Goal: Communication & Community: Participate in discussion

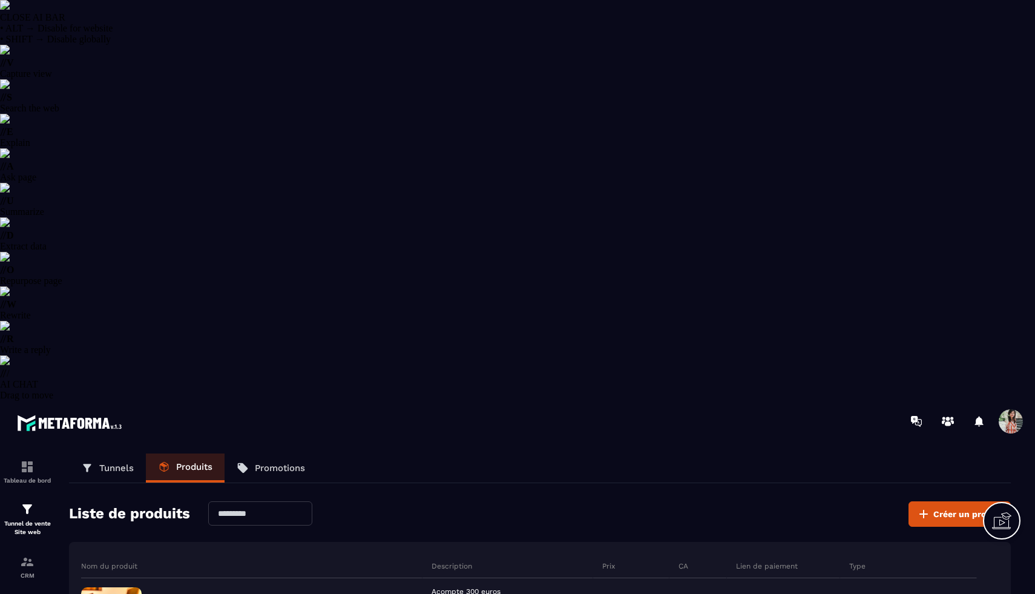
select select "******"
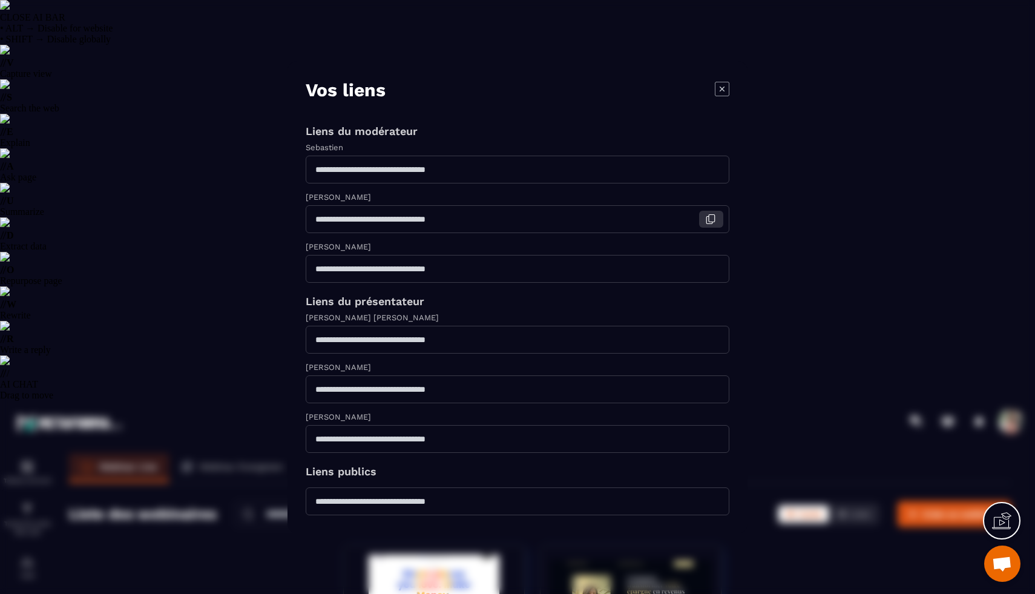
click at [711, 220] on icon "Modal window" at bounding box center [710, 219] width 11 height 11
click at [709, 268] on icon "Modal window" at bounding box center [710, 268] width 11 height 11
click at [724, 81] on icon "Modal window" at bounding box center [722, 88] width 15 height 15
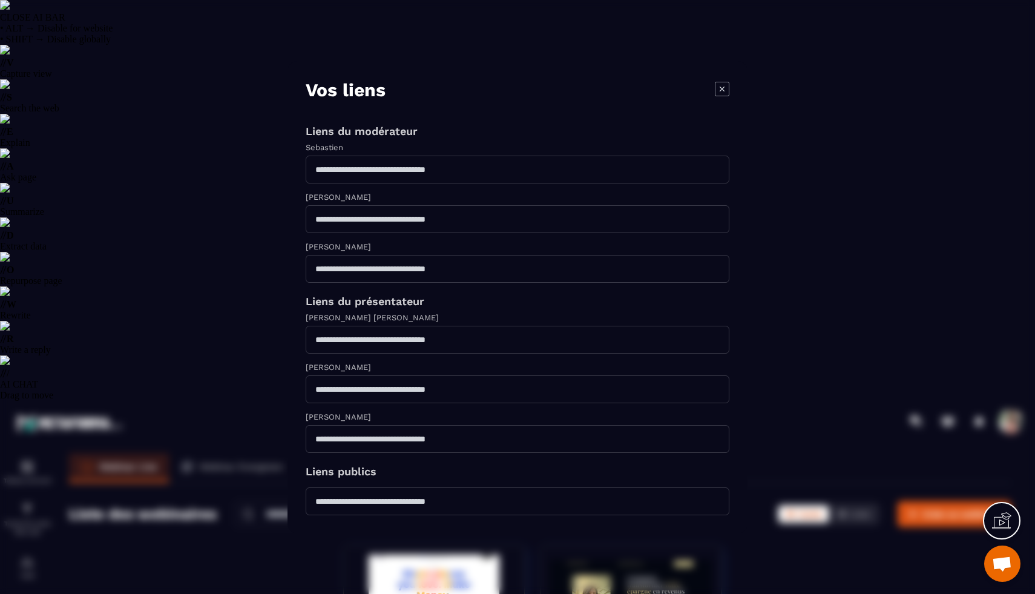
click at [723, 81] on icon "Modal window" at bounding box center [722, 88] width 15 height 15
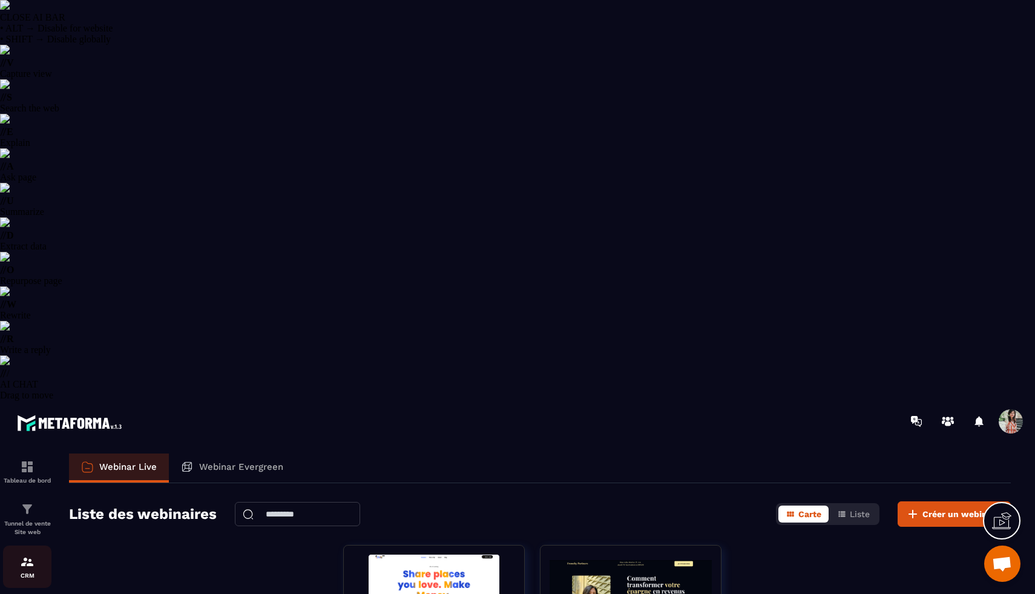
click at [22, 572] on p "CRM" at bounding box center [27, 575] width 48 height 7
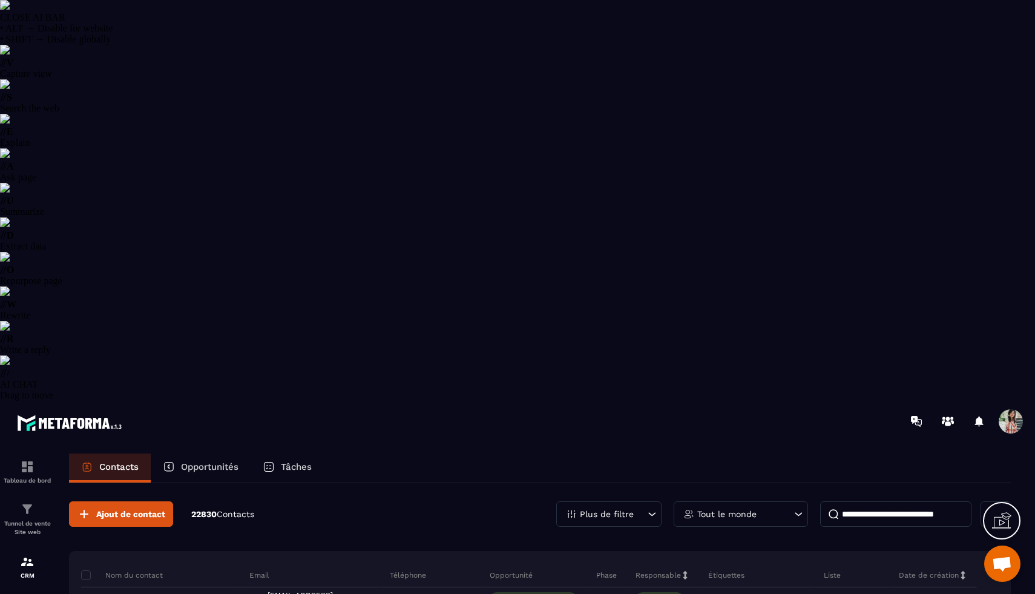
click at [616, 510] on p "Plus de filtre" at bounding box center [607, 514] width 54 height 8
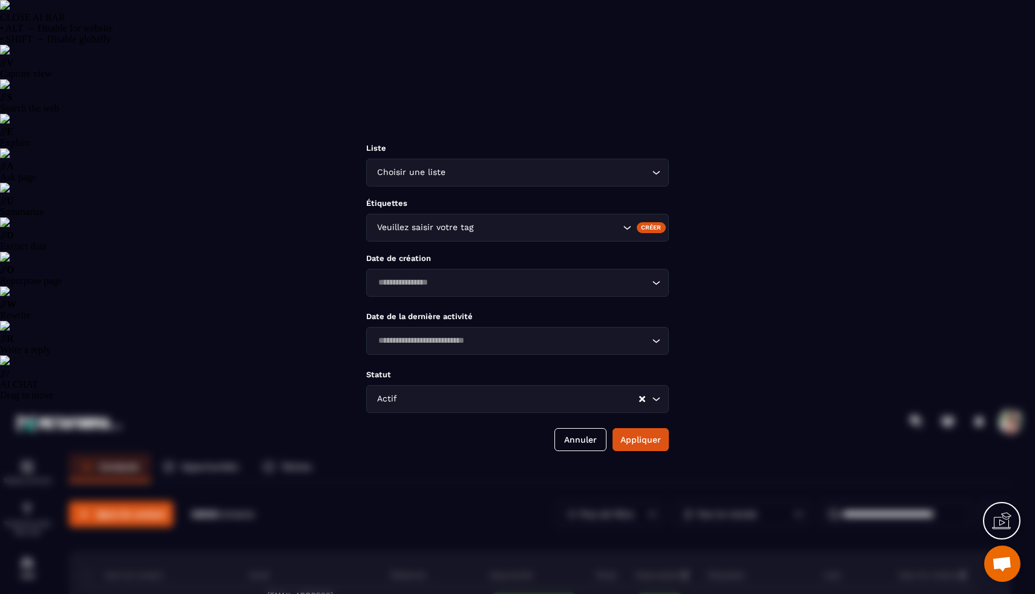
click at [447, 226] on div "Veuillez saisir votre tag" at bounding box center [497, 227] width 248 height 13
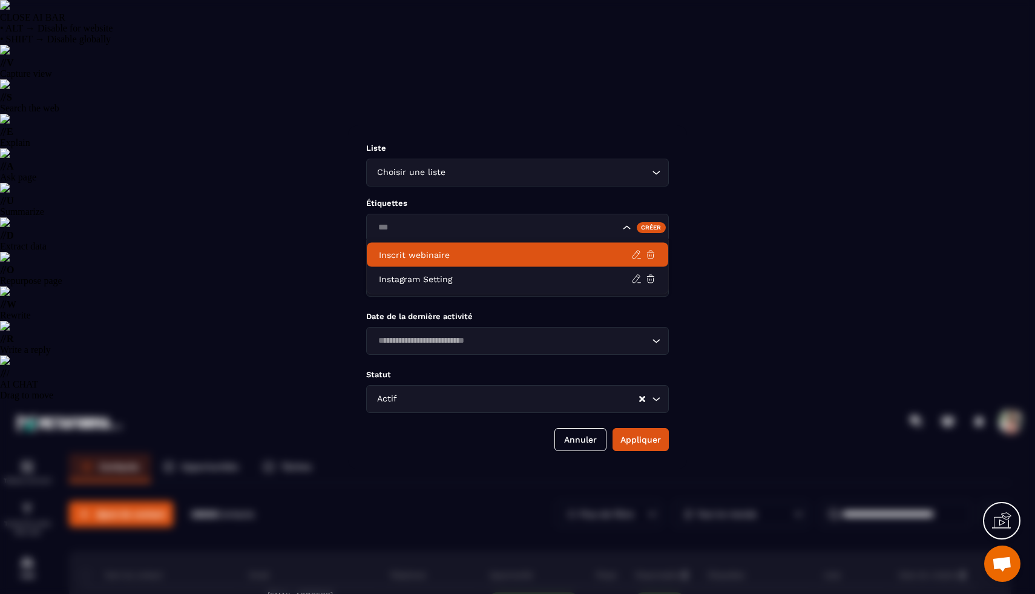
click at [428, 249] on p "Inscrit webinaire" at bounding box center [505, 255] width 252 height 12
type input "***"
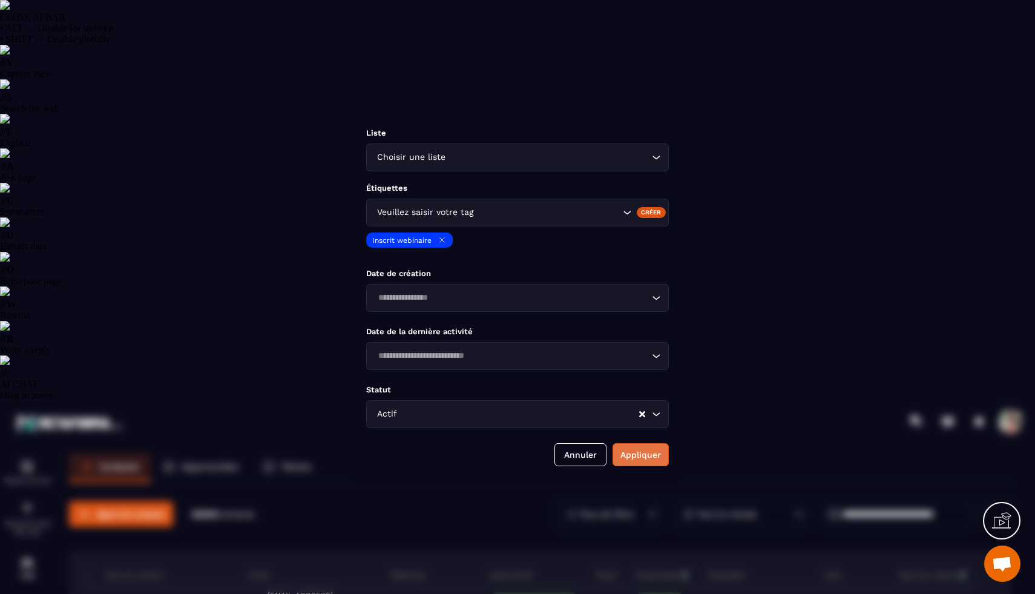
click at [643, 461] on button "Appliquer" at bounding box center [641, 454] width 56 height 23
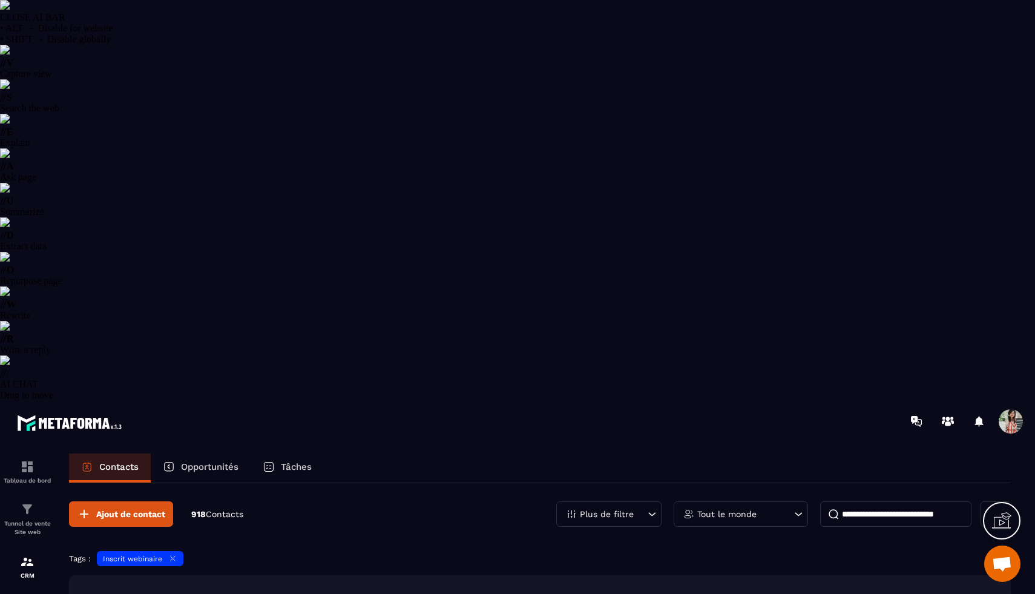
click at [172, 554] on icon at bounding box center [172, 558] width 9 height 9
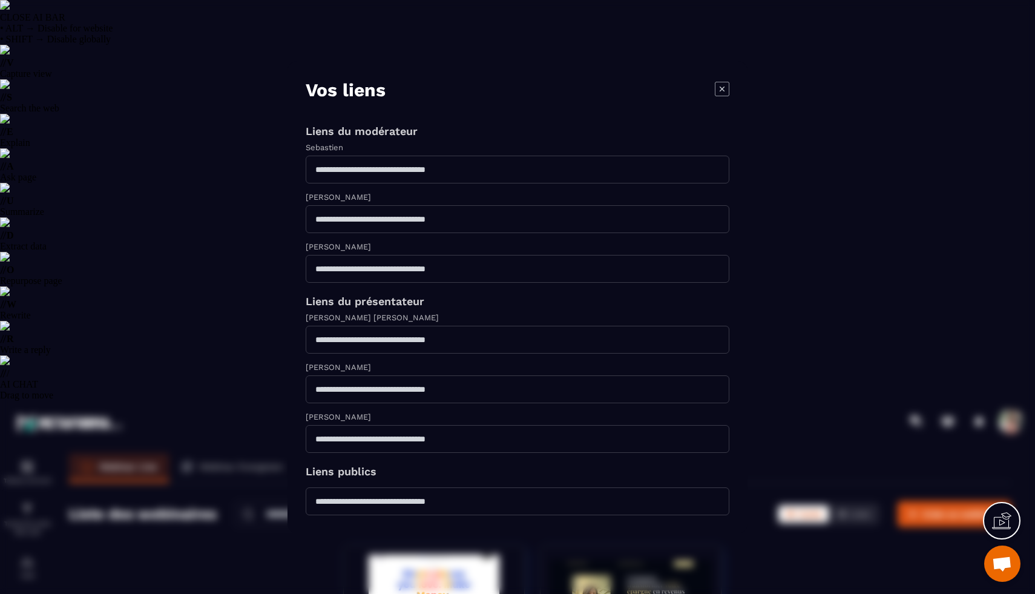
click at [718, 81] on icon "Modal window" at bounding box center [722, 88] width 15 height 15
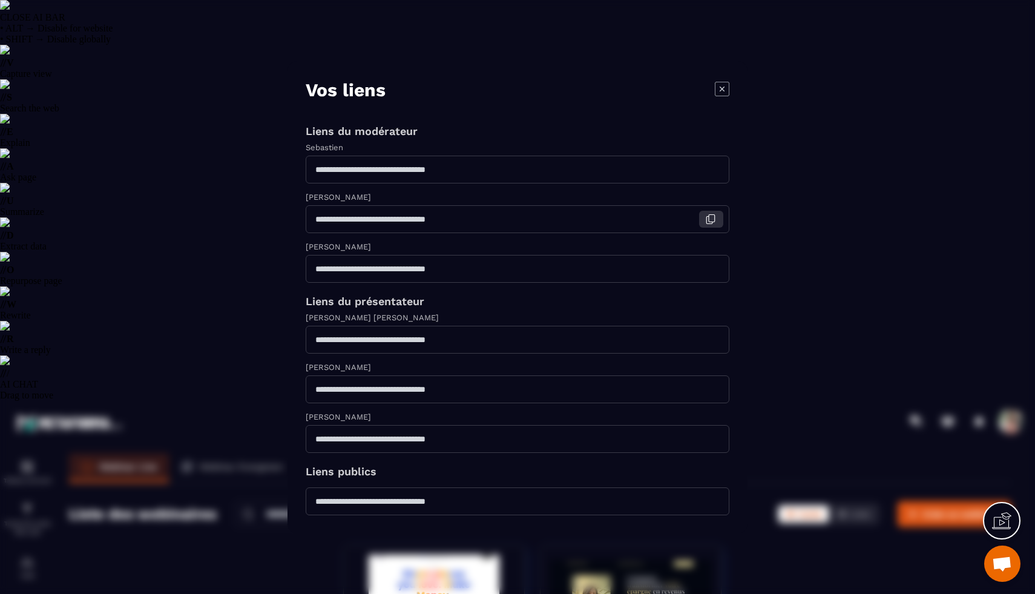
click at [714, 215] on icon "Modal window" at bounding box center [710, 219] width 11 height 11
click at [710, 217] on icon "Modal window" at bounding box center [710, 219] width 11 height 11
click at [711, 220] on icon "Modal window" at bounding box center [712, 217] width 6 height 7
click at [707, 216] on icon "Modal window" at bounding box center [710, 219] width 11 height 11
click at [713, 504] on icon "Modal window" at bounding box center [712, 499] width 6 height 7
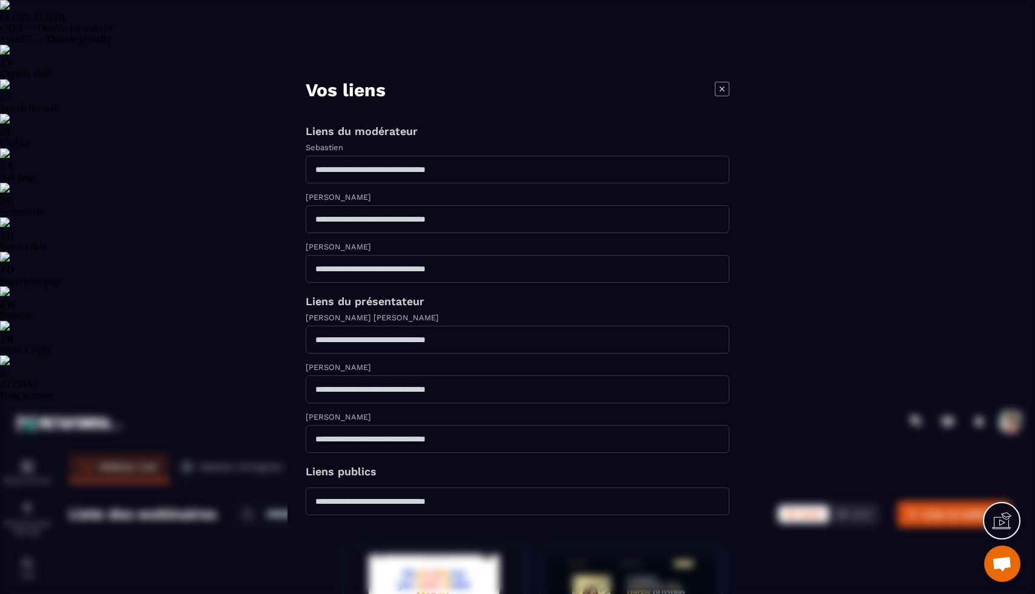
click at [720, 81] on icon "Modal window" at bounding box center [722, 88] width 15 height 15
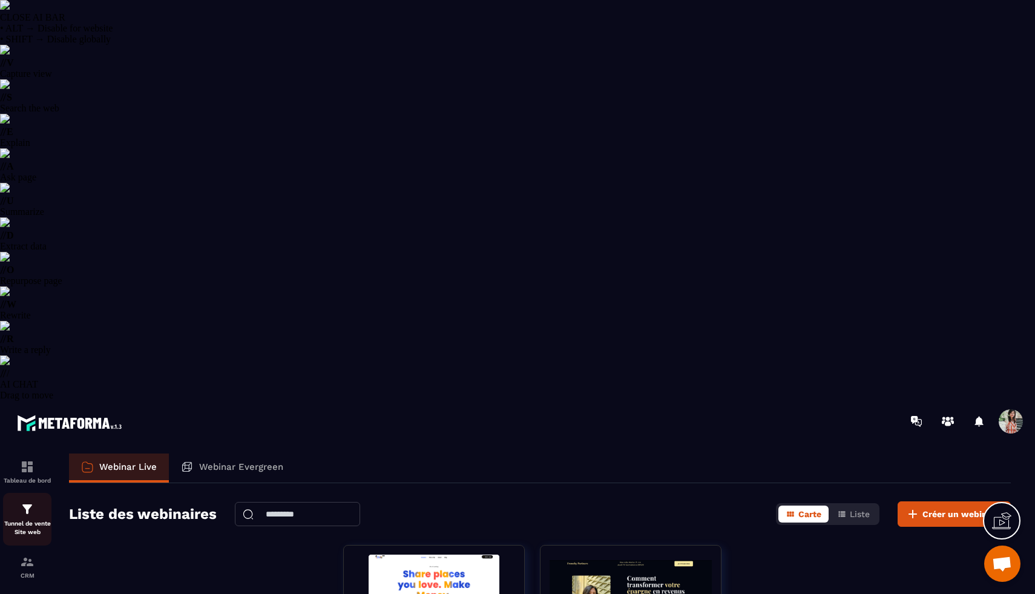
click at [28, 502] on img at bounding box center [27, 509] width 15 height 15
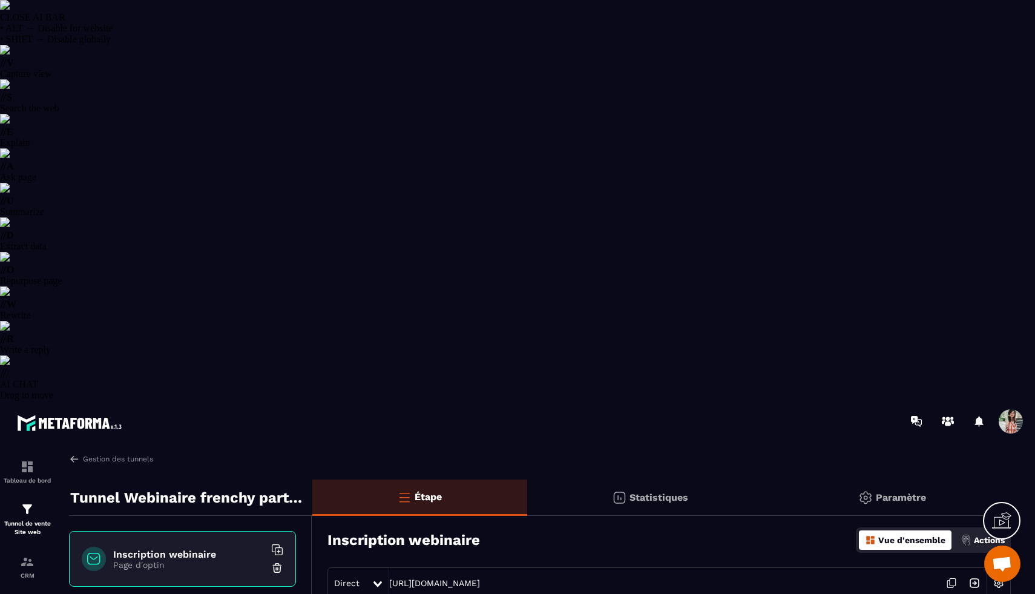
click at [951, 580] on icon at bounding box center [950, 583] width 6 height 7
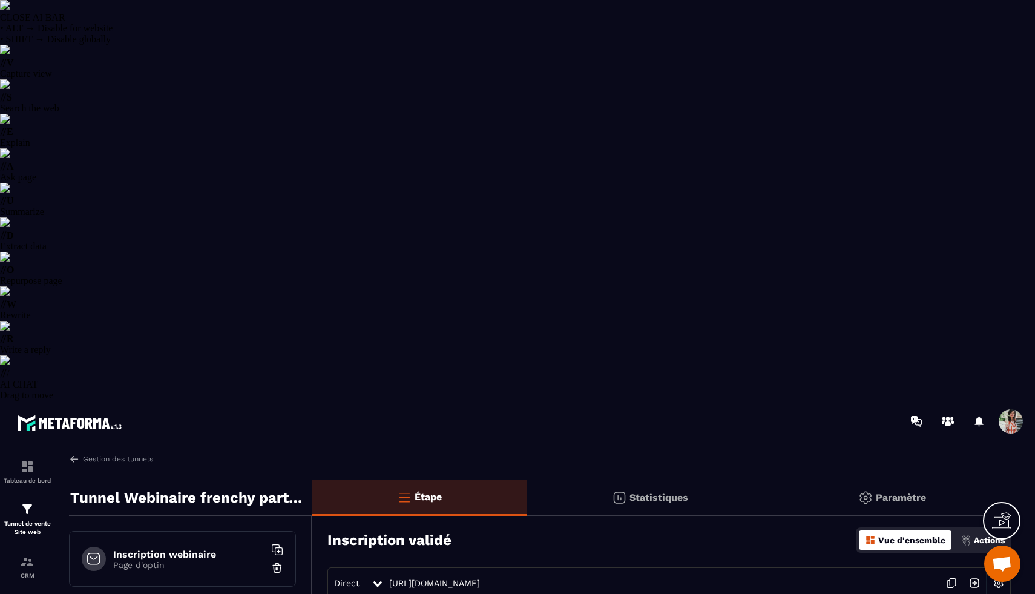
click at [955, 571] on icon at bounding box center [951, 582] width 23 height 23
click at [951, 571] on icon at bounding box center [951, 582] width 23 height 23
click at [29, 593] on img at bounding box center [27, 604] width 15 height 15
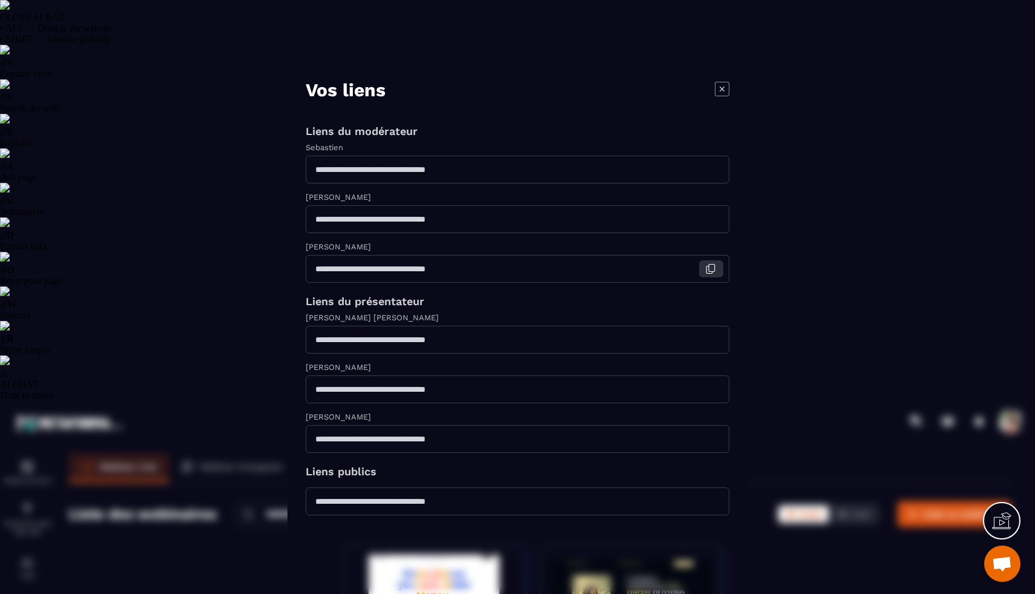
click at [706, 271] on icon "Modal window" at bounding box center [710, 268] width 11 height 11
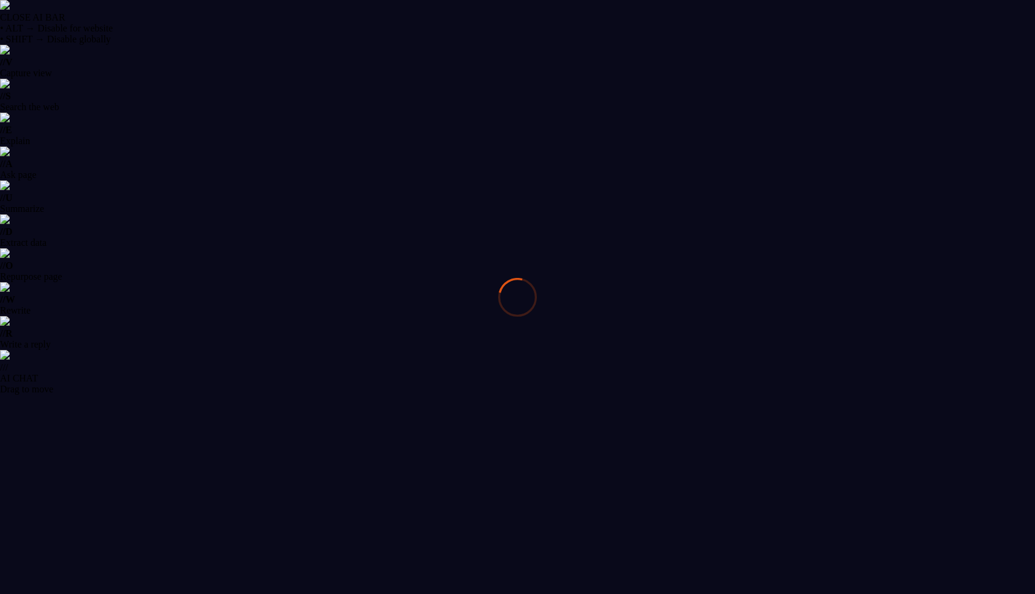
select select "******"
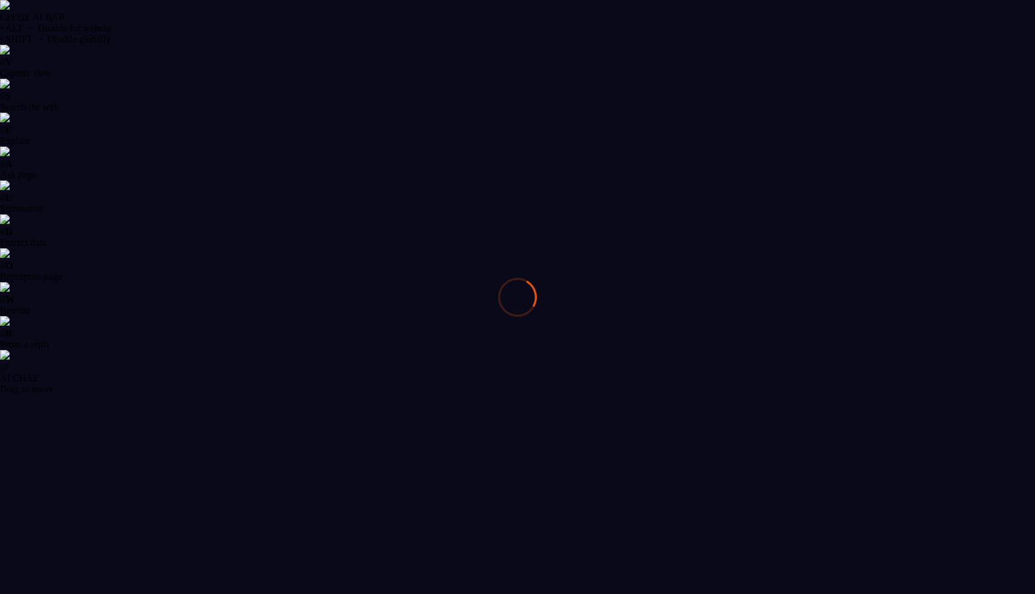
select select "******"
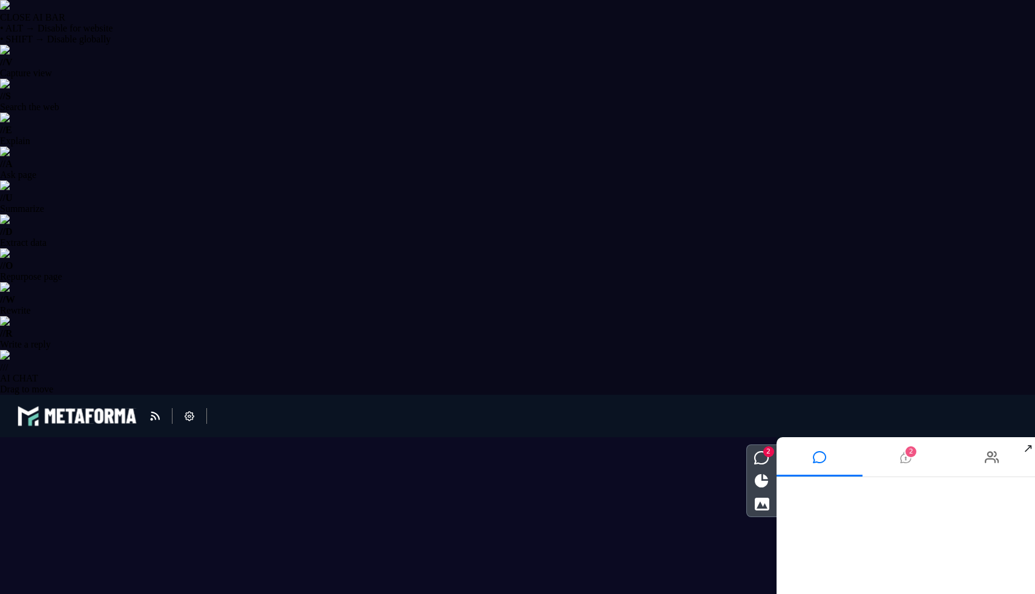
click at [911, 459] on li "2" at bounding box center [906, 456] width 87 height 39
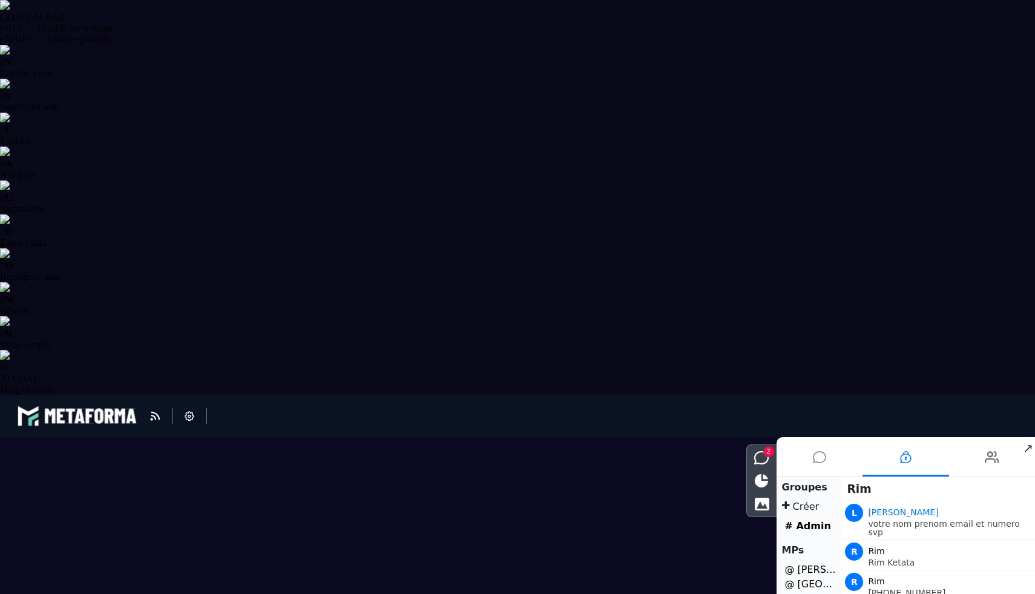
click at [813, 459] on icon at bounding box center [819, 457] width 13 height 30
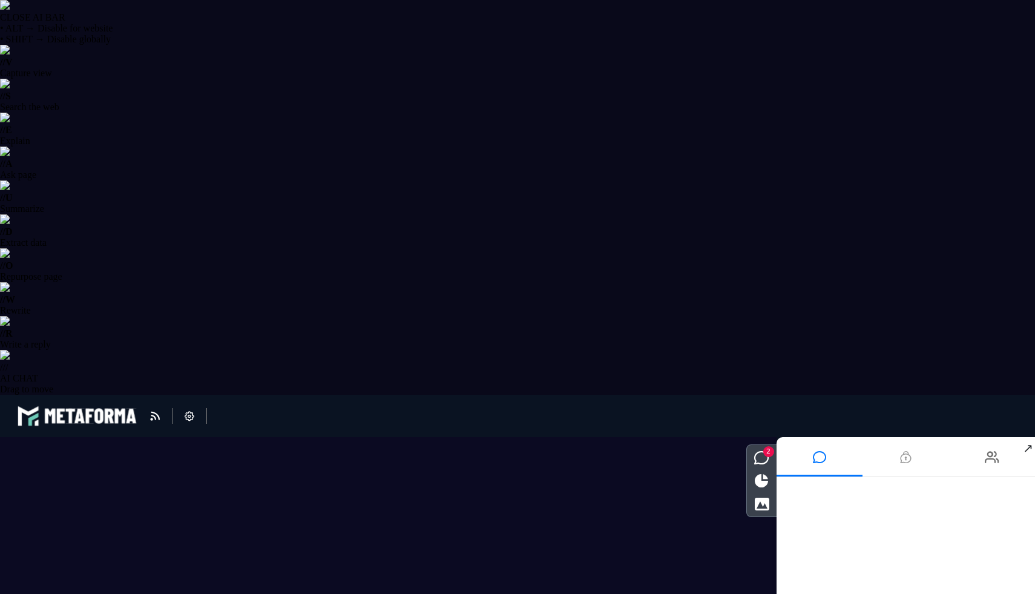
click at [910, 456] on icon at bounding box center [905, 457] width 11 height 30
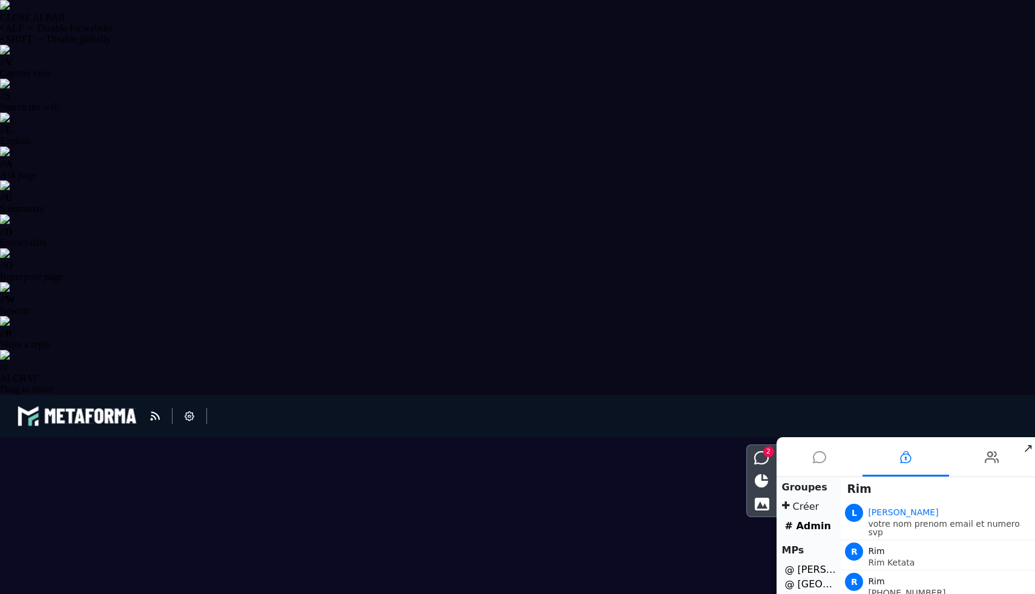
click at [817, 462] on icon at bounding box center [819, 457] width 13 height 30
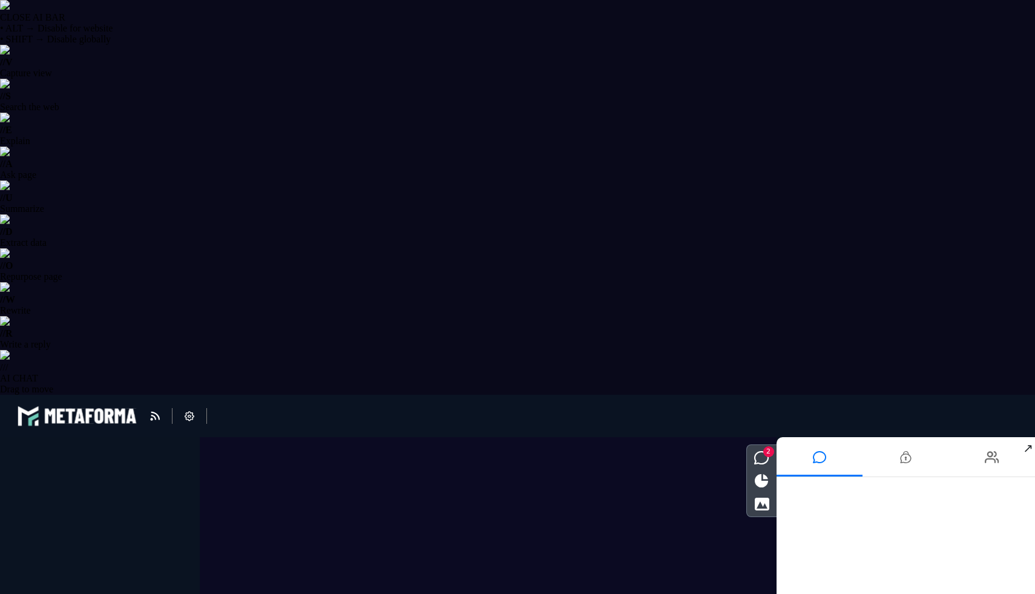
select select "******"
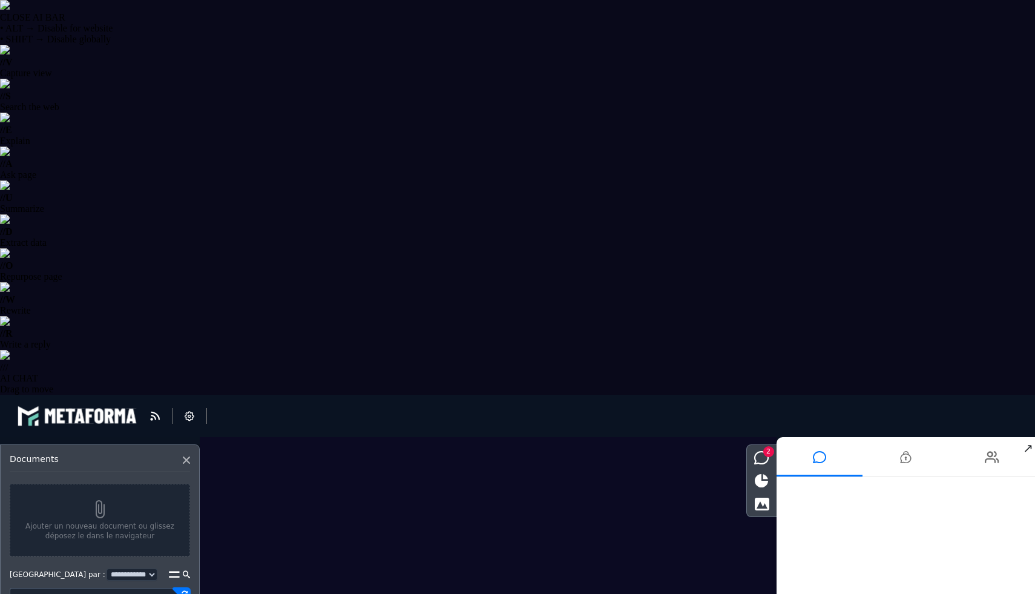
click at [192, 415] on icon at bounding box center [190, 416] width 10 height 10
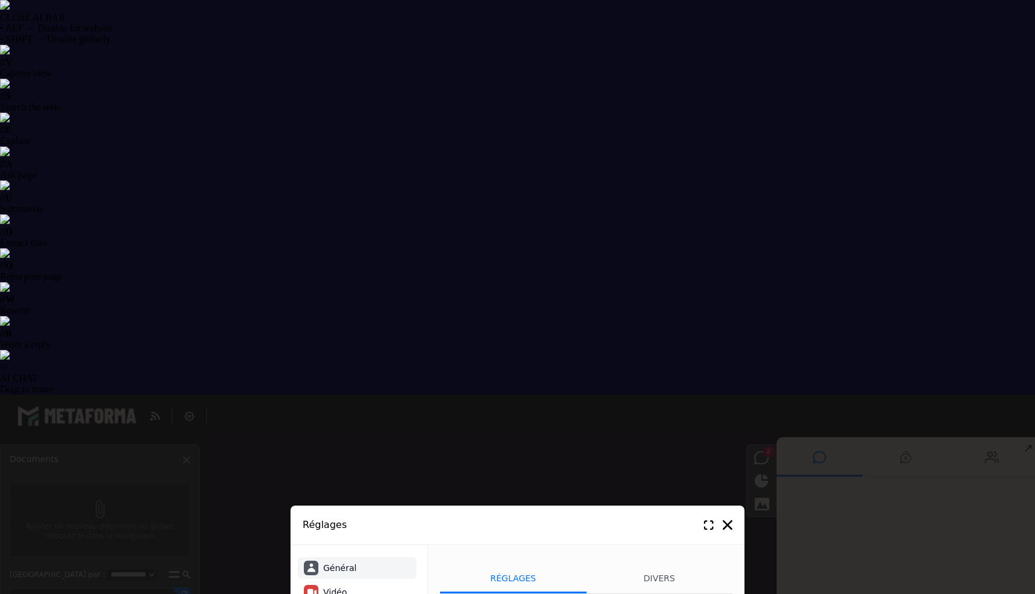
select select "**********"
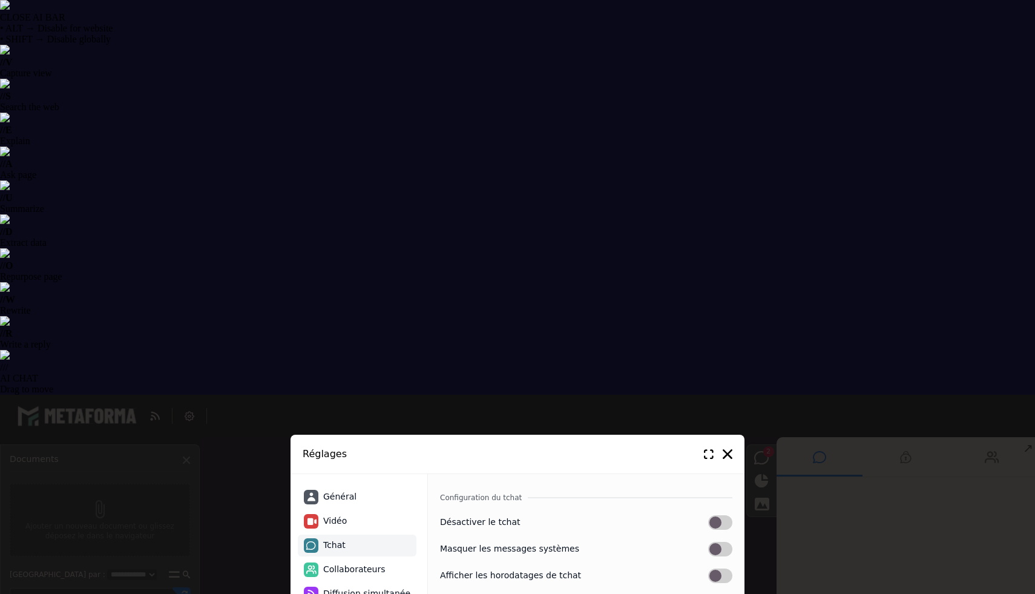
click at [731, 452] on icon at bounding box center [728, 454] width 10 height 10
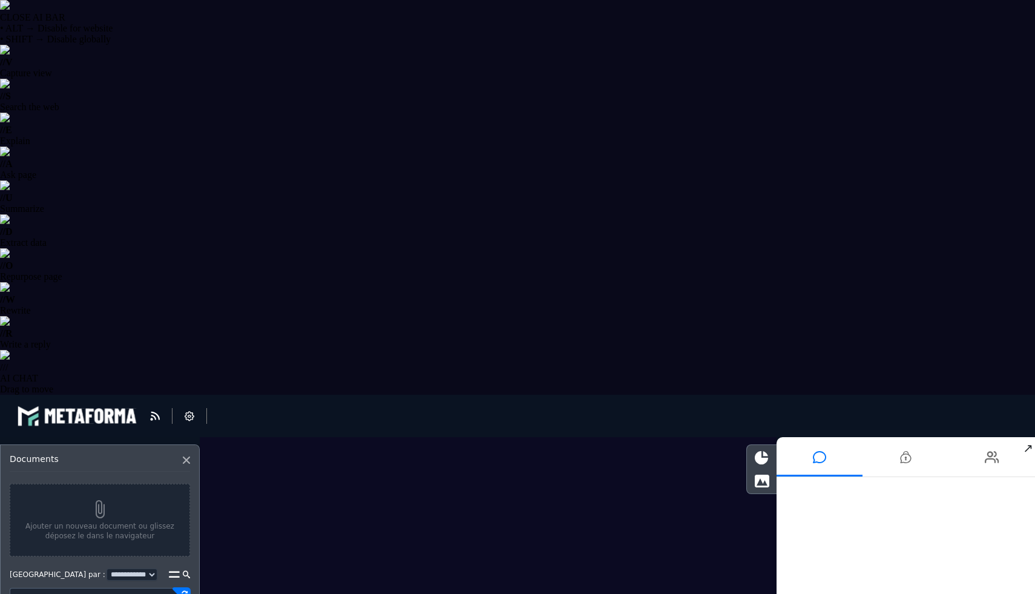
type textarea "**********"
click at [1005, 487] on icon at bounding box center [1007, 487] width 6 height 6
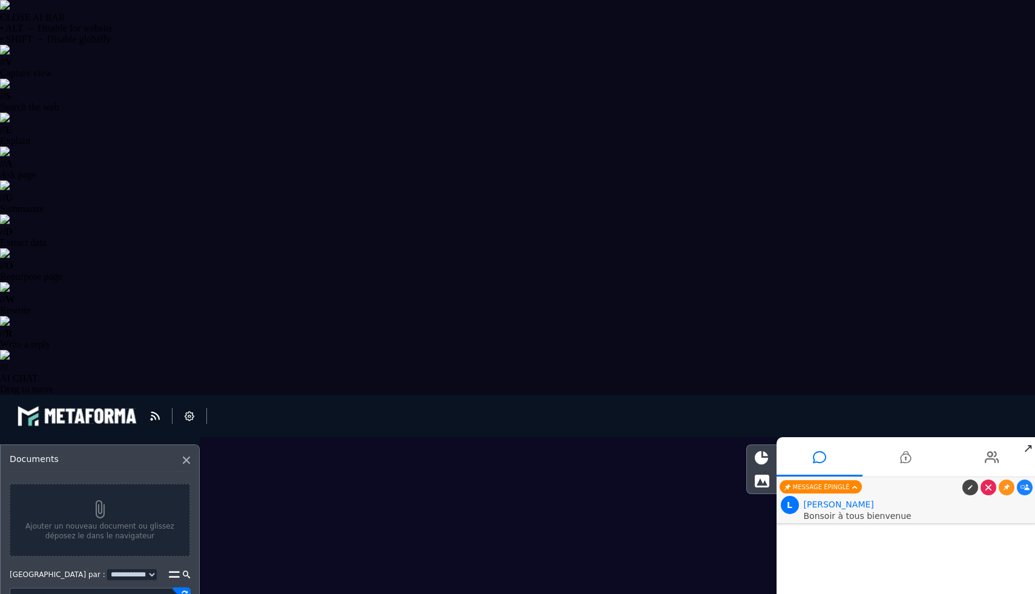
click at [183, 462] on icon at bounding box center [186, 459] width 7 height 7
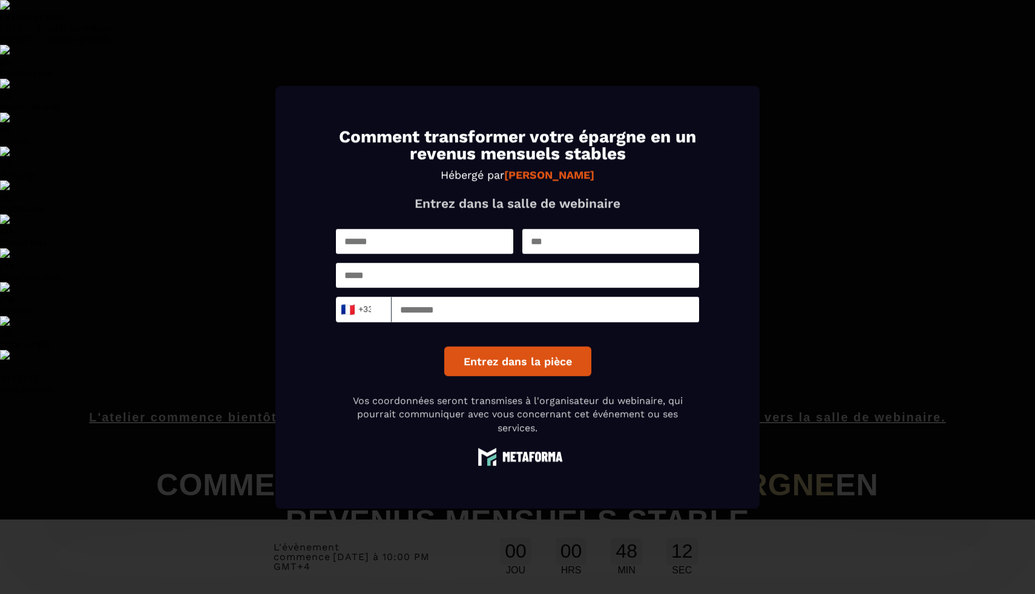
select select "******"
click at [821, 205] on div "Modal window" at bounding box center [517, 297] width 1035 height 594
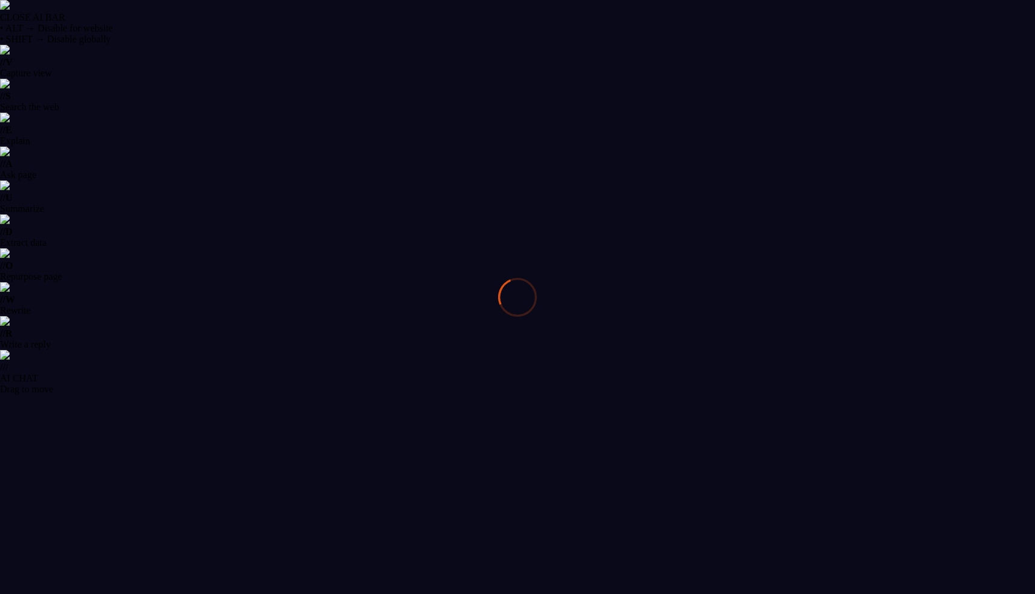
select select "******"
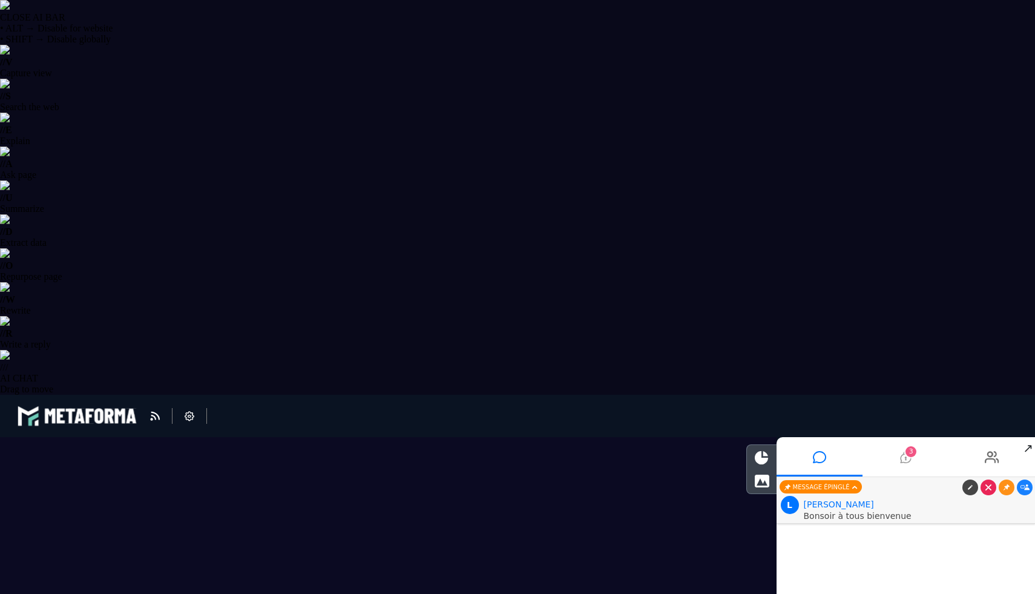
click at [899, 457] on li "3" at bounding box center [906, 456] width 87 height 39
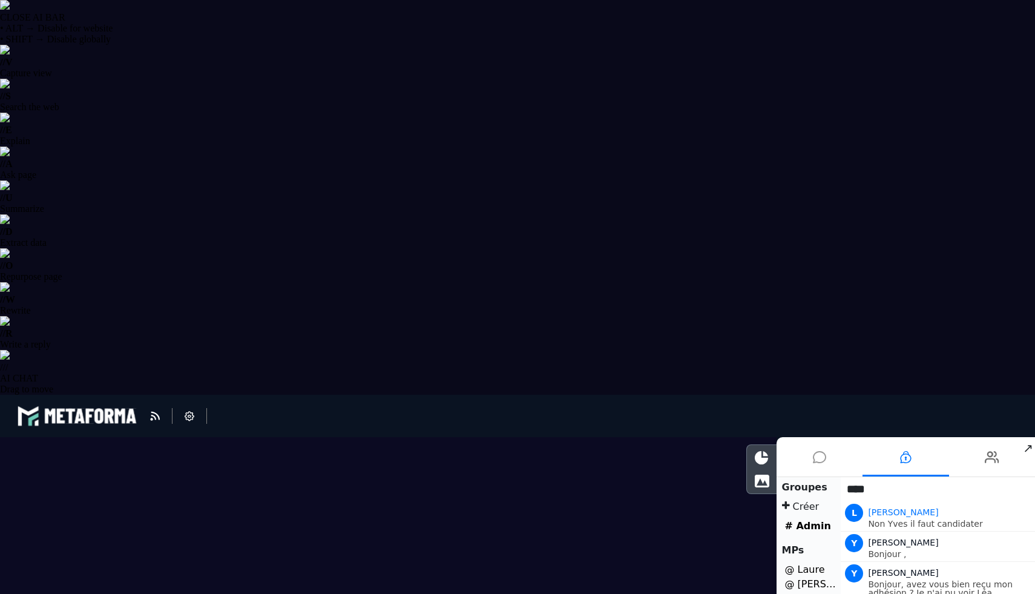
click at [825, 452] on icon at bounding box center [819, 457] width 13 height 30
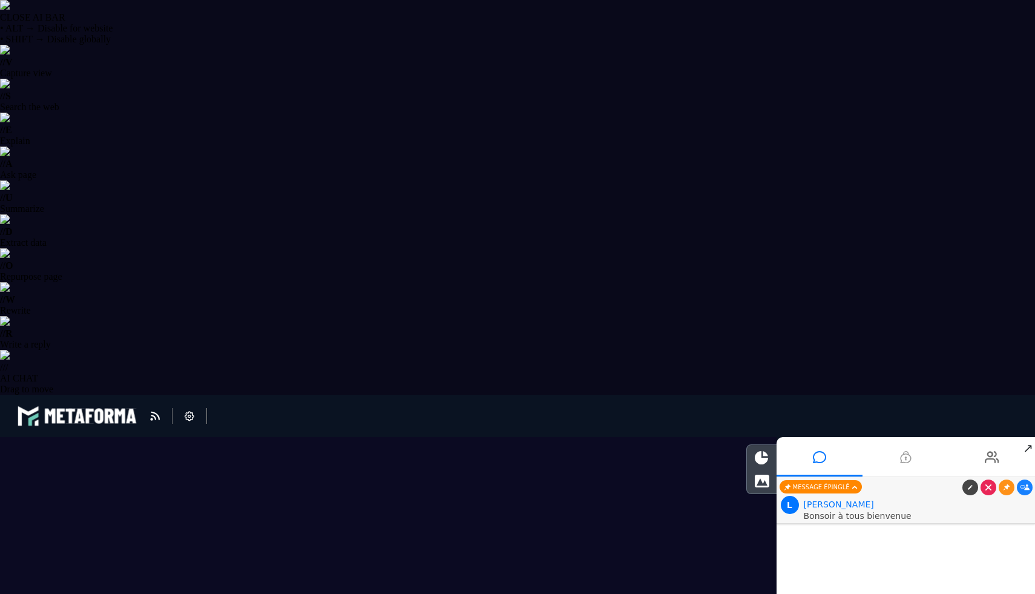
click at [899, 462] on li at bounding box center [906, 456] width 87 height 39
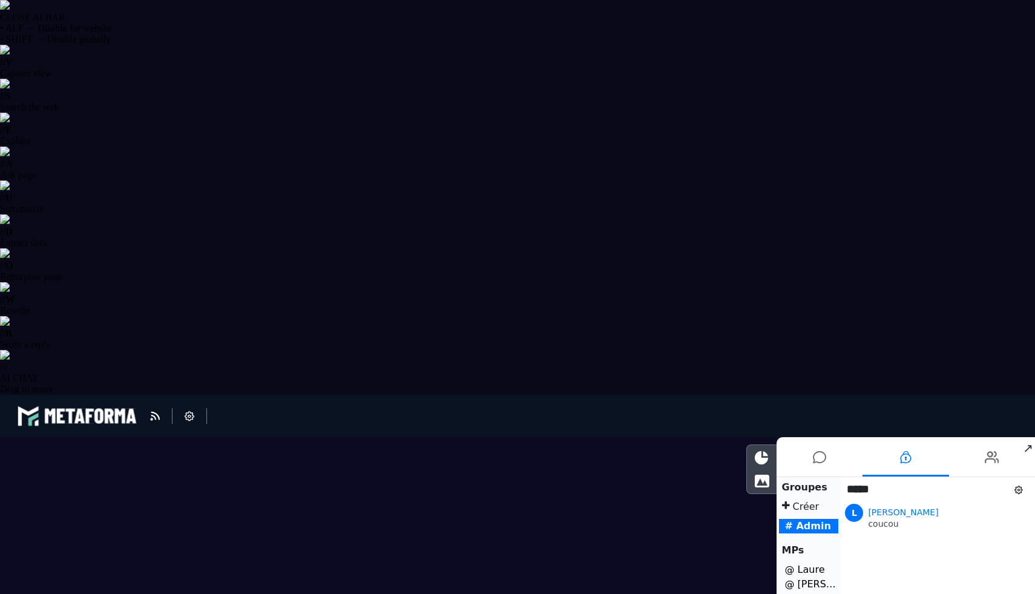
click at [818, 524] on b "# Admin" at bounding box center [808, 526] width 46 height 12
click at [813, 462] on icon at bounding box center [819, 457] width 13 height 30
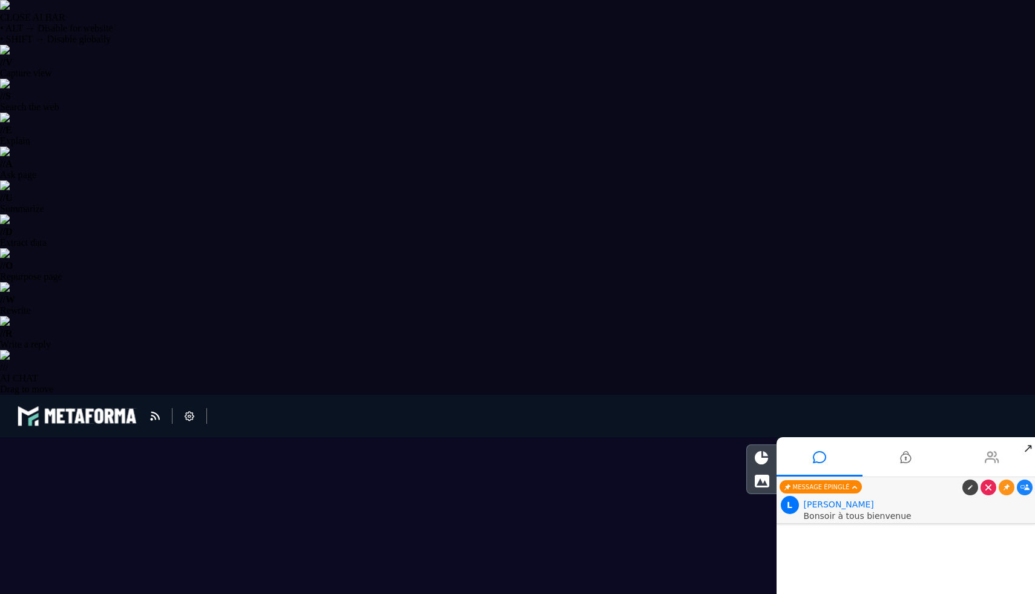
click at [998, 458] on icon at bounding box center [992, 457] width 15 height 30
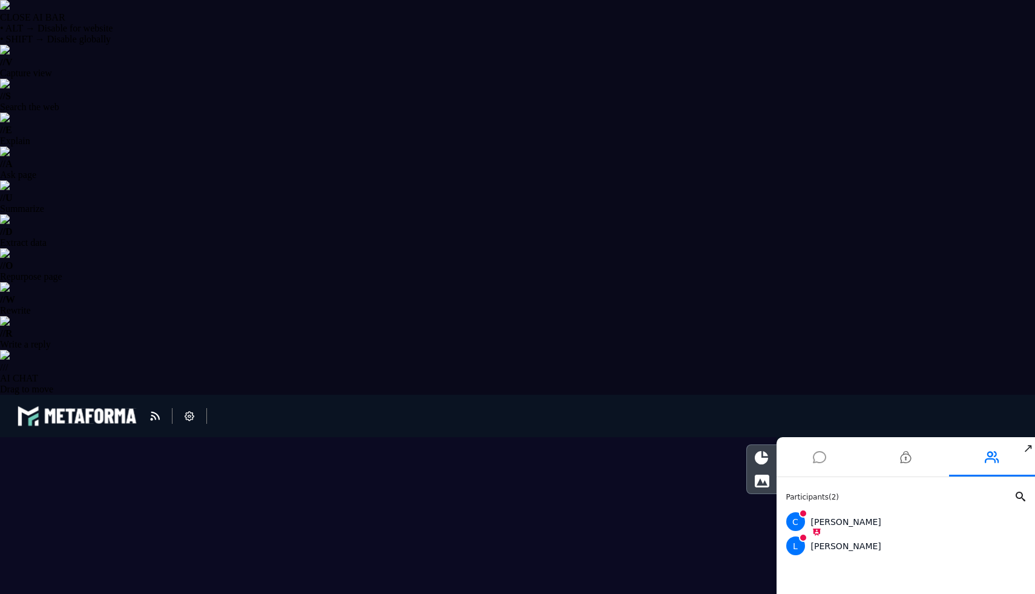
click at [853, 461] on li at bounding box center [820, 456] width 87 height 39
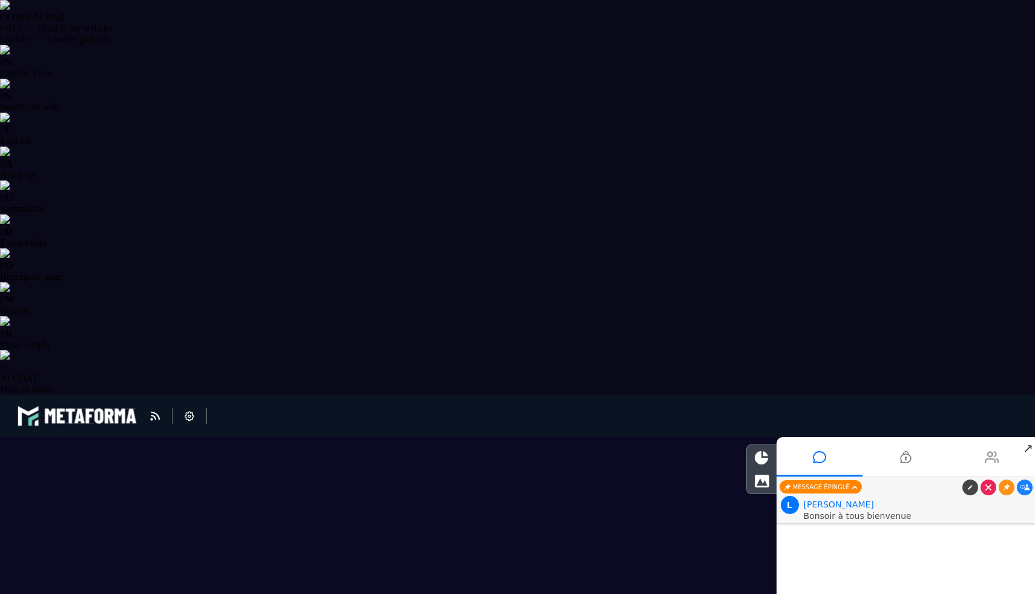
click at [987, 462] on icon at bounding box center [992, 457] width 15 height 30
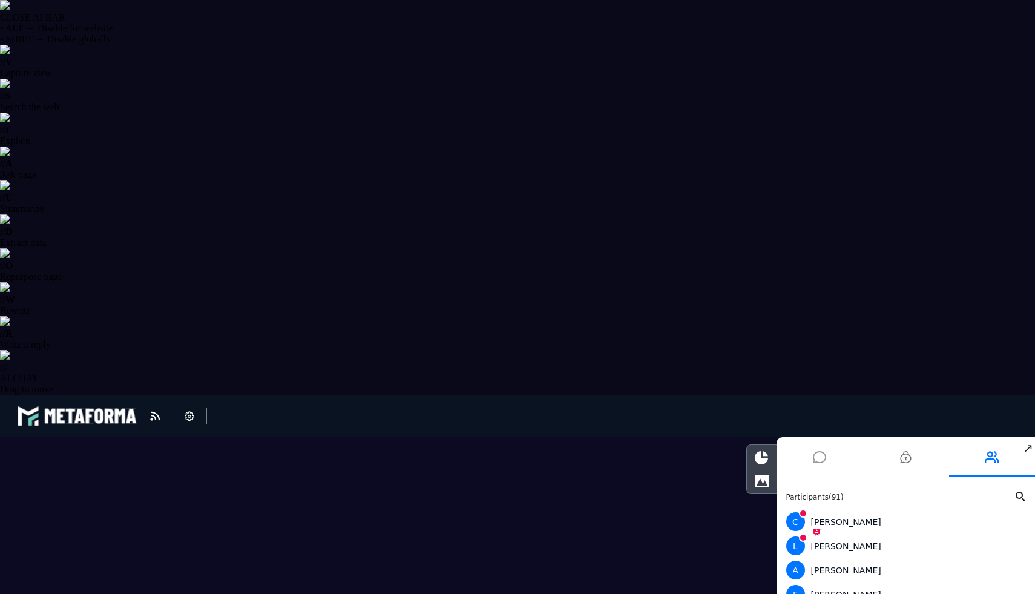
click at [813, 453] on icon at bounding box center [819, 457] width 13 height 30
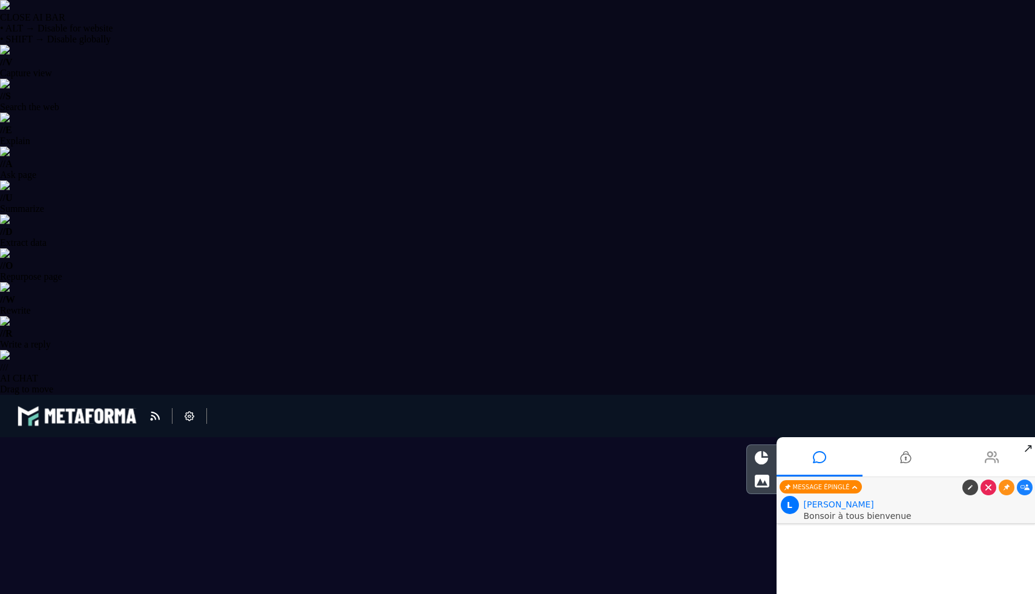
click at [991, 453] on icon at bounding box center [992, 457] width 15 height 30
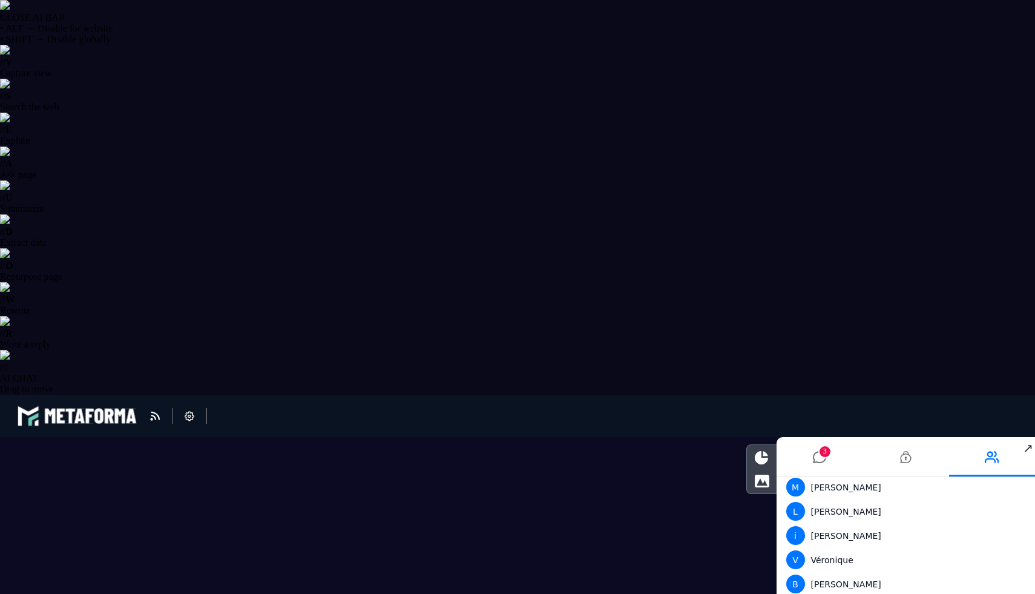
scroll to position [1632, 0]
click at [849, 450] on li "3" at bounding box center [820, 456] width 87 height 39
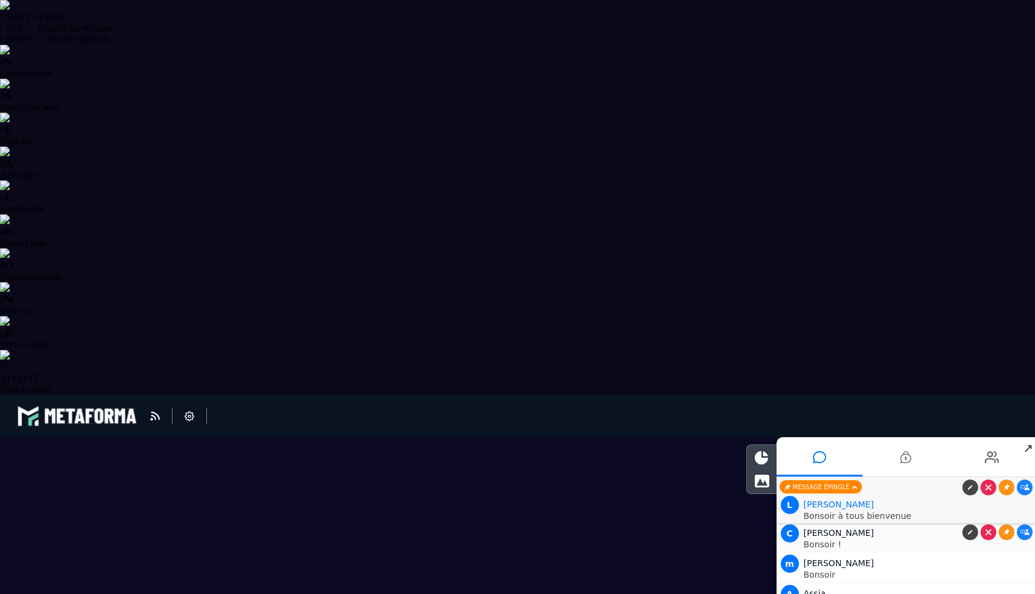
scroll to position [863, 0]
click at [1003, 460] on li at bounding box center [992, 456] width 87 height 39
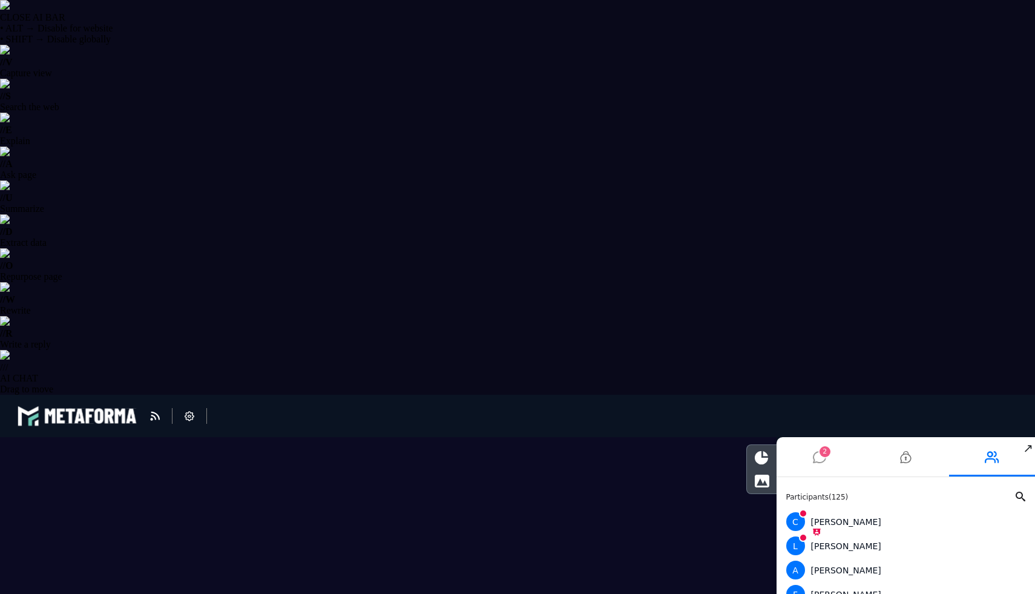
click at [832, 450] on li "2" at bounding box center [820, 456] width 87 height 39
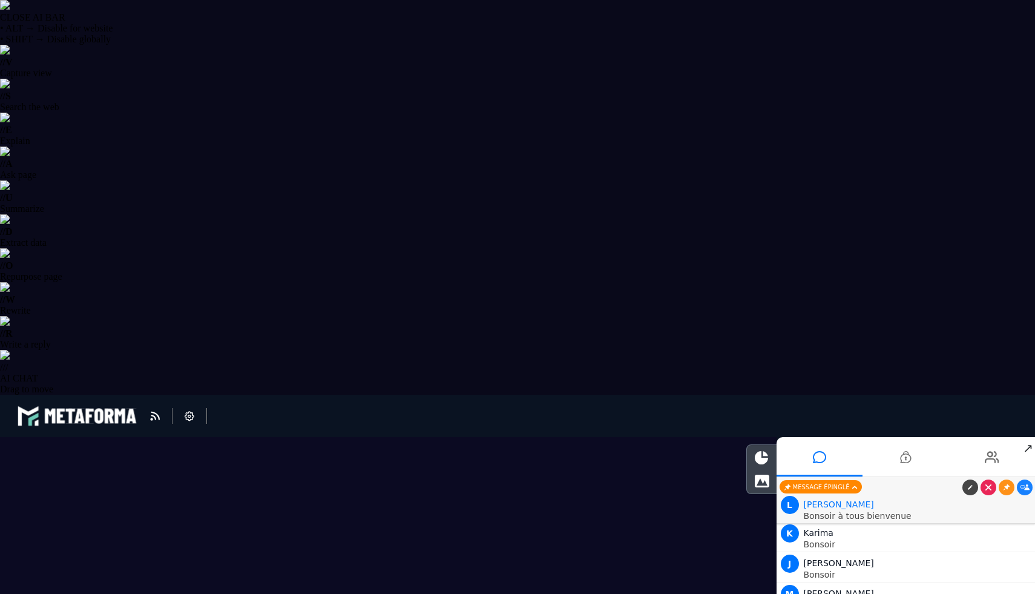
scroll to position [1317, 0]
type textarea "**********"
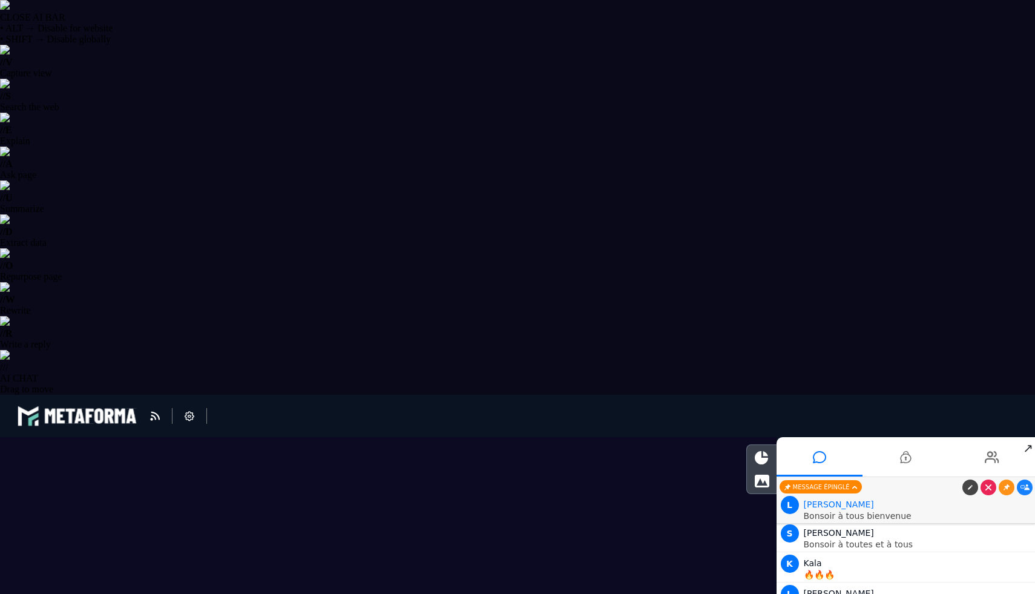
scroll to position [1680, 0]
drag, startPoint x: 1001, startPoint y: 342, endPoint x: 1007, endPoint y: 353, distance: 13.0
click at [10, 10] on img at bounding box center [5, 5] width 10 height 10
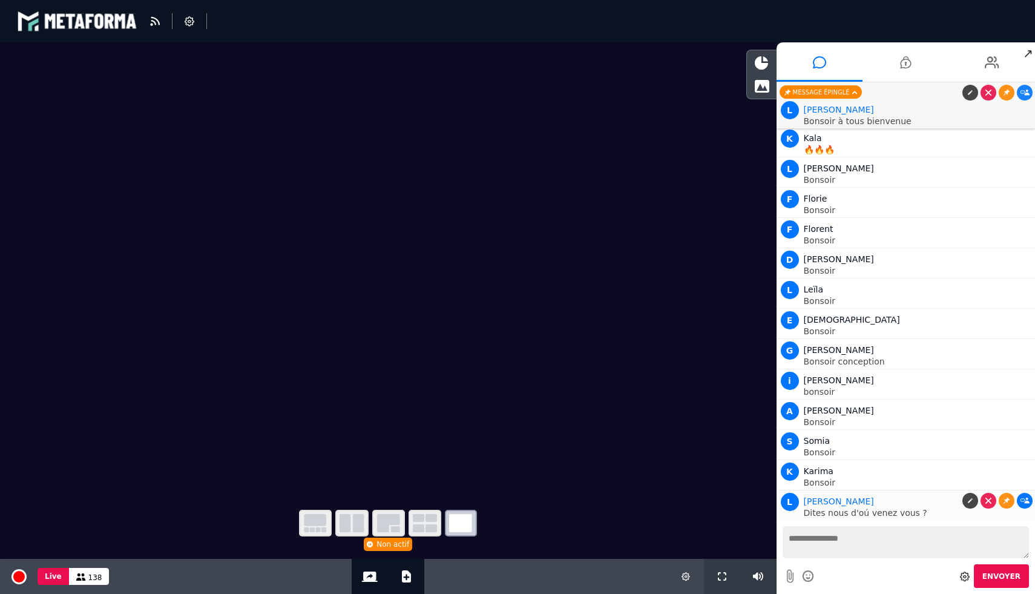
click at [1021, 501] on icon at bounding box center [1025, 501] width 9 height 6
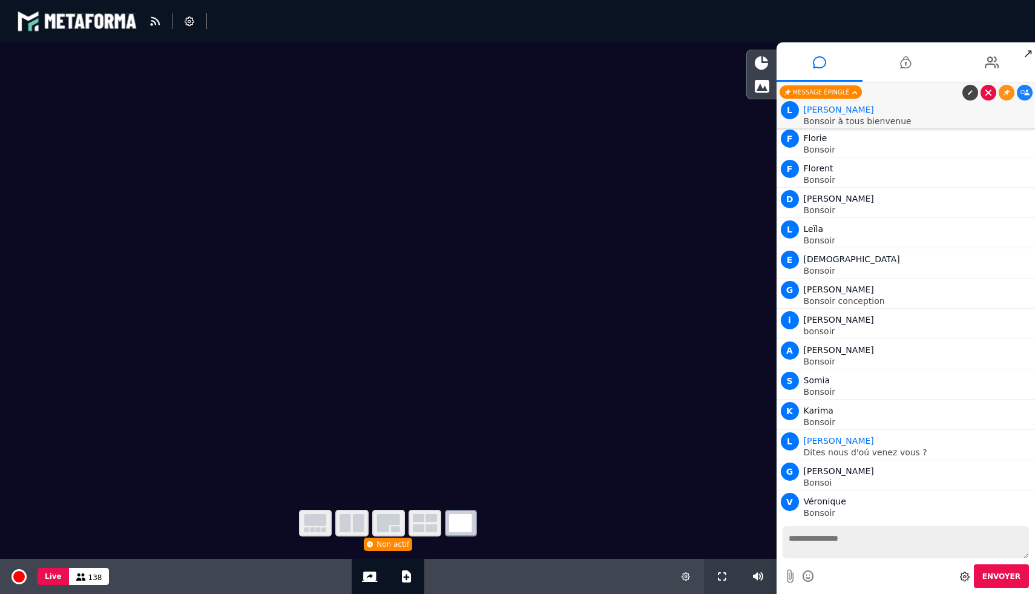
scroll to position [1771, 0]
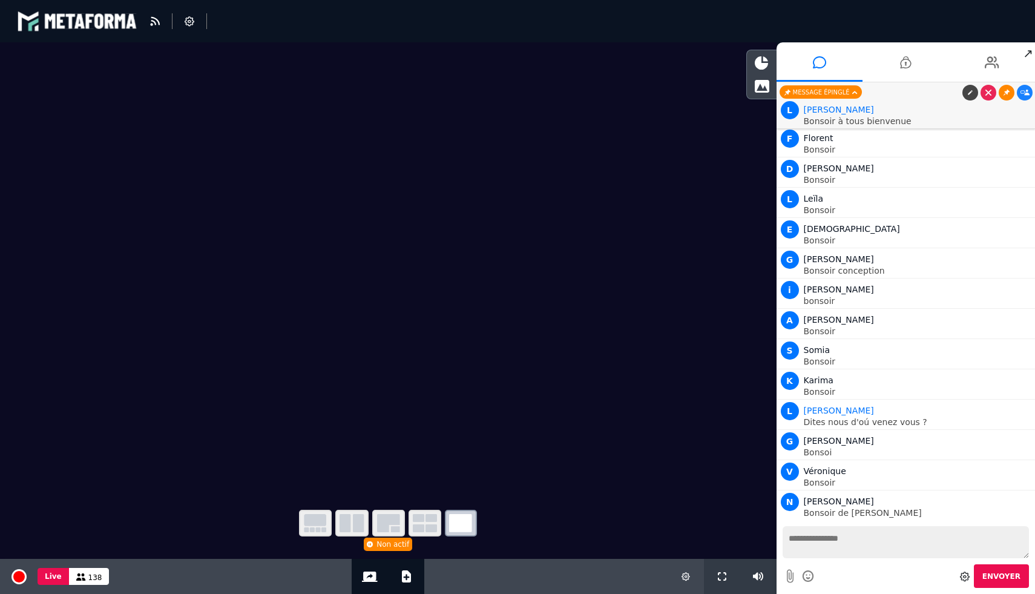
click at [1008, 97] on link at bounding box center [1007, 93] width 16 height 16
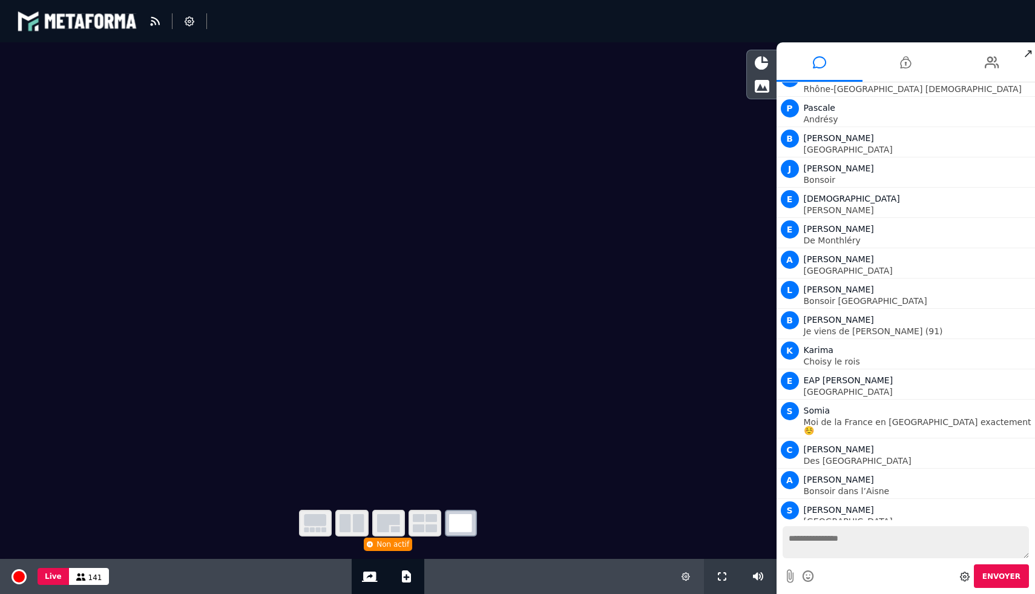
scroll to position [3345, 0]
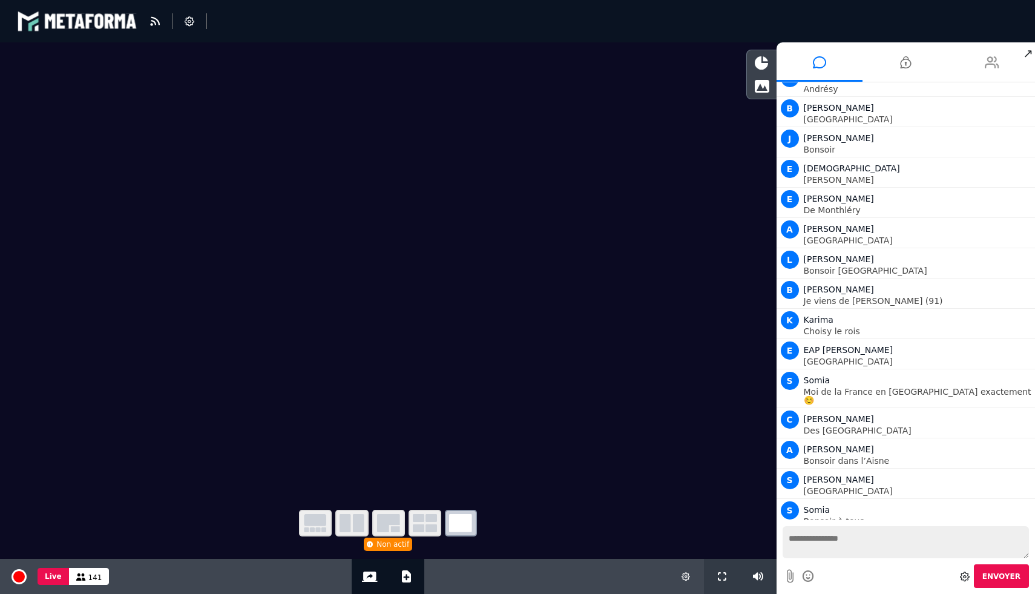
click at [987, 59] on icon at bounding box center [992, 62] width 15 height 30
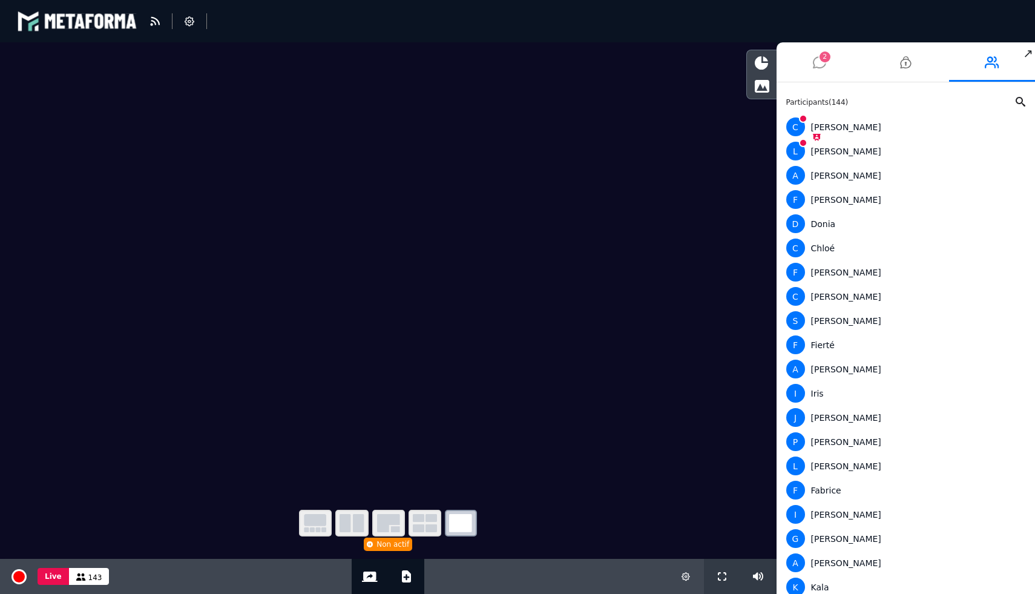
click at [821, 56] on span "2" at bounding box center [825, 56] width 11 height 11
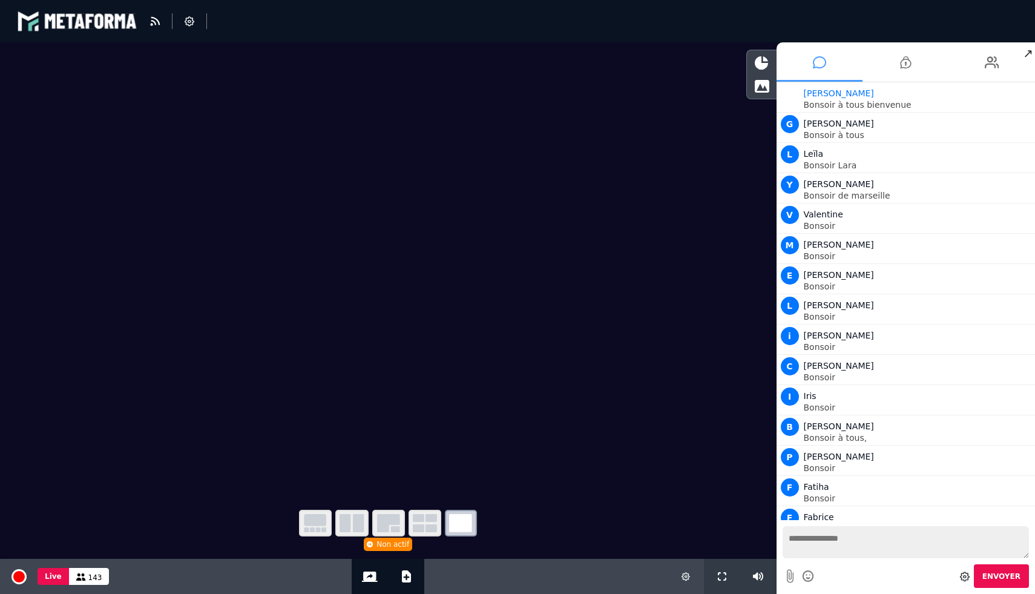
scroll to position [3405, 0]
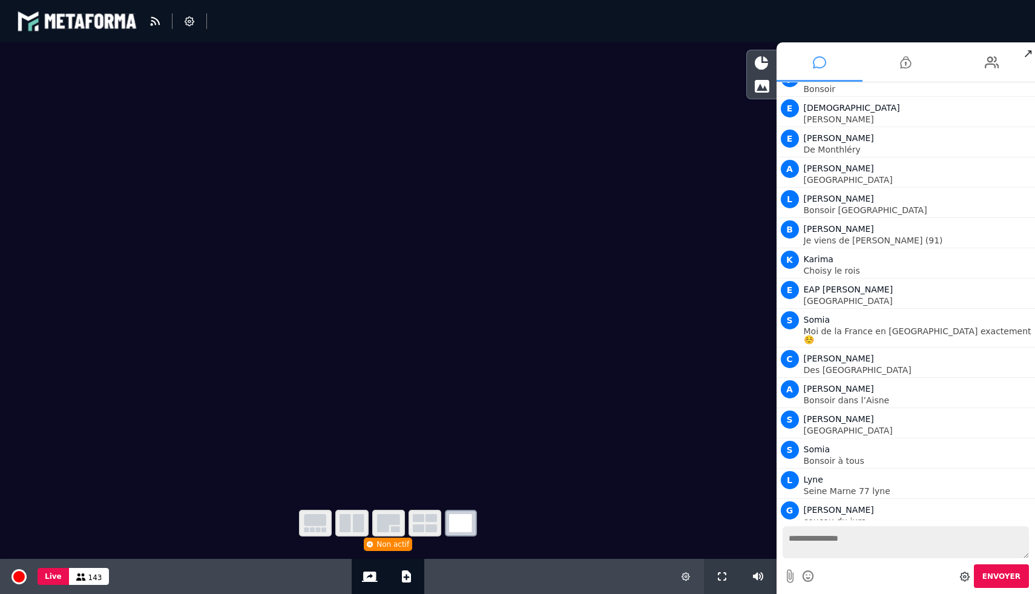
click at [829, 541] on textarea at bounding box center [906, 542] width 247 height 32
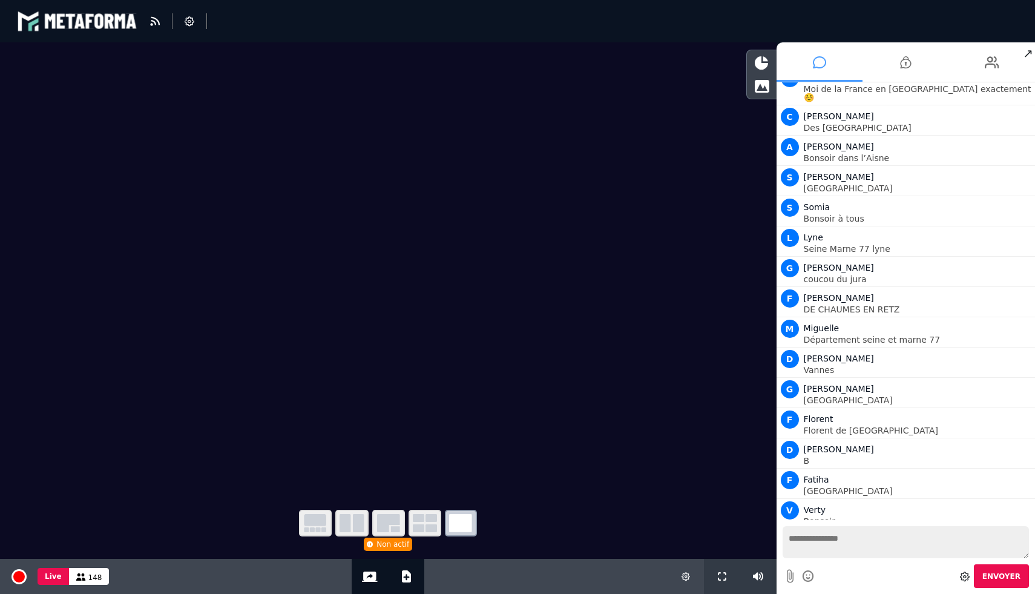
scroll to position [3678, 0]
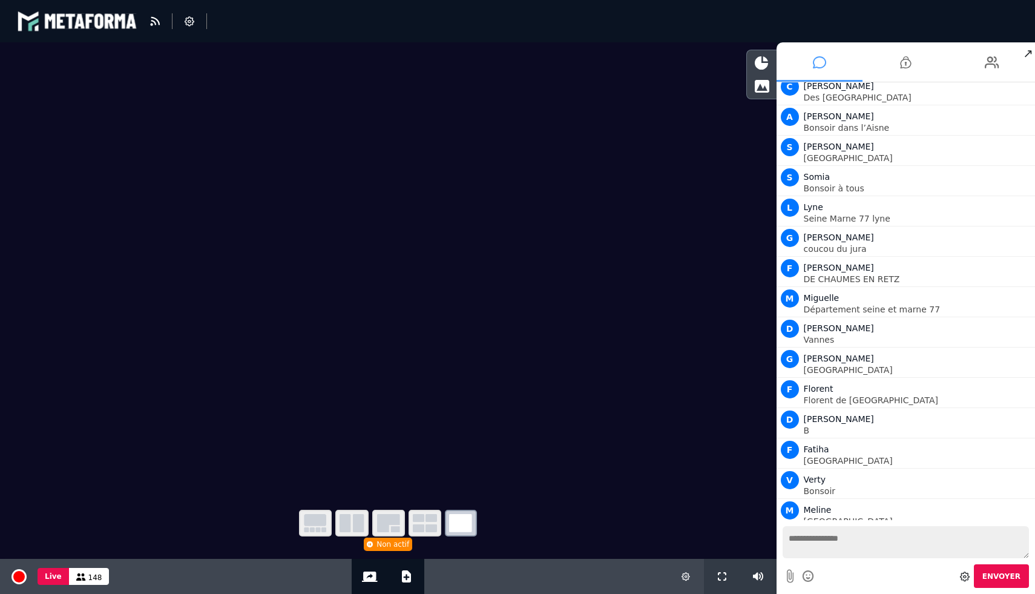
click at [859, 541] on textarea at bounding box center [906, 542] width 247 height 32
paste textarea "**********"
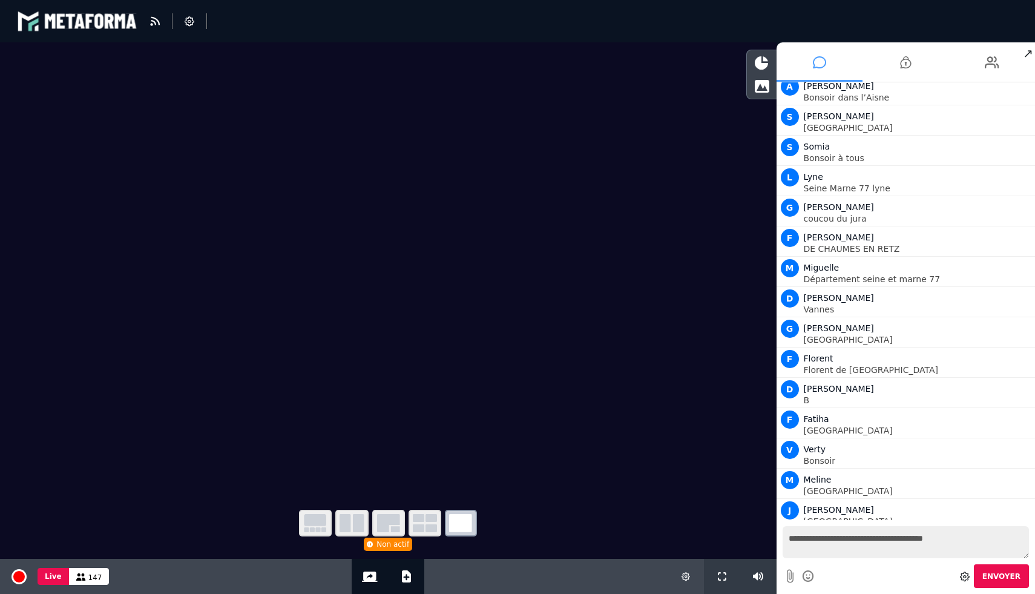
type textarea "**********"
click at [1006, 578] on span "Envoyer" at bounding box center [1001, 576] width 38 height 8
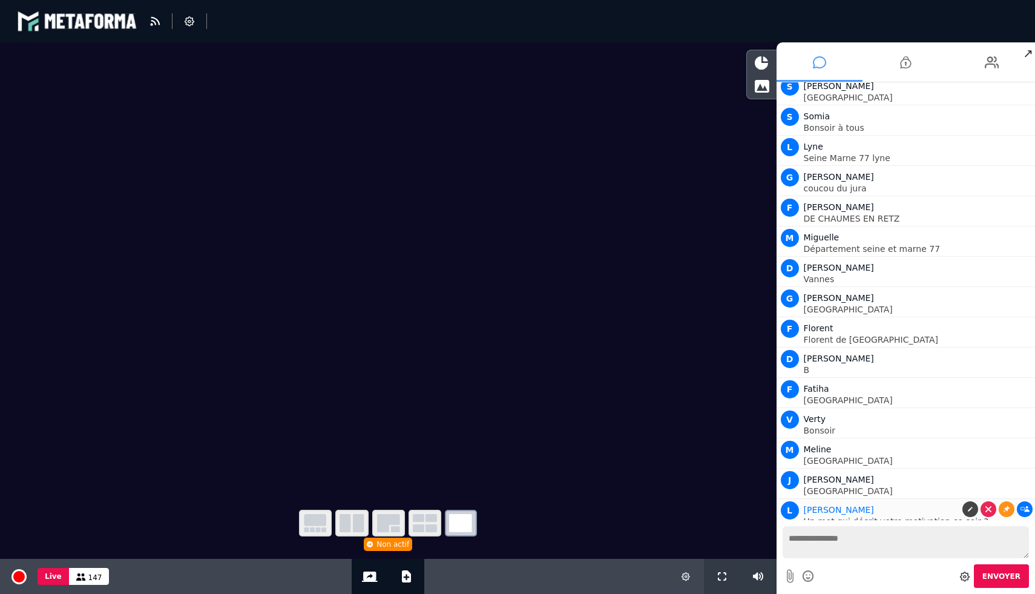
click at [1021, 501] on link at bounding box center [1025, 509] width 16 height 16
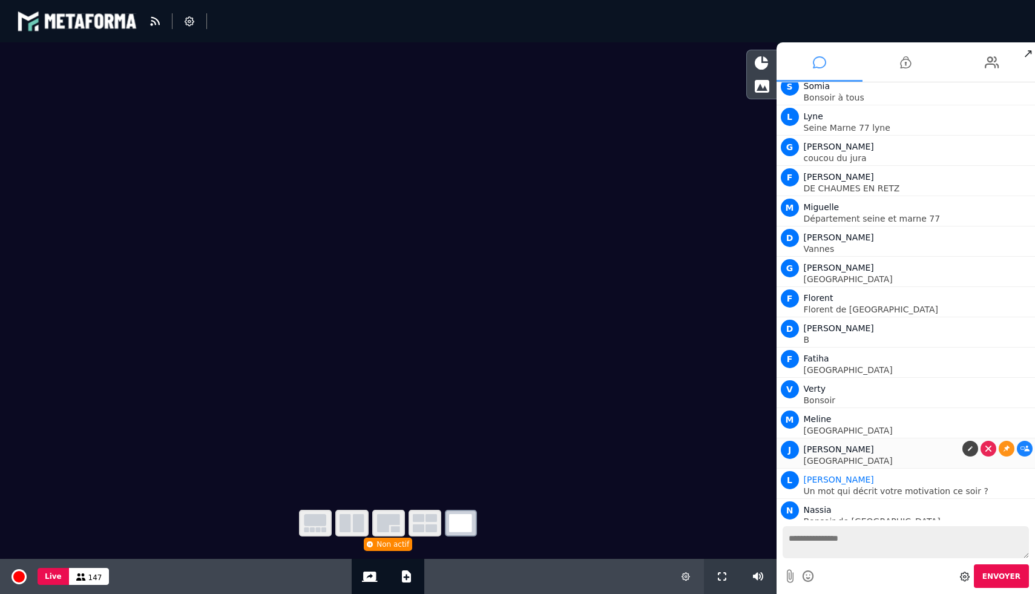
scroll to position [3799, 0]
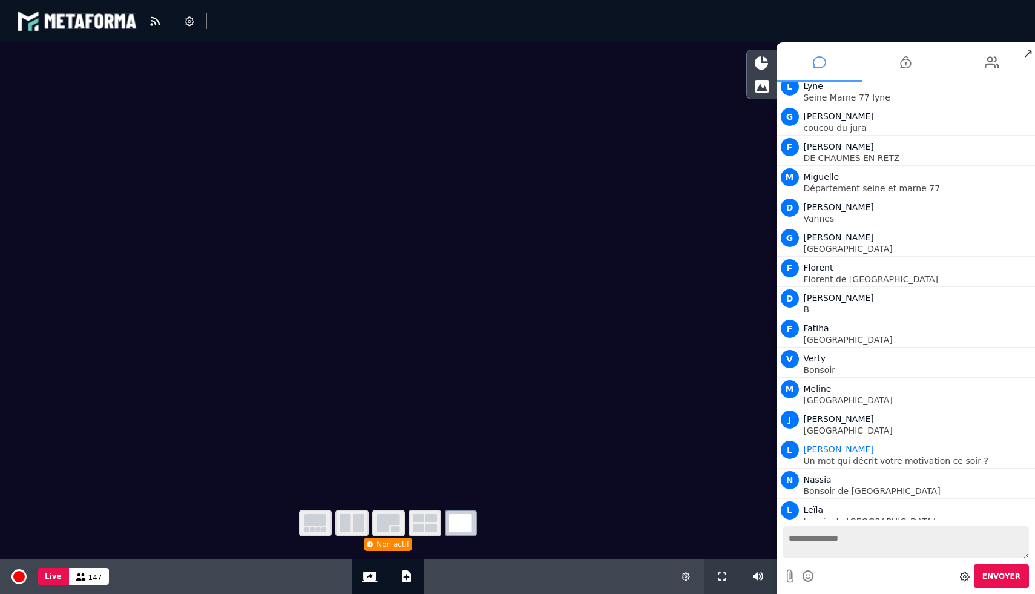
click at [869, 544] on textarea at bounding box center [906, 542] width 247 height 32
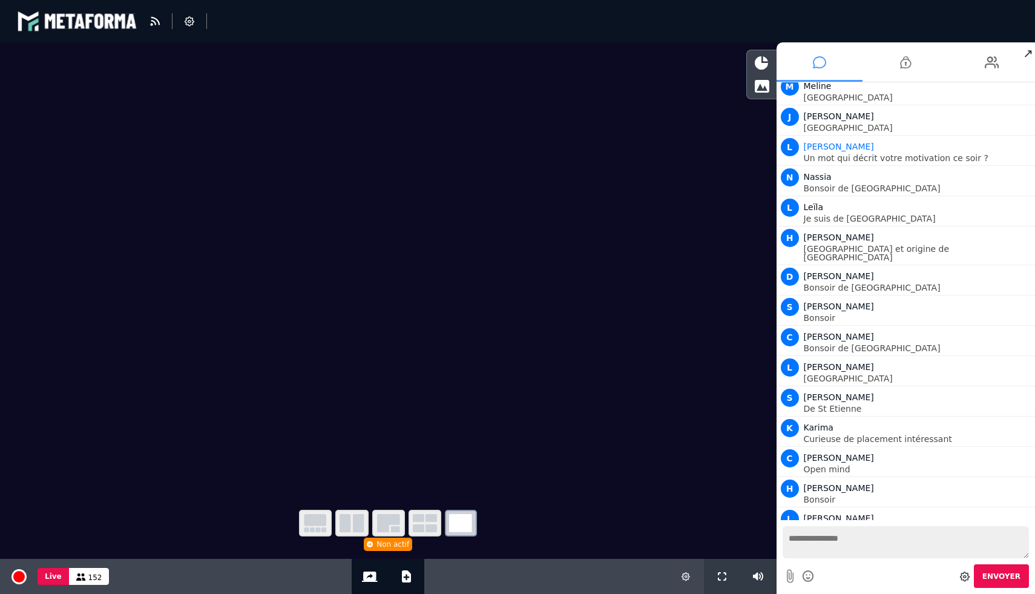
scroll to position [4132, 0]
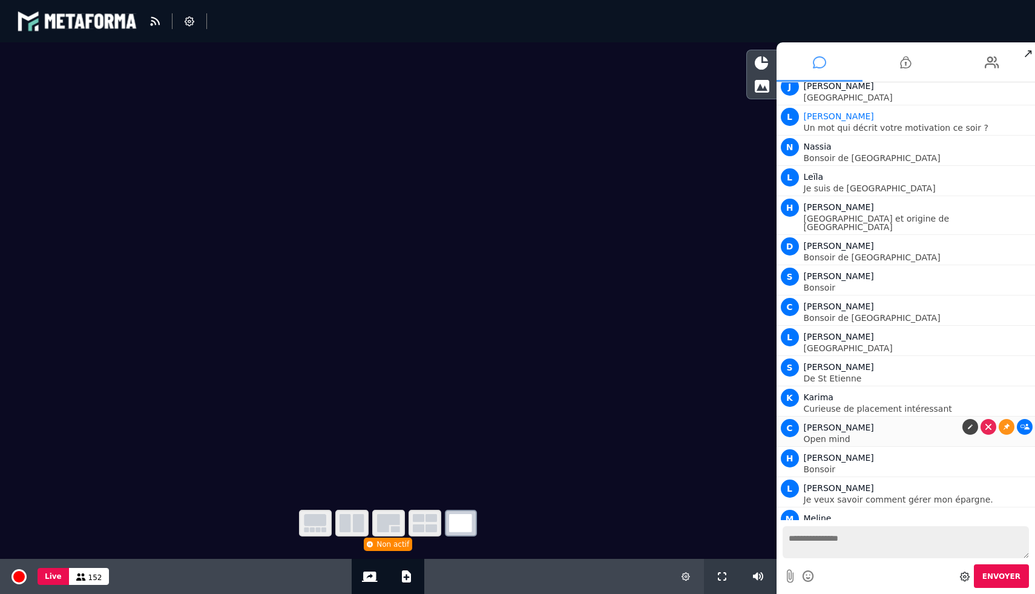
click at [1028, 419] on link at bounding box center [1025, 427] width 16 height 16
click at [1024, 484] on icon at bounding box center [1025, 487] width 9 height 6
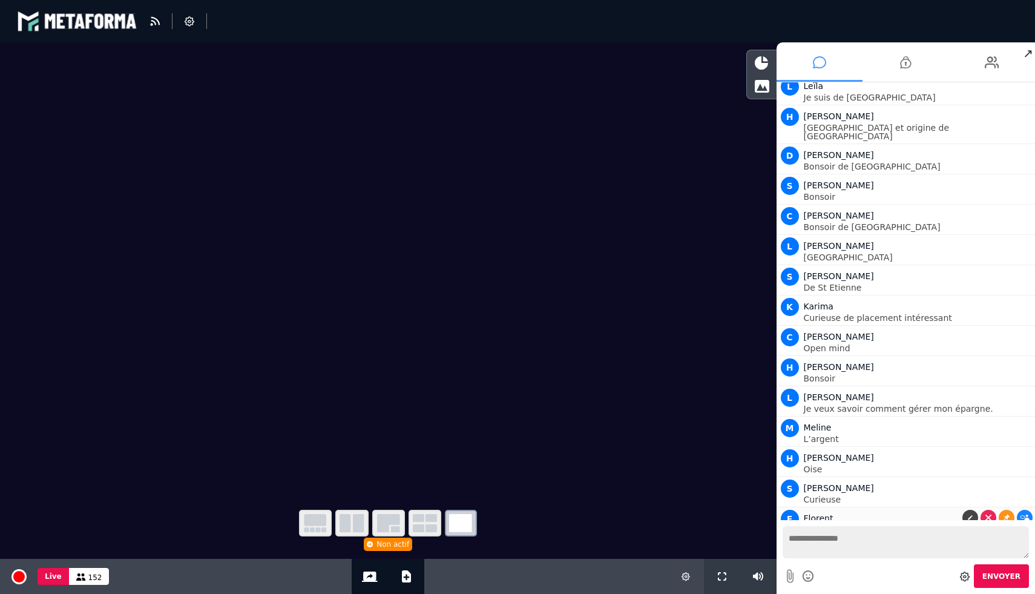
scroll to position [4253, 0]
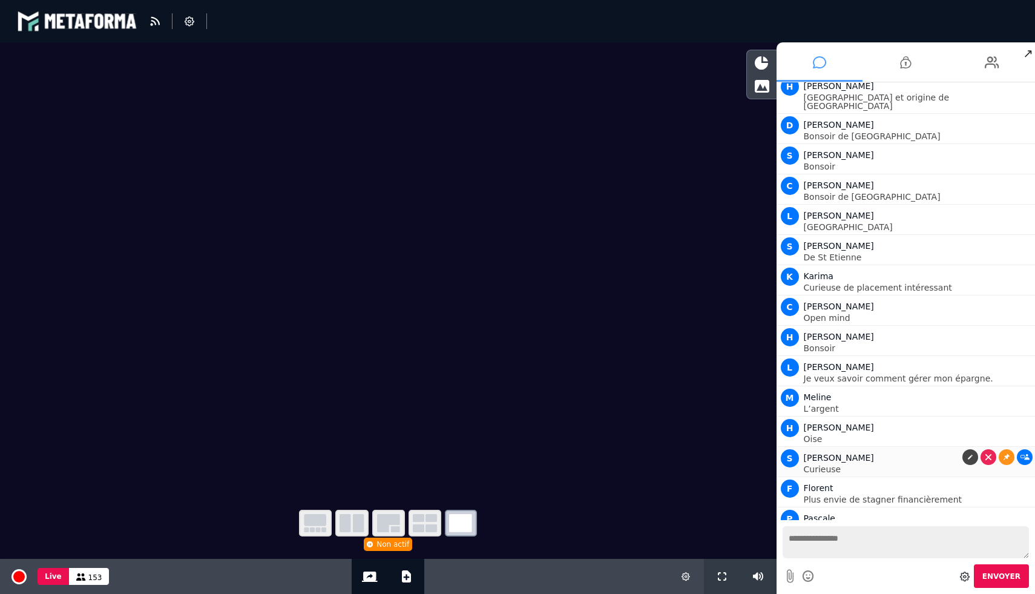
click at [1023, 449] on link at bounding box center [1025, 457] width 16 height 16
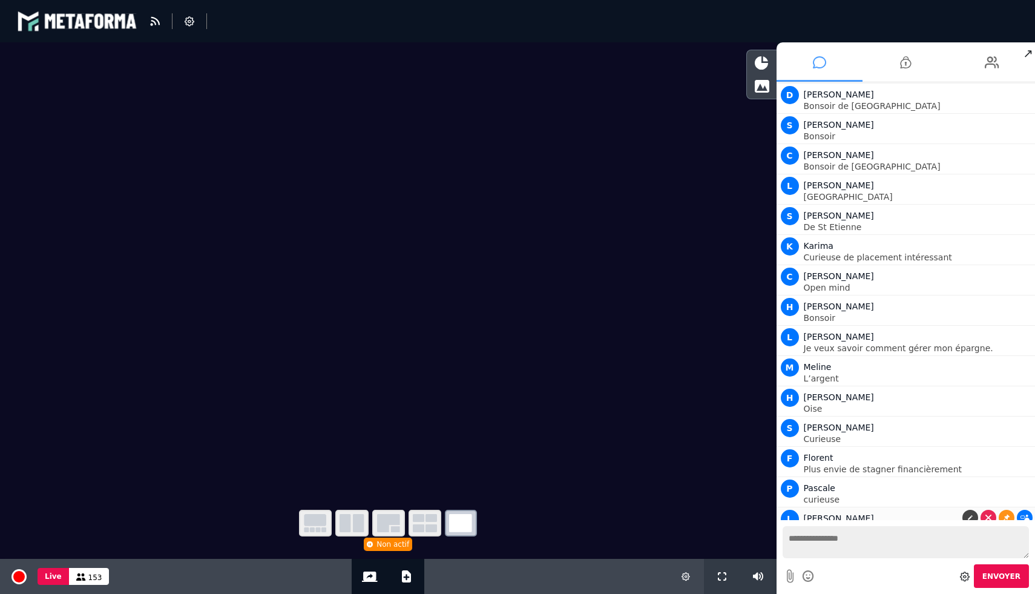
scroll to position [4313, 0]
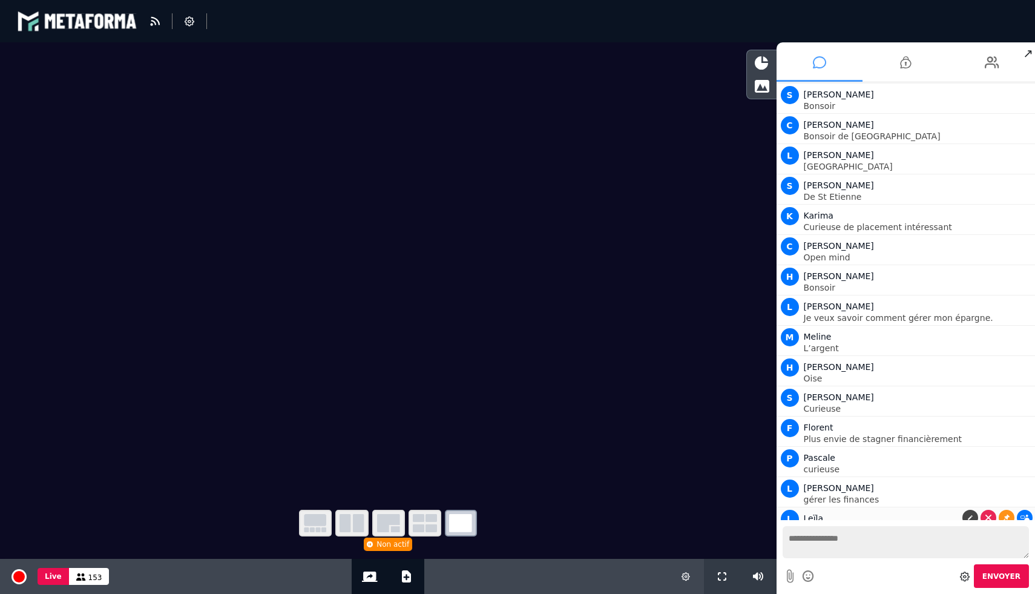
click at [1022, 514] on icon at bounding box center [1025, 517] width 9 height 6
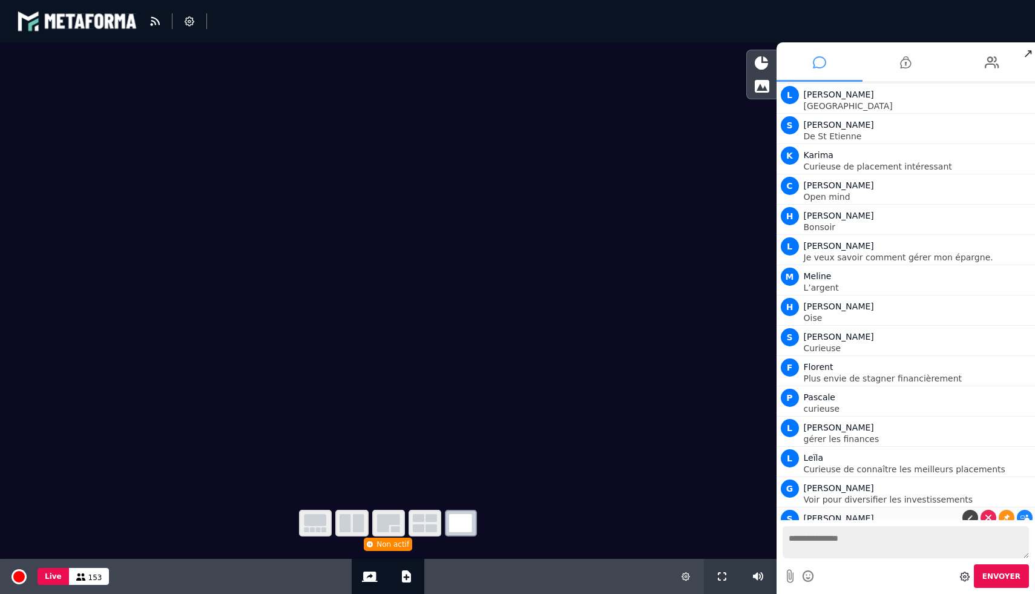
scroll to position [4421, 0]
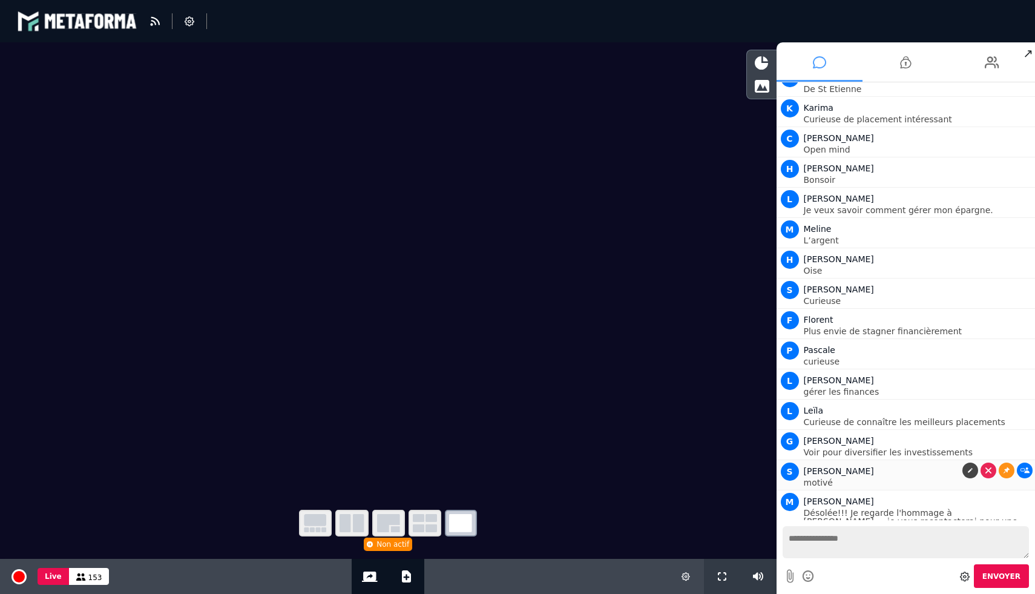
click at [1024, 467] on icon at bounding box center [1025, 470] width 9 height 6
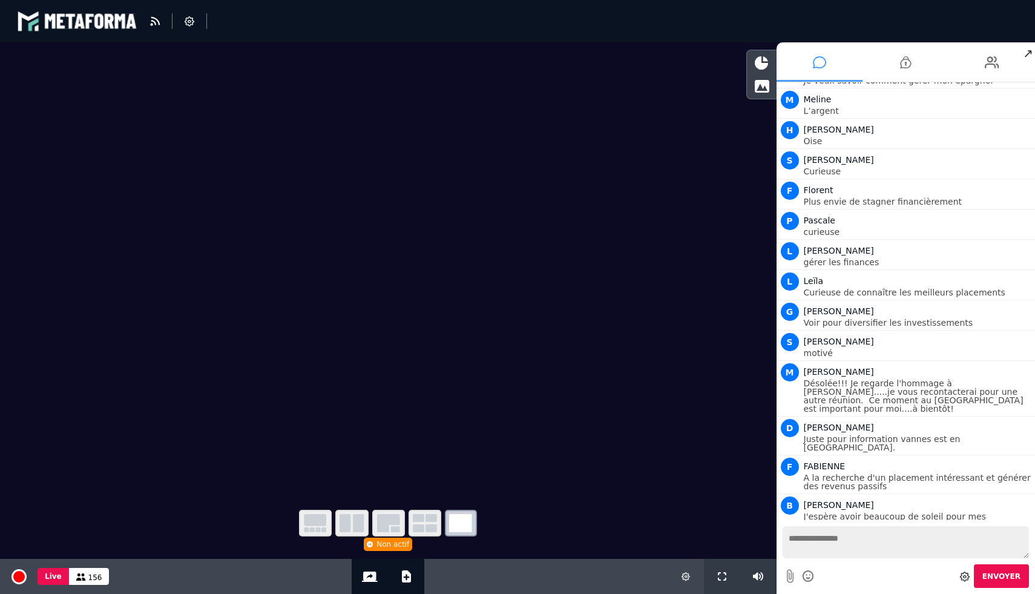
scroll to position [4581, 0]
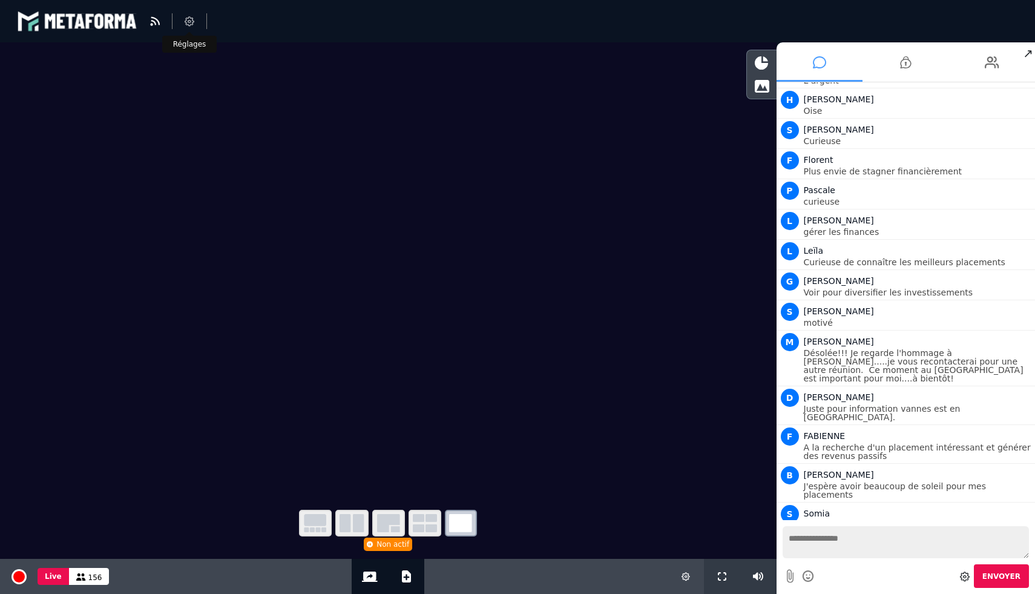
click at [189, 22] on icon at bounding box center [190, 21] width 10 height 10
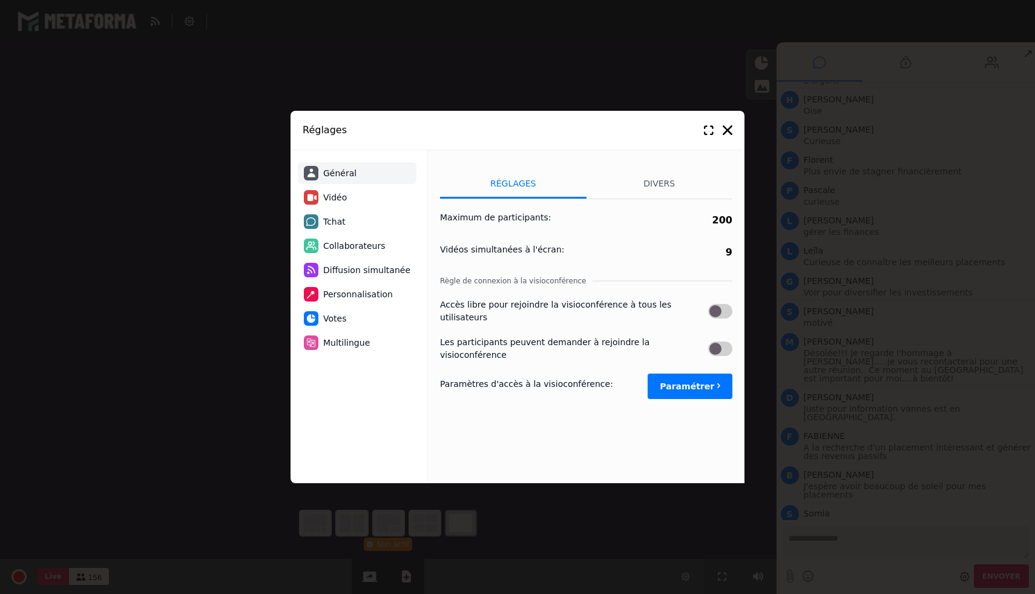
scroll to position [4611, 0]
click at [346, 219] on li "Tchat" at bounding box center [357, 222] width 119 height 22
select select "**********"
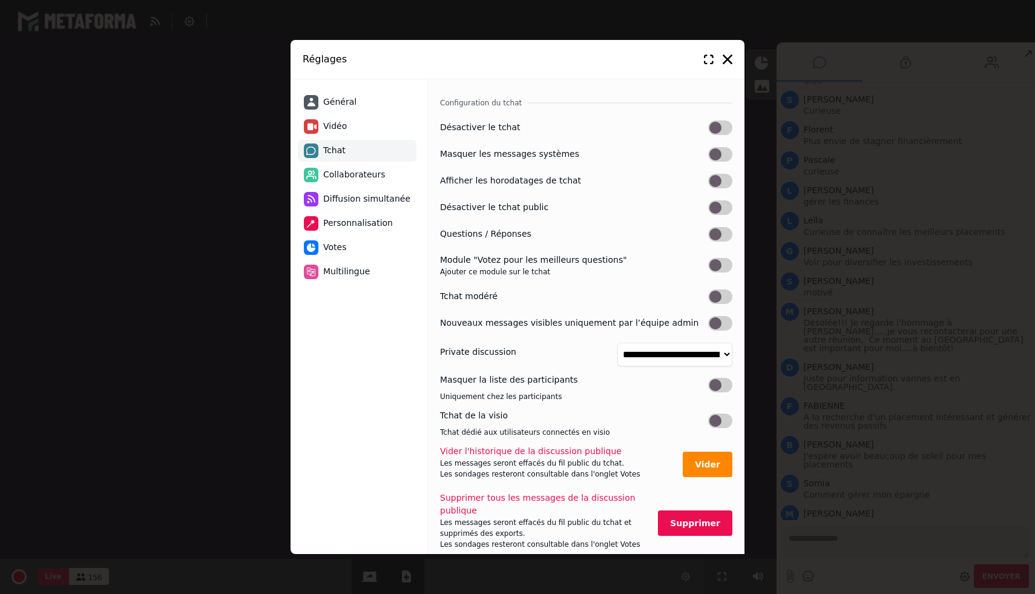
scroll to position [4650, 0]
click at [717, 299] on label at bounding box center [720, 296] width 24 height 15
click at [724, 62] on icon at bounding box center [728, 59] width 10 height 10
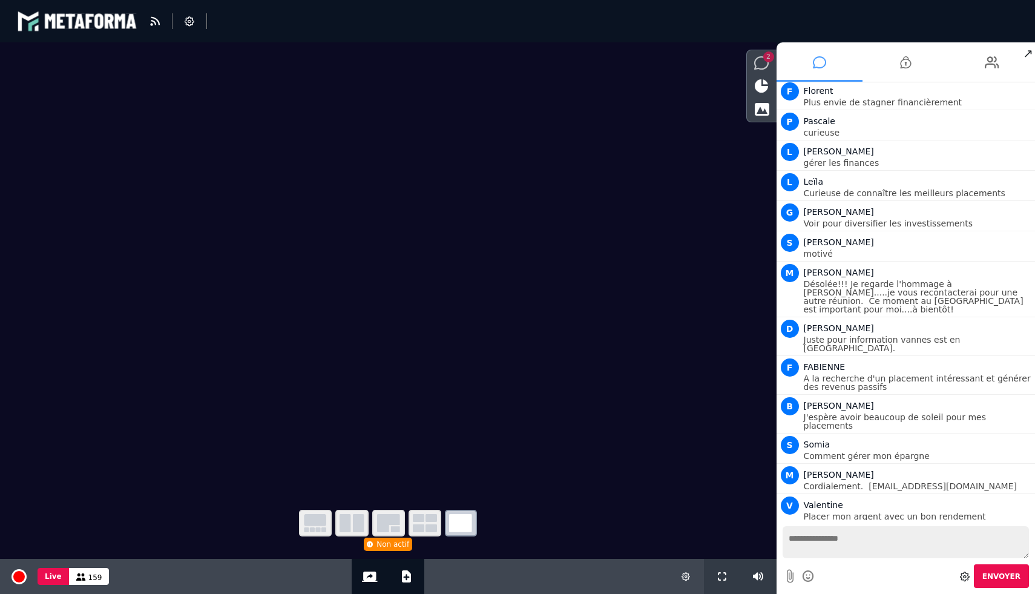
click at [765, 61] on icon at bounding box center [761, 62] width 15 height 13
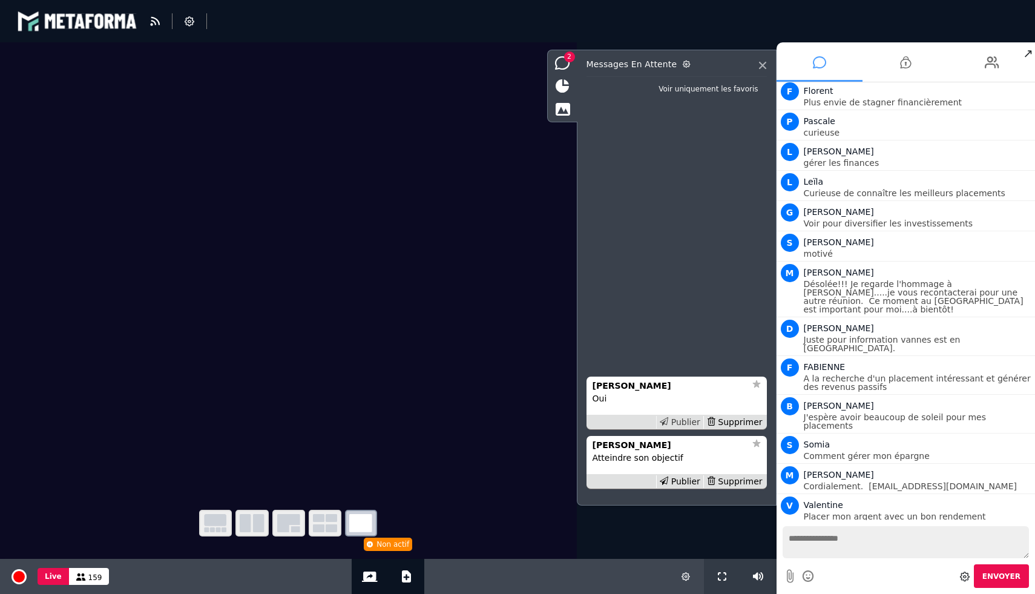
click at [682, 421] on div "Publier" at bounding box center [679, 422] width 47 height 13
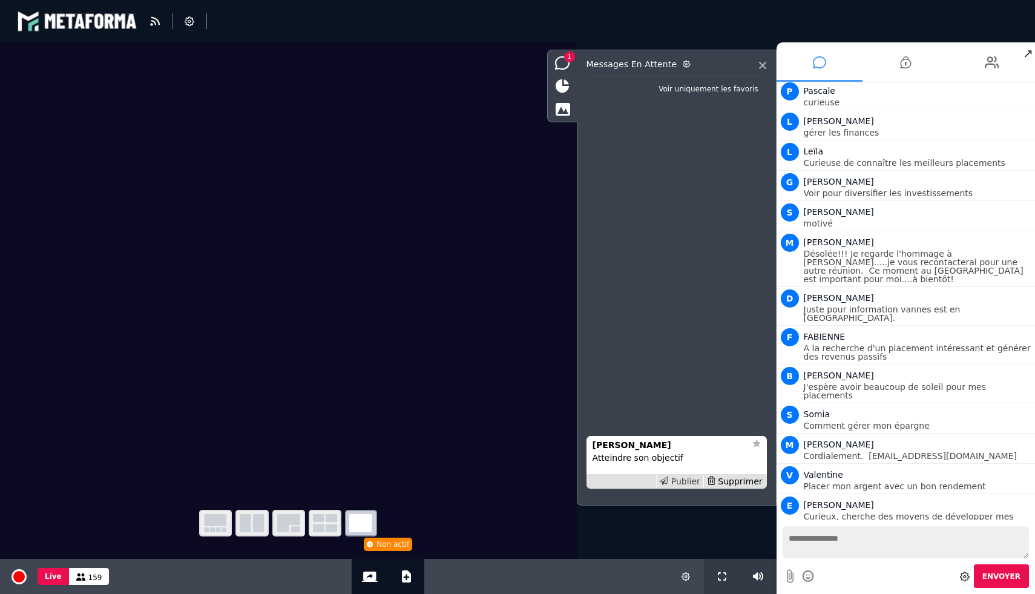
click at [680, 479] on div "Publier" at bounding box center [679, 481] width 47 height 13
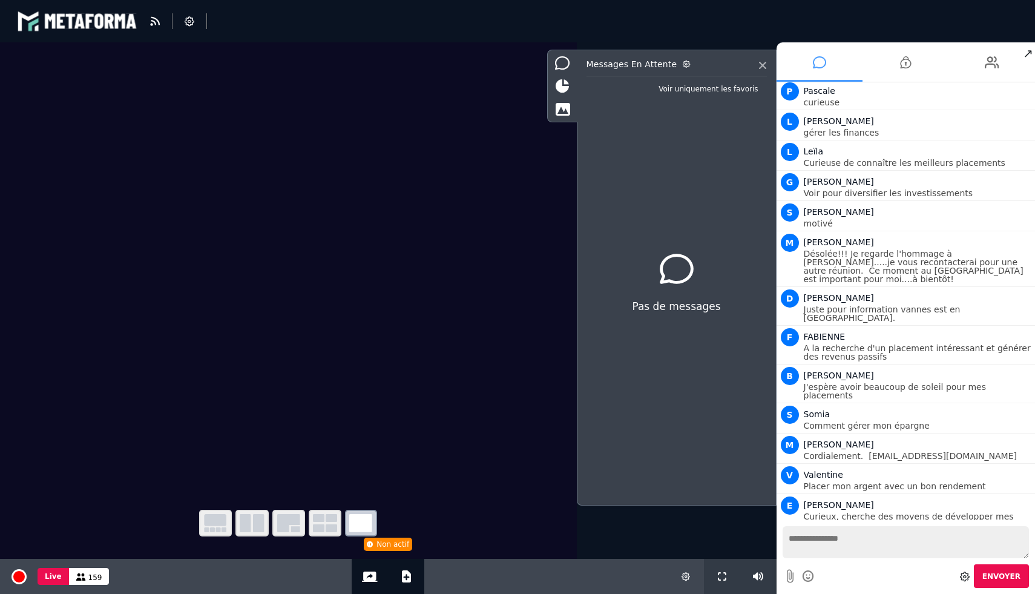
scroll to position [4710, 0]
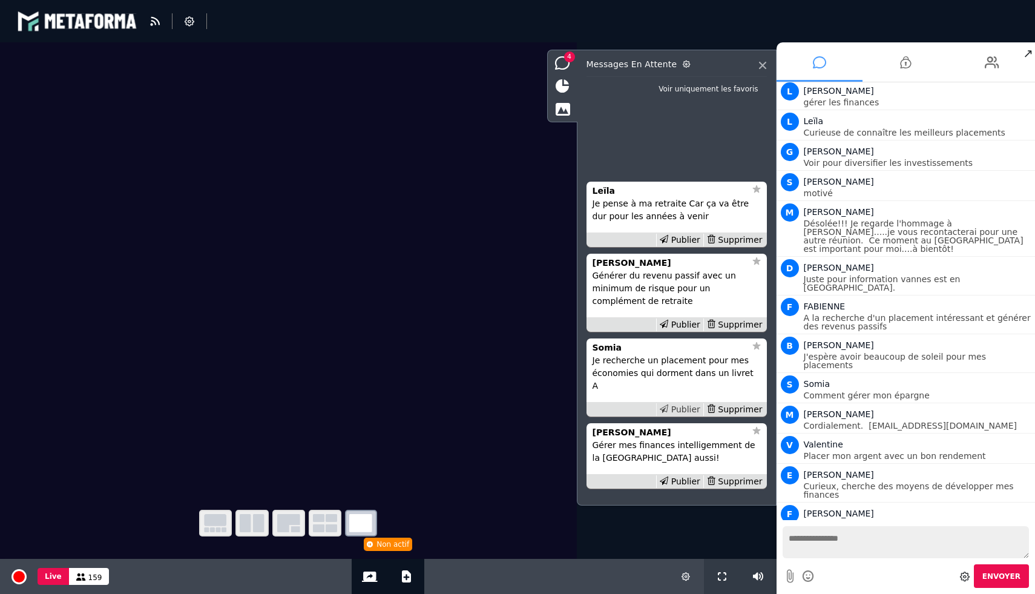
click at [680, 407] on div "Publier" at bounding box center [679, 409] width 47 height 13
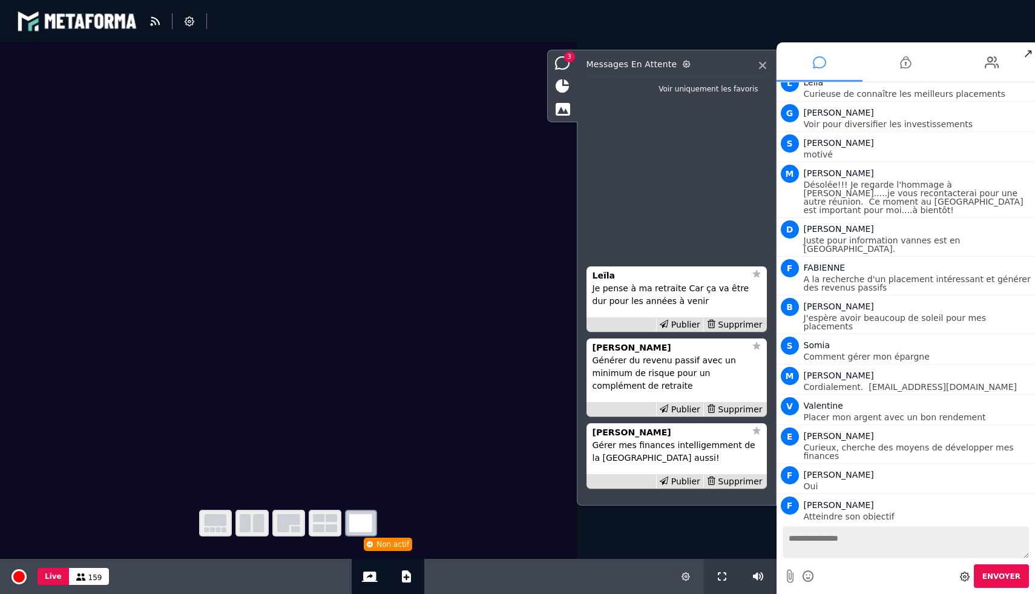
click at [680, 407] on div "Publier" at bounding box center [679, 409] width 47 height 13
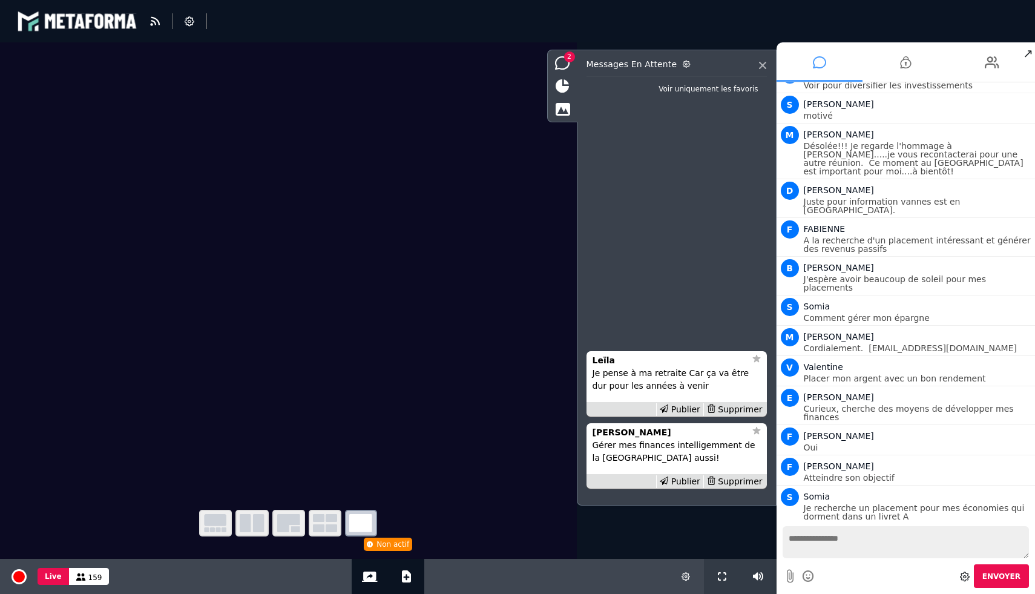
click at [680, 407] on div "Publier" at bounding box center [679, 409] width 47 height 13
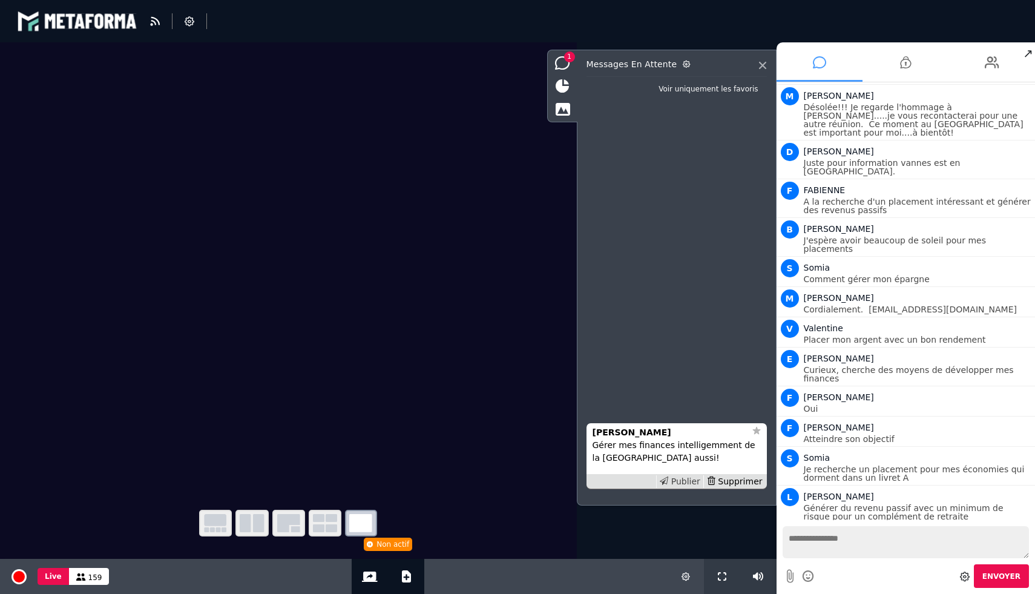
click at [681, 479] on div "Publier" at bounding box center [679, 481] width 47 height 13
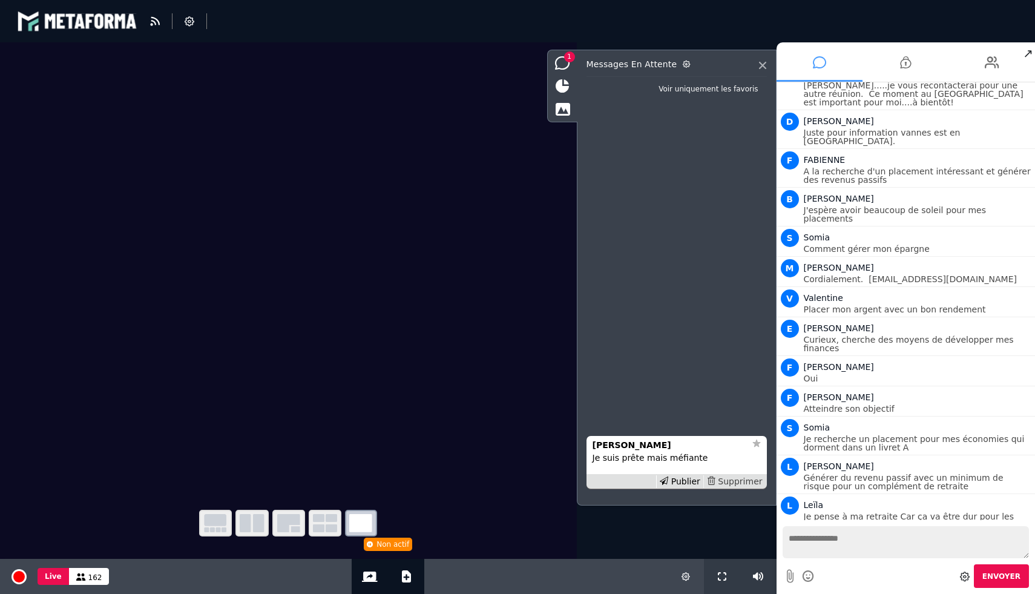
click at [751, 478] on div "Supprimer" at bounding box center [734, 481] width 62 height 13
click at [689, 481] on div "Publier" at bounding box center [679, 481] width 47 height 13
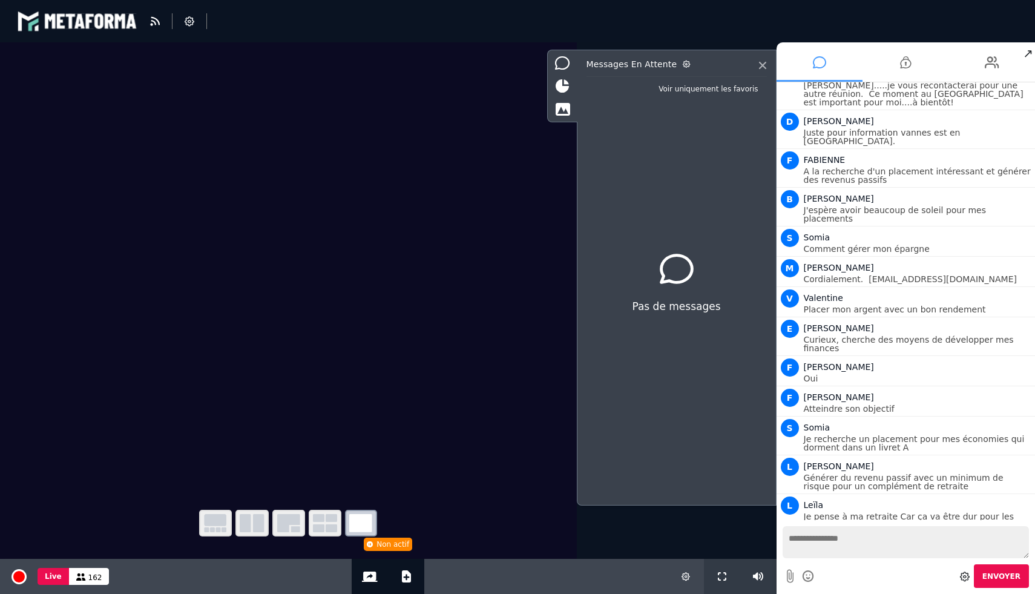
scroll to position [4887, 0]
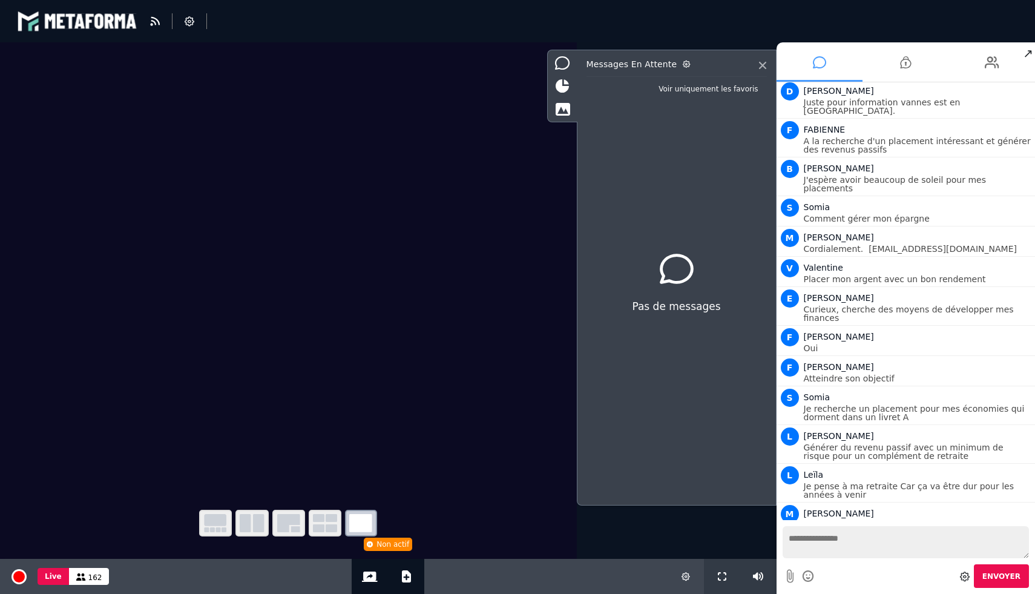
click at [817, 541] on textarea at bounding box center [906, 542] width 247 height 32
type textarea "**********"
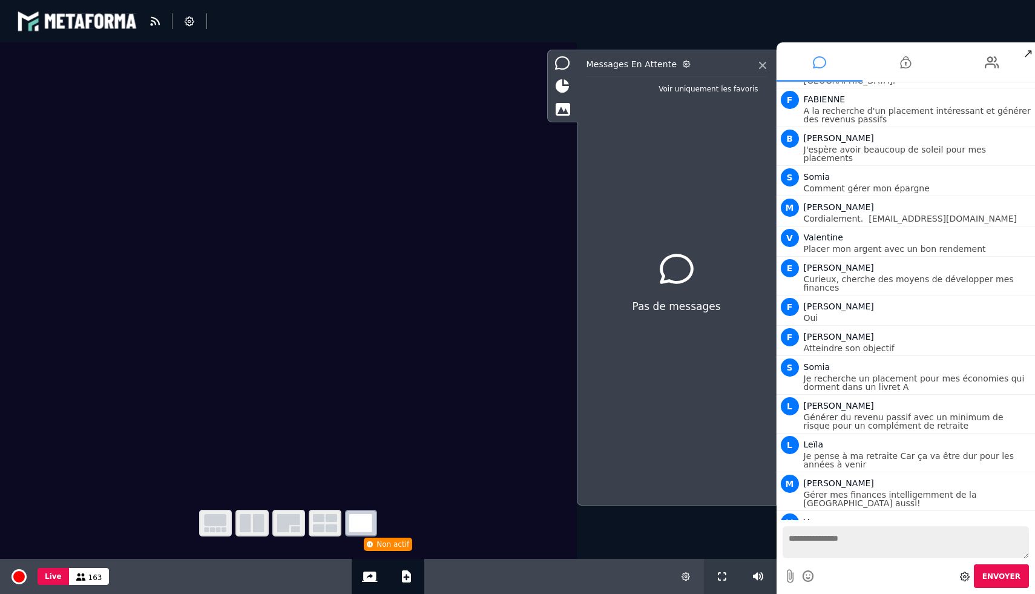
click at [841, 537] on textarea at bounding box center [906, 542] width 247 height 32
paste textarea "**********"
type textarea "**********"
click at [1004, 570] on button "Envoyer" at bounding box center [1001, 576] width 55 height 24
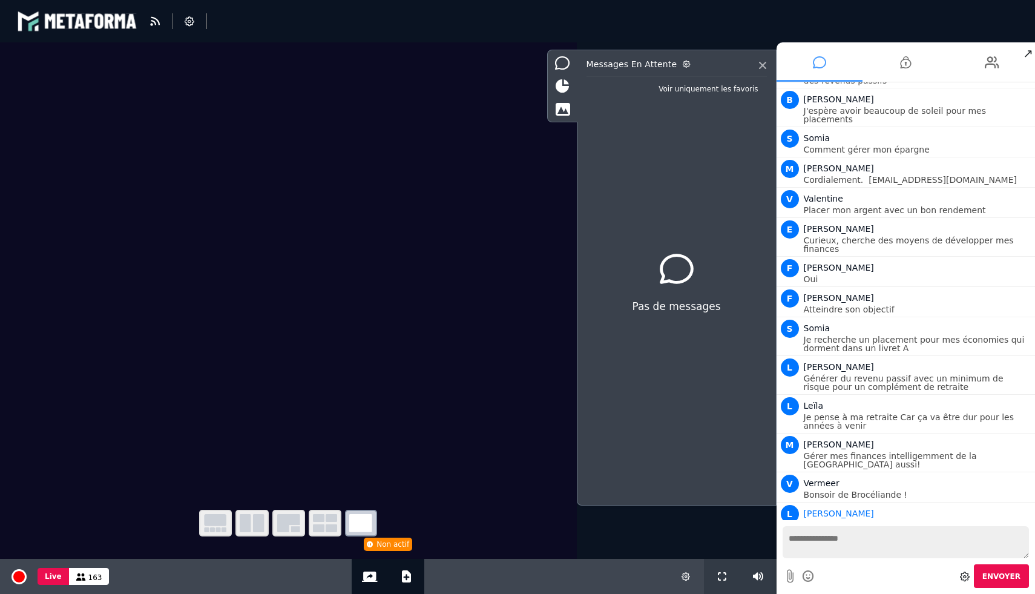
click at [1004, 540] on icon at bounding box center [1007, 543] width 6 height 6
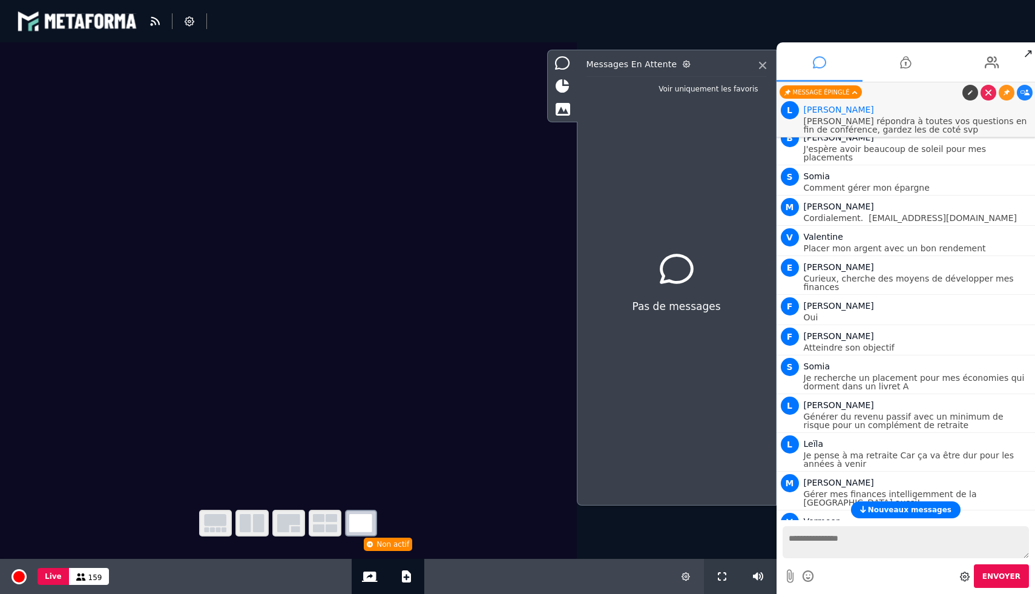
click at [885, 513] on span "Nouveaux messages" at bounding box center [910, 509] width 84 height 8
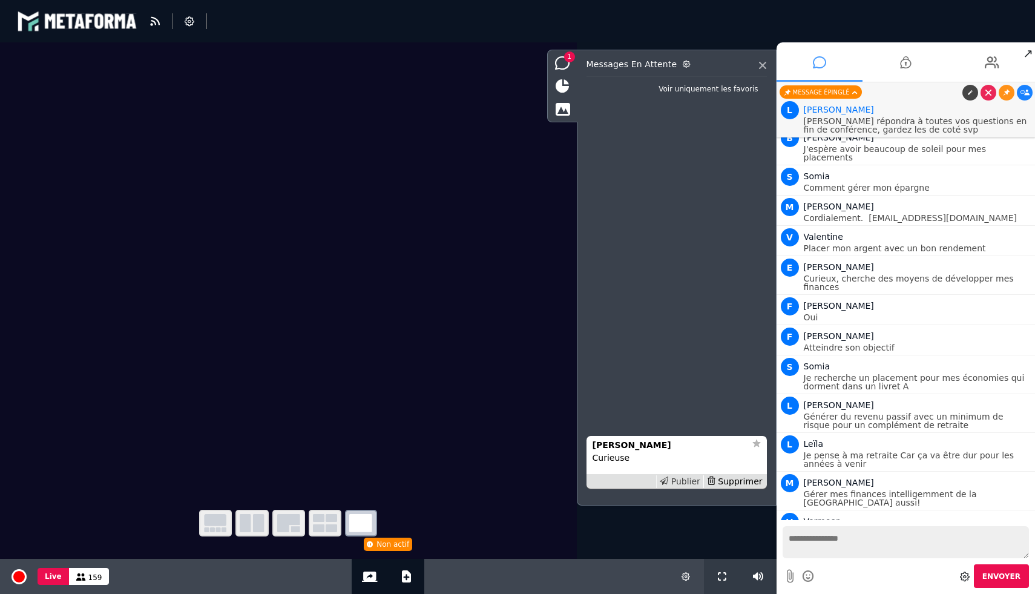
click at [680, 478] on div "Publier" at bounding box center [679, 481] width 47 height 13
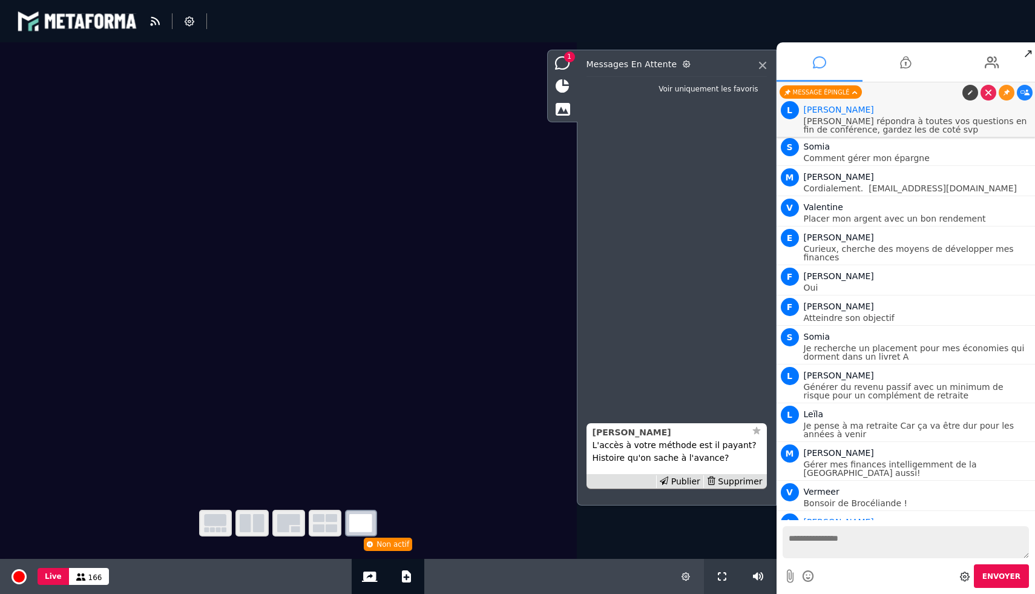
click at [622, 433] on div "Cyril" at bounding box center [669, 432] width 153 height 13
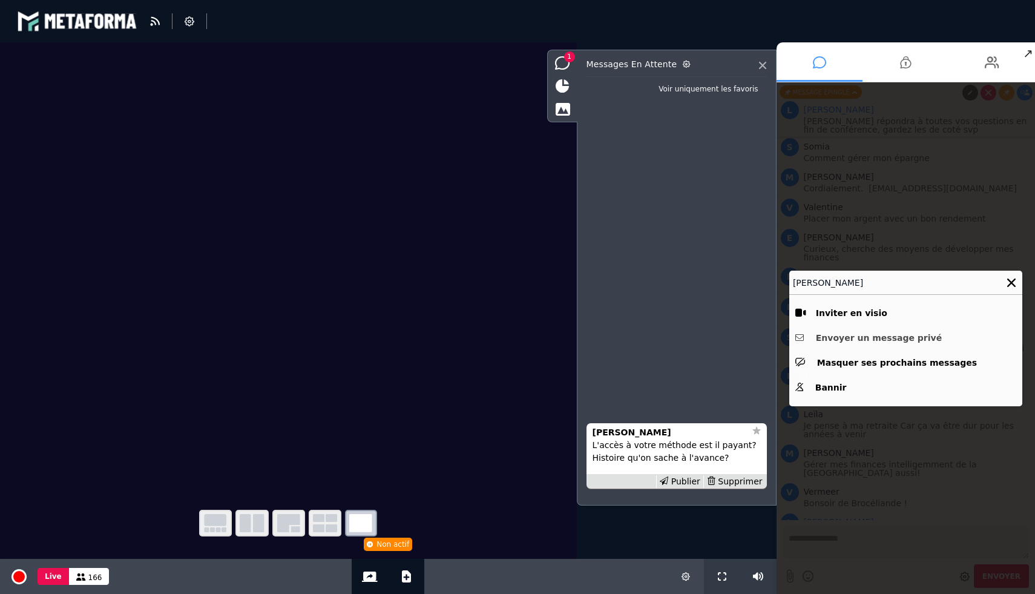
click at [867, 335] on button "Envoyer un message privé" at bounding box center [905, 338] width 221 height 19
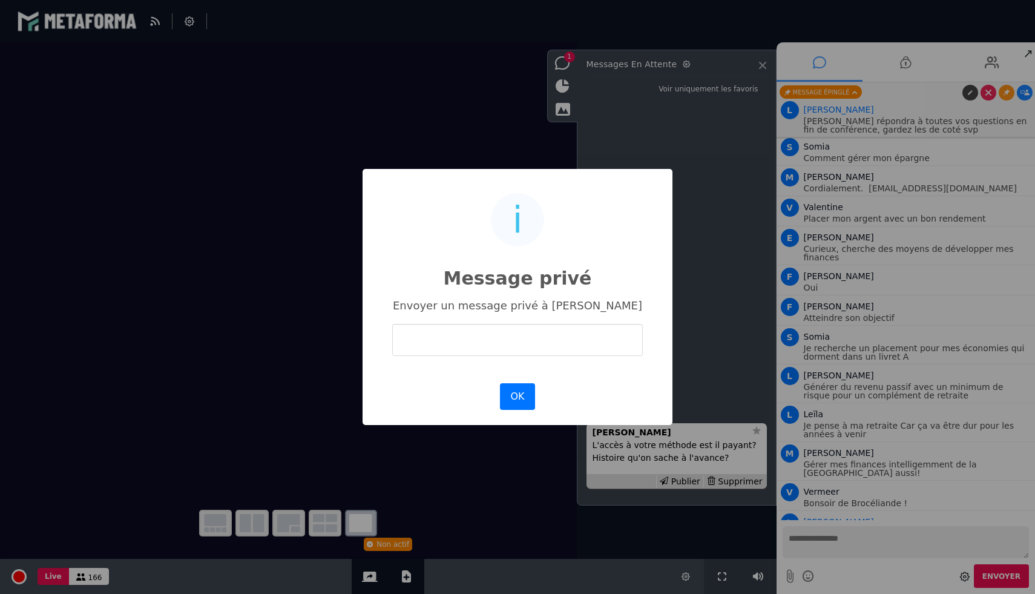
click at [550, 340] on input "text" at bounding box center [517, 340] width 251 height 32
drag, startPoint x: 638, startPoint y: 337, endPoint x: 282, endPoint y: 340, distance: 355.9
click at [282, 340] on div "**********" at bounding box center [517, 297] width 1035 height 594
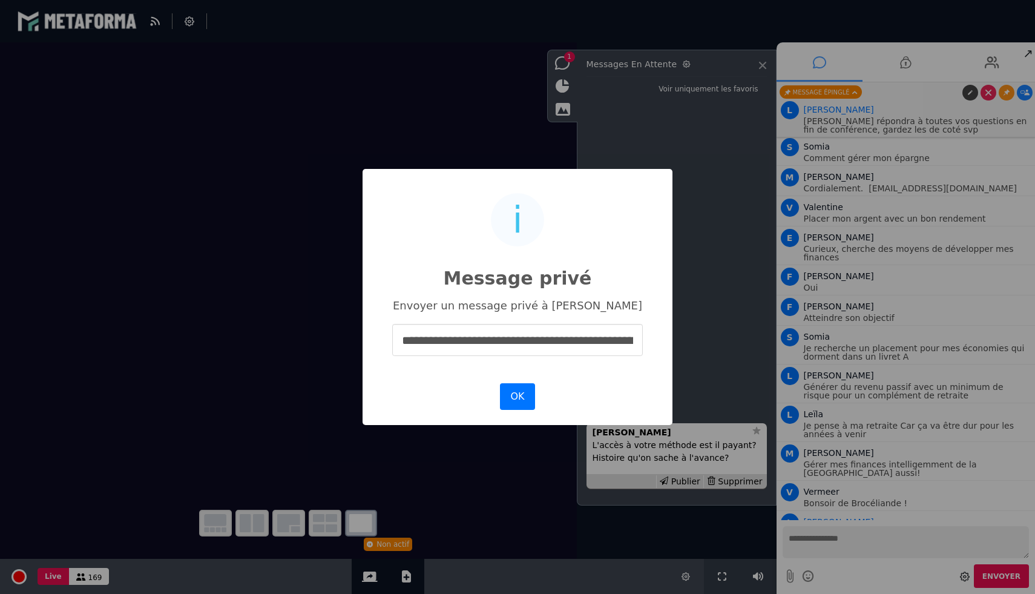
click at [485, 346] on input "**********" at bounding box center [517, 340] width 251 height 32
type input "**********"
click at [510, 396] on button "OK" at bounding box center [517, 396] width 35 height 27
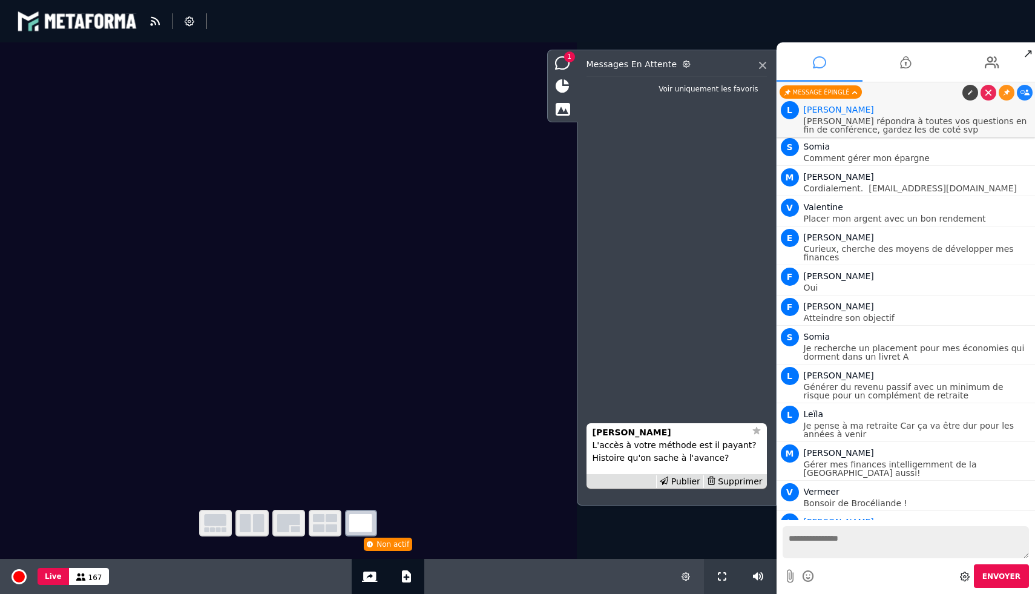
scroll to position [0, 0]
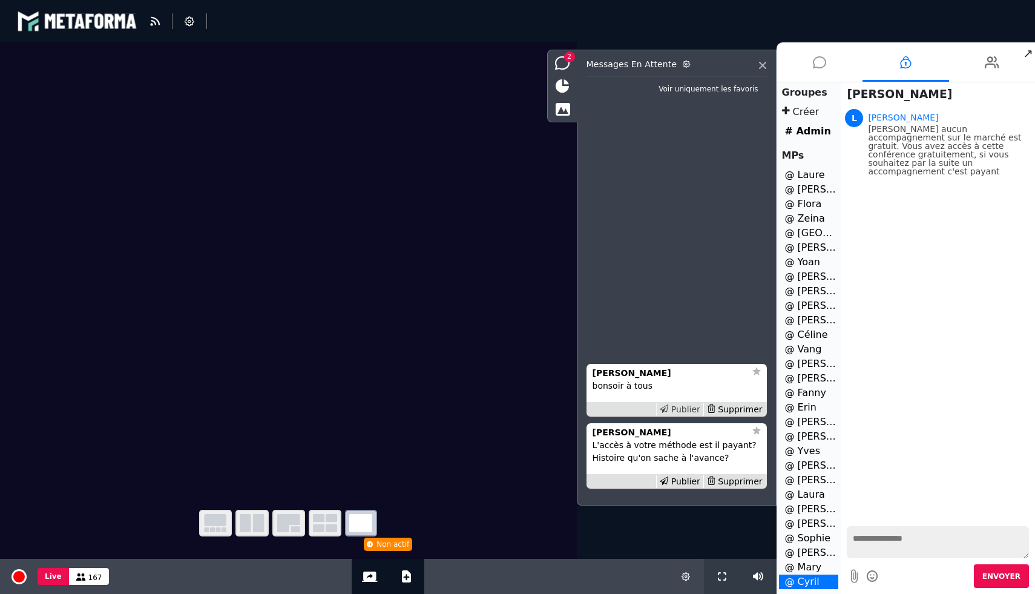
click at [692, 408] on div "Publier" at bounding box center [679, 409] width 47 height 13
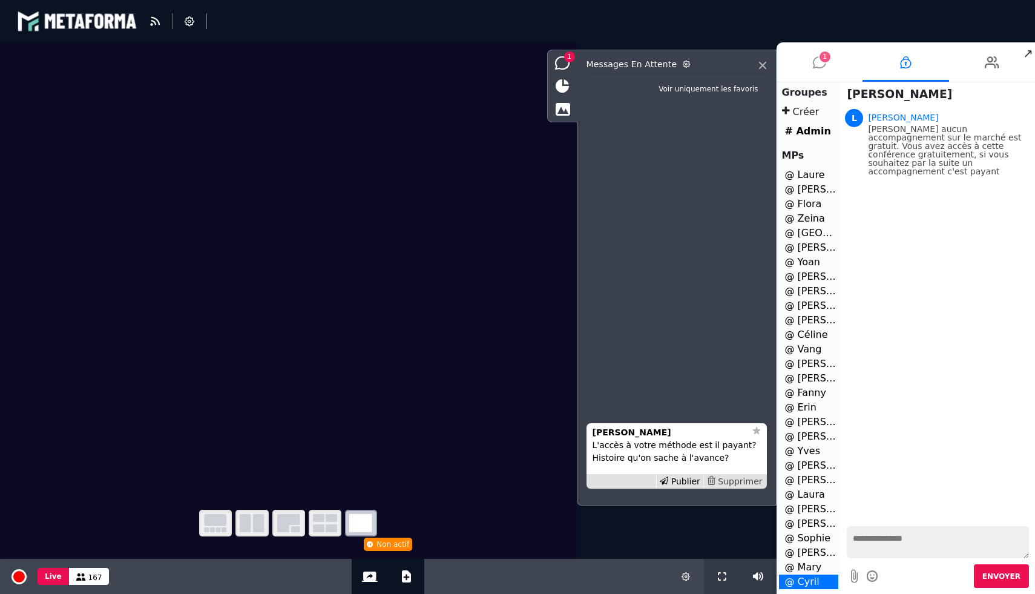
click at [737, 478] on div "Supprimer" at bounding box center [734, 481] width 62 height 13
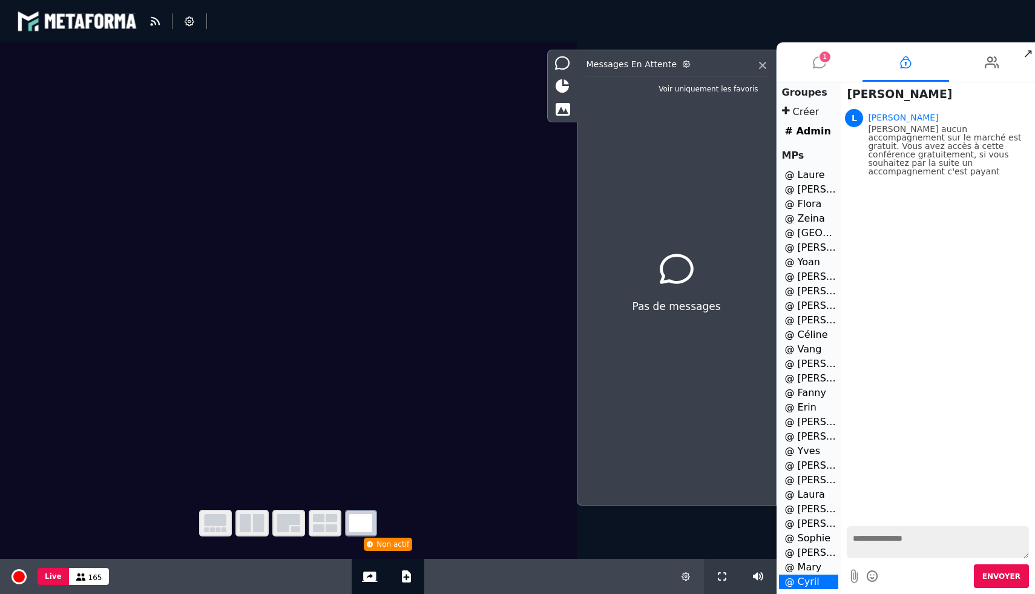
click at [825, 54] on span "1" at bounding box center [825, 56] width 11 height 11
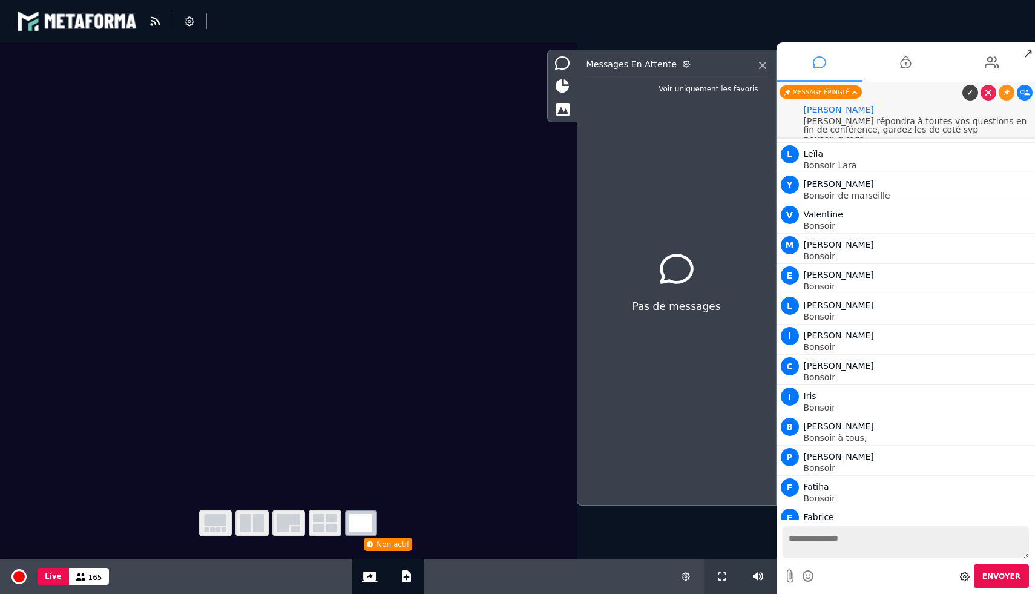
scroll to position [4978, 0]
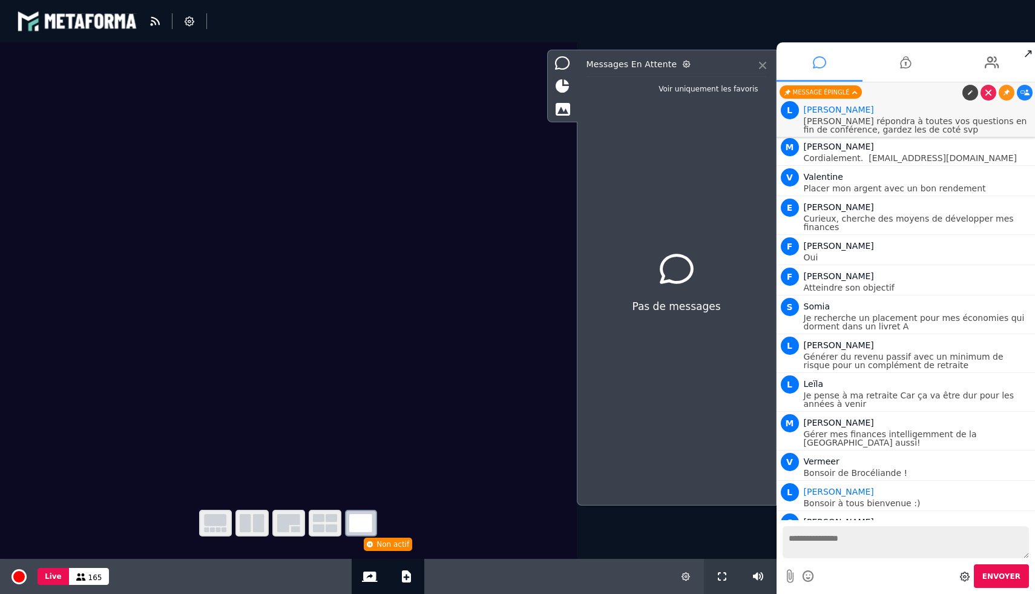
click at [760, 67] on icon at bounding box center [762, 65] width 7 height 7
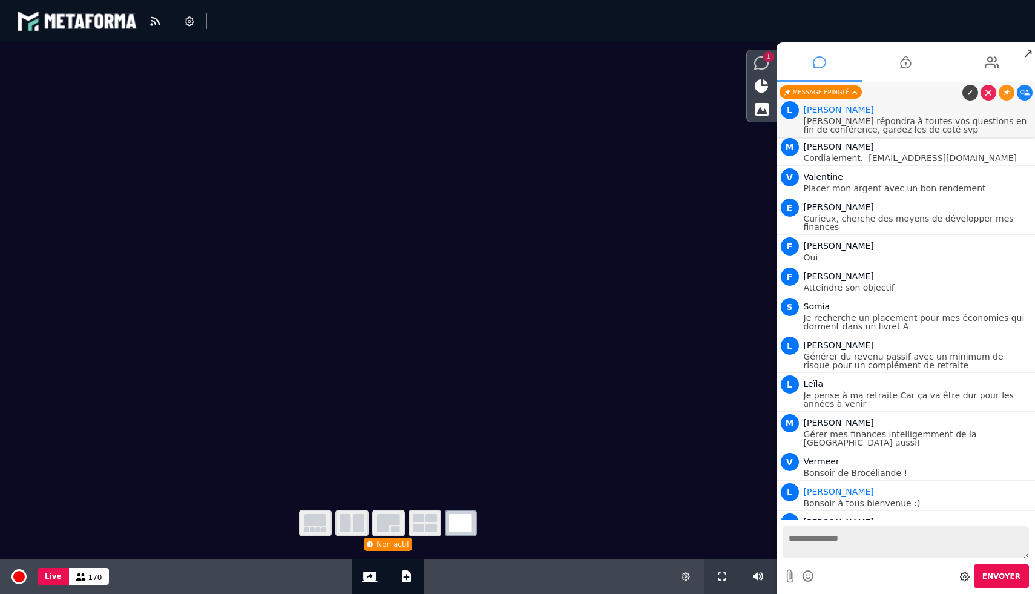
click at [767, 58] on span "1" at bounding box center [768, 56] width 11 height 11
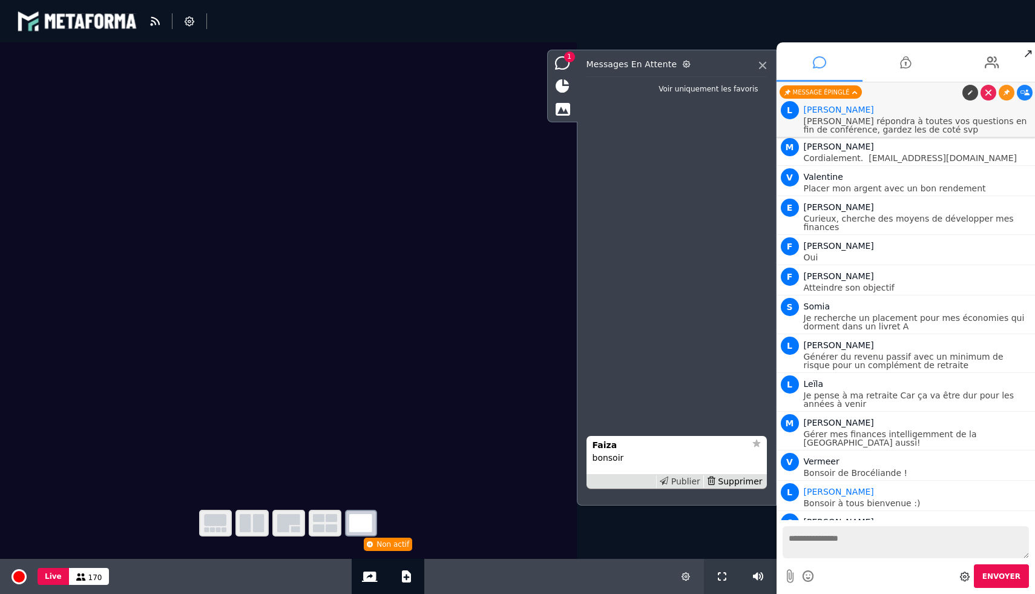
click at [681, 481] on div "Publier" at bounding box center [679, 481] width 47 height 13
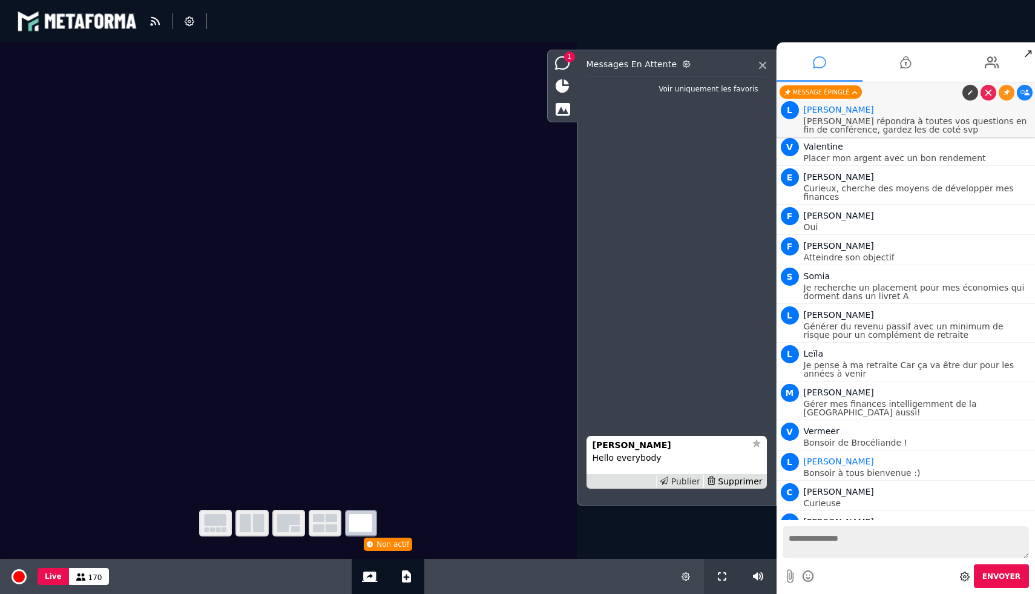
click at [689, 480] on div "Publier" at bounding box center [679, 481] width 47 height 13
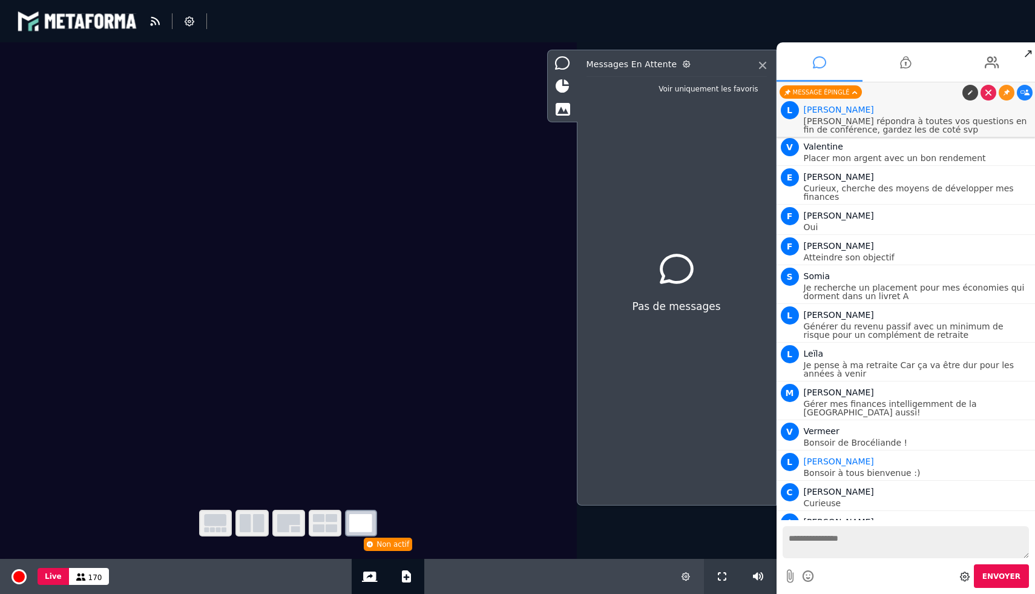
scroll to position [5038, 0]
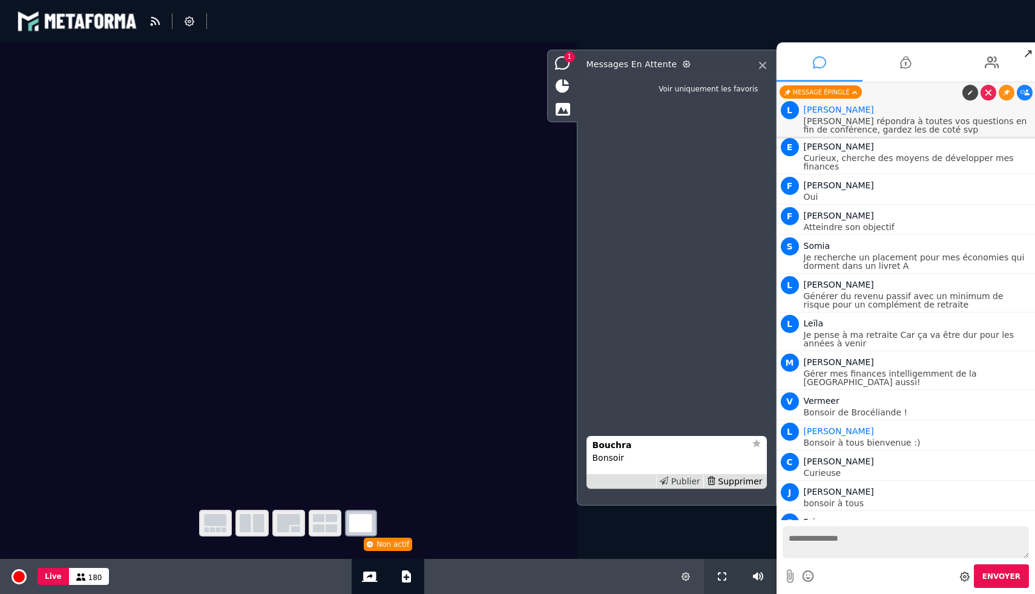
click at [689, 481] on div "Publier" at bounding box center [679, 481] width 47 height 13
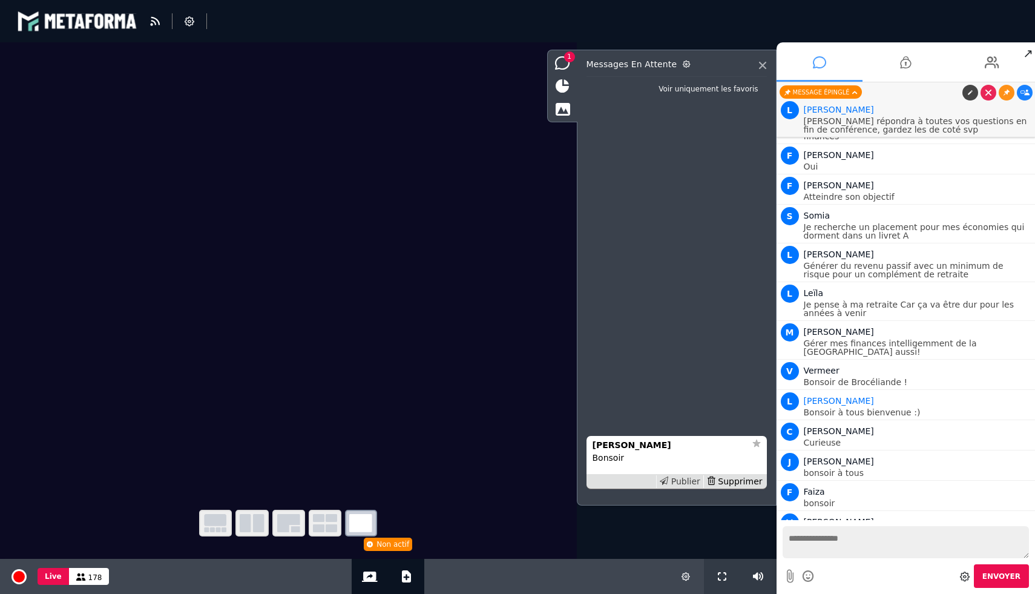
click at [685, 479] on div "Publier" at bounding box center [679, 481] width 47 height 13
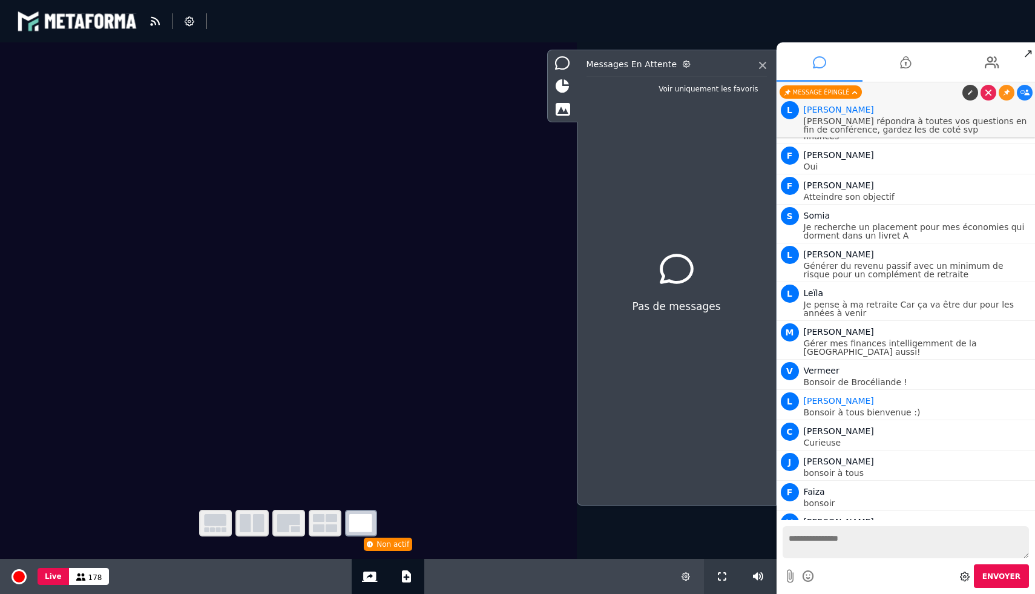
scroll to position [5099, 0]
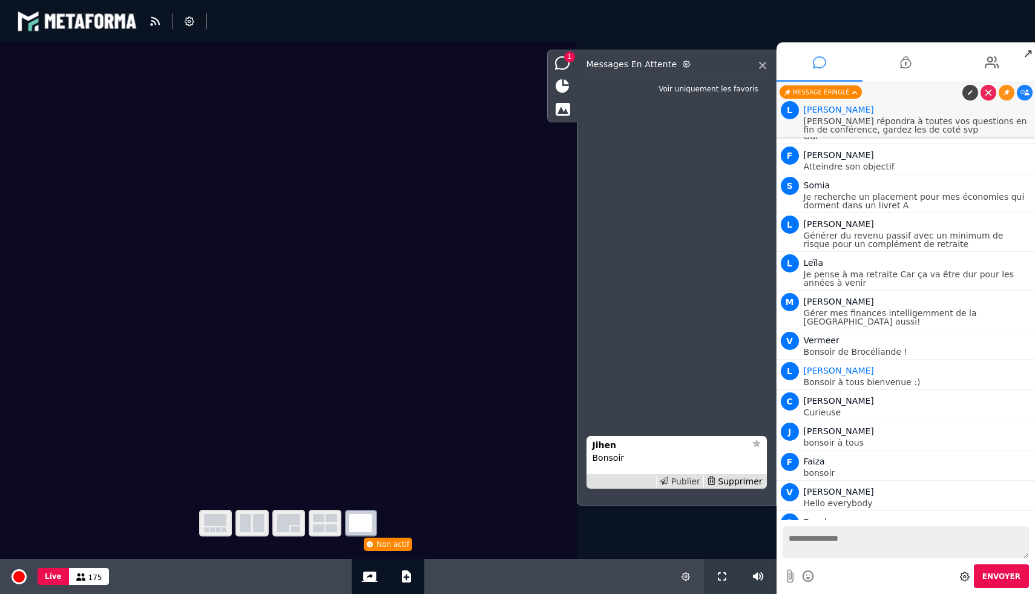
click at [675, 480] on div "Publier" at bounding box center [679, 481] width 47 height 13
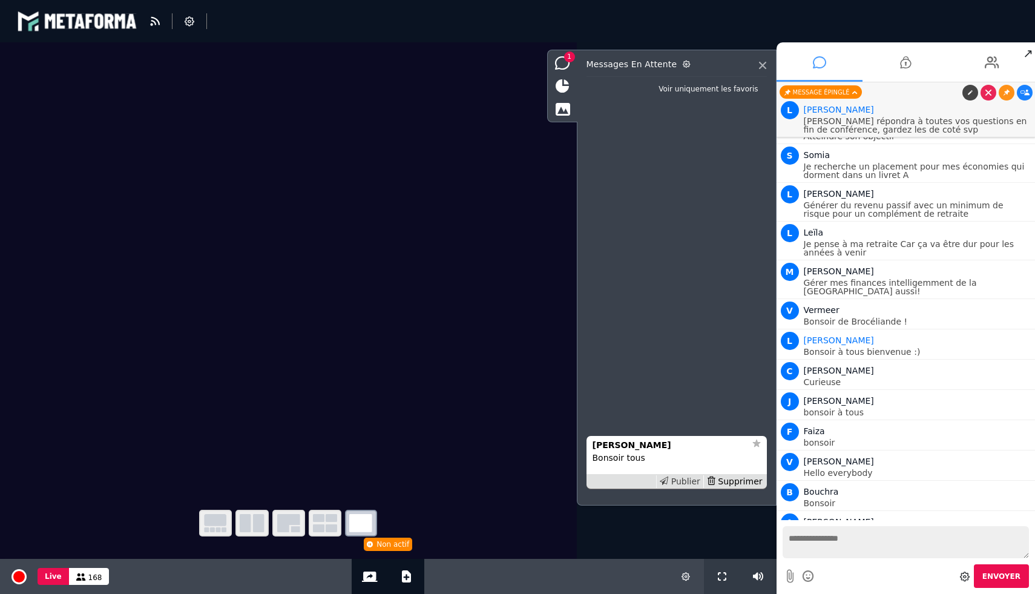
click at [677, 484] on div "Publier" at bounding box center [679, 481] width 47 height 13
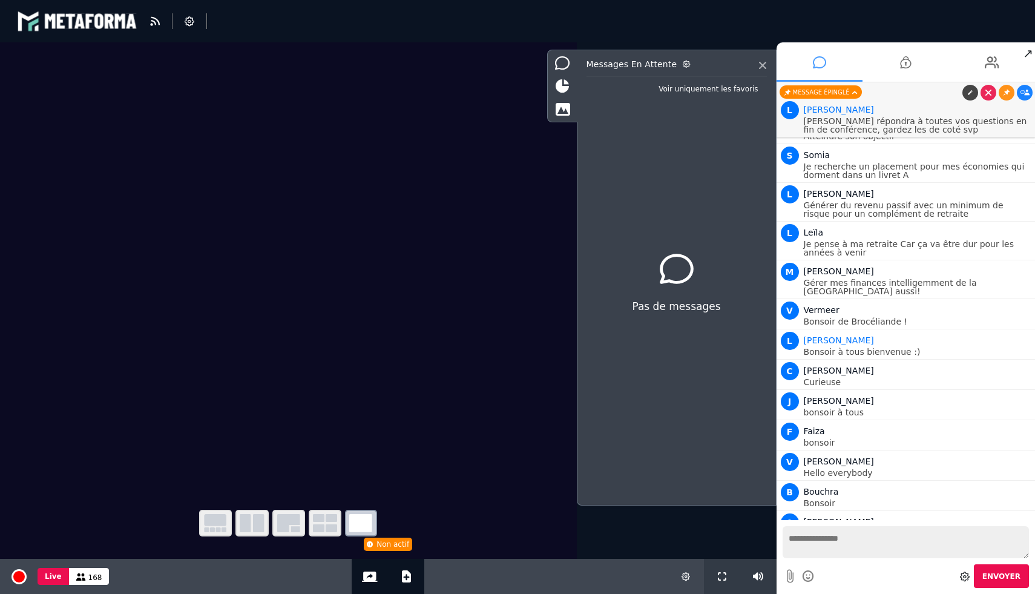
scroll to position [5159, 0]
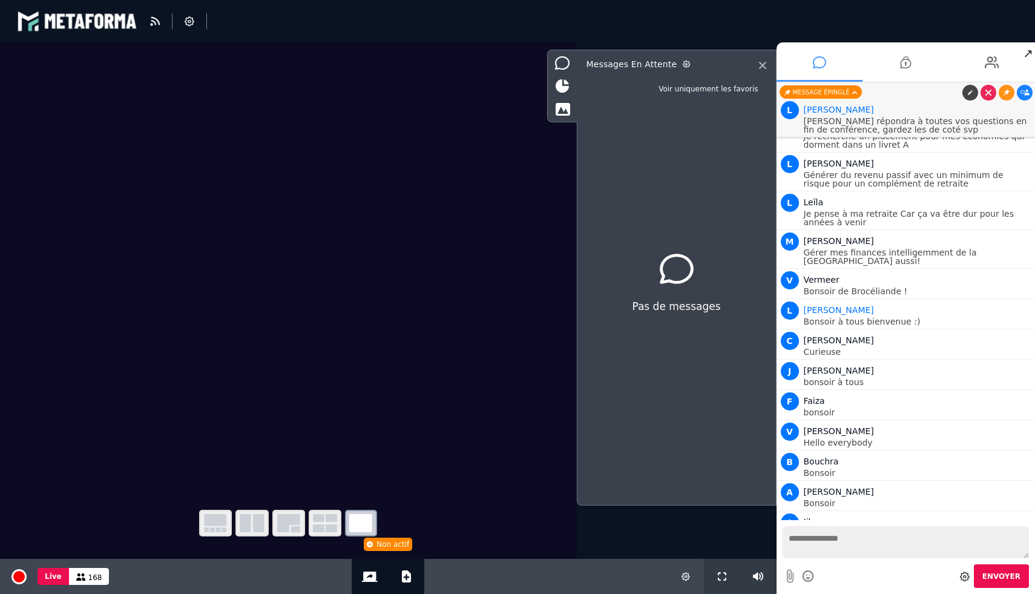
click at [815, 535] on textarea at bounding box center [906, 542] width 247 height 32
type textarea "**********"
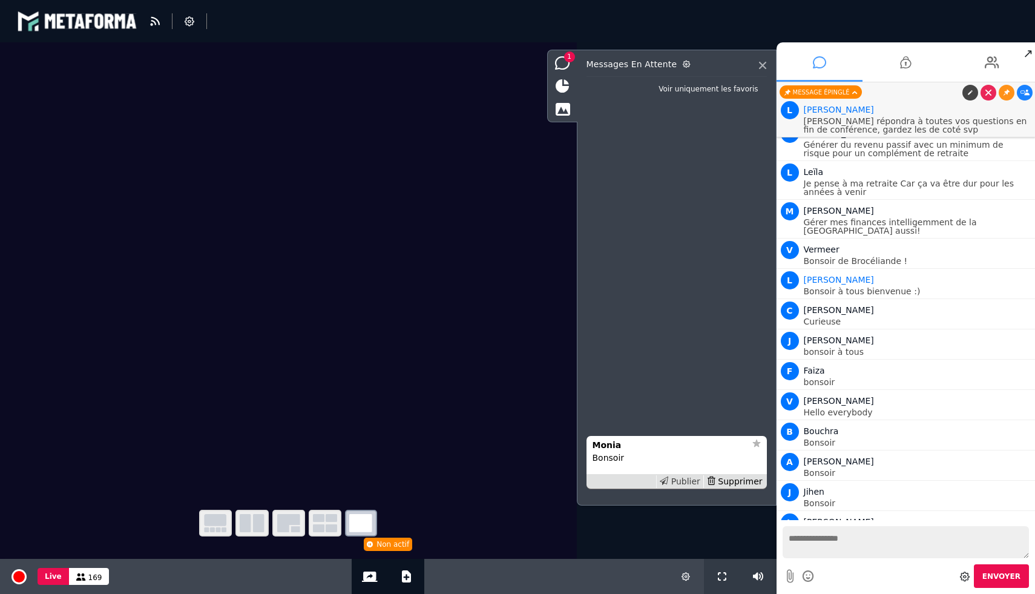
click at [668, 484] on icon at bounding box center [664, 480] width 8 height 8
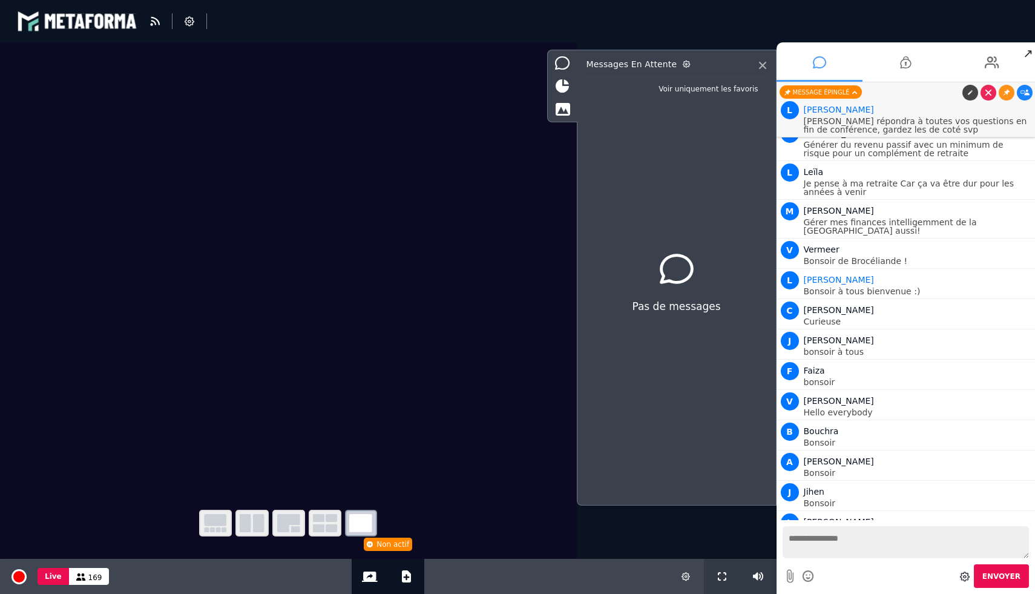
scroll to position [5220, 0]
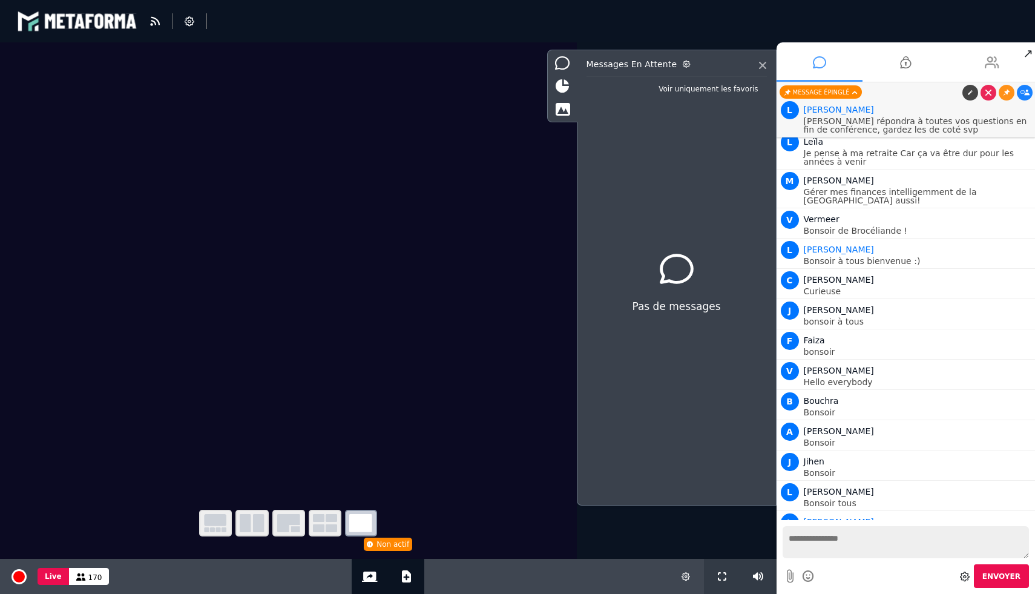
click at [976, 67] on li at bounding box center [992, 61] width 87 height 39
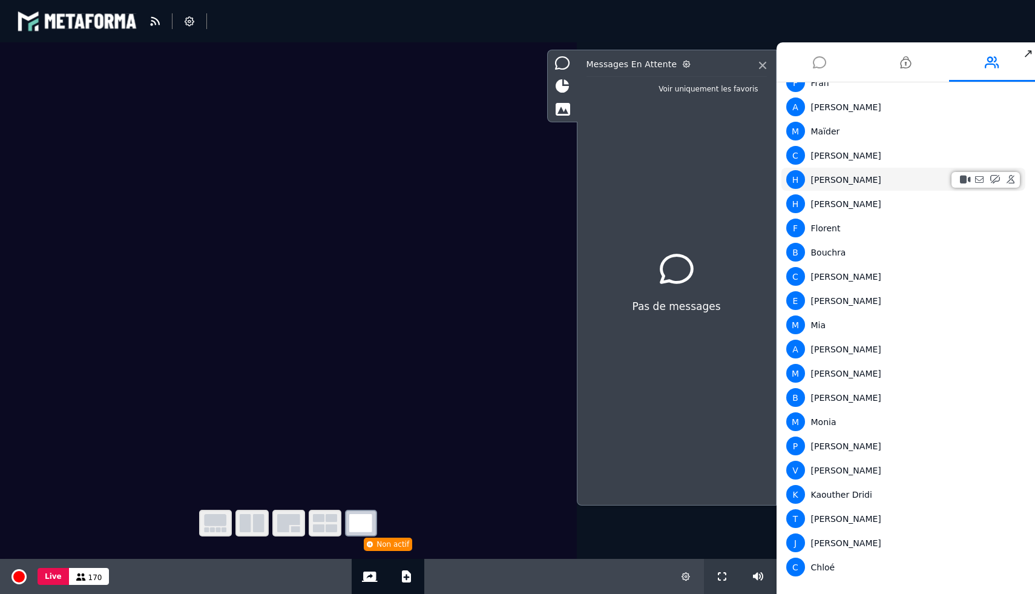
scroll to position [3734, 0]
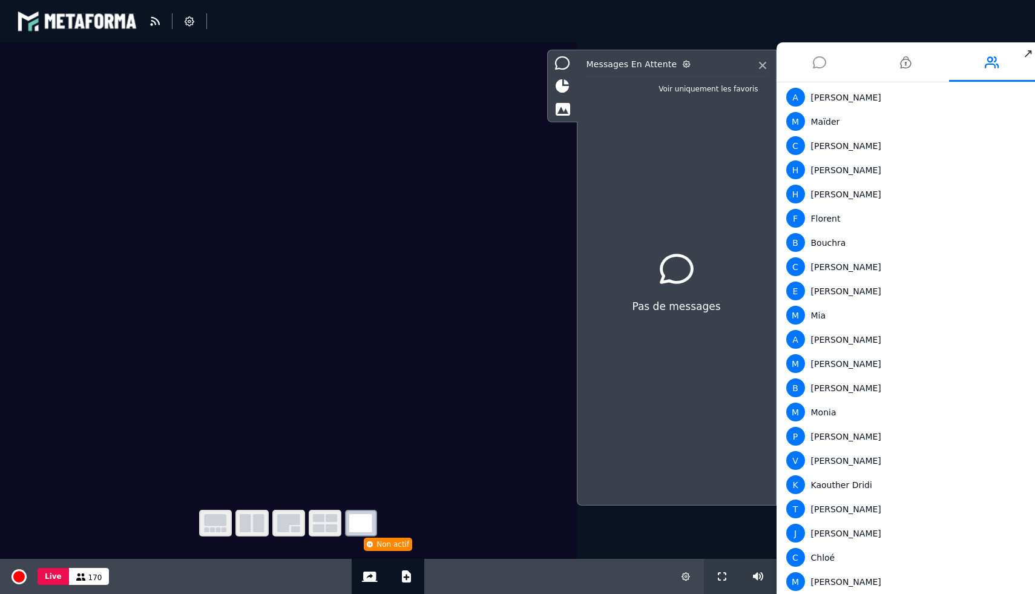
click at [824, 61] on icon at bounding box center [819, 62] width 13 height 30
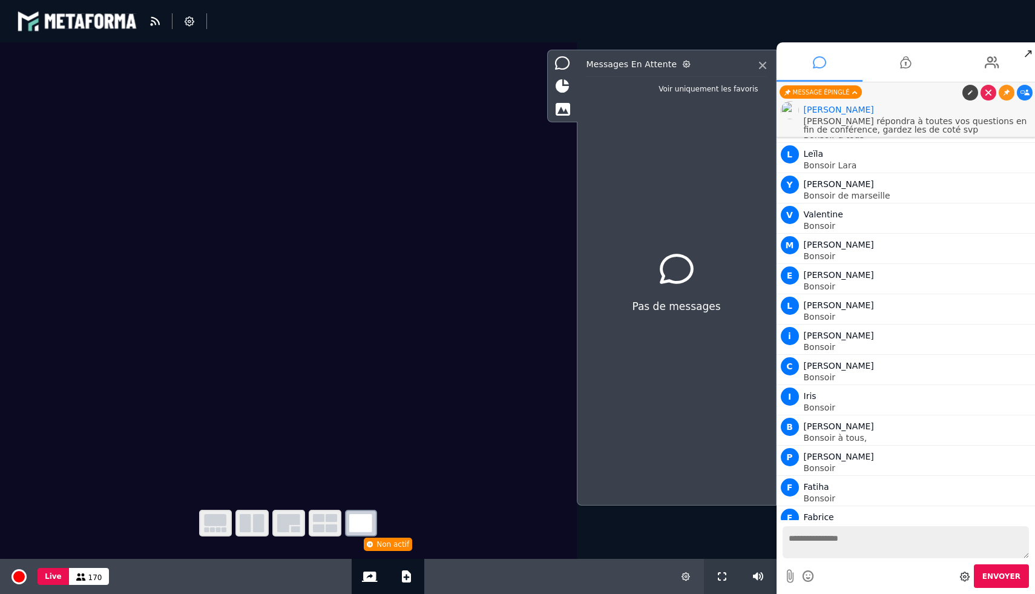
scroll to position [5220, 0]
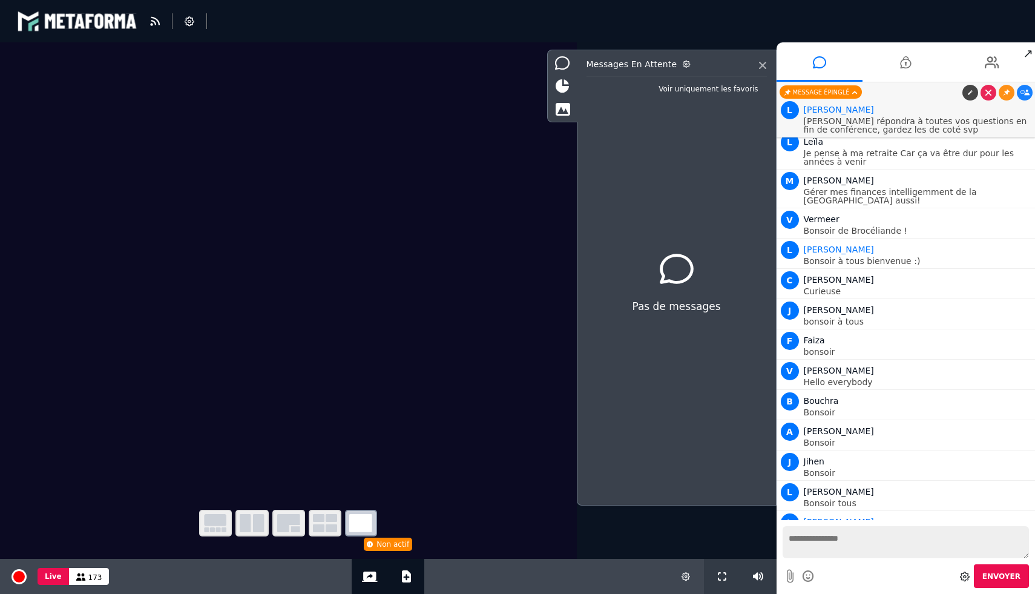
click at [848, 548] on textarea at bounding box center [906, 542] width 247 height 32
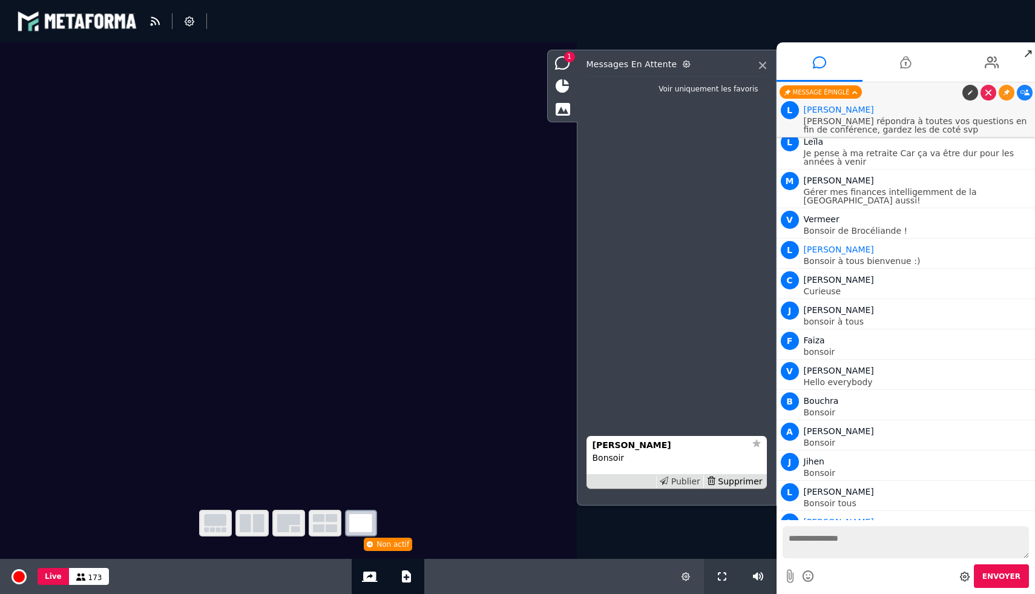
click at [687, 480] on div "Publier" at bounding box center [679, 481] width 47 height 13
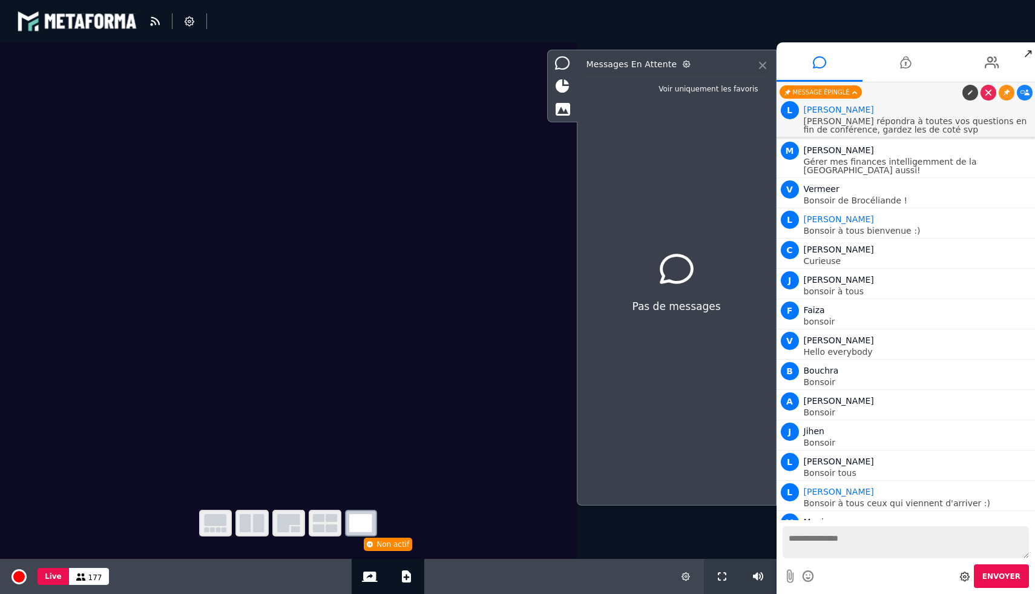
click at [760, 62] on icon at bounding box center [762, 65] width 7 height 7
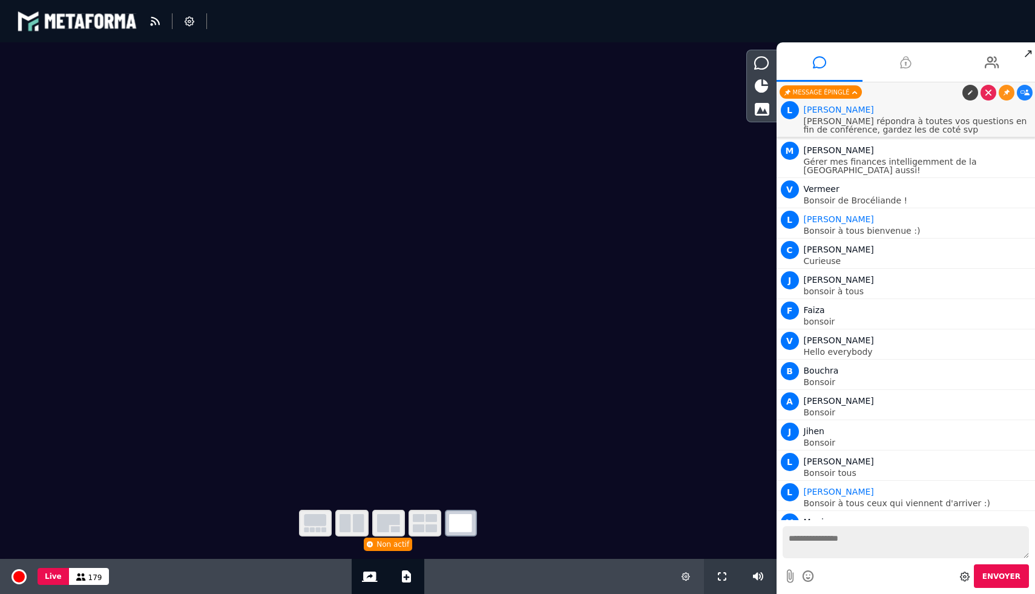
click at [905, 68] on icon at bounding box center [905, 62] width 11 height 30
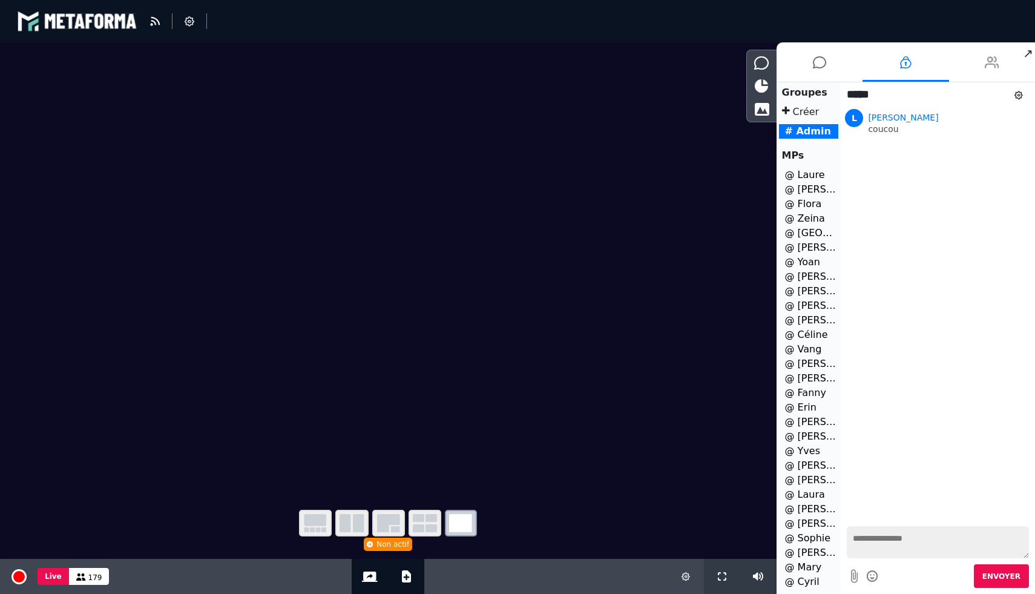
click at [1011, 62] on li at bounding box center [992, 61] width 87 height 39
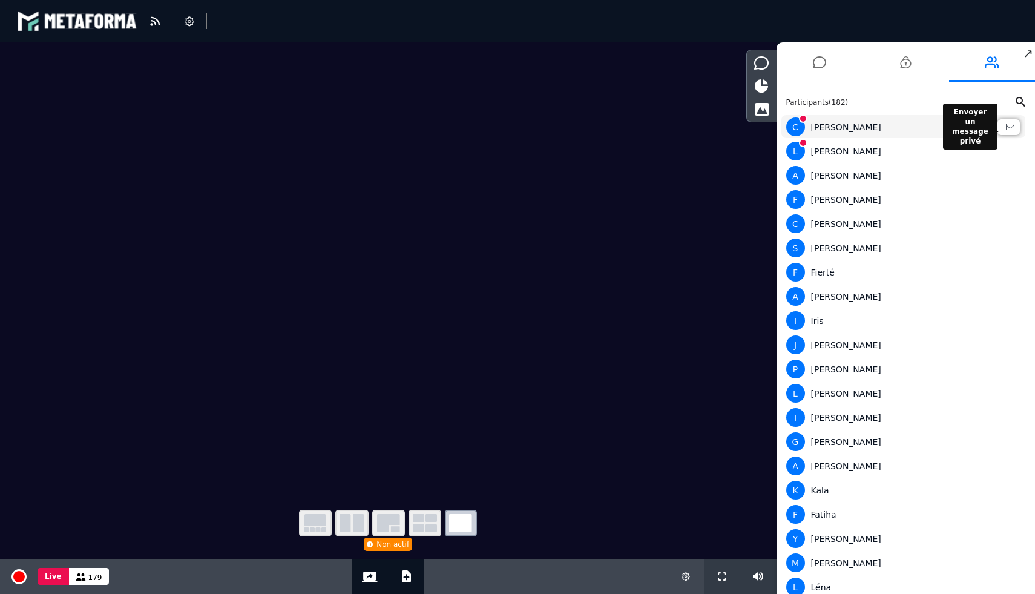
click at [1004, 128] on button at bounding box center [1010, 126] width 12 height 8
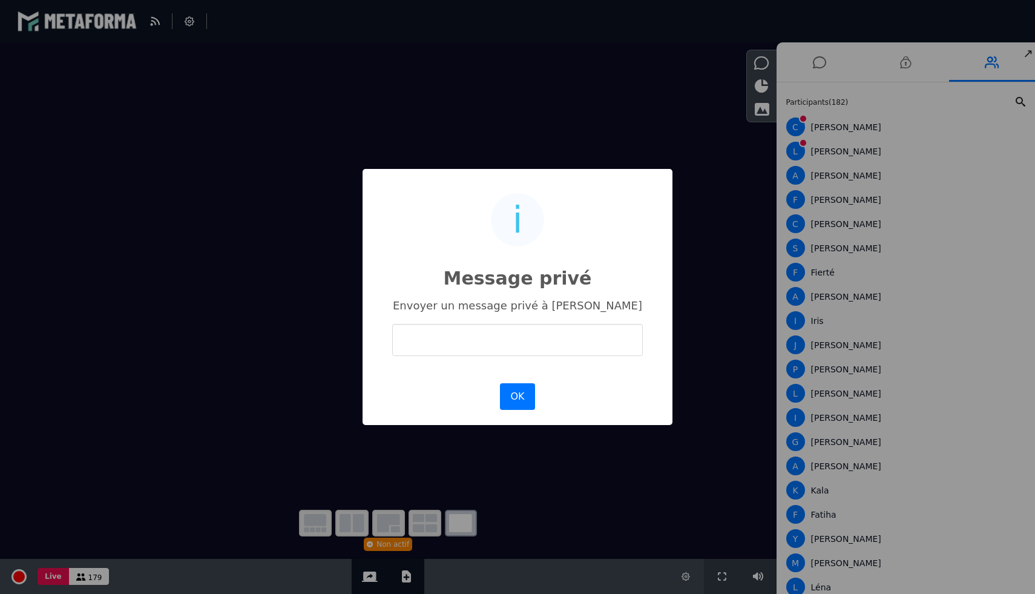
click at [554, 334] on input "text" at bounding box center [517, 340] width 251 height 32
type input "**********"
click at [528, 397] on button "OK" at bounding box center [517, 396] width 35 height 27
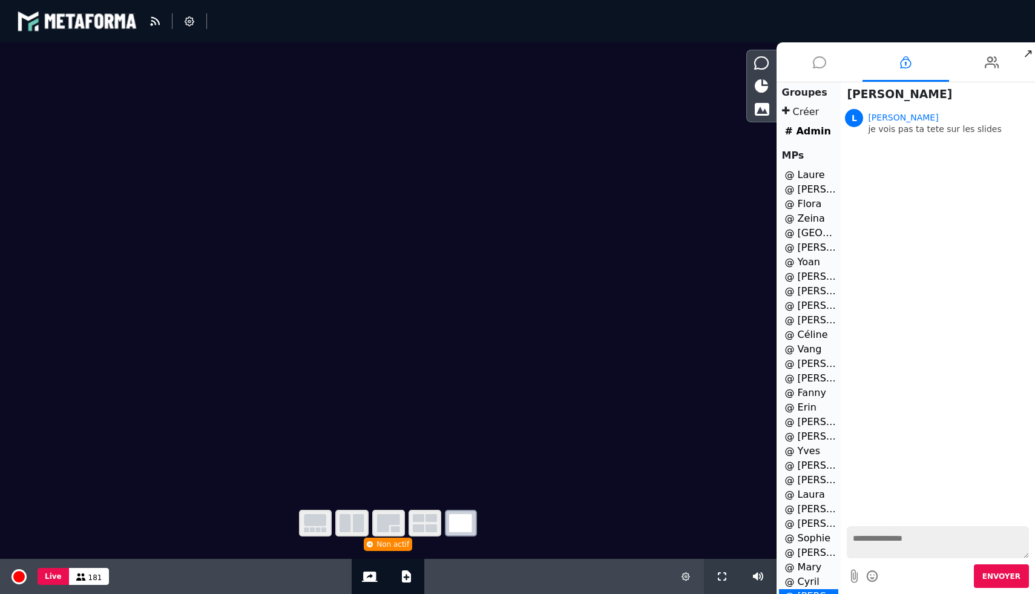
click at [833, 61] on li at bounding box center [820, 61] width 87 height 39
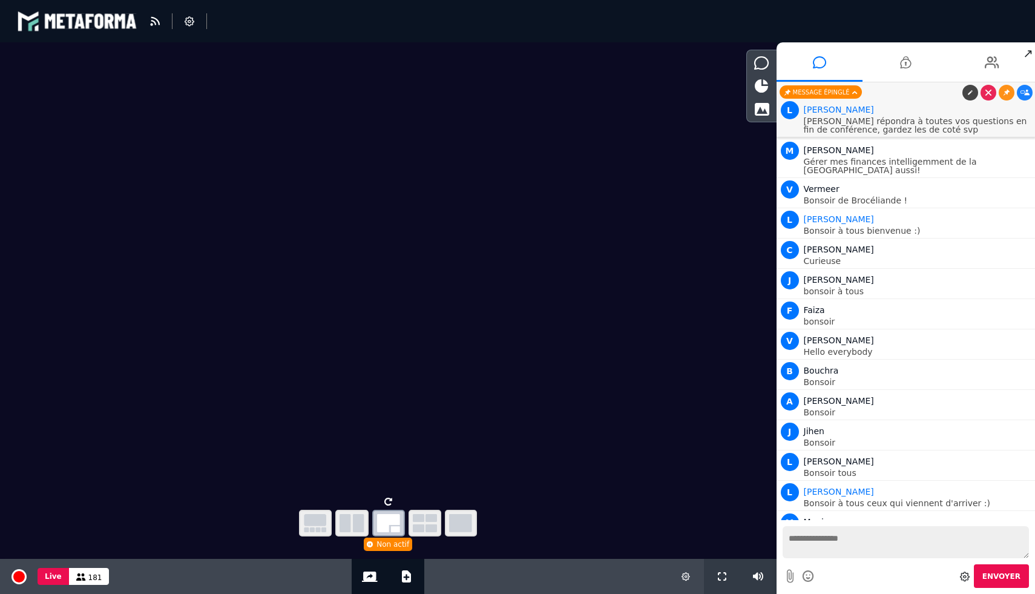
click at [885, 548] on textarea at bounding box center [906, 542] width 247 height 32
type textarea "**********"
click at [1001, 576] on span "Envoyer" at bounding box center [1001, 576] width 38 height 8
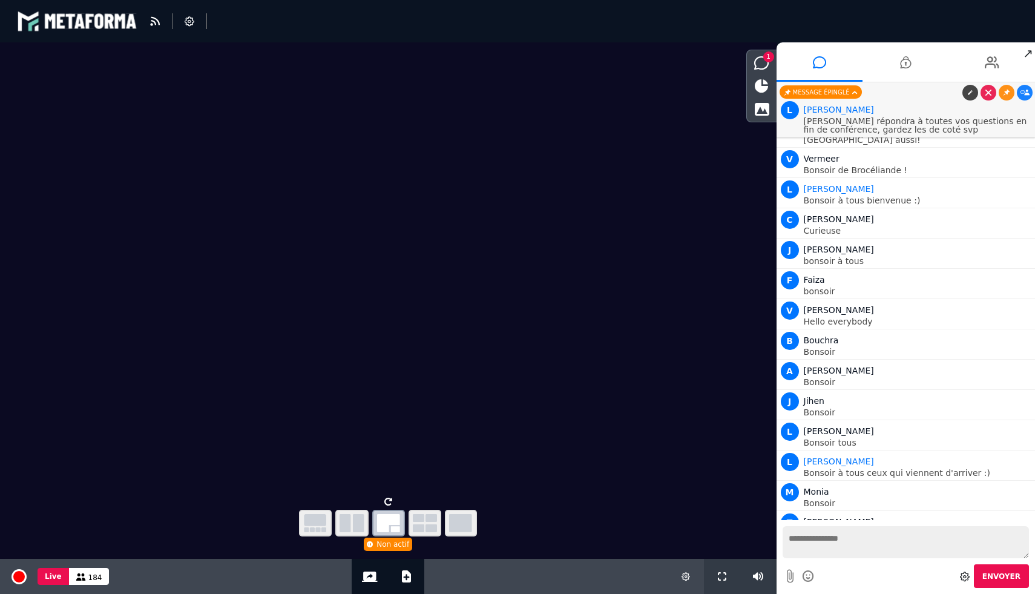
click at [1023, 548] on icon at bounding box center [1025, 551] width 9 height 6
click at [763, 62] on icon at bounding box center [761, 62] width 15 height 13
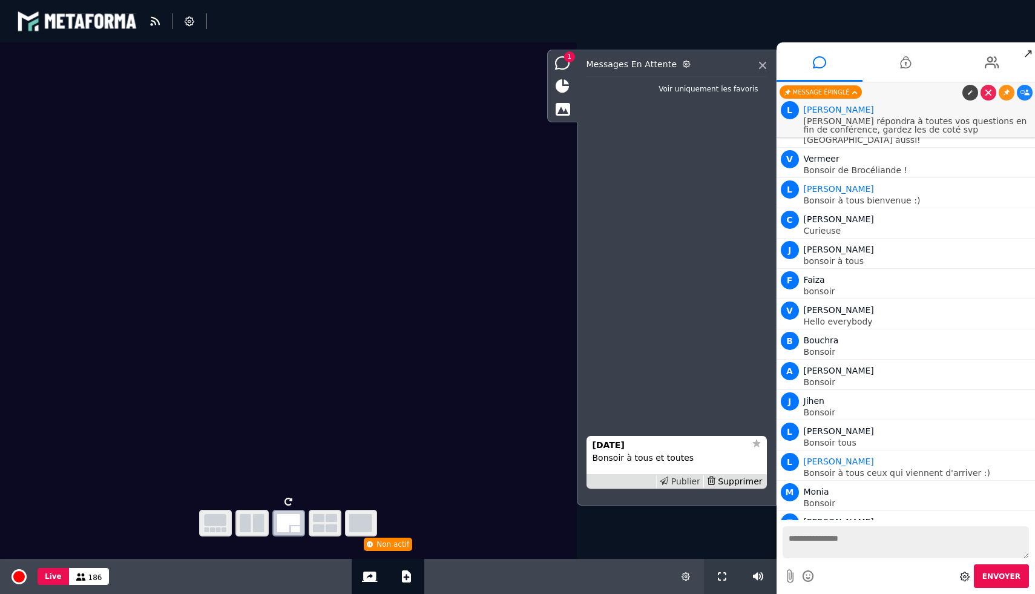
click at [685, 483] on div "Publier" at bounding box center [679, 481] width 47 height 13
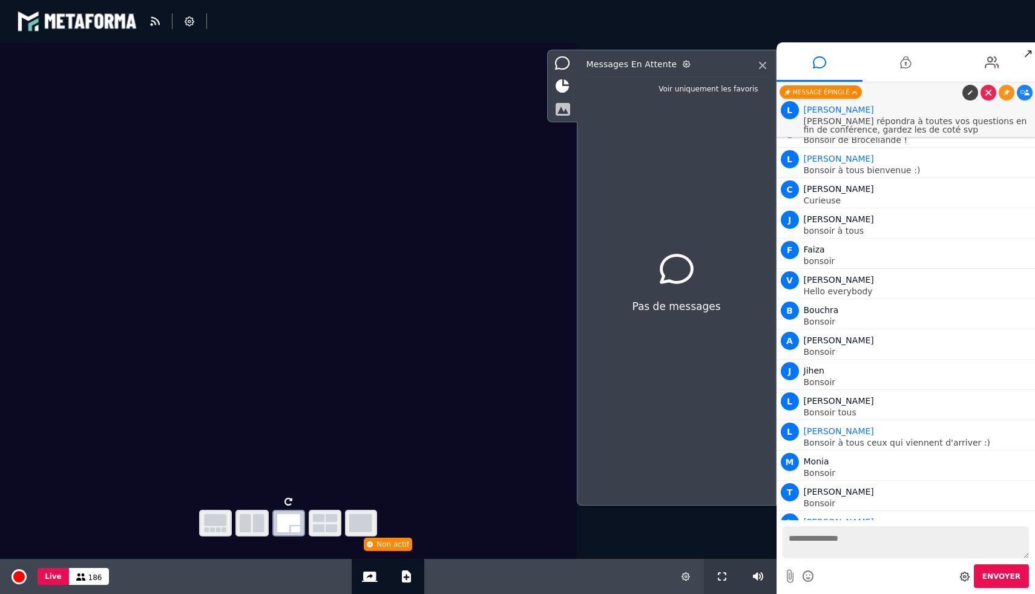
click at [561, 112] on icon at bounding box center [562, 108] width 15 height 13
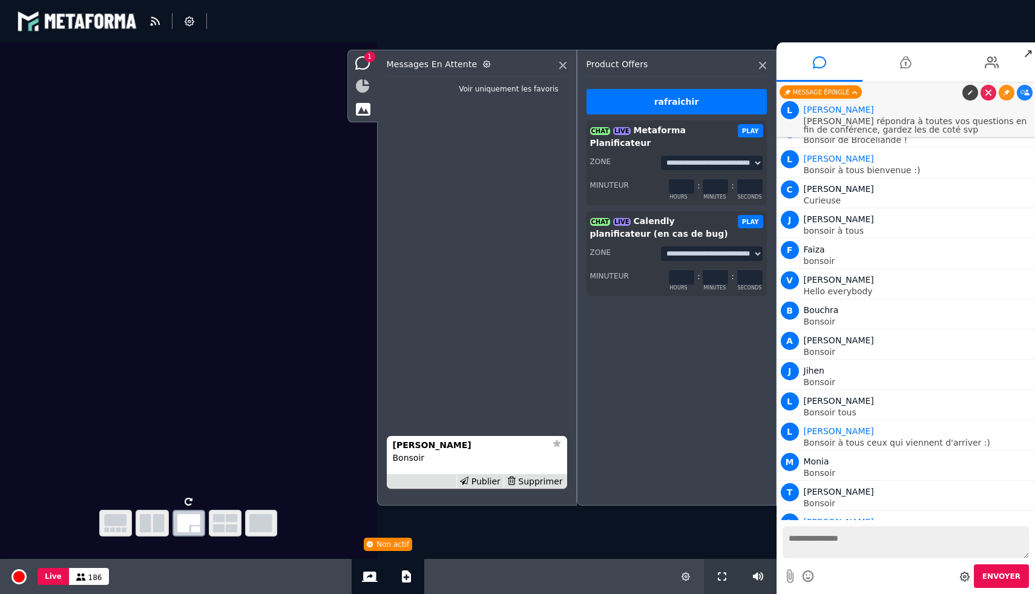
click at [363, 87] on icon at bounding box center [362, 85] width 13 height 13
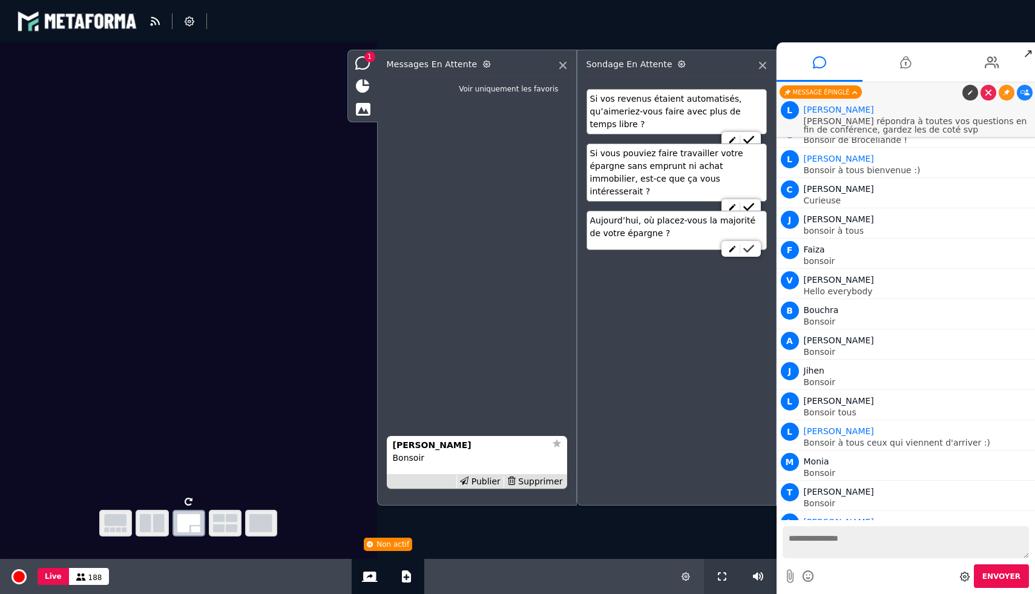
click at [751, 245] on icon at bounding box center [748, 249] width 11 height 8
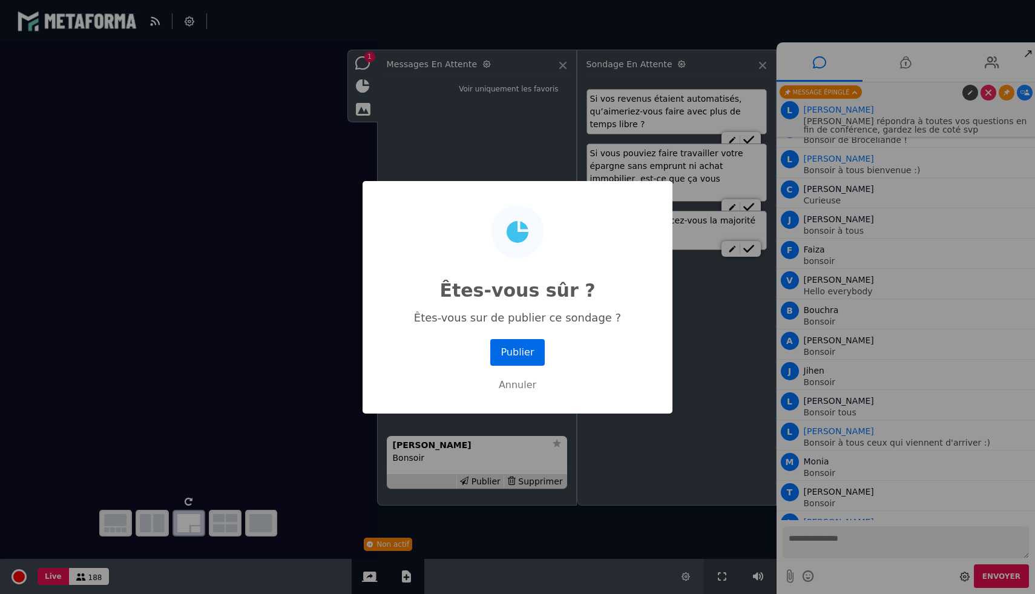
click at [515, 348] on button "Publier" at bounding box center [517, 352] width 54 height 27
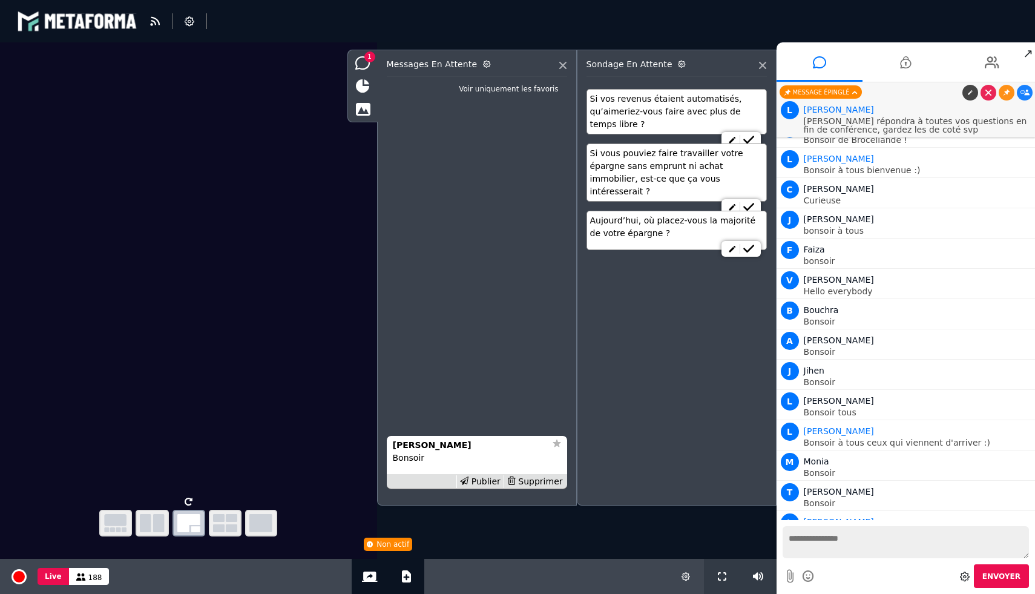
scroll to position [5350, 0]
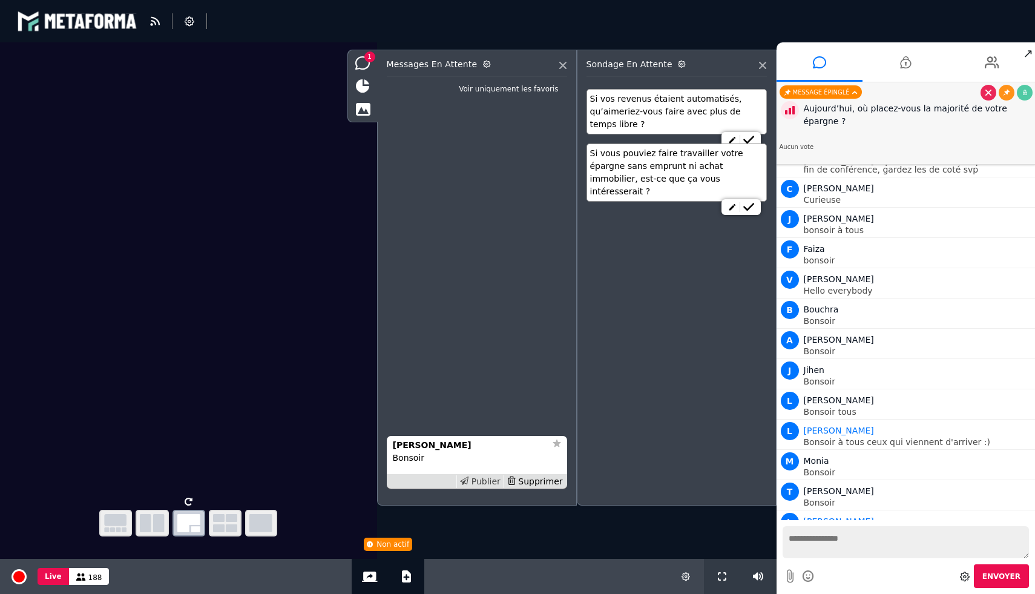
click at [476, 483] on div "Publier" at bounding box center [479, 481] width 47 height 13
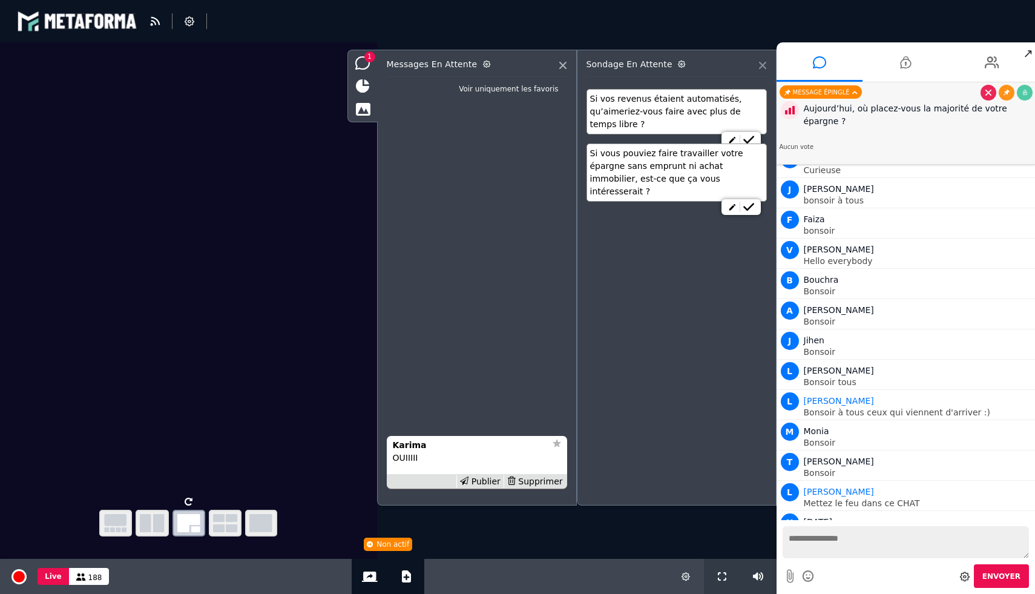
click at [764, 64] on icon at bounding box center [762, 65] width 7 height 7
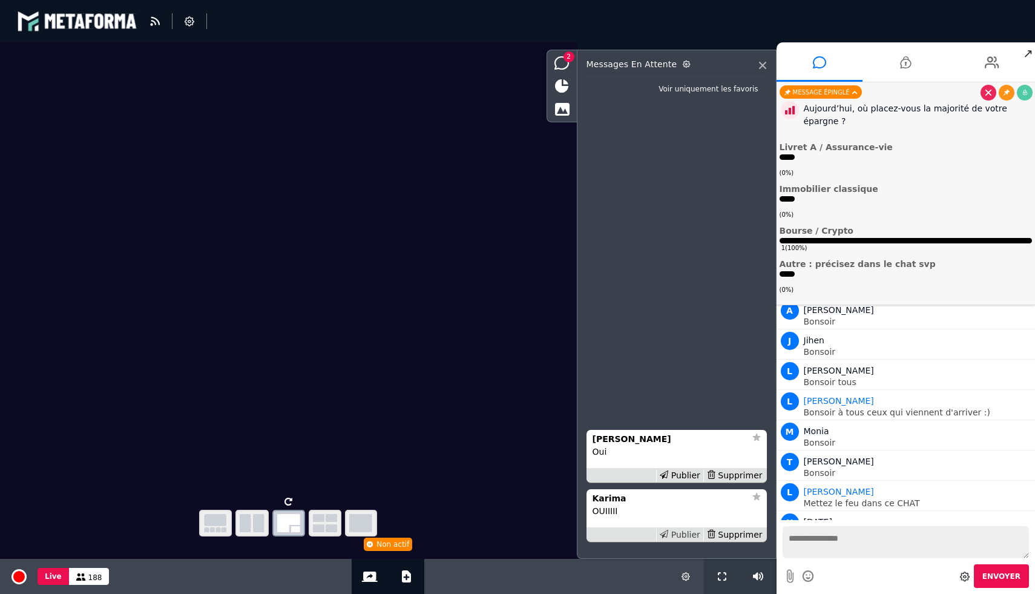
click at [679, 536] on div "Publier" at bounding box center [679, 534] width 47 height 13
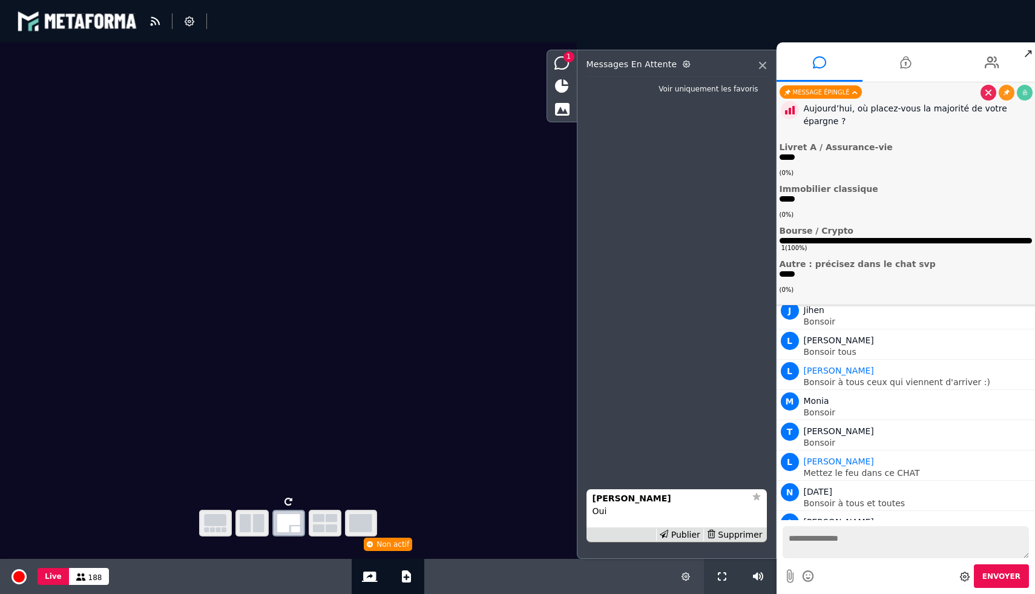
click at [679, 536] on div "Publier" at bounding box center [679, 534] width 47 height 13
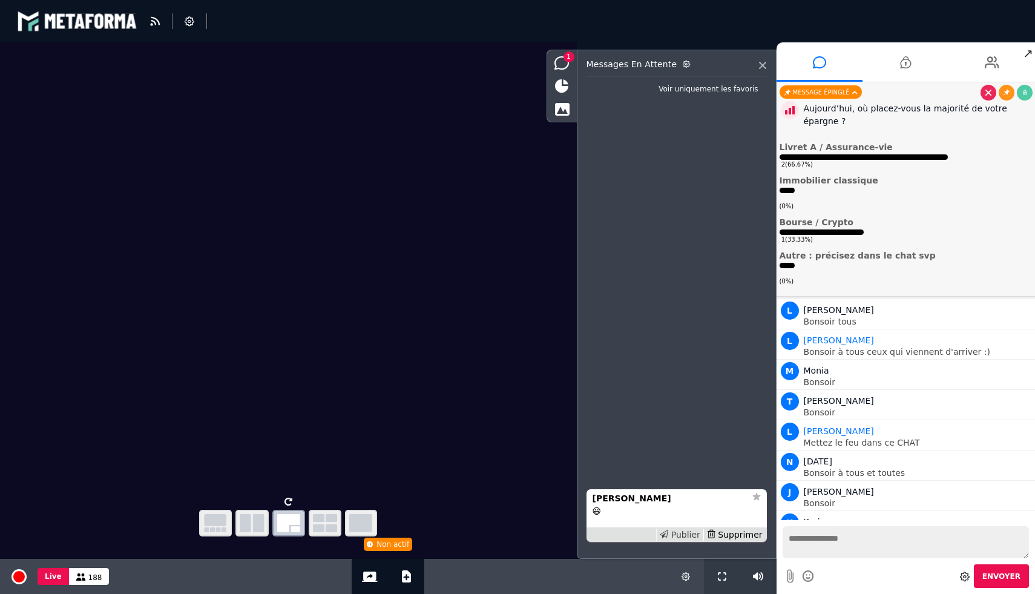
click at [686, 532] on div "Publier" at bounding box center [679, 534] width 47 height 13
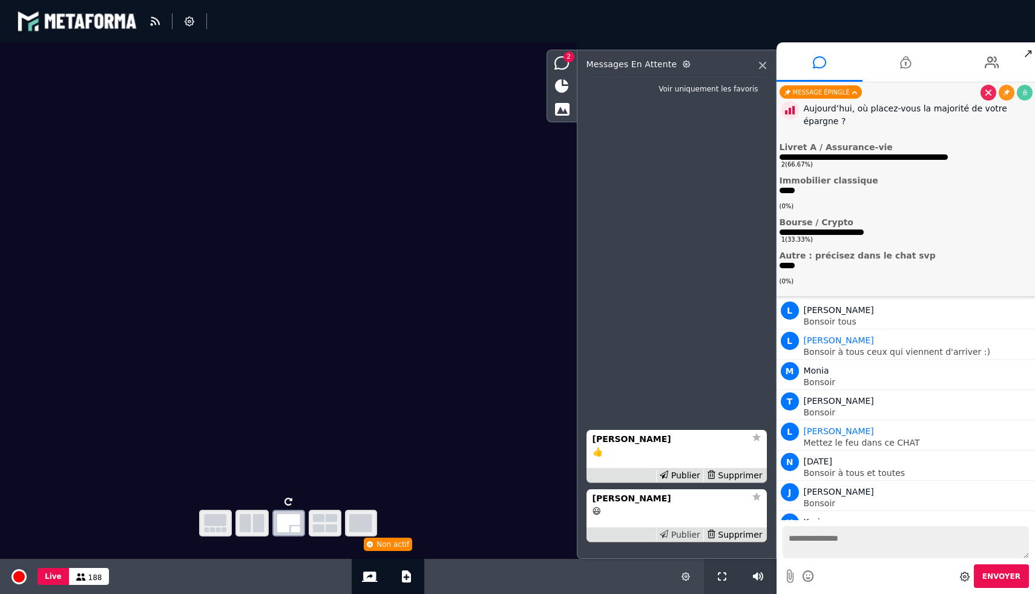
scroll to position [5471, 0]
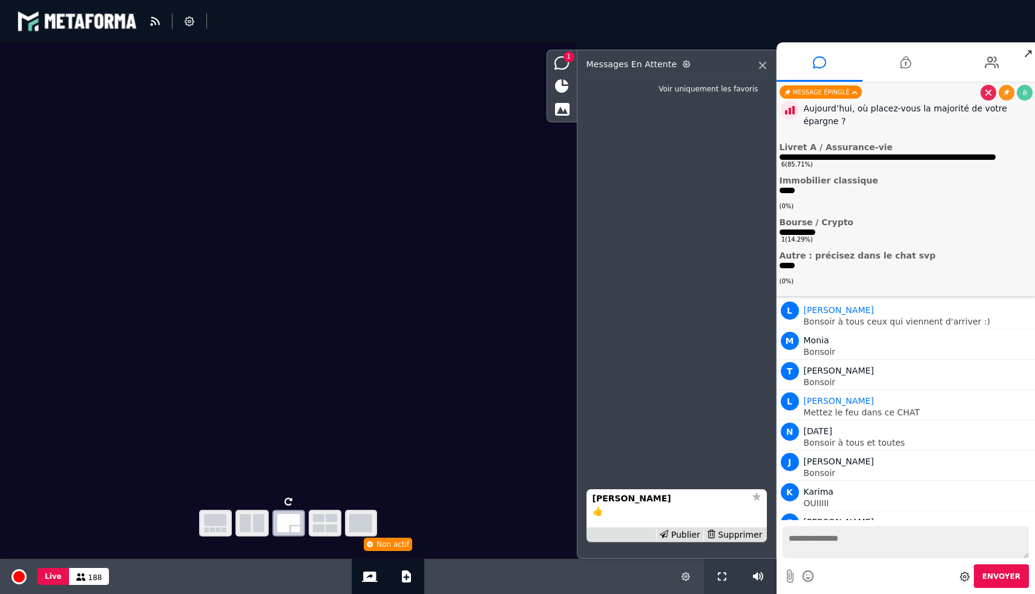
click at [686, 532] on div "Publier" at bounding box center [679, 534] width 47 height 13
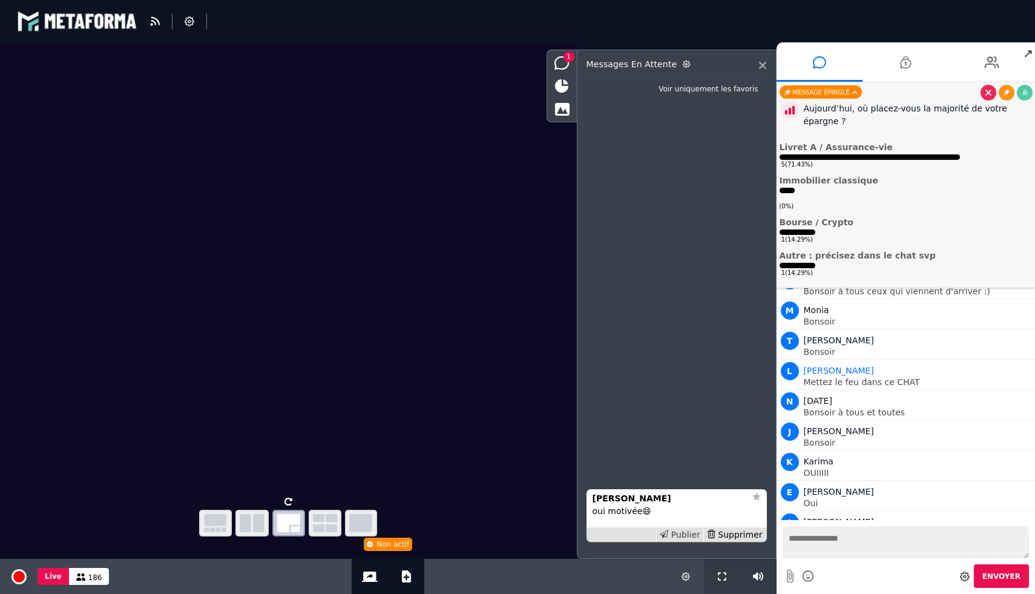
click at [668, 534] on icon at bounding box center [664, 534] width 8 height 8
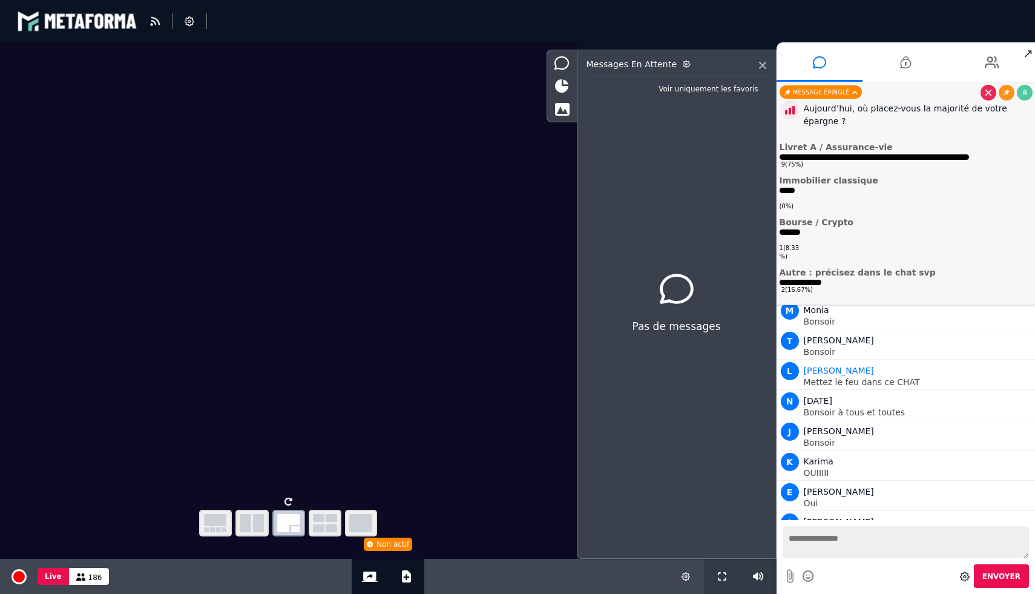
scroll to position [5531, 0]
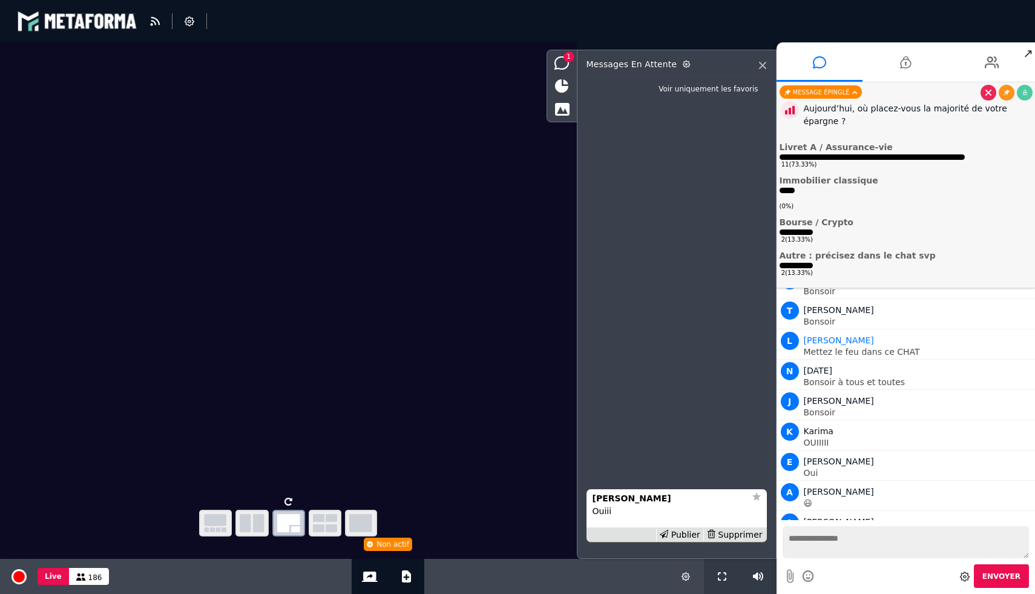
click at [668, 534] on icon at bounding box center [664, 534] width 8 height 8
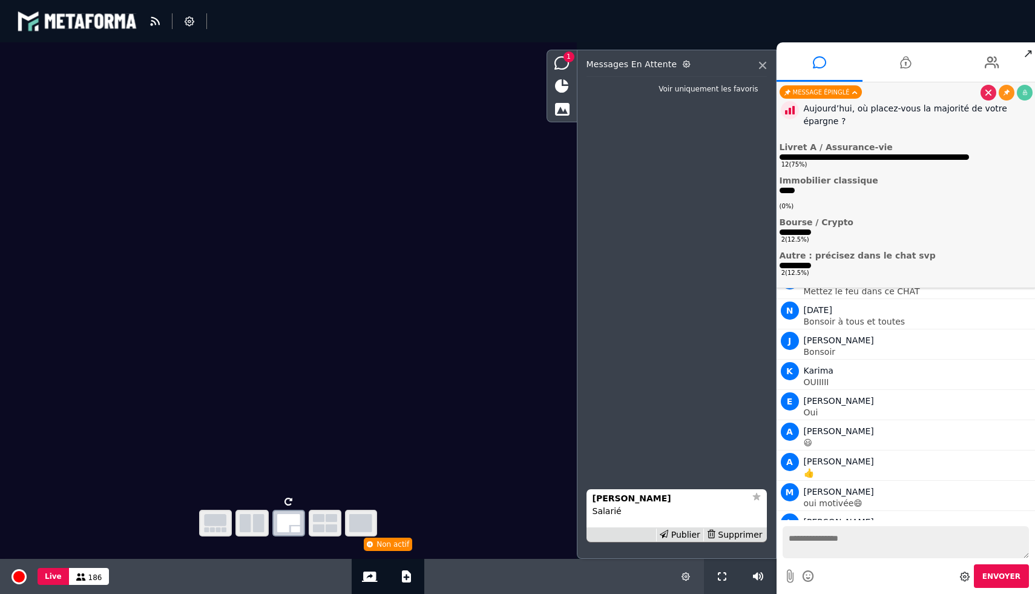
click at [668, 534] on icon at bounding box center [664, 534] width 8 height 8
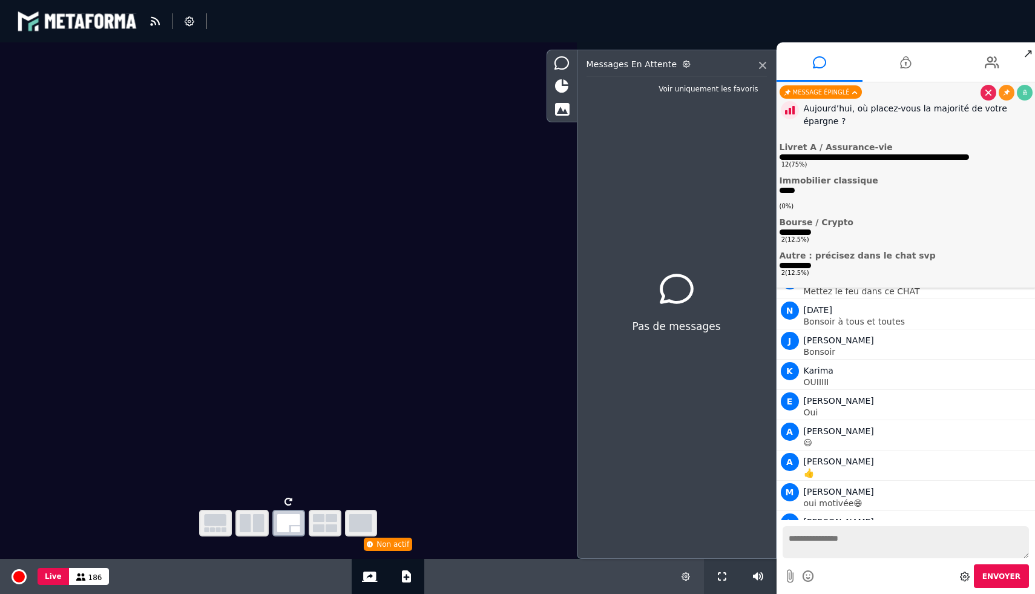
scroll to position [5622, 0]
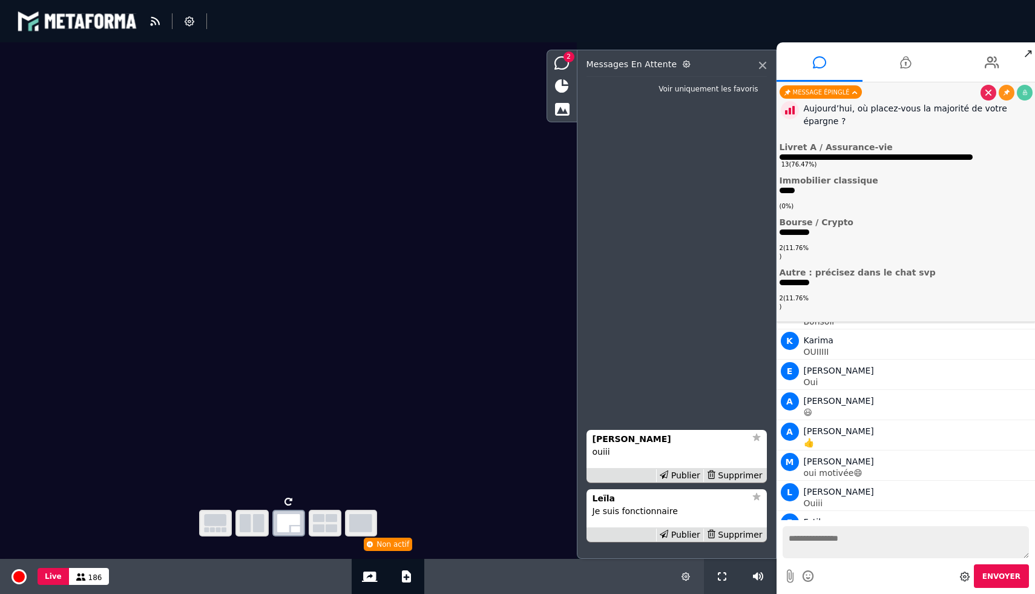
click at [668, 534] on icon at bounding box center [664, 534] width 8 height 8
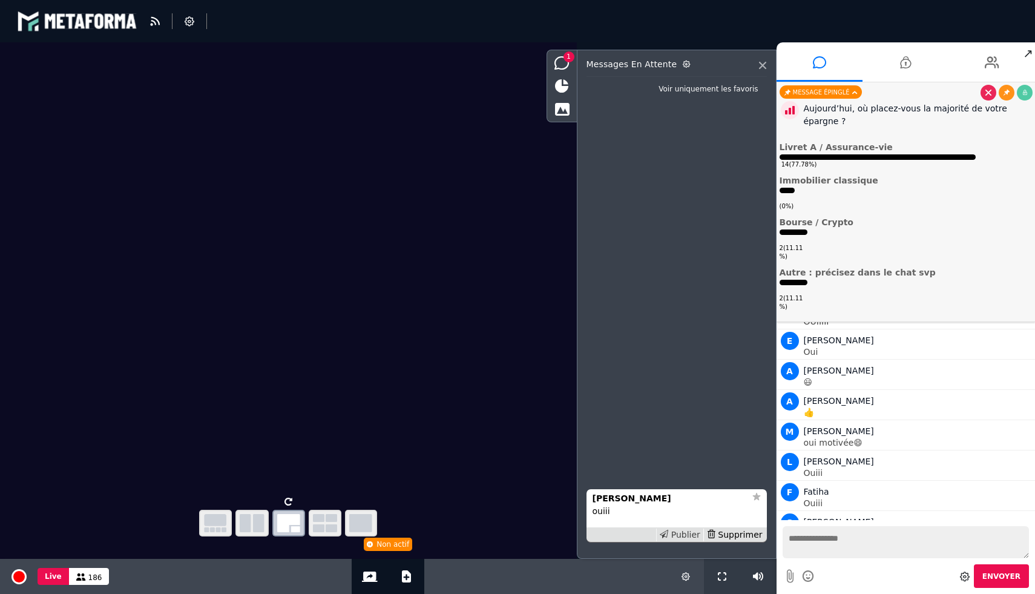
click at [668, 534] on icon at bounding box center [664, 534] width 8 height 8
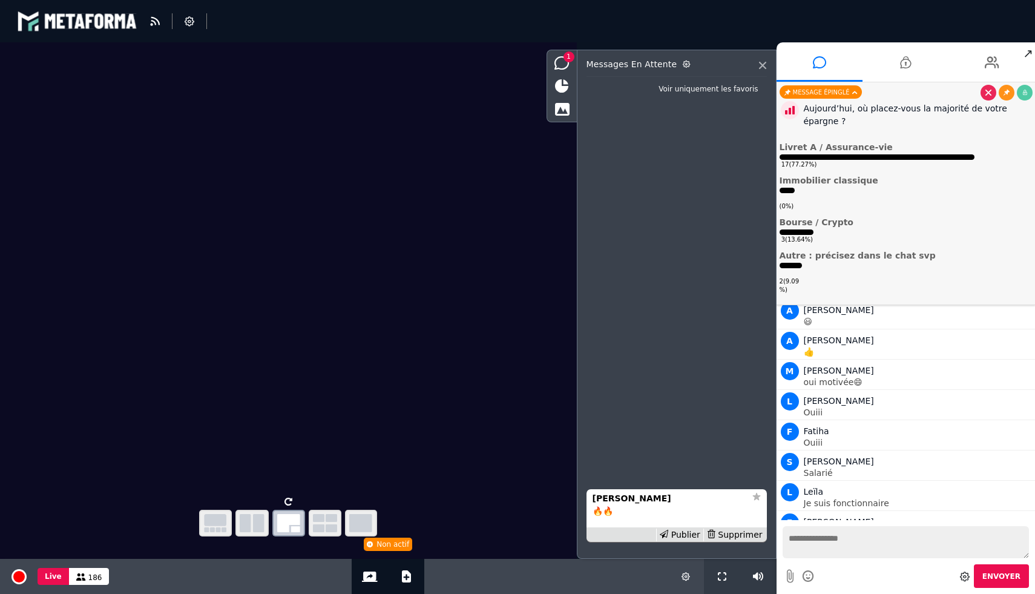
click at [668, 534] on icon at bounding box center [664, 534] width 8 height 8
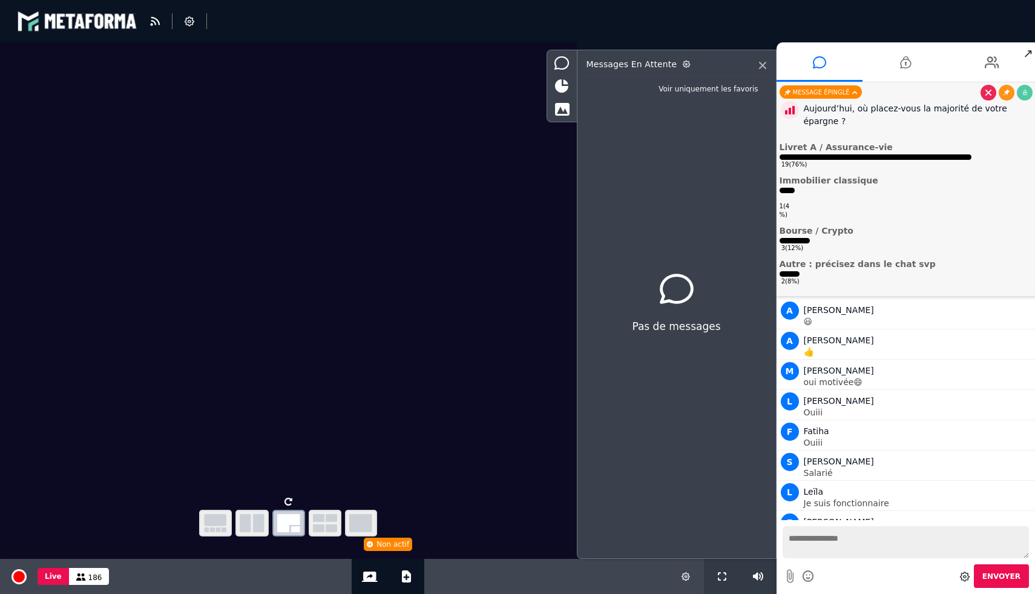
scroll to position [5743, 0]
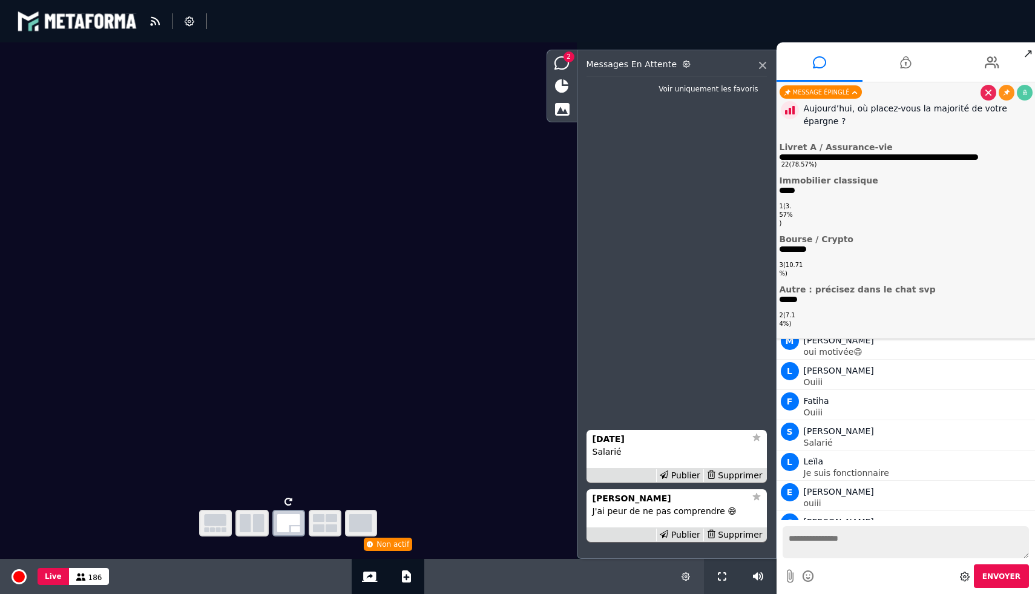
click at [668, 534] on icon at bounding box center [664, 534] width 8 height 8
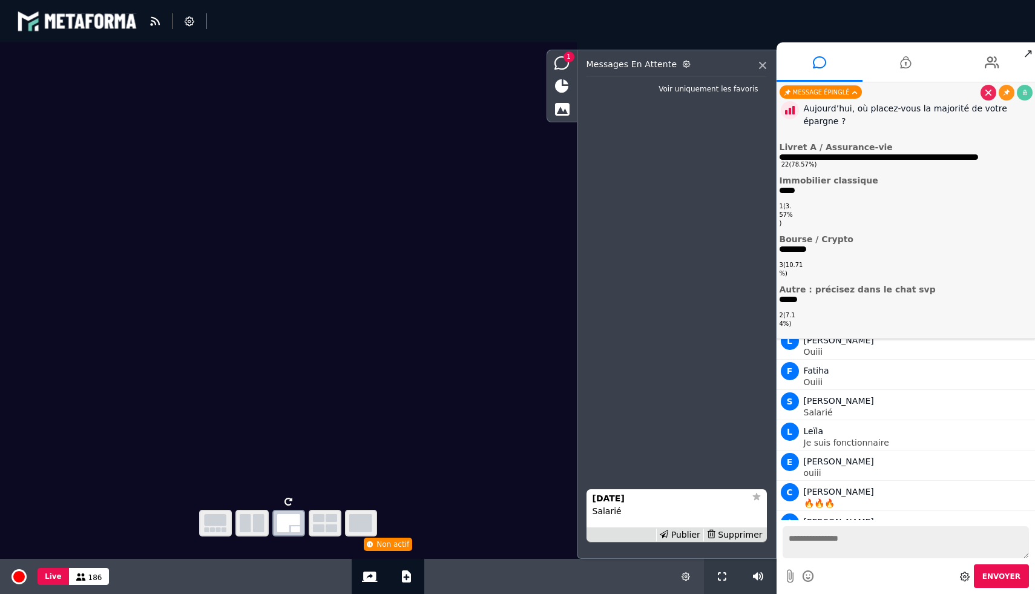
click at [668, 534] on icon at bounding box center [664, 534] width 8 height 8
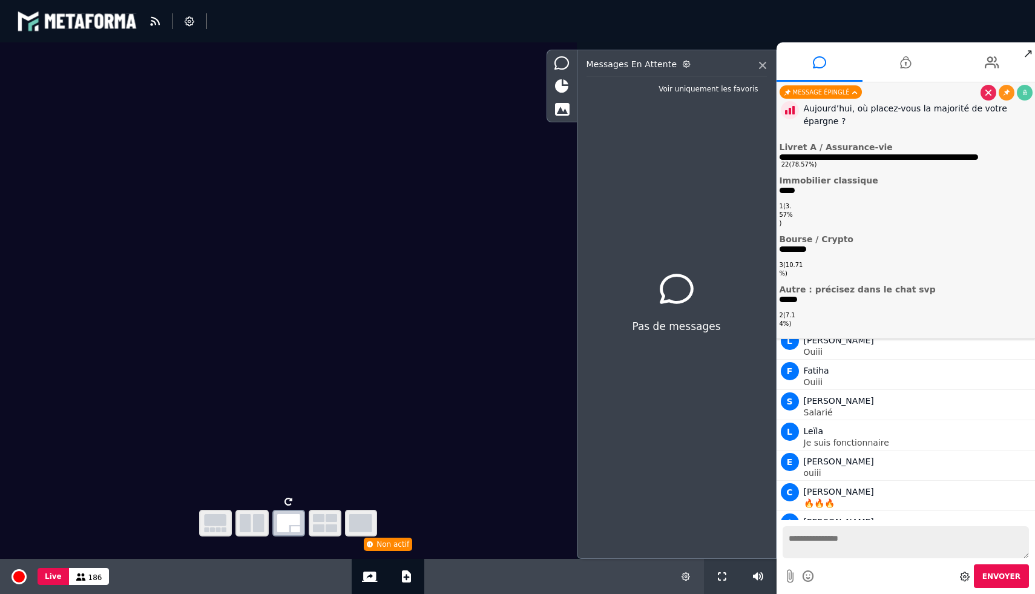
scroll to position [5803, 0]
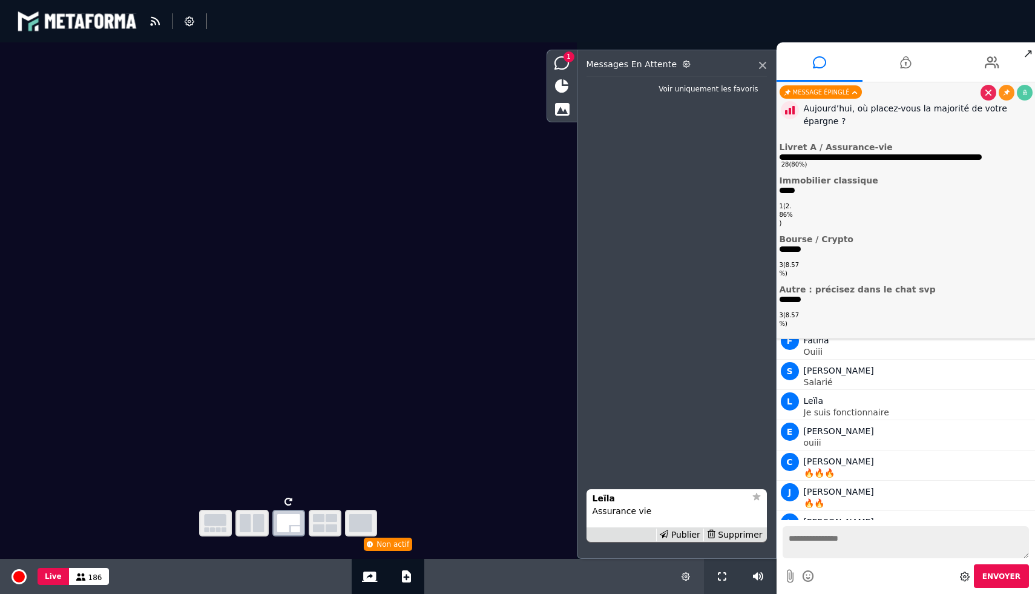
click at [668, 534] on icon at bounding box center [664, 534] width 8 height 8
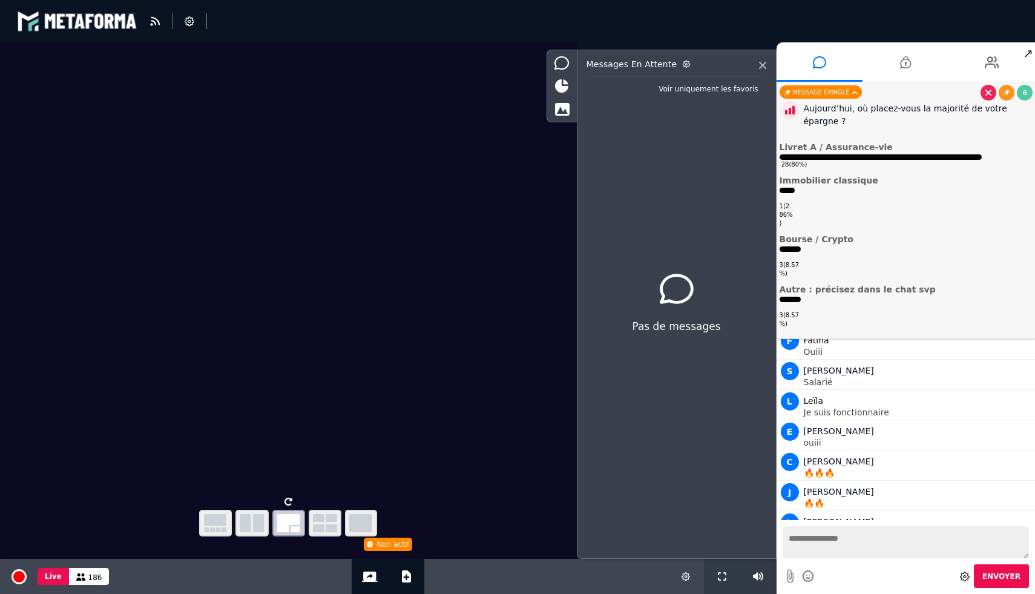
scroll to position [5834, 0]
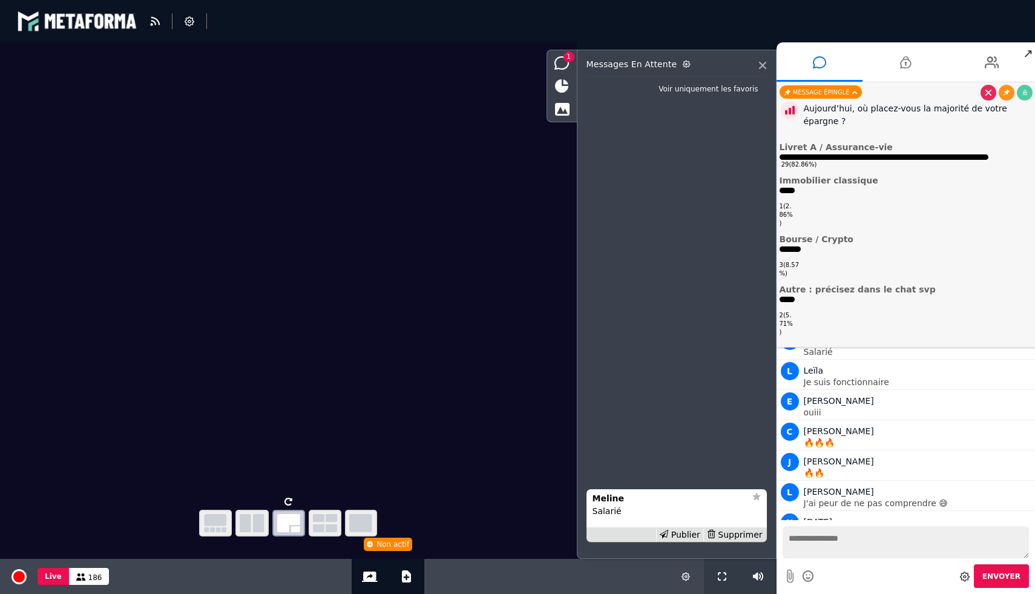
click at [668, 534] on icon at bounding box center [664, 534] width 8 height 8
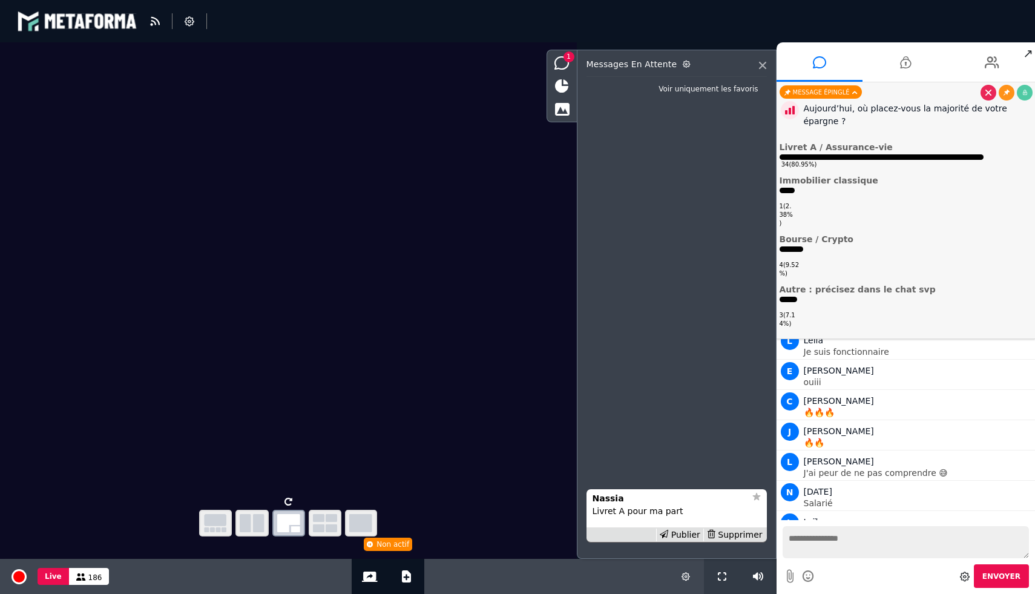
click at [668, 534] on icon at bounding box center [664, 534] width 8 height 8
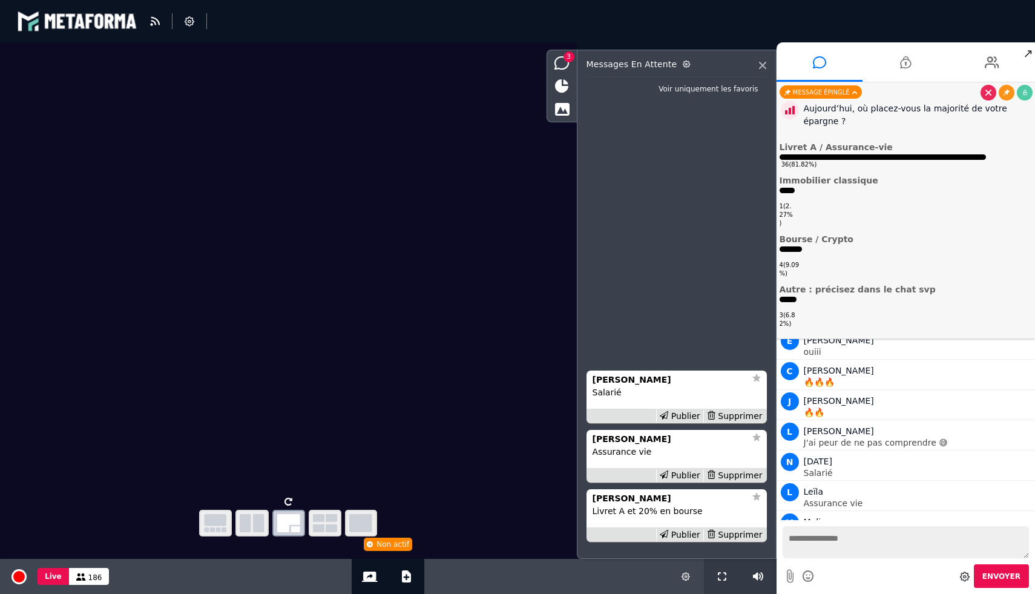
click at [668, 534] on icon at bounding box center [664, 534] width 8 height 8
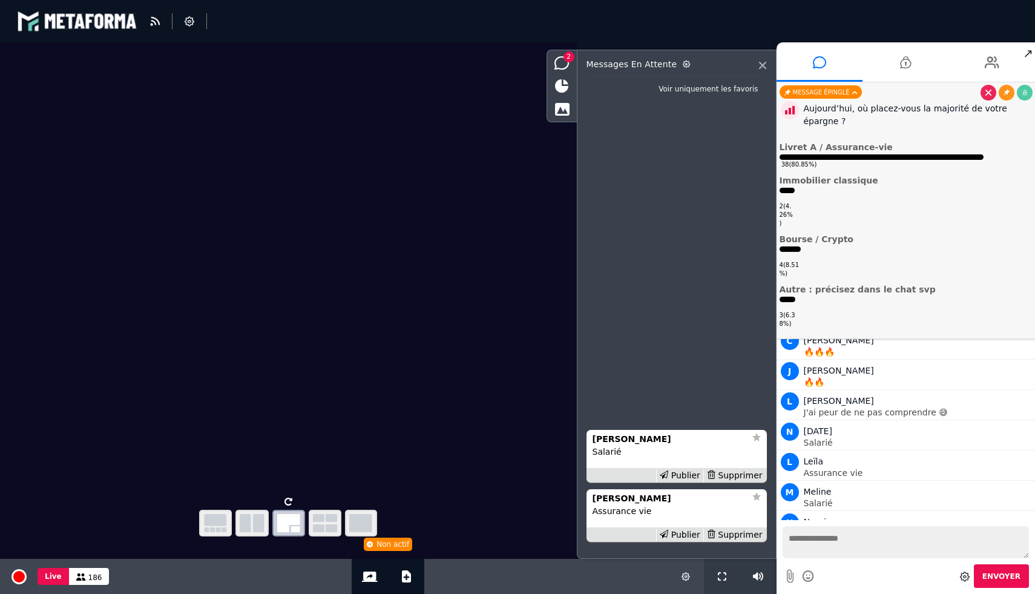
click at [668, 534] on icon at bounding box center [664, 534] width 8 height 8
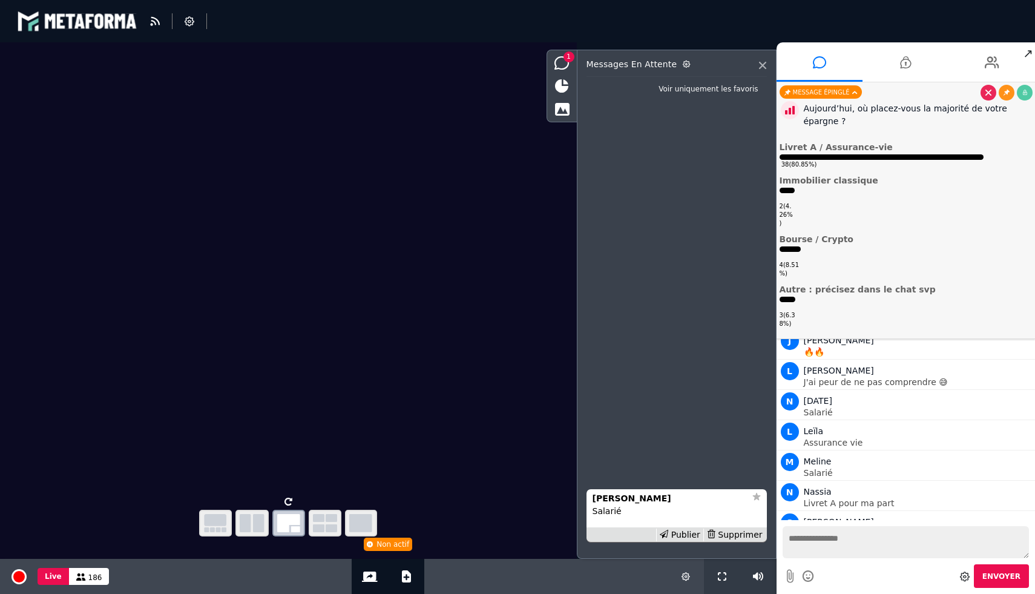
click at [668, 534] on icon at bounding box center [664, 534] width 8 height 8
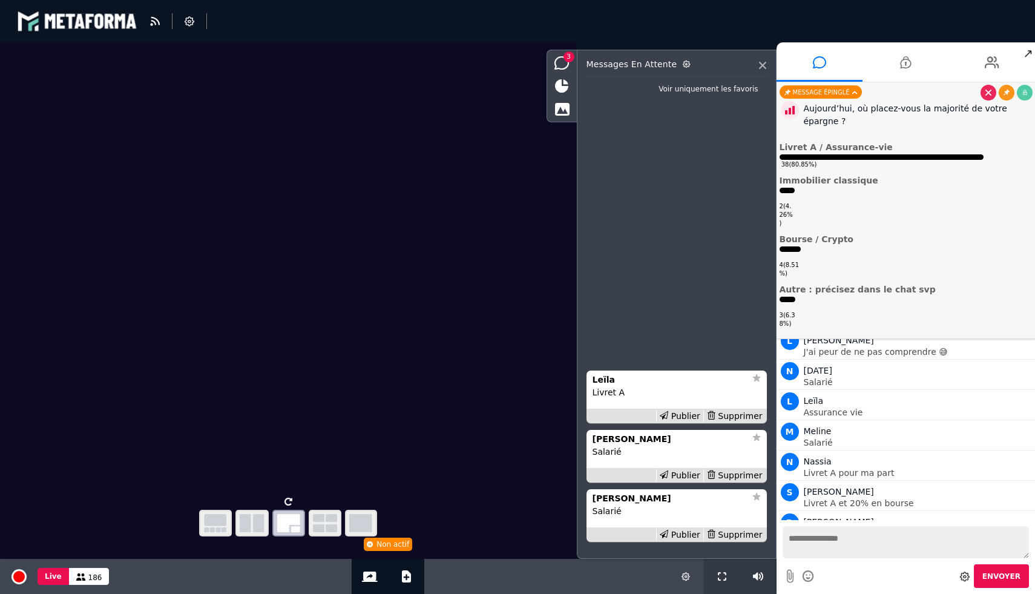
click at [668, 534] on icon at bounding box center [664, 534] width 8 height 8
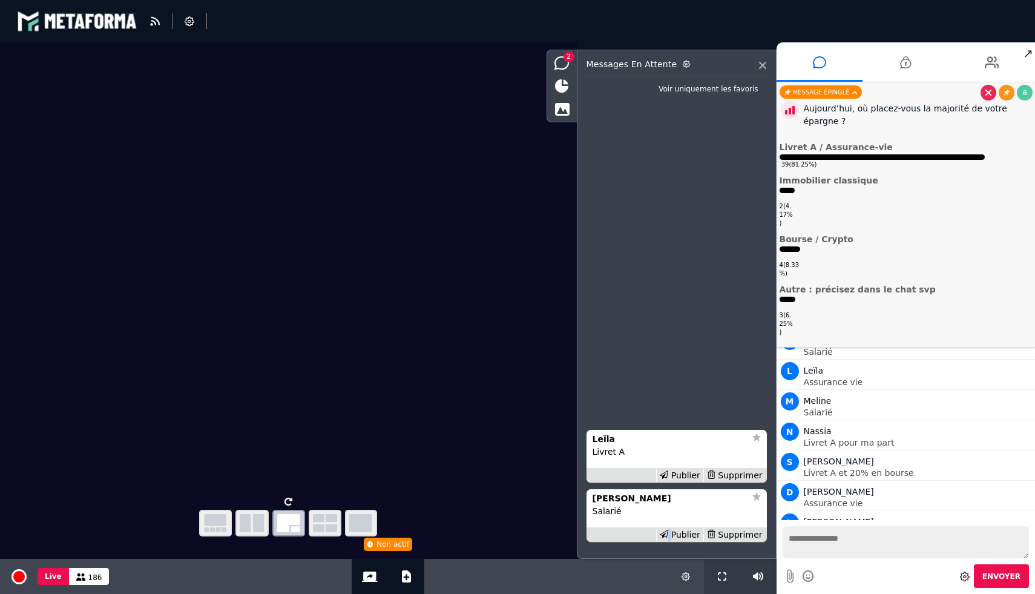
click at [668, 534] on icon at bounding box center [664, 534] width 8 height 8
click at [668, 479] on icon at bounding box center [664, 474] width 8 height 8
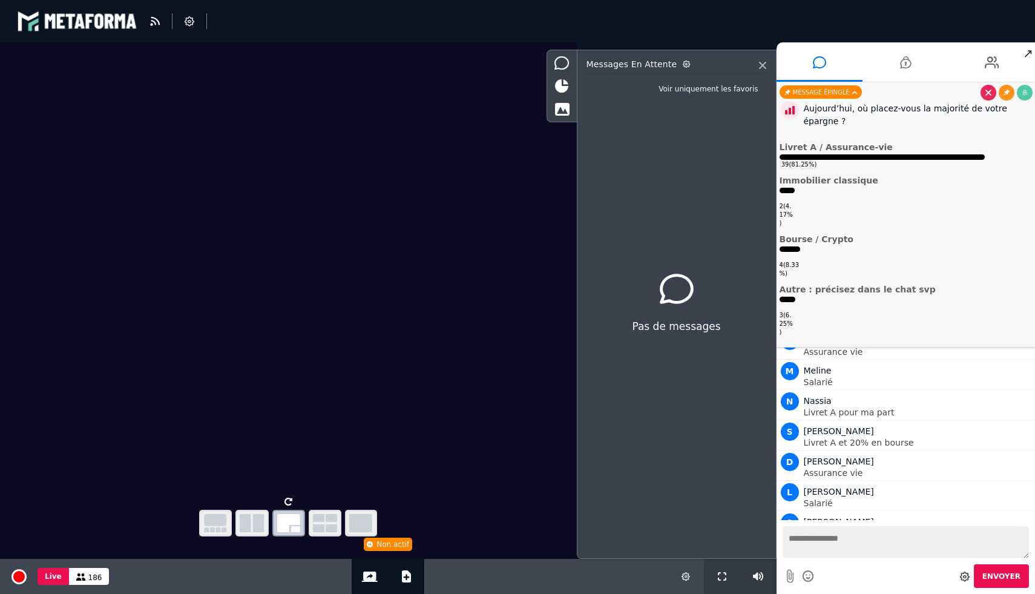
scroll to position [6076, 0]
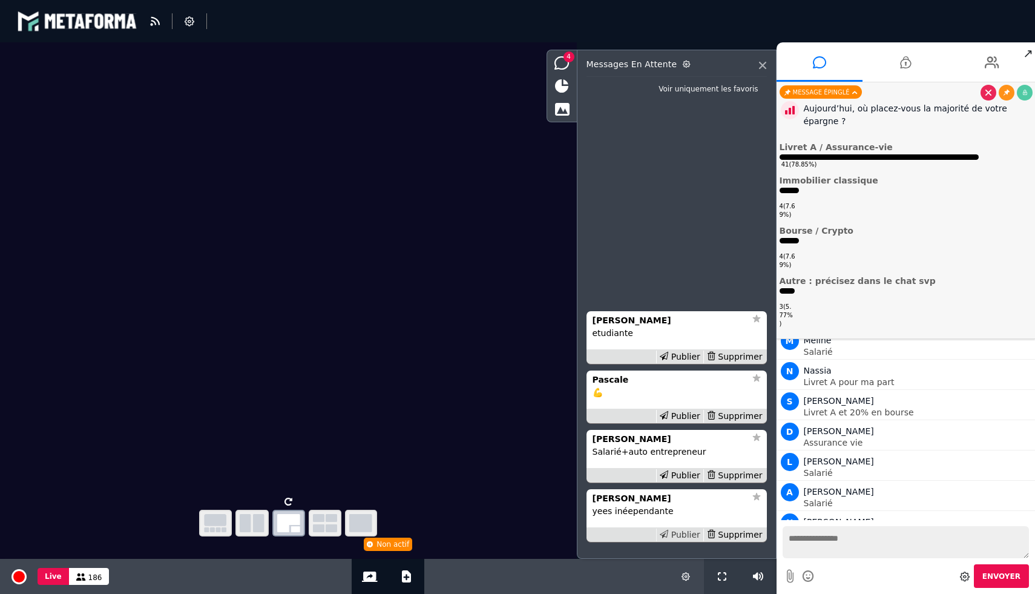
click at [683, 531] on div "Publier" at bounding box center [679, 534] width 47 height 13
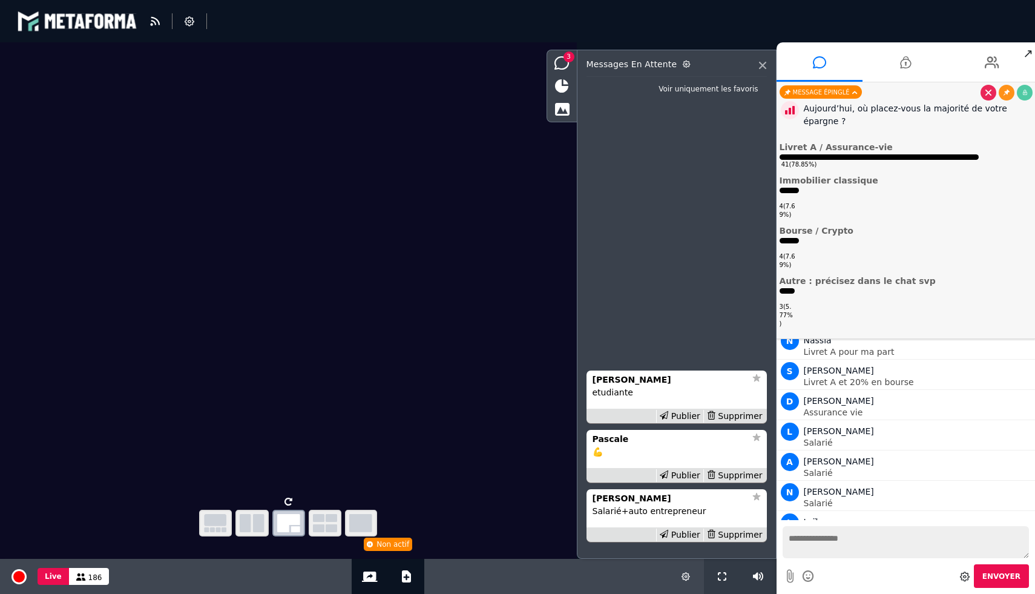
click at [683, 531] on div "Publier" at bounding box center [679, 534] width 47 height 13
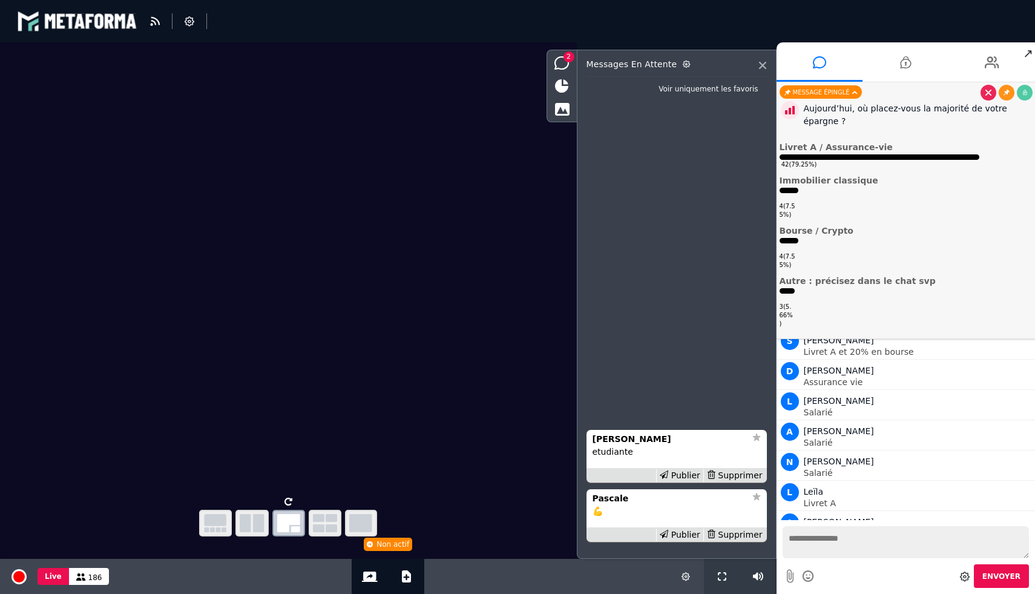
click at [683, 531] on div "Publier" at bounding box center [679, 534] width 47 height 13
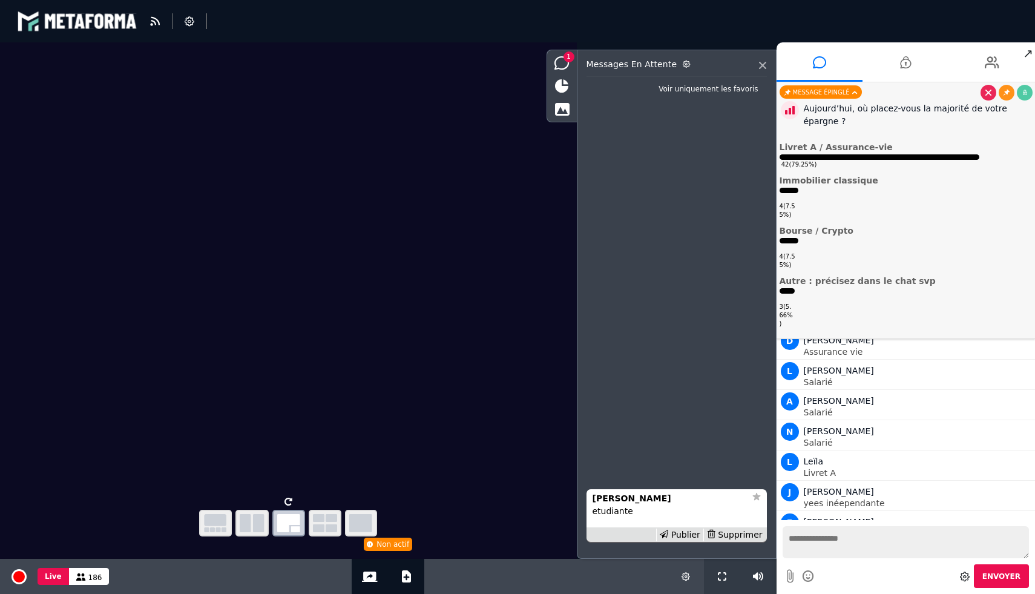
click at [683, 531] on div "Publier" at bounding box center [679, 534] width 47 height 13
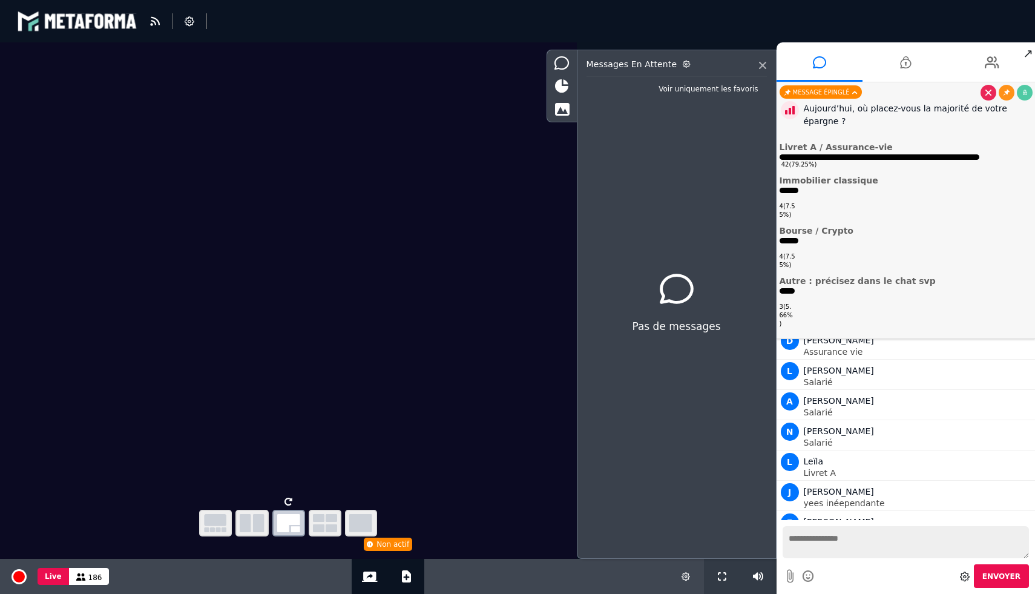
scroll to position [6197, 0]
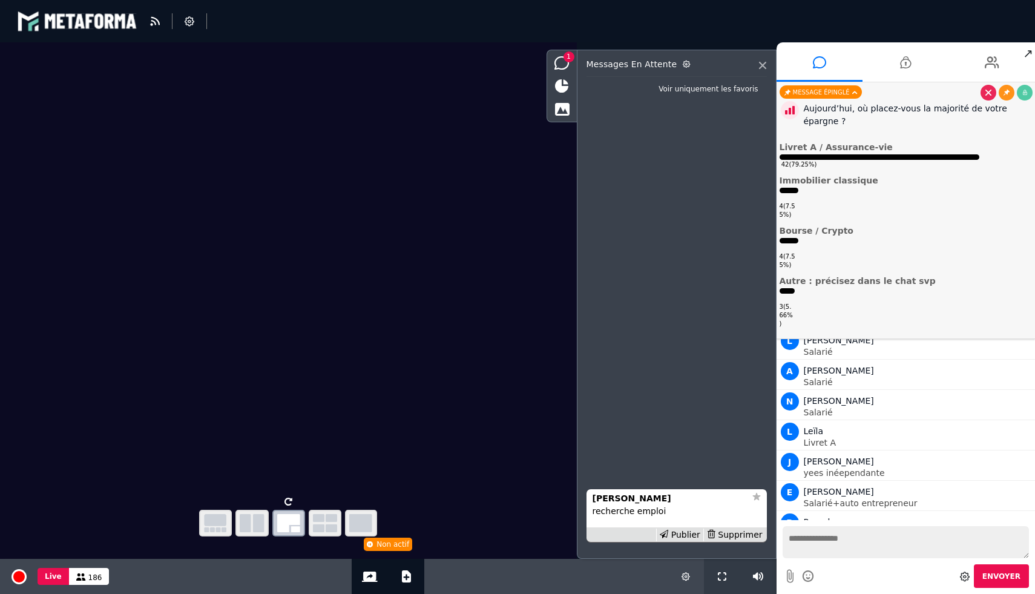
click at [683, 531] on div "Publier" at bounding box center [679, 534] width 47 height 13
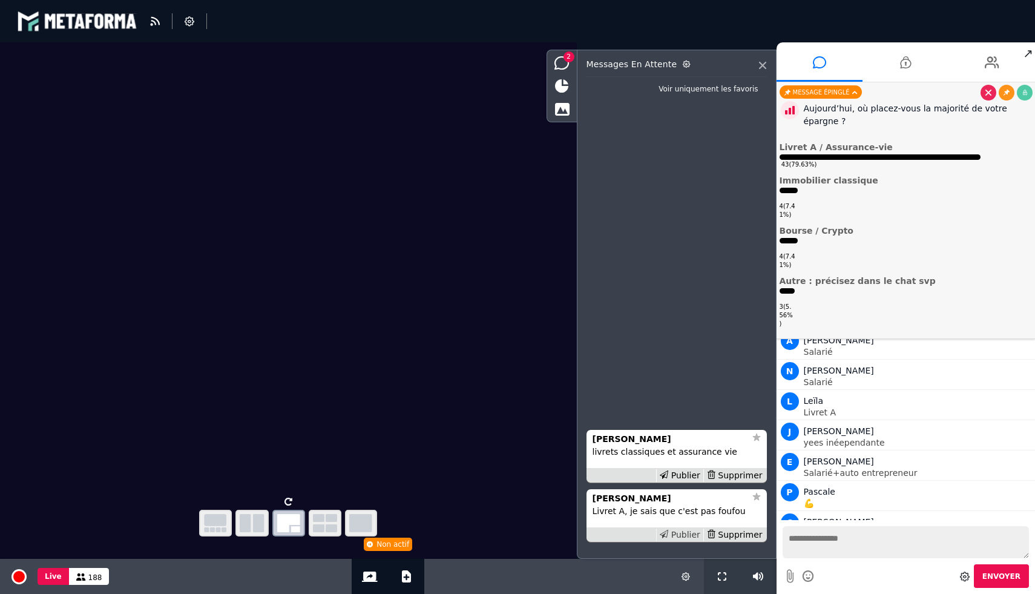
click at [668, 531] on icon at bounding box center [664, 534] width 8 height 8
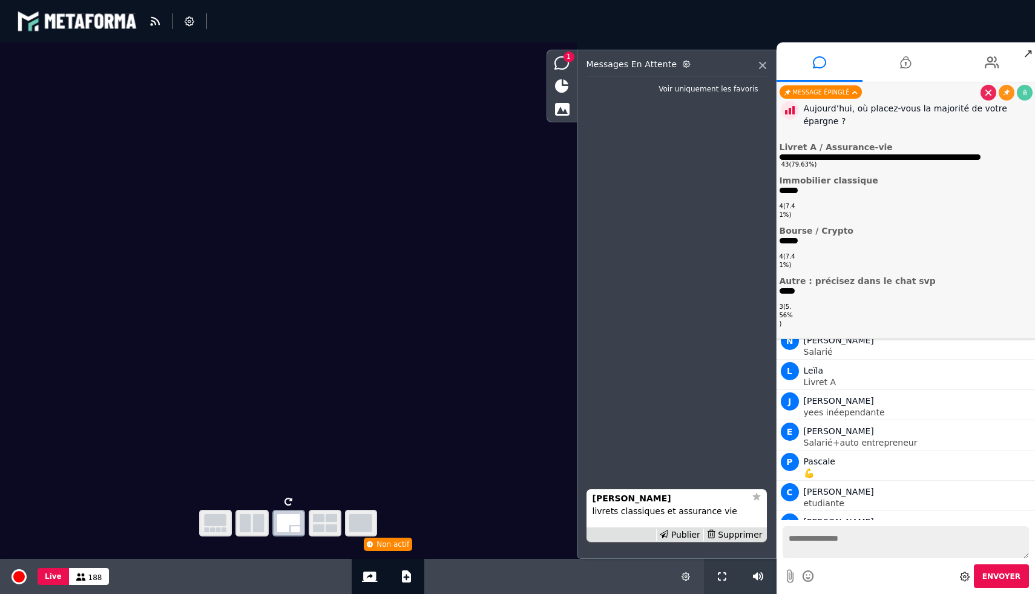
click at [668, 531] on icon at bounding box center [664, 534] width 8 height 8
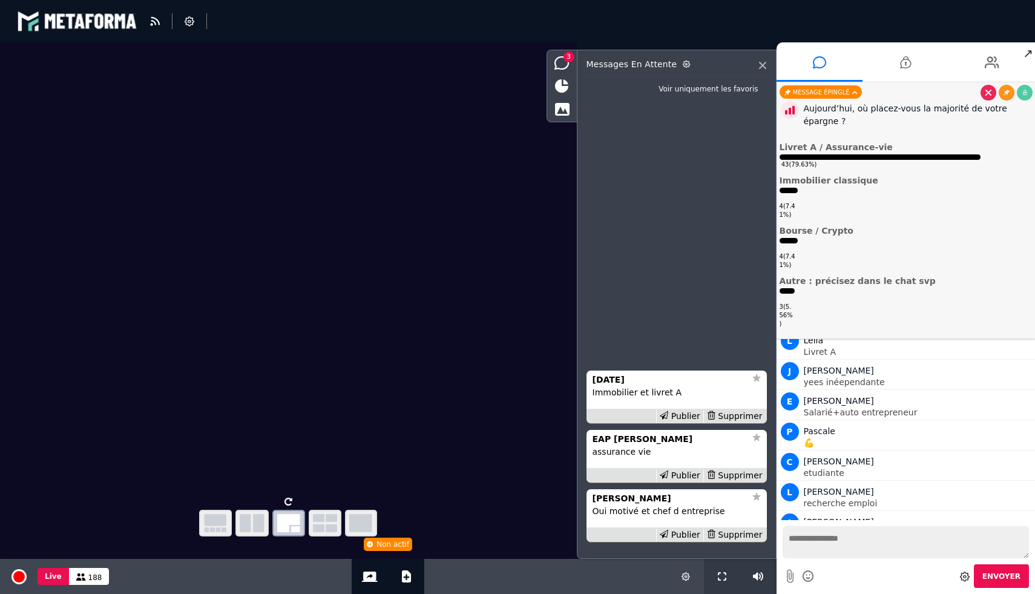
click at [668, 531] on icon at bounding box center [664, 534] width 8 height 8
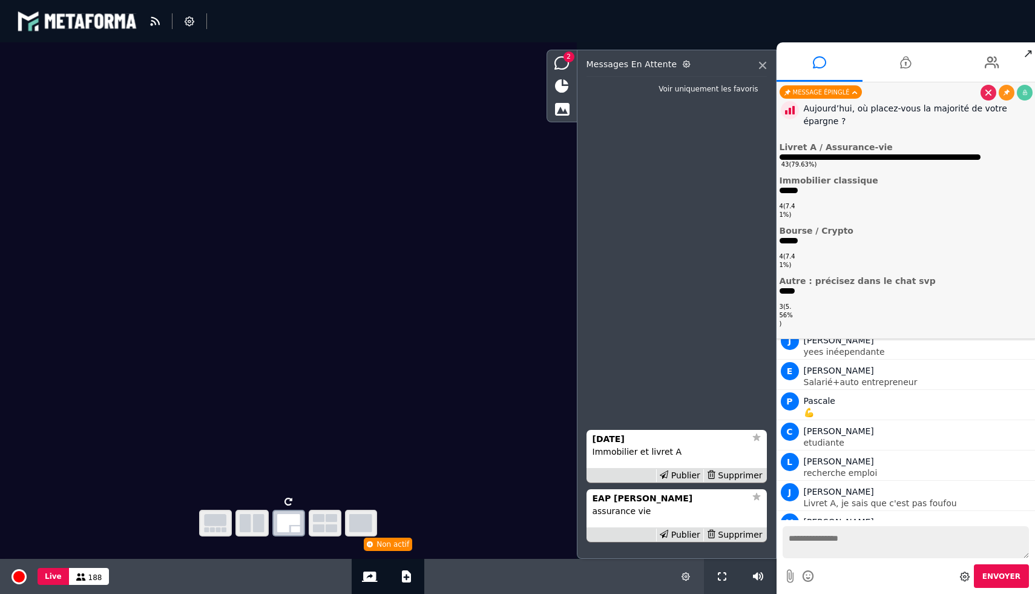
click at [668, 531] on icon at bounding box center [664, 534] width 8 height 8
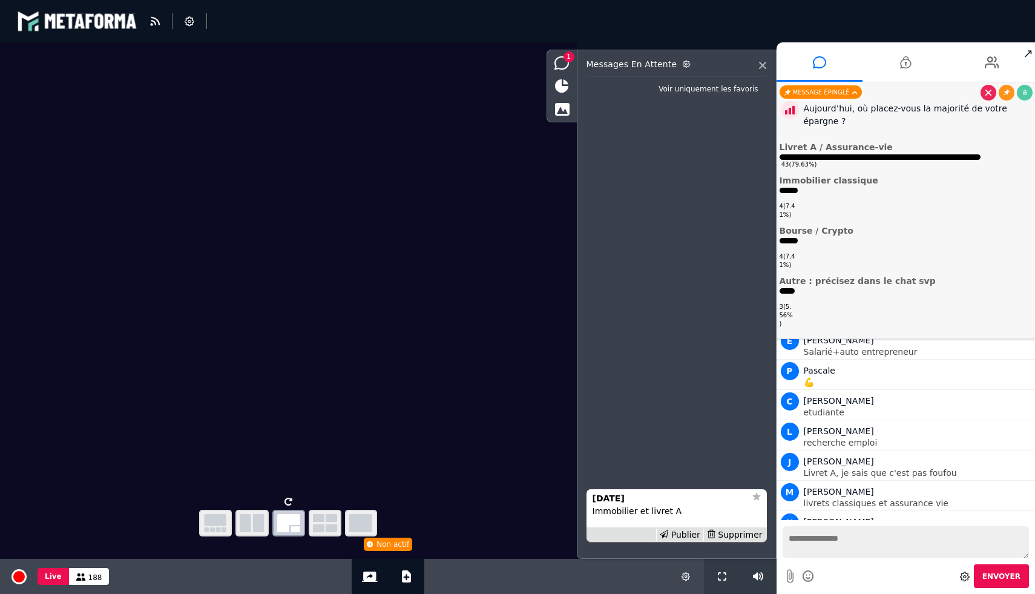
click at [668, 531] on icon at bounding box center [664, 534] width 8 height 8
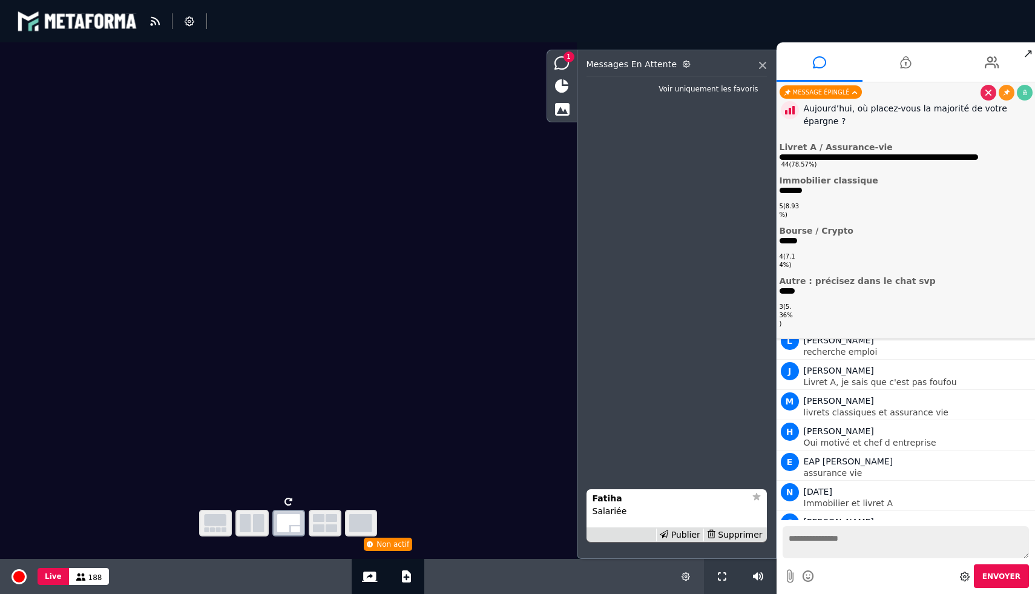
click at [668, 531] on icon at bounding box center [664, 534] width 8 height 8
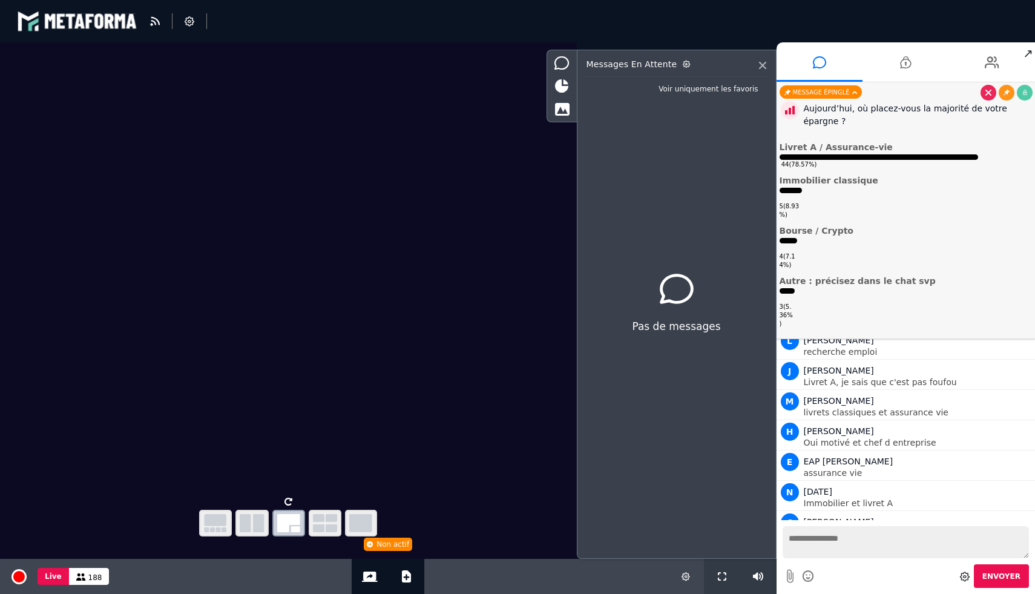
scroll to position [6469, 0]
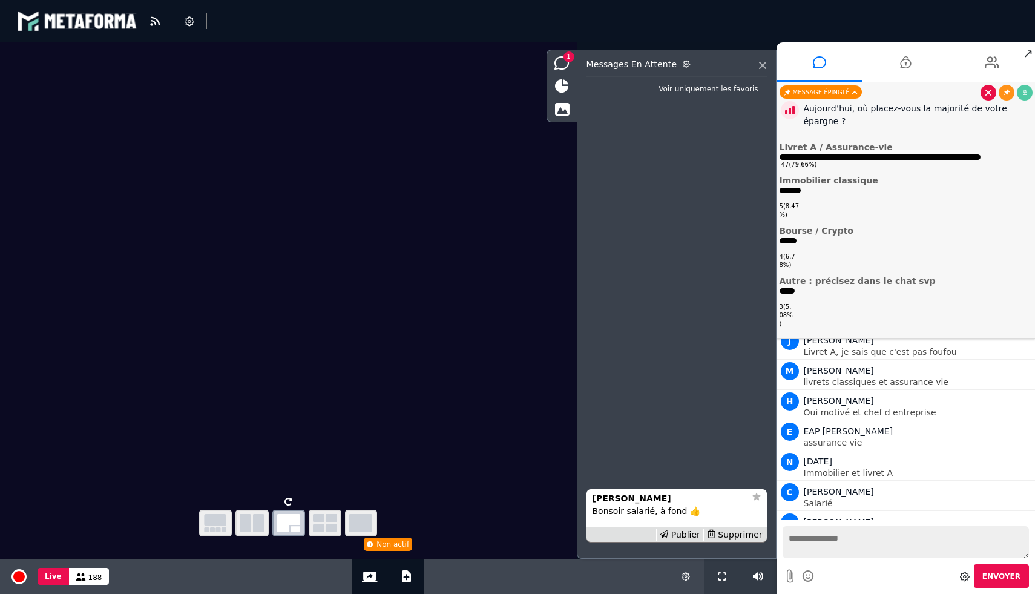
click at [988, 90] on icon at bounding box center [988, 93] width 6 height 6
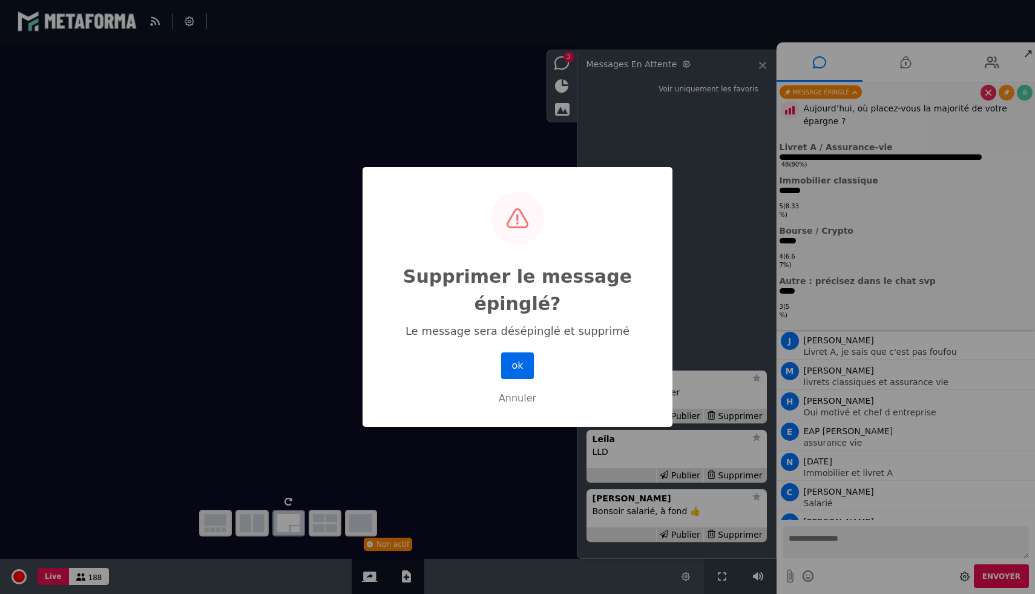
click at [520, 361] on button "ok" at bounding box center [517, 365] width 33 height 27
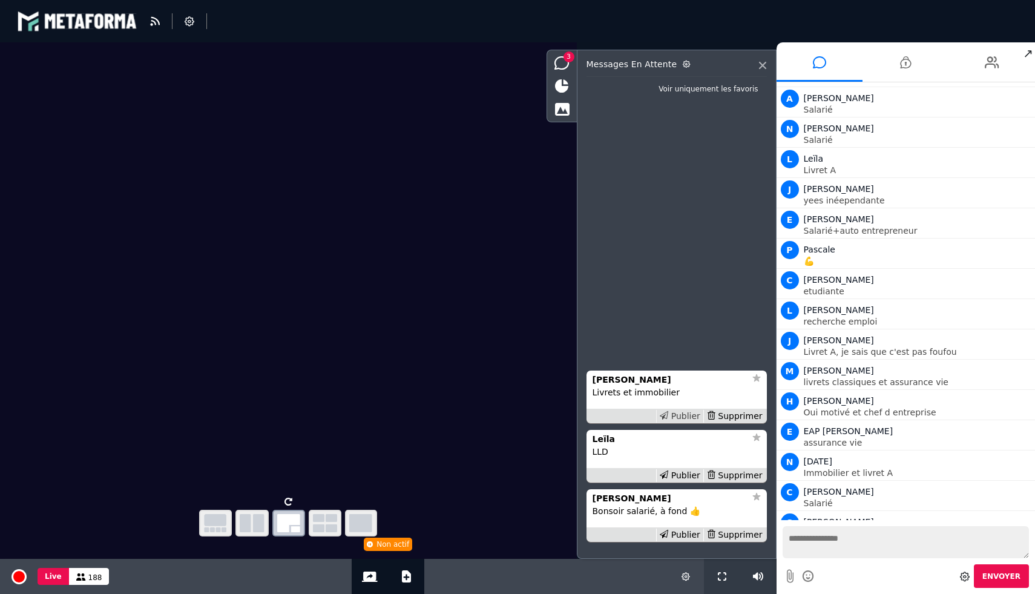
click at [686, 416] on div "Publier" at bounding box center [679, 416] width 47 height 13
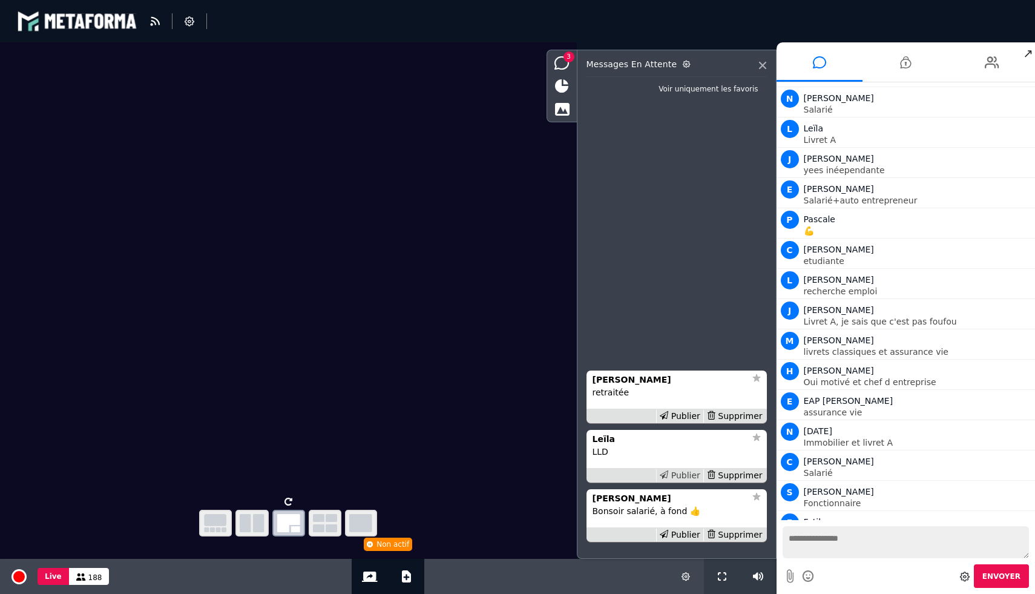
click at [686, 475] on div "Publier" at bounding box center [679, 475] width 47 height 13
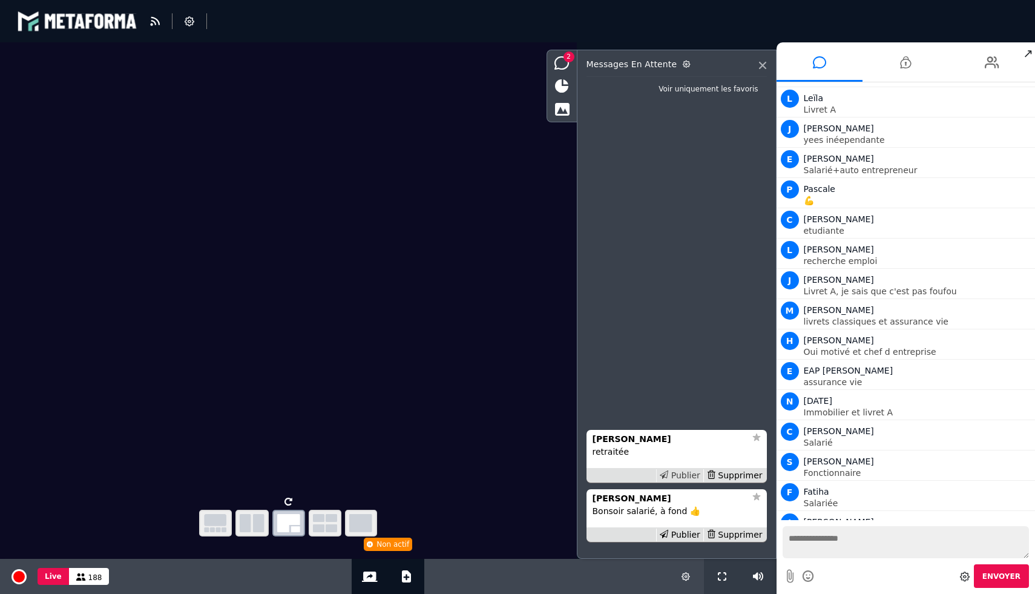
click at [683, 473] on div "Publier" at bounding box center [679, 475] width 47 height 13
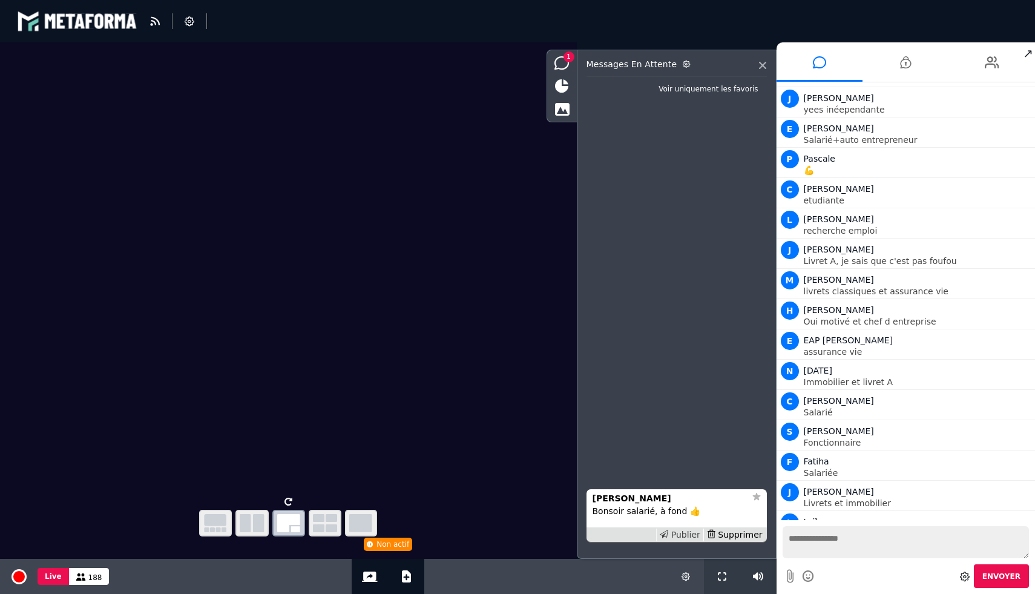
click at [683, 534] on div "Publier" at bounding box center [679, 534] width 47 height 13
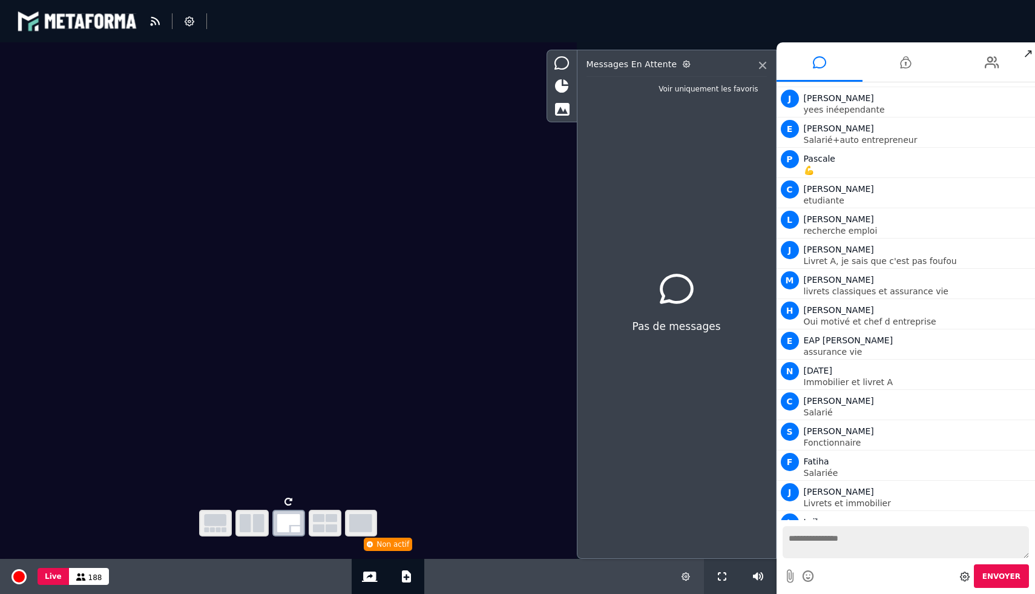
scroll to position [6590, 0]
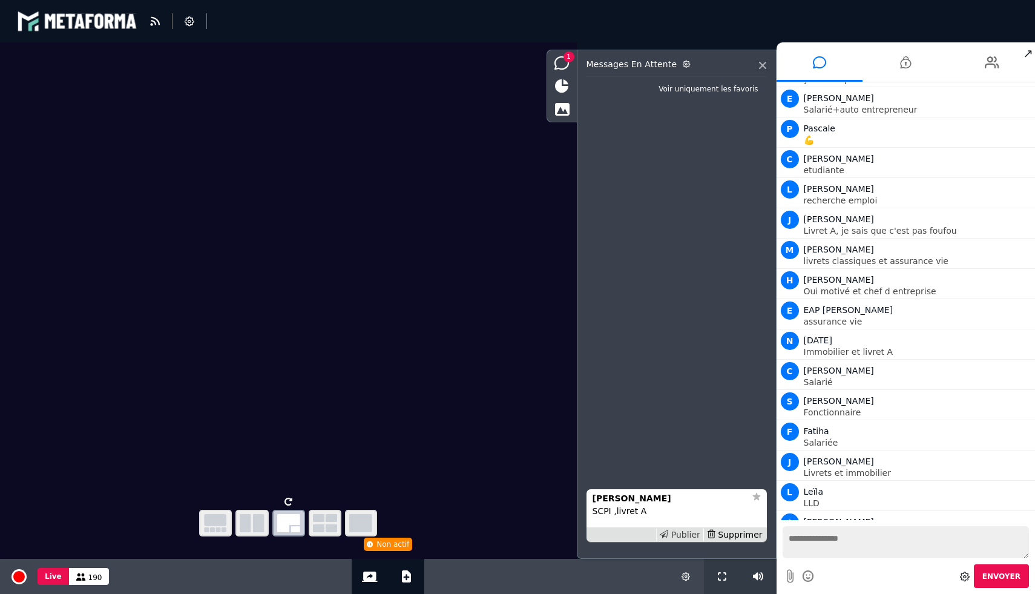
click at [668, 534] on icon at bounding box center [664, 534] width 8 height 8
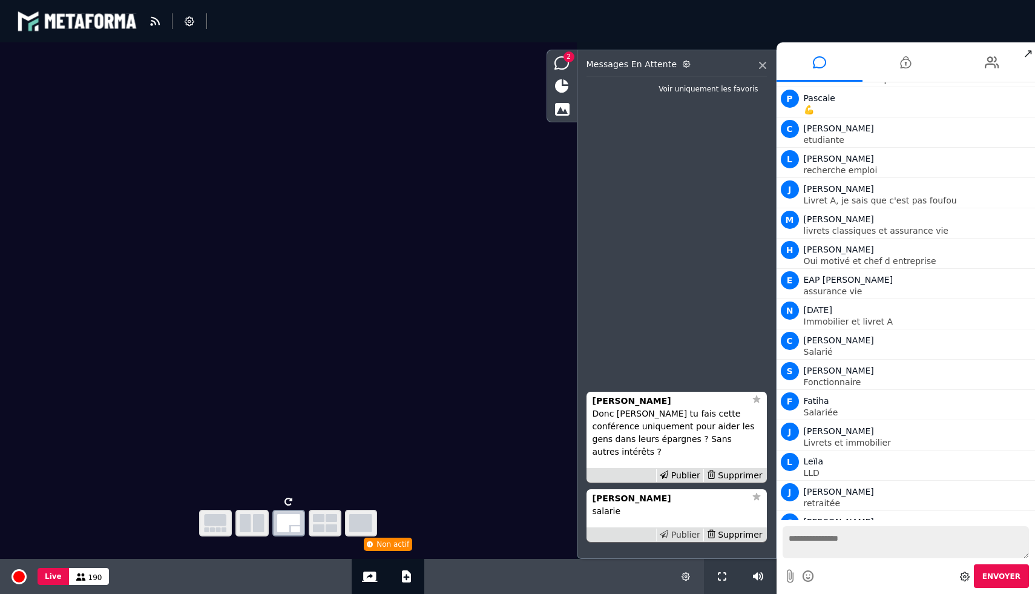
click at [690, 536] on div "Publier" at bounding box center [679, 534] width 47 height 13
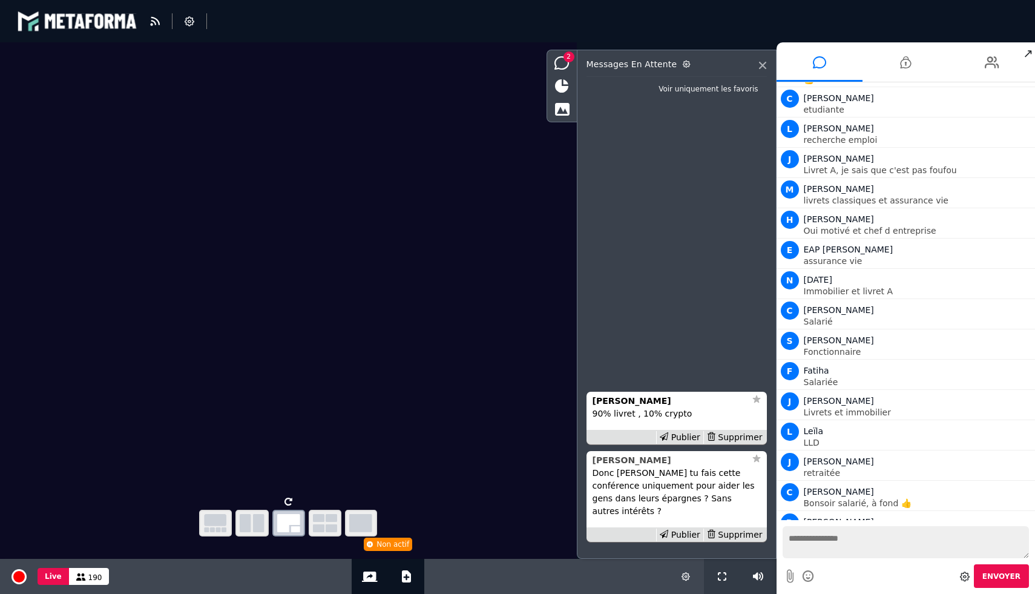
click at [614, 465] on strong "Yvonne" at bounding box center [632, 460] width 79 height 10
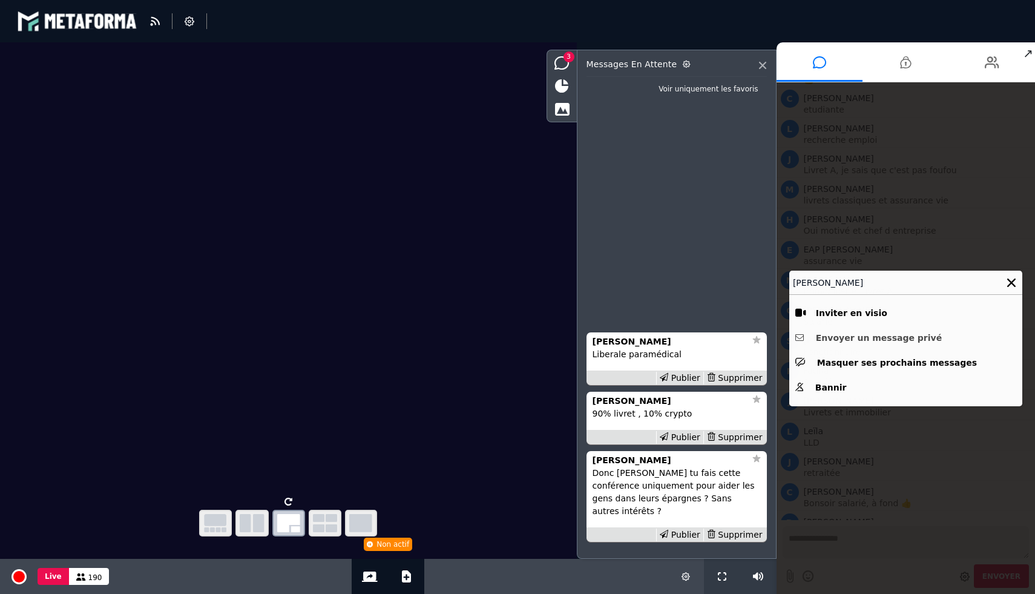
click at [870, 337] on button "Envoyer un message privé" at bounding box center [905, 338] width 221 height 19
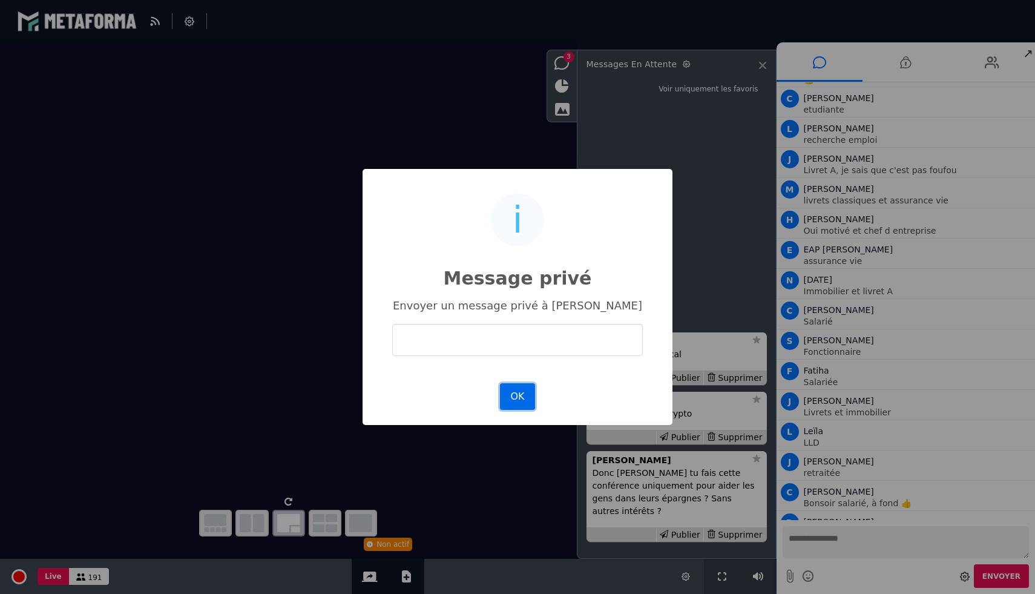
click at [528, 398] on button "OK" at bounding box center [517, 396] width 35 height 27
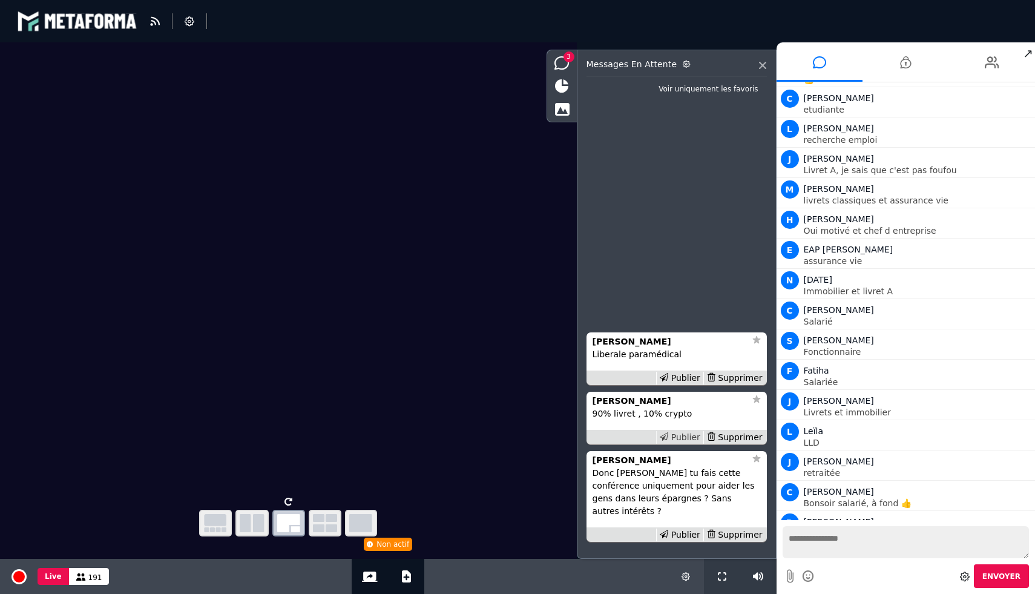
click at [680, 444] on div "Publier" at bounding box center [679, 437] width 47 height 13
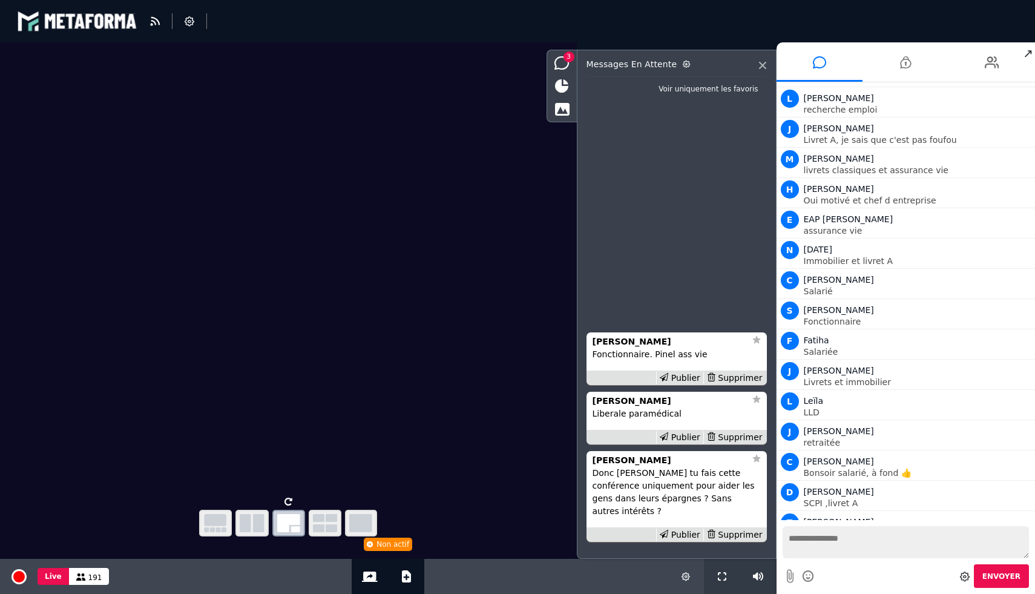
click at [680, 444] on div "Publier" at bounding box center [679, 437] width 47 height 13
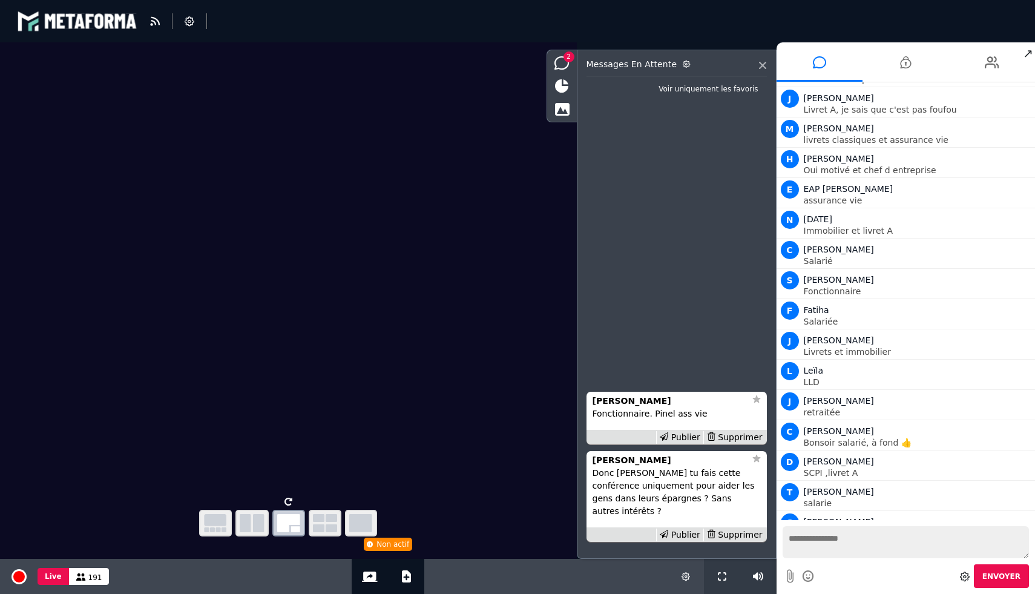
click at [680, 444] on div "Publier" at bounding box center [679, 437] width 47 height 13
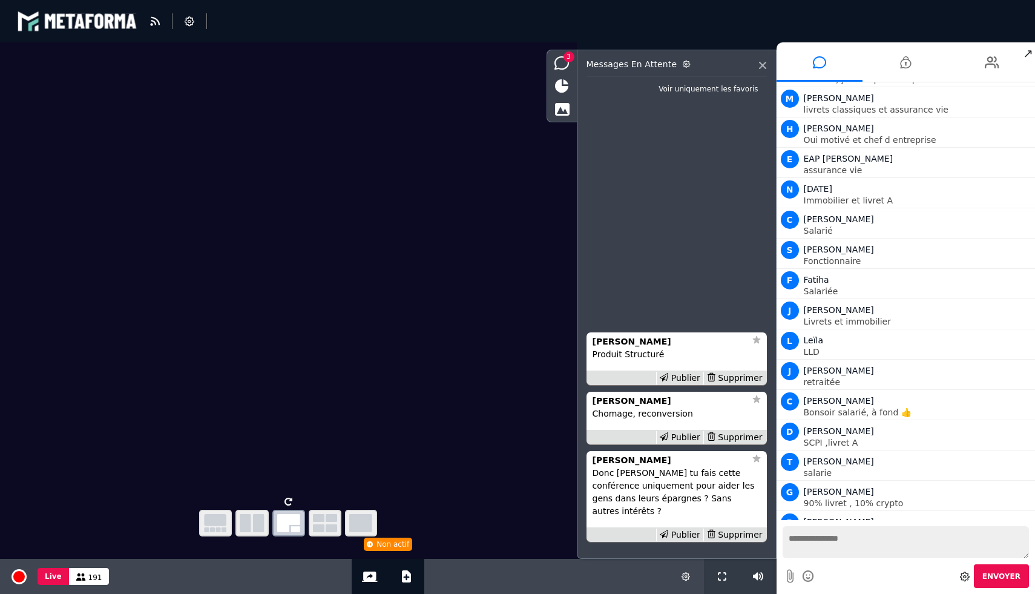
click at [680, 444] on div "Publier" at bounding box center [679, 437] width 47 height 13
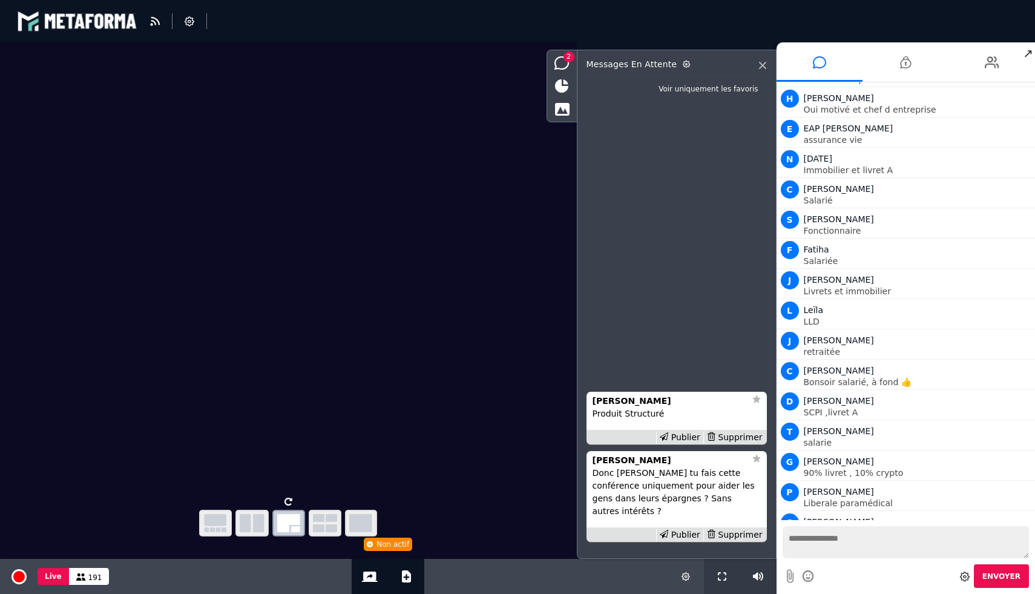
click at [680, 444] on div "Publier" at bounding box center [679, 437] width 47 height 13
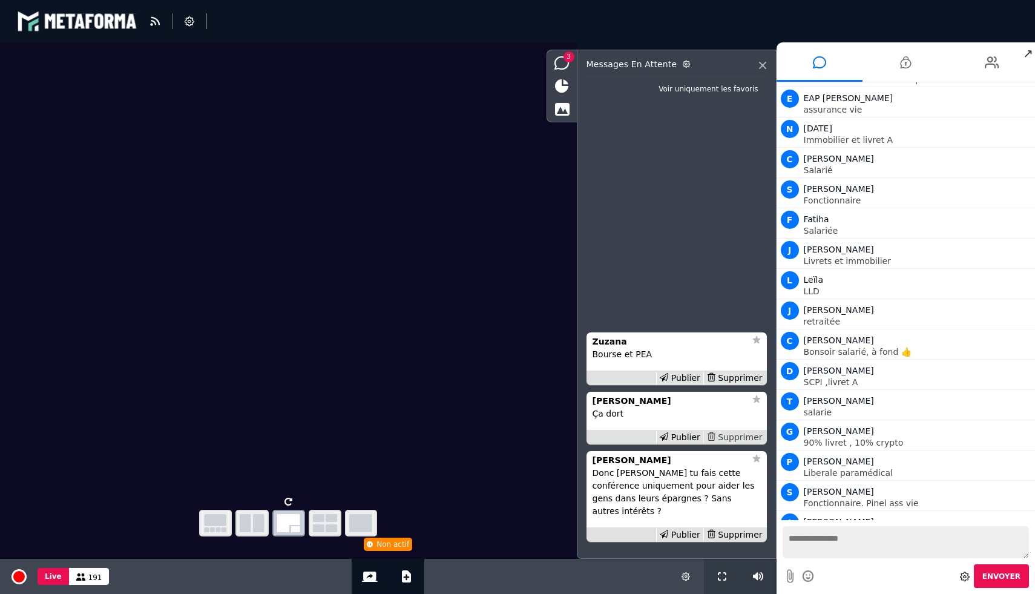
click at [734, 444] on div "Supprimer" at bounding box center [734, 437] width 62 height 13
click at [688, 444] on div "Publier" at bounding box center [679, 437] width 47 height 13
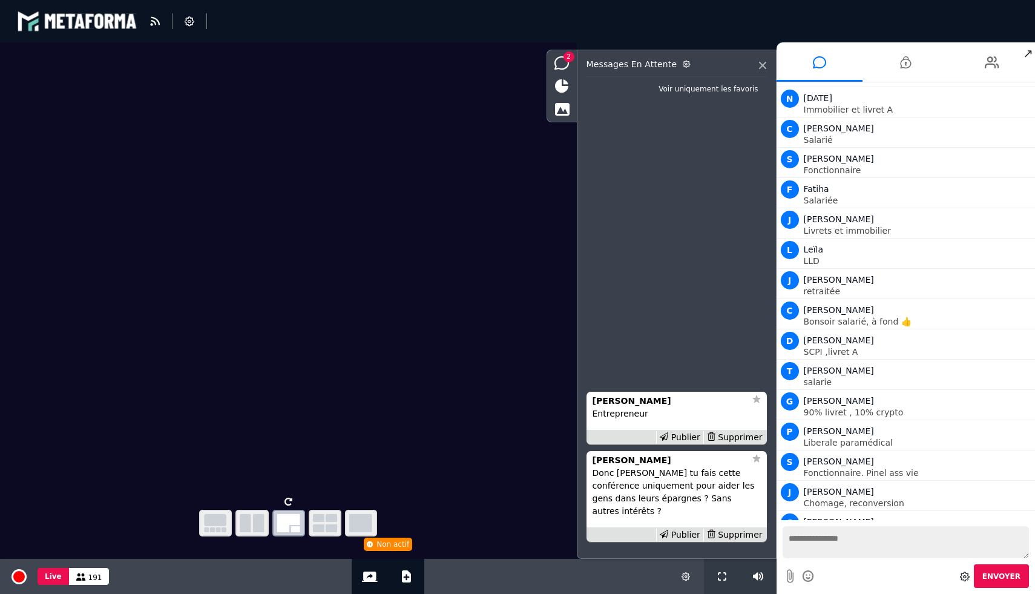
click at [688, 444] on div "Publier" at bounding box center [679, 437] width 47 height 13
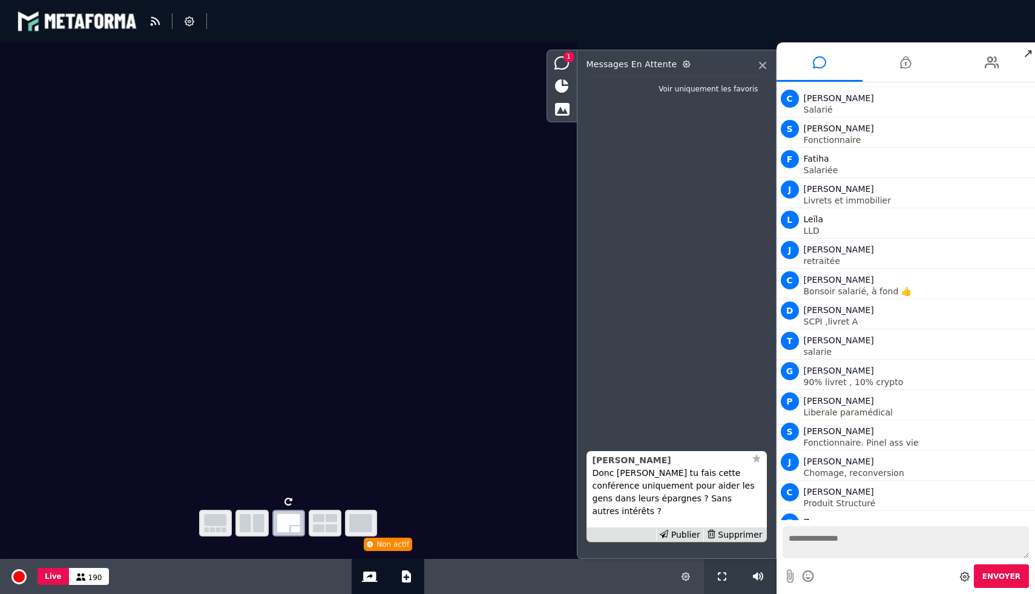
click at [623, 467] on div "Yvonne" at bounding box center [669, 460] width 153 height 13
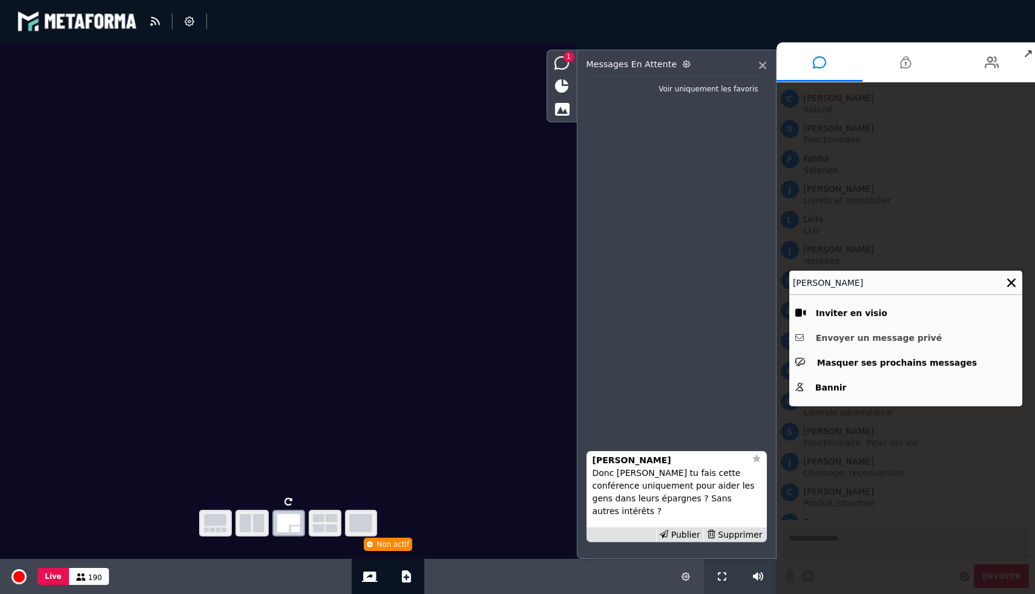
click at [889, 335] on button "Envoyer un message privé" at bounding box center [905, 338] width 221 height 19
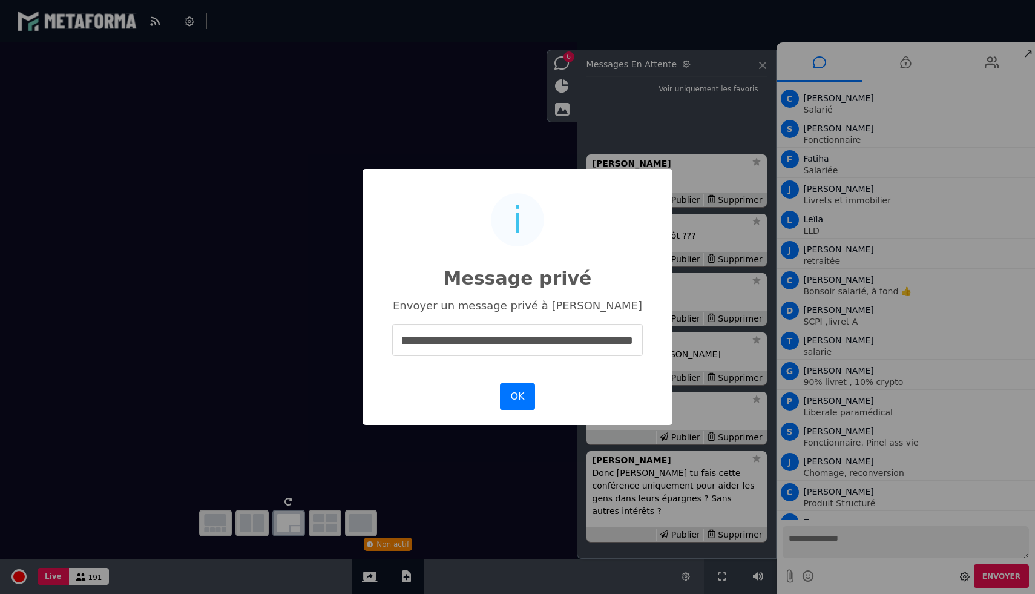
scroll to position [0, 199]
type input "**********"
click at [523, 394] on button "OK" at bounding box center [517, 396] width 35 height 27
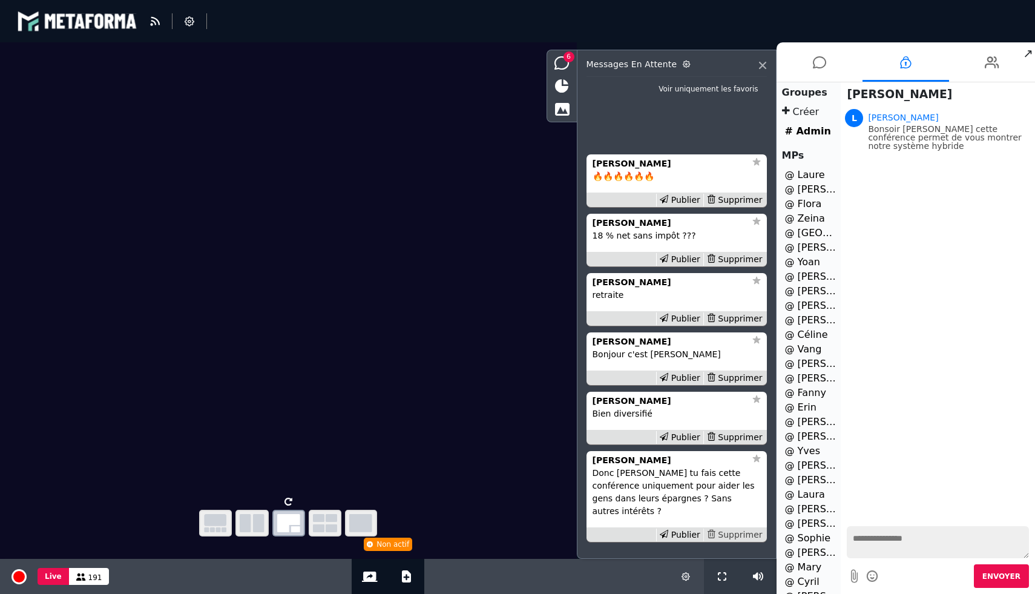
click at [740, 534] on div "Supprimer" at bounding box center [734, 534] width 62 height 13
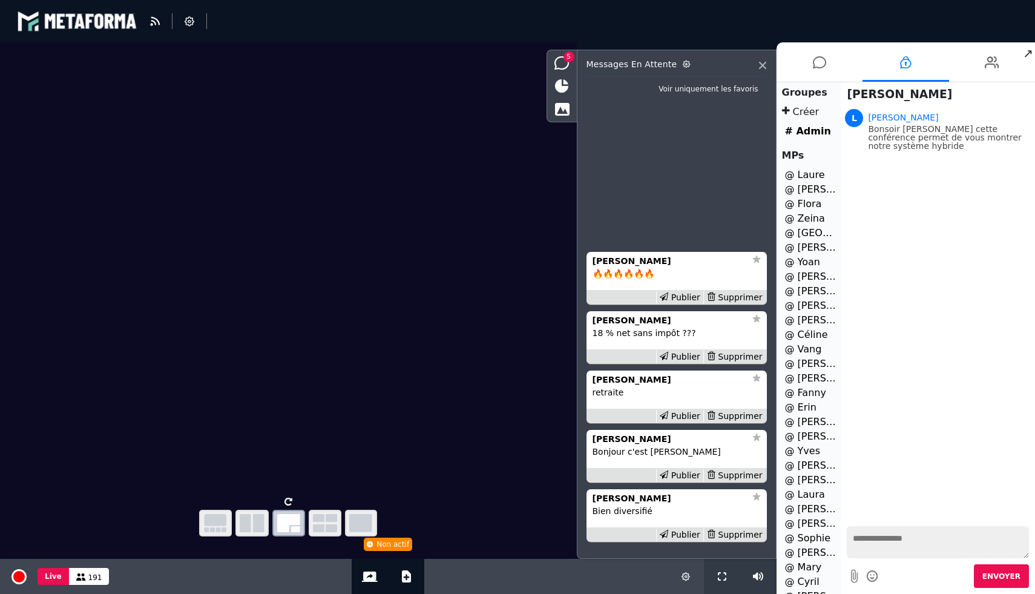
click at [689, 527] on div "Publier Supprimer" at bounding box center [677, 534] width 180 height 15
click at [689, 537] on div "Publier" at bounding box center [679, 534] width 47 height 13
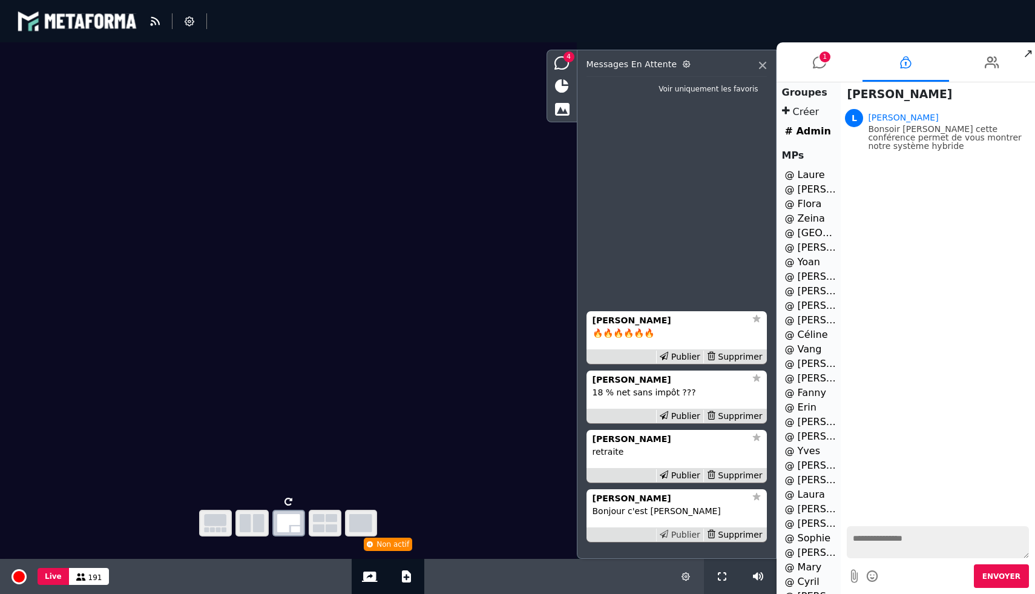
click at [689, 537] on div "Publier" at bounding box center [679, 534] width 47 height 13
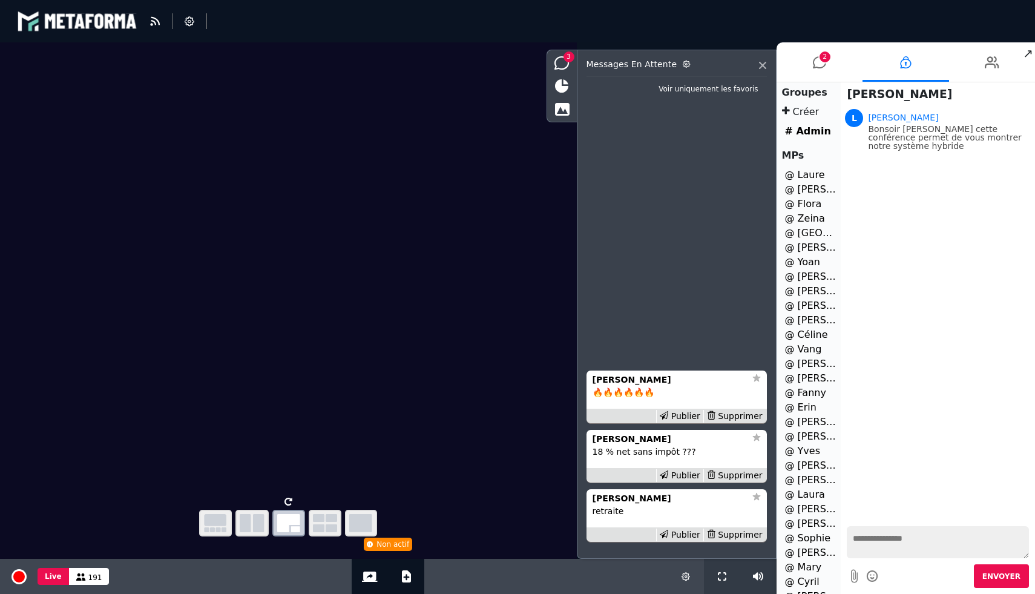
click at [689, 537] on div "Publier" at bounding box center [679, 534] width 47 height 13
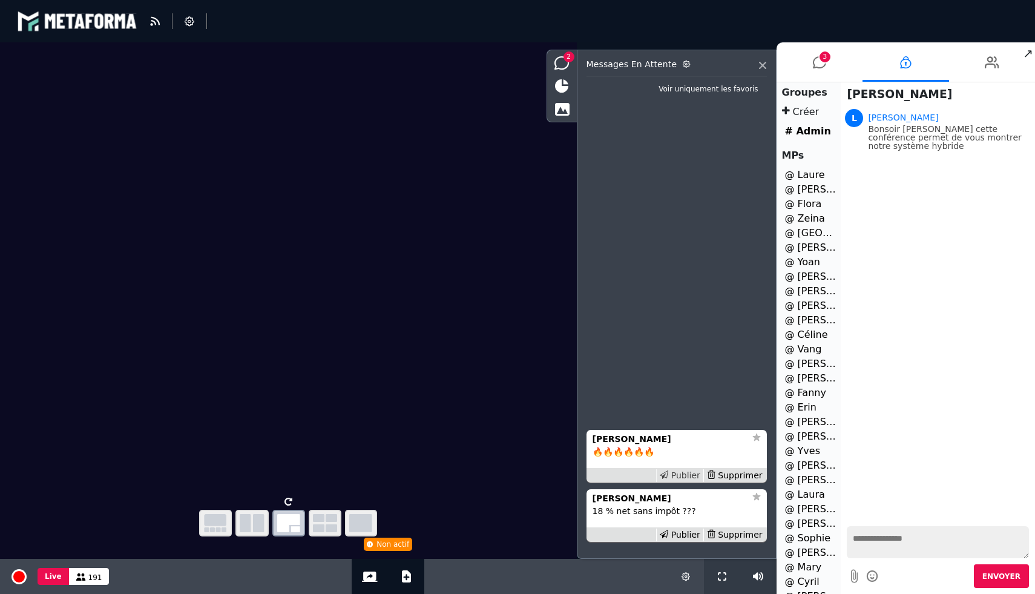
click at [686, 475] on div "Publier" at bounding box center [679, 475] width 47 height 13
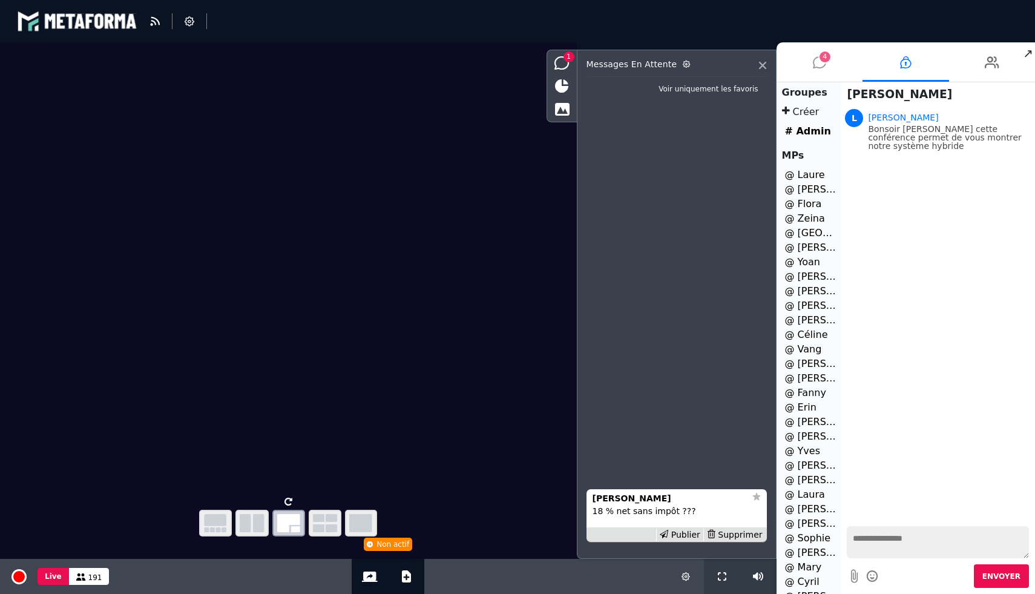
click at [815, 62] on icon at bounding box center [819, 62] width 13 height 30
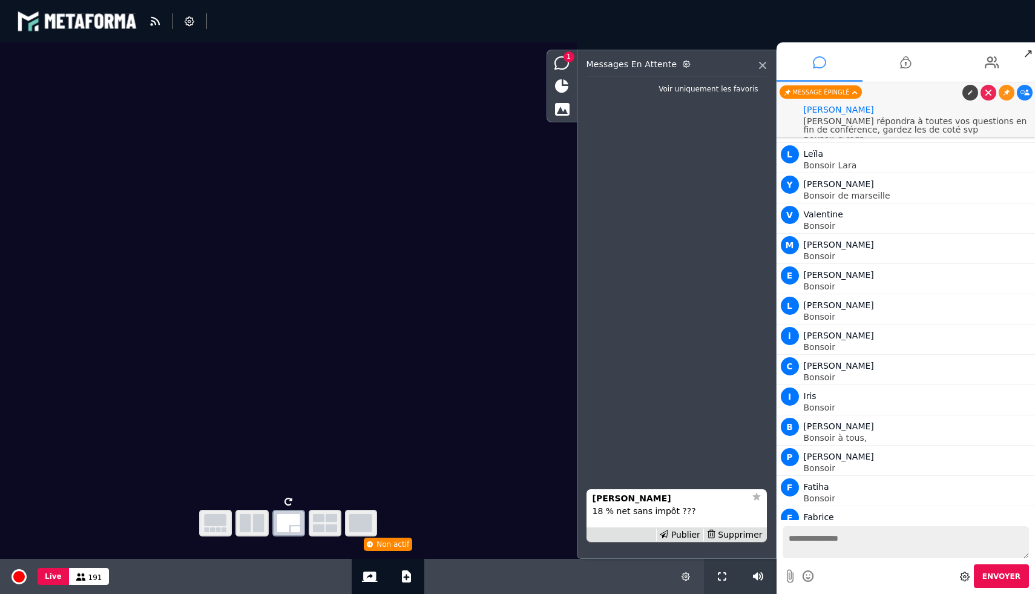
scroll to position [6945, 0]
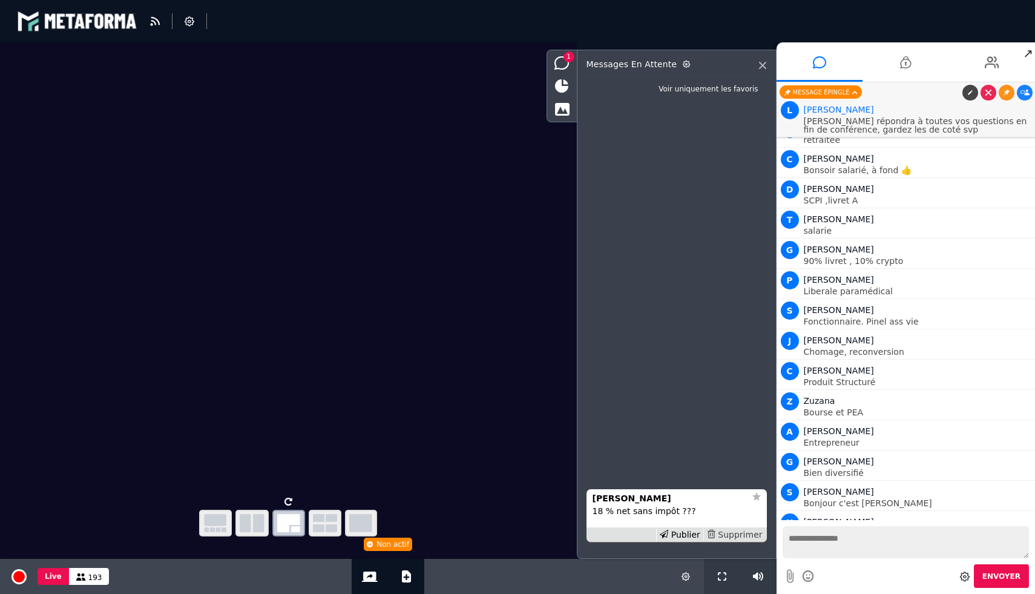
click at [741, 537] on div "Supprimer" at bounding box center [734, 534] width 62 height 13
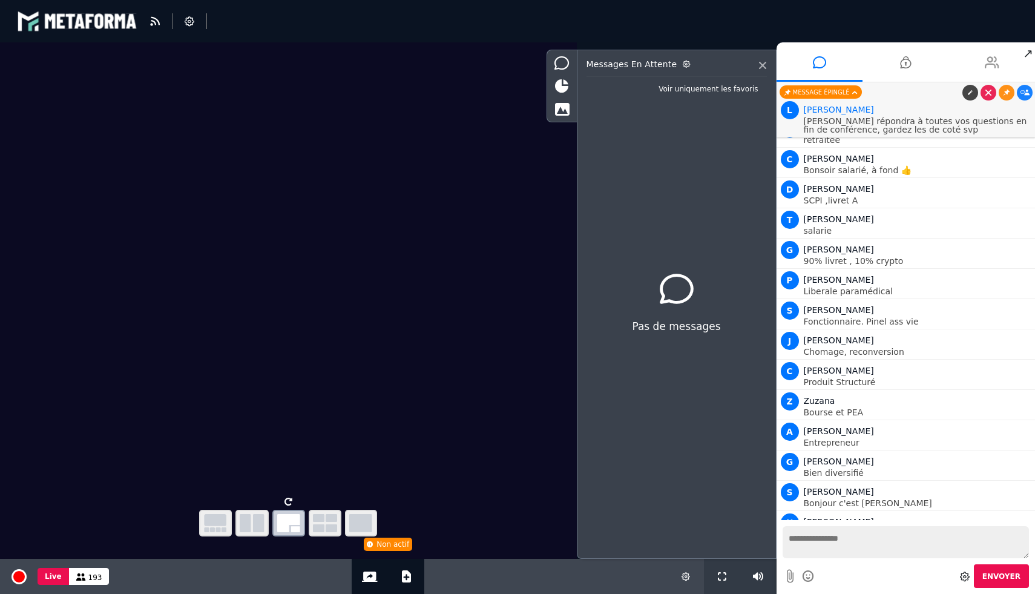
click at [981, 64] on li at bounding box center [992, 61] width 87 height 39
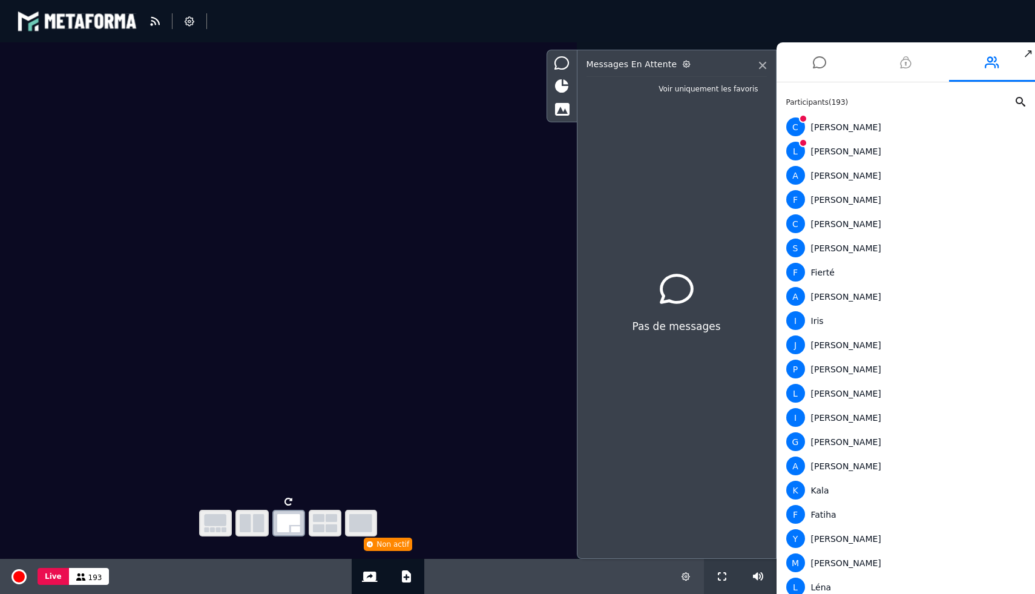
click at [903, 68] on icon at bounding box center [905, 62] width 11 height 30
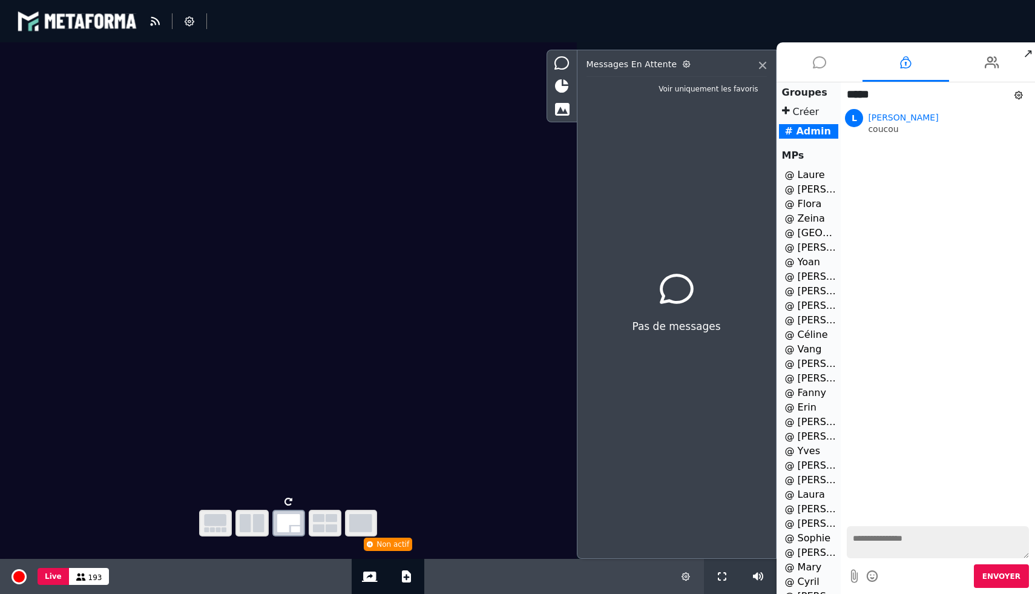
click at [823, 68] on icon at bounding box center [819, 62] width 13 height 30
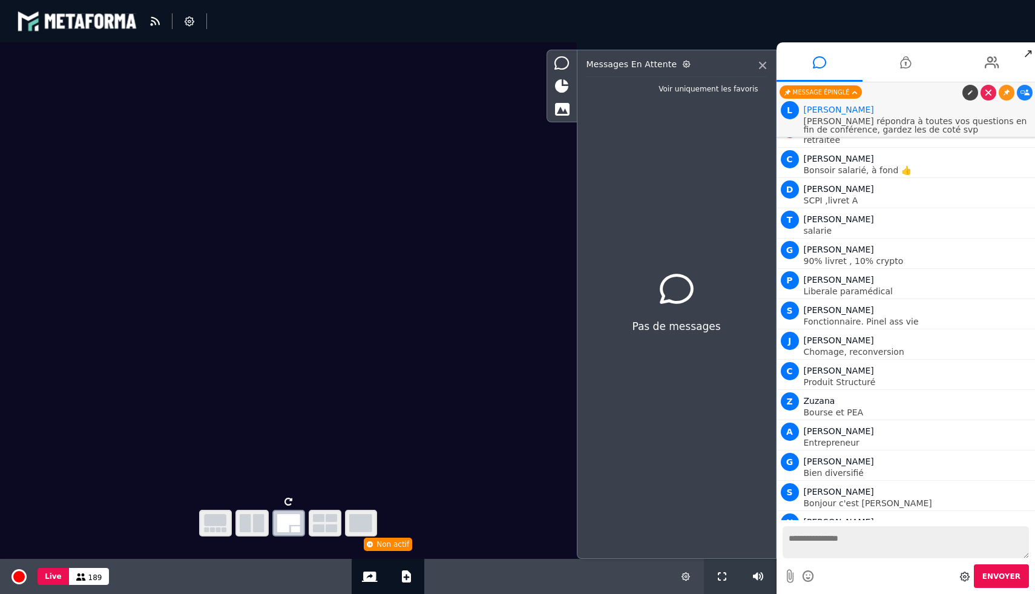
click at [637, 243] on div "Pas de messages" at bounding box center [677, 303] width 180 height 367
click at [913, 65] on li "1" at bounding box center [906, 61] width 87 height 39
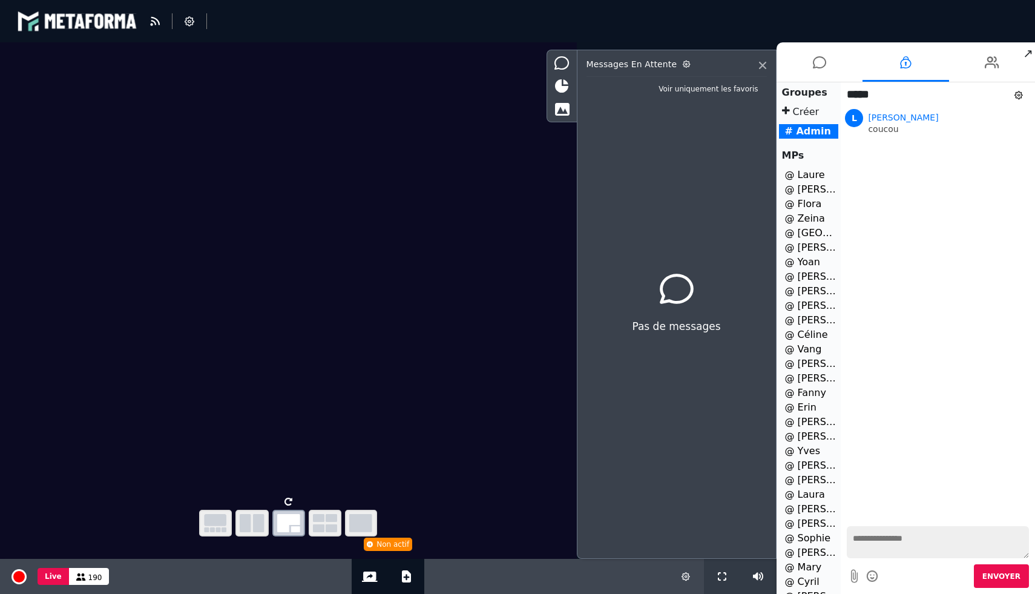
scroll to position [37, 0]
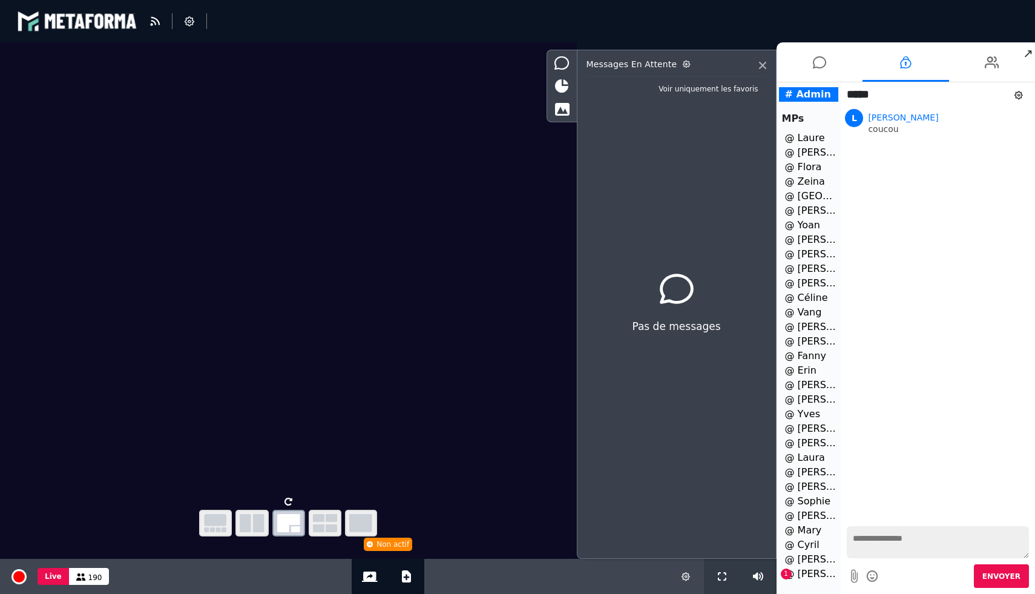
click at [817, 576] on li "@ Yvonne 1" at bounding box center [809, 574] width 60 height 15
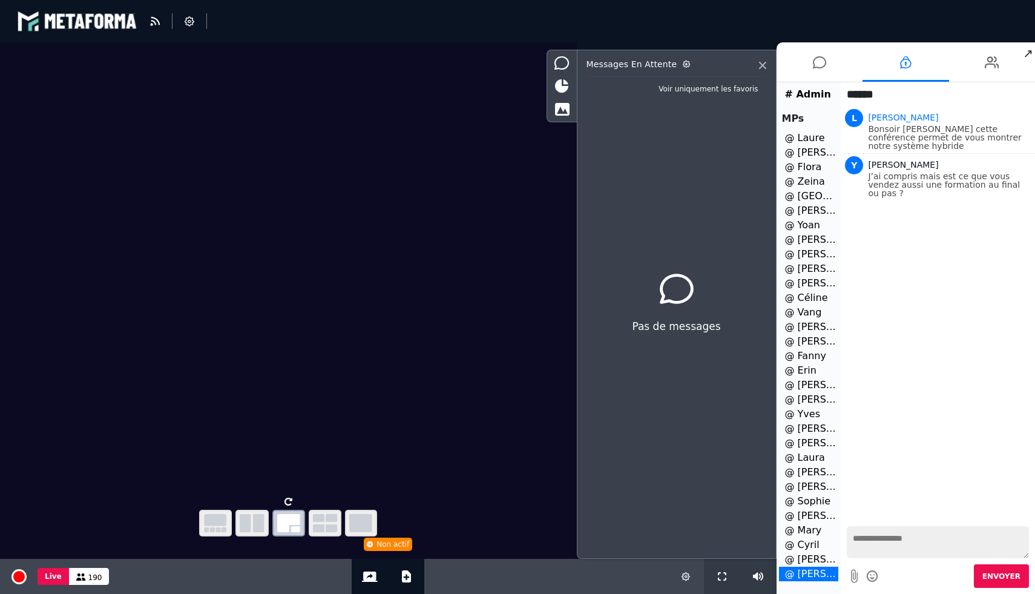
click at [870, 548] on textarea at bounding box center [938, 542] width 182 height 32
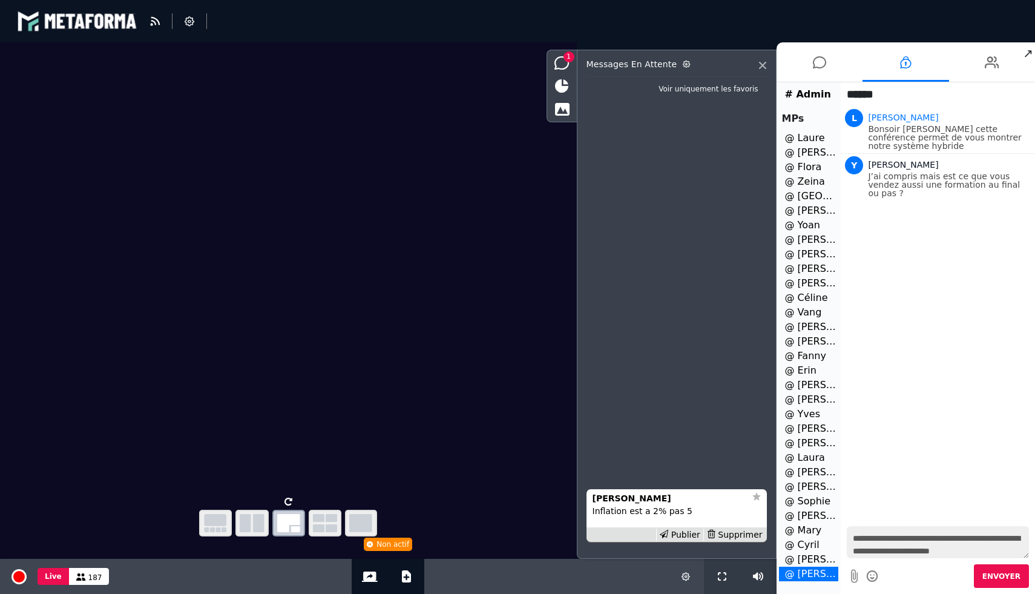
scroll to position [10, 0]
type textarea "**********"
click at [996, 580] on span "Envoyer" at bounding box center [1001, 576] width 38 height 8
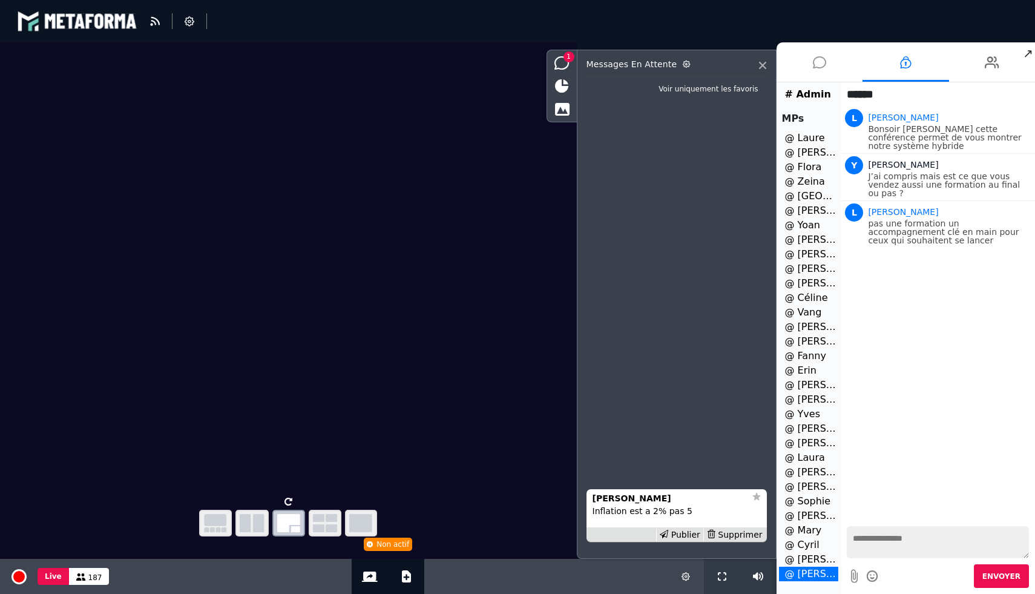
click at [825, 66] on icon at bounding box center [819, 62] width 13 height 30
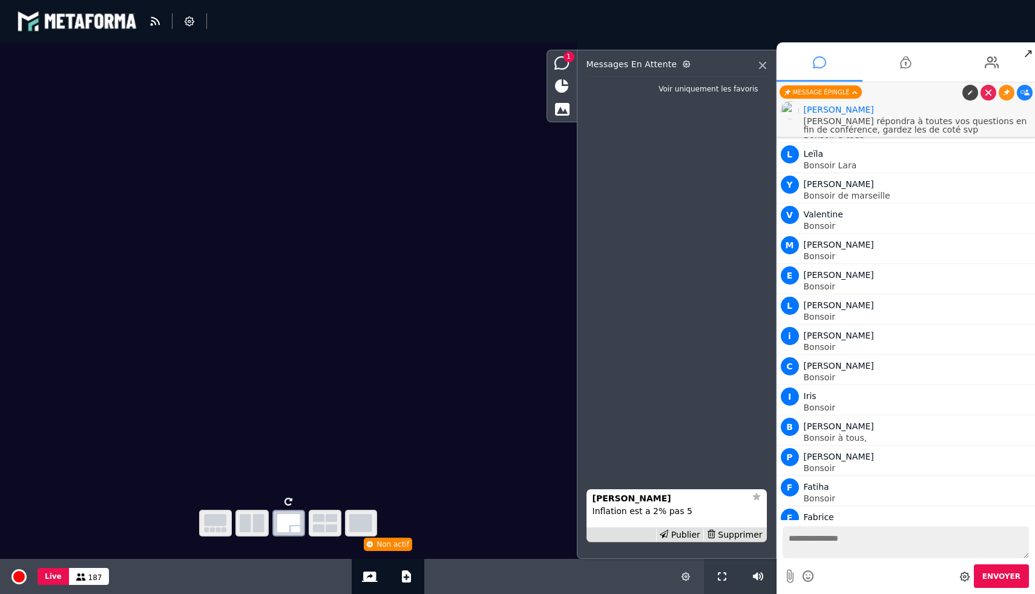
scroll to position [6945, 0]
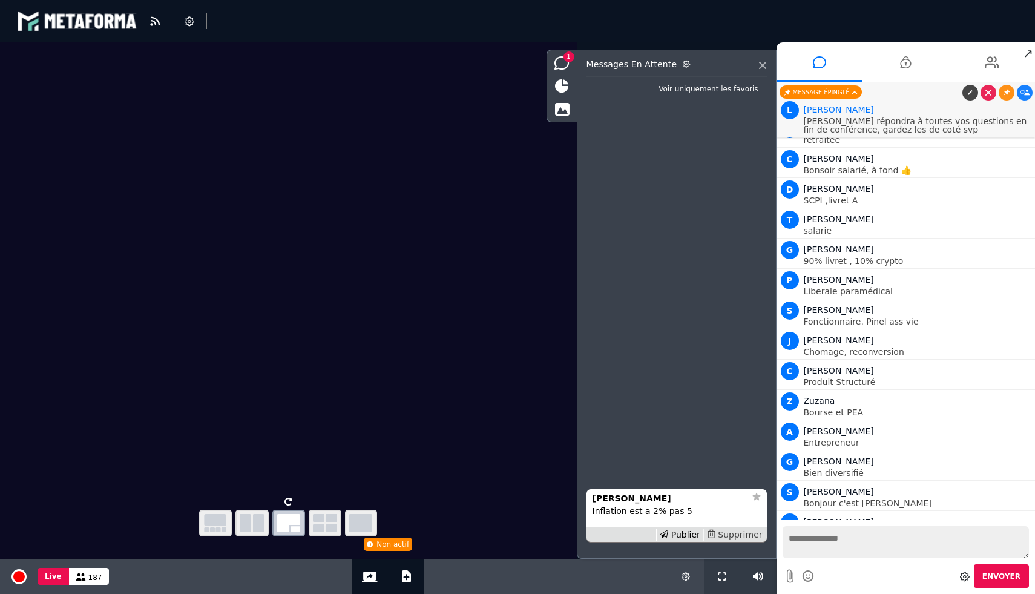
click at [752, 536] on div "Supprimer" at bounding box center [734, 534] width 62 height 13
click at [743, 537] on div "Supprimer" at bounding box center [734, 534] width 62 height 13
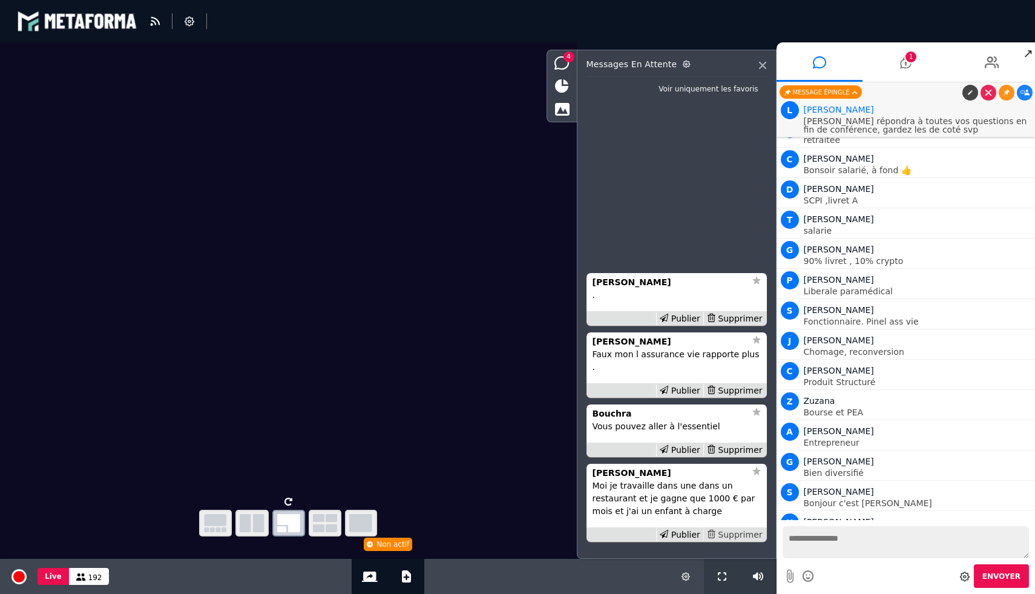
click at [747, 535] on div "Supprimer" at bounding box center [734, 534] width 62 height 13
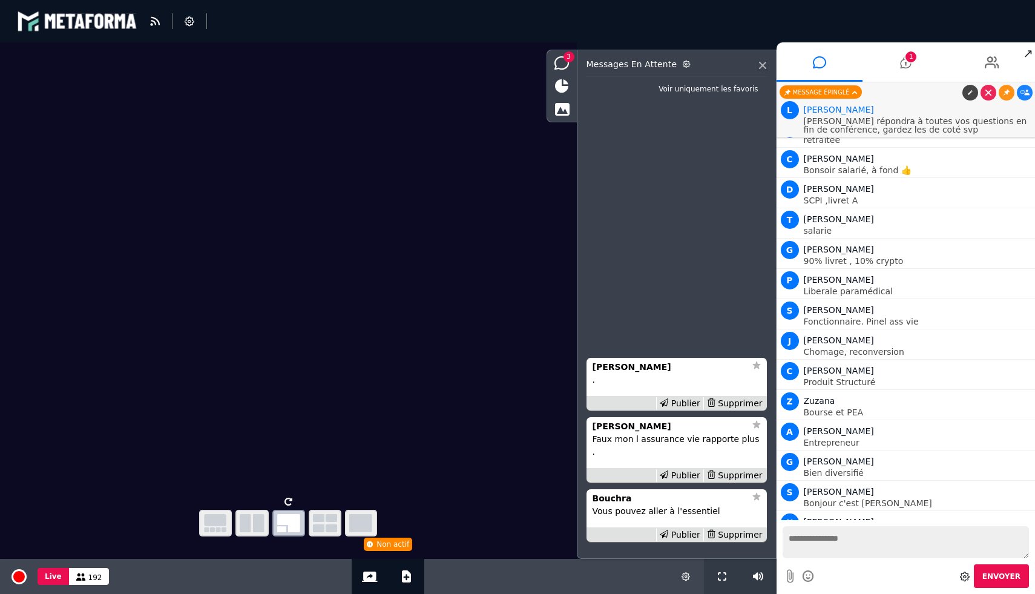
click at [747, 535] on div "Supprimer" at bounding box center [734, 534] width 62 height 13
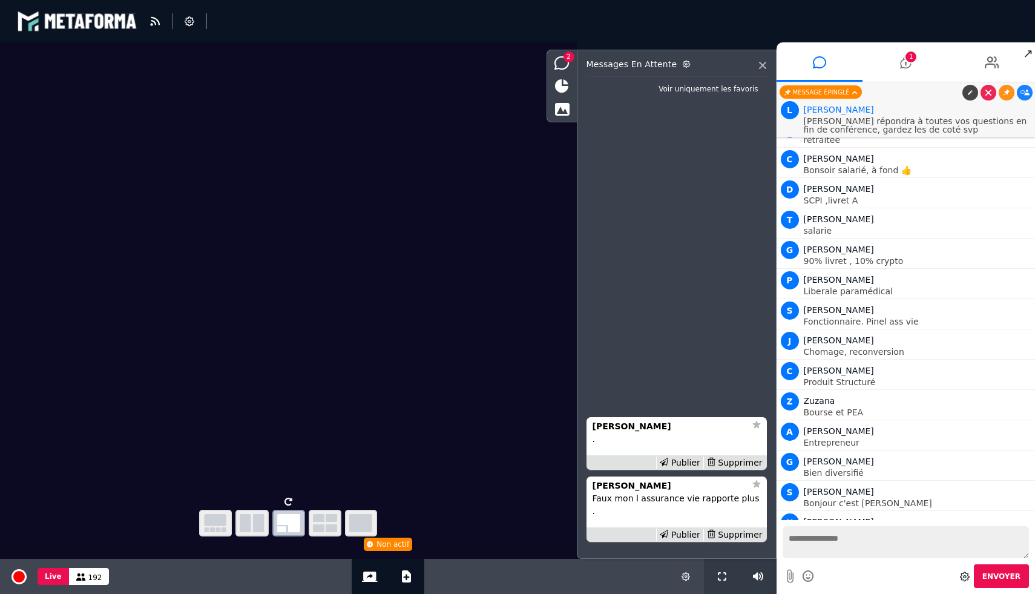
click at [747, 535] on div "Supprimer" at bounding box center [734, 534] width 62 height 13
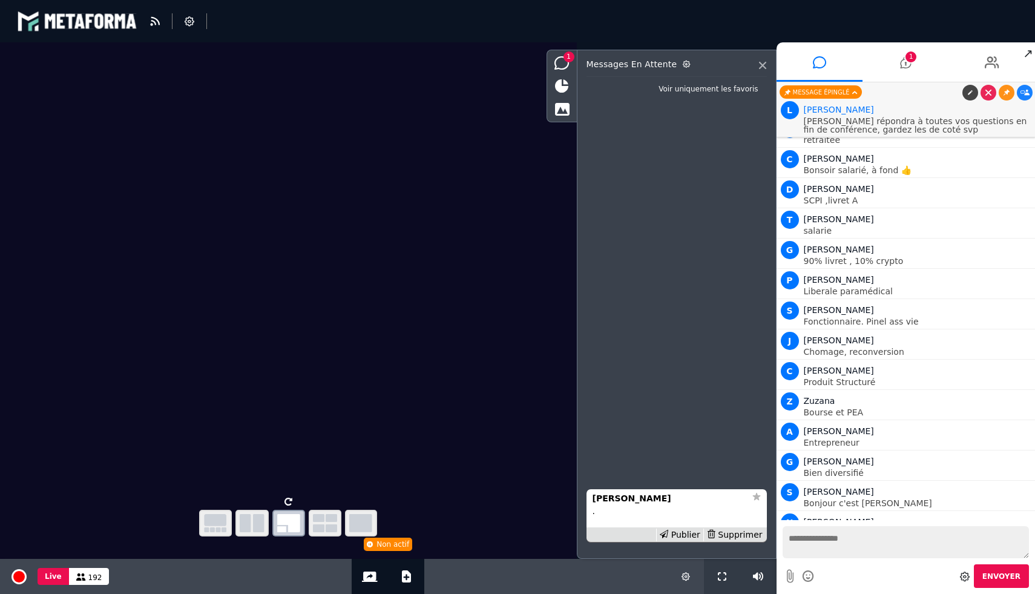
click at [747, 535] on div "Supprimer" at bounding box center [734, 534] width 62 height 13
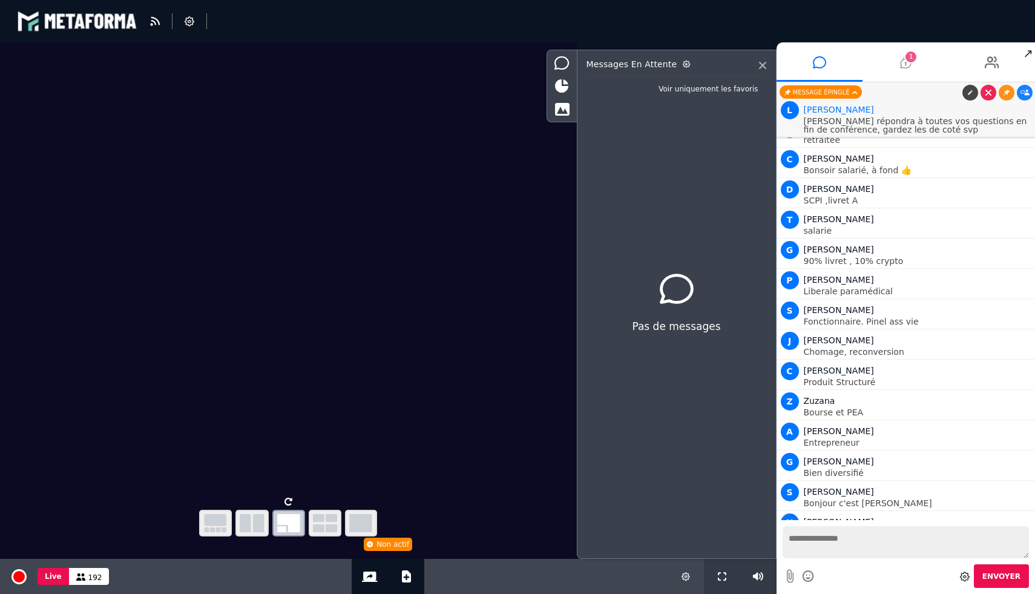
click at [901, 57] on icon at bounding box center [905, 62] width 11 height 30
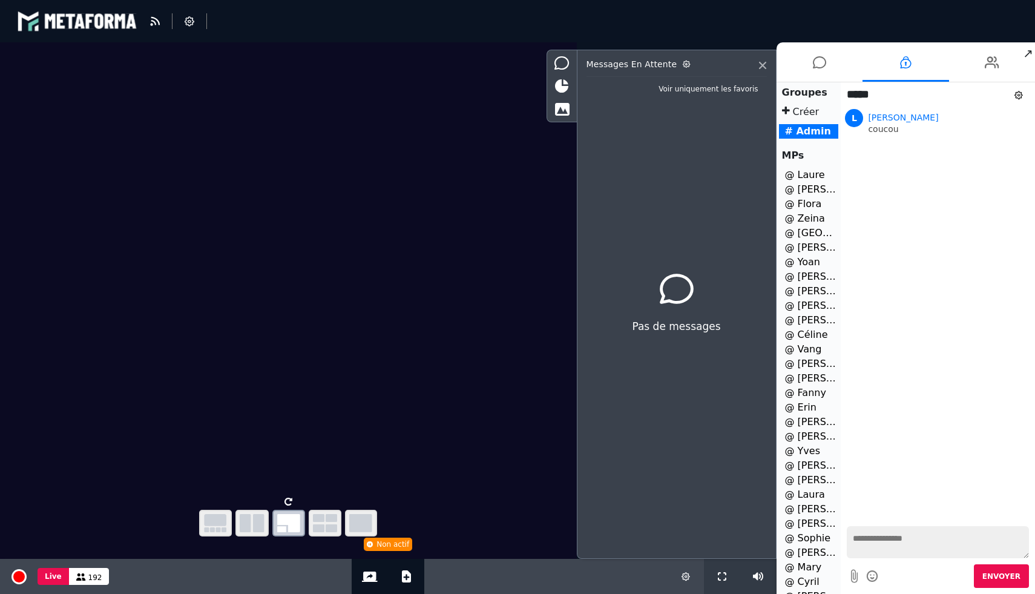
scroll to position [37, 0]
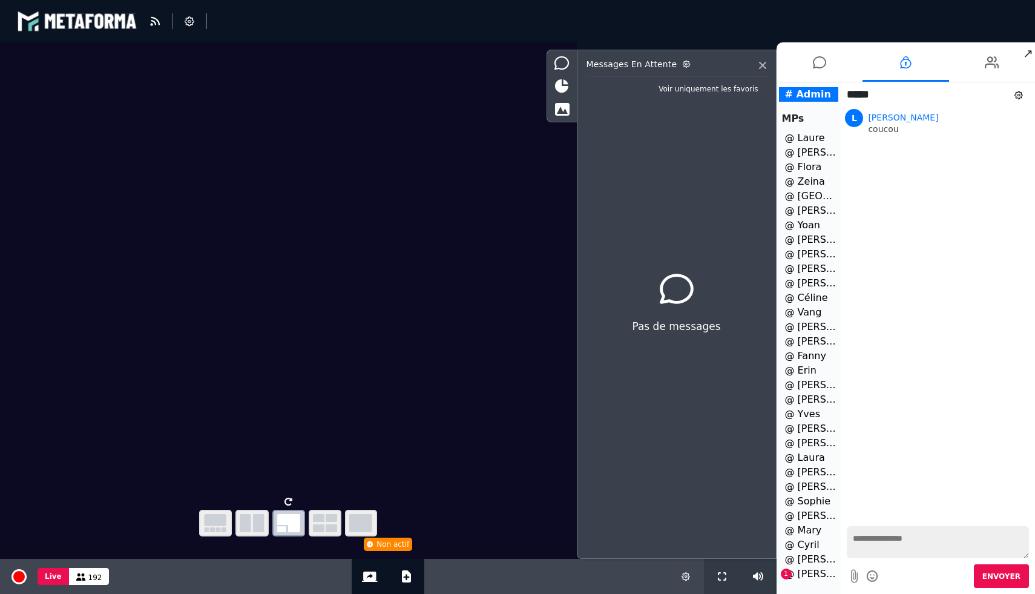
click at [794, 580] on li "@ Yvonne 1" at bounding box center [809, 574] width 60 height 15
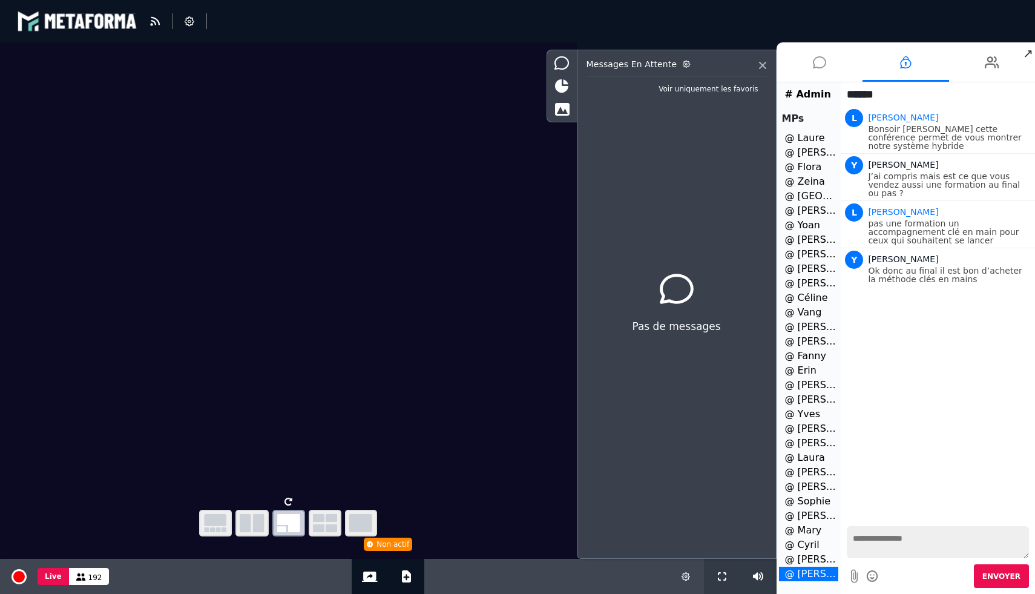
click at [814, 63] on icon at bounding box center [819, 62] width 13 height 30
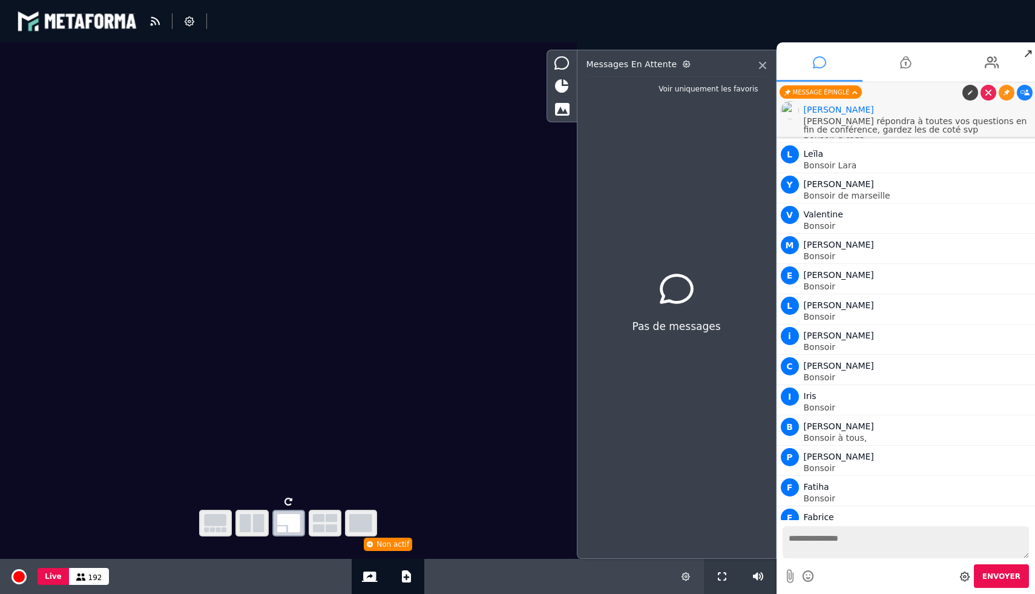
scroll to position [6945, 0]
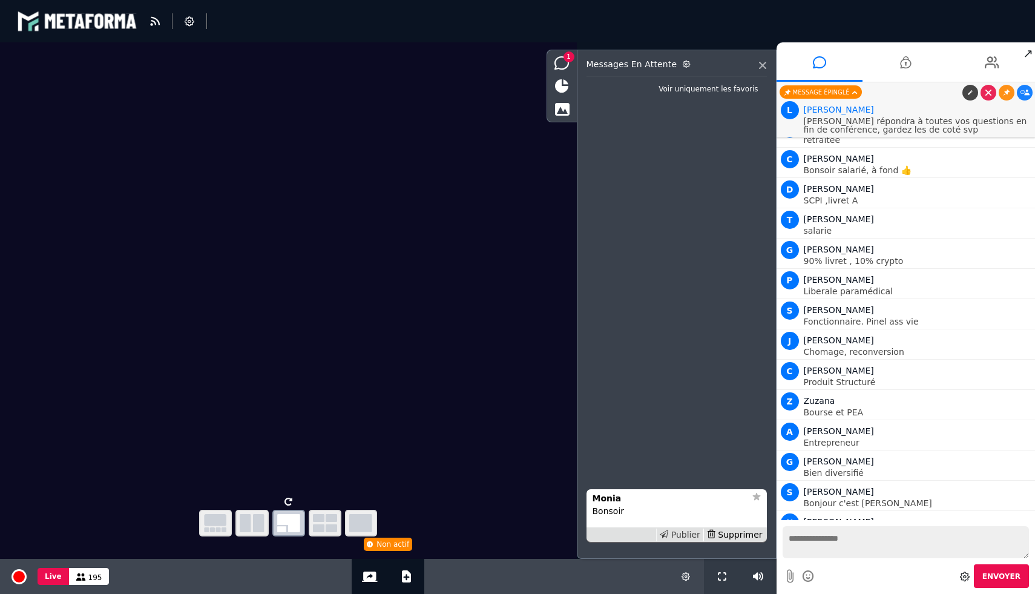
click at [685, 533] on div "Publier" at bounding box center [679, 534] width 47 height 13
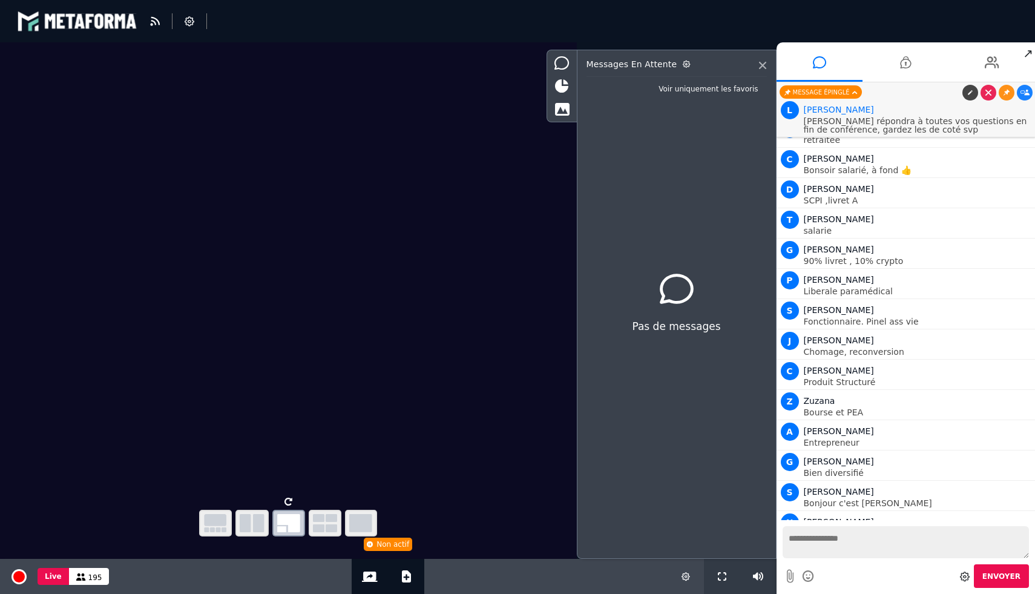
scroll to position [6975, 0]
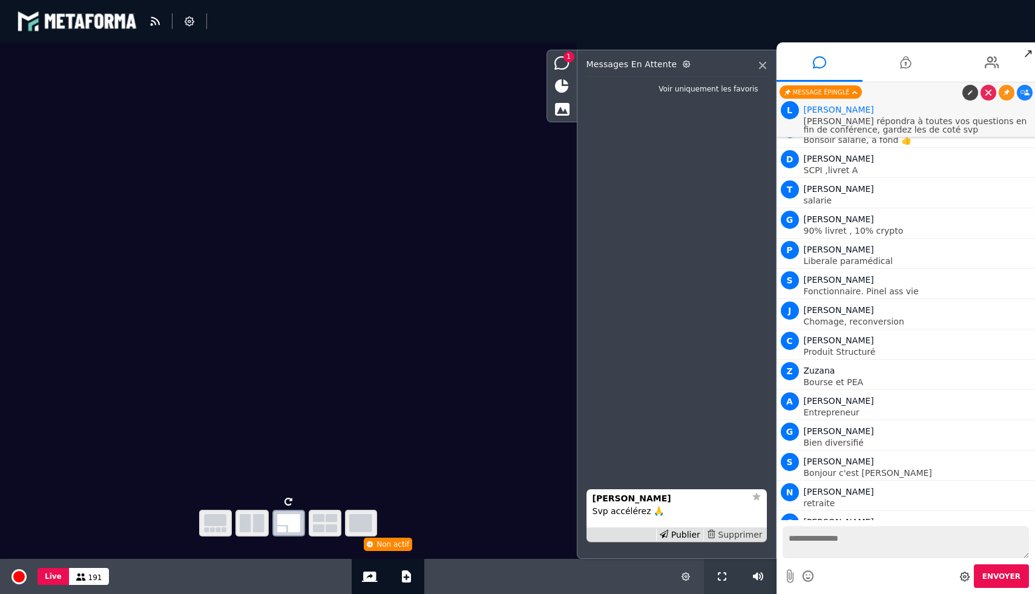
click at [760, 536] on div "Supprimer" at bounding box center [734, 534] width 62 height 13
click at [749, 537] on div "Supprimer" at bounding box center [734, 534] width 62 height 13
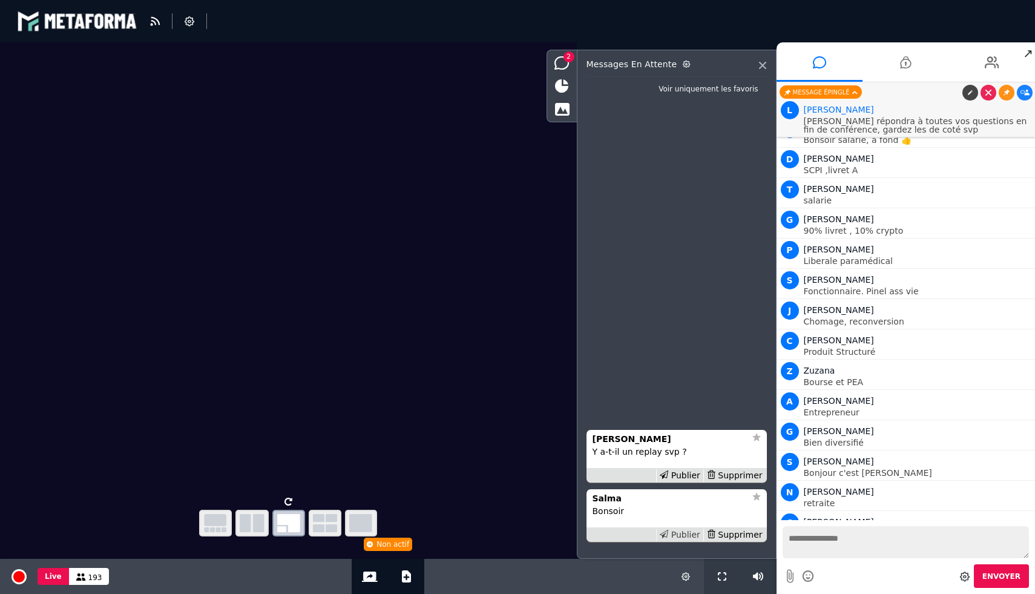
click at [691, 537] on div "Publier" at bounding box center [679, 534] width 47 height 13
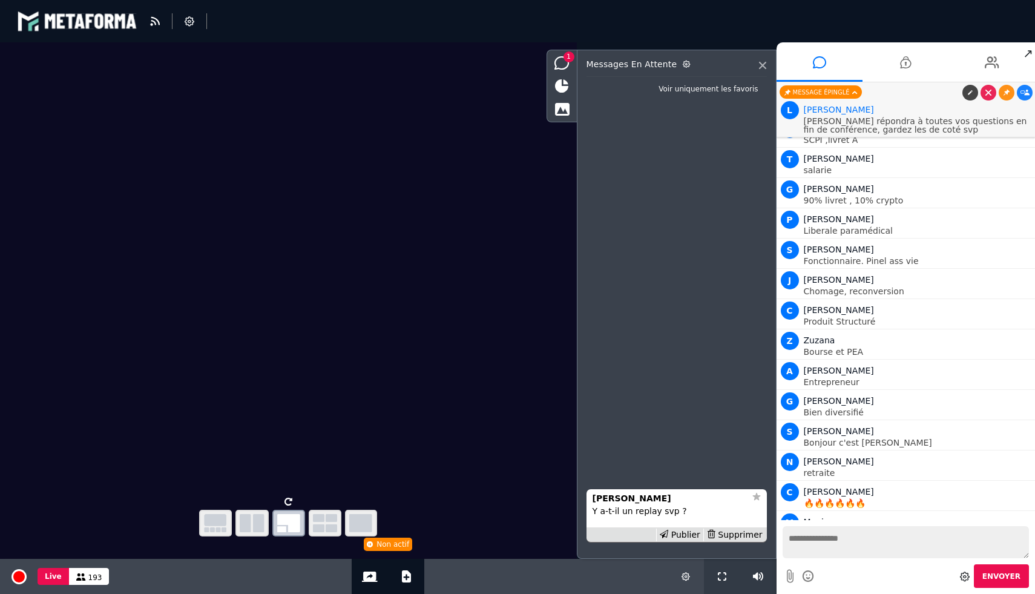
click at [691, 537] on div "Publier" at bounding box center [679, 534] width 47 height 13
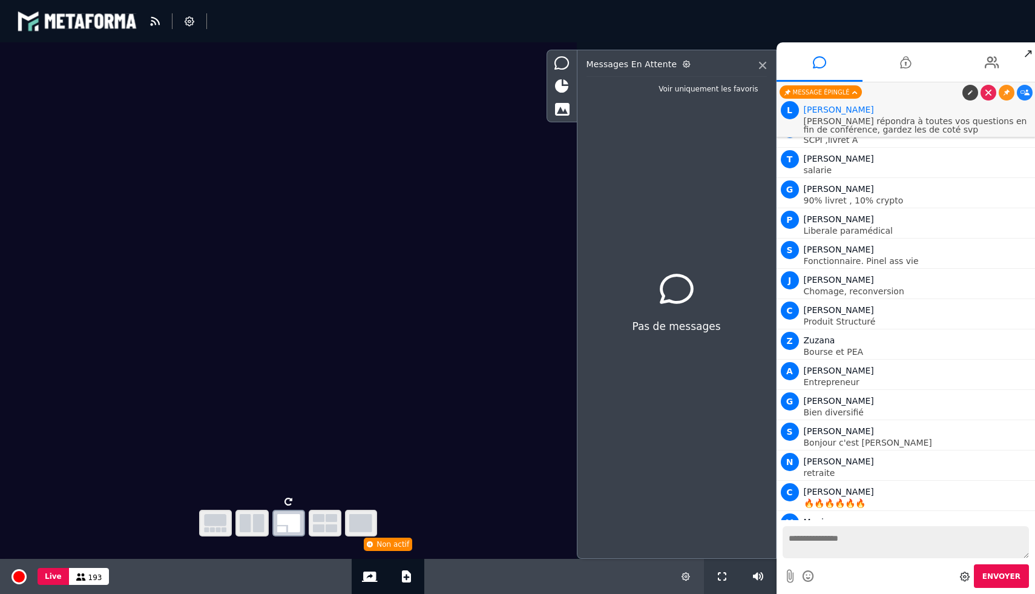
scroll to position [7036, 0]
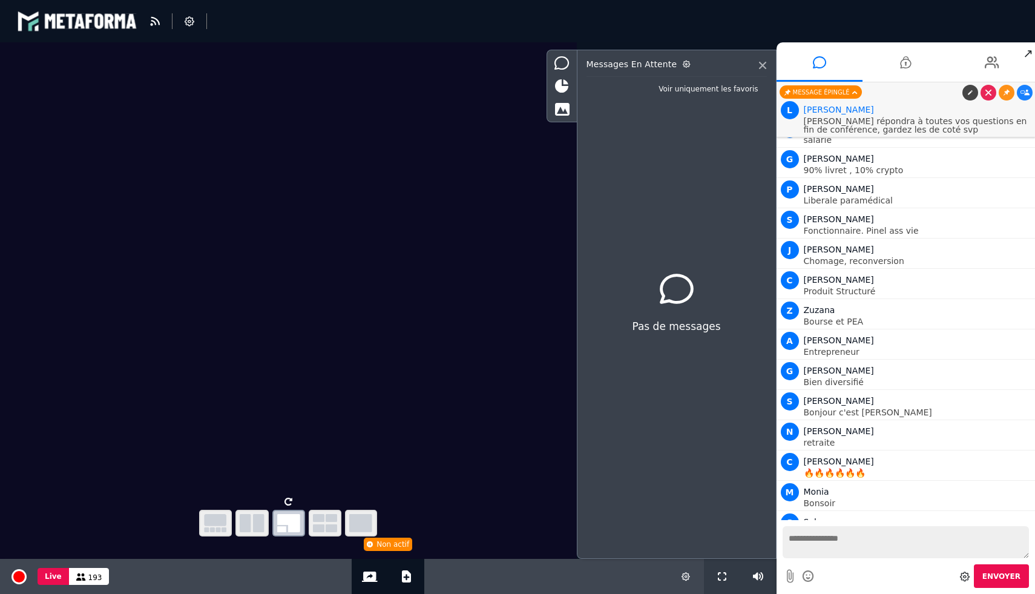
click at [848, 544] on textarea at bounding box center [906, 542] width 247 height 32
type textarea "**********"
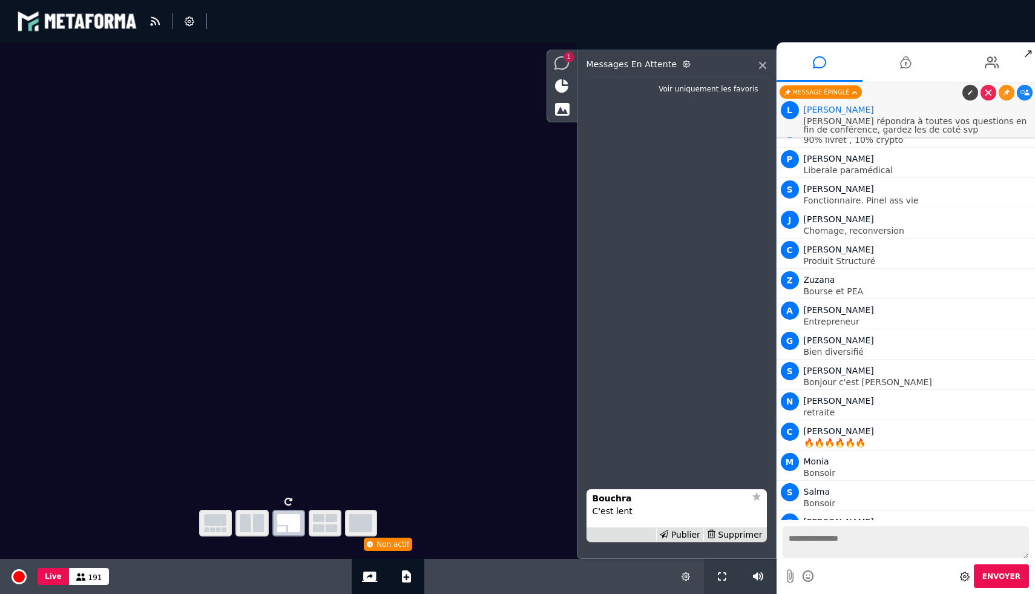
click at [567, 64] on icon at bounding box center [561, 62] width 15 height 13
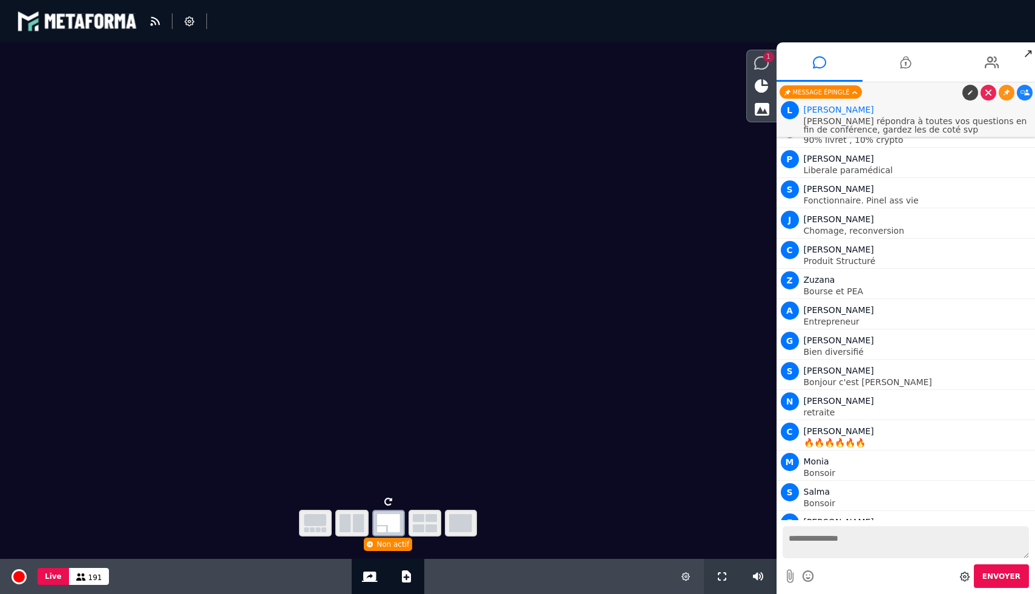
click at [767, 58] on span "1" at bounding box center [768, 56] width 11 height 11
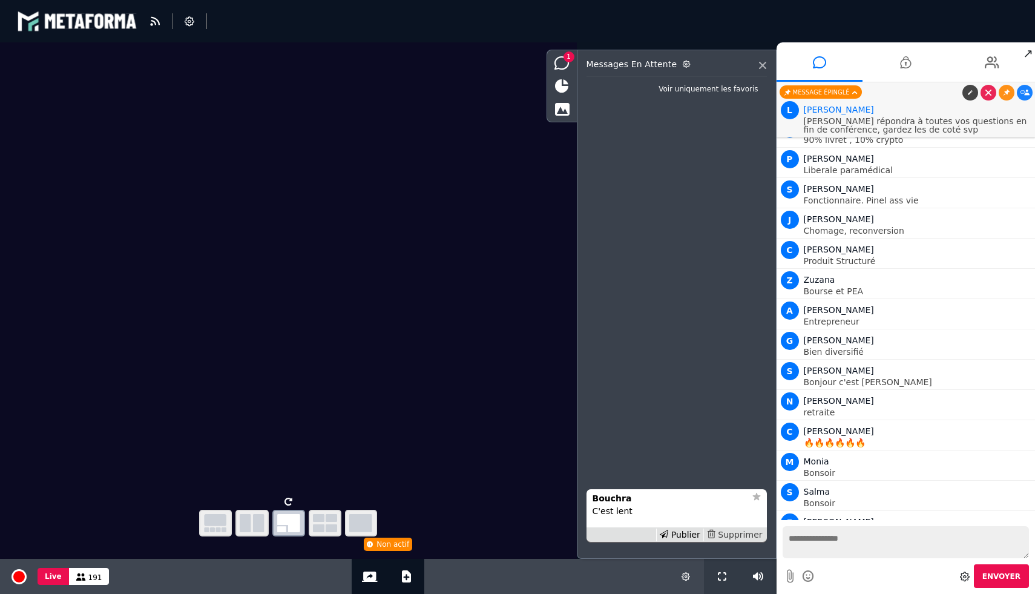
click at [736, 533] on div "Supprimer" at bounding box center [734, 534] width 62 height 13
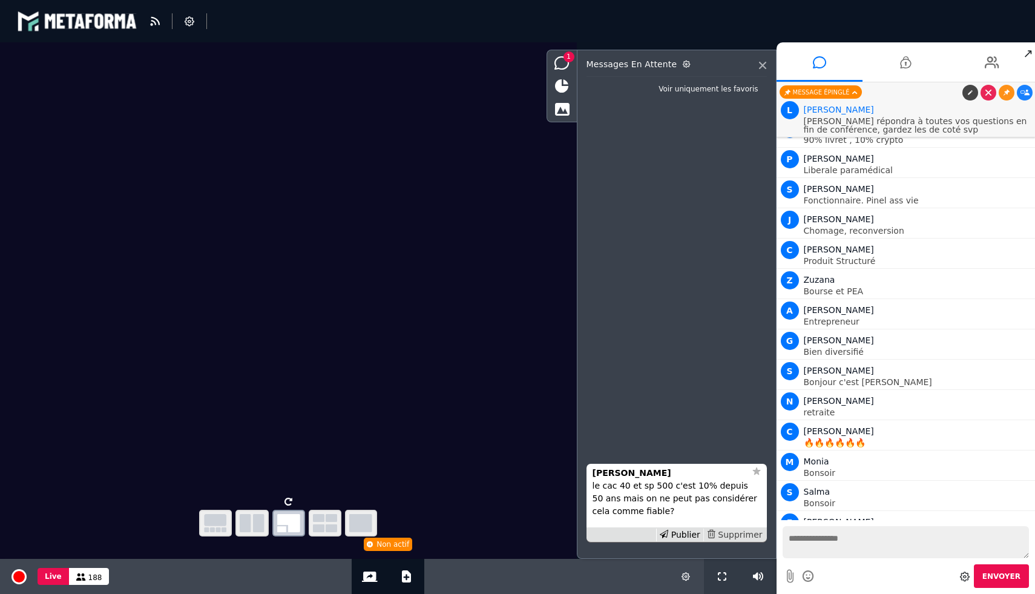
click at [749, 533] on div "Supprimer" at bounding box center [734, 534] width 62 height 13
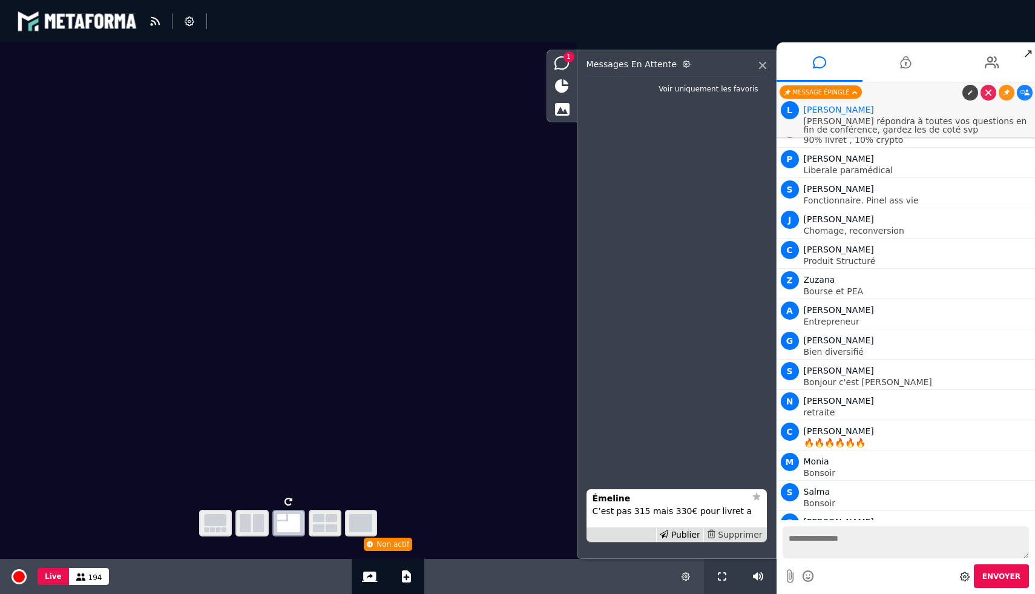
click at [757, 532] on div "Supprimer" at bounding box center [734, 534] width 62 height 13
click at [749, 536] on div "Supprimer" at bounding box center [734, 534] width 62 height 13
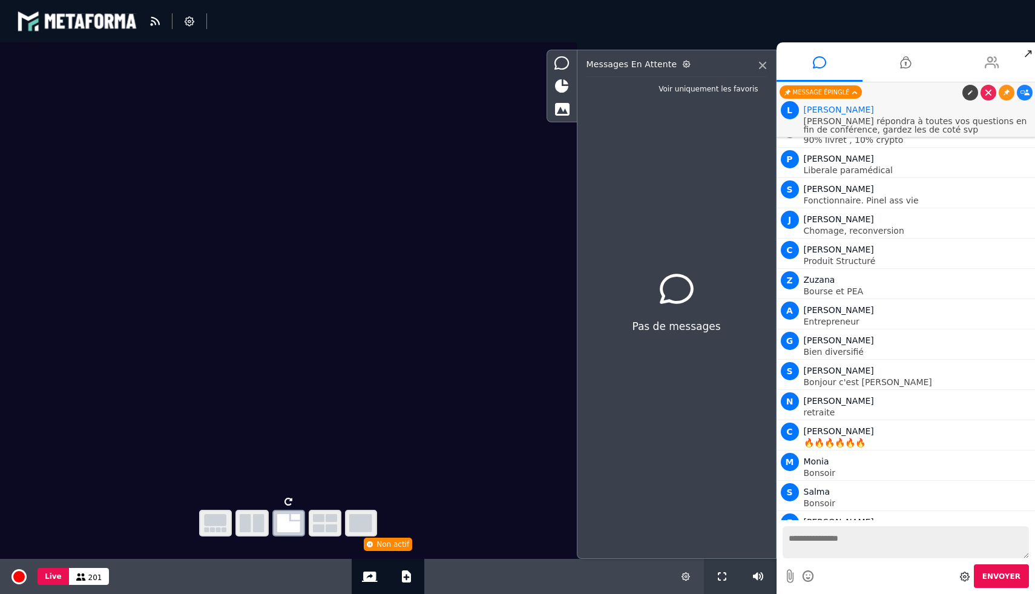
click at [992, 56] on icon at bounding box center [992, 62] width 15 height 30
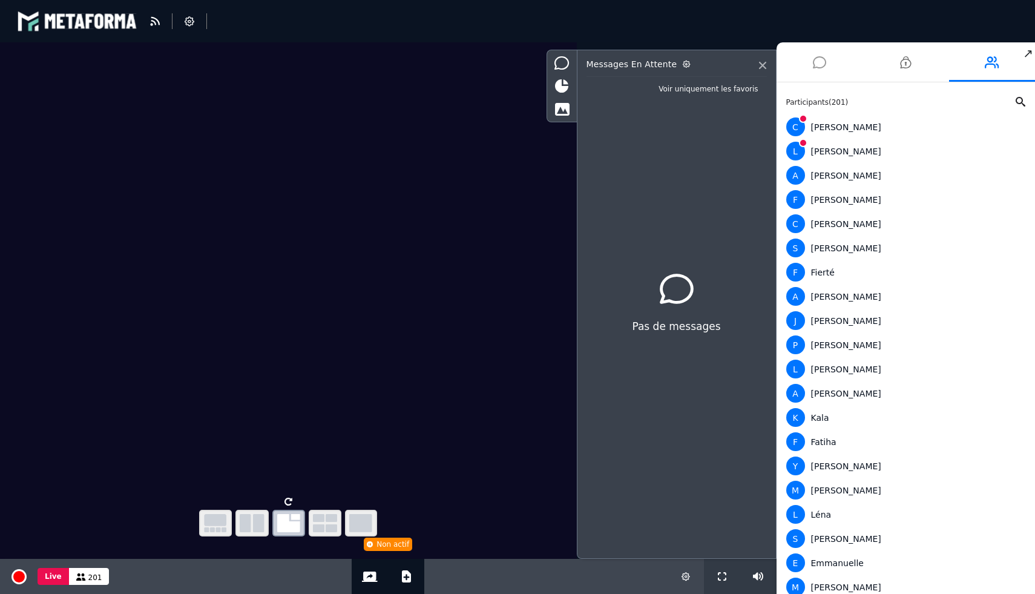
click at [818, 59] on icon at bounding box center [819, 62] width 13 height 30
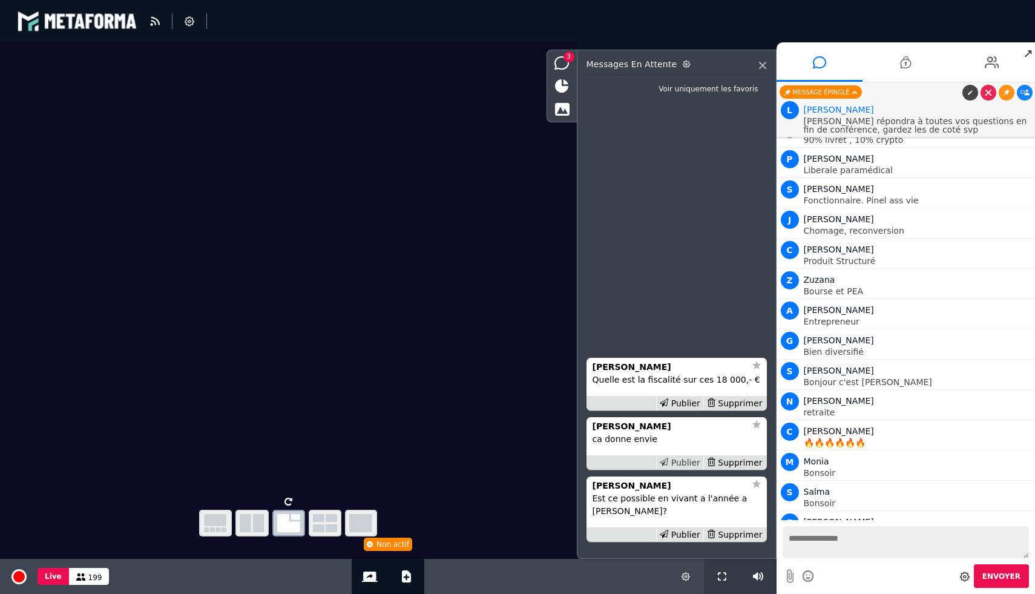
click at [691, 460] on div "Publier" at bounding box center [679, 462] width 47 height 13
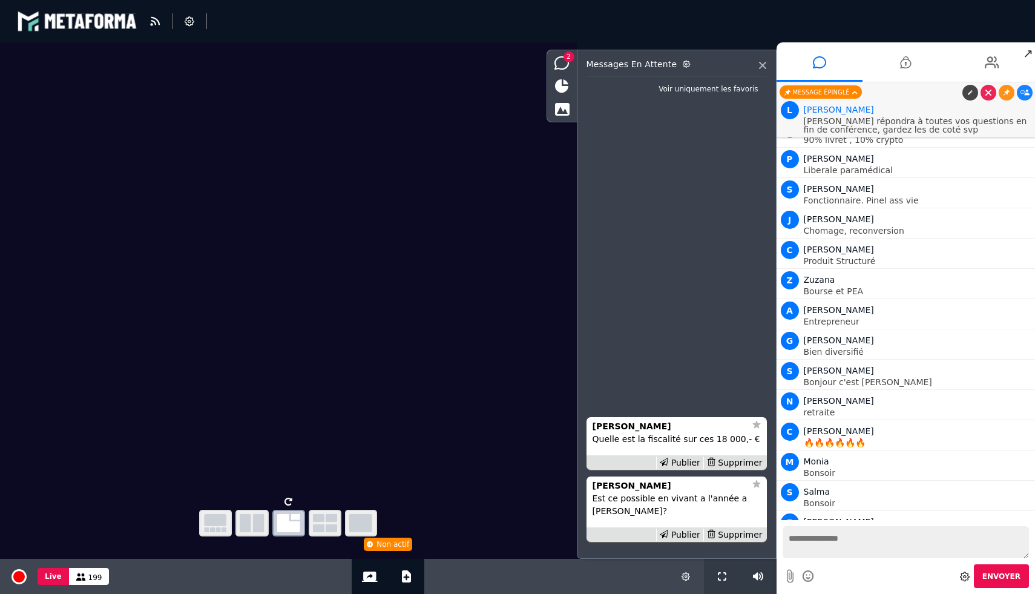
scroll to position [7096, 0]
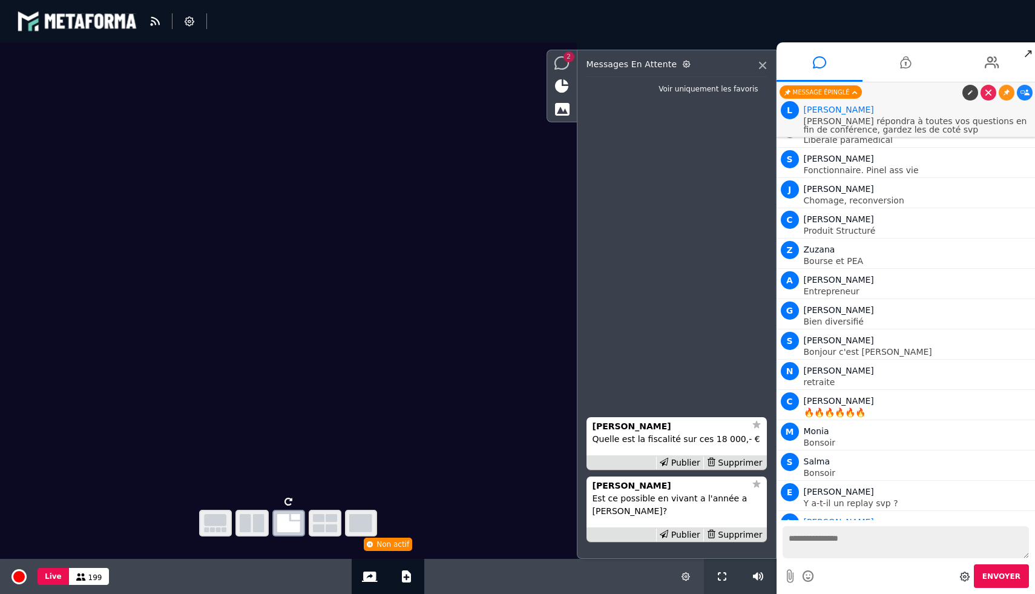
click at [569, 60] on span "2" at bounding box center [569, 56] width 11 height 11
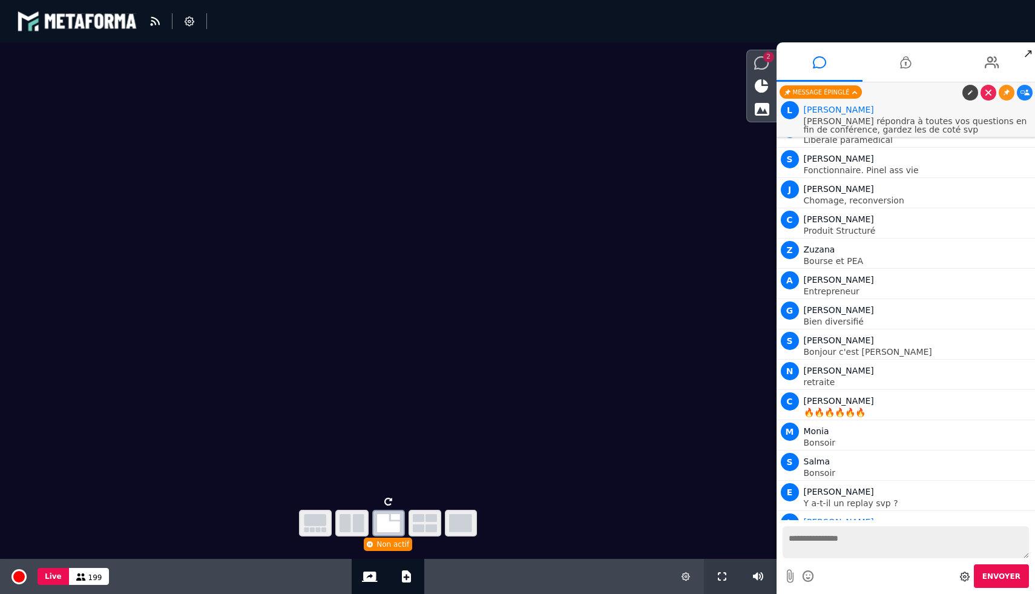
click at [767, 59] on span "2" at bounding box center [768, 56] width 11 height 11
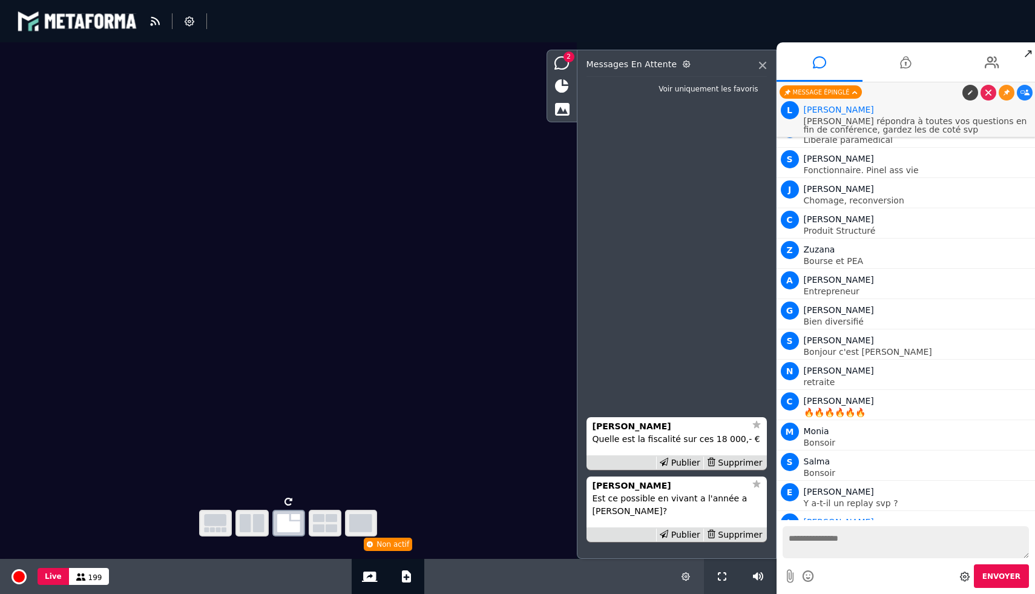
click at [806, 541] on textarea at bounding box center [906, 542] width 247 height 32
type textarea "**********"
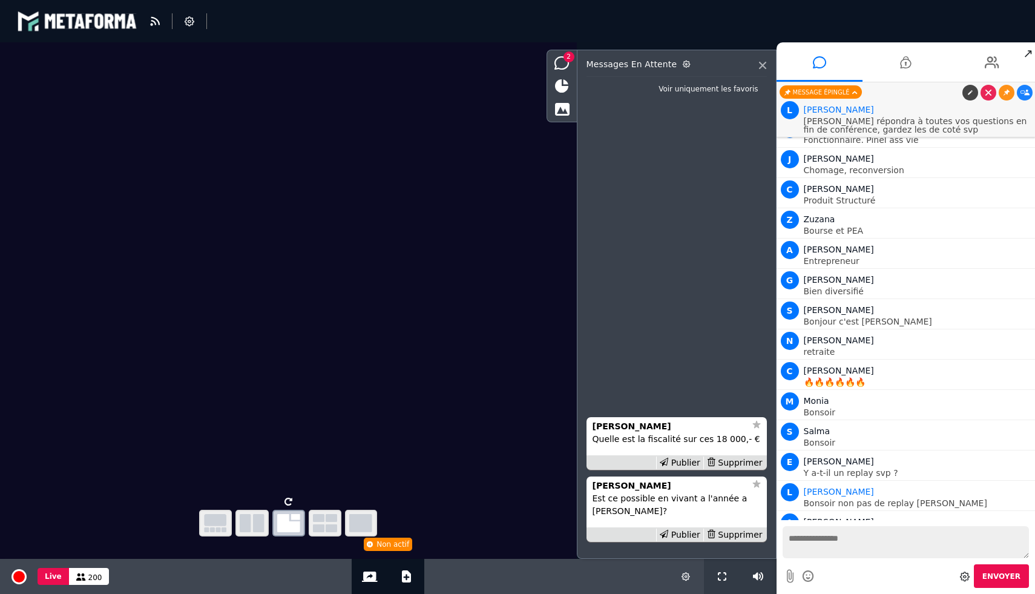
click at [1022, 548] on icon at bounding box center [1025, 551] width 9 height 6
click at [557, 110] on icon at bounding box center [561, 108] width 15 height 13
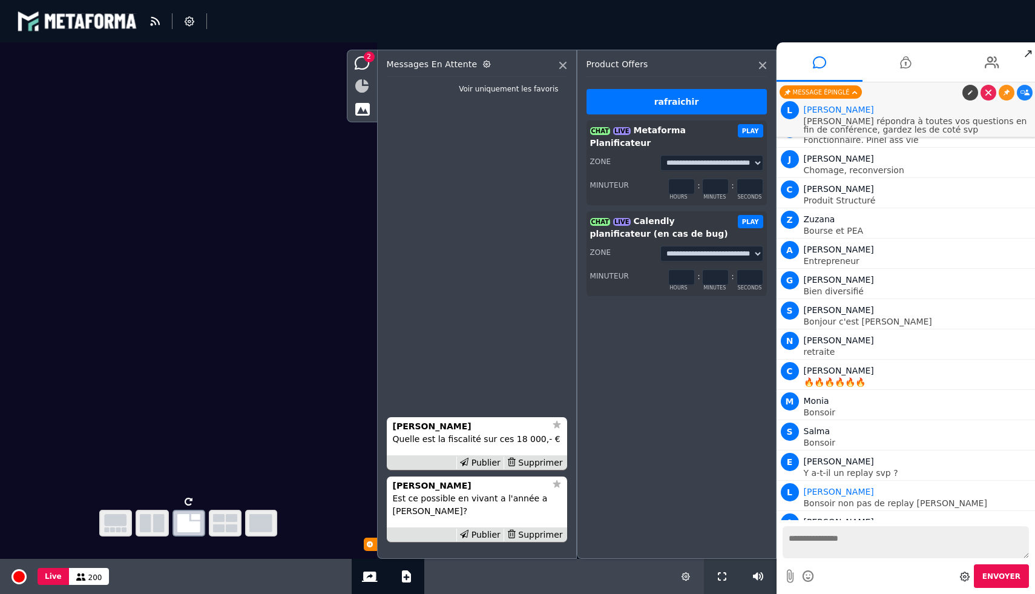
click at [359, 85] on icon at bounding box center [361, 85] width 13 height 13
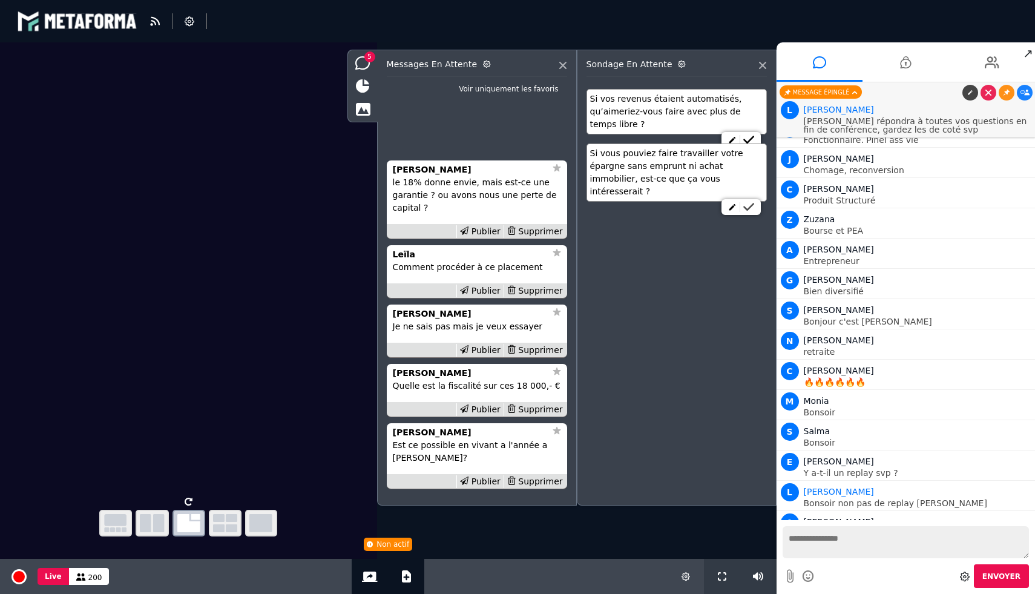
click at [755, 202] on link at bounding box center [749, 207] width 18 height 10
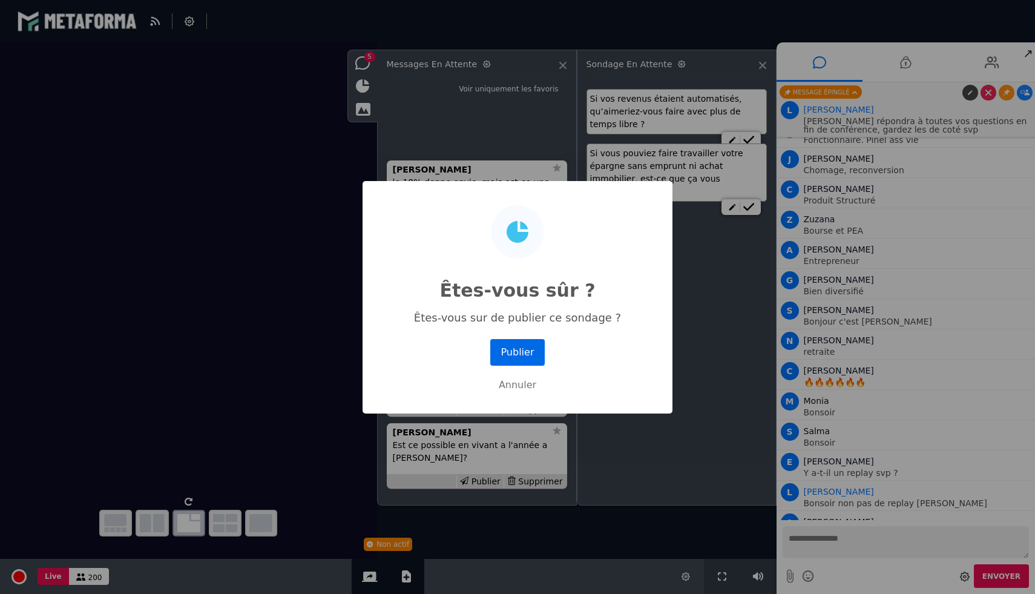
click at [522, 359] on button "Publier" at bounding box center [517, 352] width 54 height 27
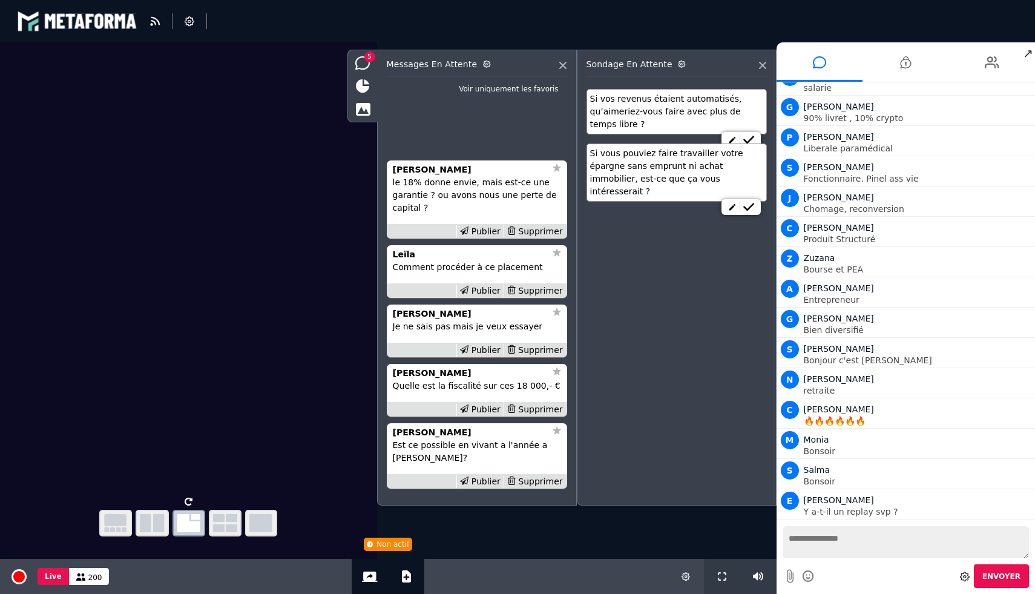
scroll to position [7166, 0]
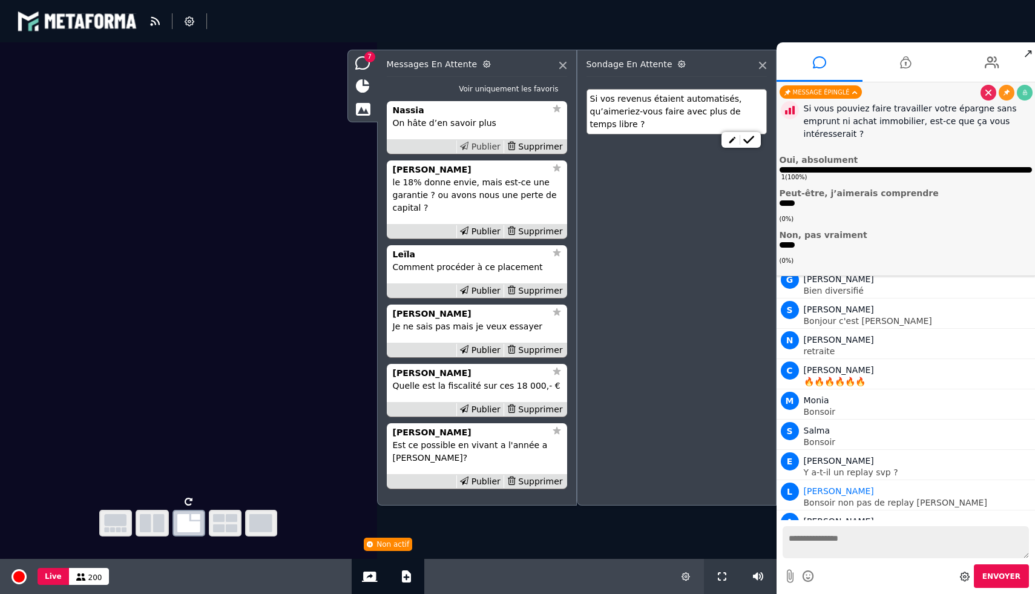
click at [473, 144] on div "Publier" at bounding box center [479, 146] width 47 height 13
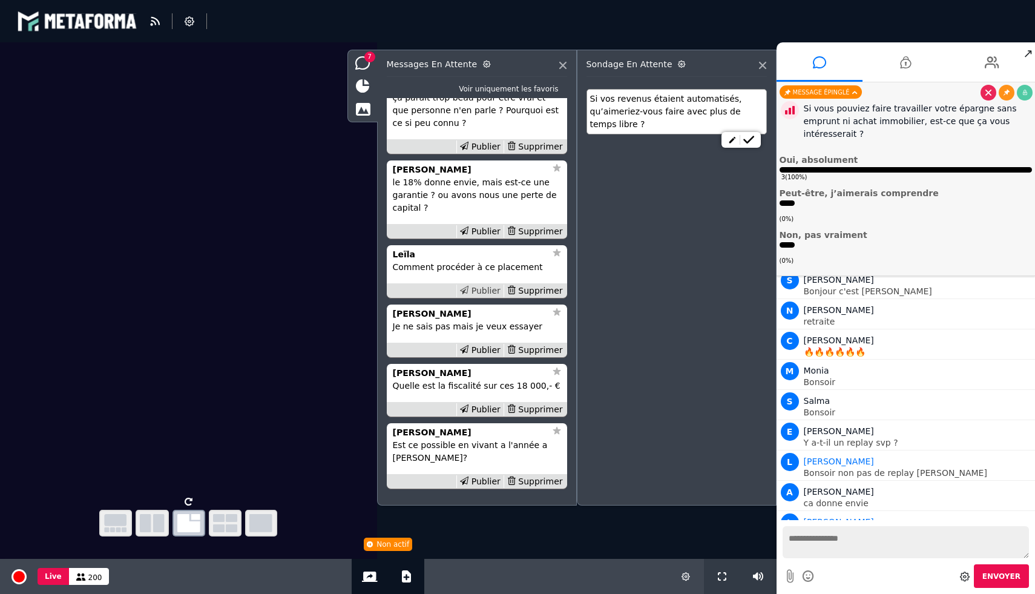
click at [483, 291] on div "Publier" at bounding box center [479, 290] width 47 height 13
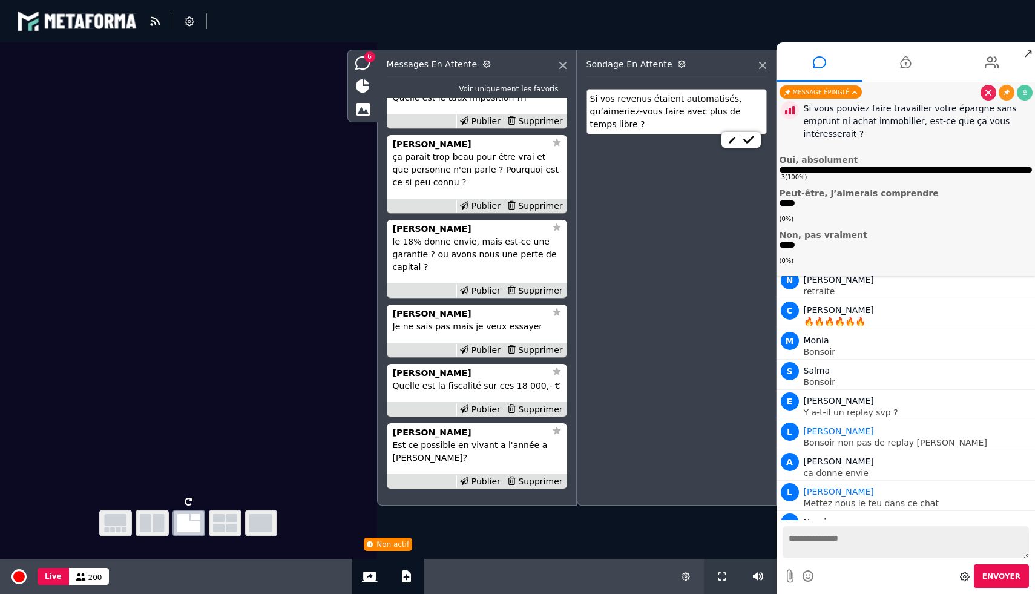
scroll to position [-22, 0]
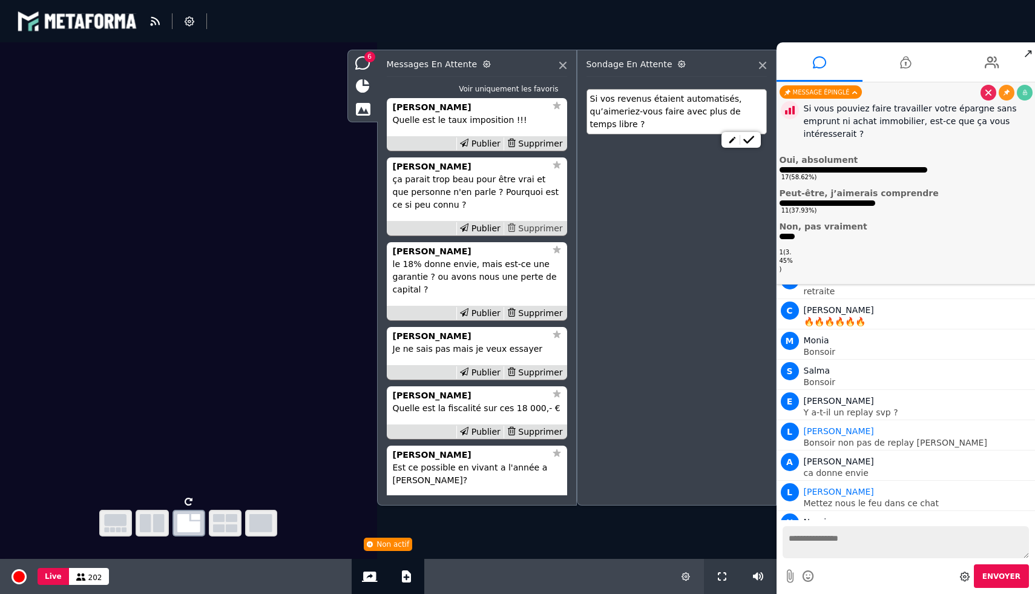
click at [535, 229] on div "Supprimer" at bounding box center [535, 228] width 62 height 13
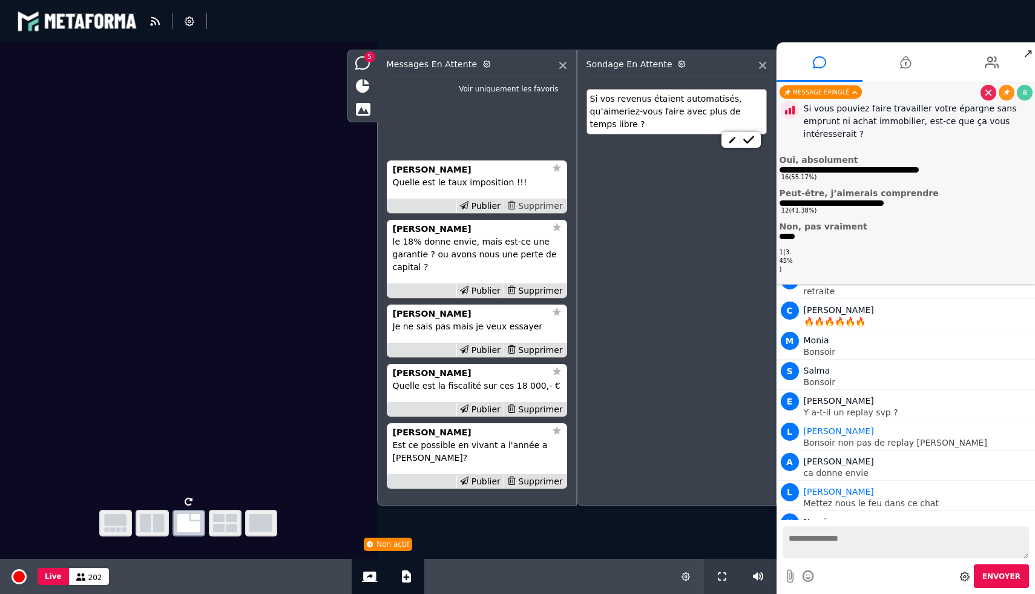
click at [537, 203] on div "Supprimer" at bounding box center [535, 206] width 62 height 13
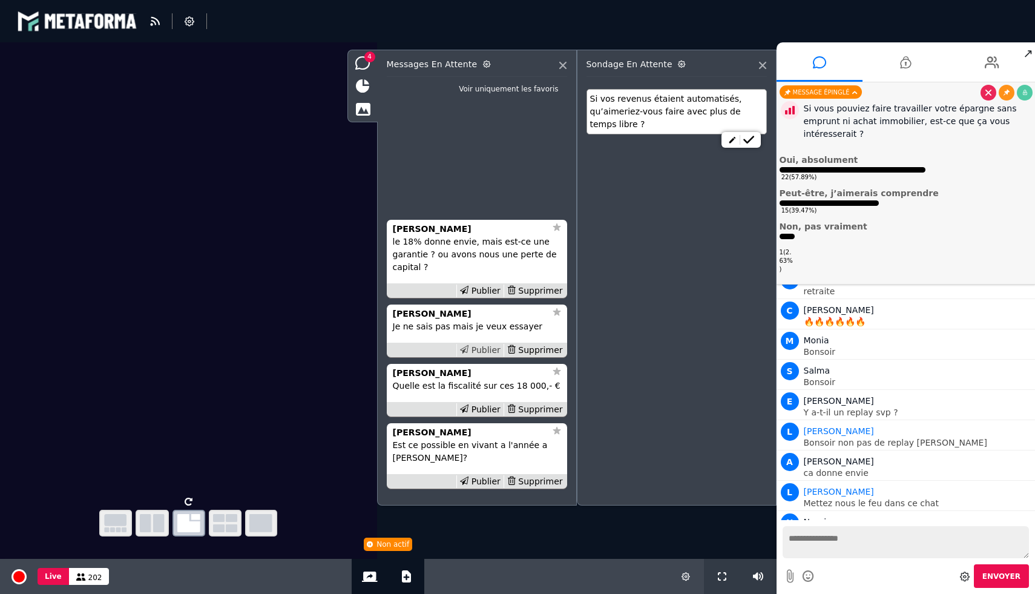
click at [490, 346] on div "Publier" at bounding box center [479, 350] width 47 height 13
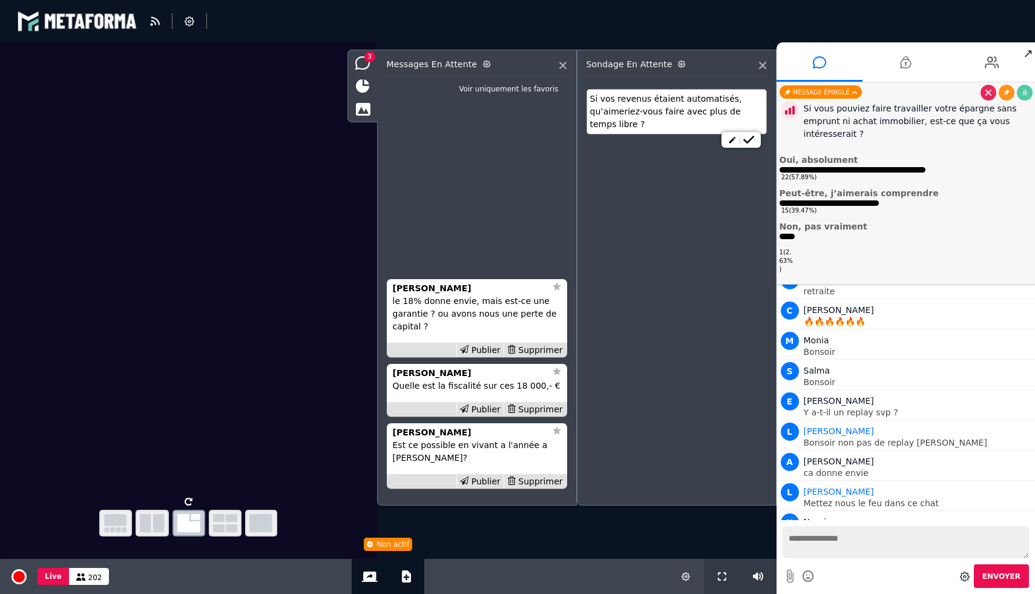
scroll to position [7256, 0]
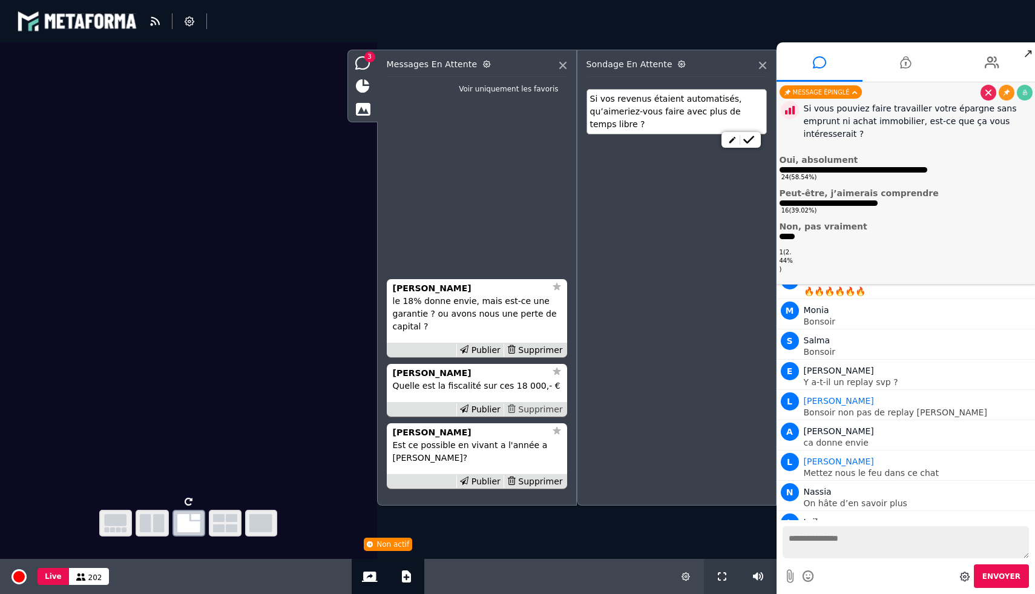
click at [532, 411] on div "Supprimer" at bounding box center [535, 409] width 62 height 13
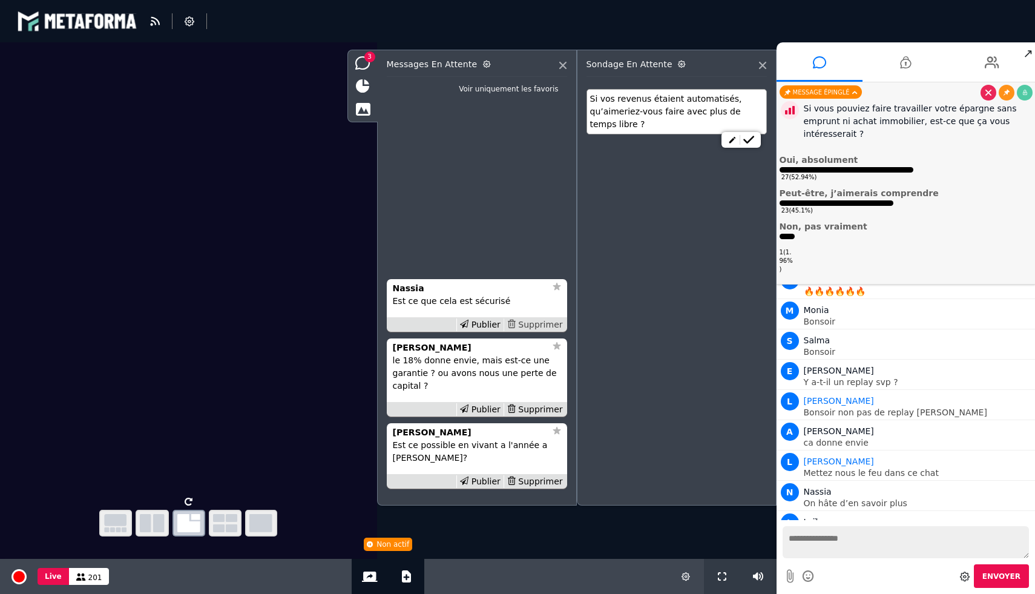
click at [545, 321] on div "Supprimer" at bounding box center [535, 324] width 62 height 13
click at [534, 409] on div "Supprimer" at bounding box center [535, 409] width 62 height 13
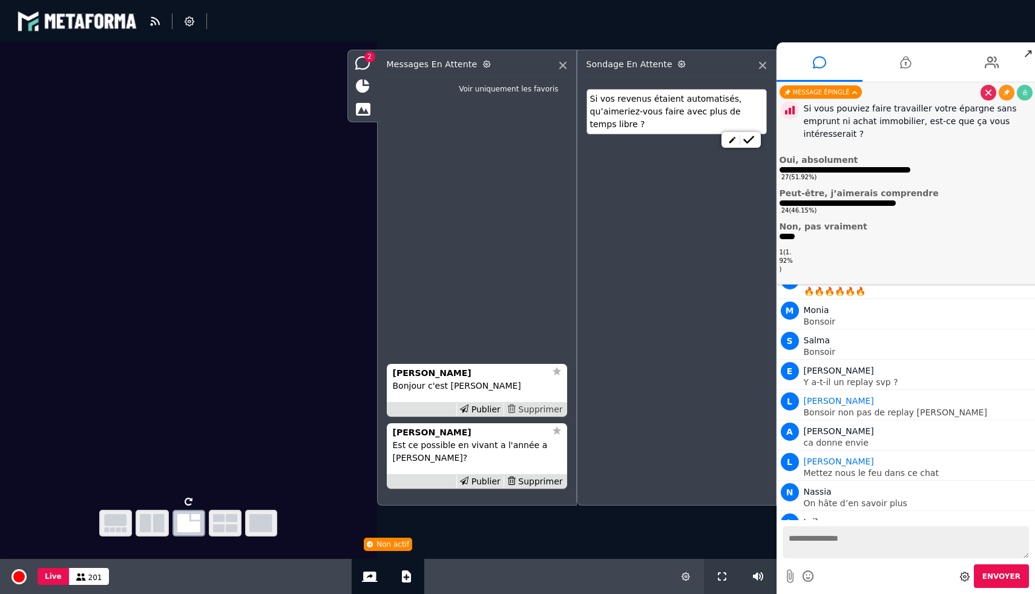
click at [539, 403] on div "Supprimer" at bounding box center [535, 409] width 62 height 13
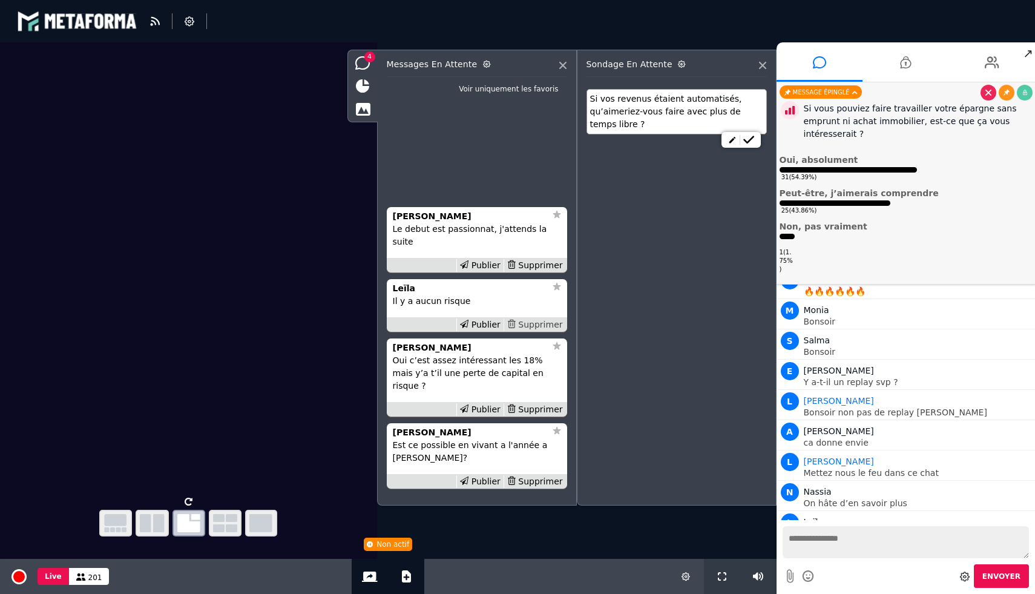
click at [543, 331] on div "Supprimer" at bounding box center [535, 324] width 62 height 13
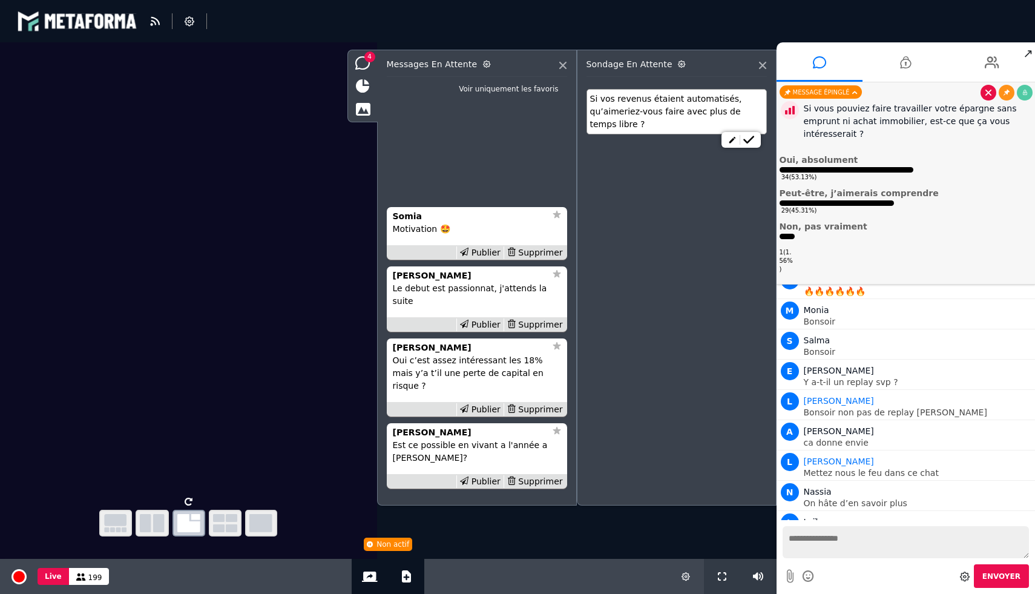
click at [988, 91] on icon at bounding box center [988, 93] width 6 height 6
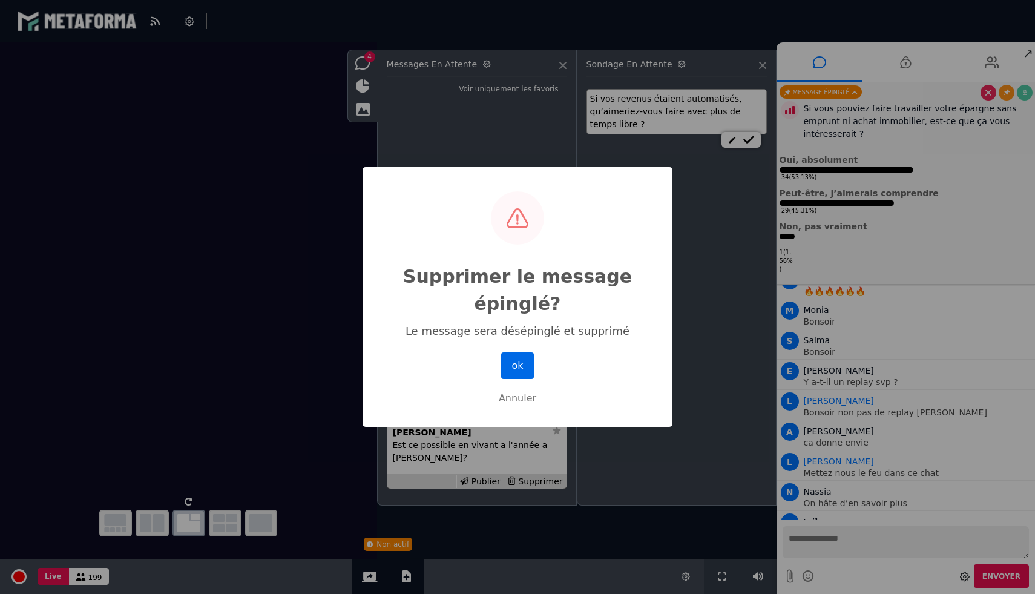
click at [516, 370] on button "ok" at bounding box center [517, 365] width 33 height 27
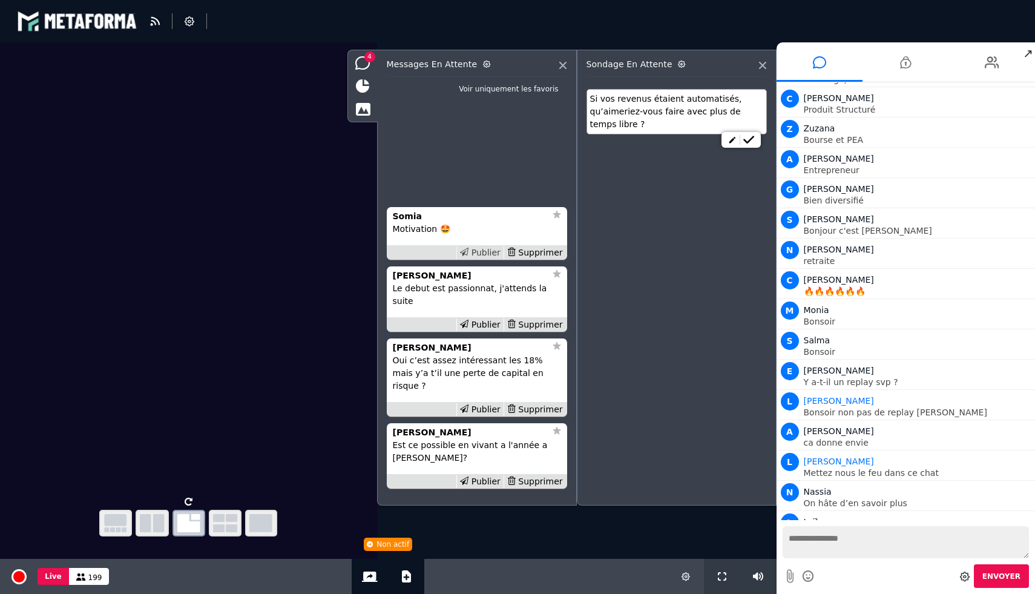
click at [491, 259] on div "Publier" at bounding box center [479, 252] width 47 height 13
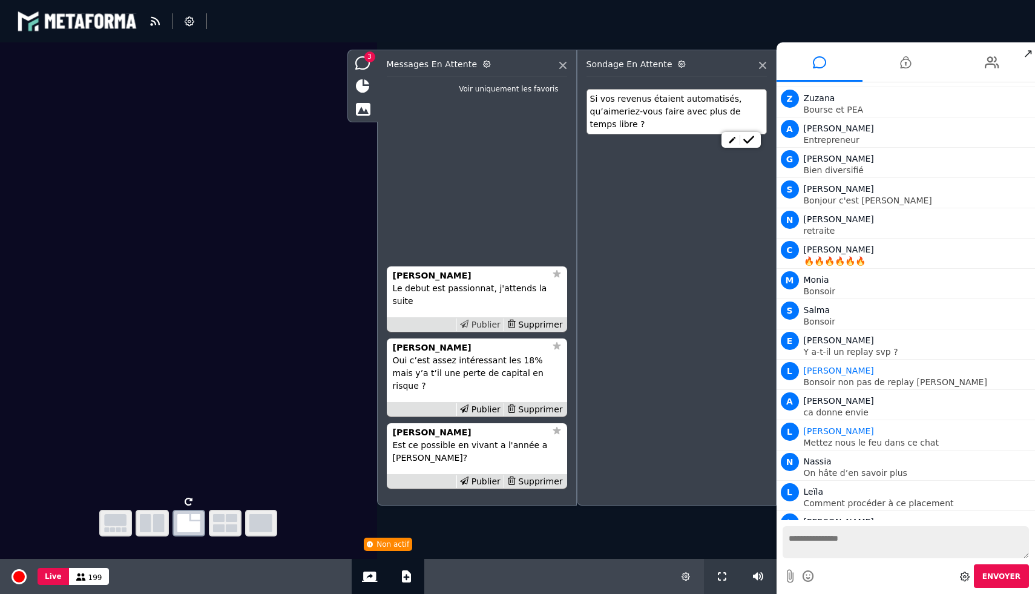
click at [488, 331] on div "Publier" at bounding box center [479, 324] width 47 height 13
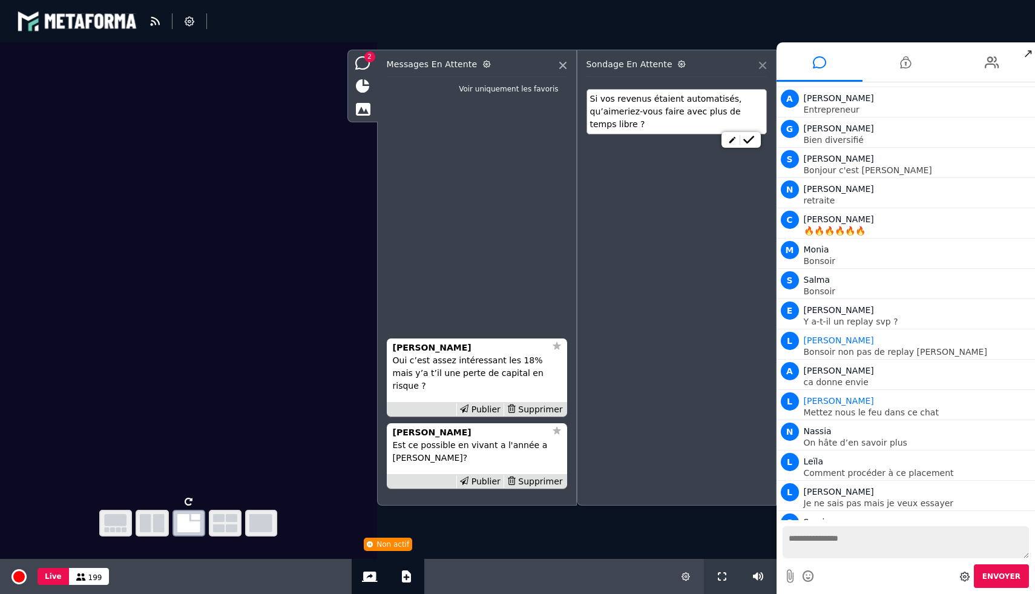
click at [761, 64] on icon at bounding box center [762, 65] width 7 height 7
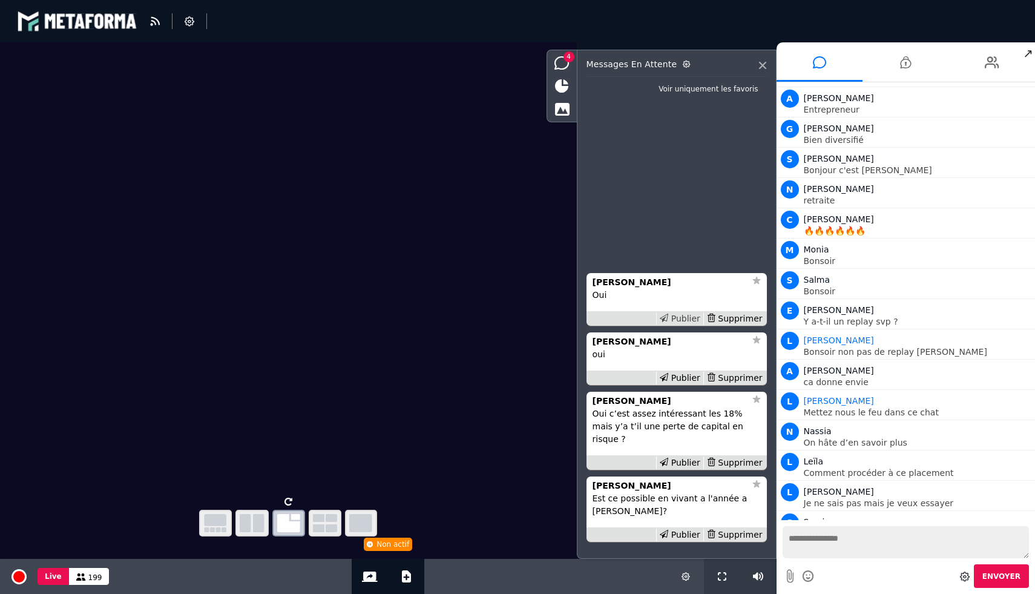
click at [679, 325] on div "Publier" at bounding box center [679, 318] width 47 height 13
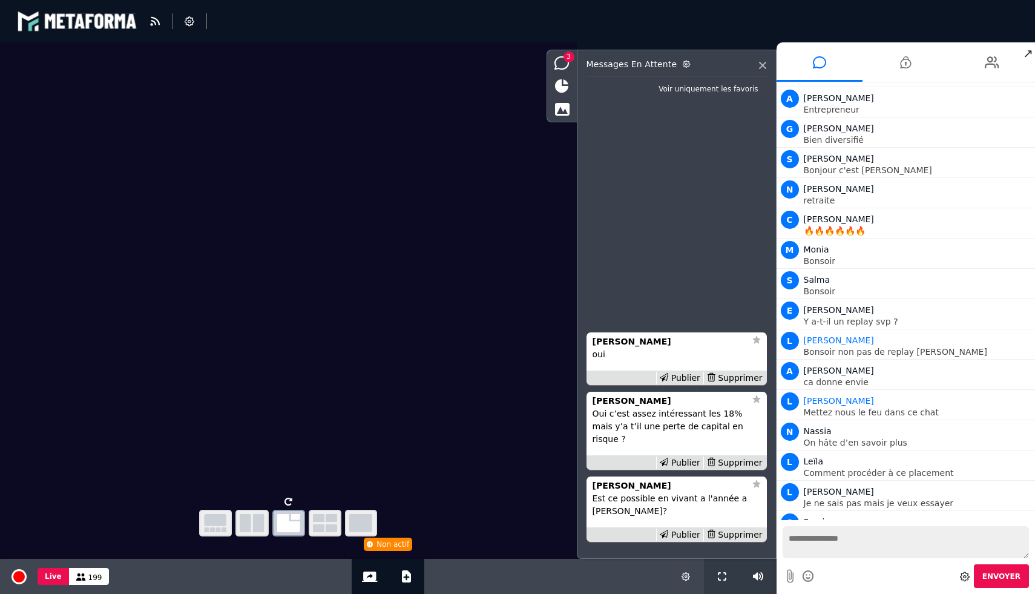
scroll to position [7347, 0]
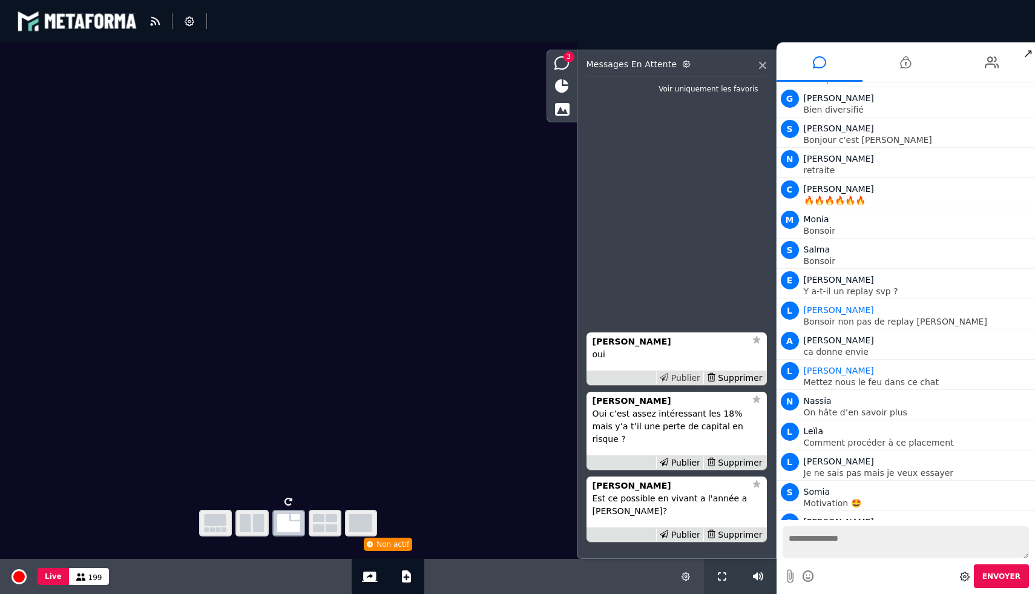
click at [680, 384] on div "Publier" at bounding box center [679, 378] width 47 height 13
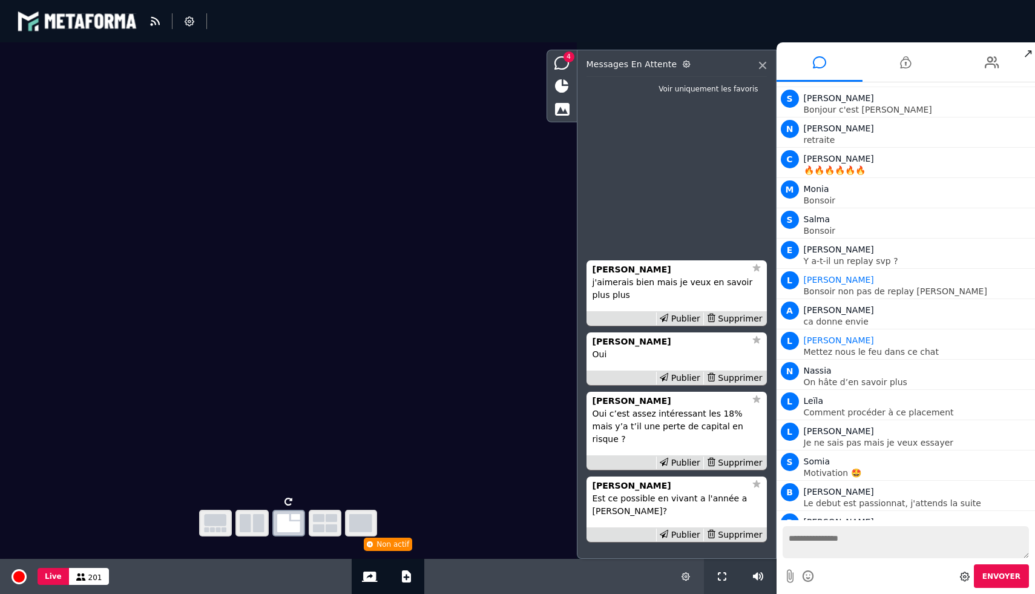
click at [678, 383] on li "Sandra Lopez Oui Publier Supprimer" at bounding box center [677, 358] width 180 height 53
click at [678, 384] on div "Publier" at bounding box center [679, 378] width 47 height 13
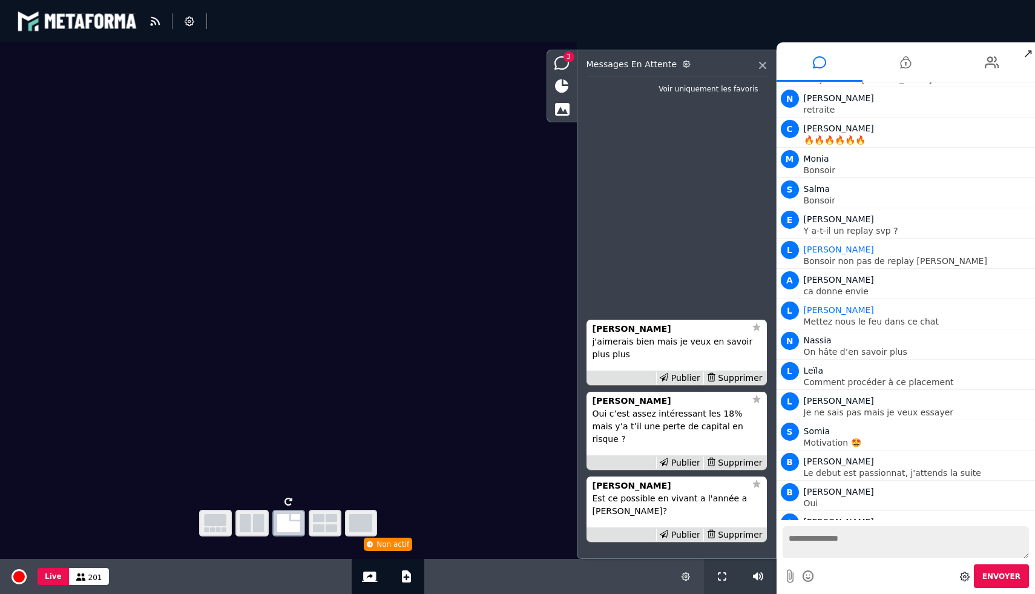
click at [678, 384] on div "Publier" at bounding box center [679, 378] width 47 height 13
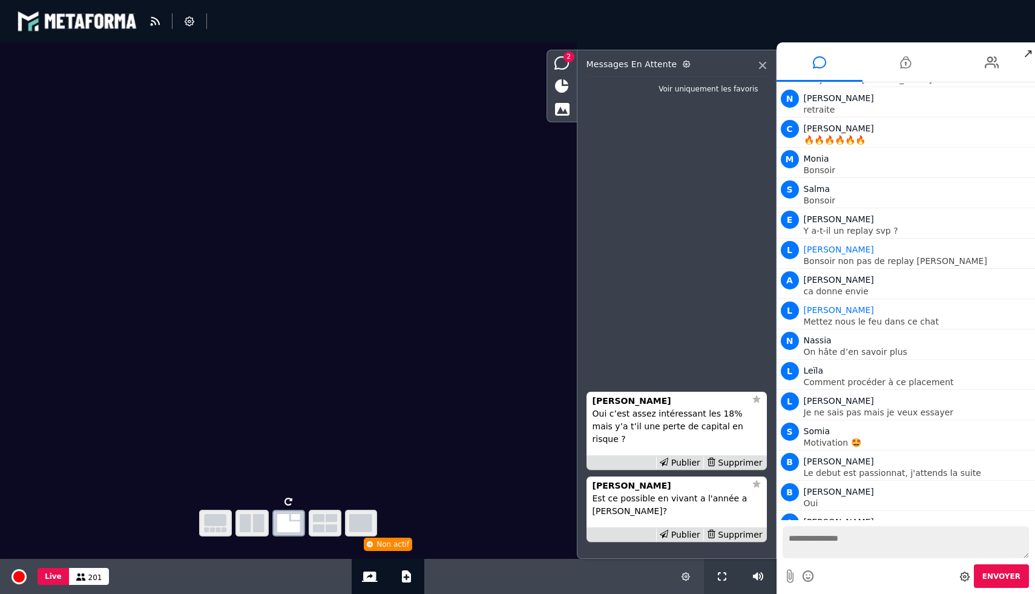
scroll to position [7438, 0]
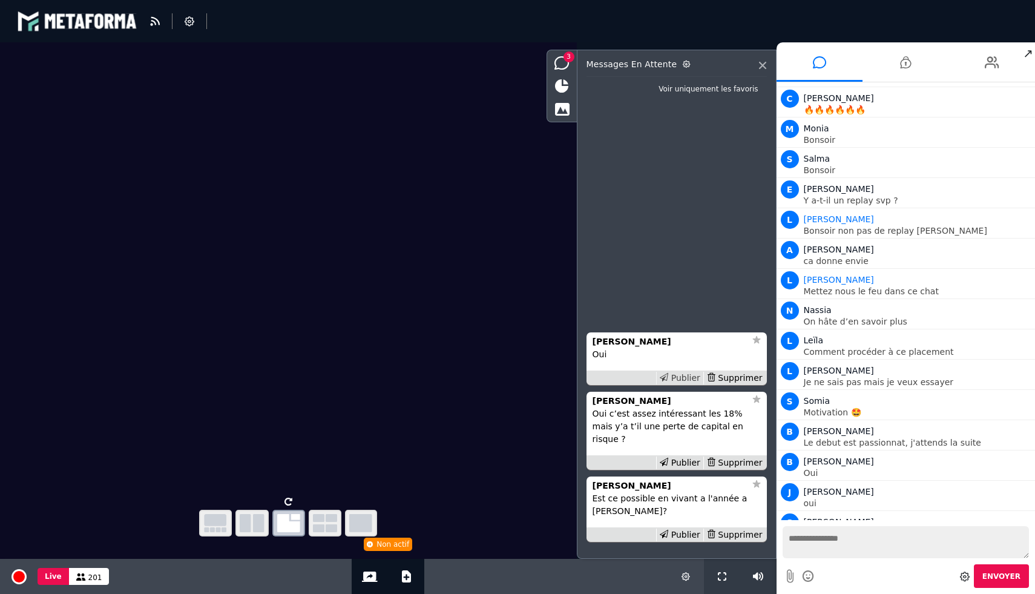
click at [686, 384] on div "Publier" at bounding box center [679, 378] width 47 height 13
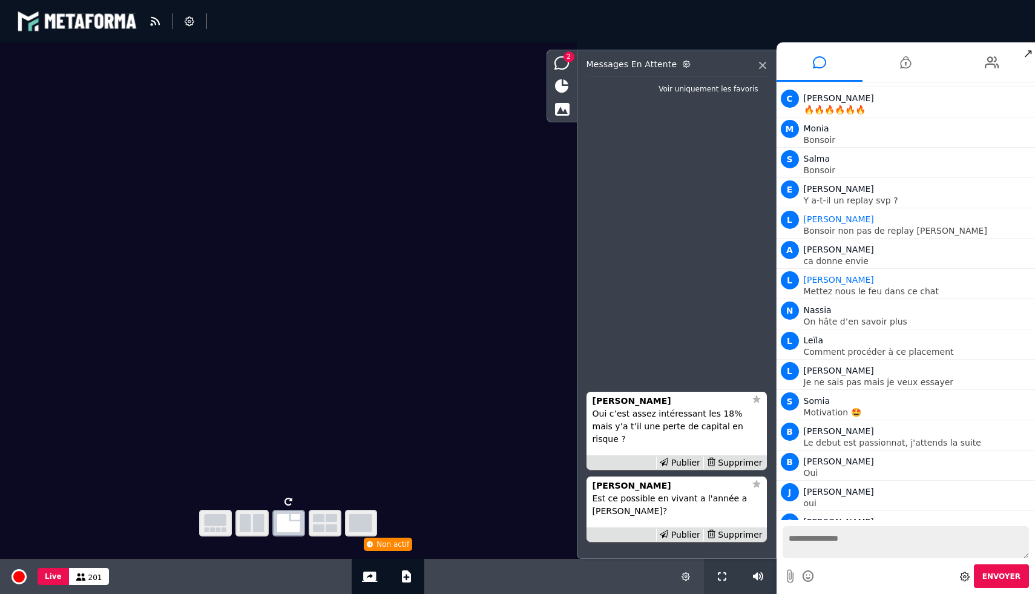
scroll to position [7468, 0]
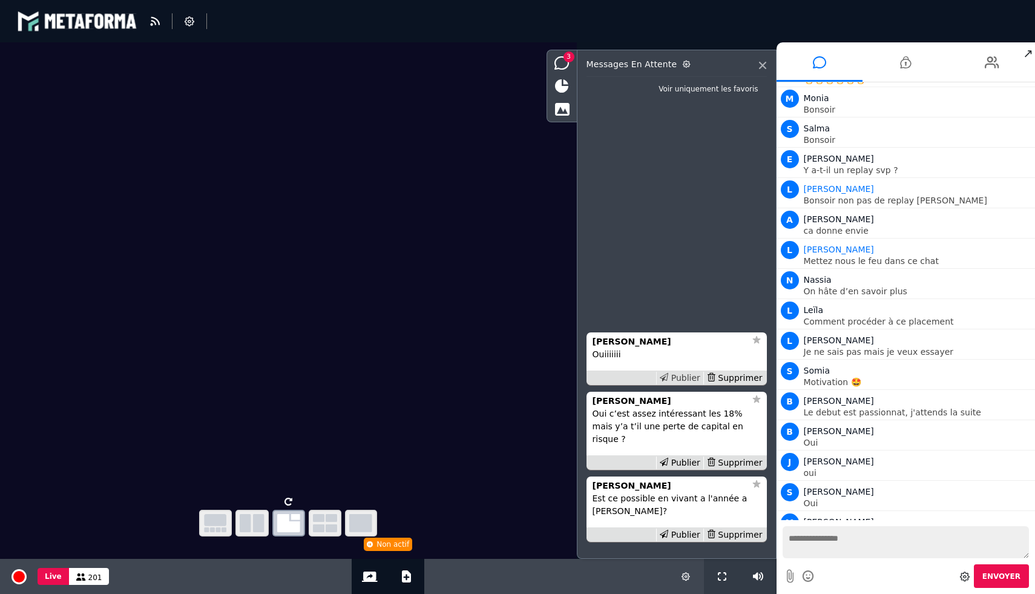
click at [688, 384] on div "Publier" at bounding box center [679, 378] width 47 height 13
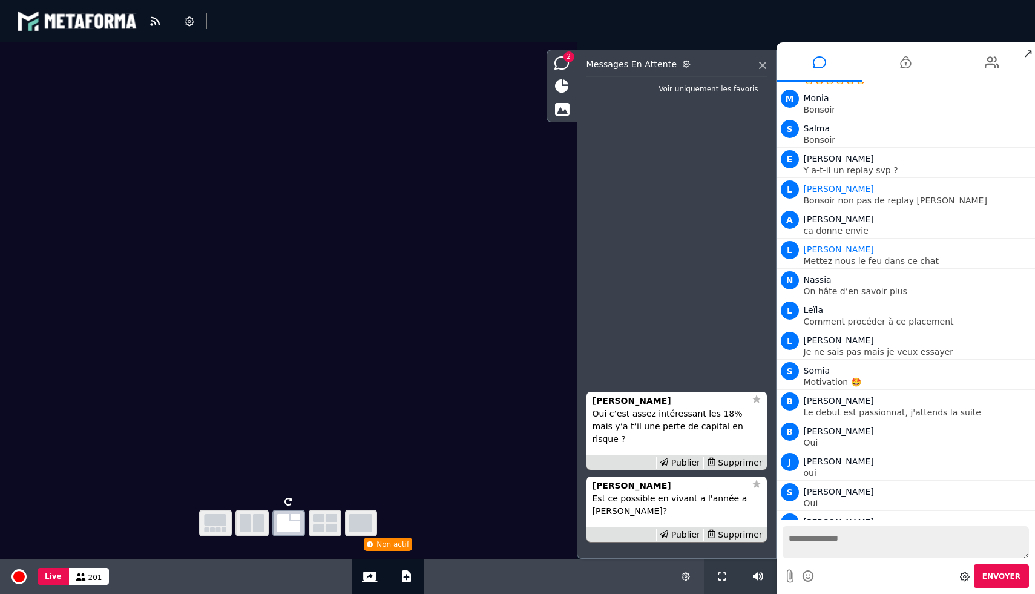
scroll to position [7498, 0]
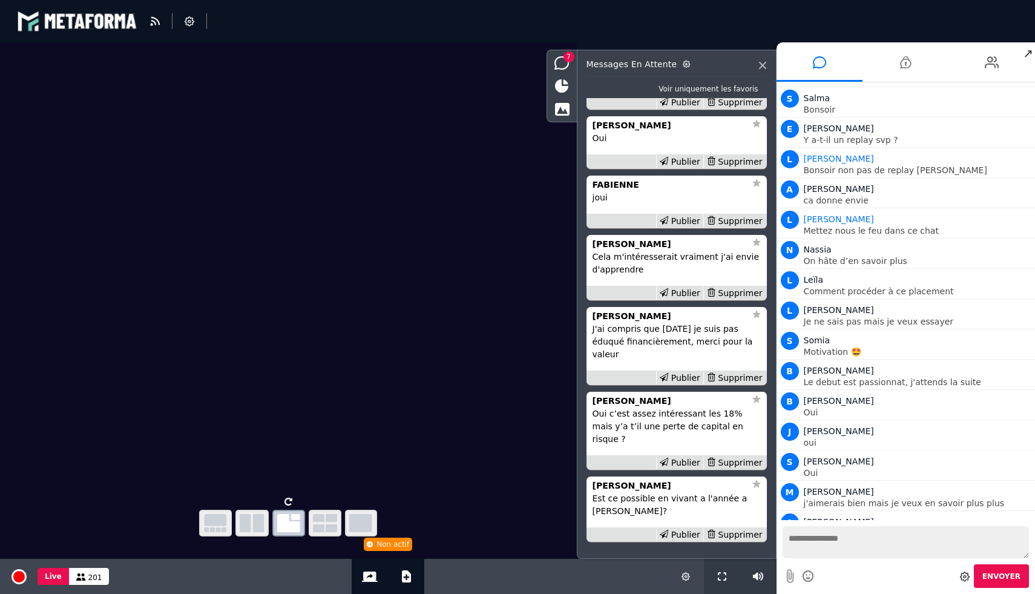
click at [688, 384] on div "Publier" at bounding box center [679, 378] width 47 height 13
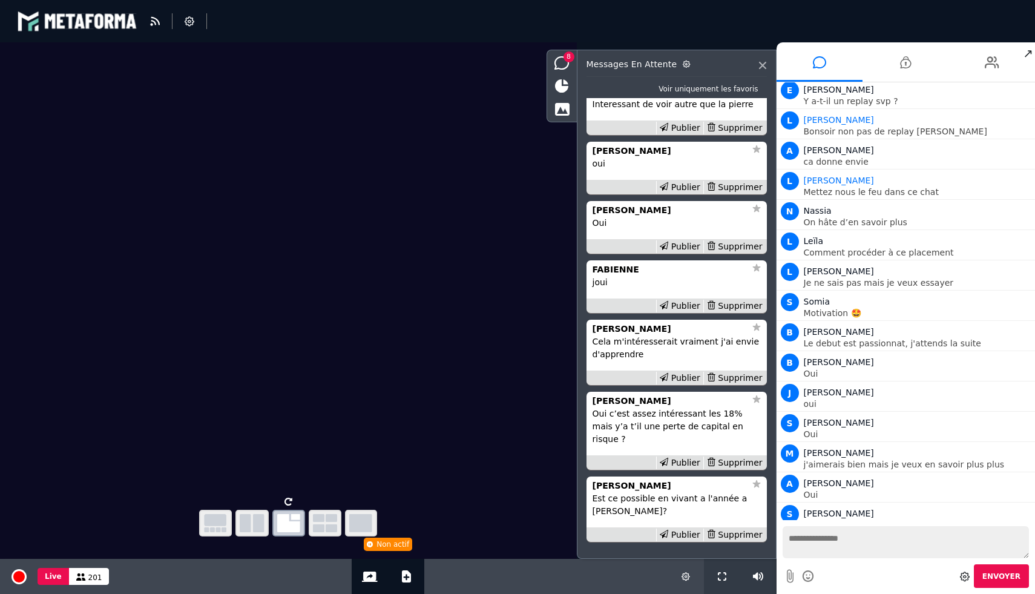
click at [688, 384] on div "Publier" at bounding box center [679, 378] width 47 height 13
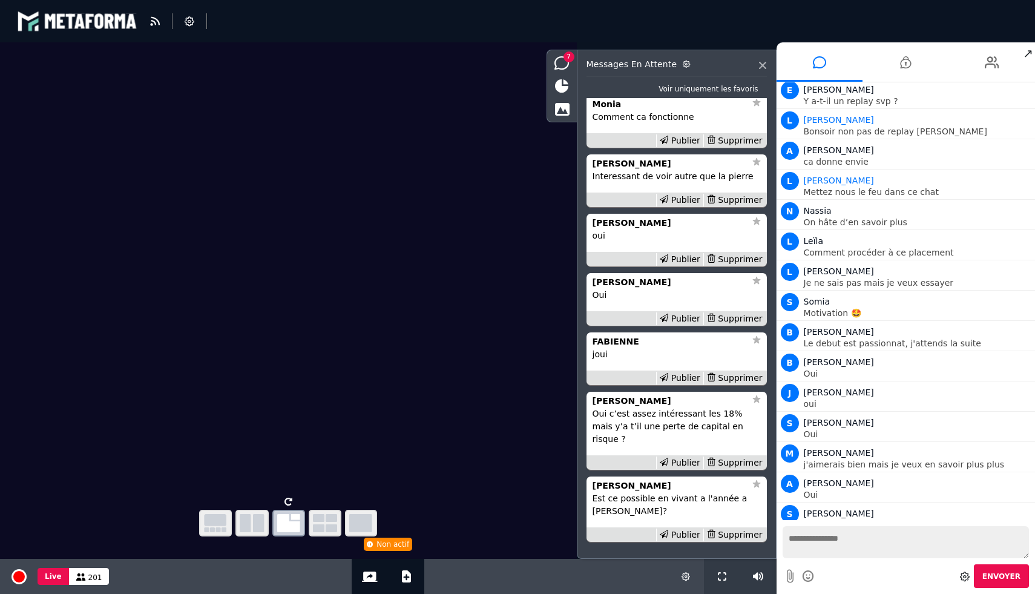
scroll to position [7567, 0]
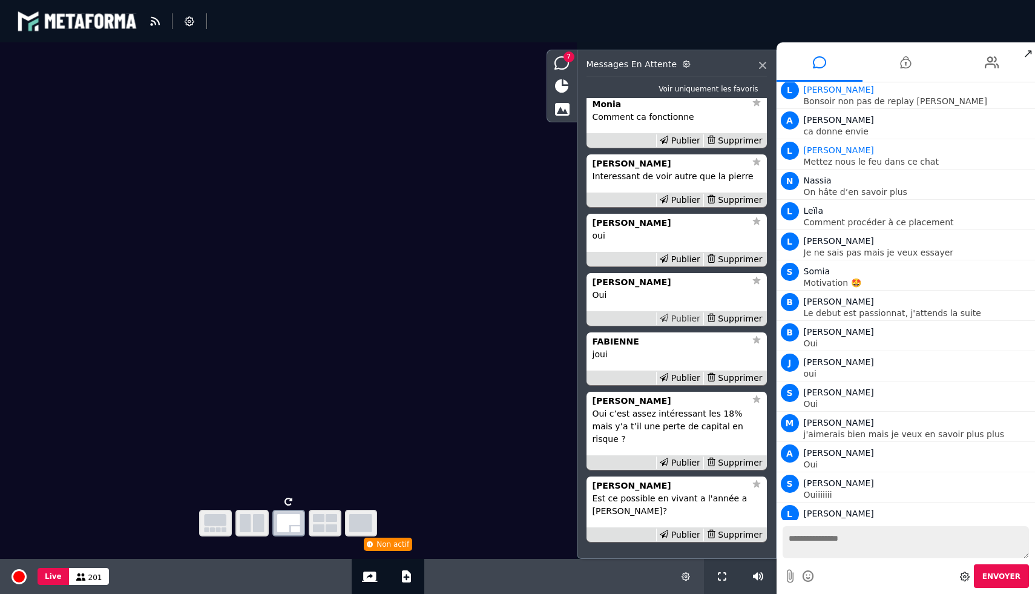
click at [682, 325] on div "Publier" at bounding box center [679, 318] width 47 height 13
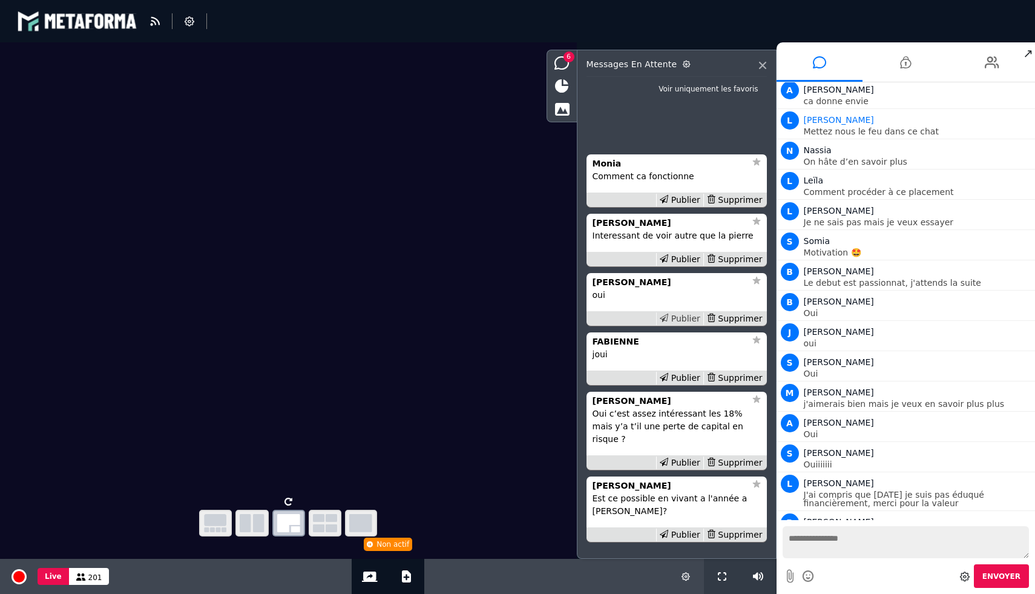
click at [682, 325] on div "Publier" at bounding box center [679, 318] width 47 height 13
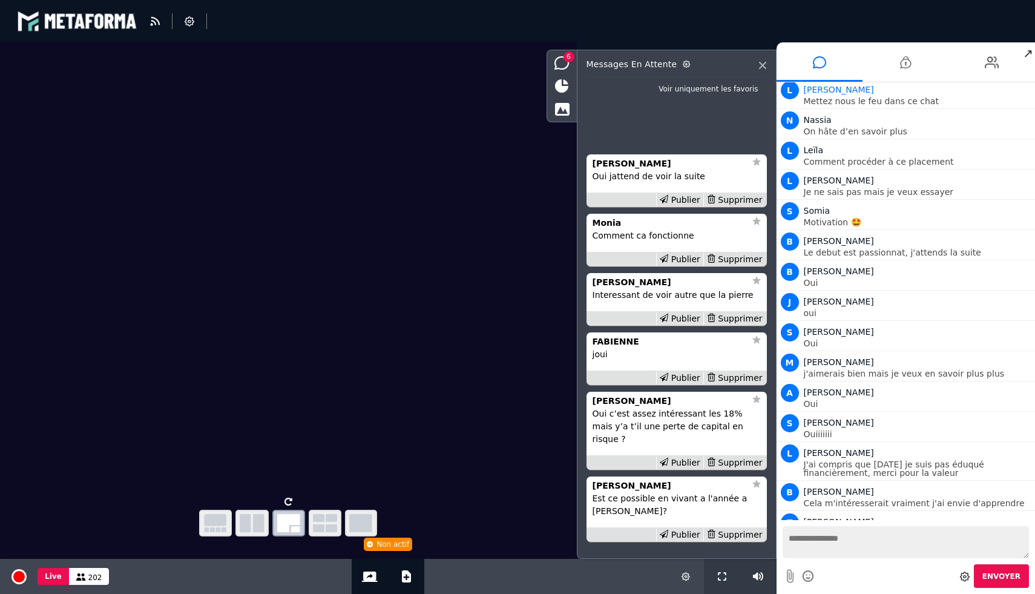
click at [682, 325] on div "Publier" at bounding box center [679, 318] width 47 height 13
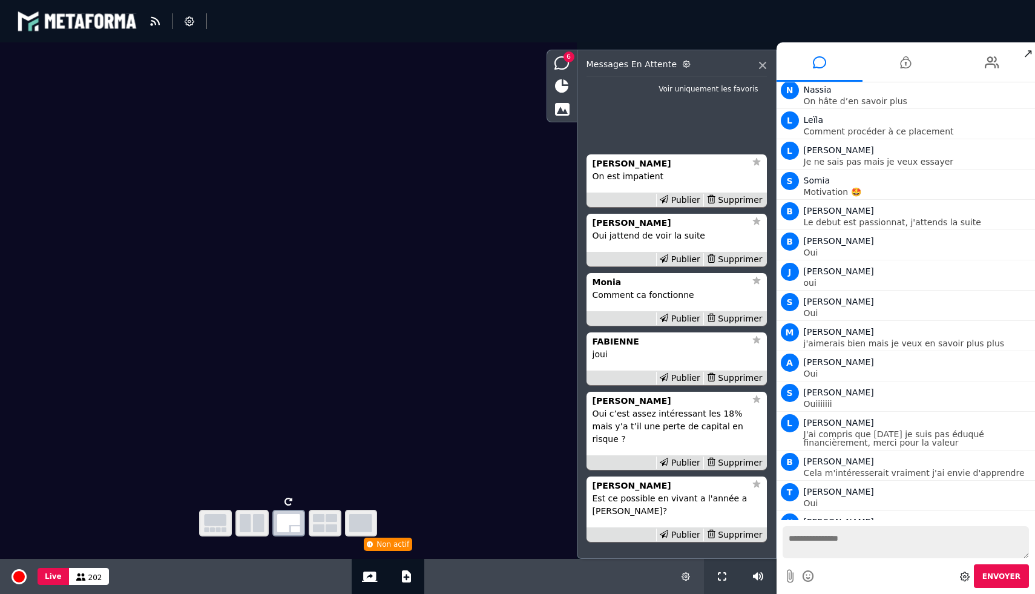
click at [682, 325] on div "Publier" at bounding box center [679, 318] width 47 height 13
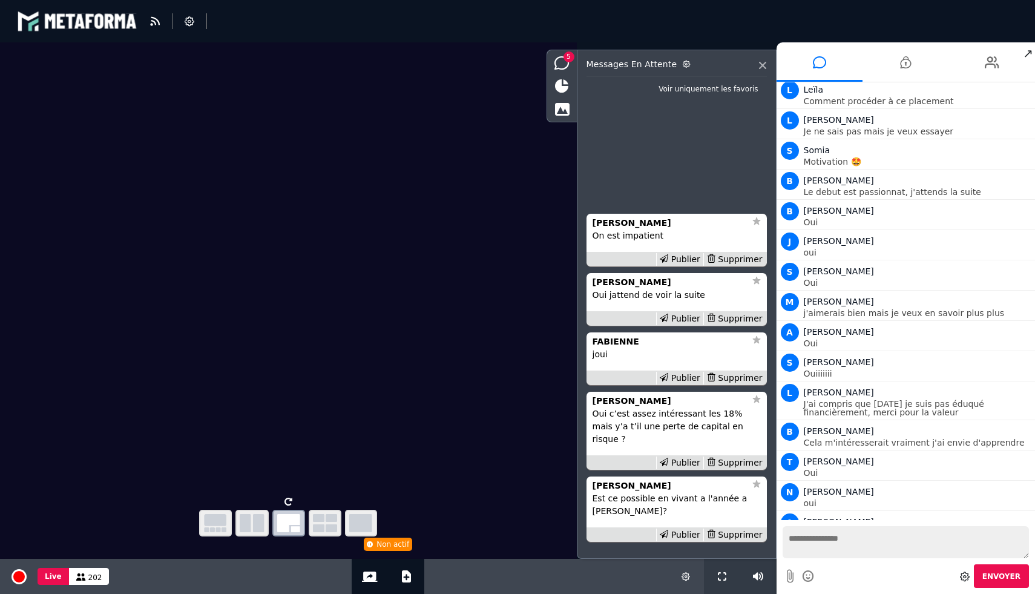
click at [682, 325] on div "Publier" at bounding box center [679, 318] width 47 height 13
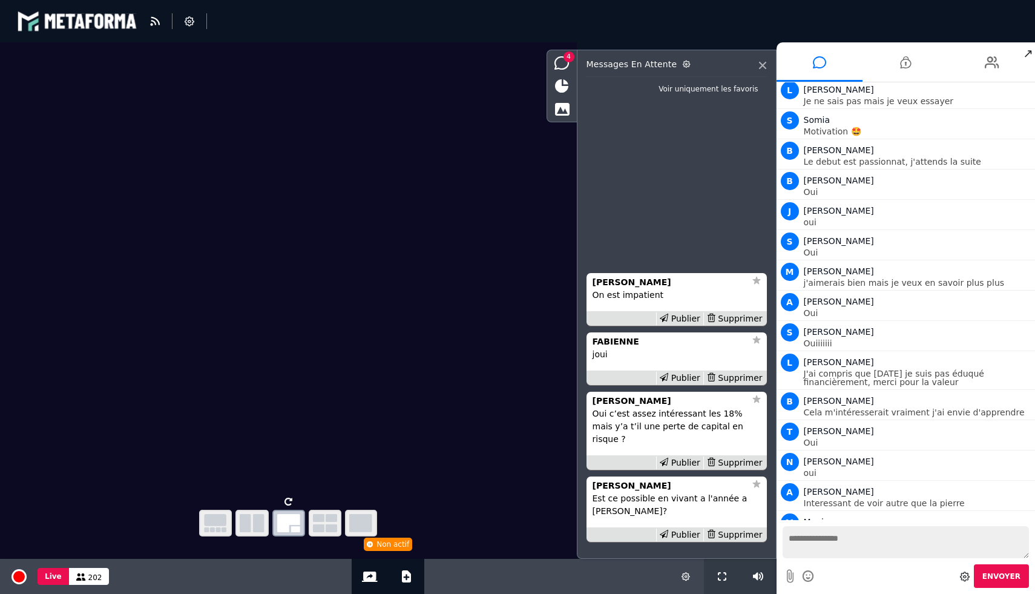
click at [682, 325] on div "Publier" at bounding box center [679, 318] width 47 height 13
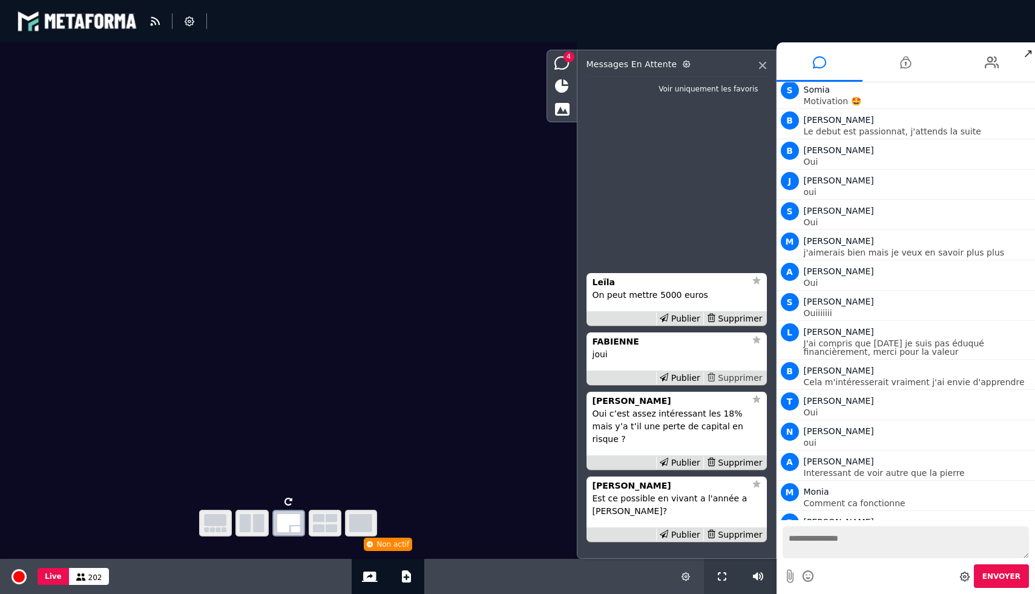
click at [734, 384] on div "Supprimer" at bounding box center [734, 378] width 62 height 13
click at [733, 325] on div "Supprimer" at bounding box center [734, 318] width 62 height 13
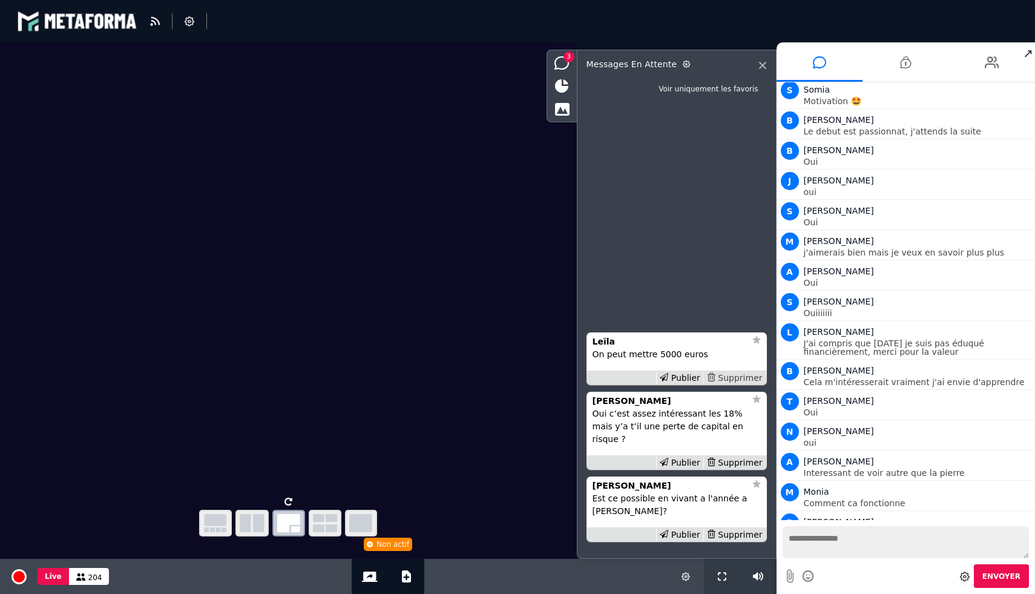
click at [739, 384] on div "Supprimer" at bounding box center [734, 378] width 62 height 13
click at [737, 384] on div "Supprimer" at bounding box center [734, 378] width 62 height 13
click at [737, 461] on div "Supprimer" at bounding box center [734, 462] width 62 height 13
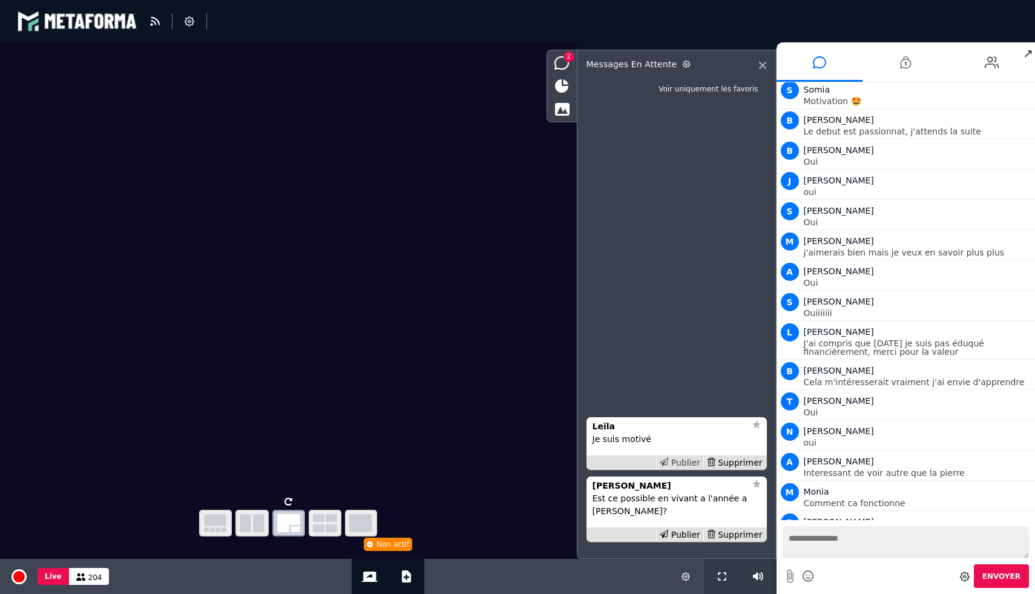
click at [683, 458] on div "Publier" at bounding box center [679, 462] width 47 height 13
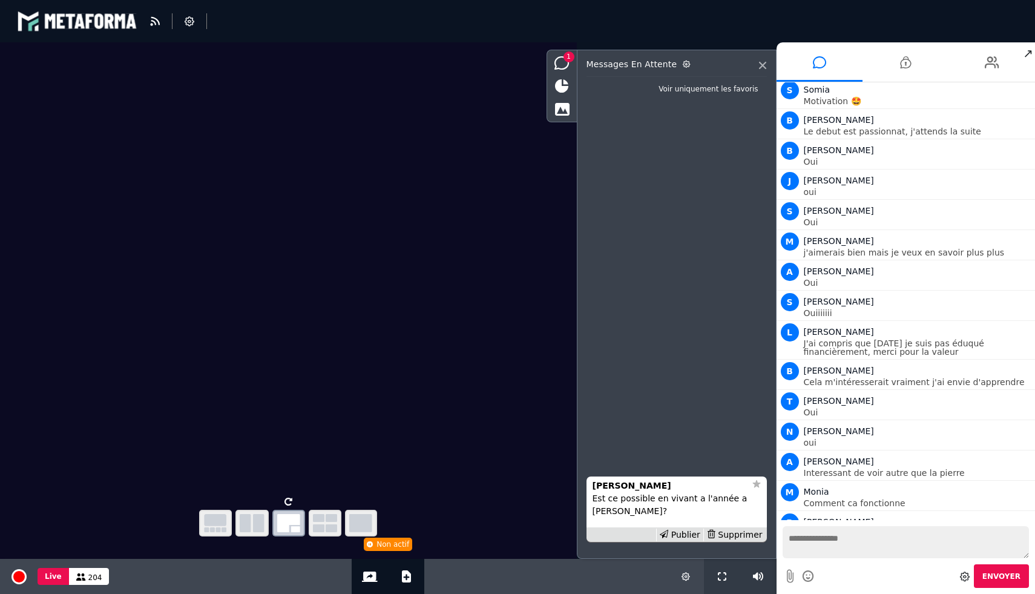
scroll to position [7779, 0]
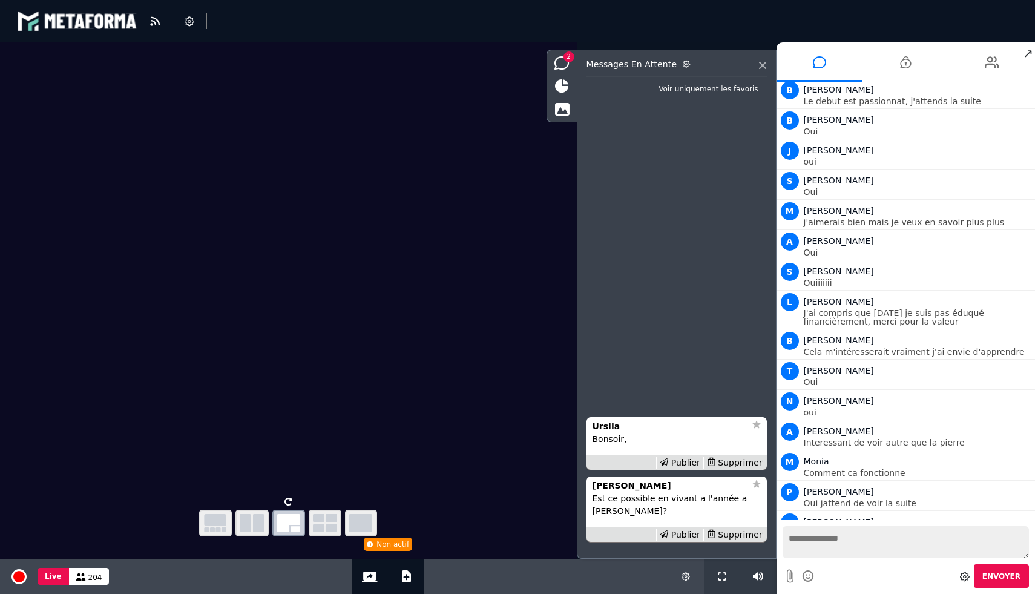
click at [683, 458] on div "Publier" at bounding box center [679, 462] width 47 height 13
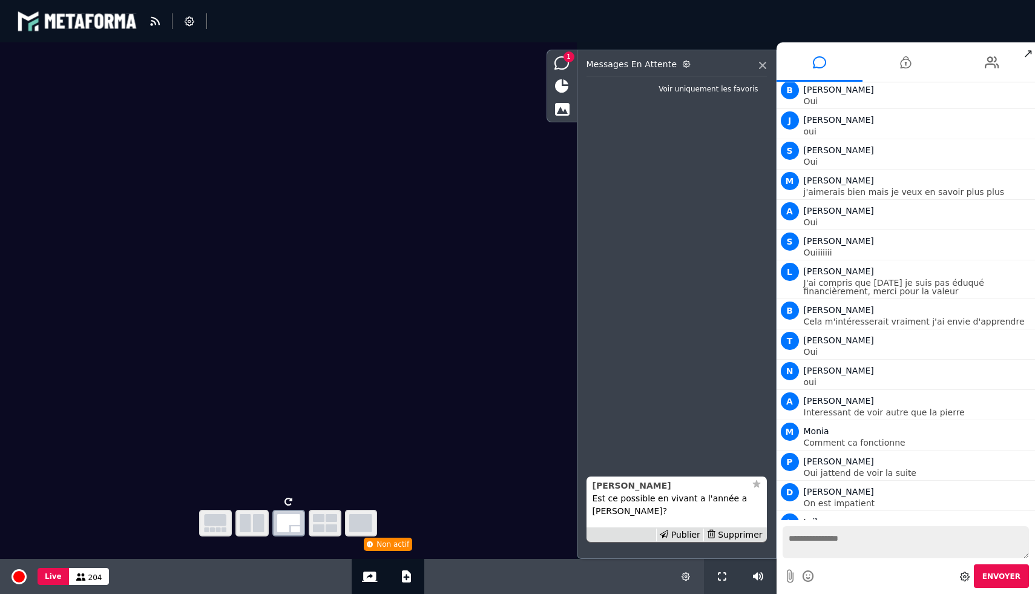
click at [603, 485] on strong "Nikki" at bounding box center [632, 486] width 79 height 10
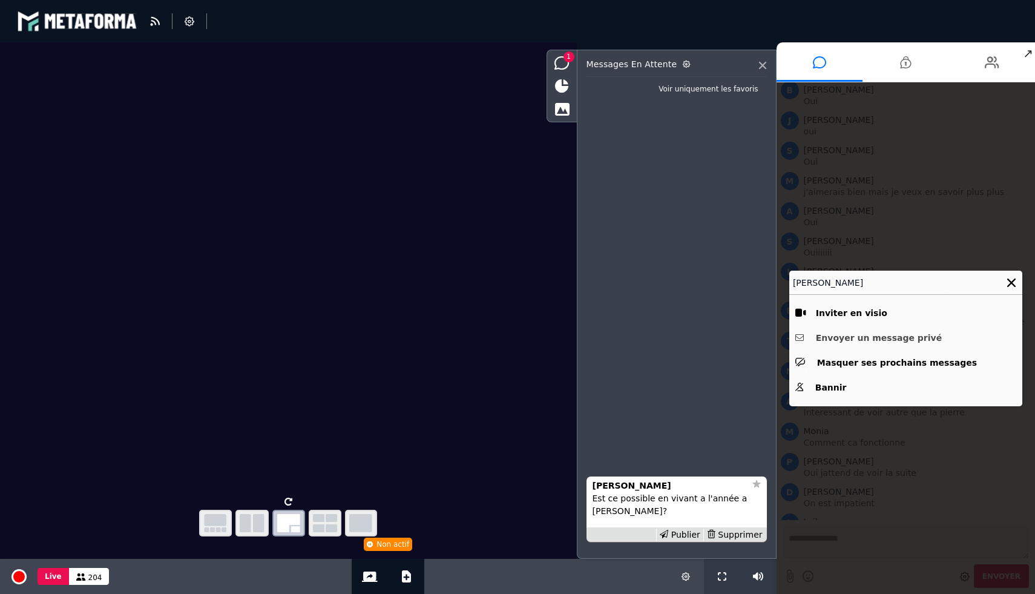
click at [864, 334] on button "Envoyer un message privé" at bounding box center [905, 338] width 221 height 19
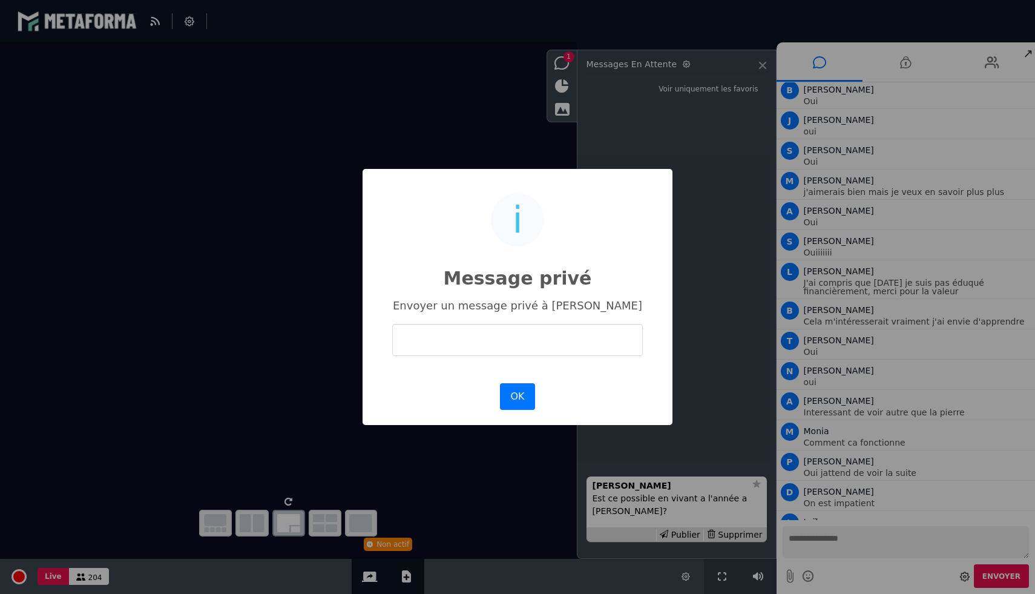
click at [531, 343] on input "text" at bounding box center [517, 340] width 251 height 32
type input "**********"
click at [521, 395] on button "OK" at bounding box center [517, 396] width 35 height 27
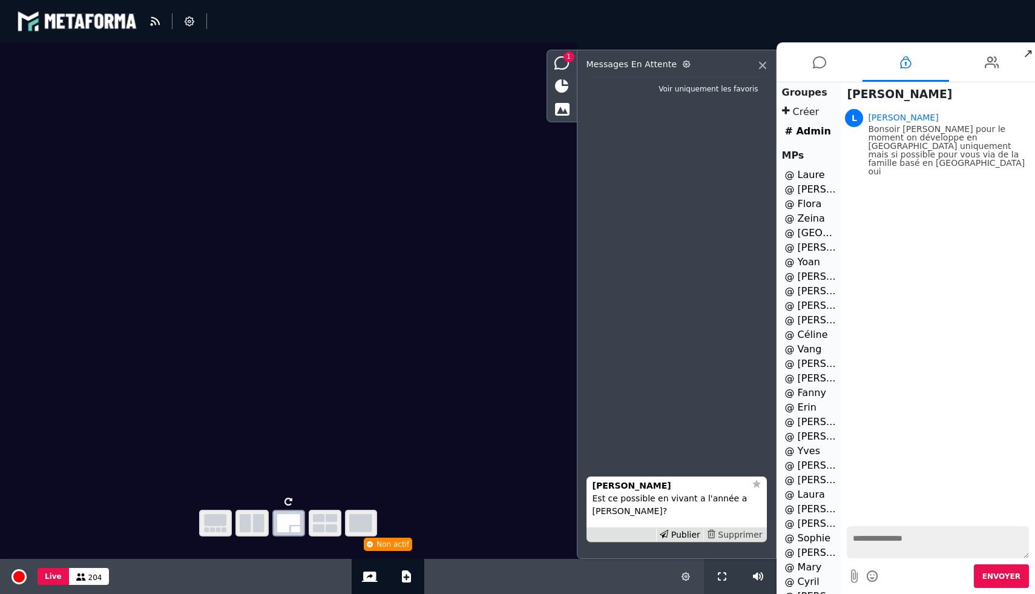
click at [753, 530] on div "Supprimer" at bounding box center [734, 534] width 62 height 13
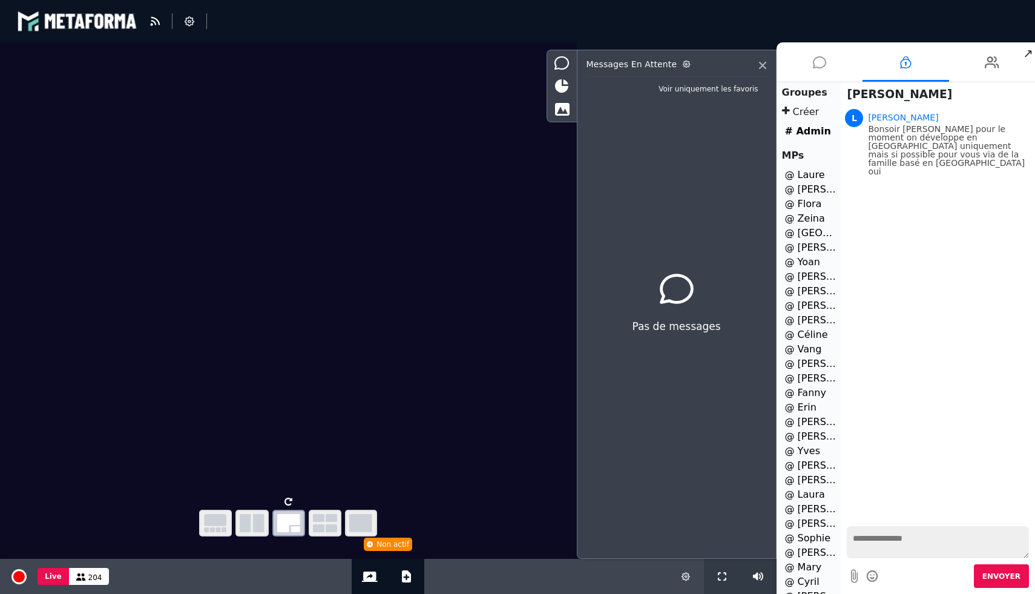
click at [823, 60] on icon at bounding box center [819, 62] width 13 height 30
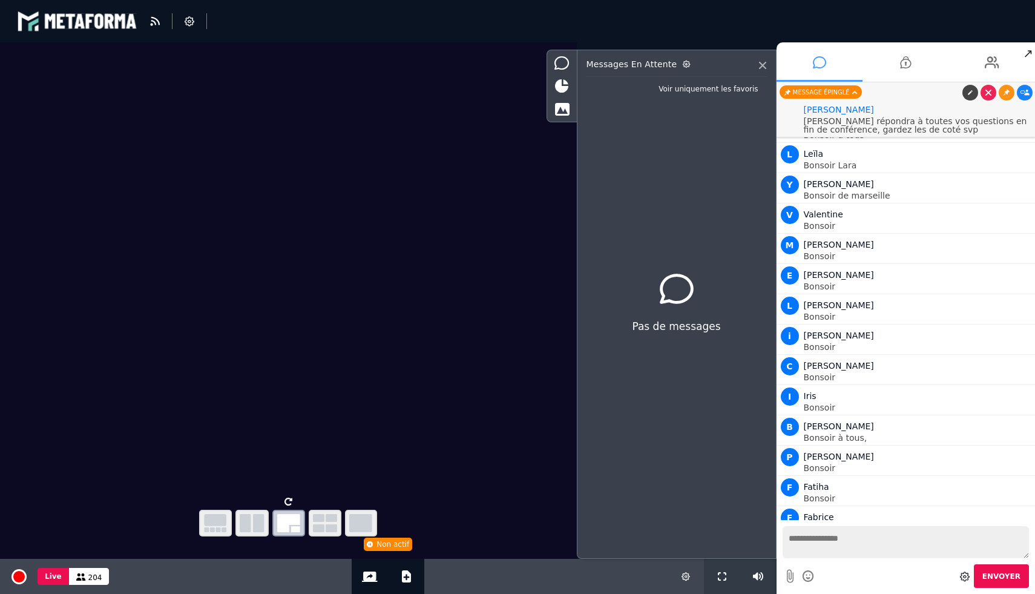
scroll to position [7771, 0]
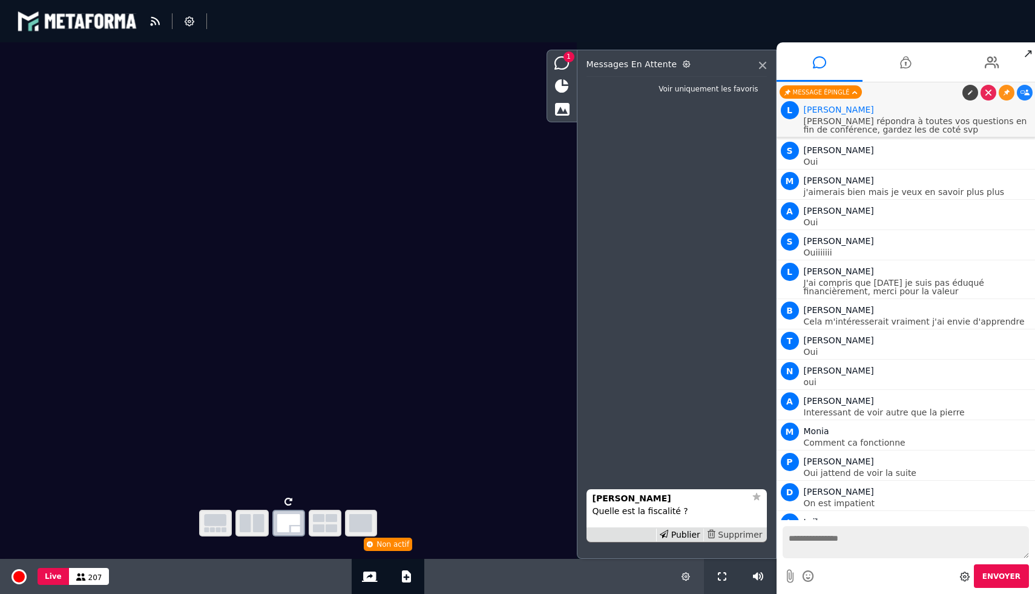
click at [750, 539] on div "Supprimer" at bounding box center [734, 534] width 62 height 13
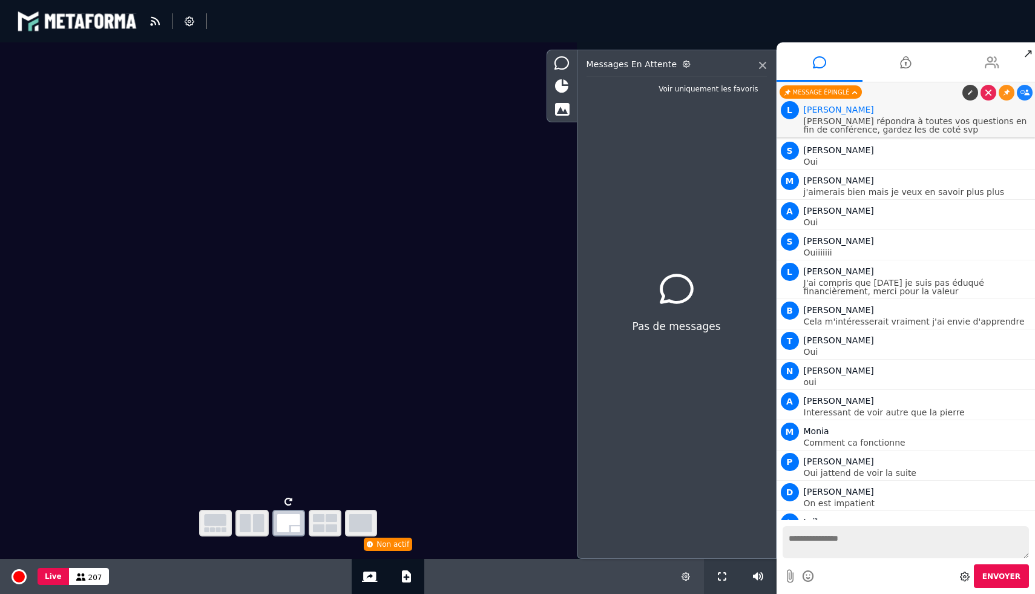
click at [1001, 53] on li at bounding box center [992, 61] width 87 height 39
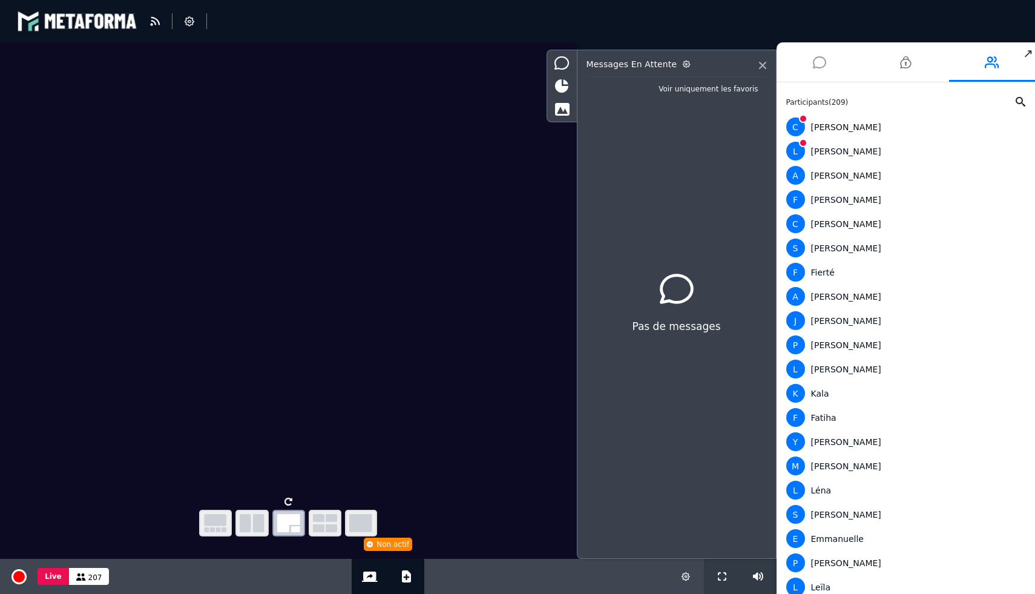
click at [820, 61] on icon at bounding box center [819, 62] width 13 height 30
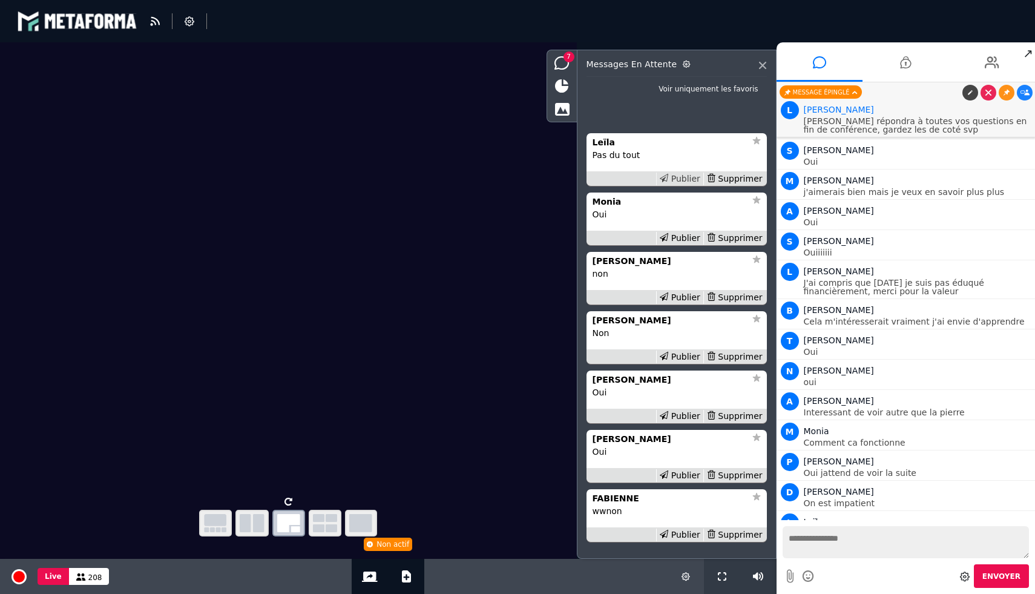
click at [675, 181] on div "Publier" at bounding box center [679, 179] width 47 height 13
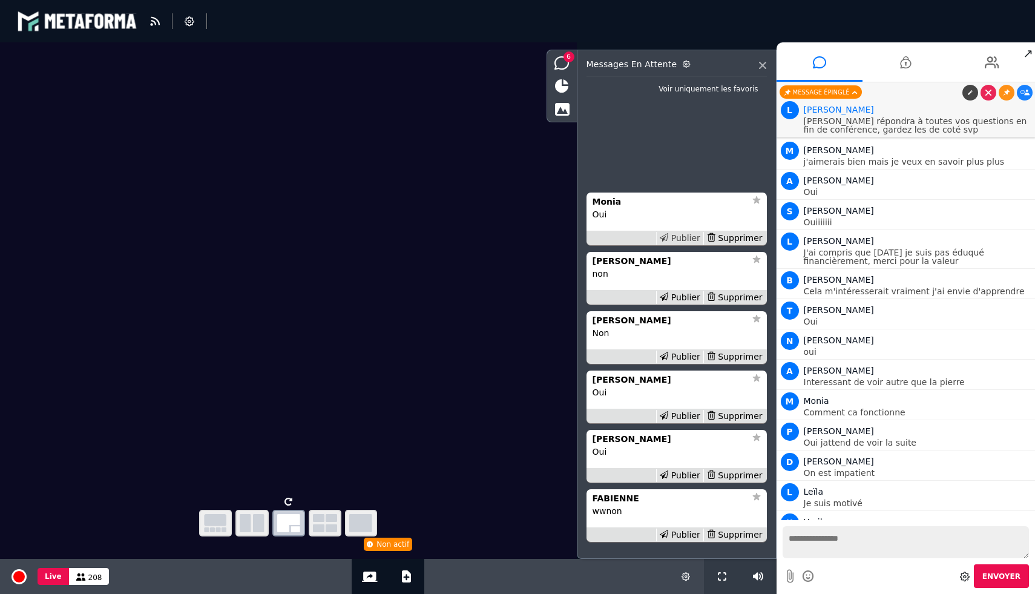
click at [680, 239] on div "Publier" at bounding box center [679, 238] width 47 height 13
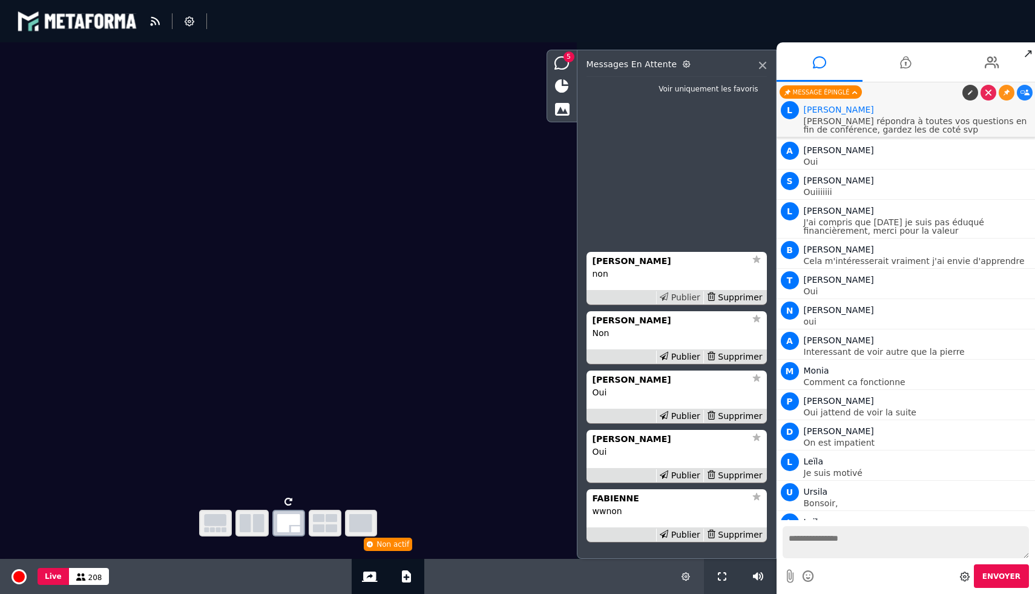
click at [680, 297] on div "Publier" at bounding box center [679, 297] width 47 height 13
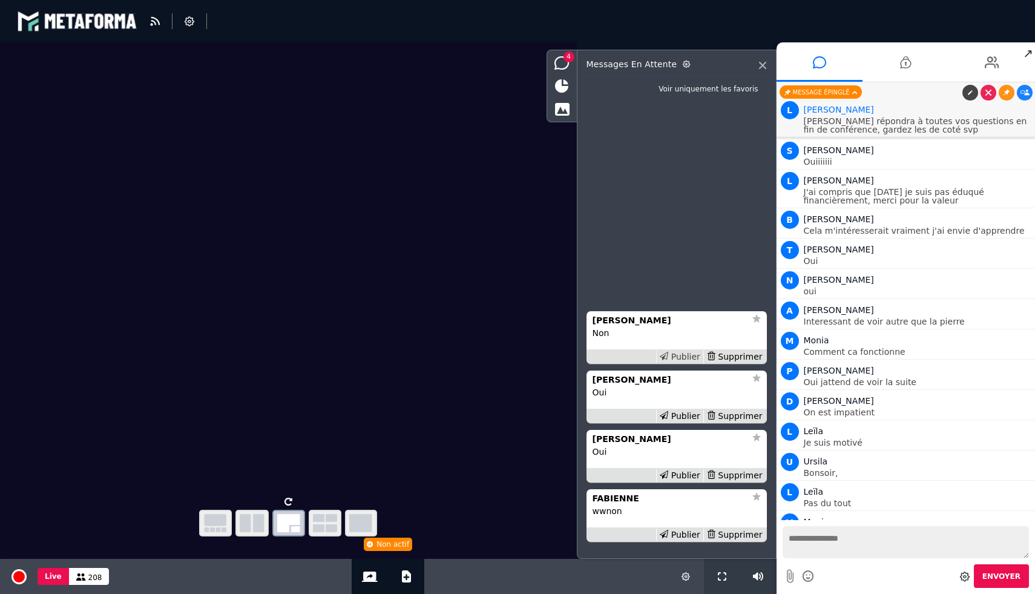
click at [682, 357] on div "Publier" at bounding box center [679, 356] width 47 height 13
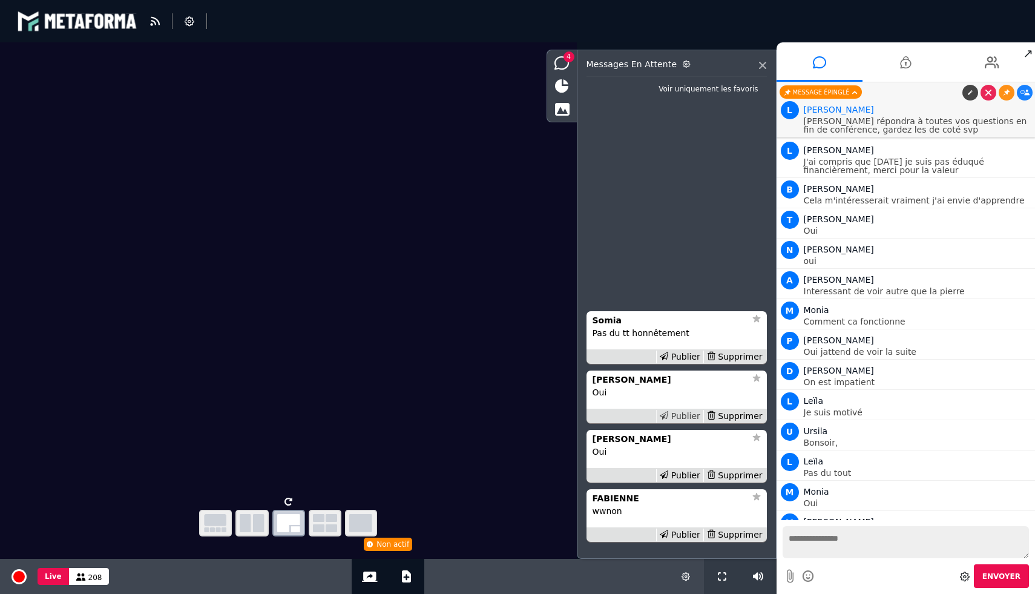
click at [682, 413] on div "Publier" at bounding box center [679, 416] width 47 height 13
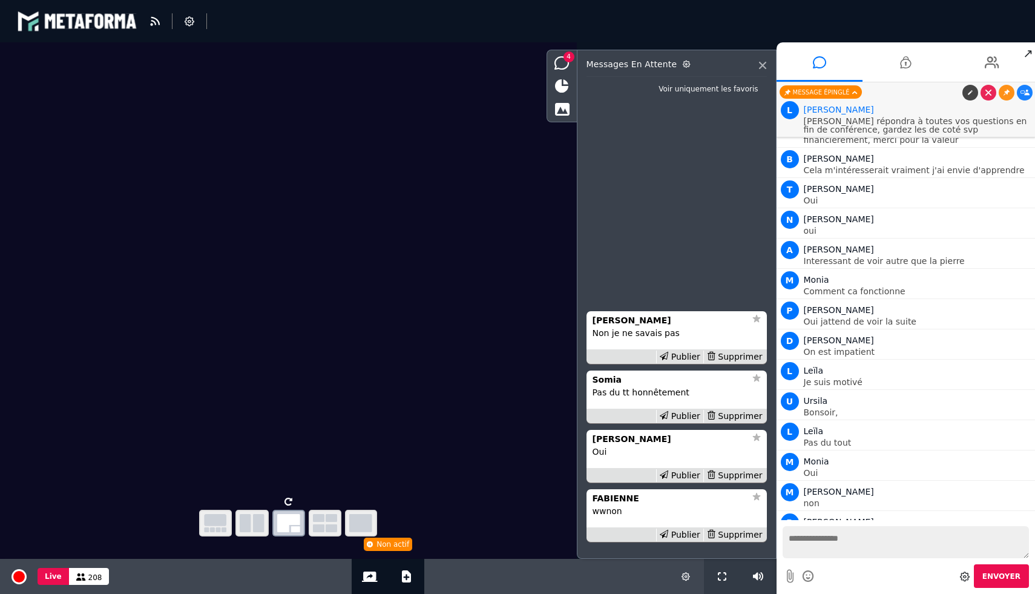
click at [682, 413] on div "Publier" at bounding box center [679, 416] width 47 height 13
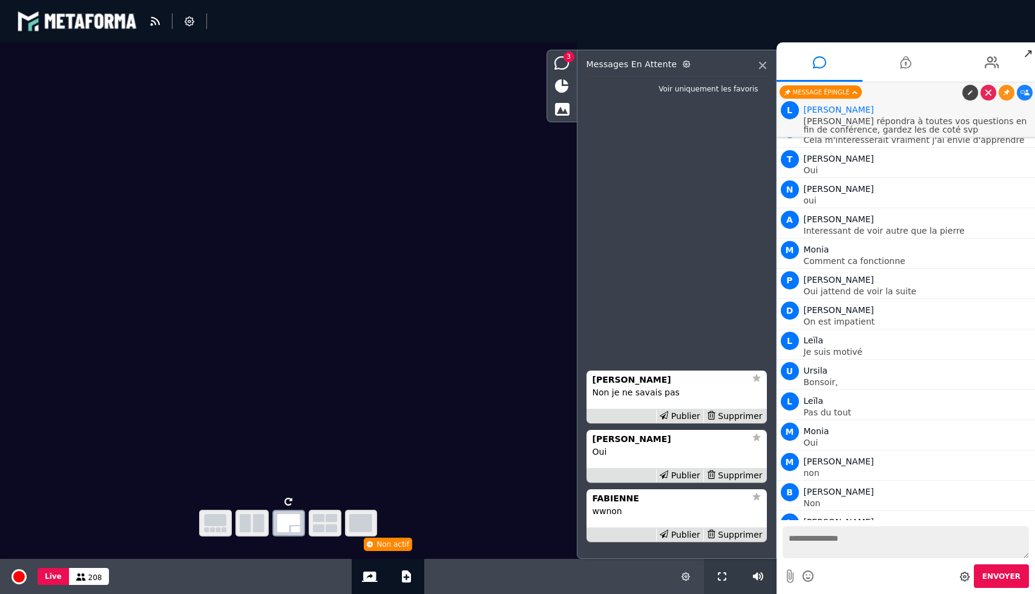
click at [682, 413] on div "Publier" at bounding box center [679, 416] width 47 height 13
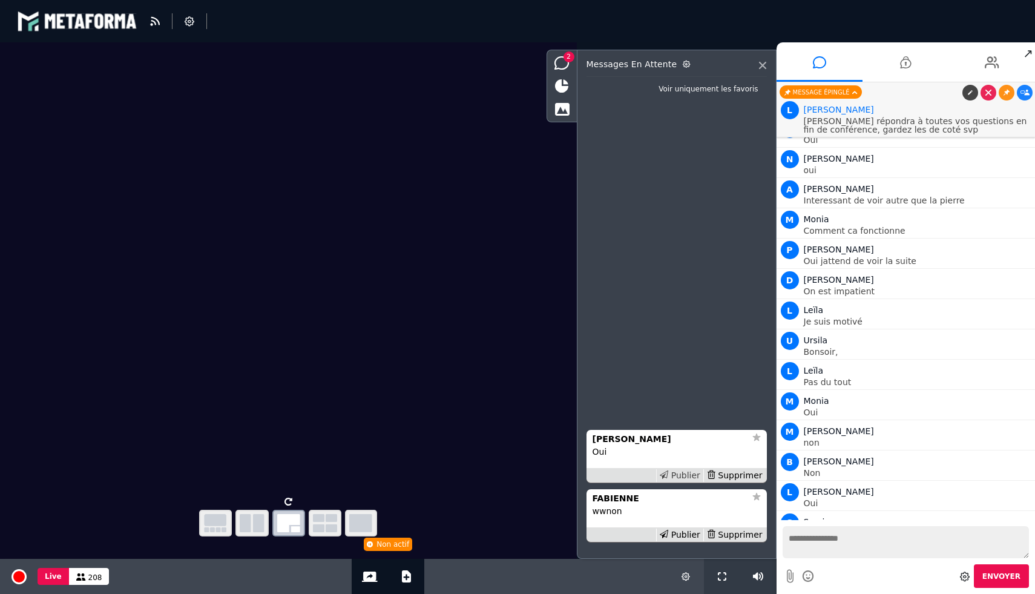
click at [682, 475] on div "Publier" at bounding box center [679, 475] width 47 height 13
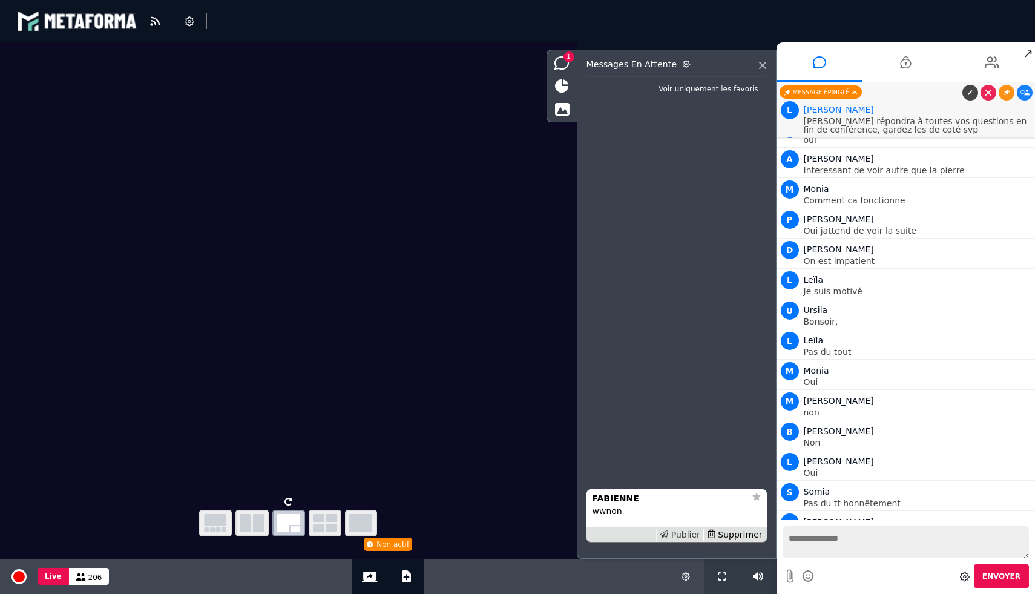
click at [683, 536] on div "Publier" at bounding box center [679, 534] width 47 height 13
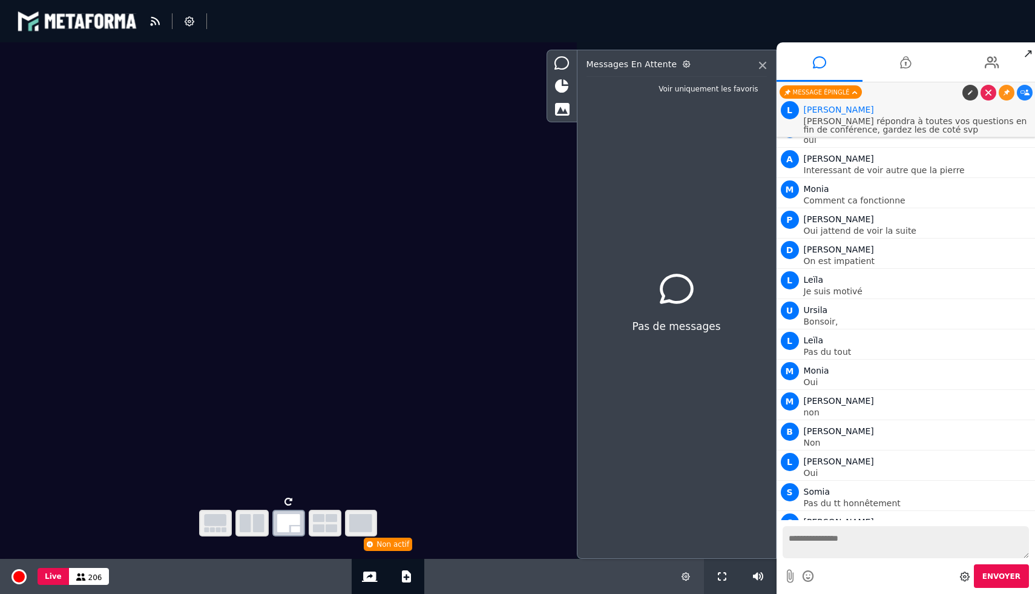
scroll to position [8043, 0]
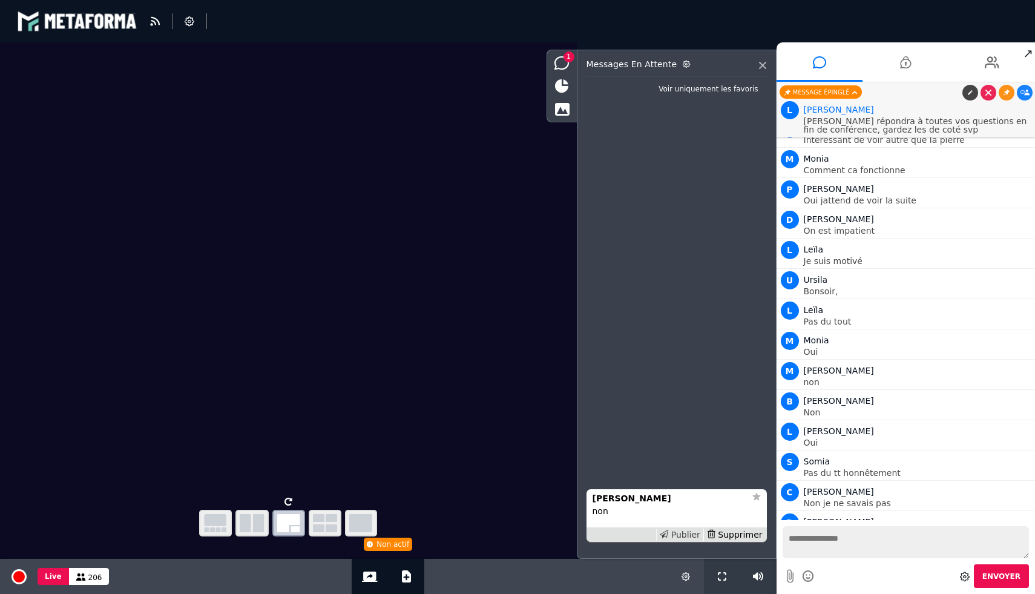
click at [676, 536] on div "Publier" at bounding box center [679, 534] width 47 height 13
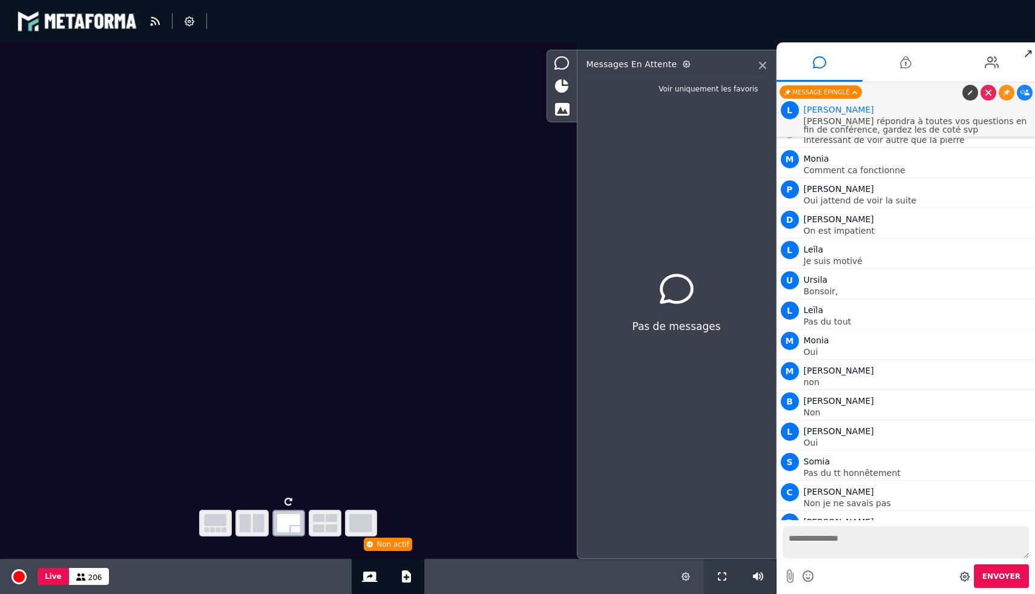
scroll to position [8073, 0]
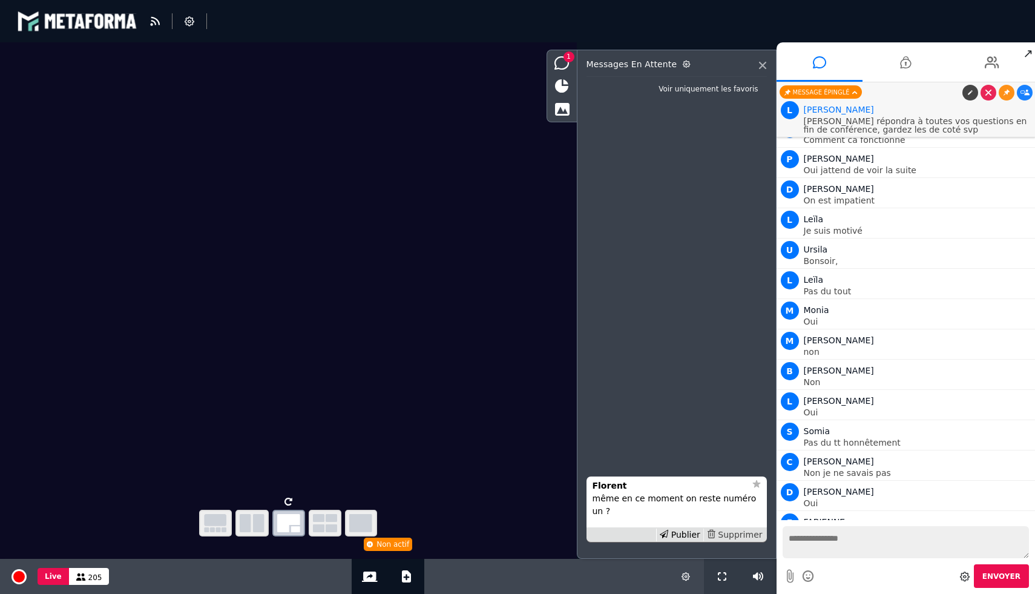
click at [754, 539] on div "Supprimer" at bounding box center [734, 534] width 62 height 13
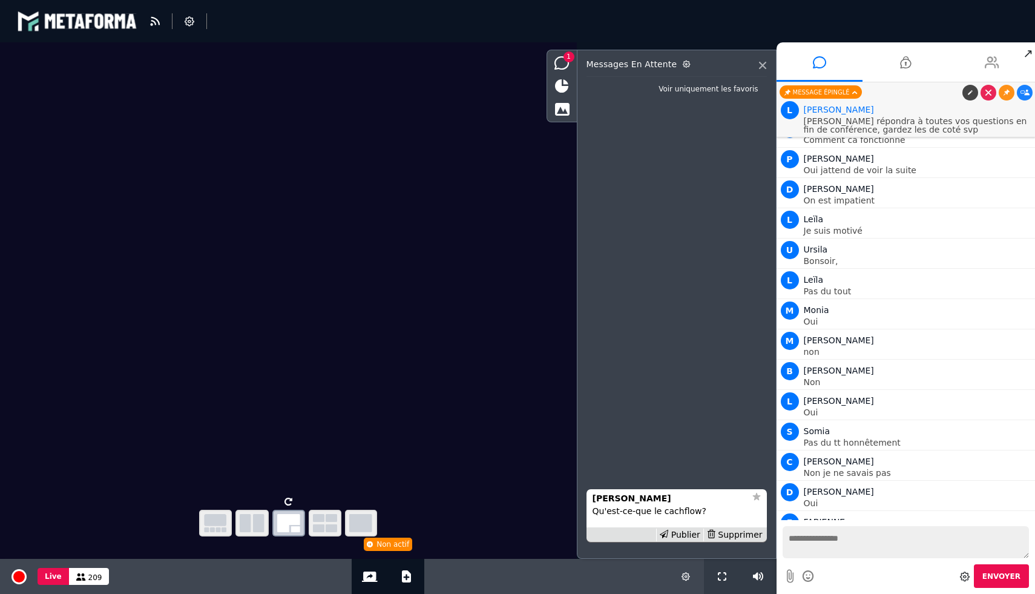
click at [1004, 48] on li at bounding box center [992, 61] width 87 height 39
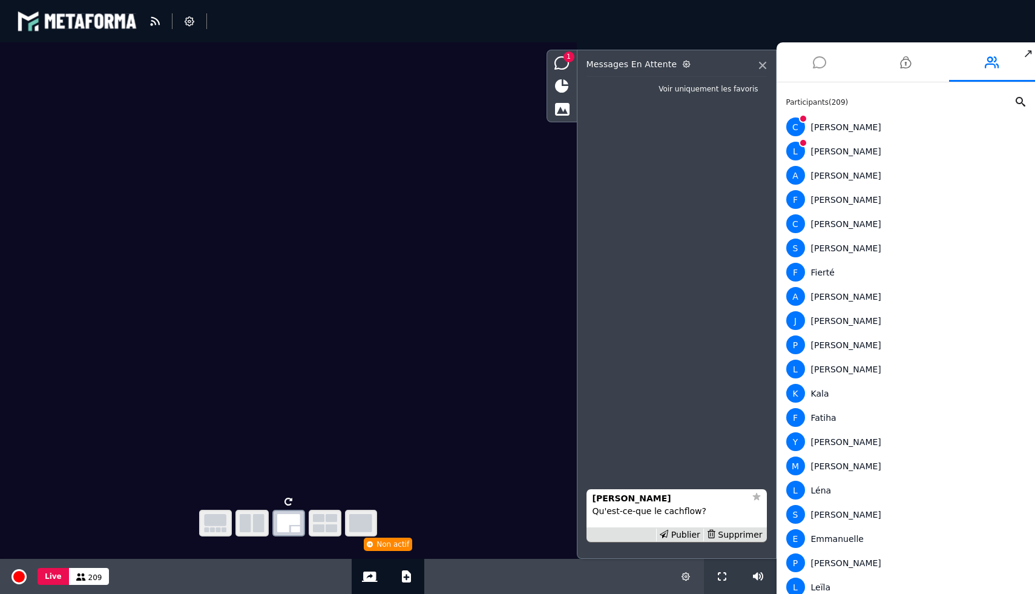
click at [824, 64] on icon at bounding box center [819, 62] width 13 height 30
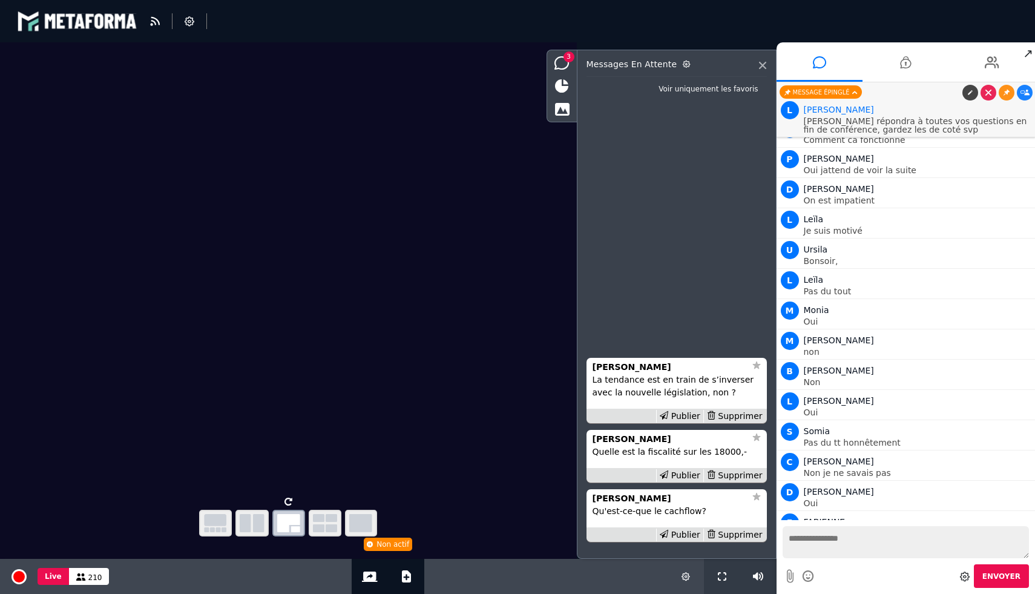
click at [679, 301] on div "Bertrand Qu'est-ce-que le cachflow? Publier Supprimer Gaston Quelle est la fisc…" at bounding box center [677, 323] width 180 height 450
click at [751, 415] on div "Supprimer" at bounding box center [734, 416] width 62 height 13
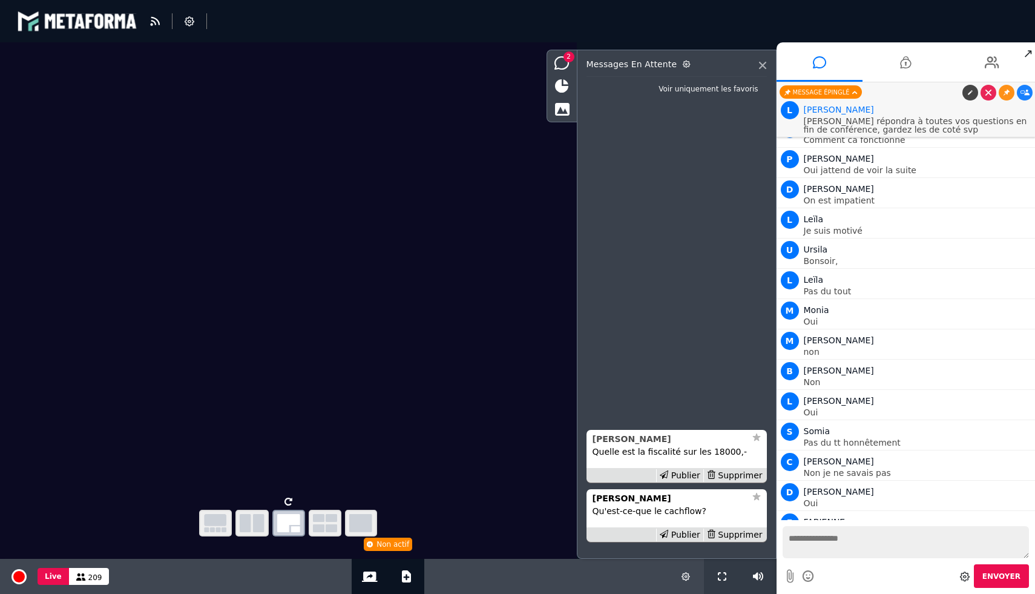
click at [613, 441] on strong "Gaston" at bounding box center [632, 439] width 79 height 10
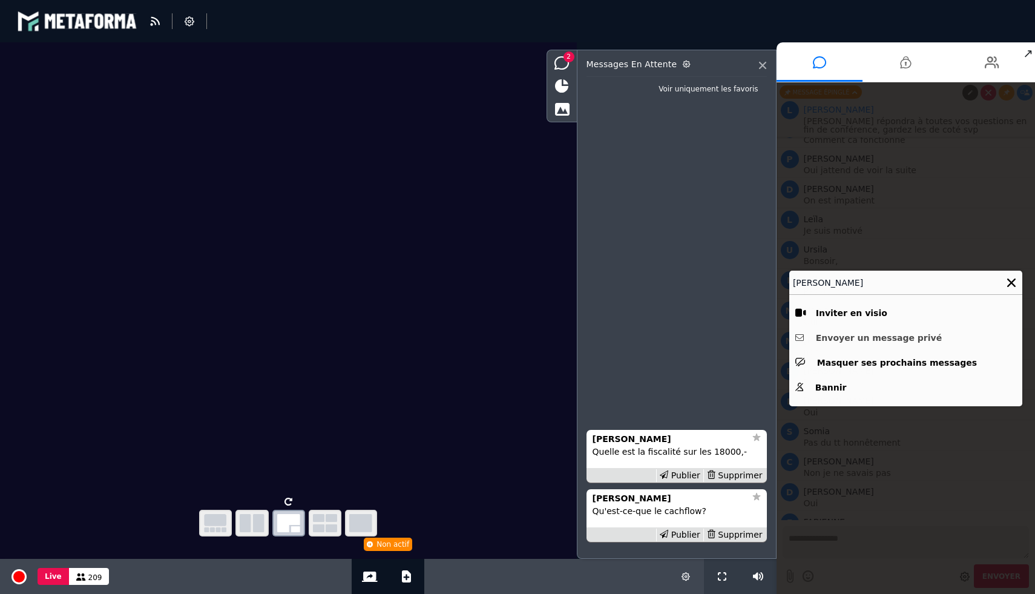
click at [847, 337] on button "Envoyer un message privé" at bounding box center [905, 338] width 221 height 19
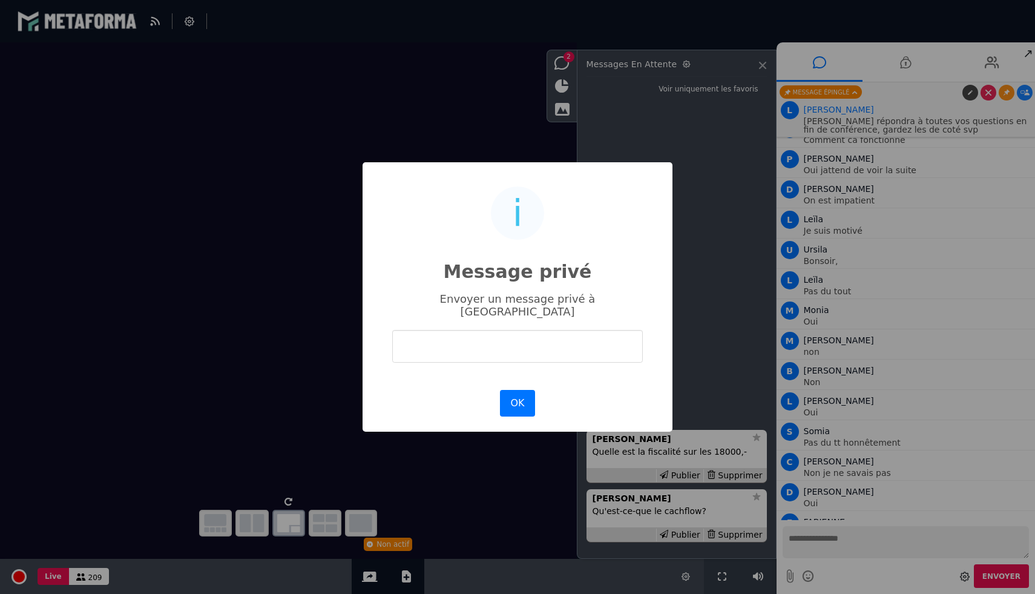
click at [561, 330] on input "text" at bounding box center [517, 346] width 251 height 32
type input "**********"
click at [524, 390] on button "OK" at bounding box center [517, 403] width 35 height 27
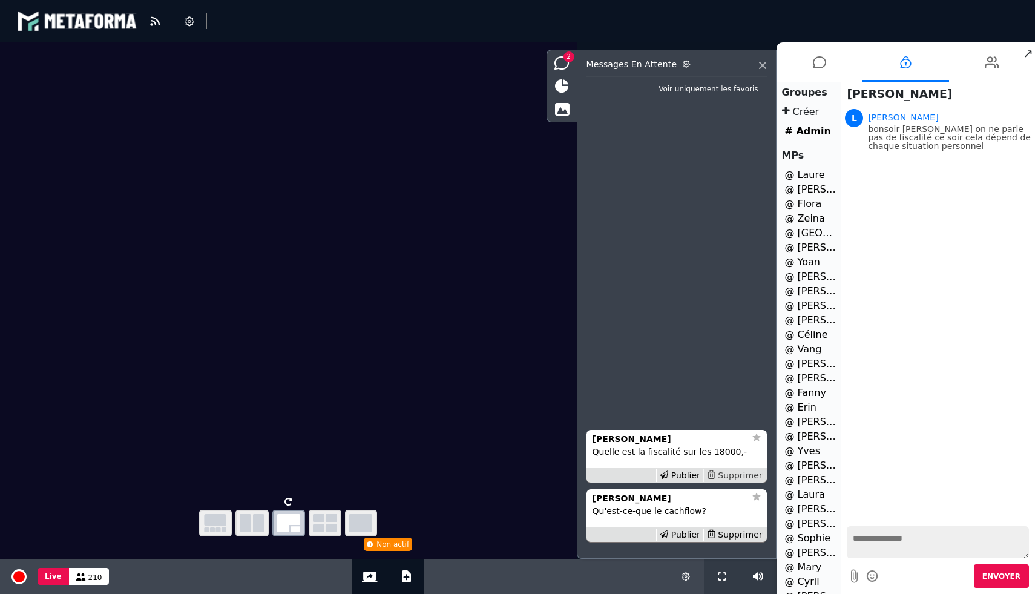
click at [745, 473] on div "Supprimer" at bounding box center [734, 475] width 62 height 13
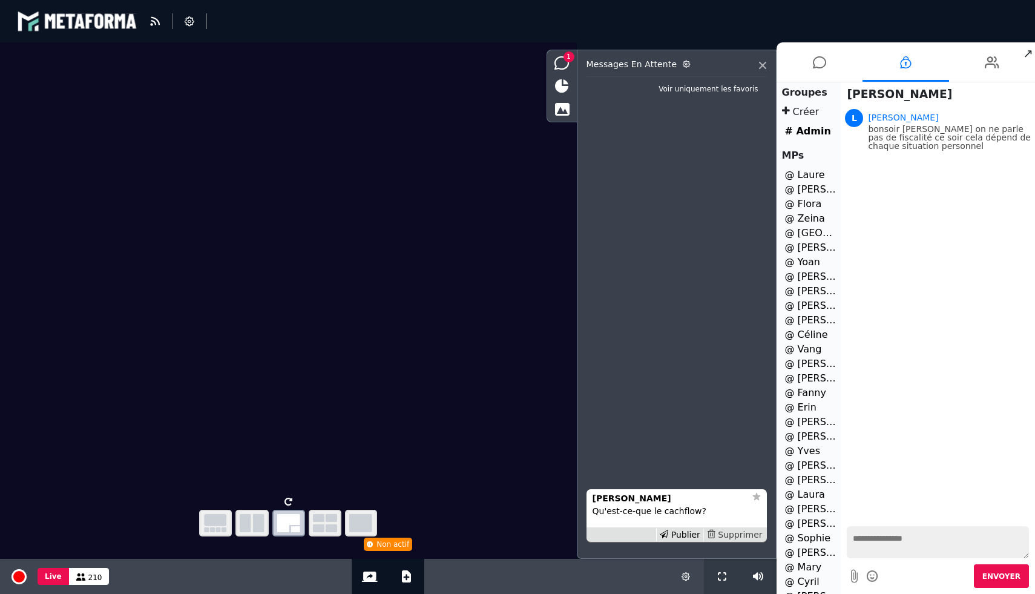
click at [741, 536] on div "Supprimer" at bounding box center [734, 534] width 62 height 13
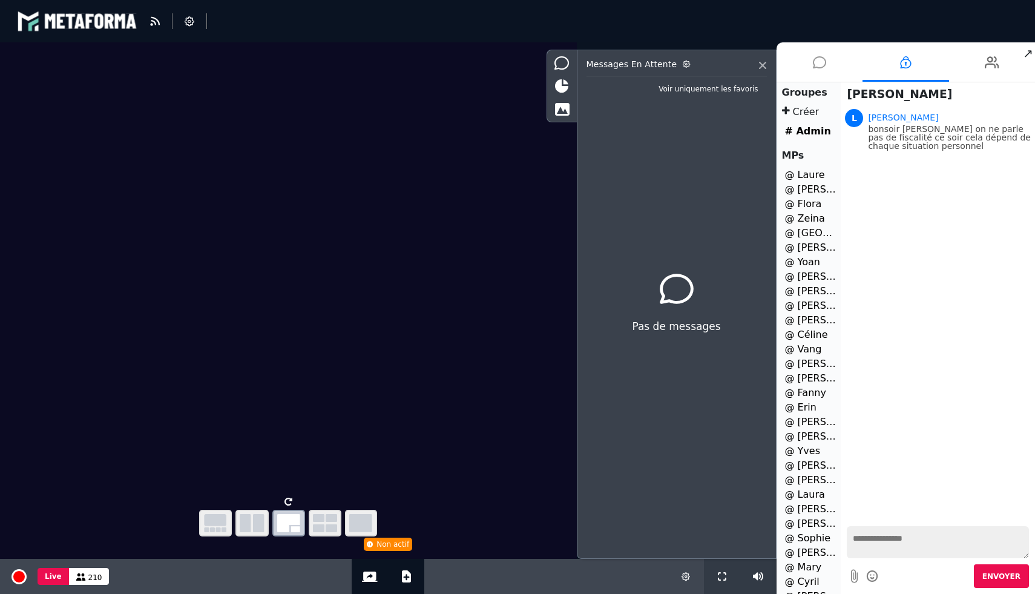
click at [815, 61] on icon at bounding box center [819, 62] width 13 height 30
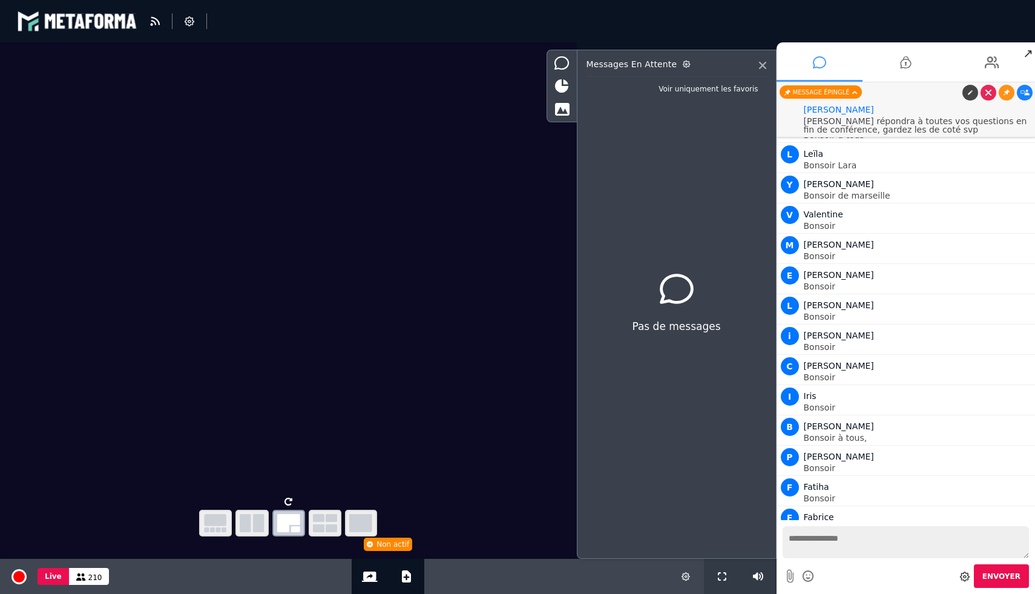
scroll to position [8073, 0]
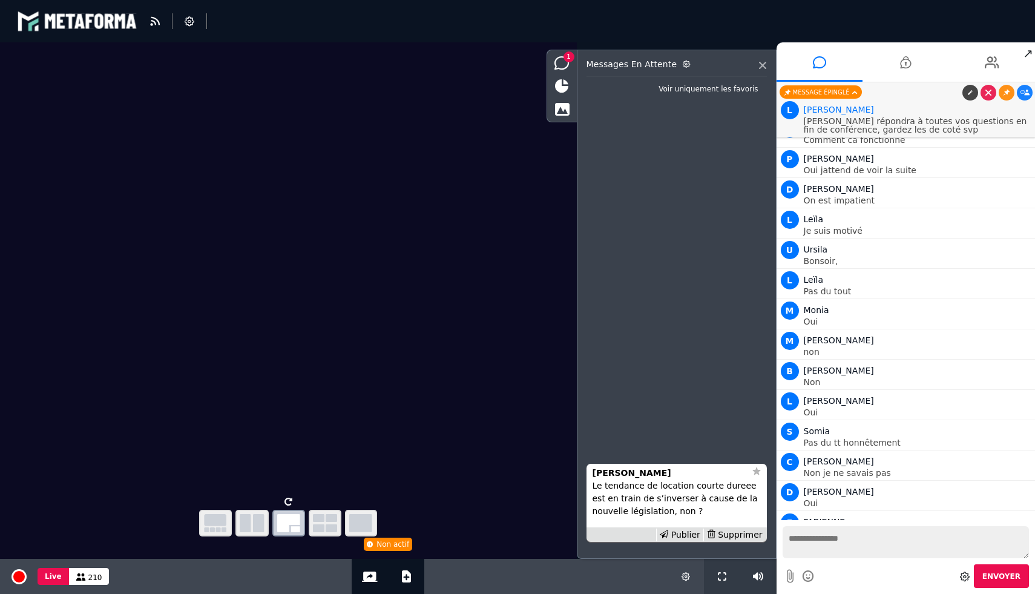
click at [640, 479] on p "Le tendance de location courte dureee est en train de s’inverser à cause de la …" at bounding box center [677, 498] width 168 height 38
click at [600, 470] on strong "Anne" at bounding box center [632, 473] width 79 height 10
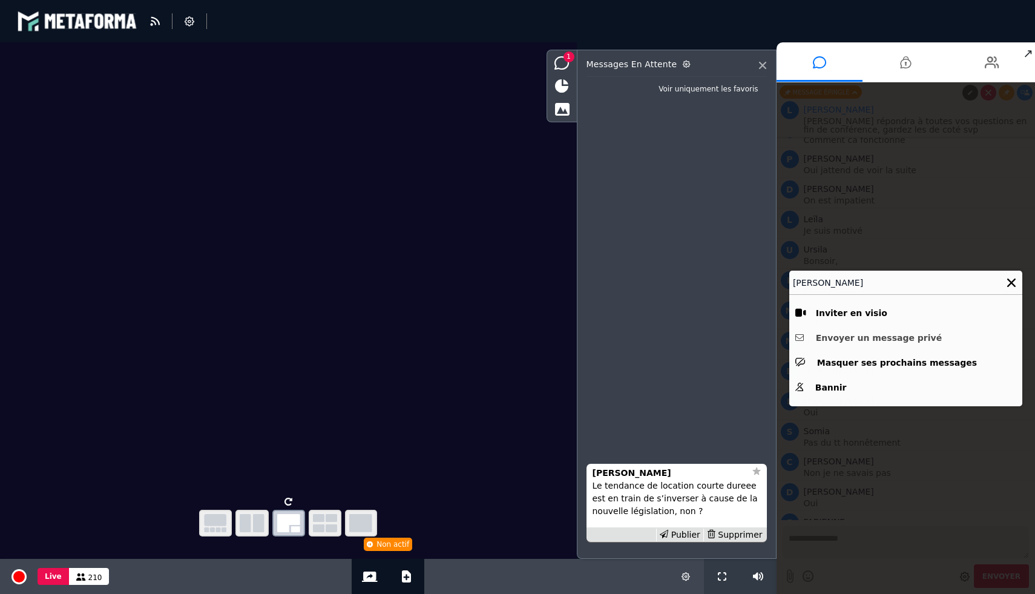
click at [863, 335] on button "Envoyer un message privé" at bounding box center [905, 338] width 221 height 19
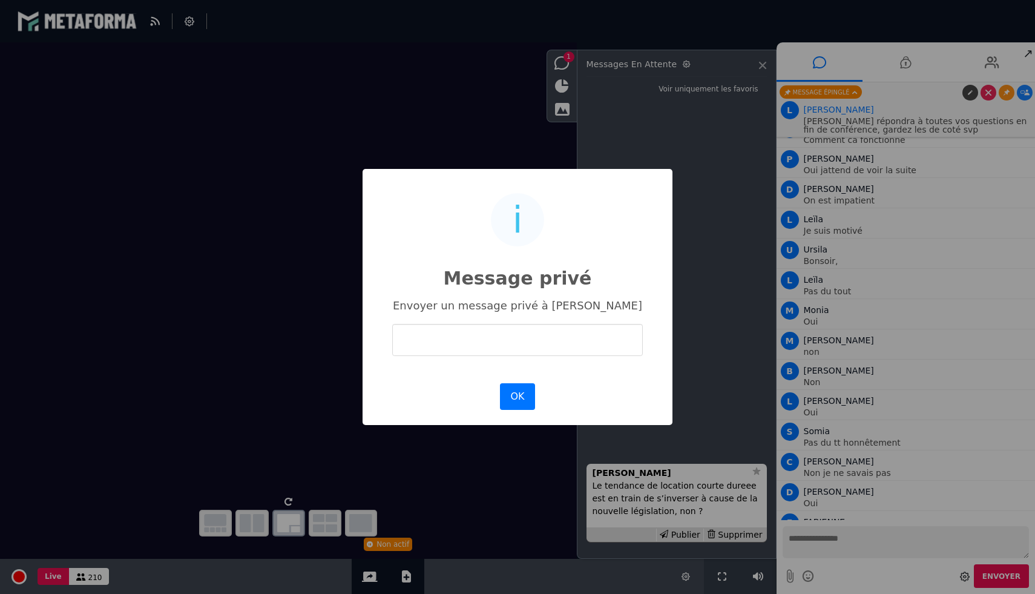
click at [547, 324] on input "text" at bounding box center [517, 340] width 251 height 32
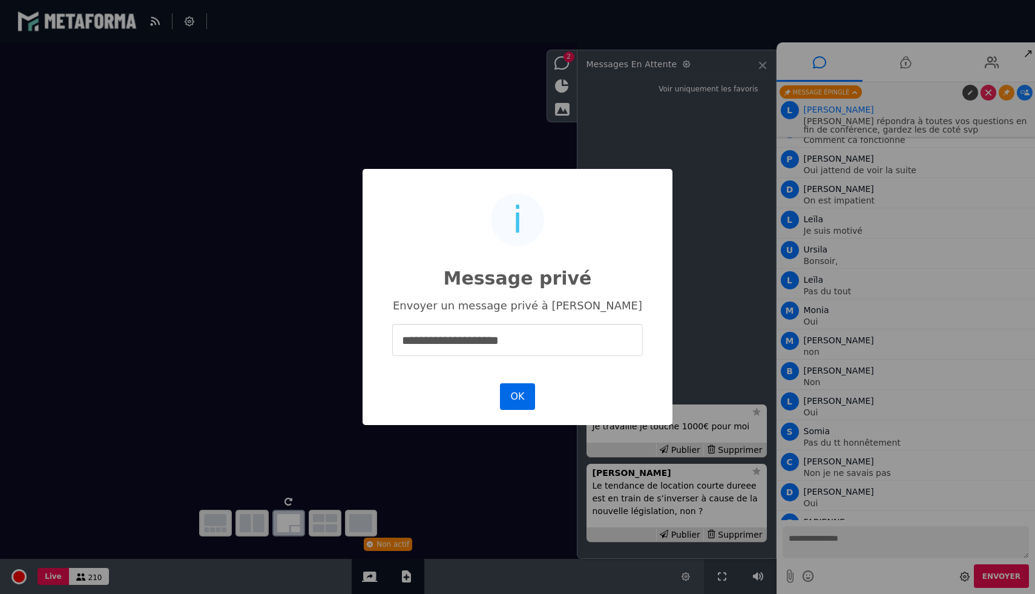
type input "**********"
click at [521, 386] on button "OK" at bounding box center [517, 396] width 35 height 27
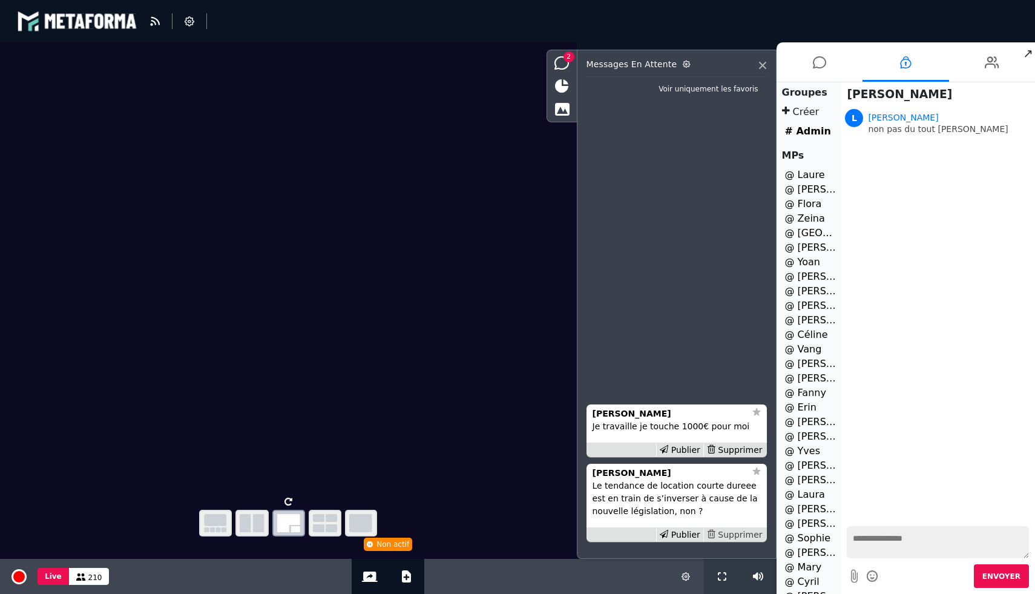
click at [749, 533] on div "Supprimer" at bounding box center [734, 534] width 62 height 13
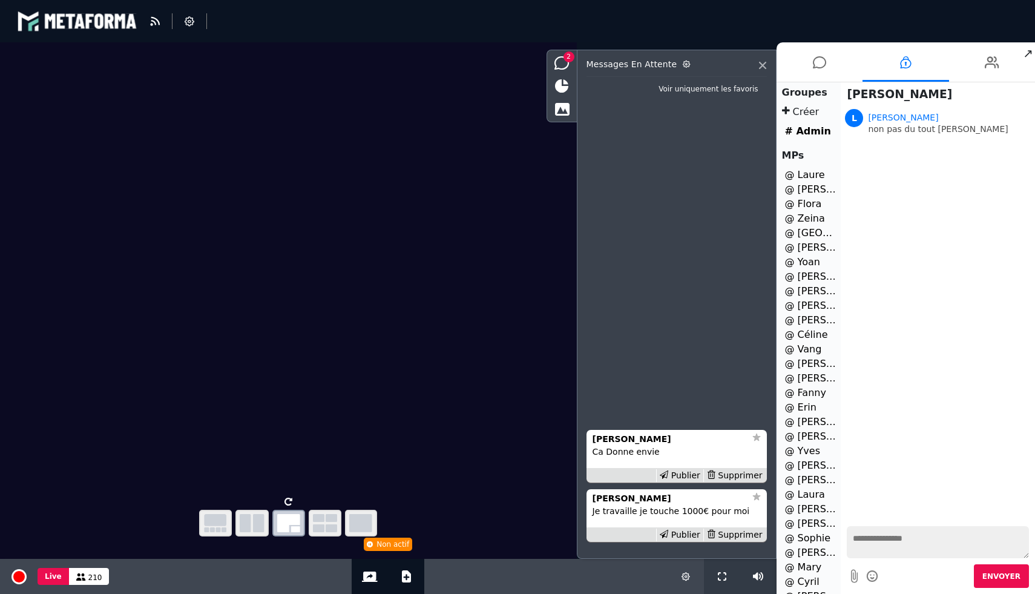
click at [749, 533] on div "Supprimer" at bounding box center [734, 534] width 62 height 13
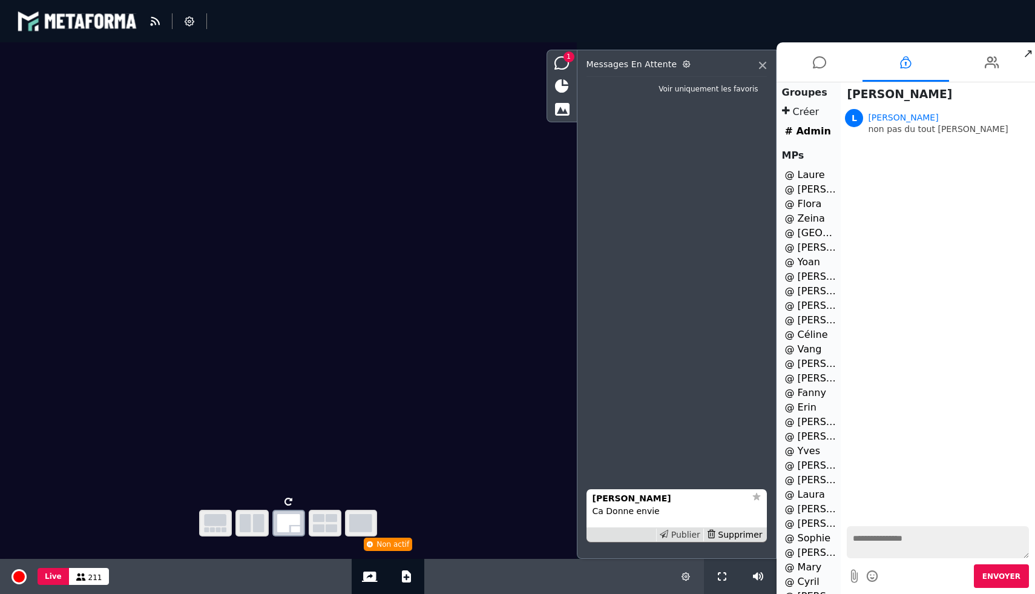
click at [684, 531] on div "Publier" at bounding box center [679, 534] width 47 height 13
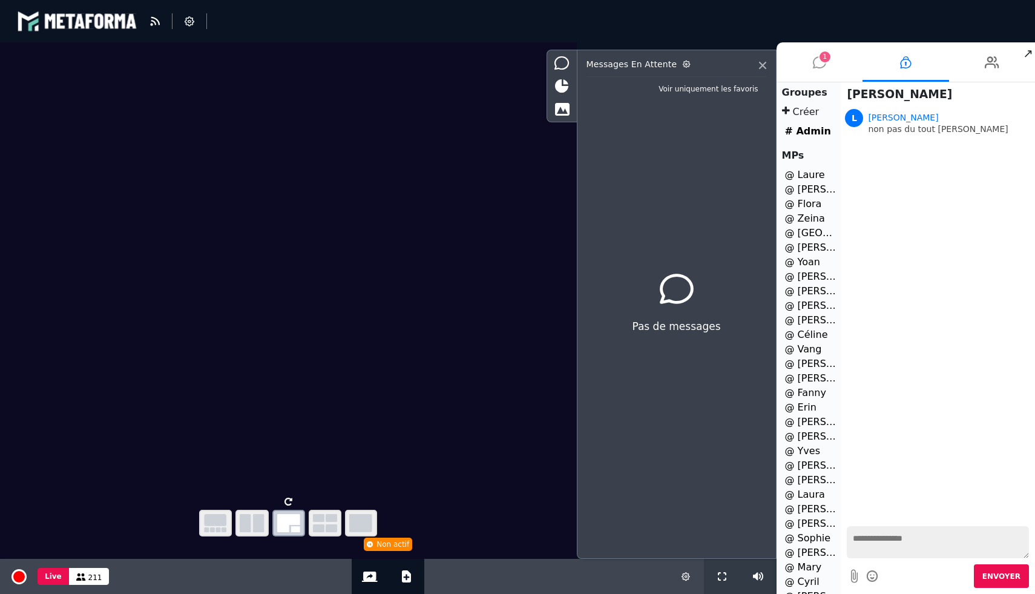
click at [835, 58] on li "1" at bounding box center [820, 61] width 87 height 39
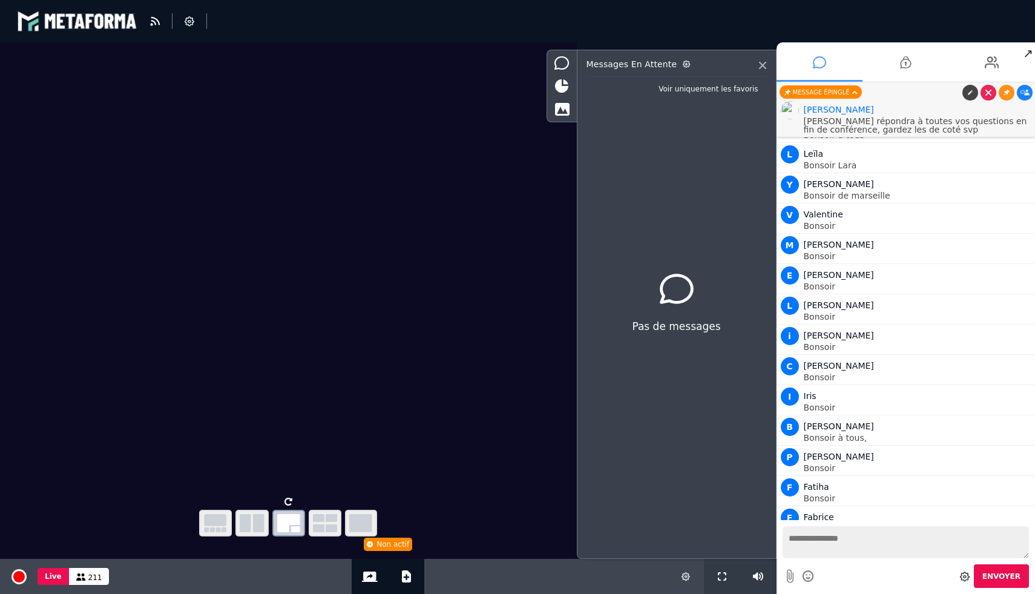
scroll to position [8103, 0]
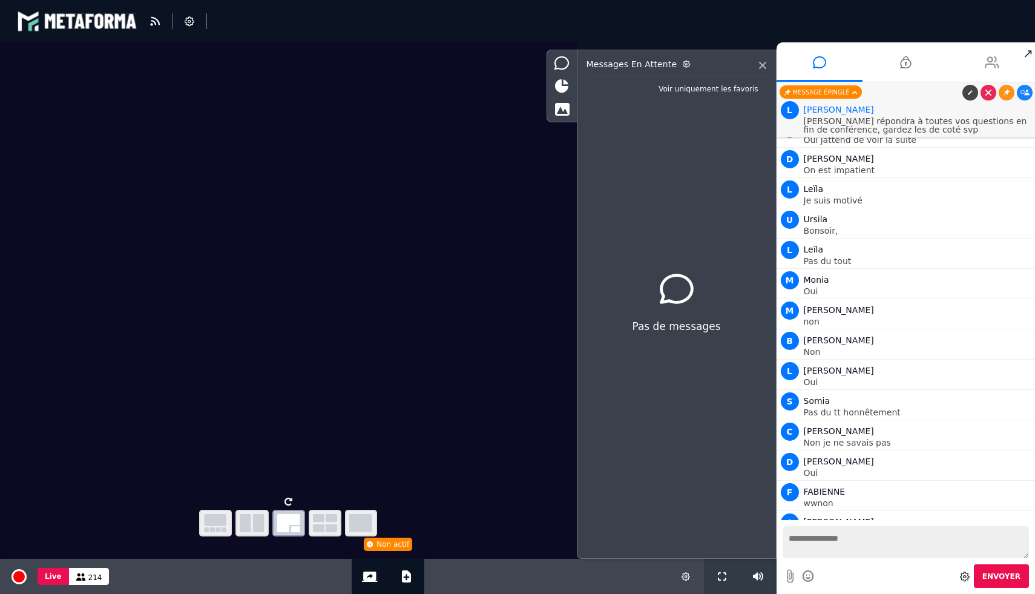
click at [1005, 56] on li at bounding box center [992, 61] width 87 height 39
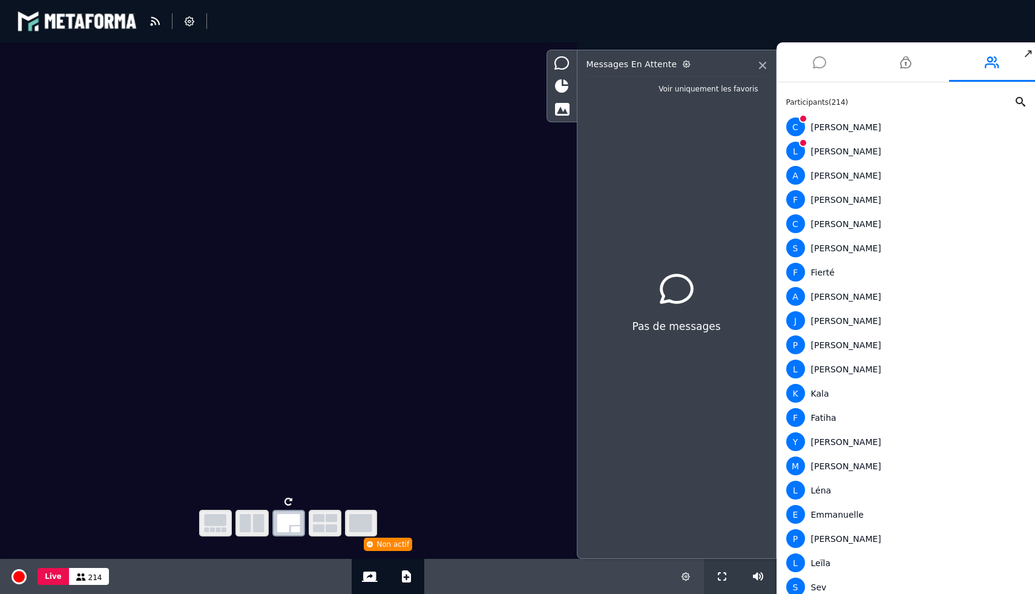
click at [808, 68] on li at bounding box center [820, 61] width 87 height 39
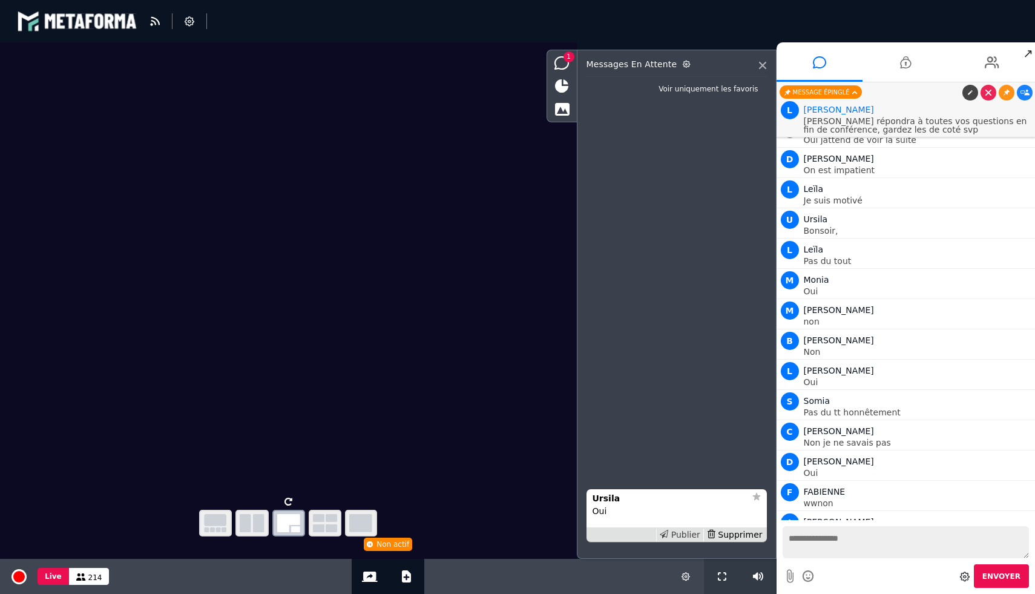
click at [677, 537] on div "Publier" at bounding box center [679, 534] width 47 height 13
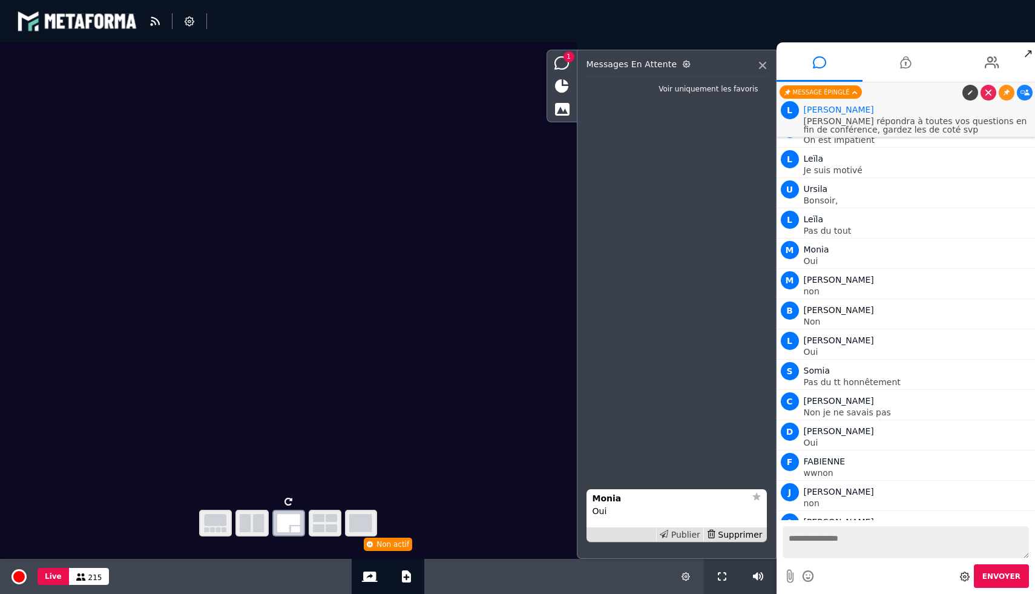
click at [669, 538] on div "Publier" at bounding box center [679, 534] width 47 height 13
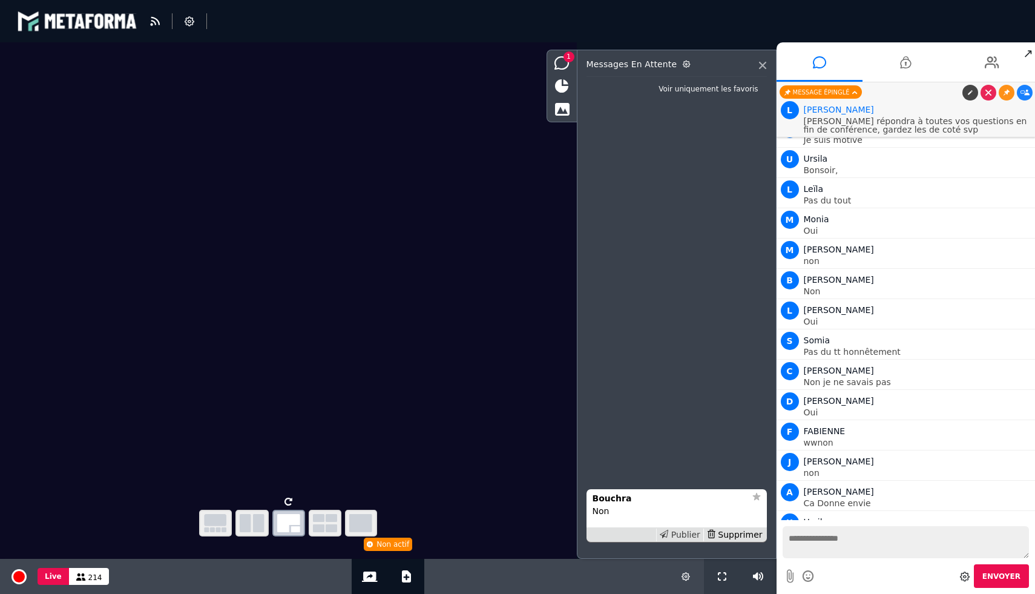
click at [684, 539] on div "Publier" at bounding box center [679, 534] width 47 height 13
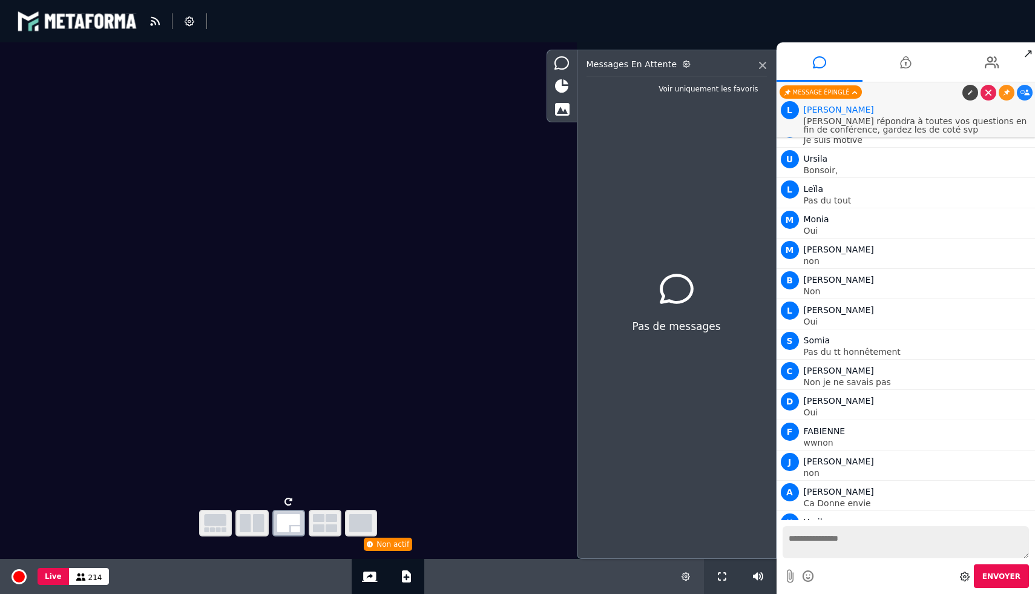
scroll to position [8194, 0]
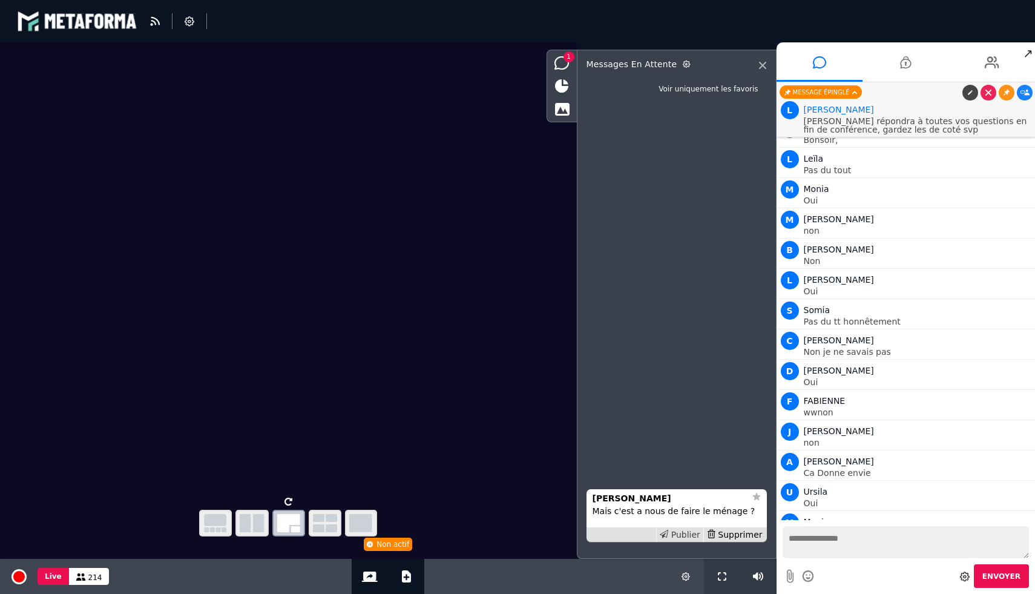
click at [682, 536] on div "Publier" at bounding box center [679, 534] width 47 height 13
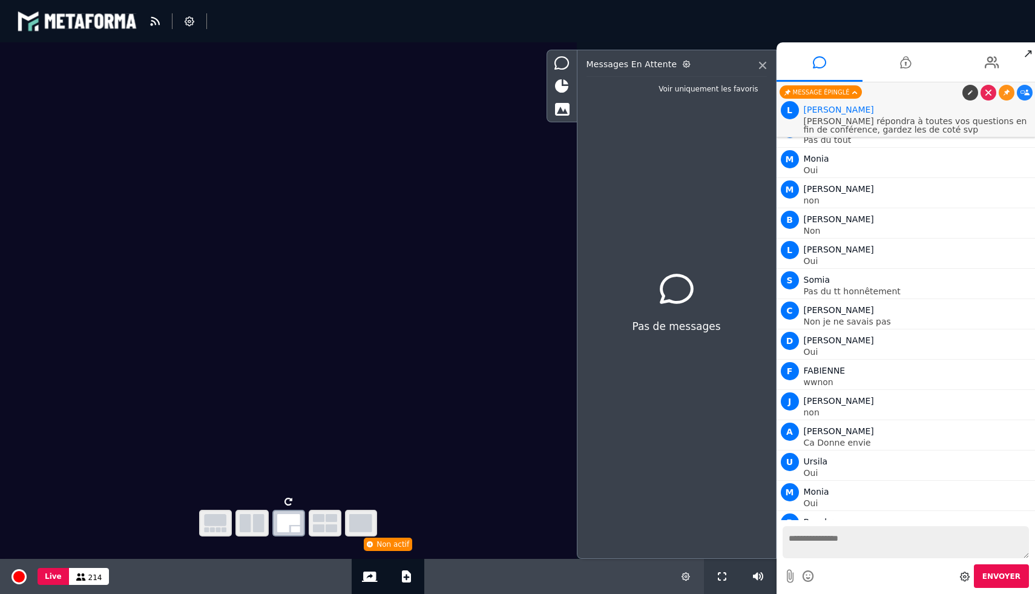
click at [838, 533] on textarea at bounding box center [906, 542] width 247 height 32
type textarea "*********"
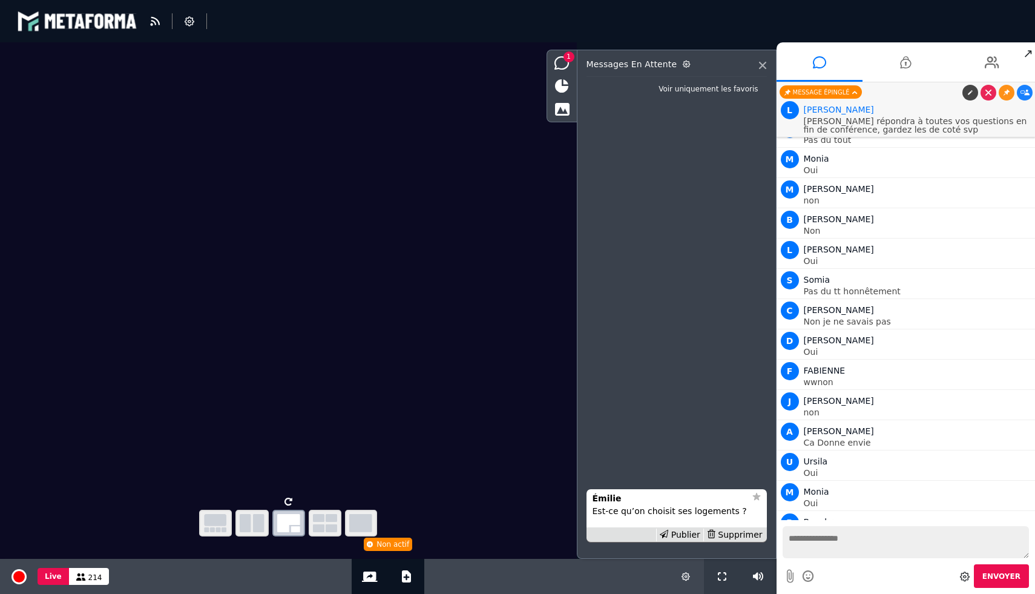
scroll to position [8255, 0]
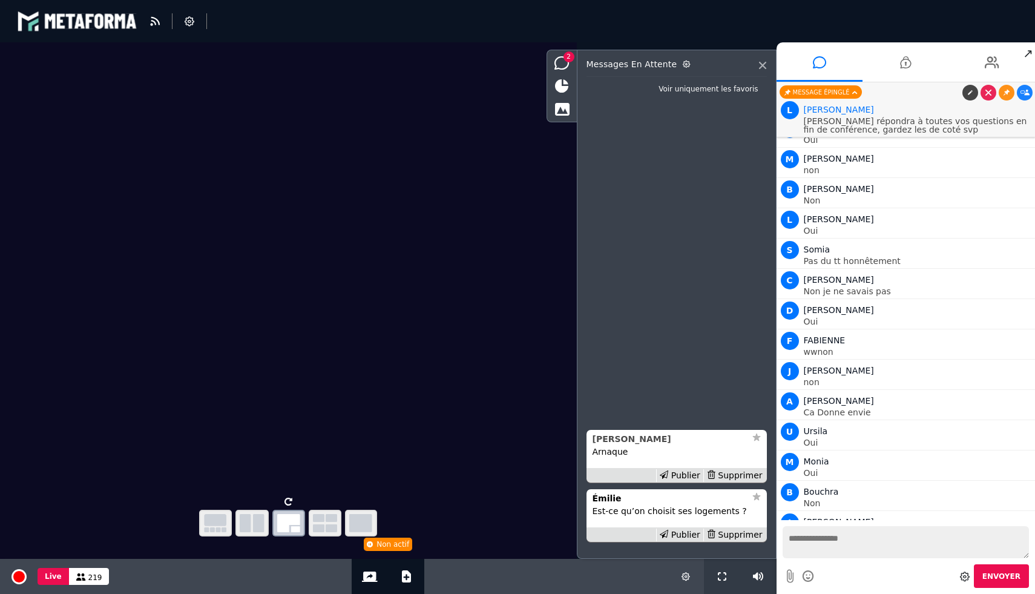
click at [607, 443] on strong "Anne" at bounding box center [632, 439] width 79 height 10
click at [736, 472] on div "Supprimer" at bounding box center [734, 475] width 62 height 13
click at [679, 476] on div "Publier" at bounding box center [679, 475] width 47 height 13
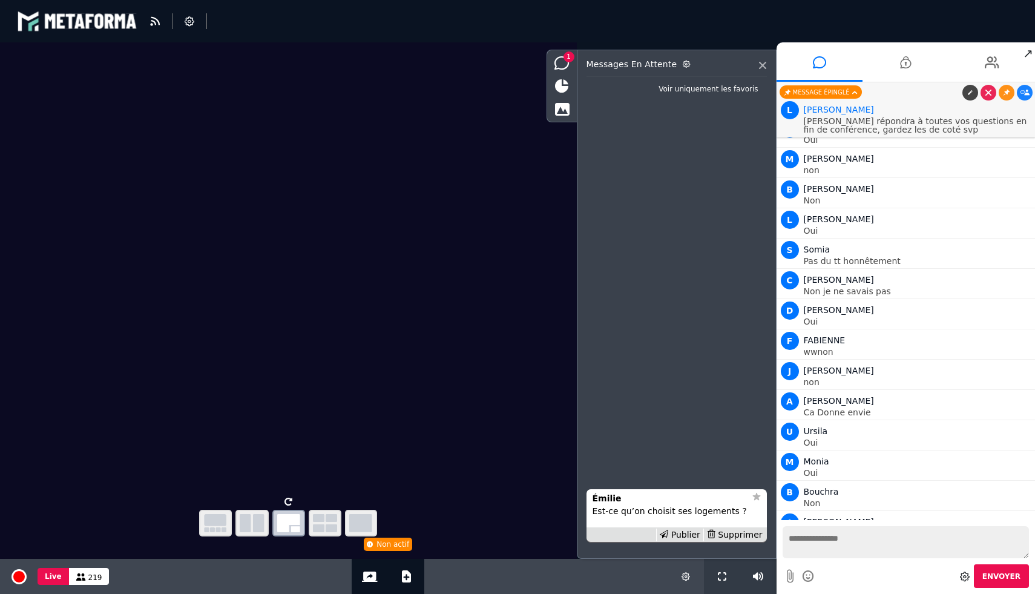
scroll to position [8285, 0]
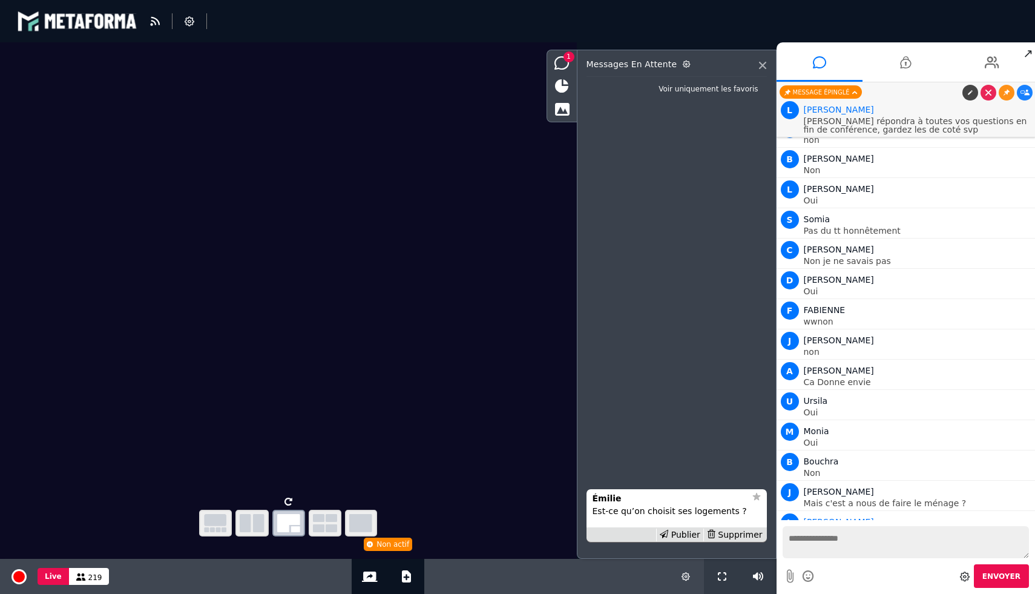
click at [815, 540] on textarea at bounding box center [906, 542] width 247 height 32
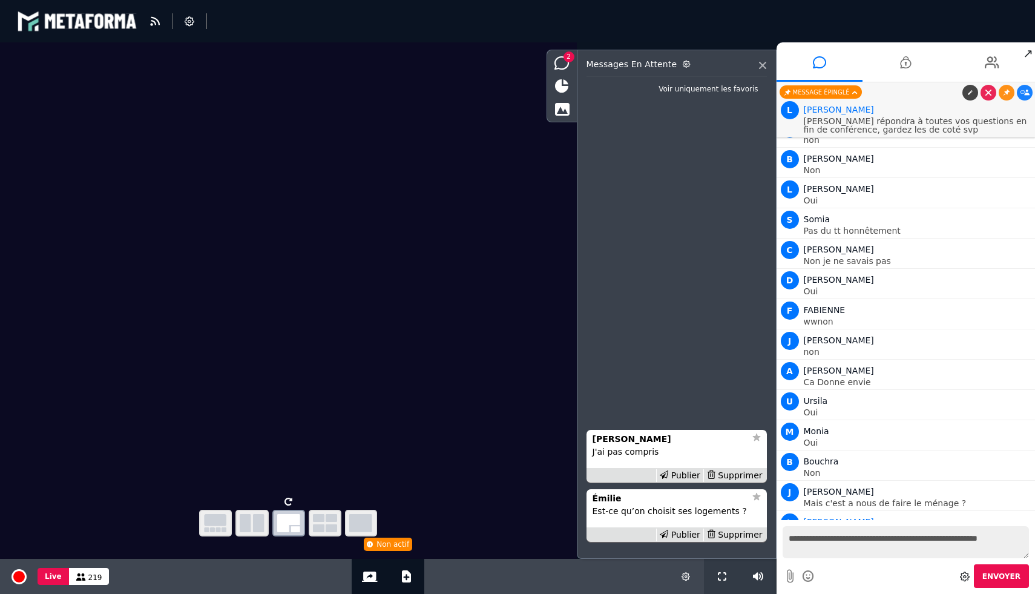
type textarea "**********"
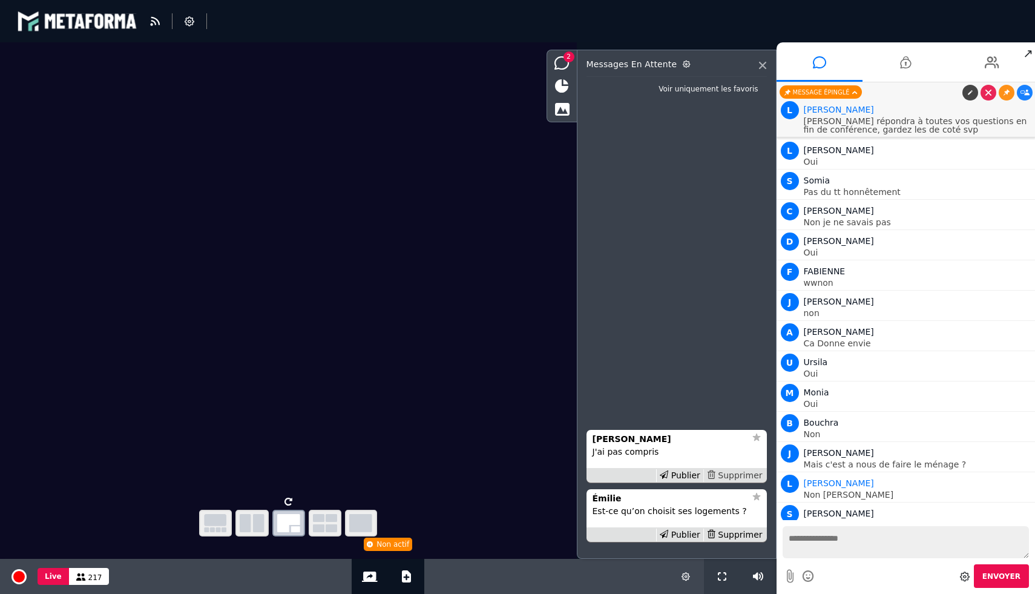
click at [734, 475] on div "Supprimer" at bounding box center [734, 475] width 62 height 13
click at [743, 475] on div "Supprimer" at bounding box center [734, 475] width 62 height 13
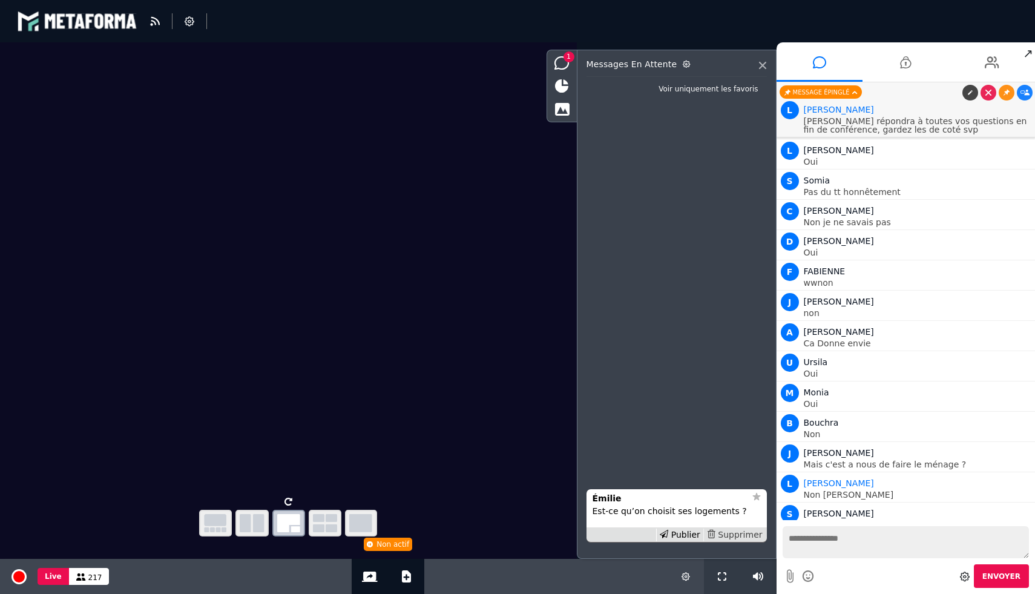
click at [742, 536] on div "Supprimer" at bounding box center [734, 534] width 62 height 13
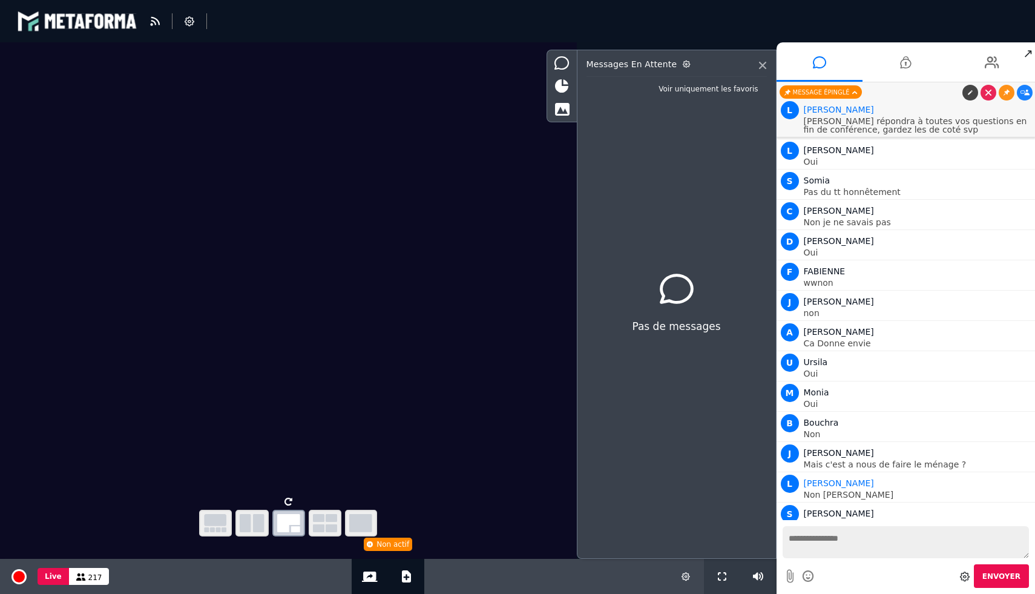
click at [844, 536] on textarea at bounding box center [906, 542] width 247 height 32
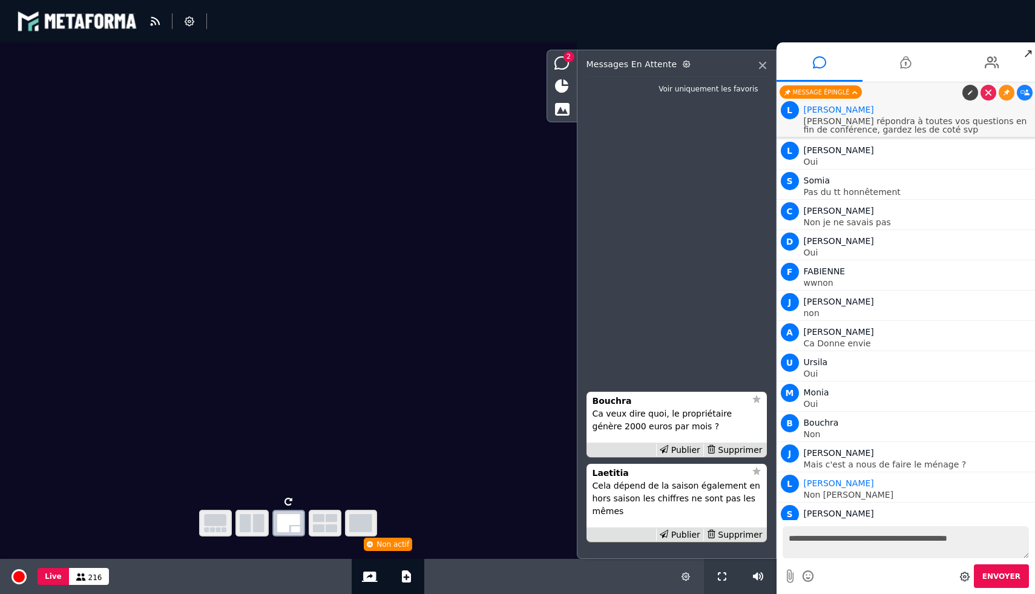
type textarea "**********"
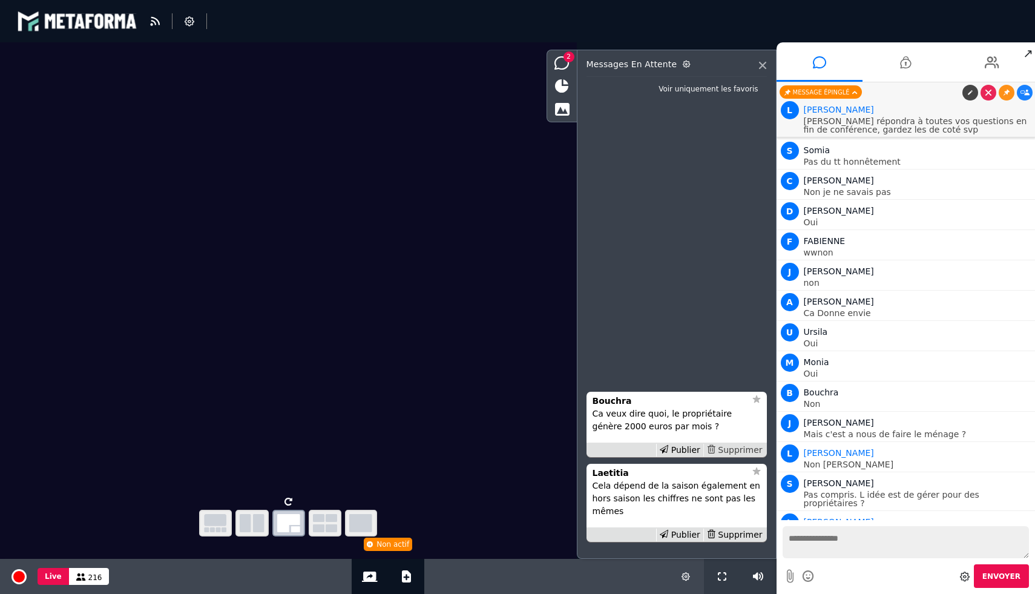
click at [732, 447] on div "Supprimer" at bounding box center [734, 450] width 62 height 13
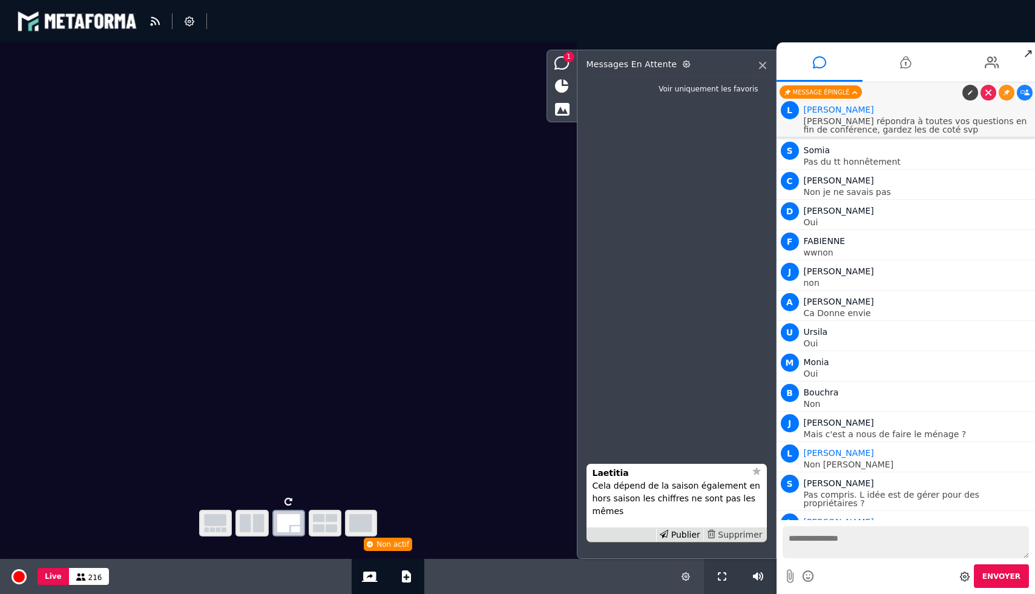
click at [735, 534] on div "Supprimer" at bounding box center [734, 534] width 62 height 13
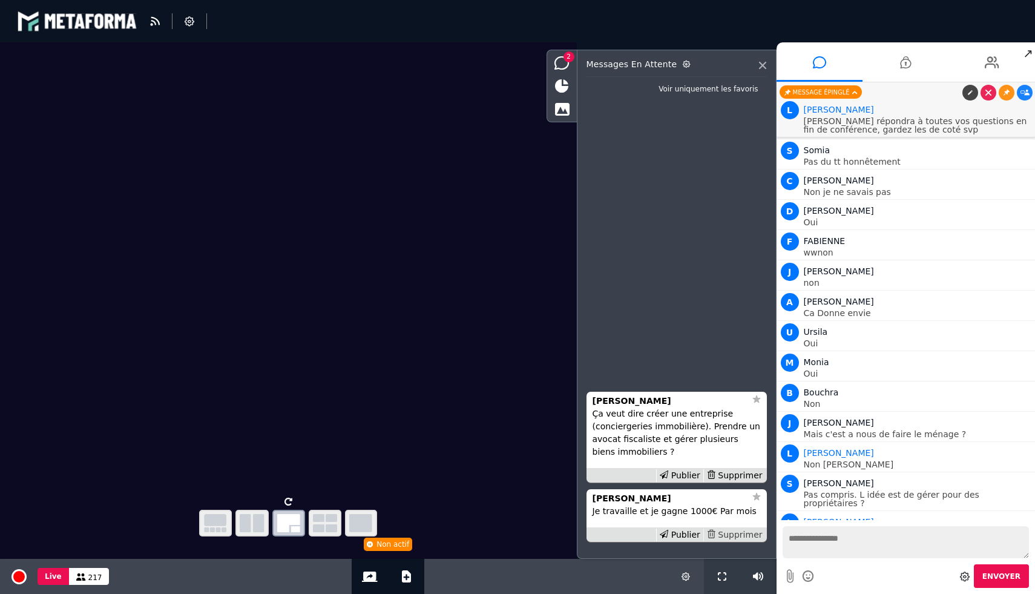
click at [754, 537] on div "Supprimer" at bounding box center [734, 534] width 62 height 13
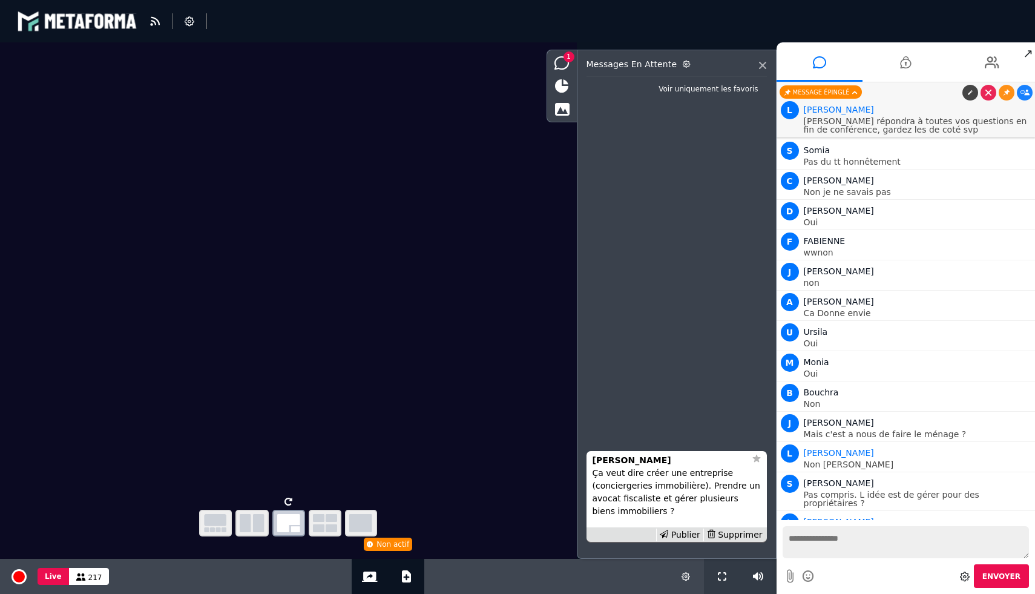
click at [754, 537] on div "Supprimer" at bounding box center [734, 534] width 62 height 13
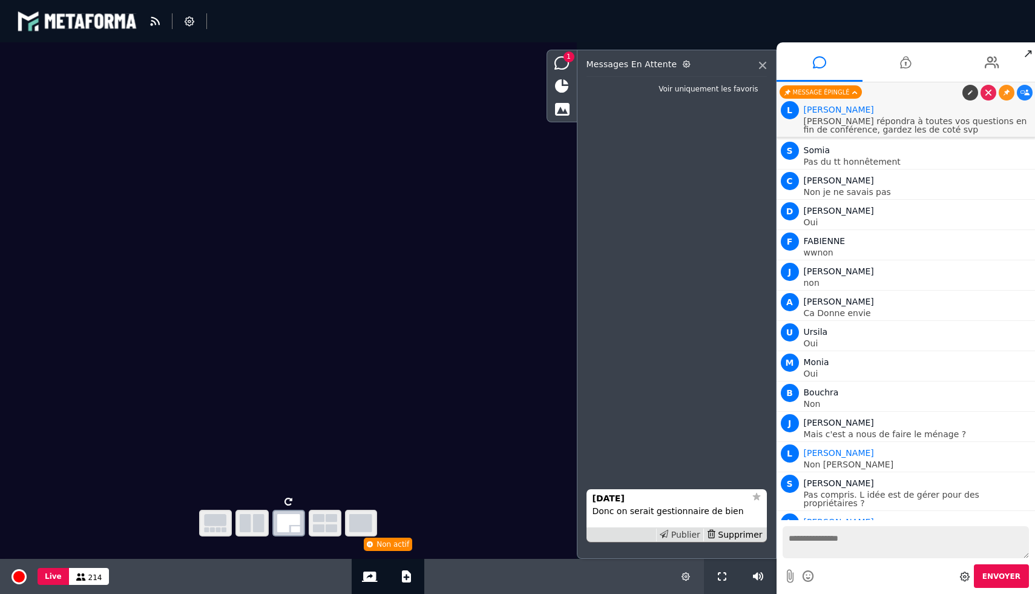
click at [684, 535] on div "Publier" at bounding box center [679, 534] width 47 height 13
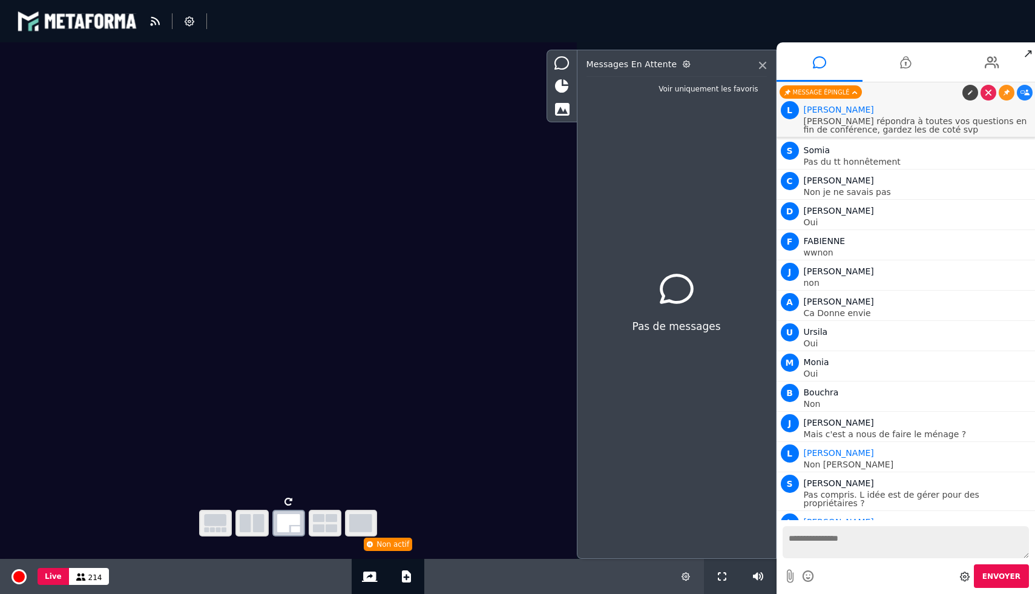
scroll to position [8384, 0]
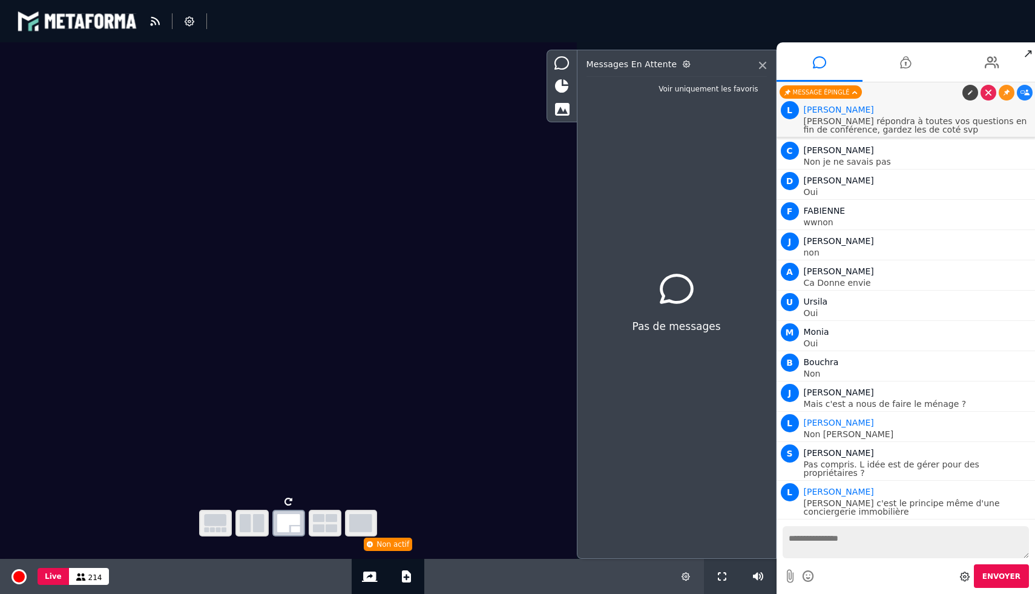
click at [909, 535] on textarea at bounding box center [906, 542] width 247 height 32
type textarea "**********"
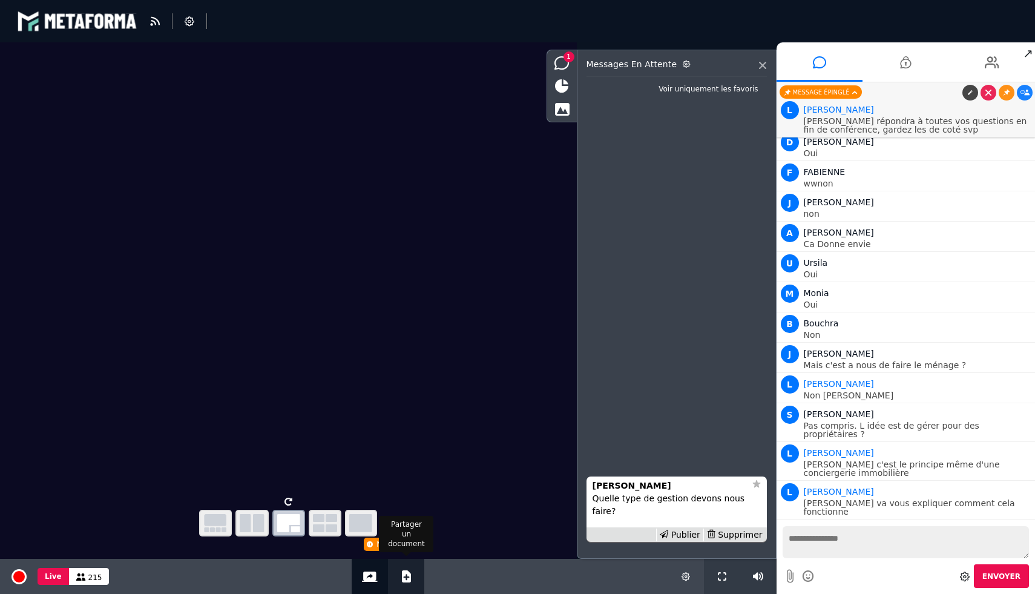
click at [402, 580] on icon at bounding box center [406, 576] width 9 height 12
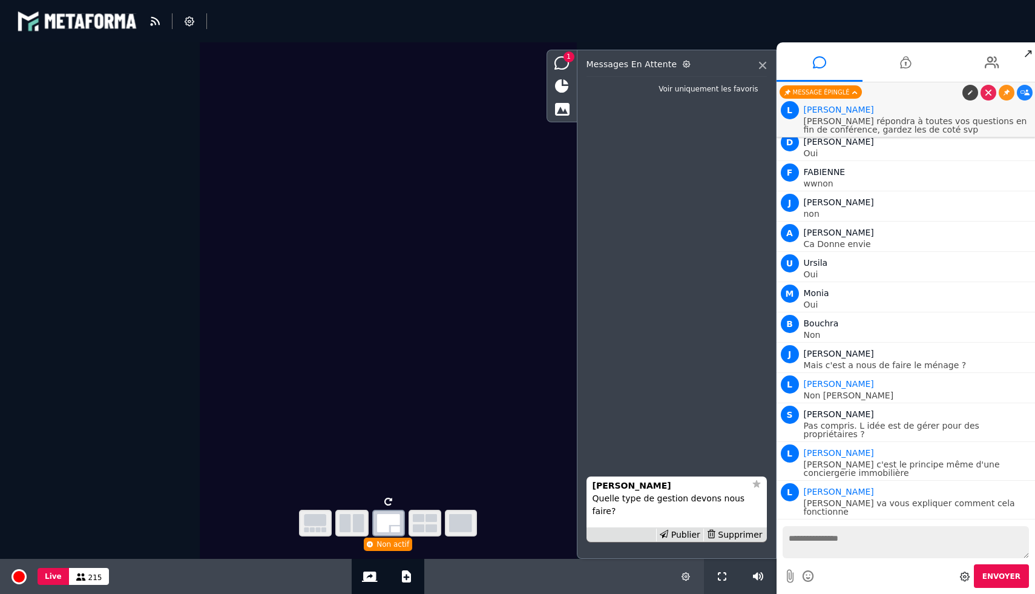
select select "******"
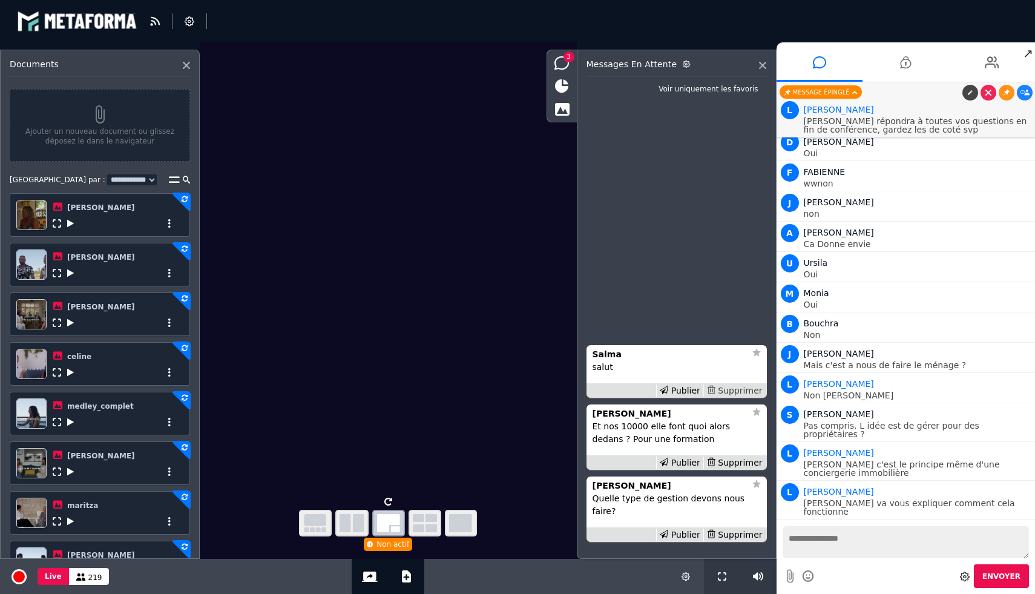
click at [735, 397] on div "Supprimer" at bounding box center [734, 390] width 62 height 13
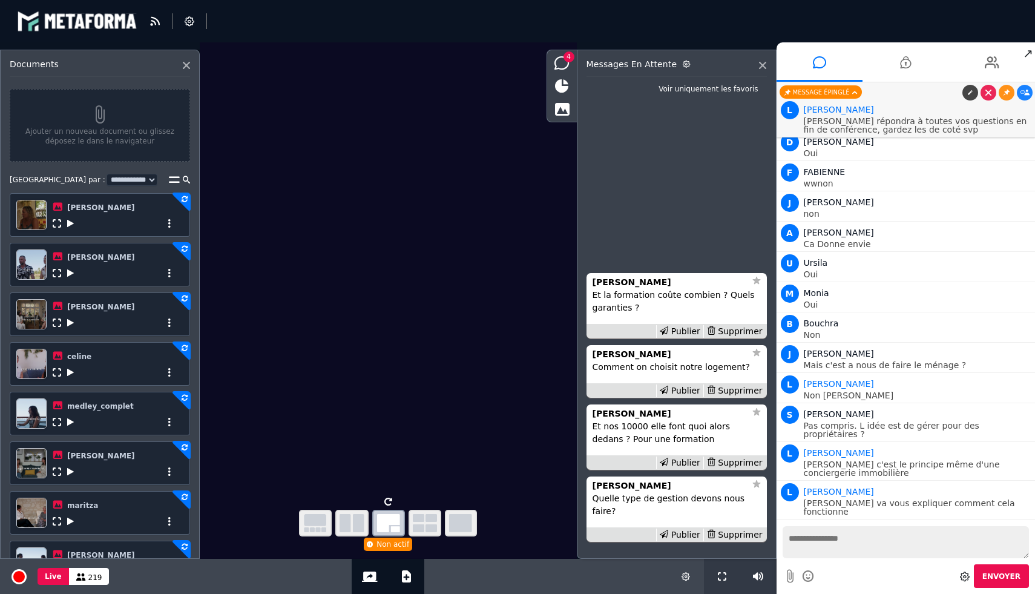
click at [68, 276] on icon at bounding box center [70, 273] width 7 height 8
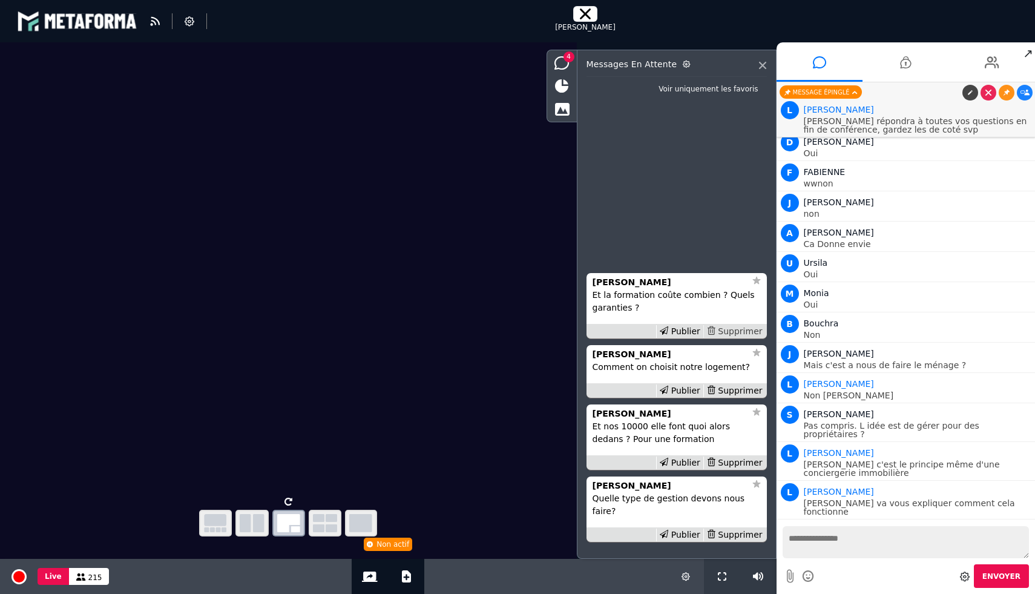
click at [738, 338] on div "Supprimer" at bounding box center [734, 331] width 62 height 13
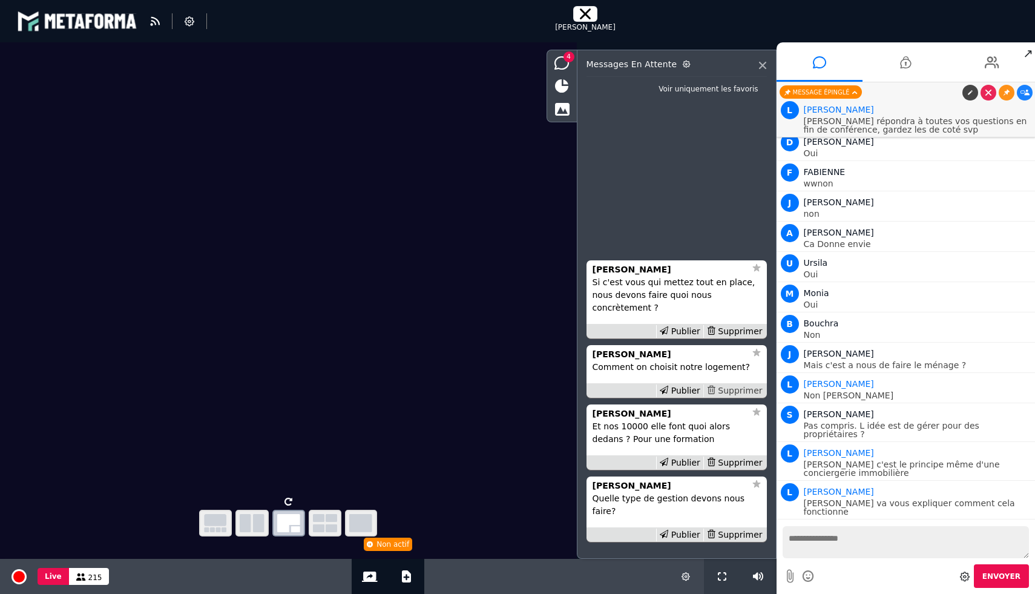
click at [739, 397] on div "Supprimer" at bounding box center [734, 390] width 62 height 13
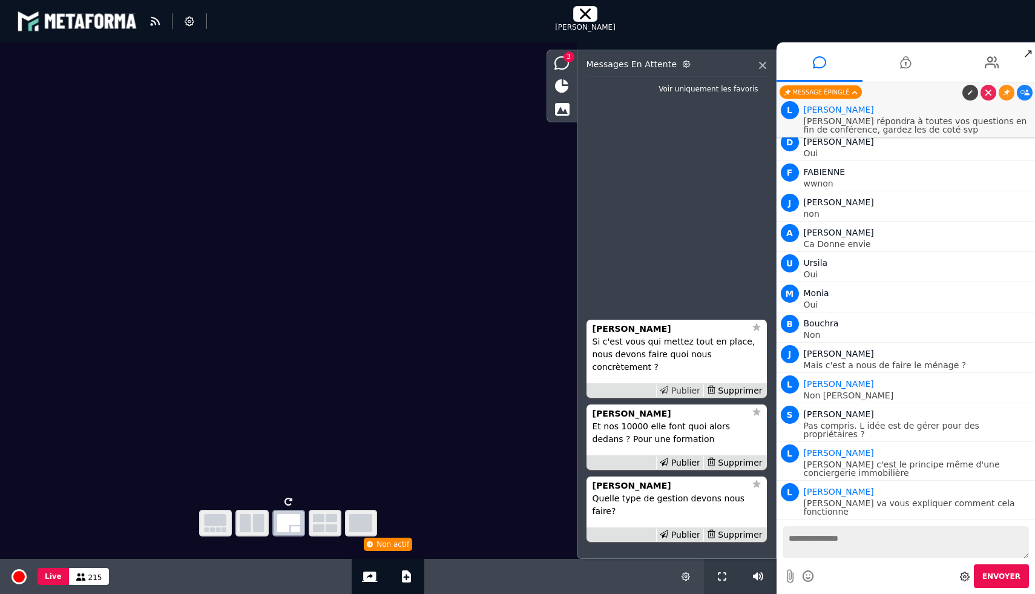
click at [682, 397] on div "Publier" at bounding box center [679, 390] width 47 height 13
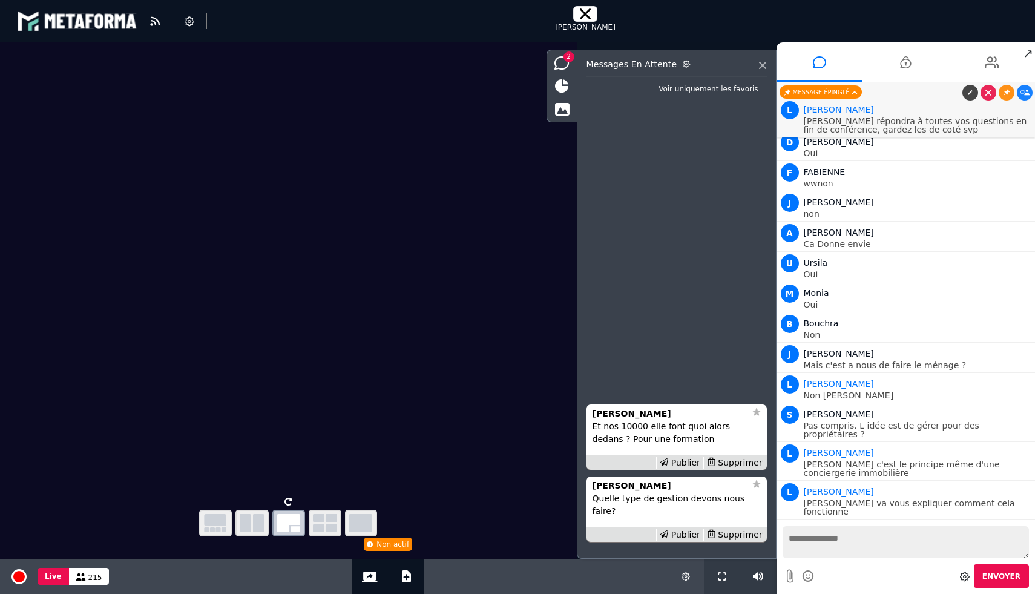
scroll to position [8462, 0]
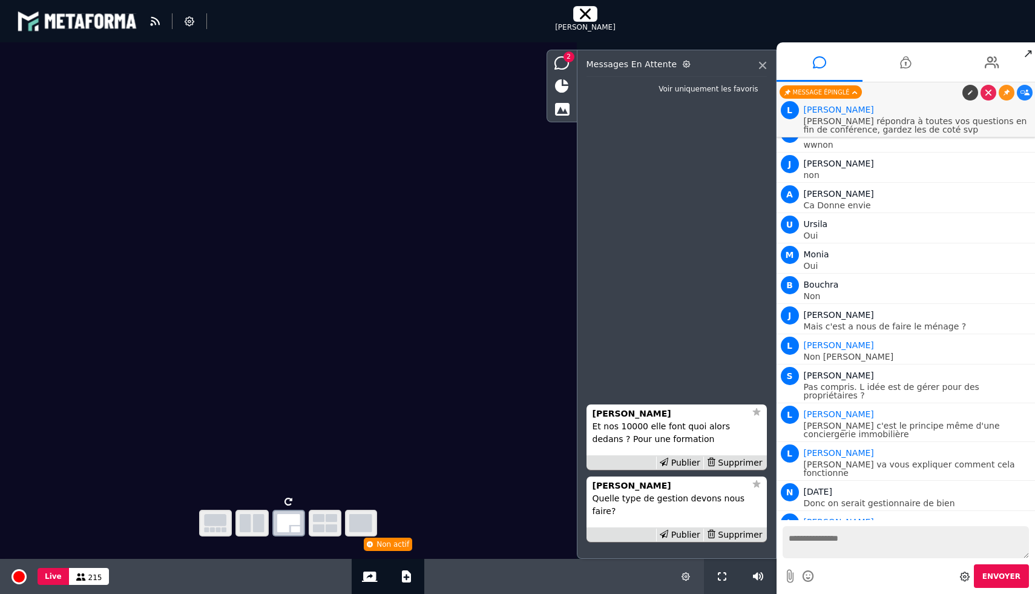
click at [862, 548] on textarea at bounding box center [906, 542] width 247 height 32
type textarea "**********"
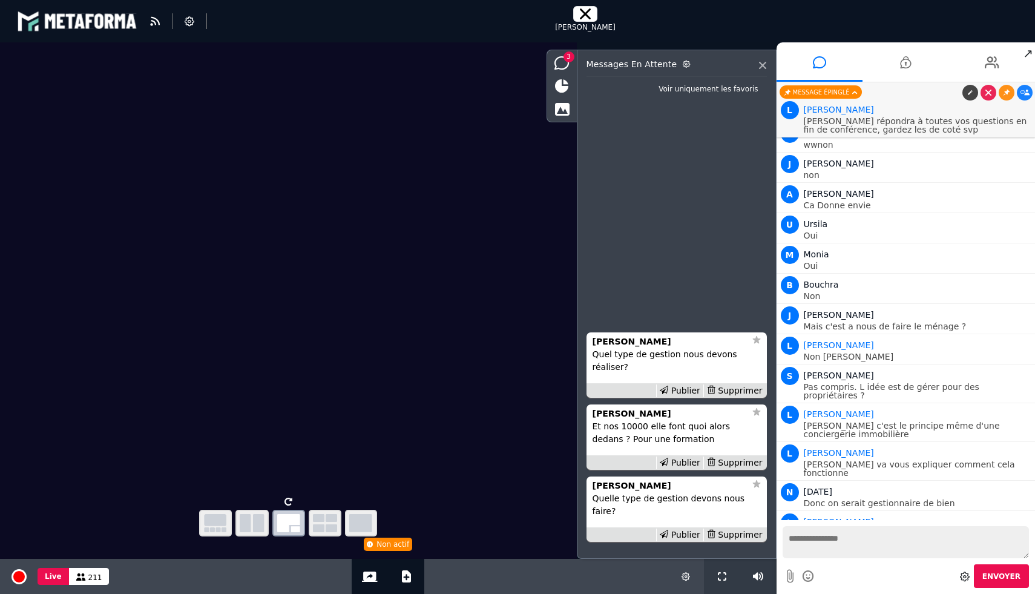
scroll to position [8492, 0]
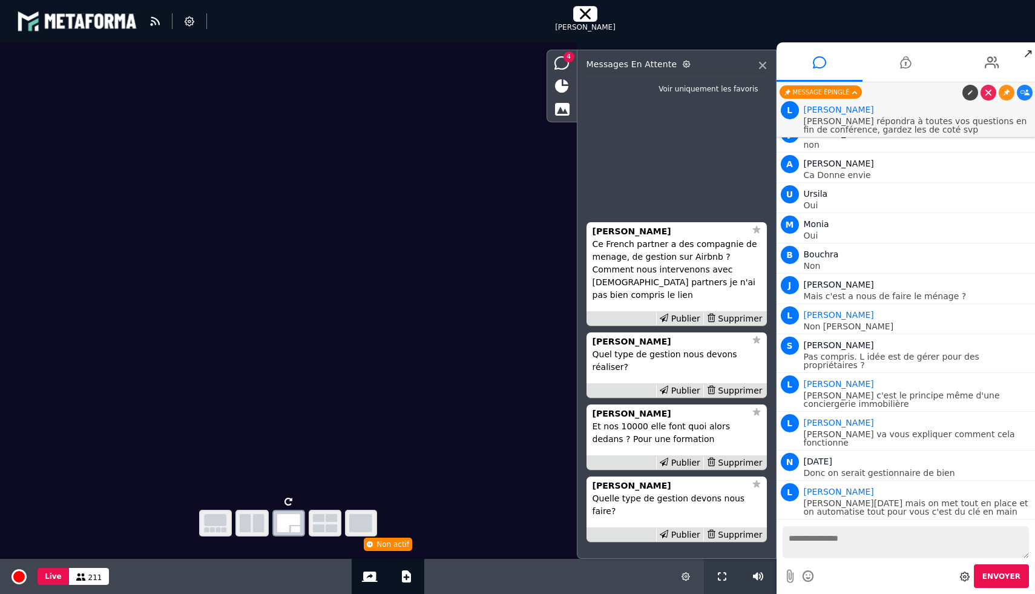
click at [640, 279] on p "Ce French partner a des compagnie de menage, de gestion sur Airbnb ? Comment no…" at bounding box center [677, 270] width 168 height 64
click at [615, 277] on p "Ce French partner a des compagnie de menage, de gestion sur Airbnb ? Comment no…" at bounding box center [677, 270] width 168 height 64
click at [615, 236] on strong "Juliette" at bounding box center [632, 231] width 79 height 10
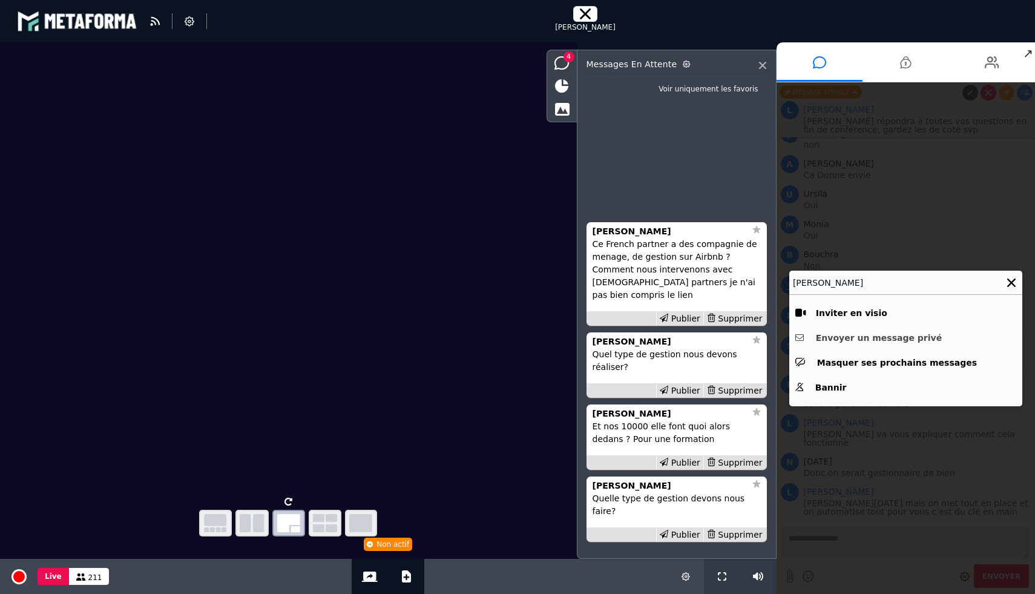
click at [894, 340] on button "Envoyer un message privé" at bounding box center [905, 338] width 221 height 19
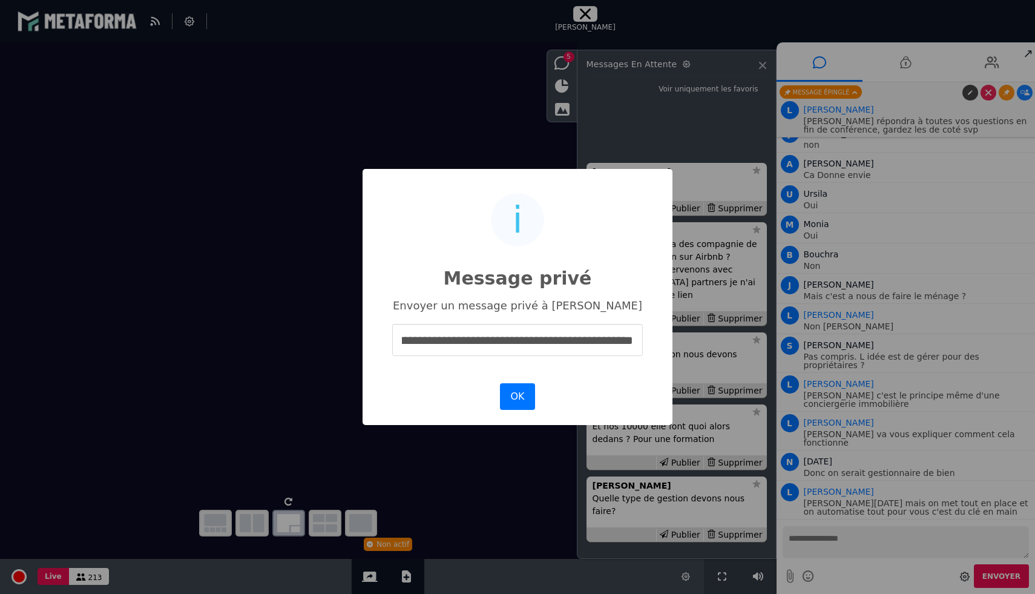
scroll to position [0, 94]
type input "**********"
click at [533, 396] on button "OK" at bounding box center [517, 396] width 35 height 27
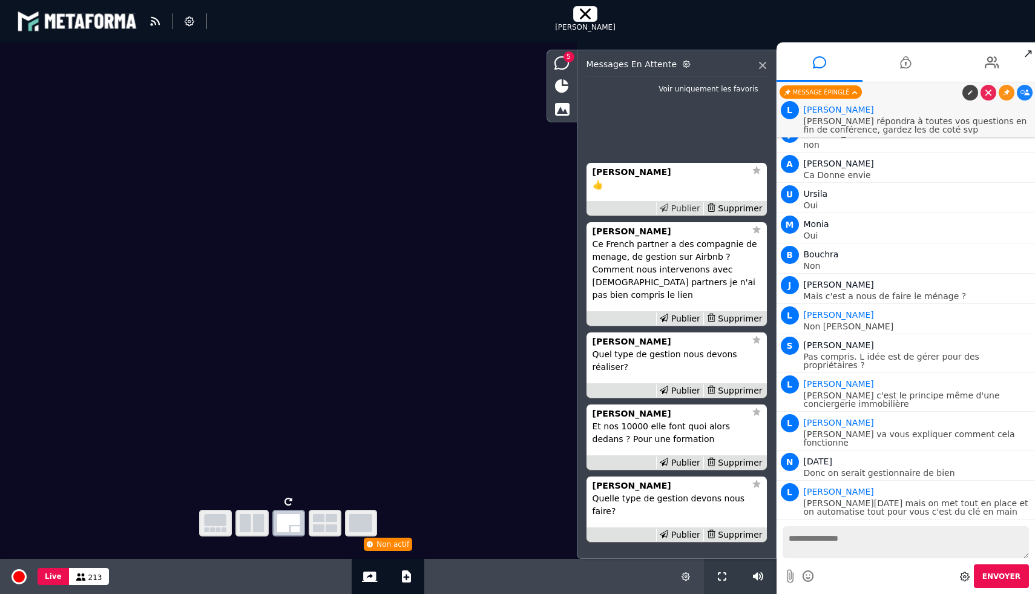
click at [685, 215] on div "Publier" at bounding box center [679, 208] width 47 height 13
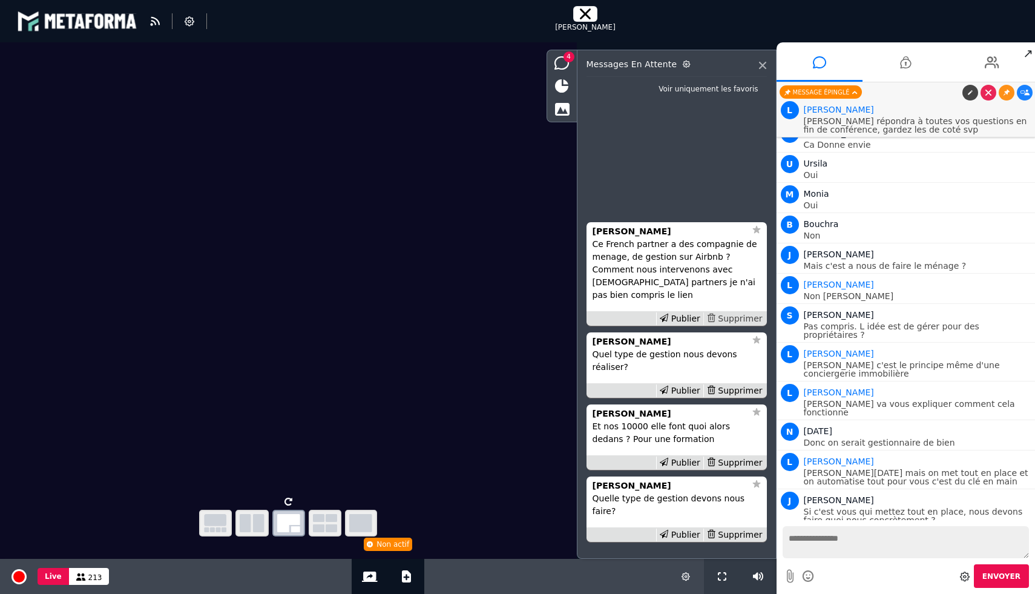
click at [738, 325] on div "Supprimer" at bounding box center [734, 318] width 62 height 13
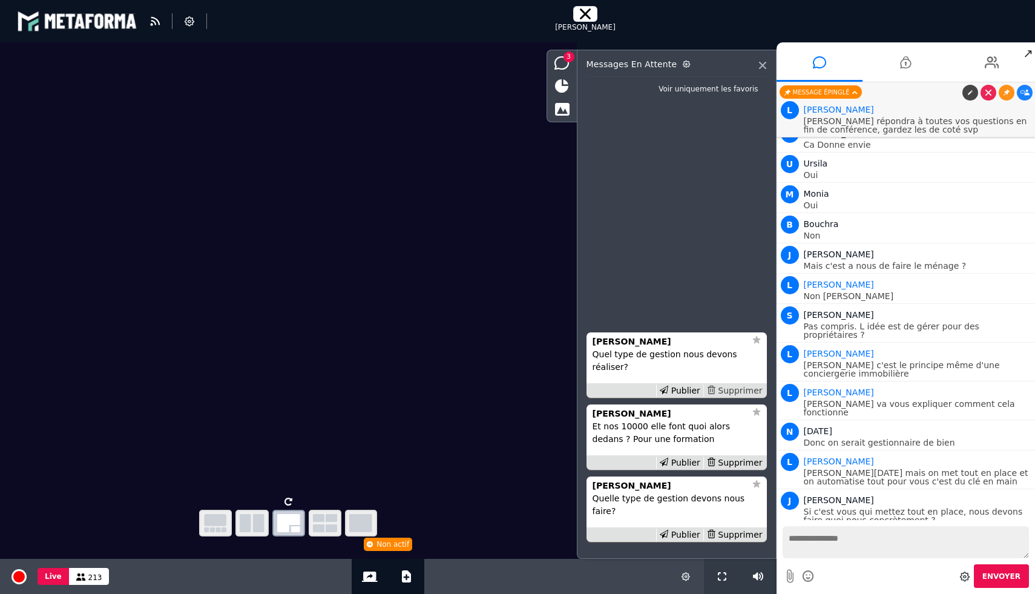
click at [744, 397] on div "Supprimer" at bounding box center [734, 390] width 62 height 13
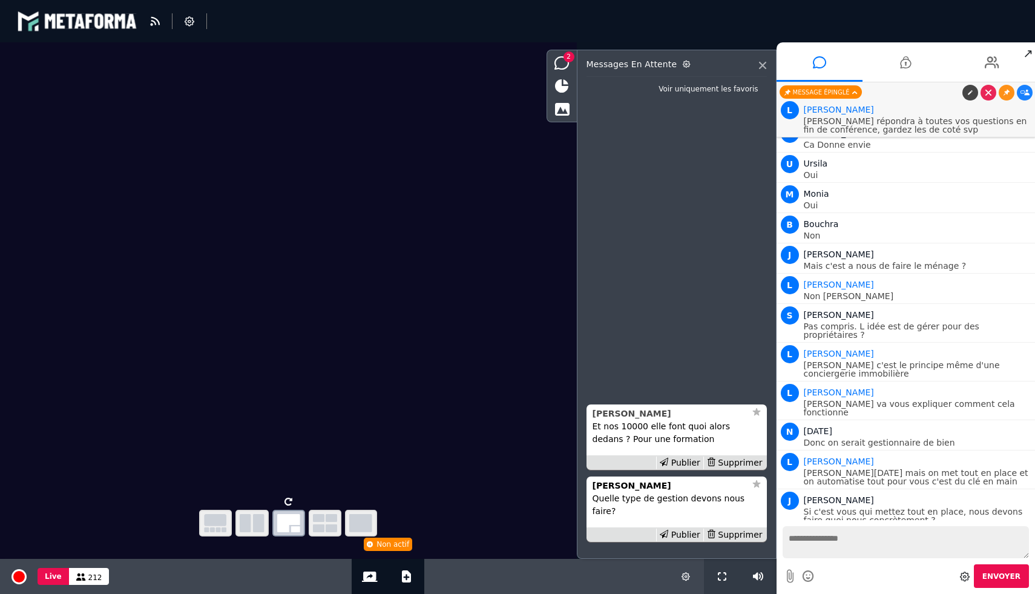
click at [606, 418] on strong "[PERSON_NAME]" at bounding box center [632, 414] width 79 height 10
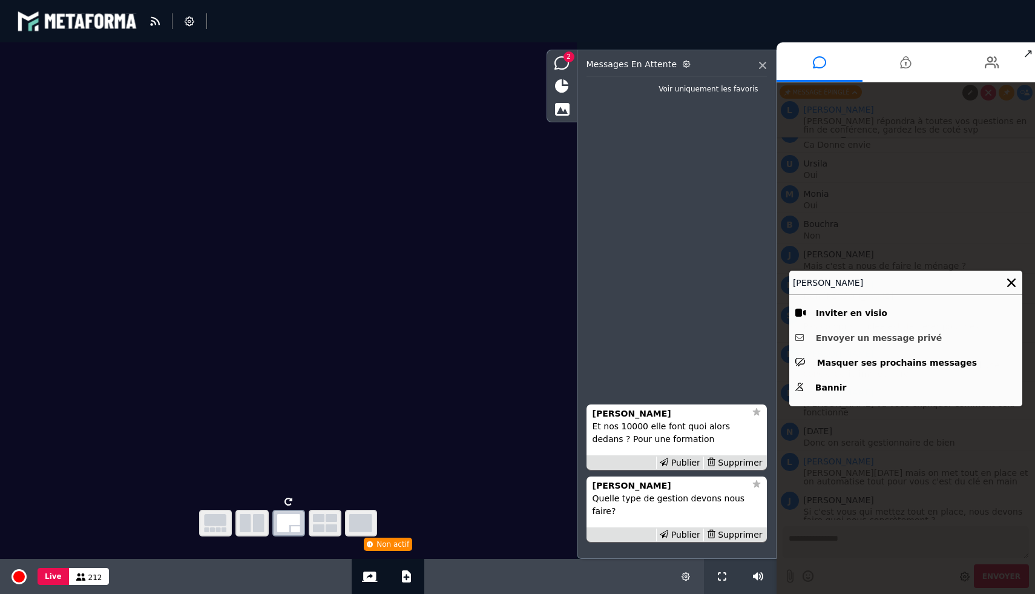
click at [860, 341] on button "Envoyer un message privé" at bounding box center [905, 338] width 221 height 19
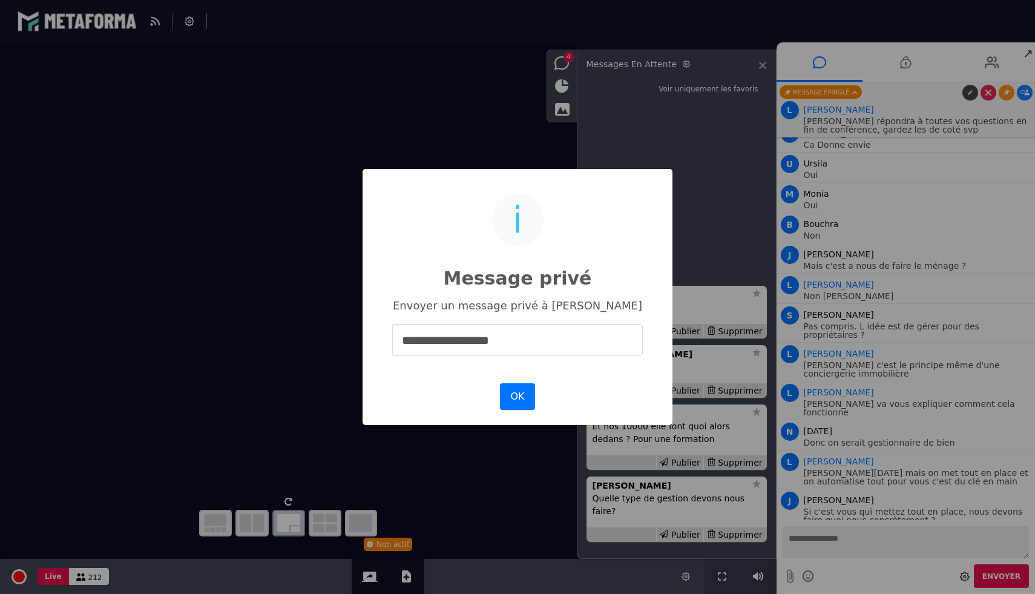
type input "**********"
click at [691, 222] on div "**********" at bounding box center [517, 297] width 1035 height 594
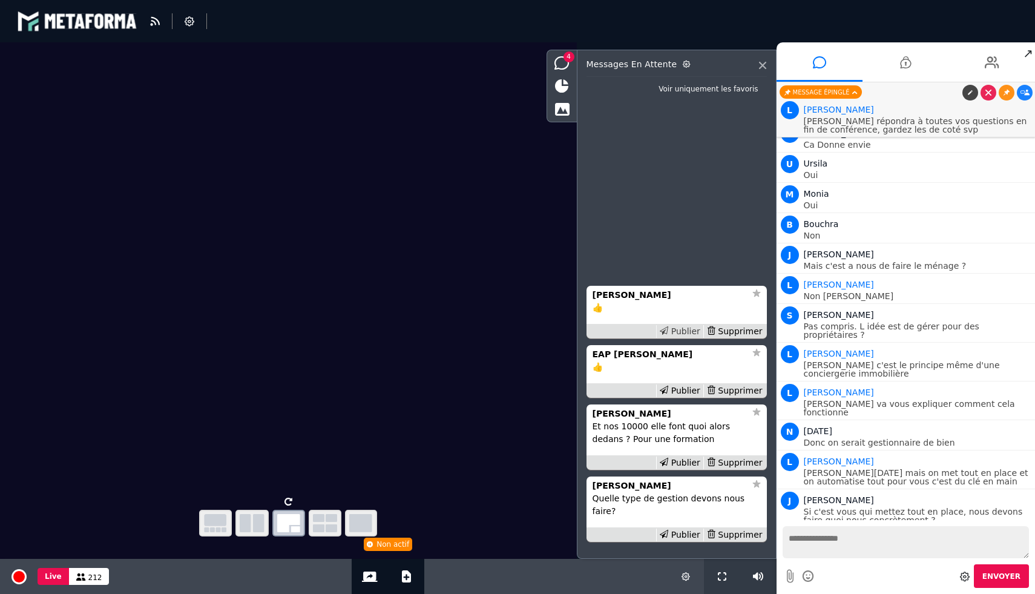
click at [692, 338] on div "Publier" at bounding box center [679, 331] width 47 height 13
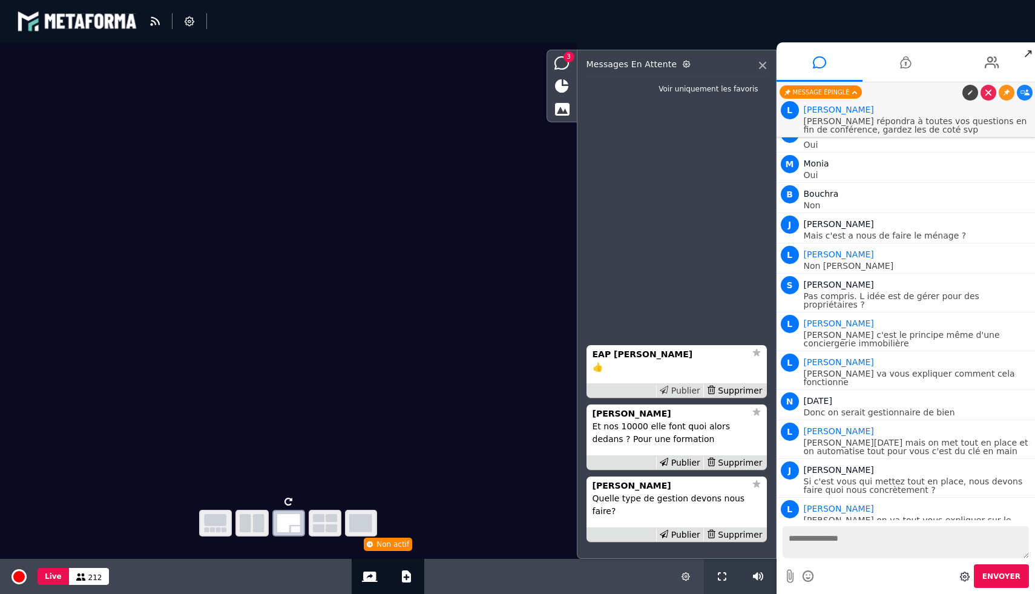
click at [685, 397] on div "Publier" at bounding box center [679, 390] width 47 height 13
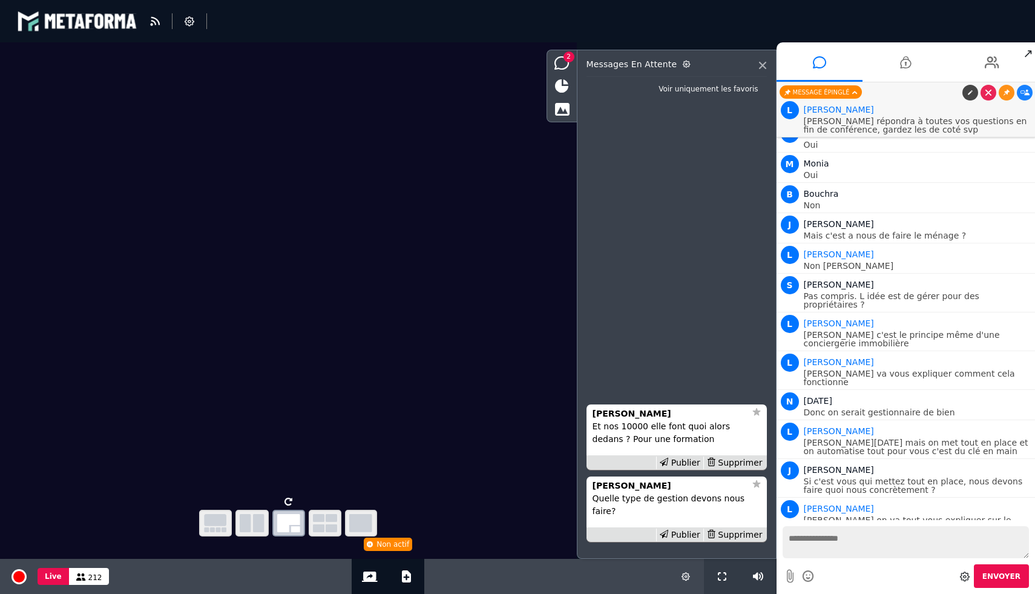
scroll to position [8583, 0]
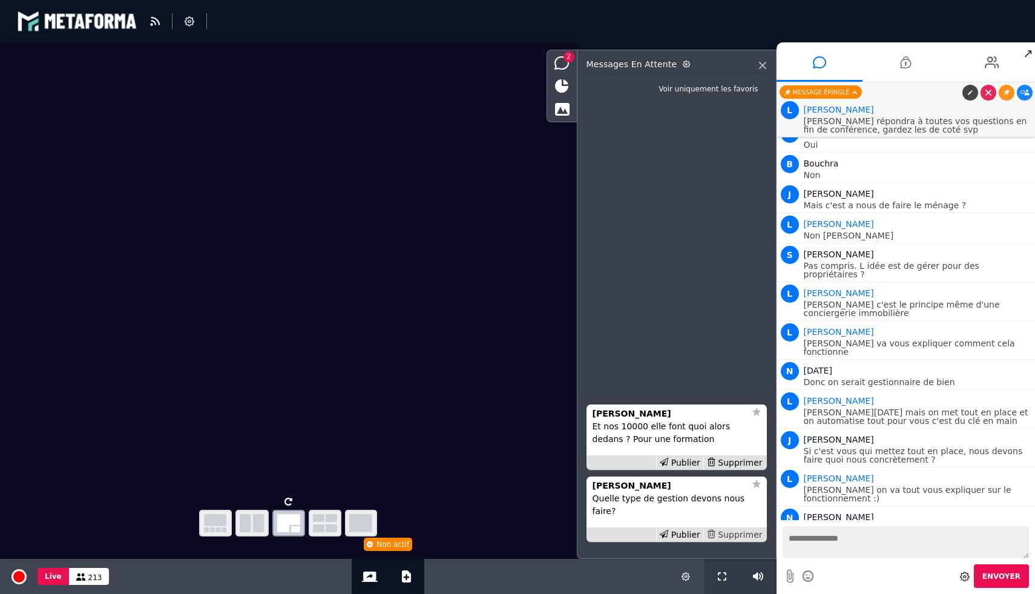
click at [738, 538] on div "Supprimer" at bounding box center [734, 534] width 62 height 13
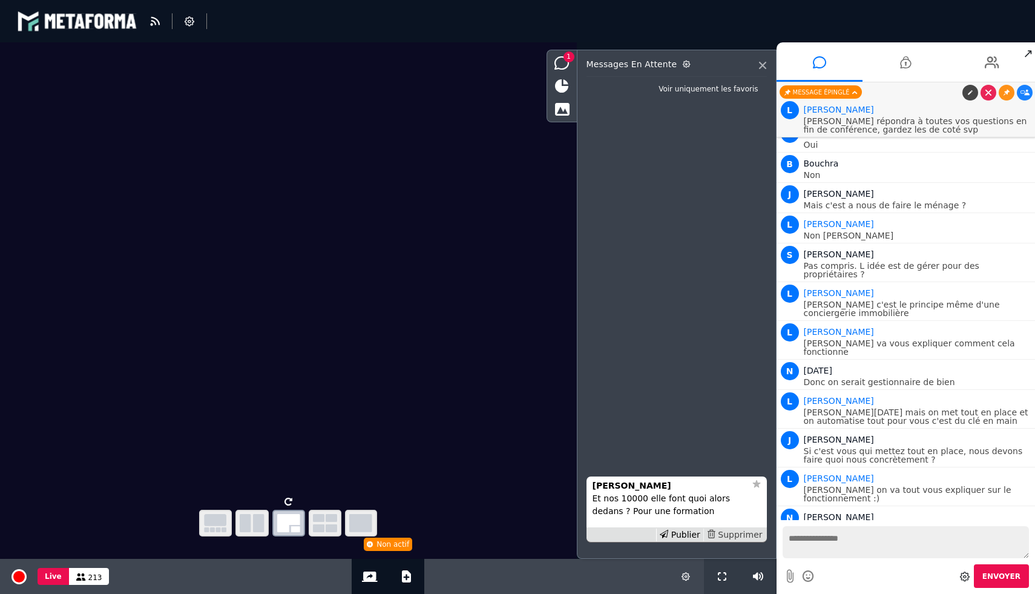
click at [736, 535] on div "Supprimer" at bounding box center [734, 534] width 62 height 13
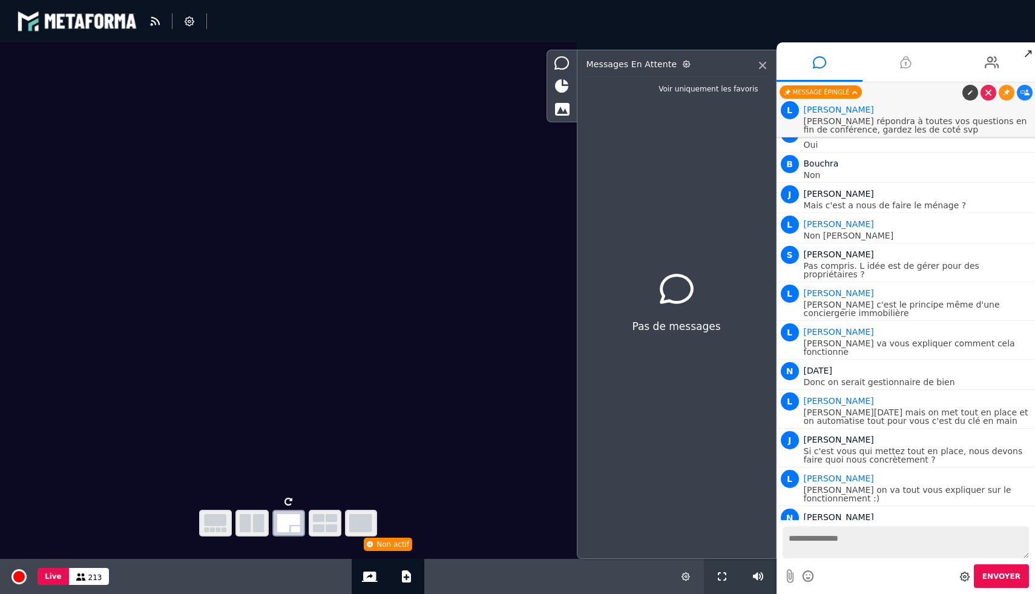
click at [912, 66] on li at bounding box center [906, 61] width 87 height 39
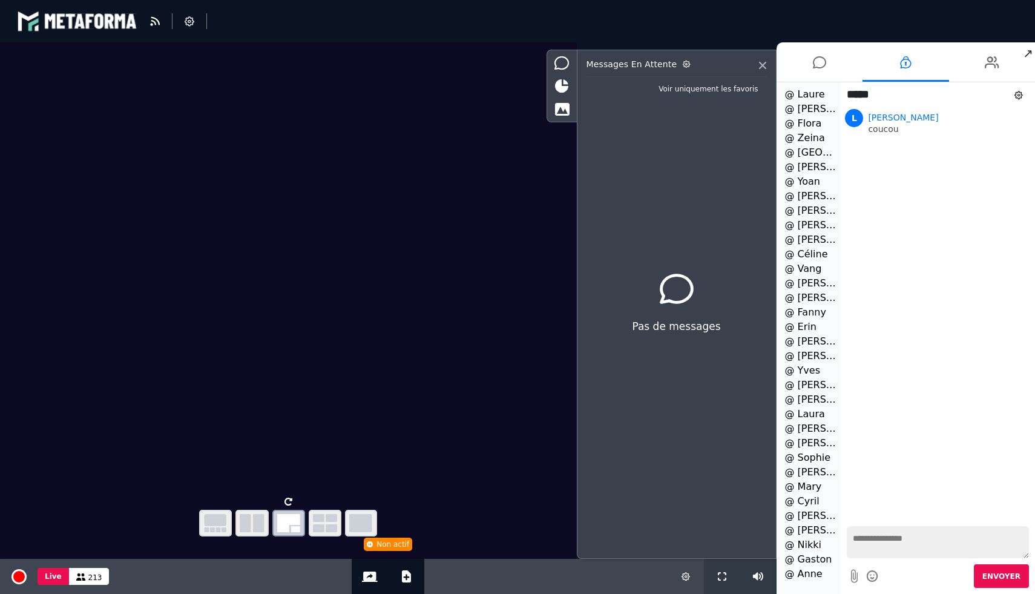
scroll to position [0, 0]
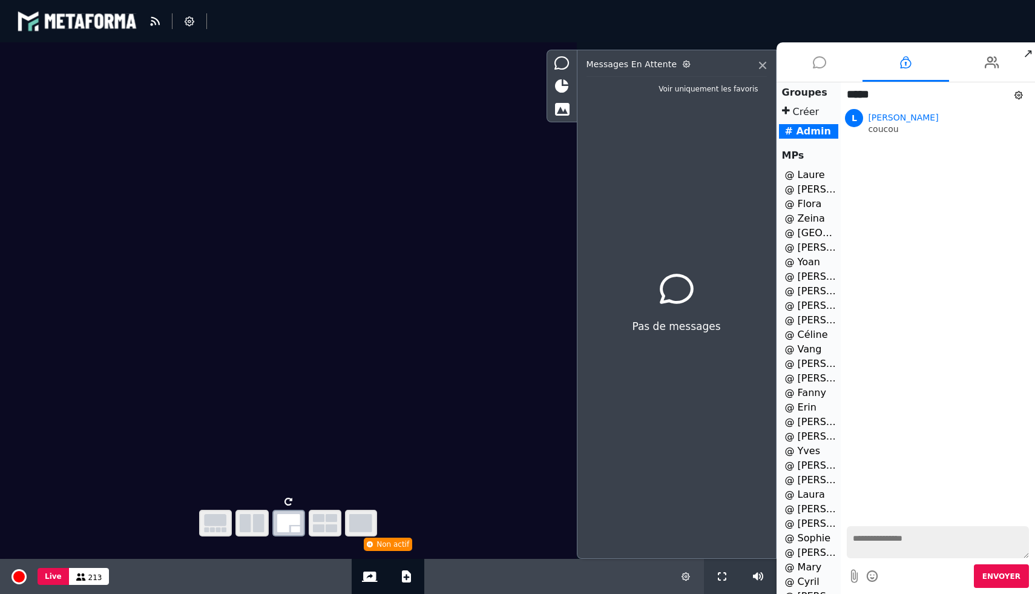
click at [822, 61] on icon at bounding box center [819, 62] width 13 height 30
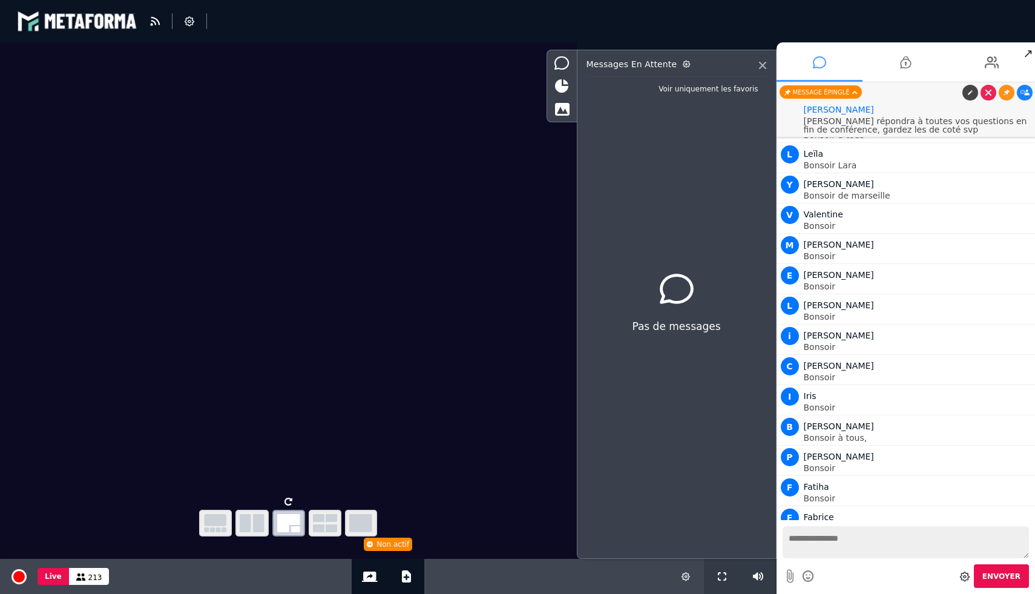
scroll to position [8583, 0]
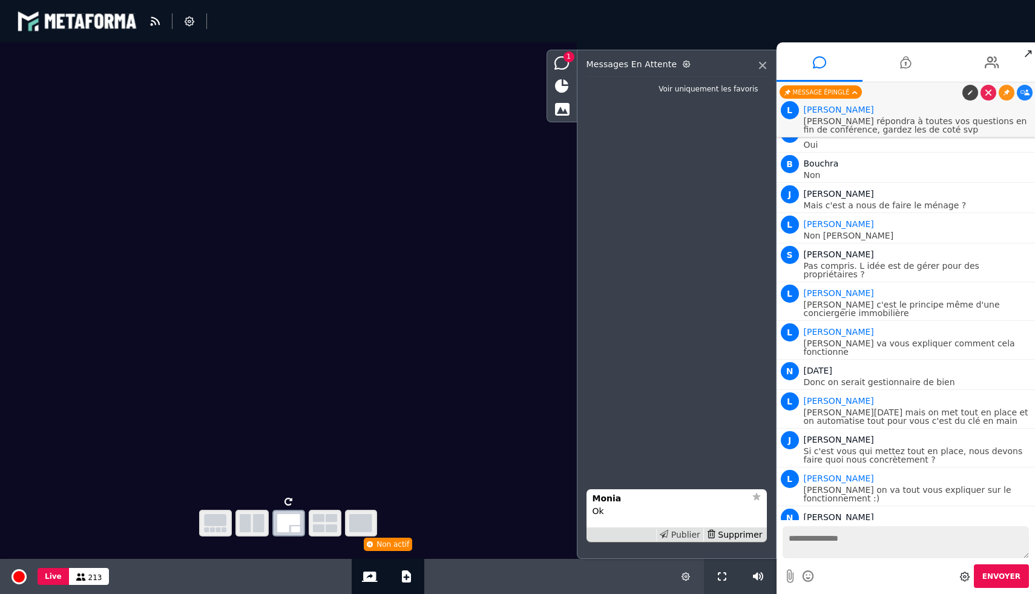
click at [686, 539] on div "Publier" at bounding box center [679, 534] width 47 height 13
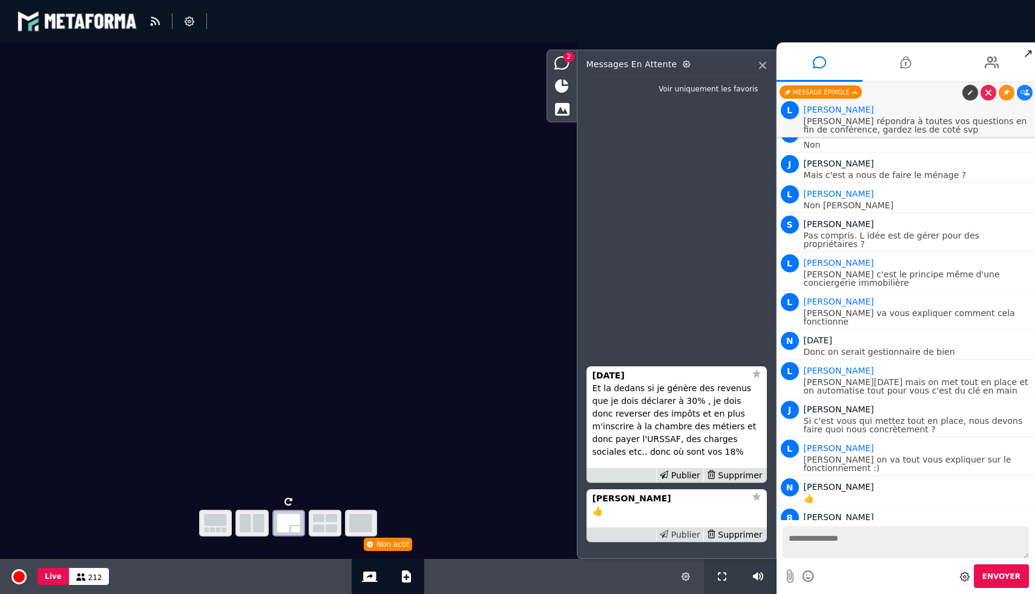
click at [685, 538] on div "Publier" at bounding box center [679, 534] width 47 height 13
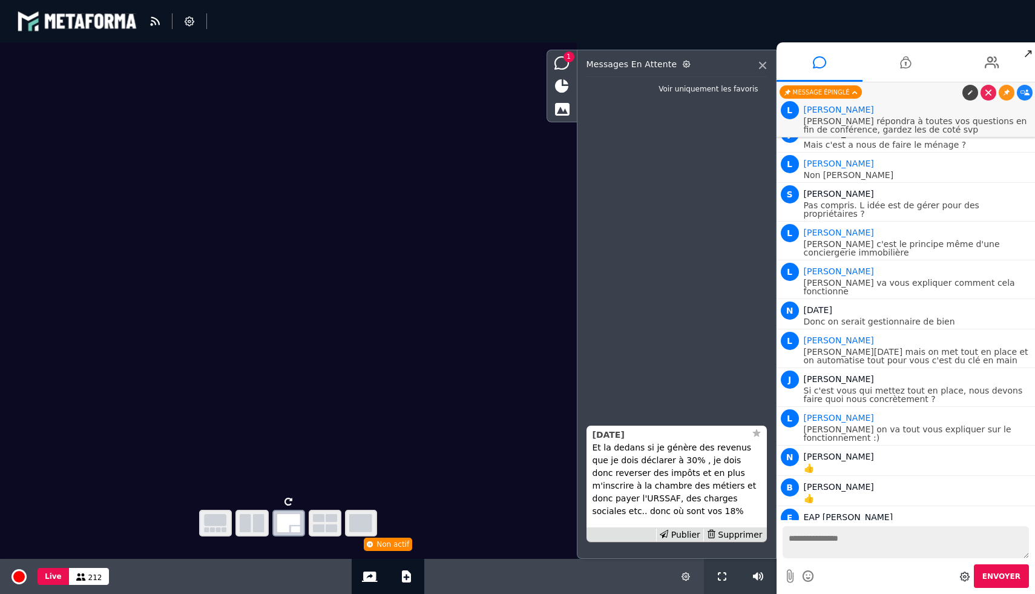
click at [617, 438] on div "[PERSON_NAME]" at bounding box center [669, 435] width 153 height 13
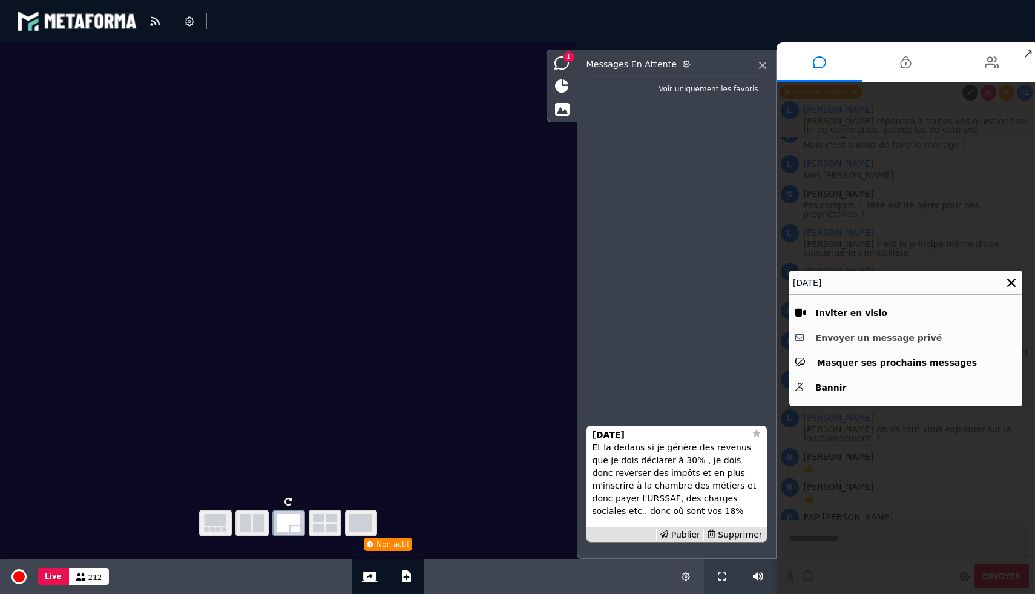
click at [829, 335] on button "Envoyer un message privé" at bounding box center [905, 338] width 221 height 19
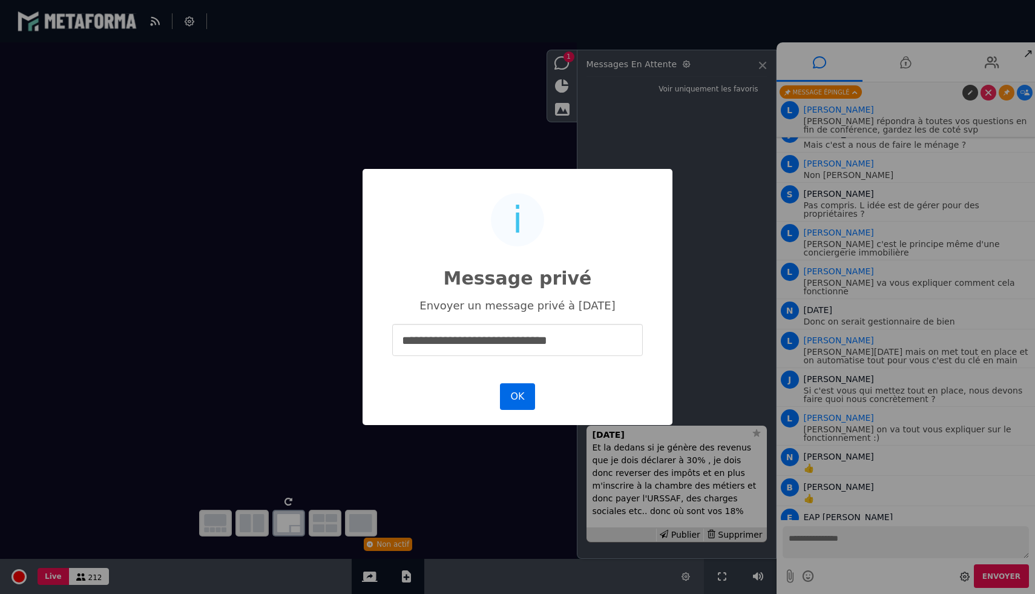
type input "**********"
click at [512, 394] on button "OK" at bounding box center [517, 396] width 35 height 27
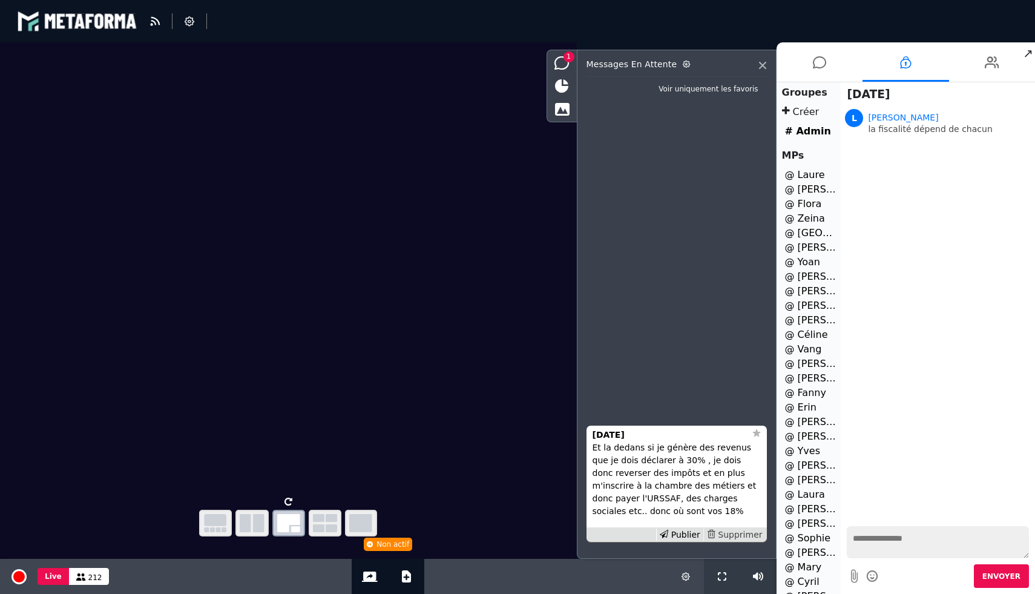
click at [741, 534] on div "Supprimer" at bounding box center [734, 534] width 62 height 13
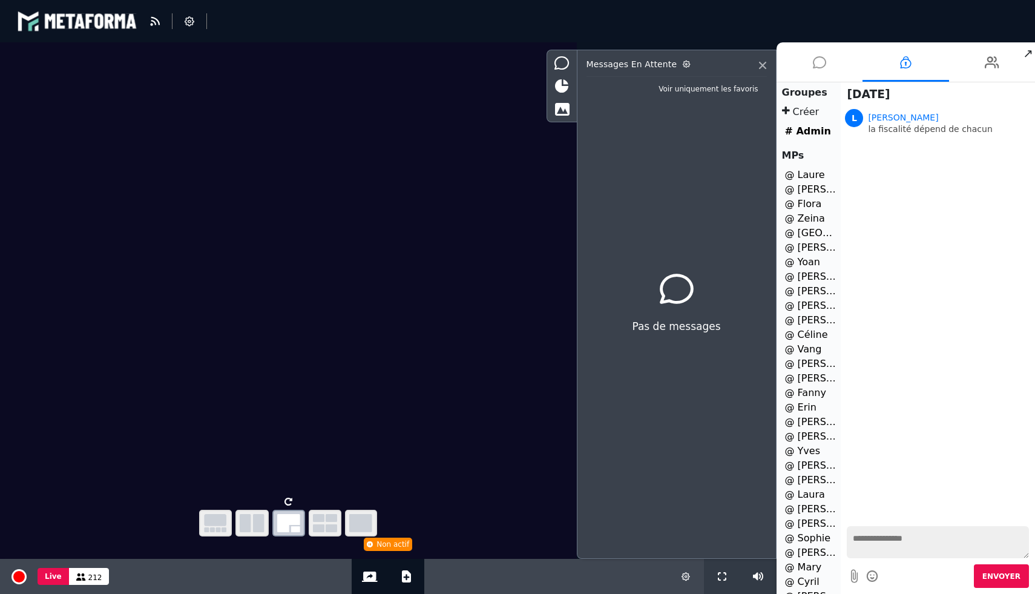
click at [813, 57] on icon at bounding box center [819, 62] width 13 height 30
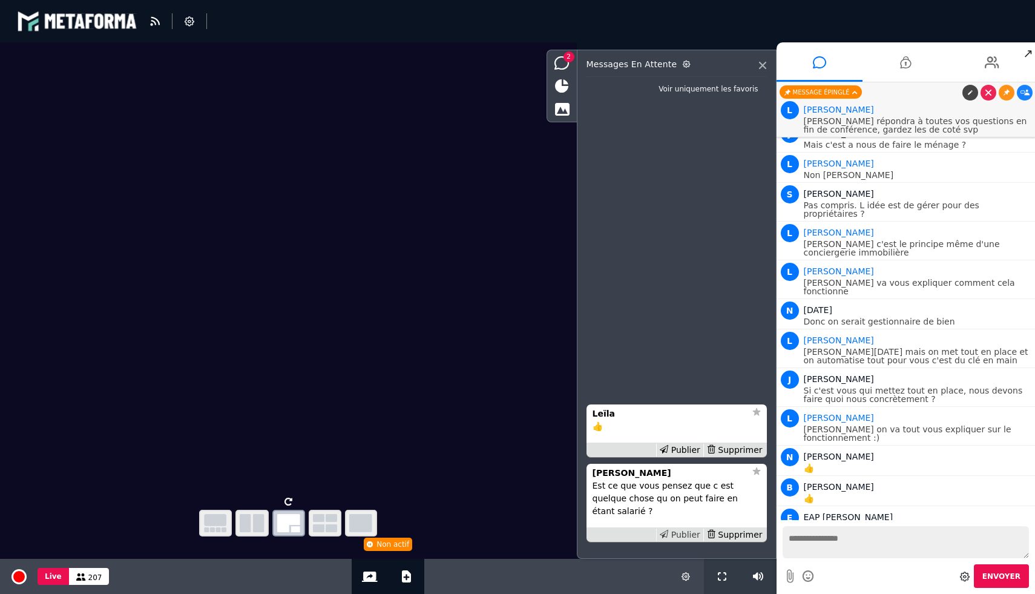
click at [695, 536] on div "Publier" at bounding box center [679, 534] width 47 height 13
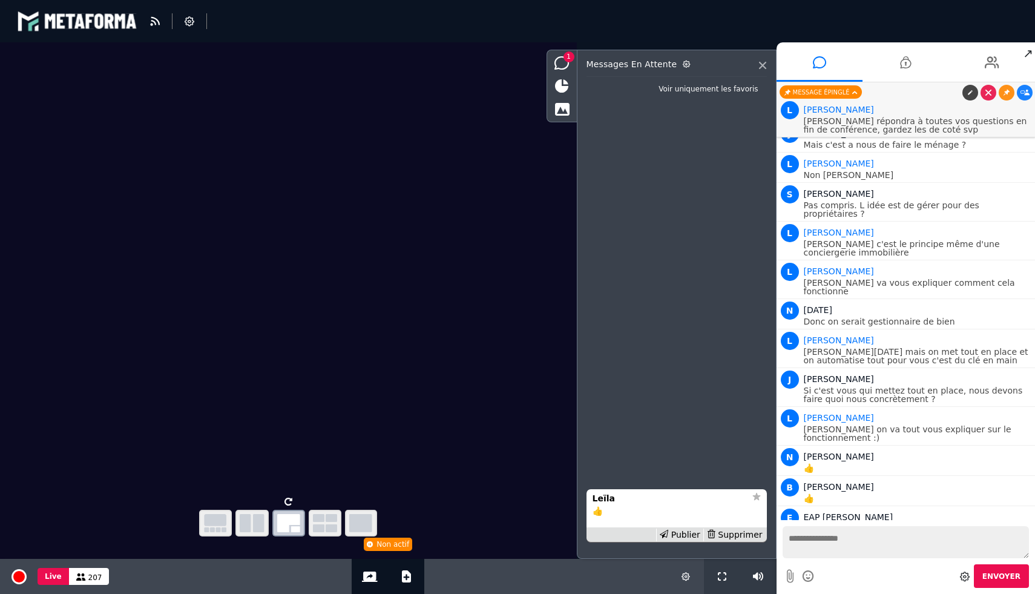
scroll to position [8682, 0]
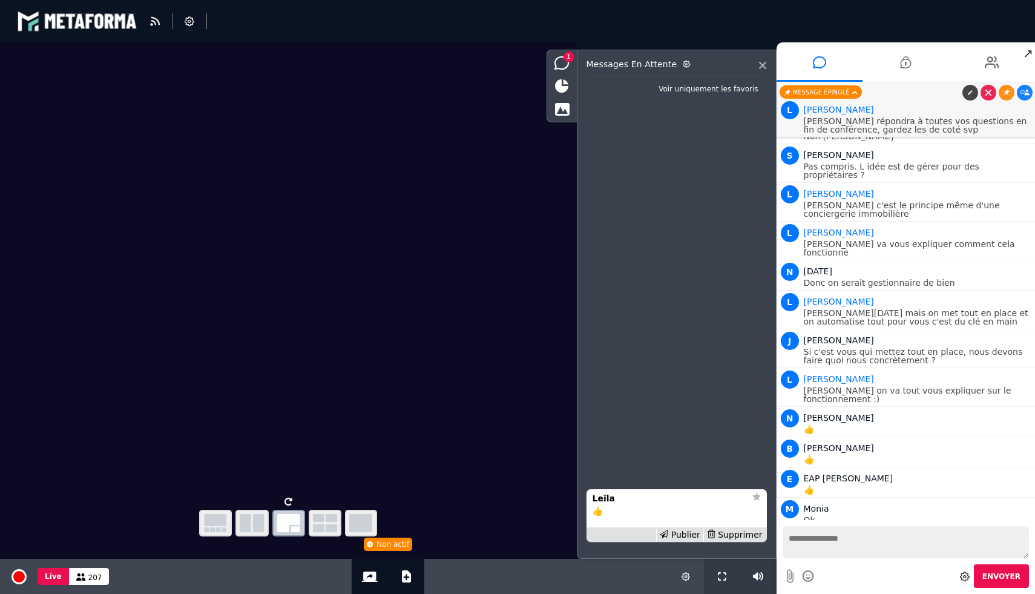
click at [806, 545] on textarea at bounding box center [906, 542] width 247 height 32
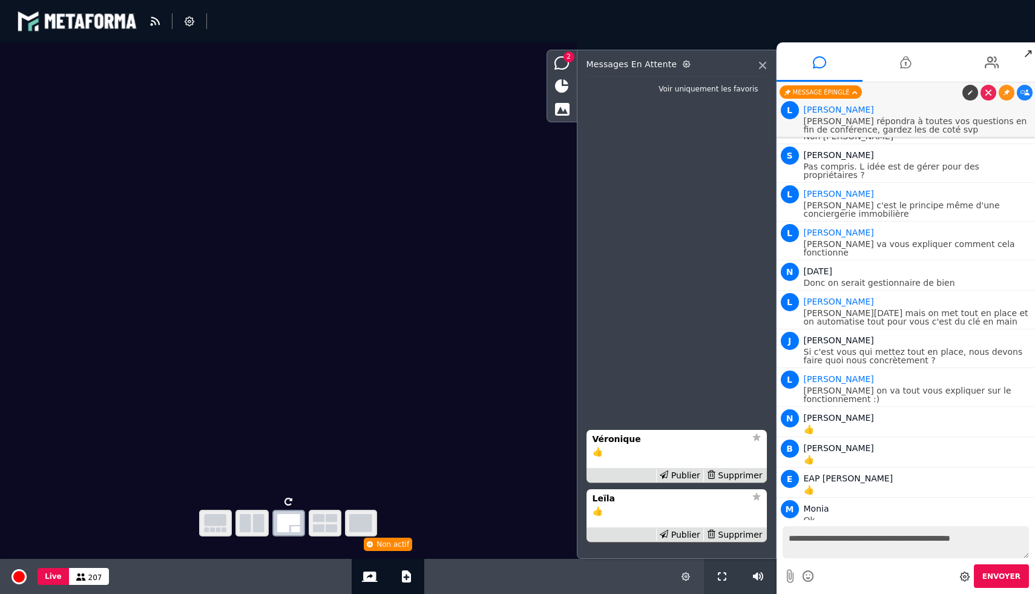
type textarea "**********"
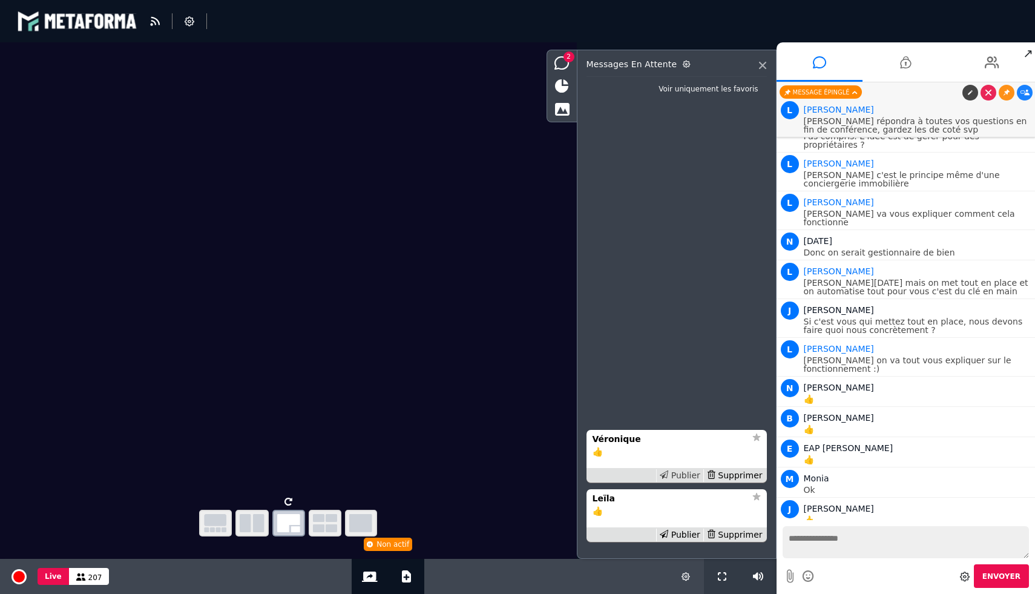
click at [692, 473] on div "Publier" at bounding box center [679, 475] width 47 height 13
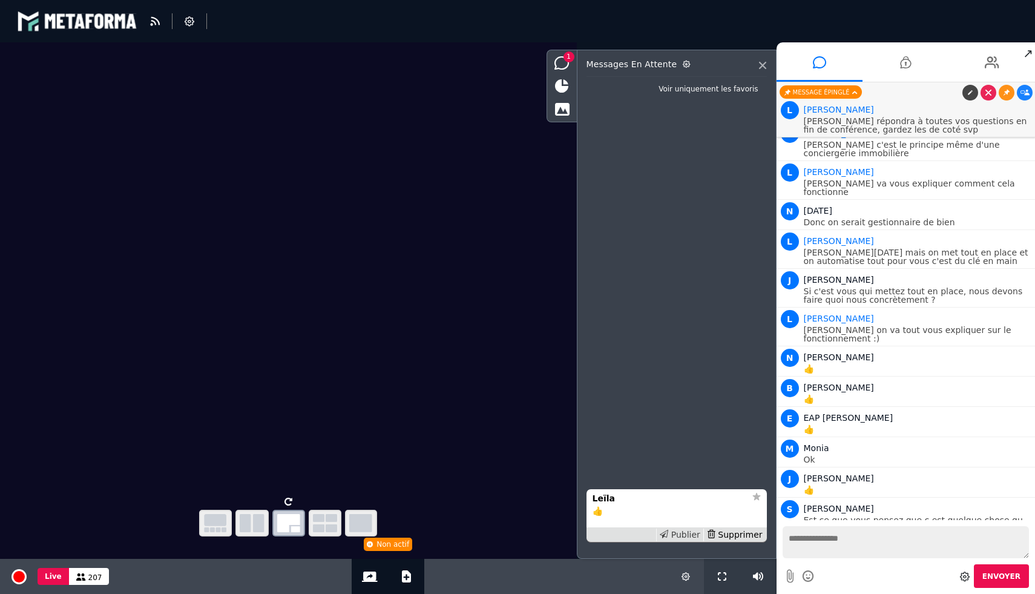
click at [686, 536] on div "Publier" at bounding box center [679, 534] width 47 height 13
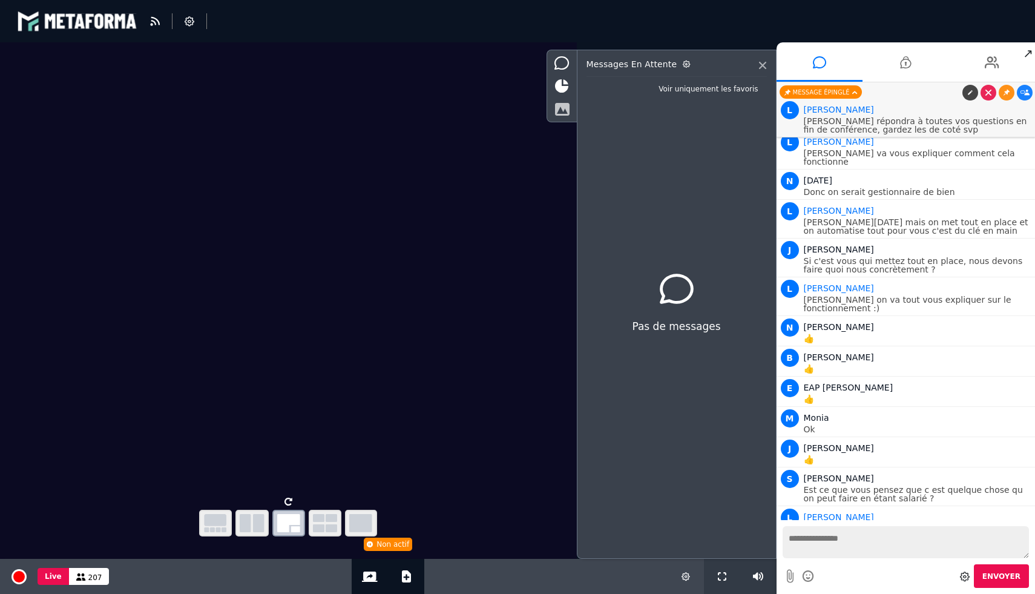
click at [557, 110] on icon at bounding box center [561, 108] width 15 height 13
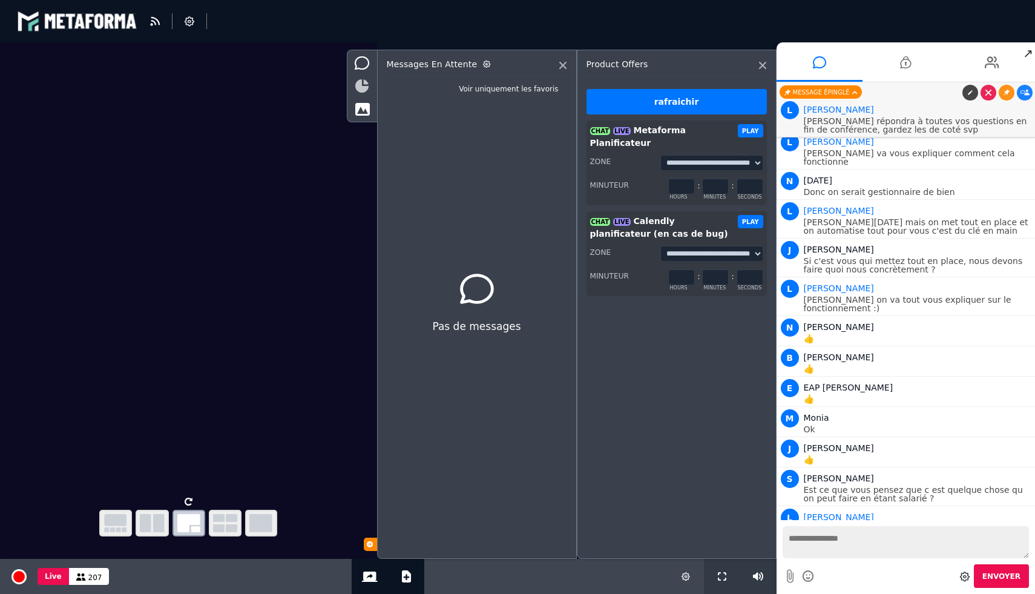
click at [357, 92] on icon at bounding box center [361, 85] width 13 height 13
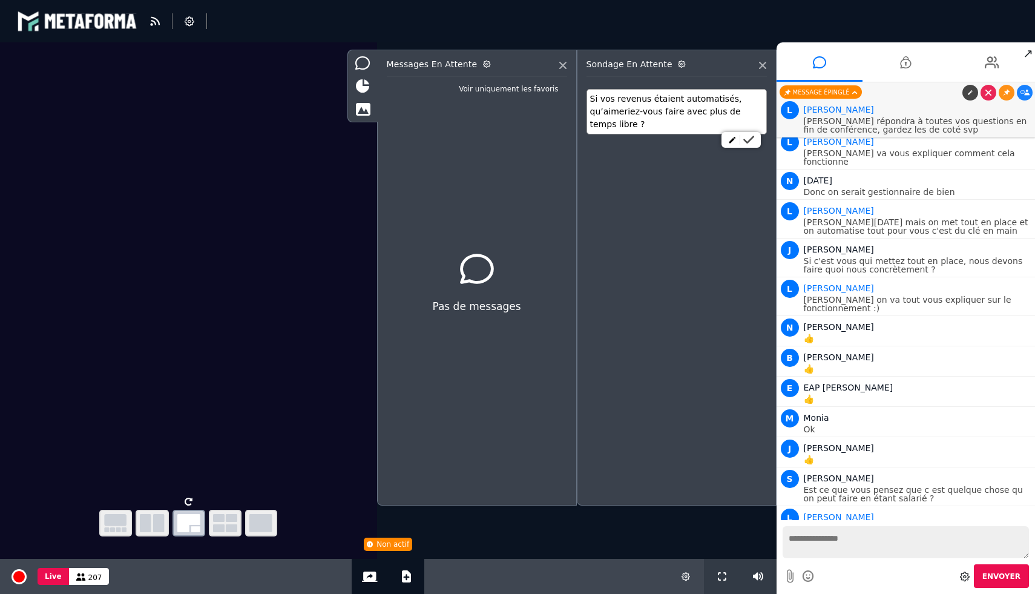
click at [754, 138] on icon at bounding box center [748, 140] width 11 height 8
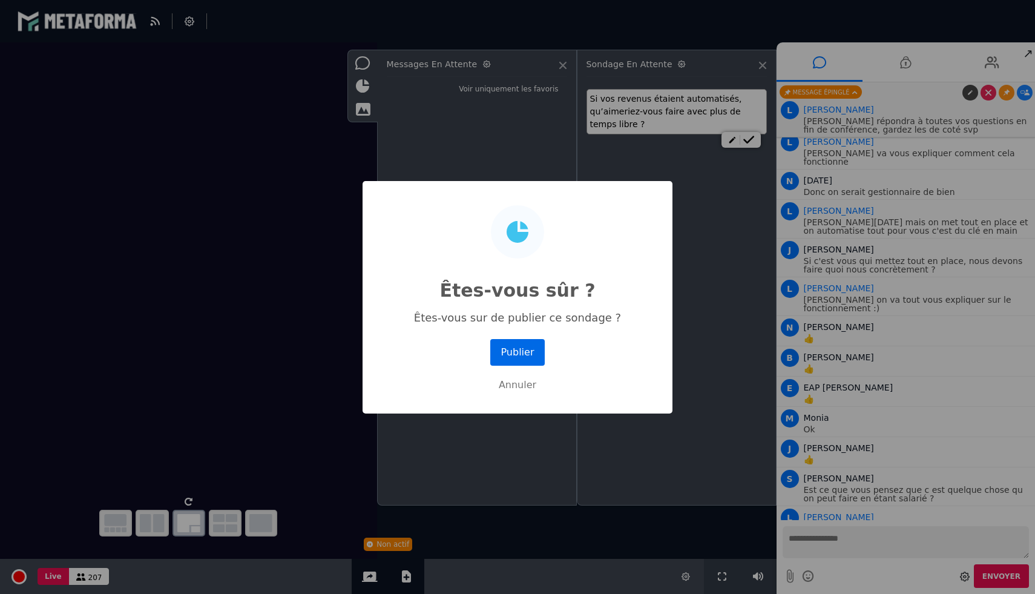
click at [505, 351] on button "Publier" at bounding box center [517, 352] width 54 height 27
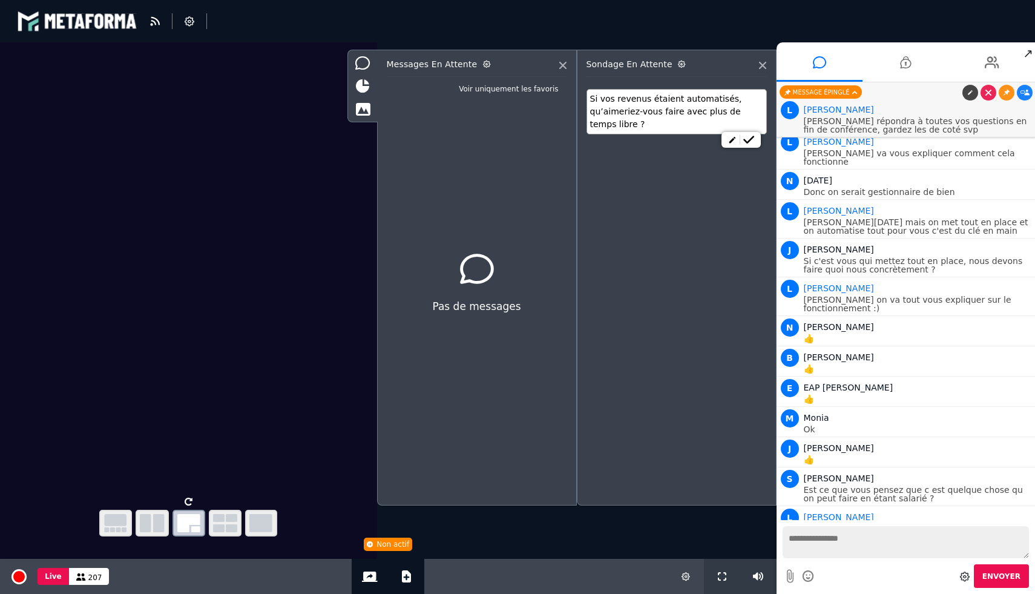
scroll to position [8812, 0]
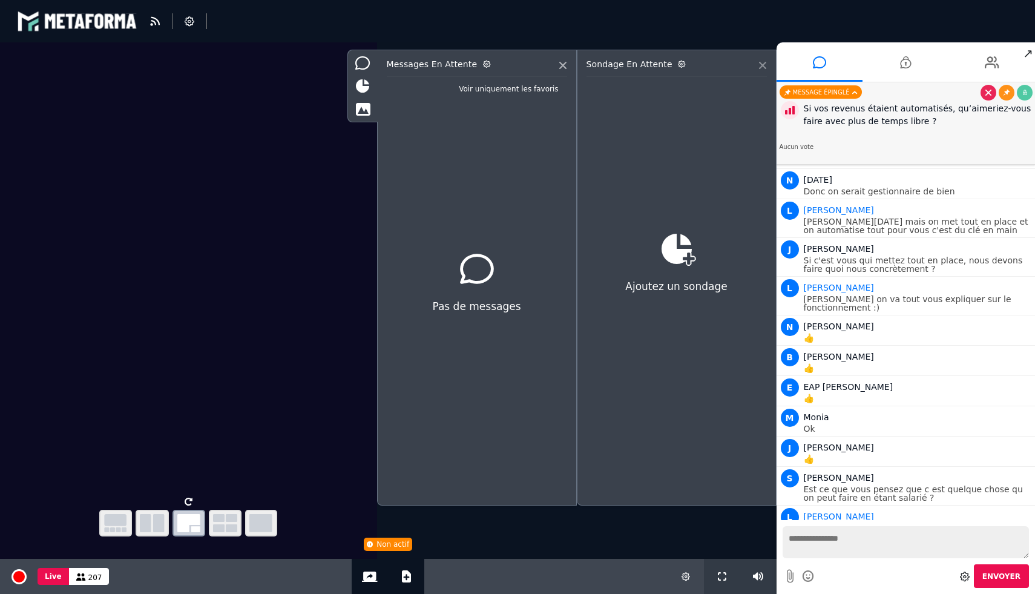
click at [761, 65] on icon at bounding box center [762, 65] width 7 height 7
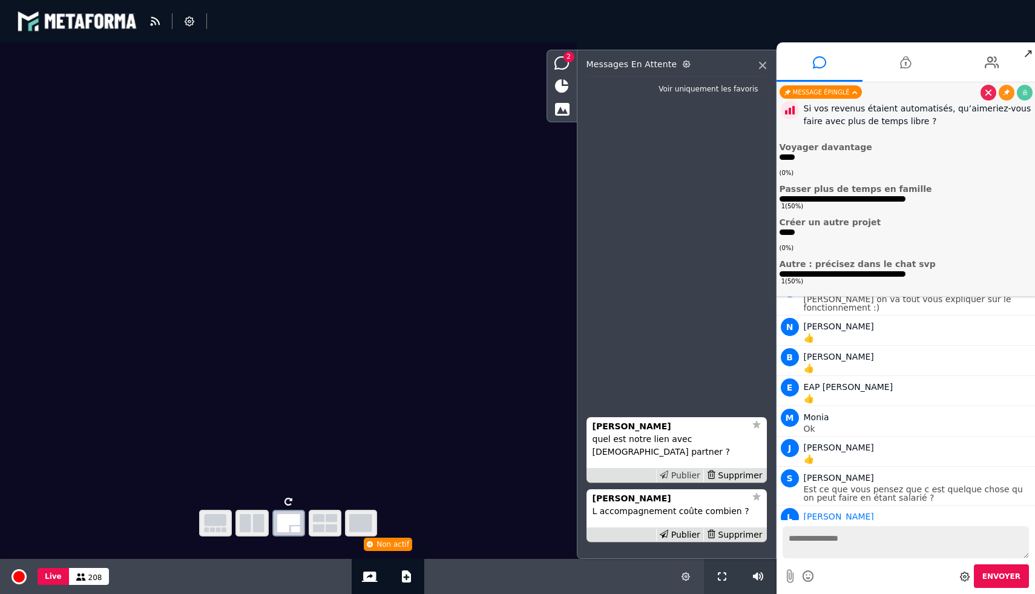
click at [692, 475] on div "Publier" at bounding box center [679, 475] width 47 height 13
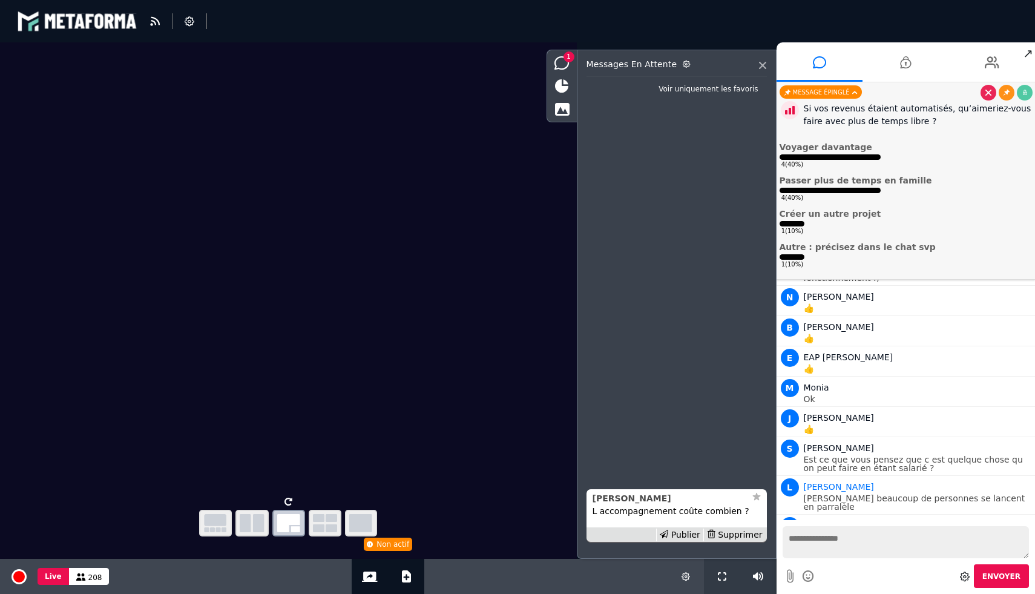
click at [642, 498] on div "[PERSON_NAME]" at bounding box center [669, 498] width 153 height 13
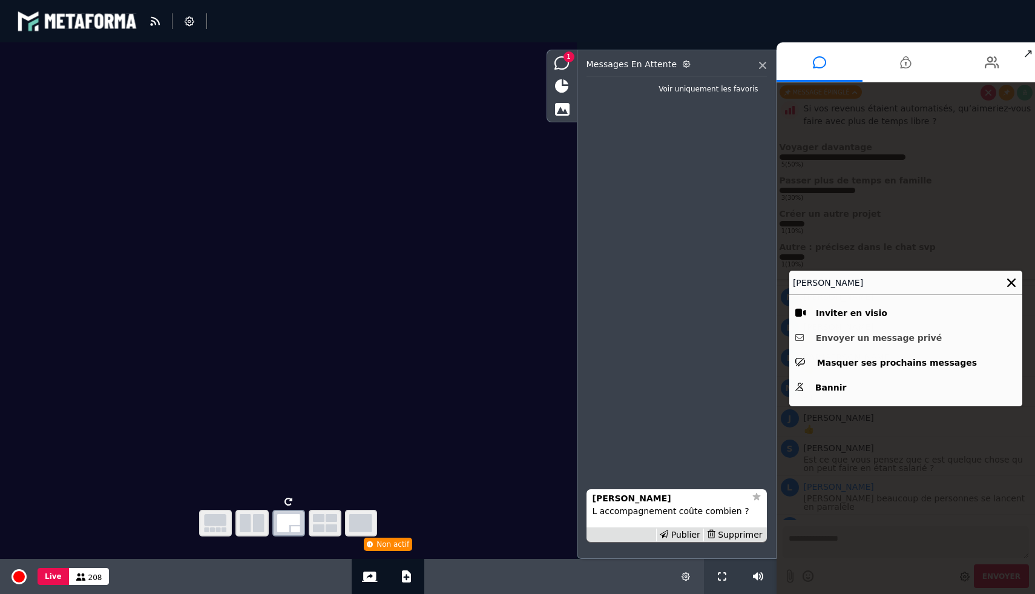
click at [867, 337] on button "Envoyer un message privé" at bounding box center [905, 338] width 221 height 19
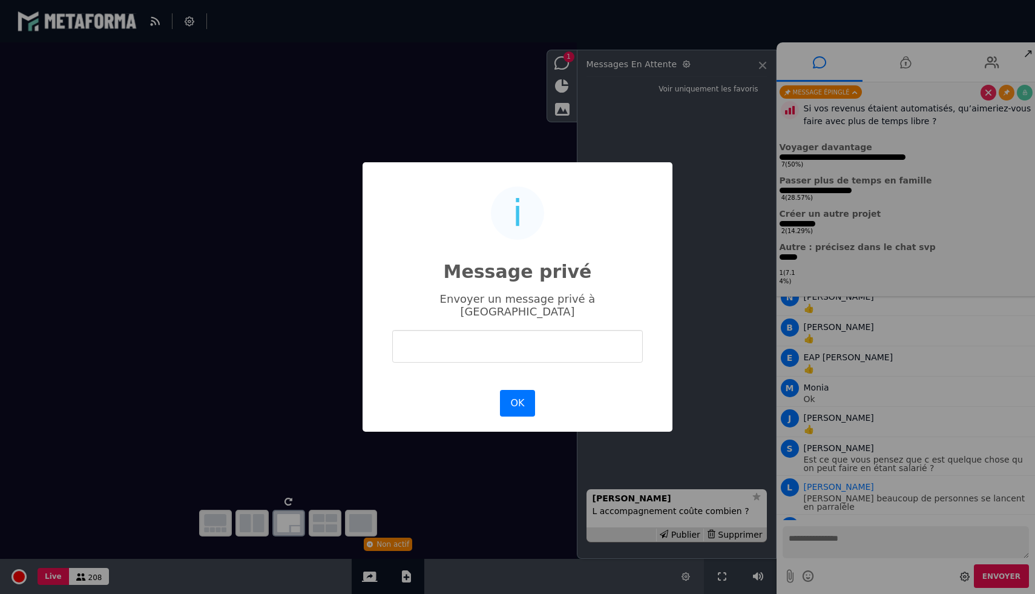
click at [461, 354] on input "text" at bounding box center [517, 346] width 251 height 32
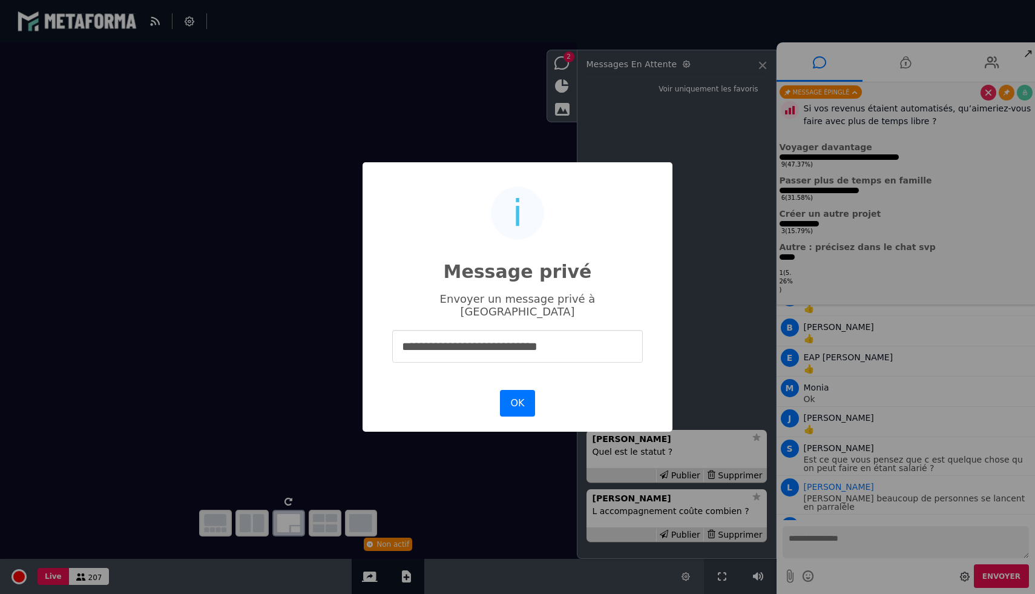
type input "**********"
click at [720, 215] on div "**********" at bounding box center [517, 297] width 1035 height 594
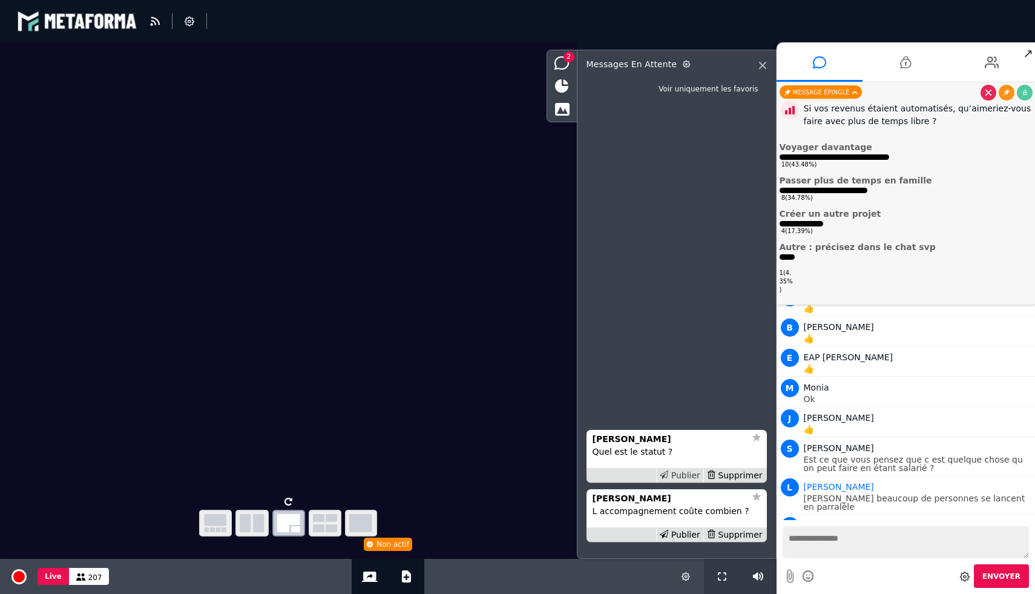
click at [668, 475] on icon at bounding box center [664, 474] width 8 height 8
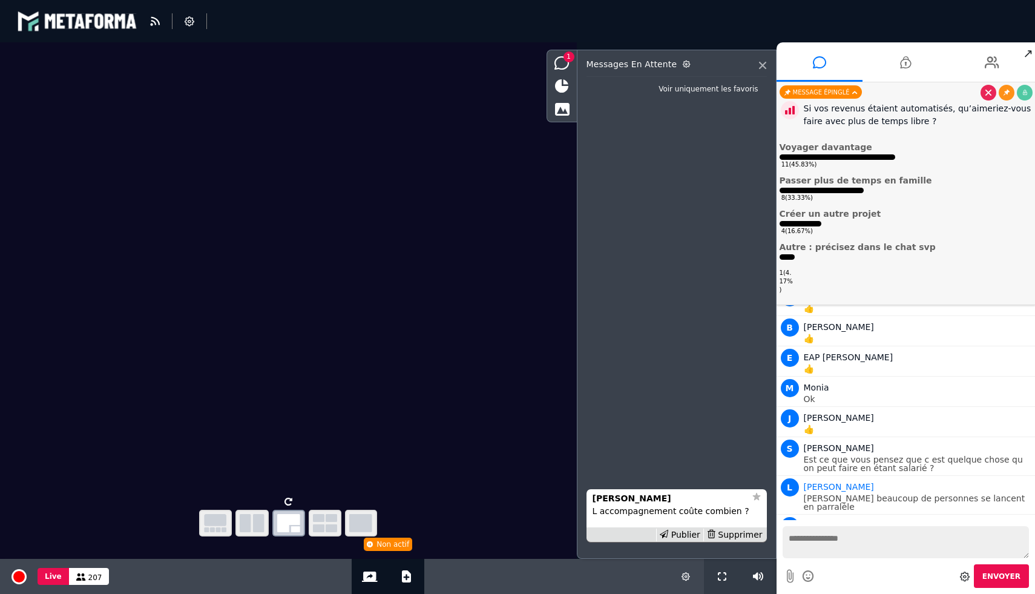
scroll to position [8872, 0]
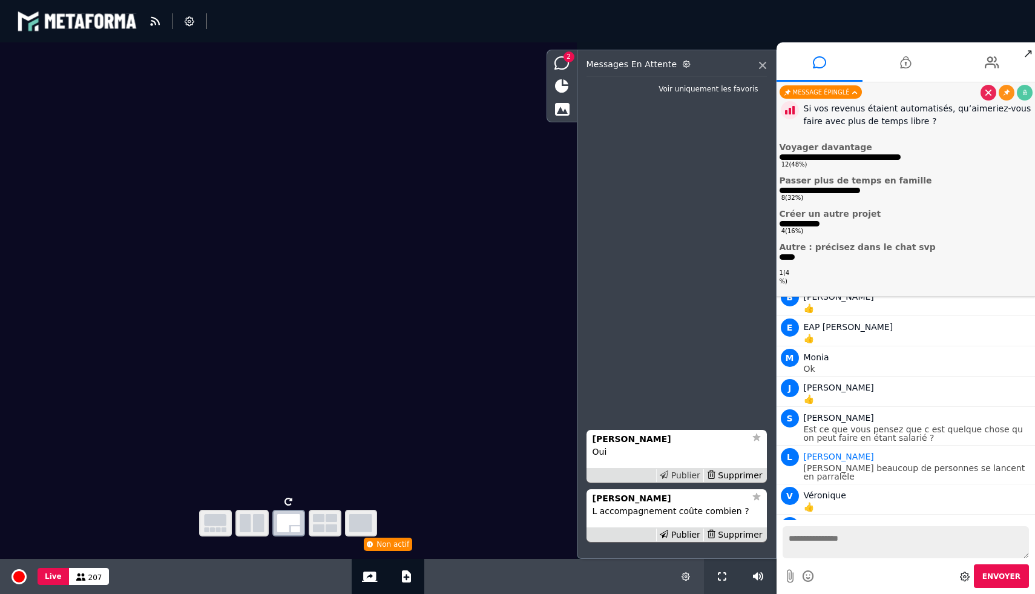
click at [686, 469] on div "Publier" at bounding box center [679, 475] width 47 height 13
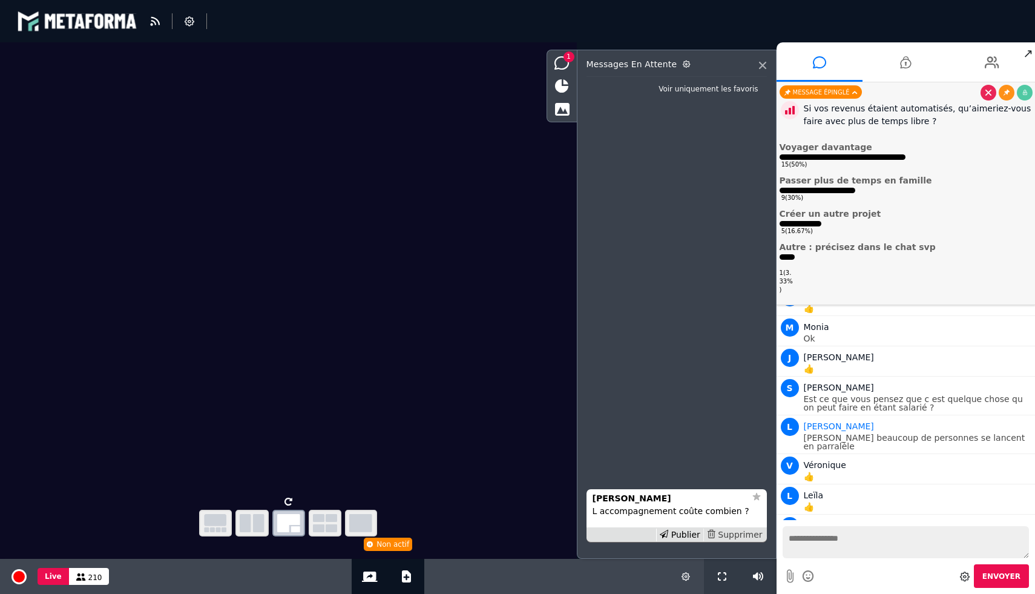
click at [752, 538] on div "Supprimer" at bounding box center [734, 534] width 62 height 13
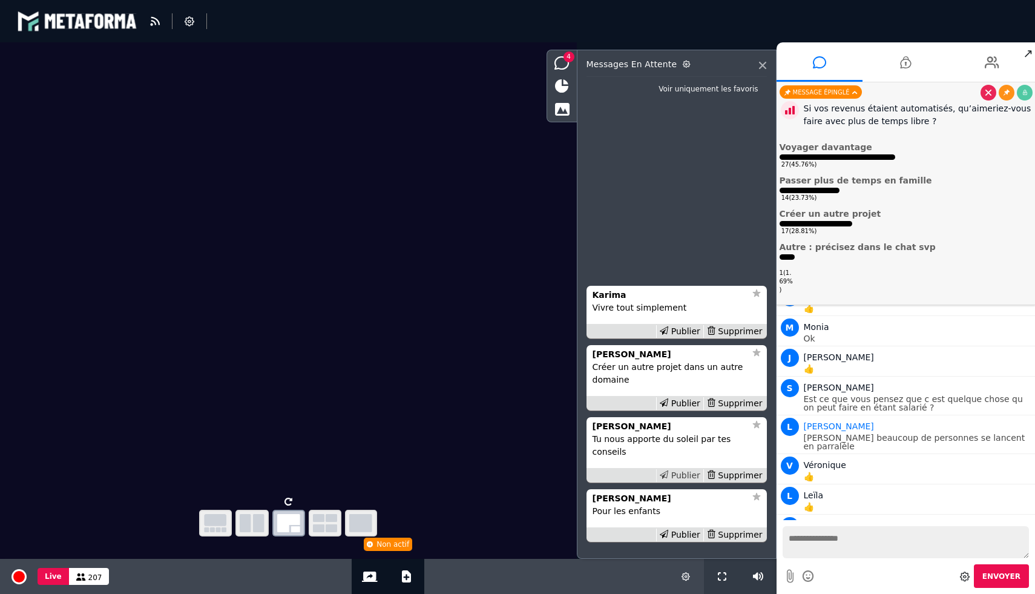
click at [692, 473] on div "Publier" at bounding box center [679, 475] width 47 height 13
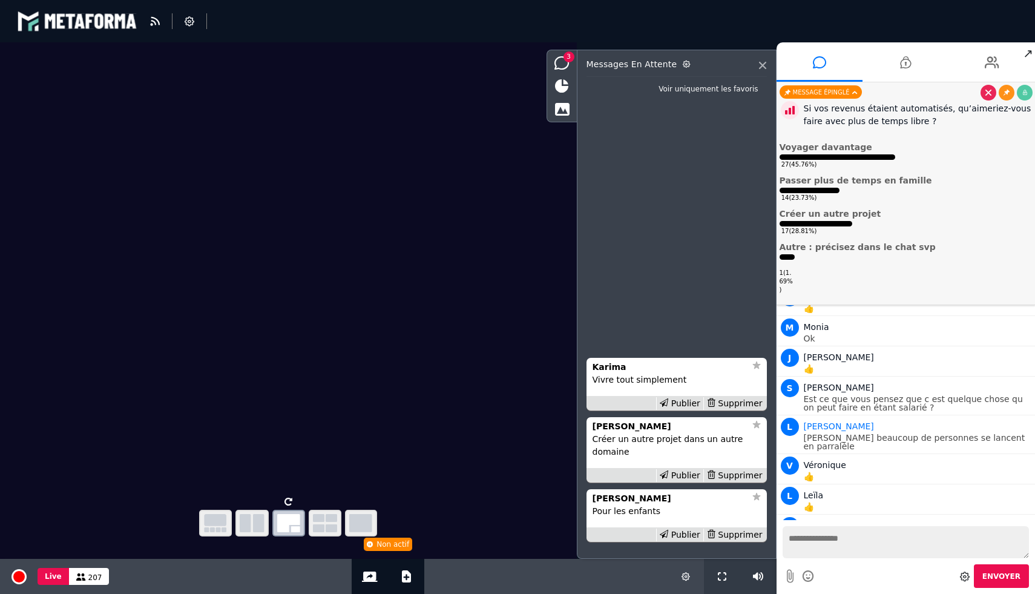
scroll to position [8933, 0]
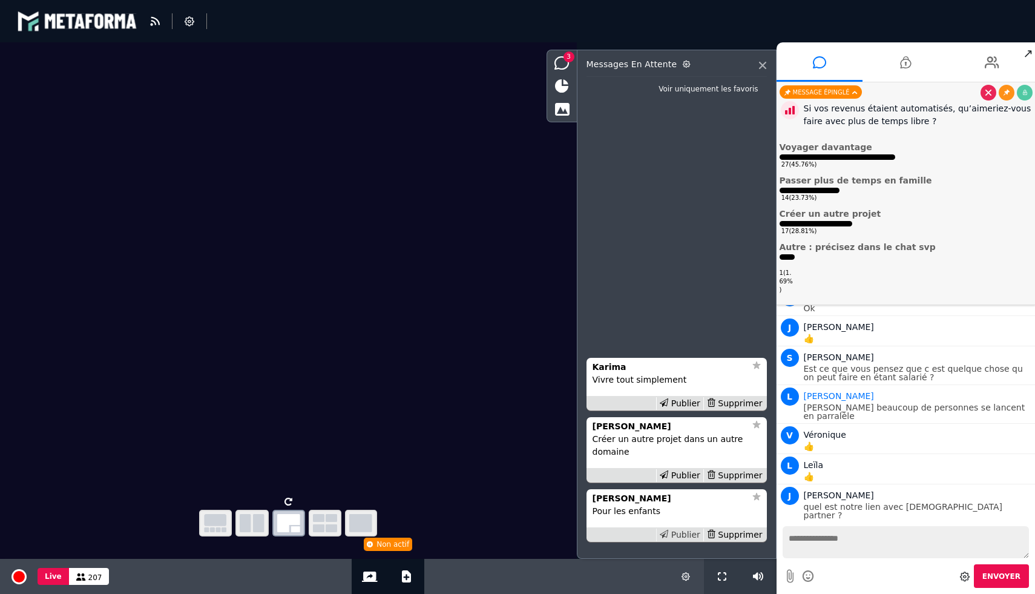
click at [684, 528] on div "Publier" at bounding box center [679, 534] width 47 height 13
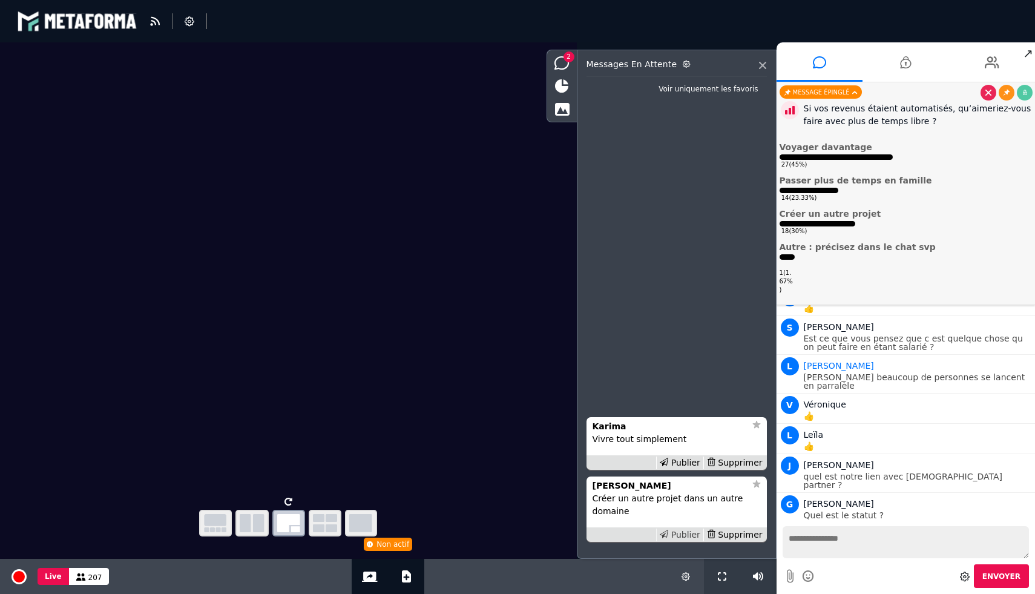
click at [685, 528] on div "Publier" at bounding box center [679, 534] width 47 height 13
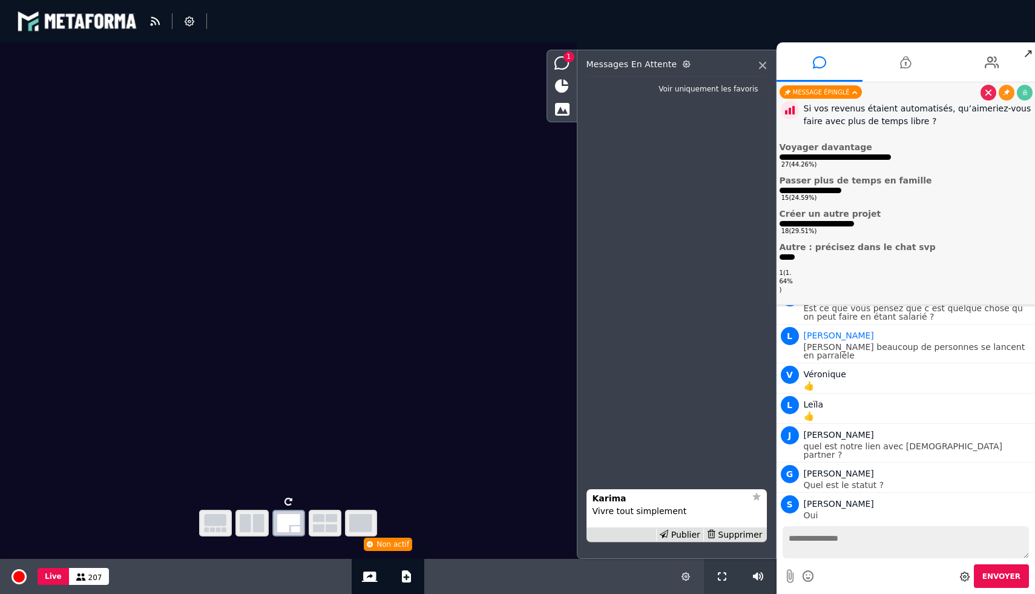
click at [685, 528] on div "Publier" at bounding box center [679, 534] width 47 height 13
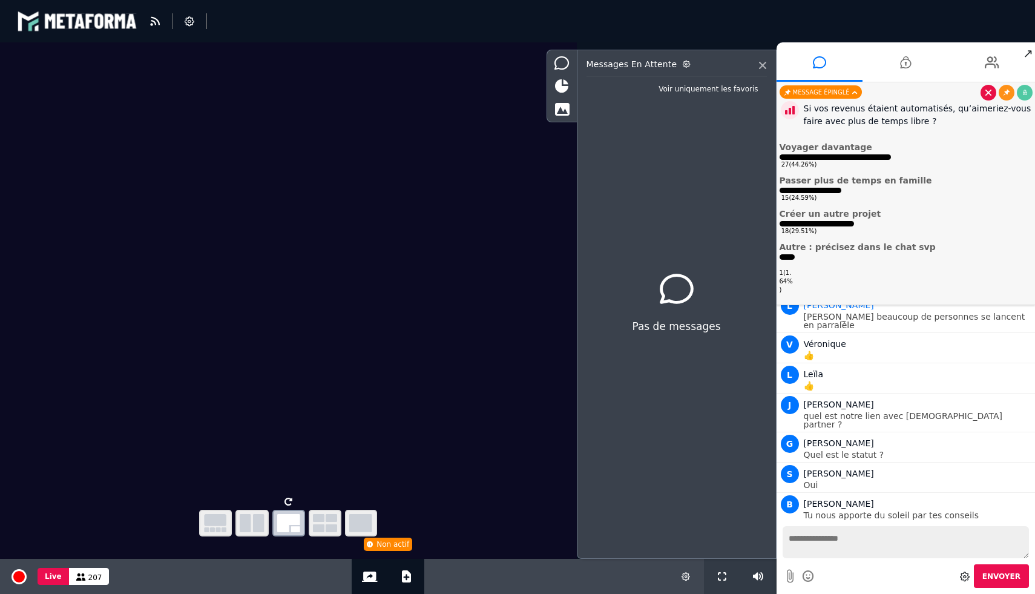
click at [982, 96] on link at bounding box center [989, 93] width 16 height 16
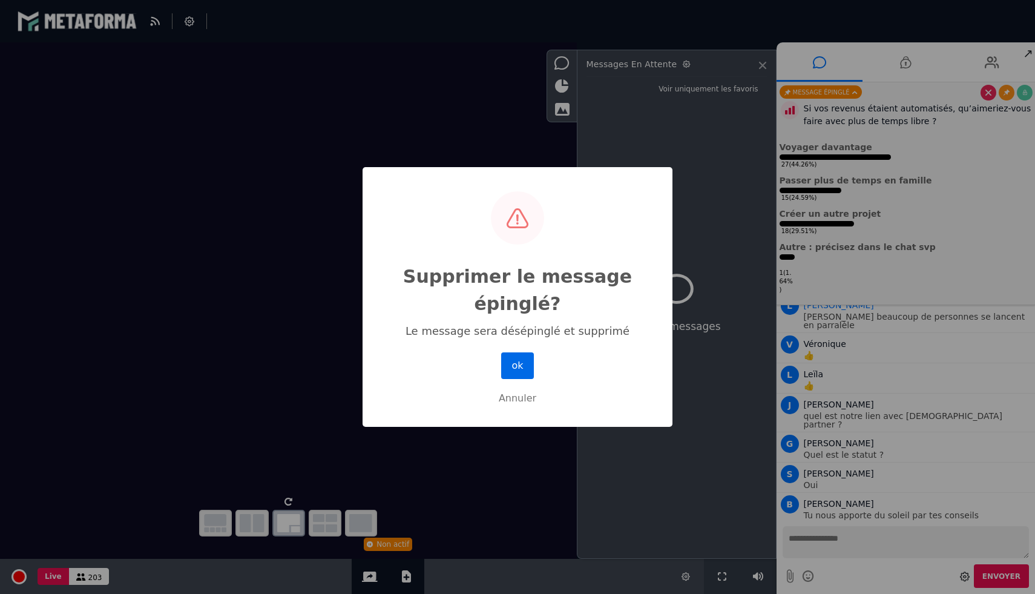
click at [519, 362] on button "ok" at bounding box center [517, 365] width 33 height 27
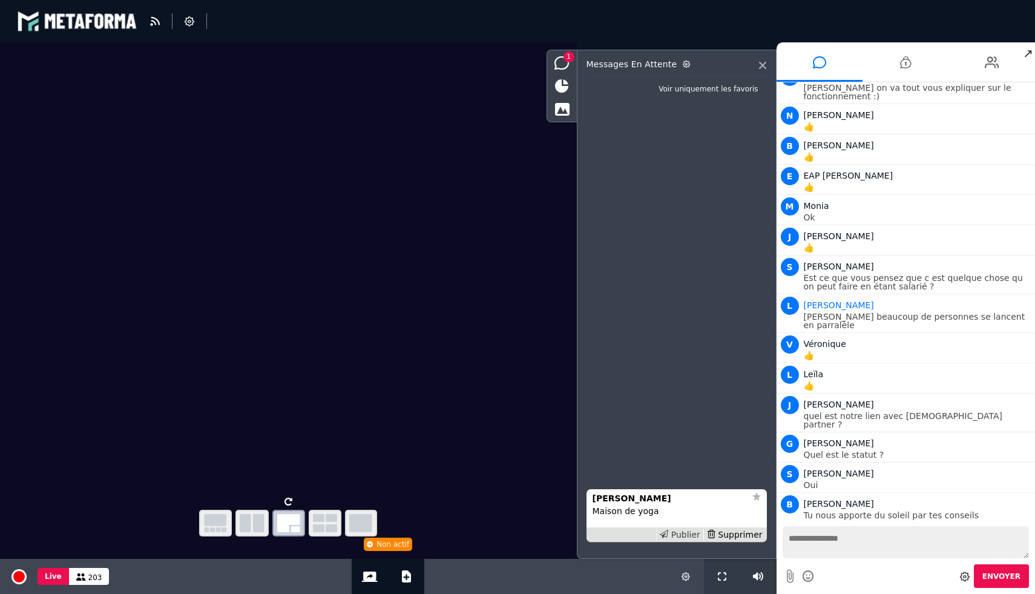
click at [680, 533] on div "Publier" at bounding box center [679, 534] width 47 height 13
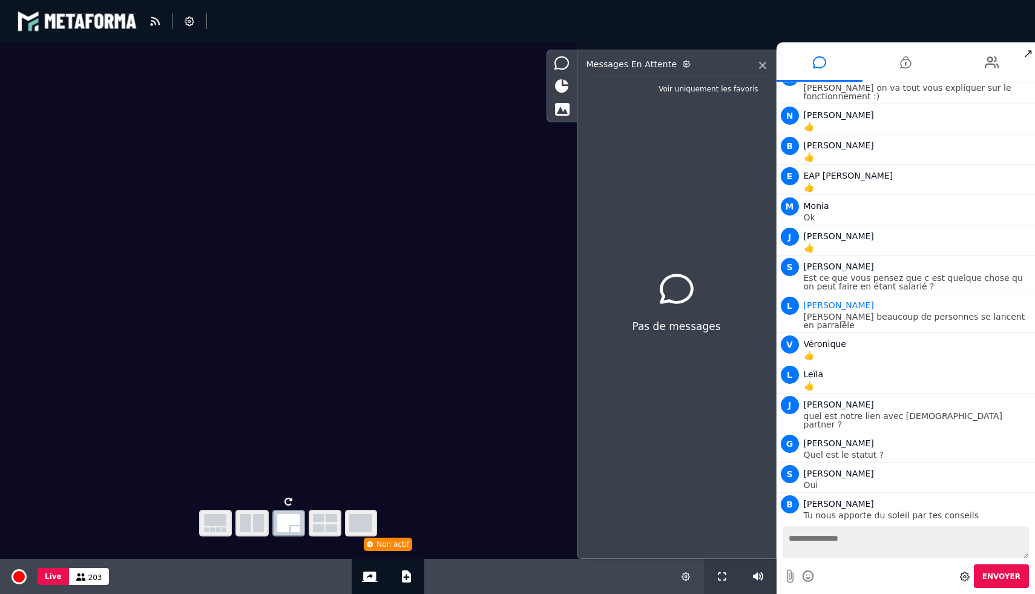
scroll to position [9054, 0]
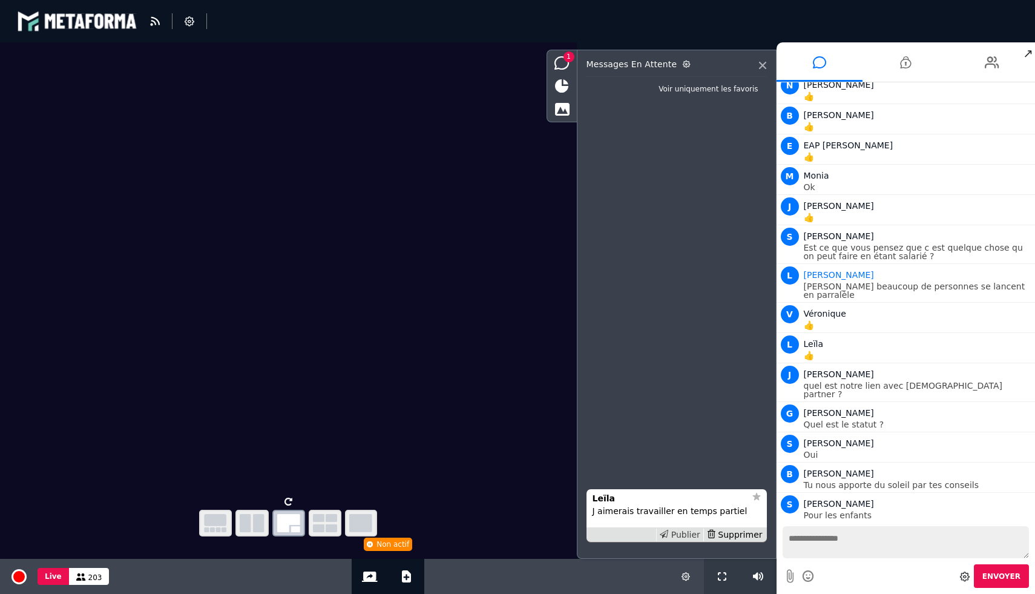
click at [675, 539] on div "Publier" at bounding box center [679, 534] width 47 height 13
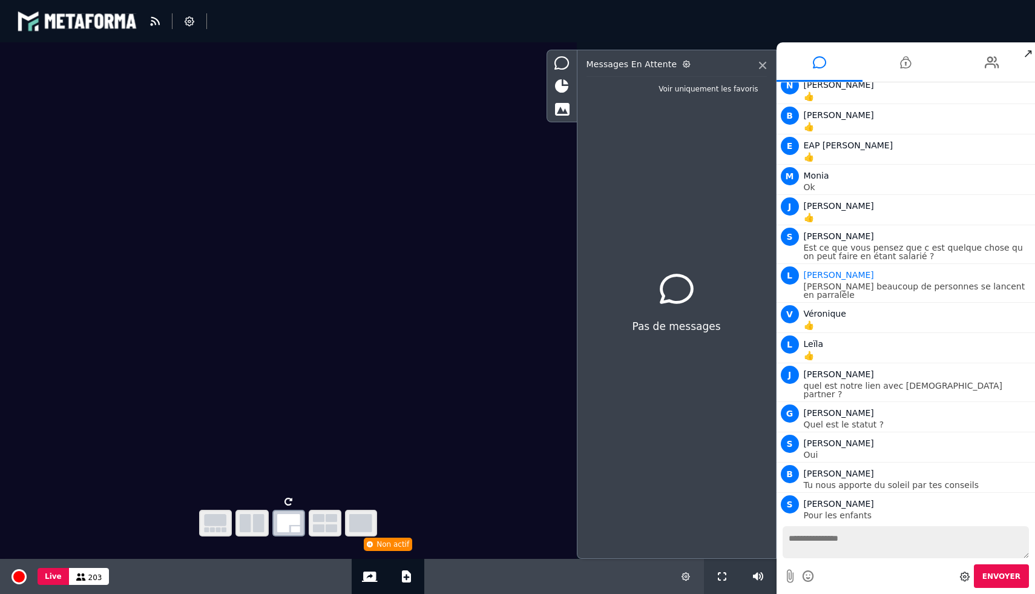
scroll to position [9084, 0]
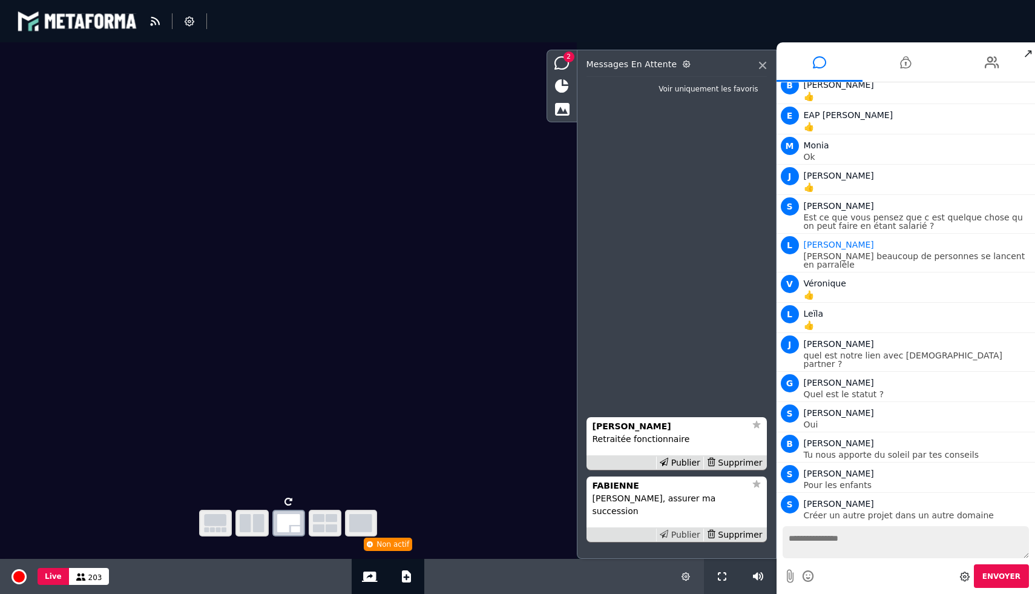
click at [688, 530] on div "Publier" at bounding box center [679, 534] width 47 height 13
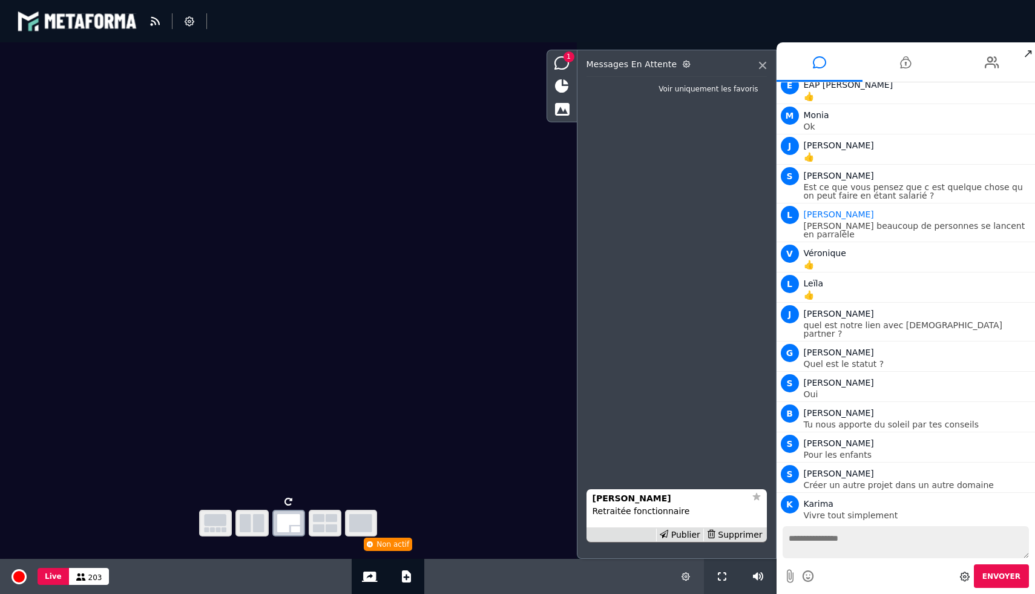
click at [688, 530] on div "Publier" at bounding box center [679, 534] width 47 height 13
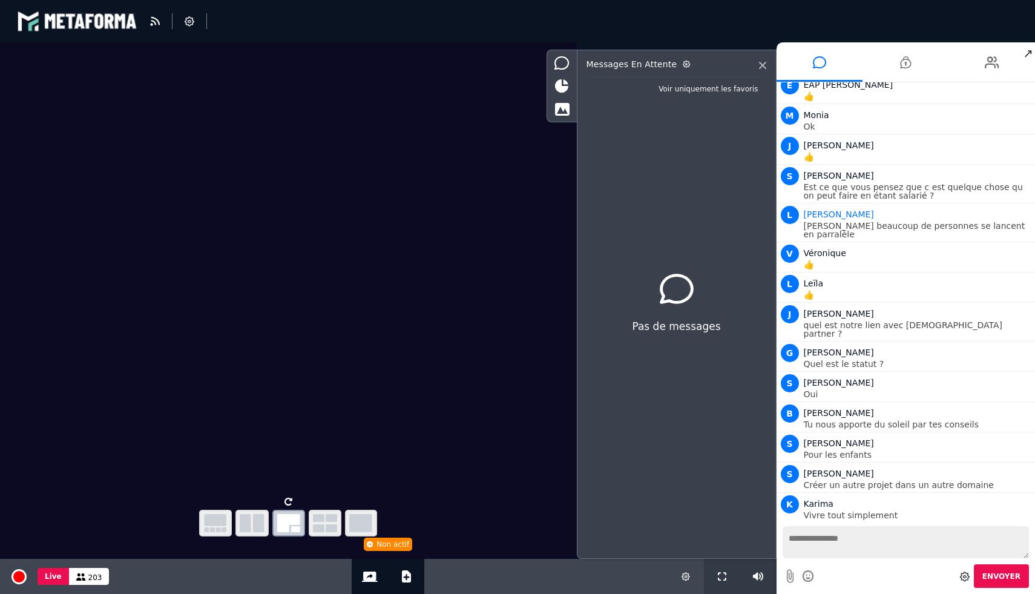
scroll to position [9145, 0]
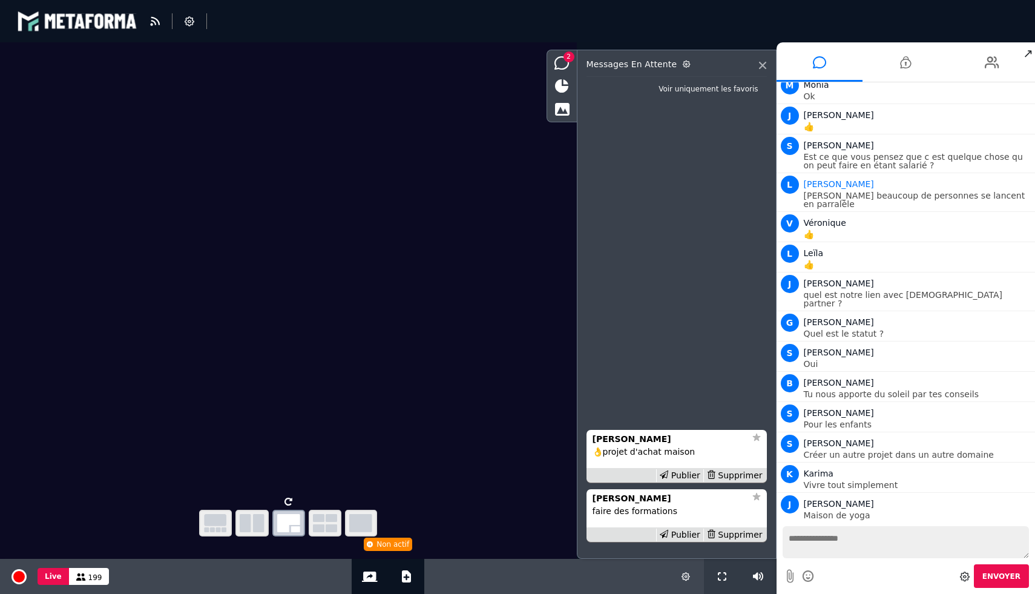
click at [688, 530] on div "Publier" at bounding box center [679, 534] width 47 height 13
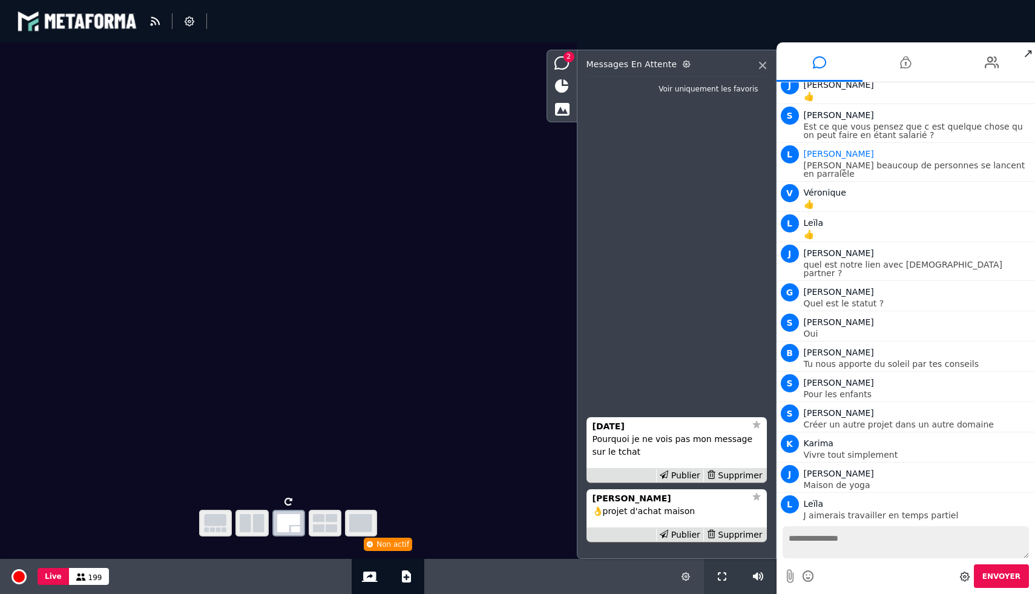
click at [688, 530] on div "Publier" at bounding box center [679, 534] width 47 height 13
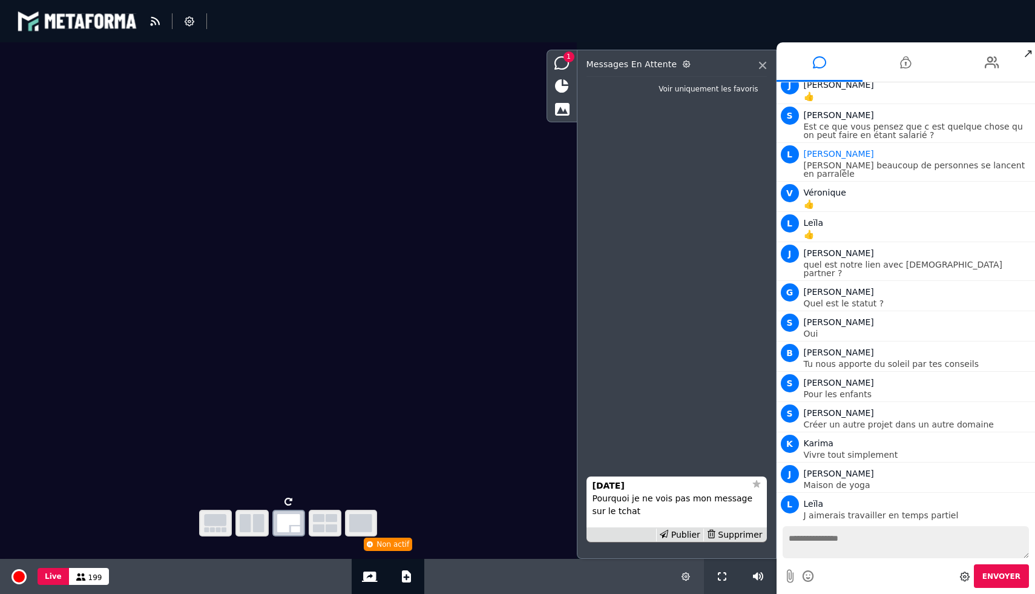
scroll to position [9205, 0]
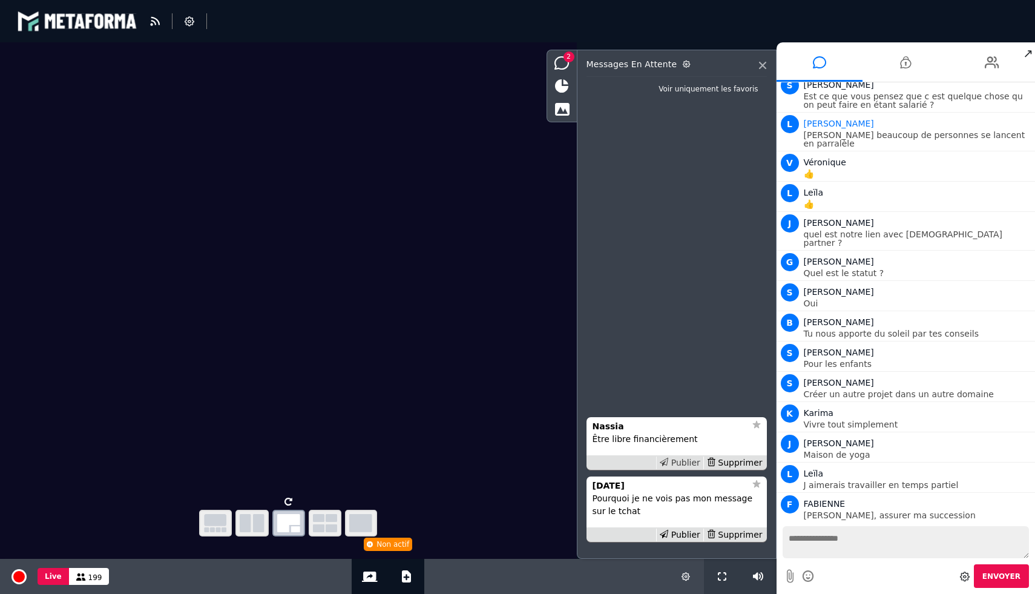
click at [683, 462] on div "Publier" at bounding box center [679, 462] width 47 height 13
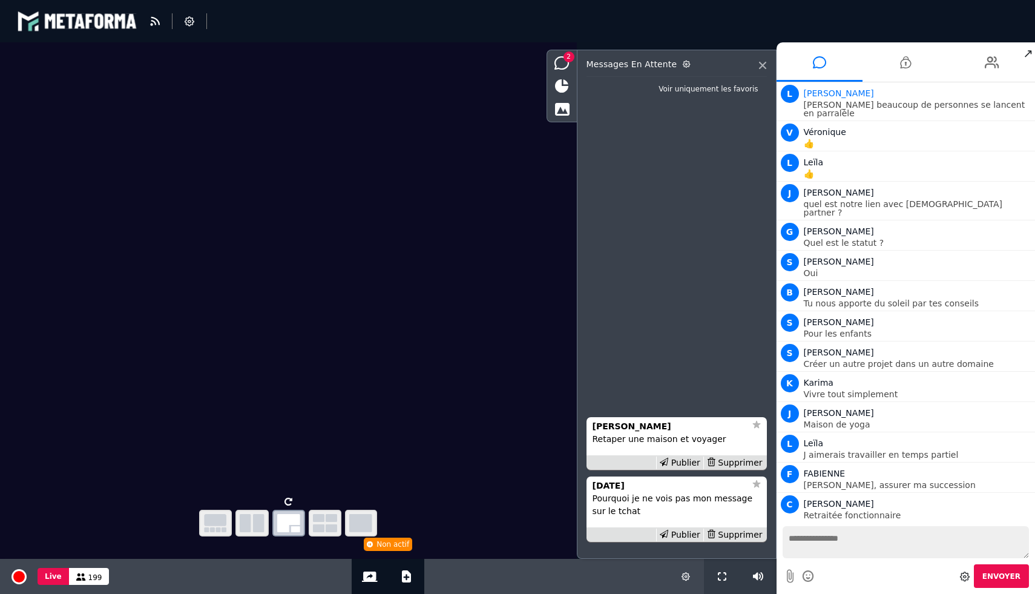
click at [683, 462] on div "Publier" at bounding box center [679, 462] width 47 height 13
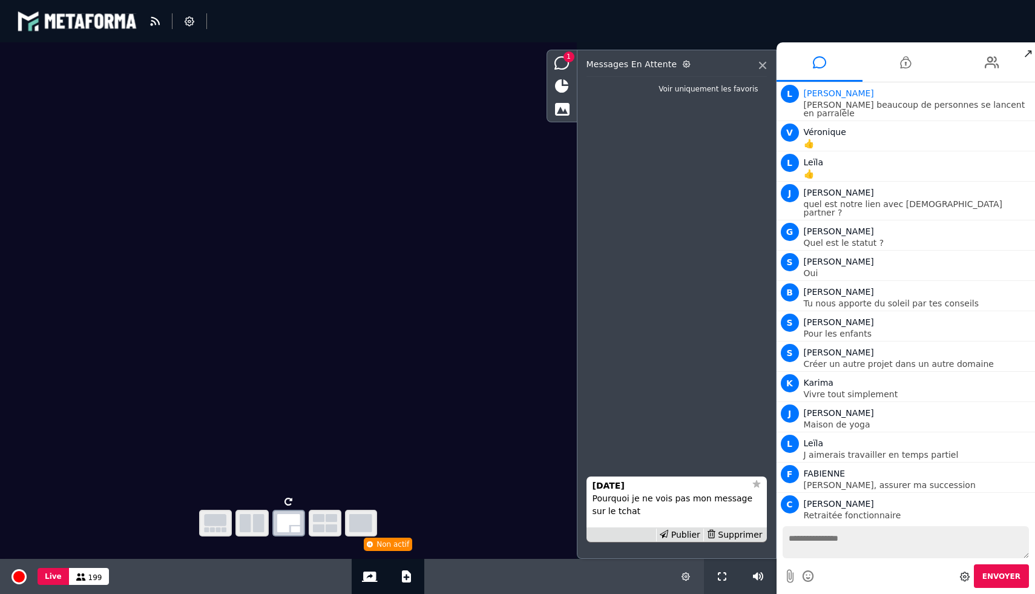
scroll to position [9266, 0]
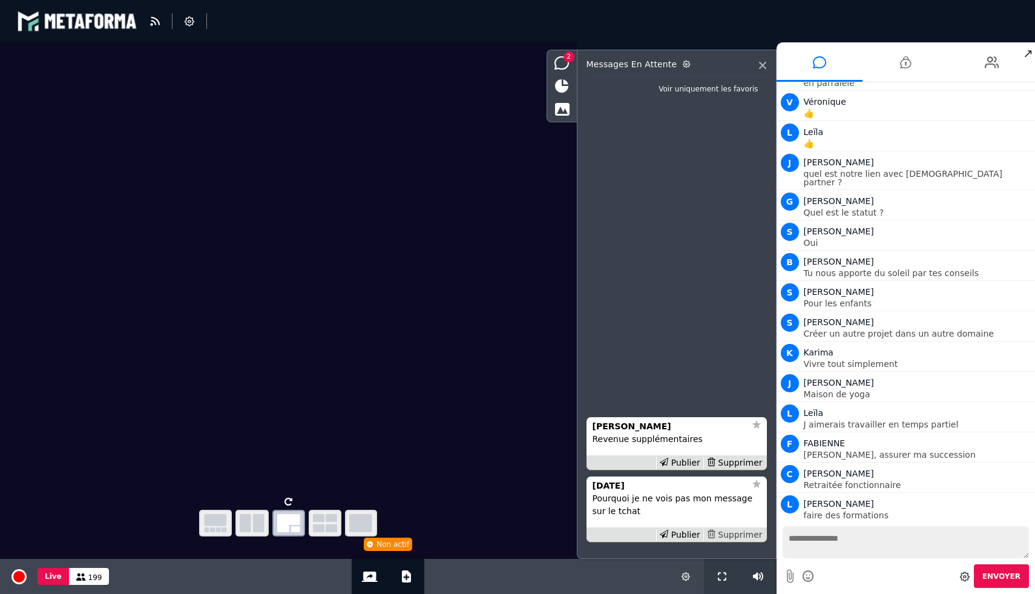
click at [754, 533] on div "Supprimer" at bounding box center [734, 534] width 62 height 13
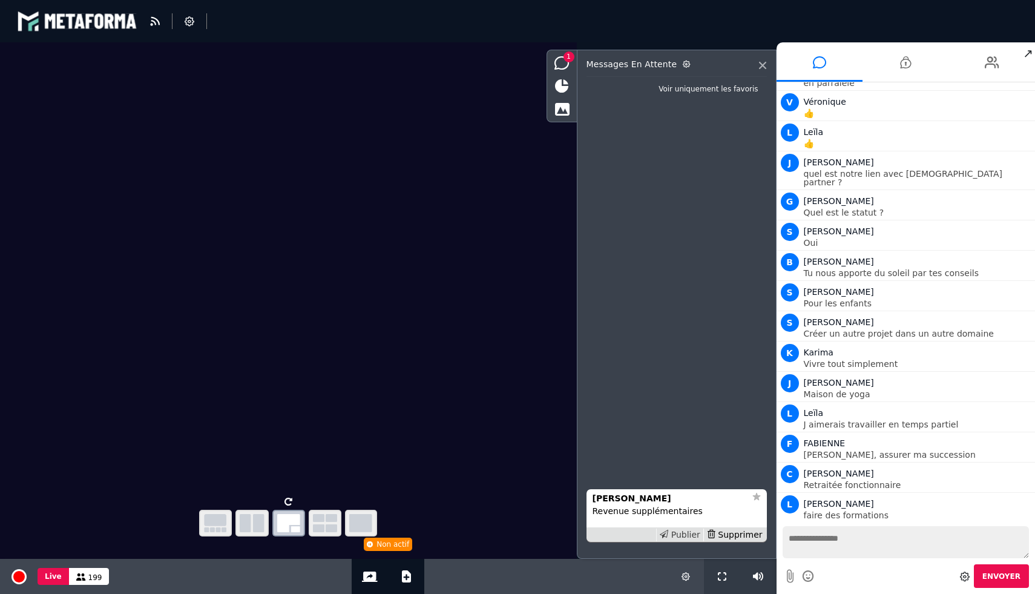
click at [679, 536] on div "Publier" at bounding box center [679, 534] width 47 height 13
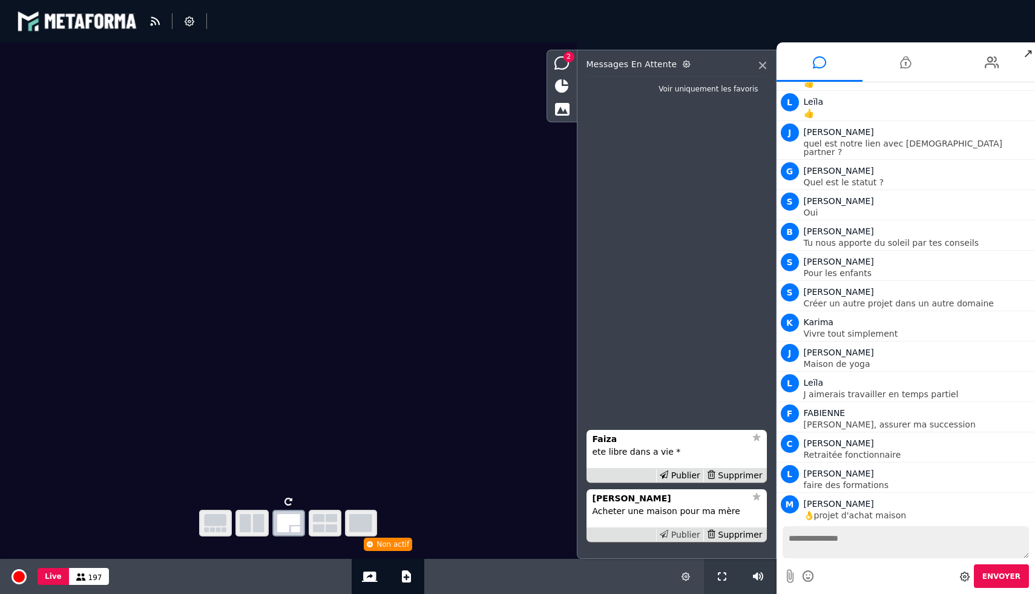
click at [691, 533] on div "Publier" at bounding box center [679, 534] width 47 height 13
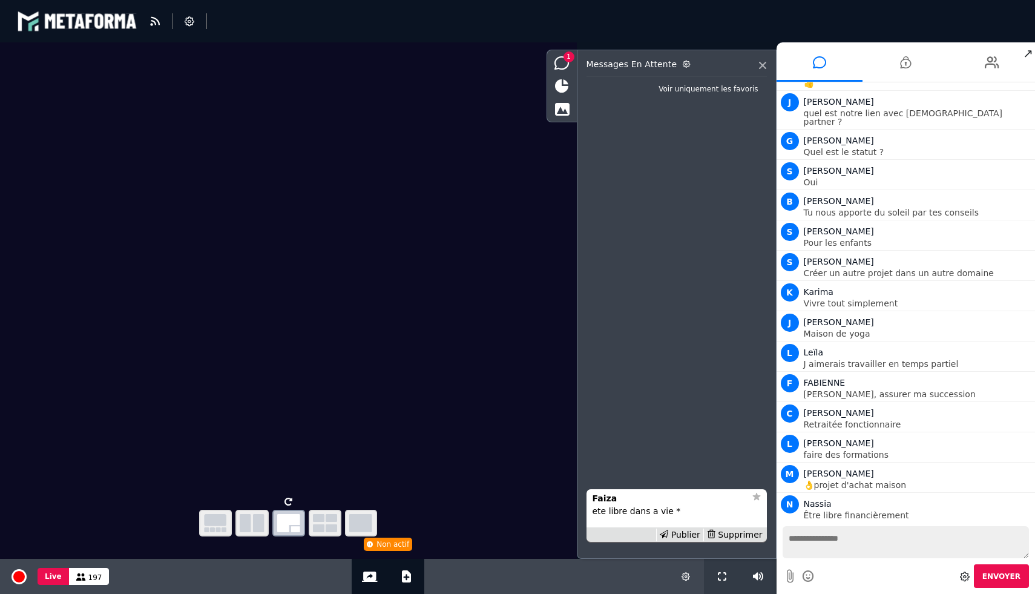
click at [691, 533] on div "Publier" at bounding box center [679, 534] width 47 height 13
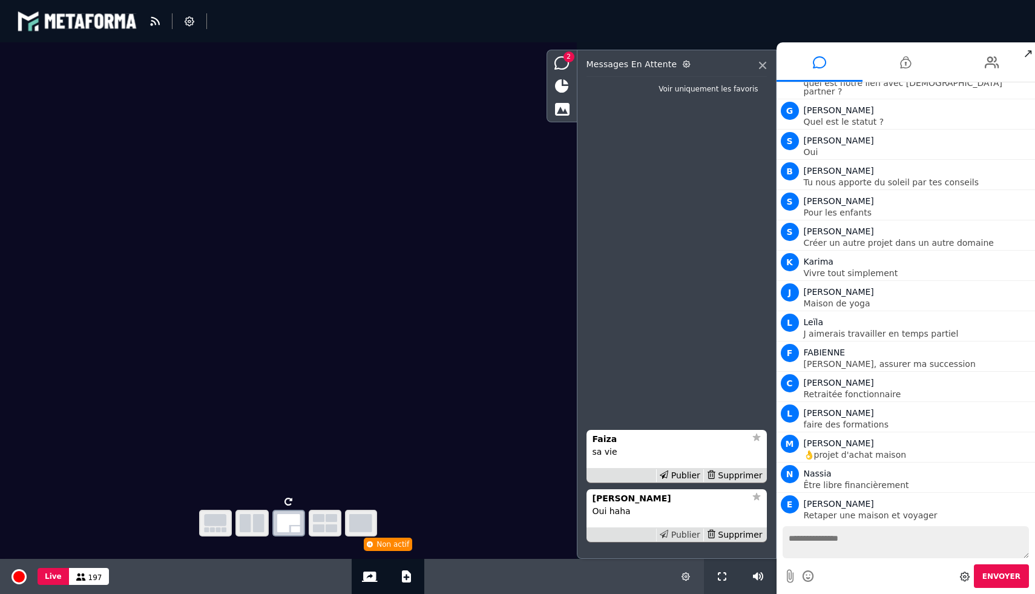
click at [681, 536] on div "Publier" at bounding box center [679, 534] width 47 height 13
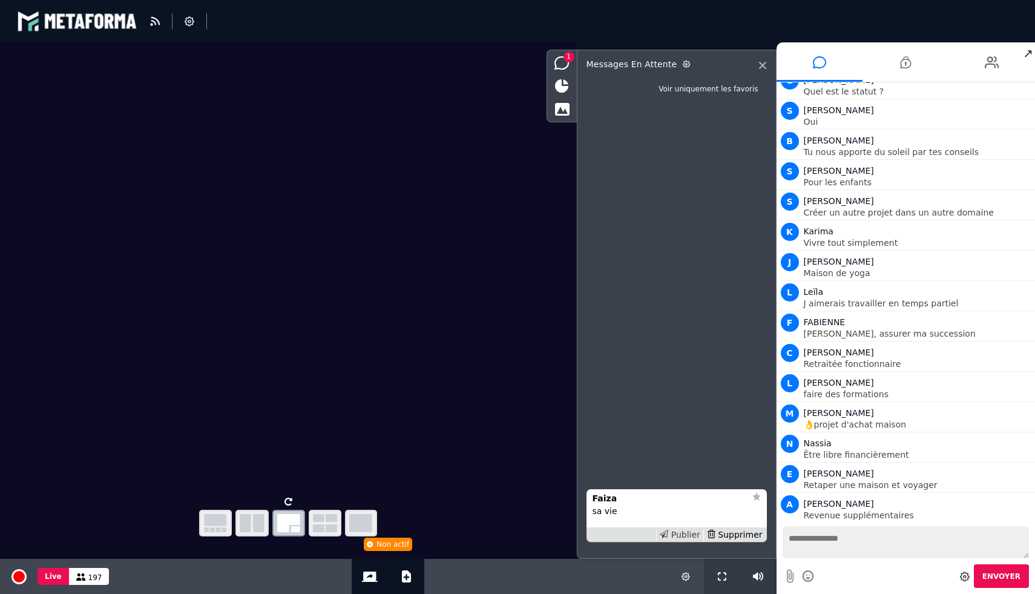
click at [681, 536] on div "Publier" at bounding box center [679, 534] width 47 height 13
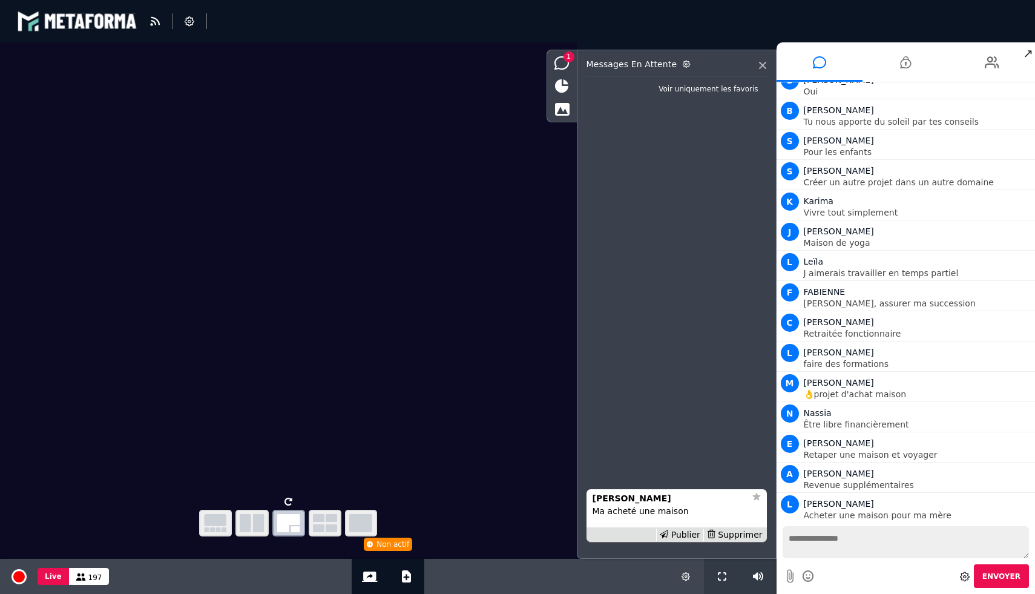
click at [681, 536] on div "Publier" at bounding box center [679, 534] width 47 height 13
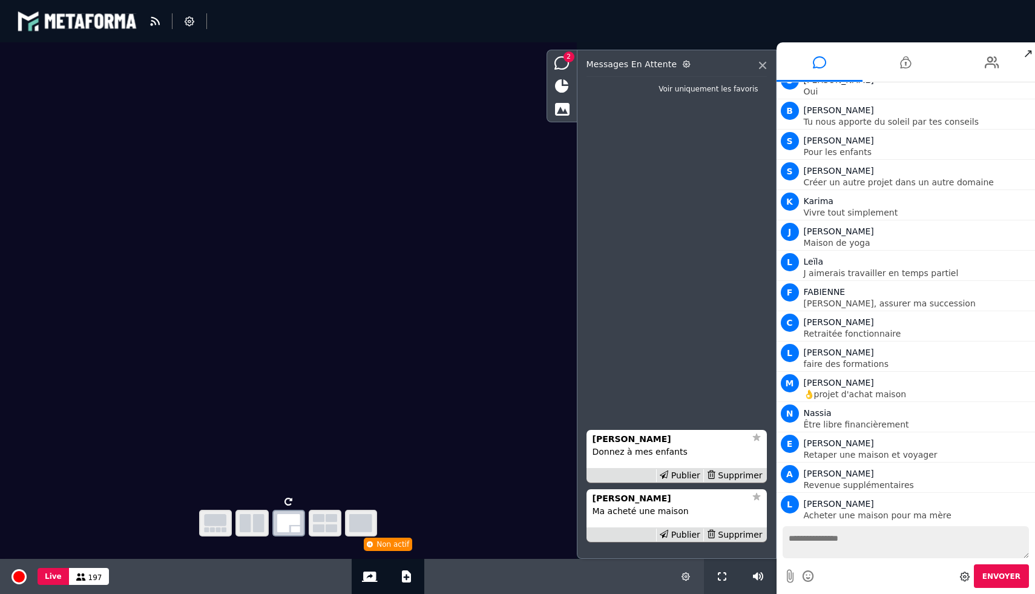
scroll to position [9447, 0]
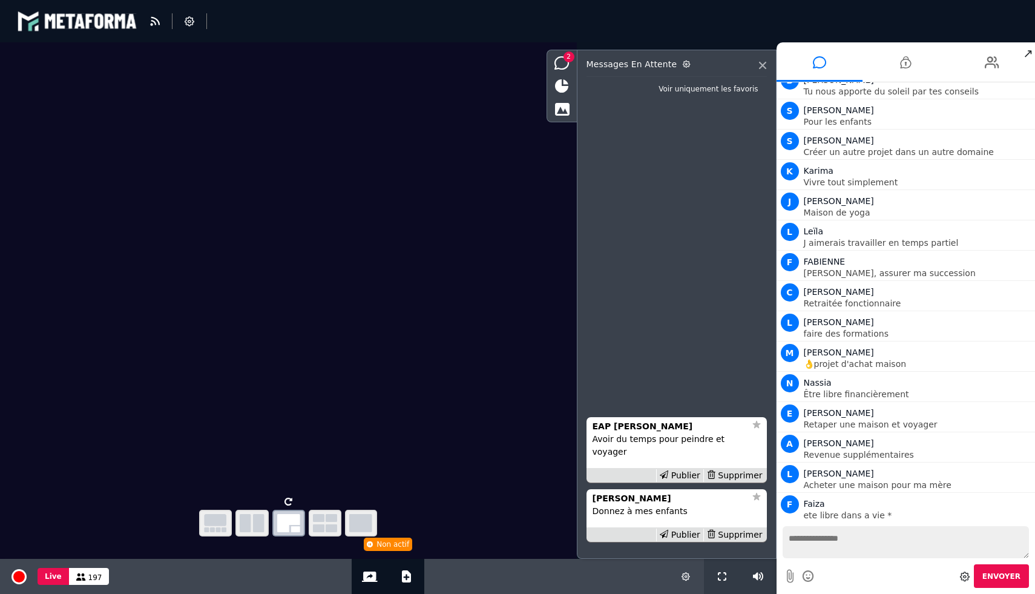
click at [681, 536] on div "Publier" at bounding box center [679, 534] width 47 height 13
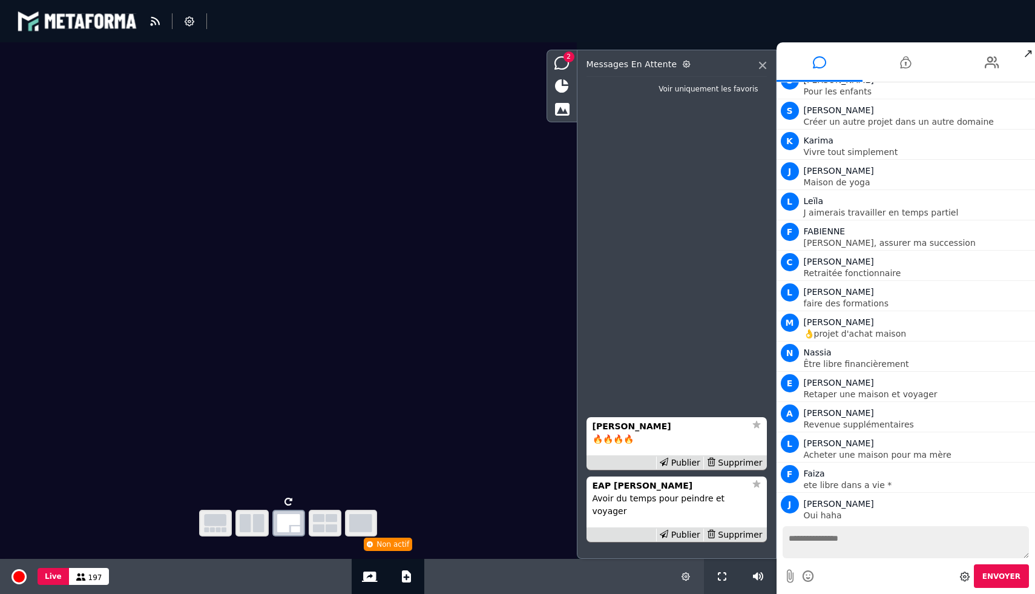
click at [681, 536] on div "Publier" at bounding box center [679, 534] width 47 height 13
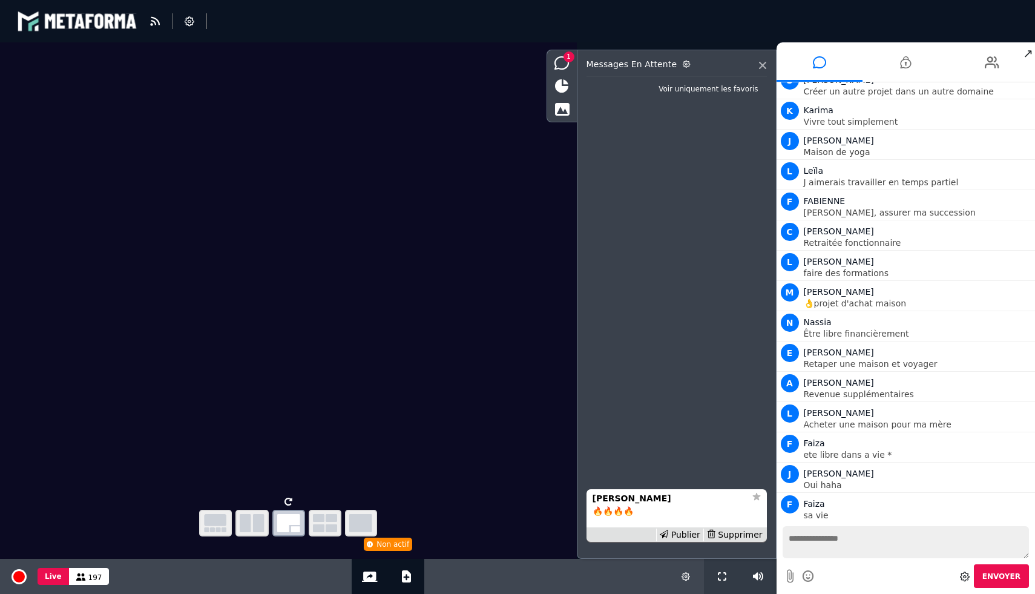
click at [681, 536] on div "Publier" at bounding box center [679, 534] width 47 height 13
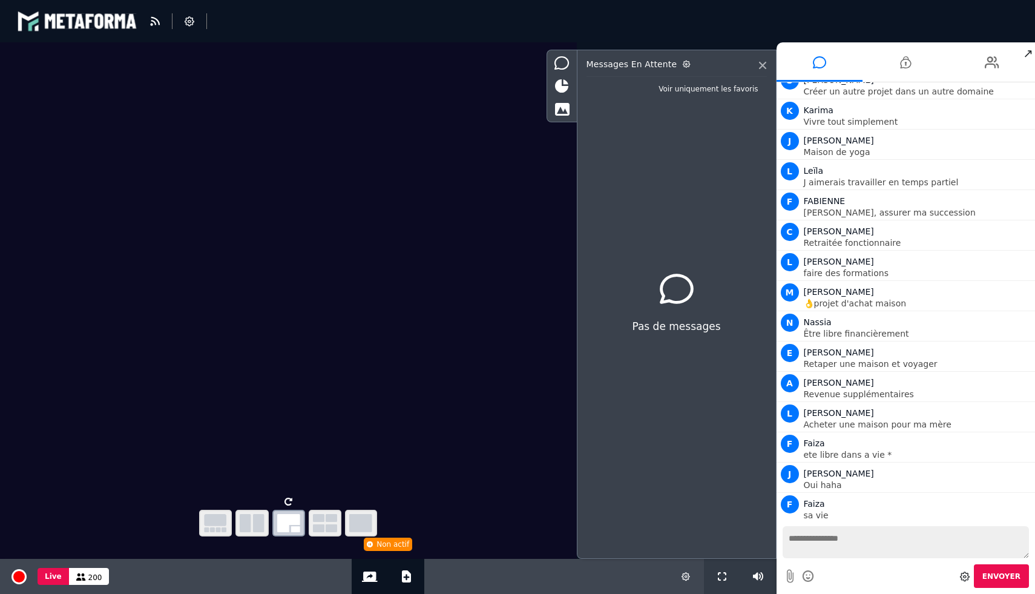
scroll to position [9538, 0]
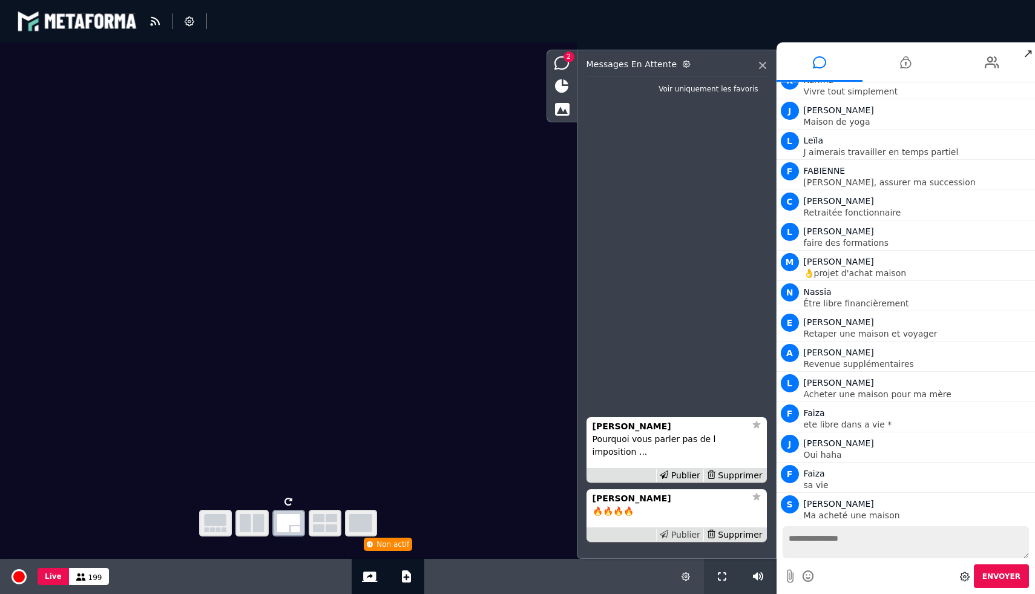
click at [668, 534] on icon at bounding box center [664, 534] width 8 height 8
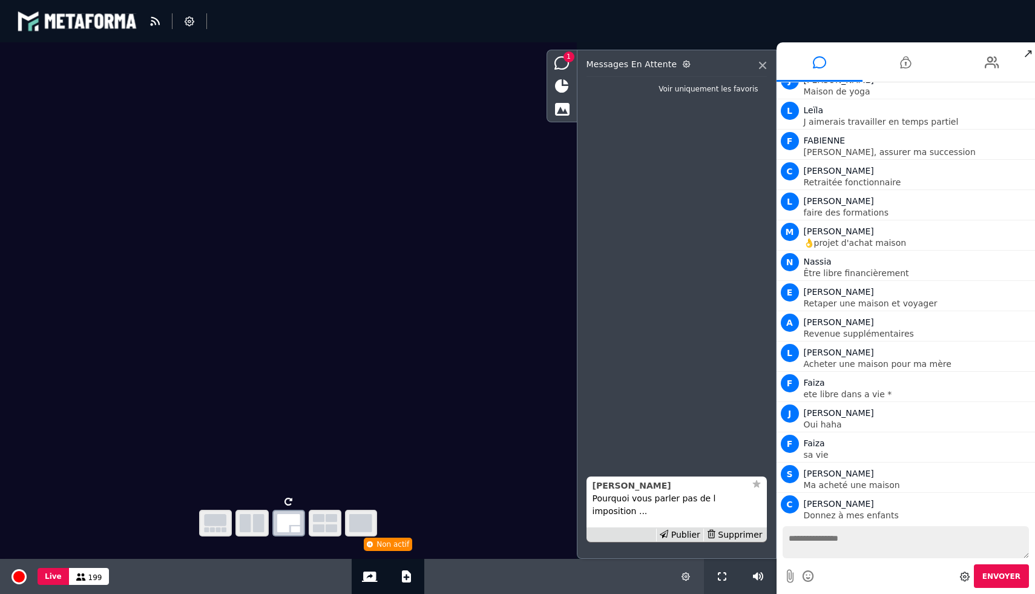
click at [620, 492] on div "Didier" at bounding box center [669, 485] width 153 height 13
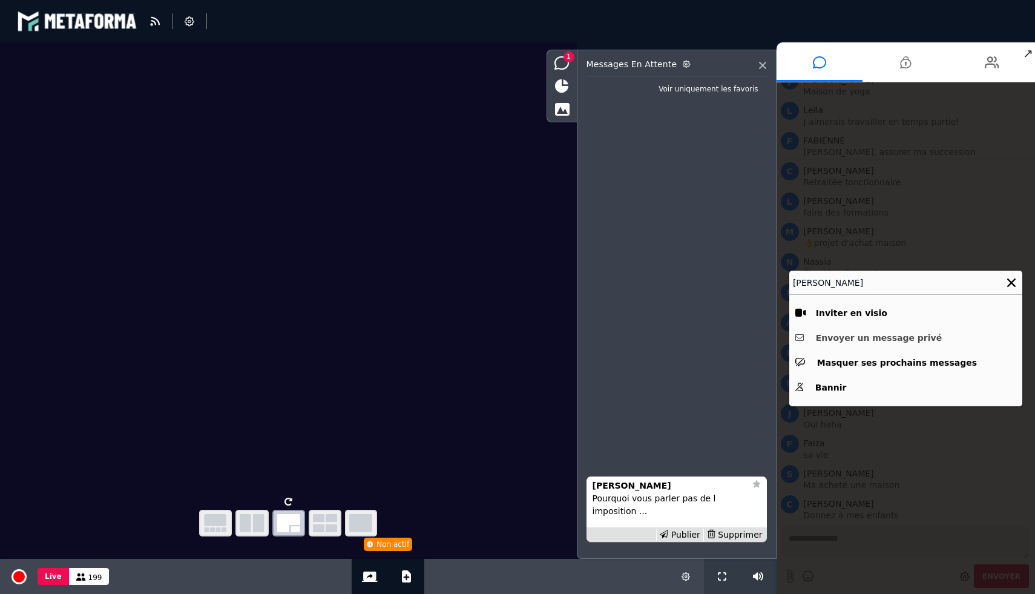
click at [842, 338] on button "Envoyer un message privé" at bounding box center [905, 338] width 221 height 19
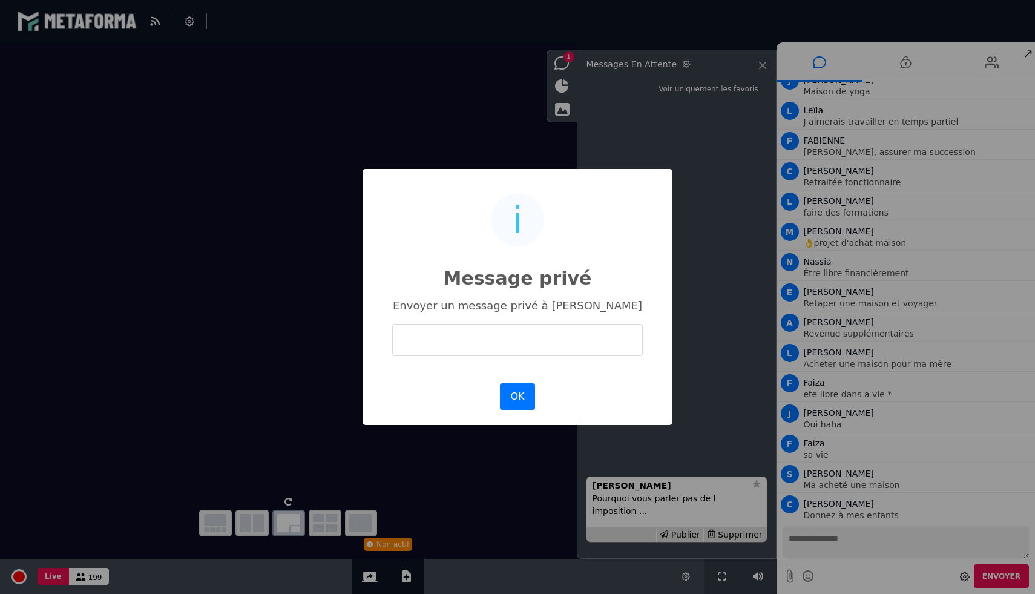
click at [541, 340] on input "text" at bounding box center [517, 340] width 251 height 32
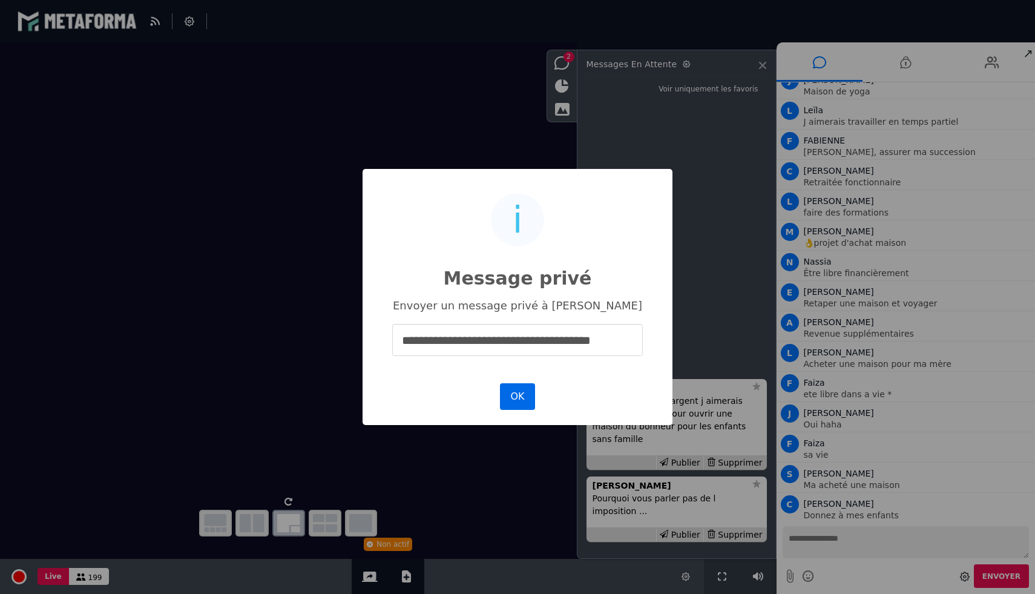
type input "**********"
click at [530, 395] on button "OK" at bounding box center [517, 396] width 35 height 27
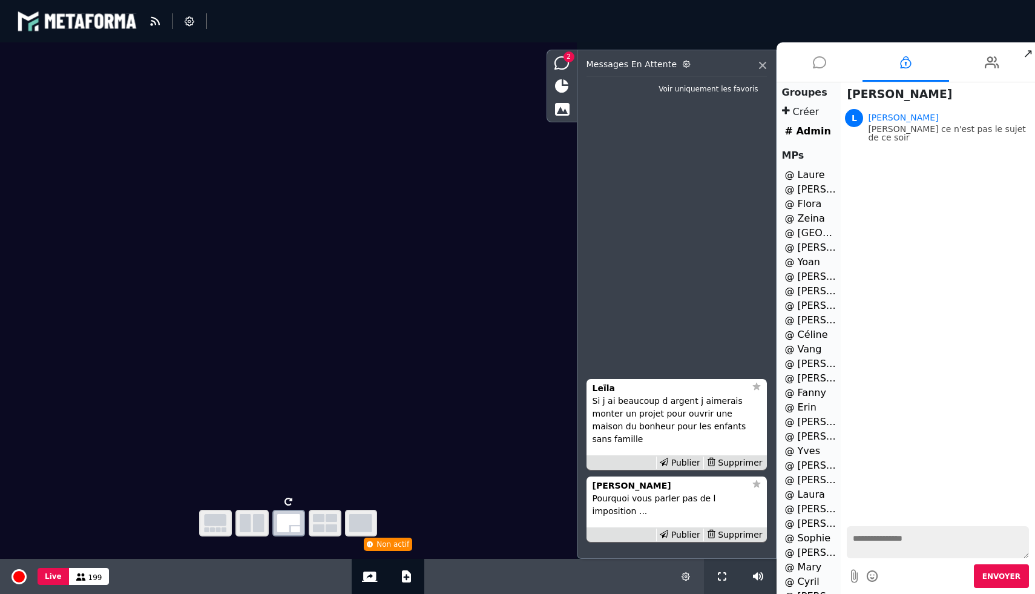
click at [813, 55] on icon at bounding box center [819, 62] width 13 height 30
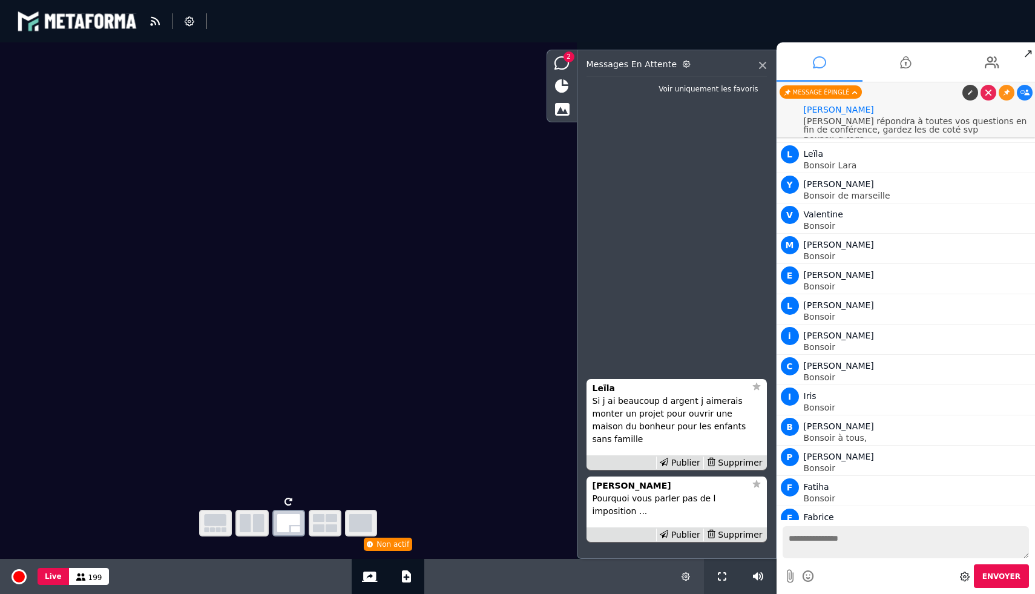
scroll to position [9530, 0]
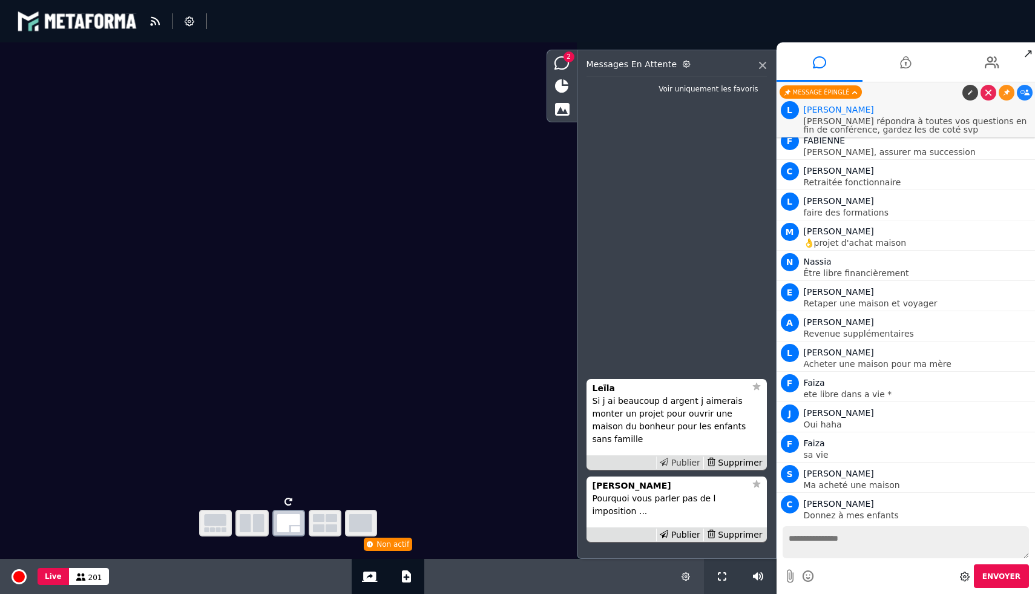
click at [685, 469] on div "Publier" at bounding box center [679, 462] width 47 height 13
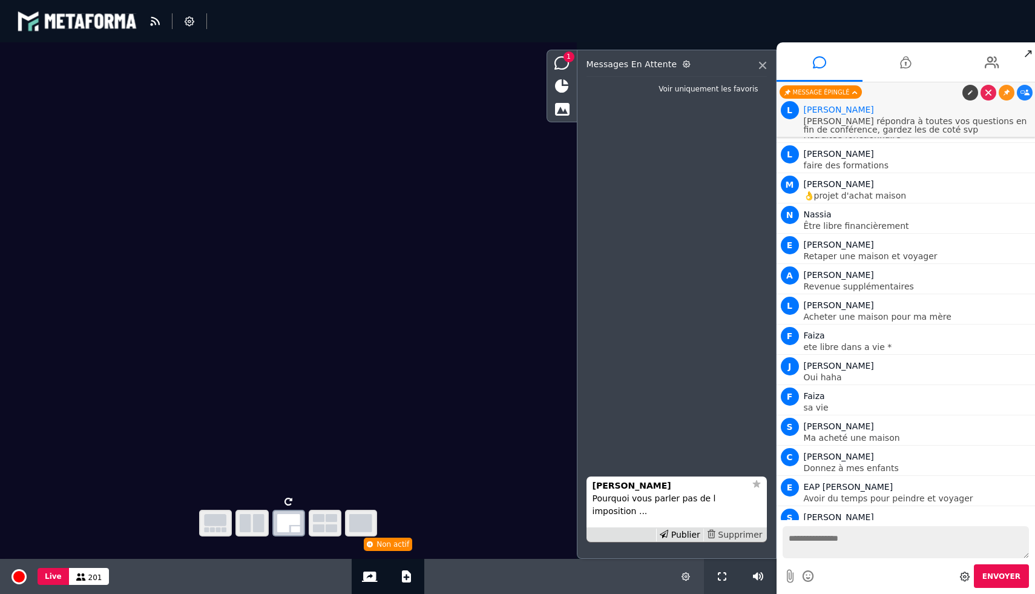
click at [729, 537] on div "Supprimer" at bounding box center [734, 534] width 62 height 13
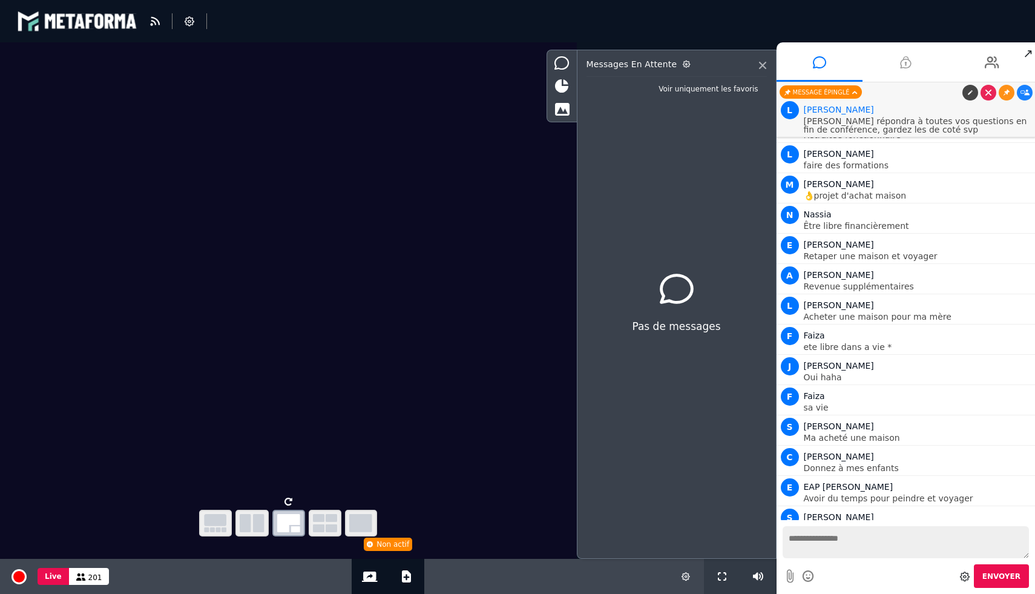
click at [905, 71] on icon at bounding box center [905, 62] width 11 height 30
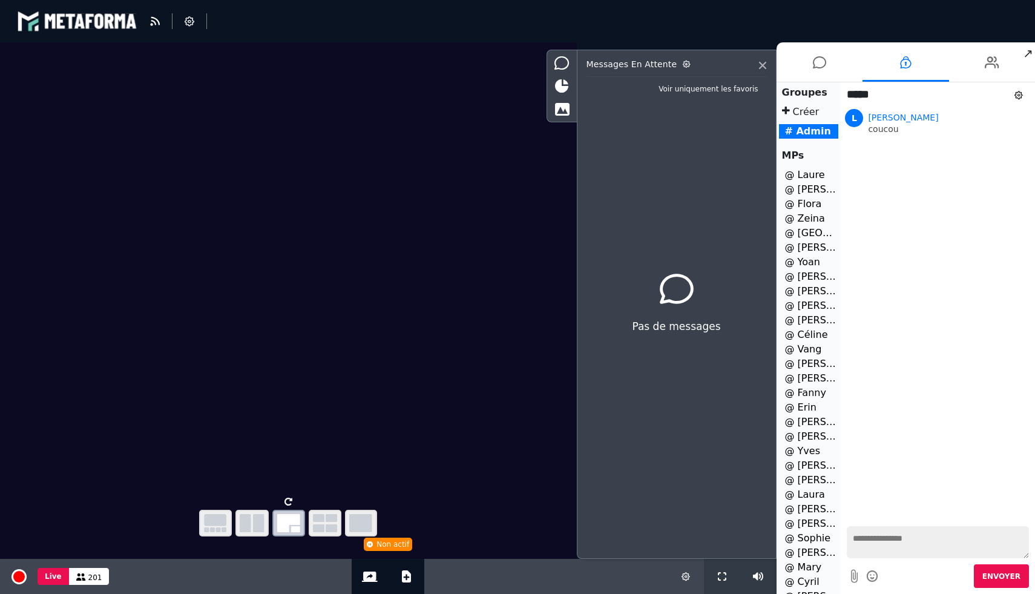
scroll to position [110, 0]
click at [807, 576] on li "@ Didier" at bounding box center [809, 574] width 60 height 15
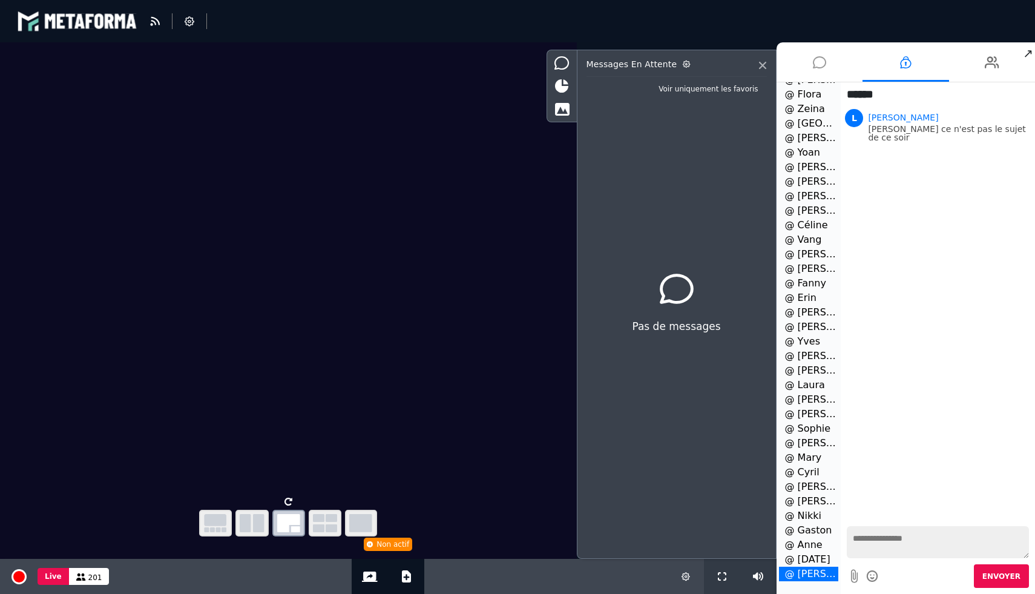
click at [827, 68] on li at bounding box center [820, 61] width 87 height 39
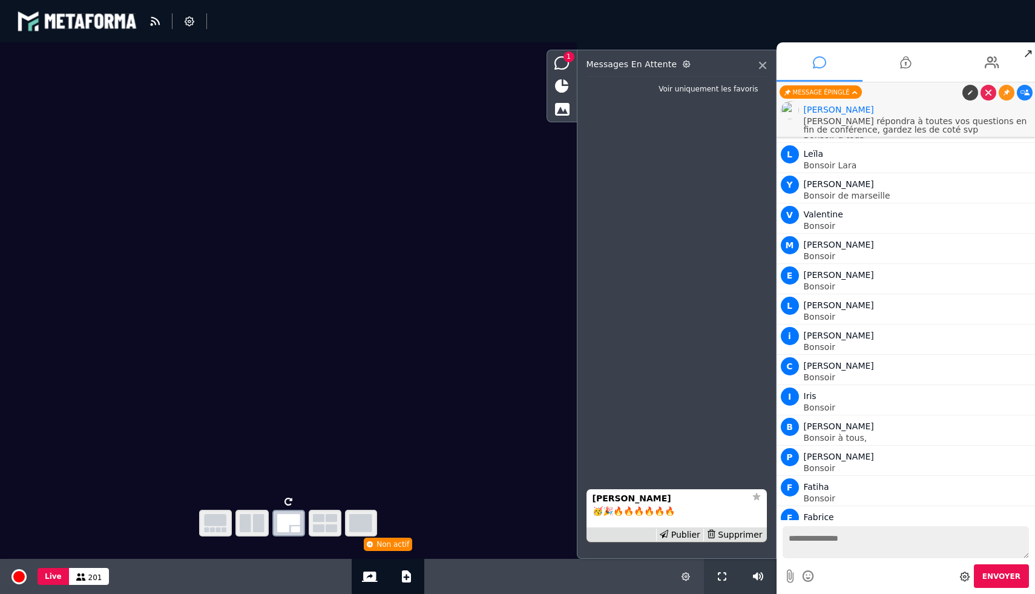
scroll to position [9577, 0]
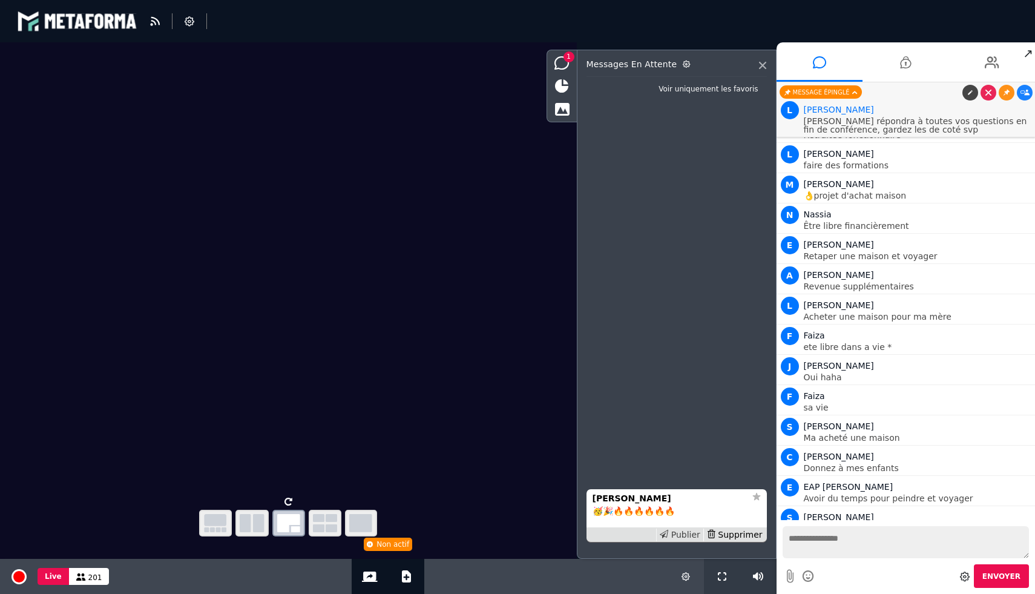
click at [675, 534] on div "Publier" at bounding box center [679, 534] width 47 height 13
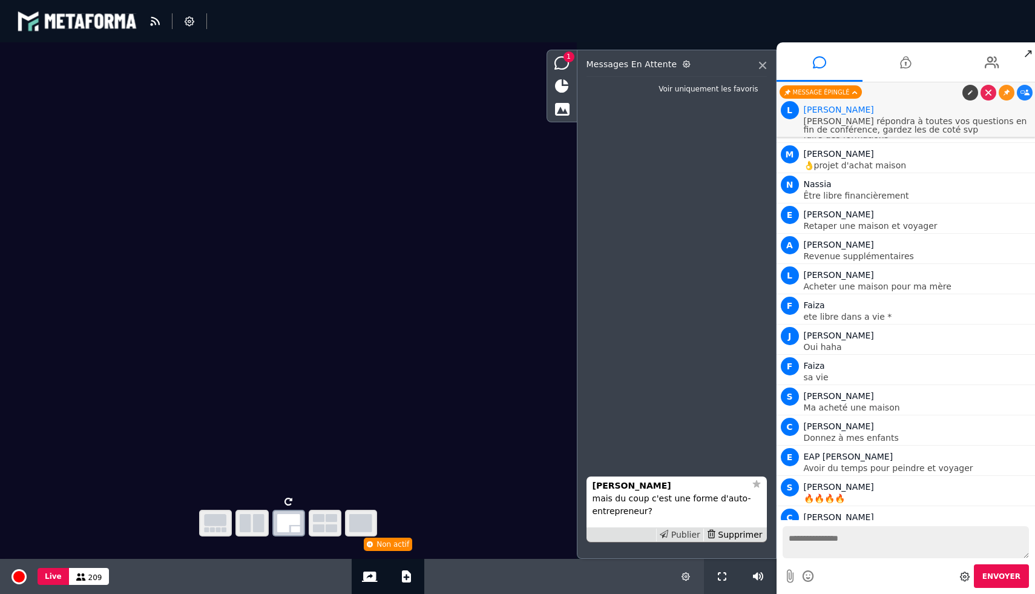
click at [671, 539] on div "Publier" at bounding box center [679, 534] width 47 height 13
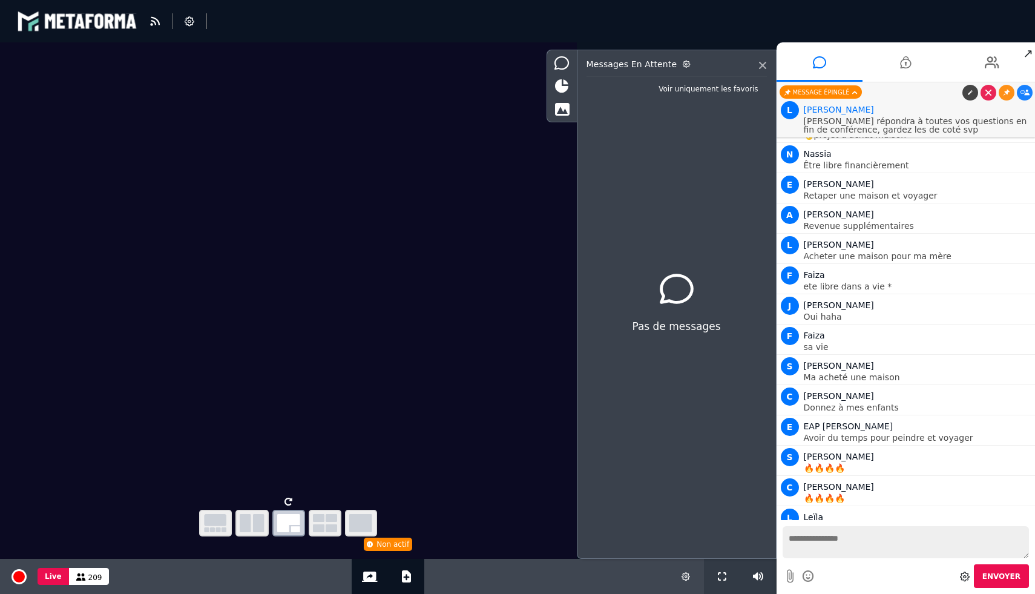
click at [822, 554] on textarea at bounding box center [906, 542] width 247 height 32
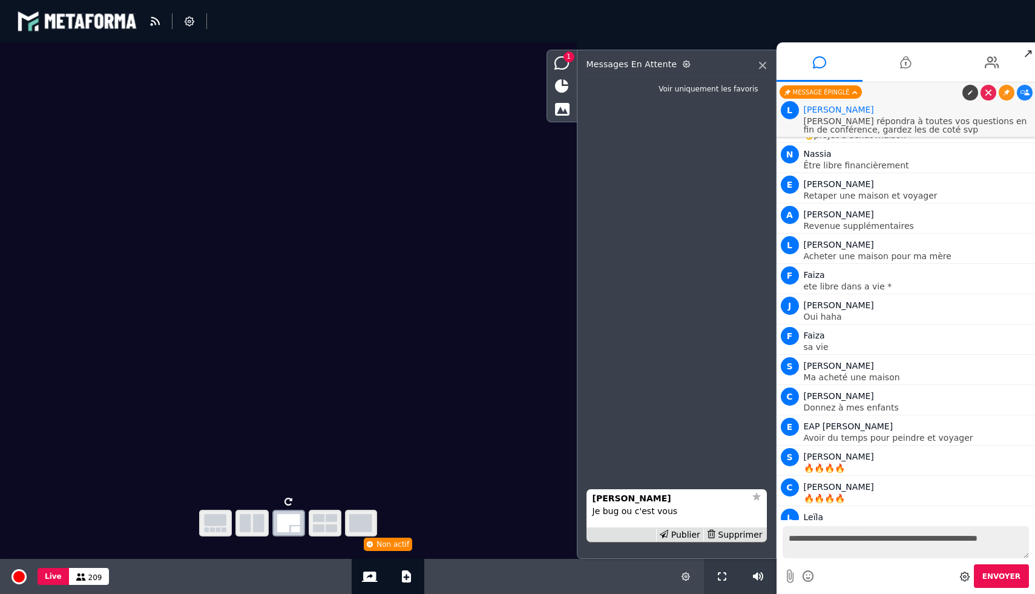
type textarea "**********"
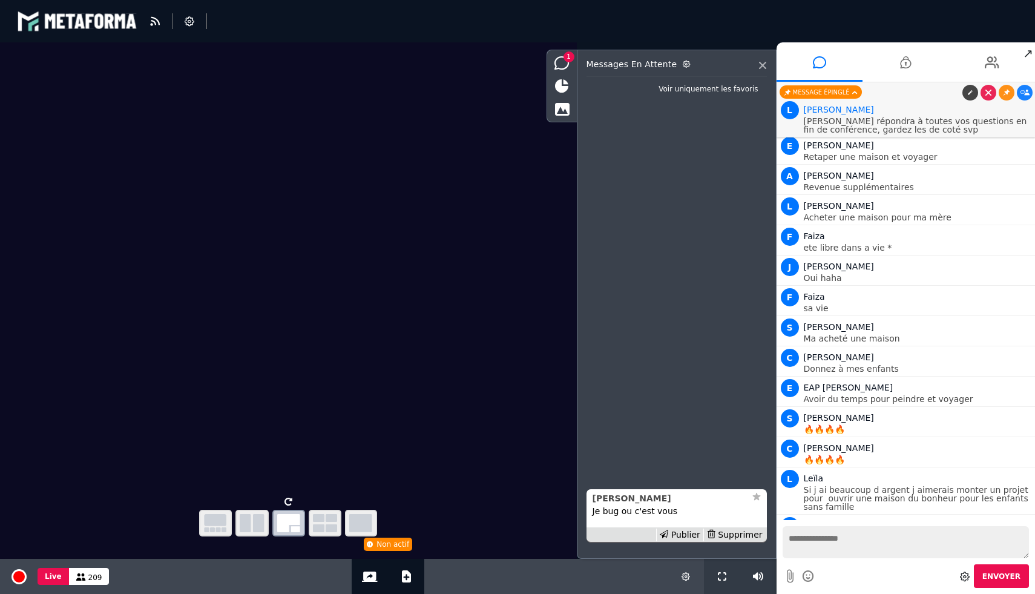
click at [622, 497] on div "[PERSON_NAME]" at bounding box center [669, 498] width 153 height 13
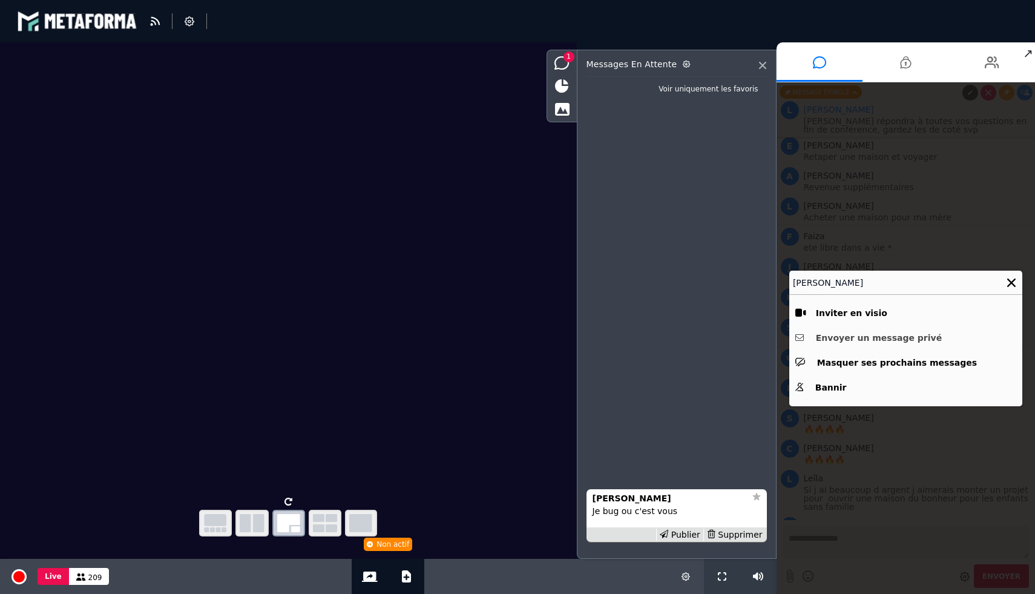
click at [893, 330] on button "Envoyer un message privé" at bounding box center [905, 338] width 221 height 19
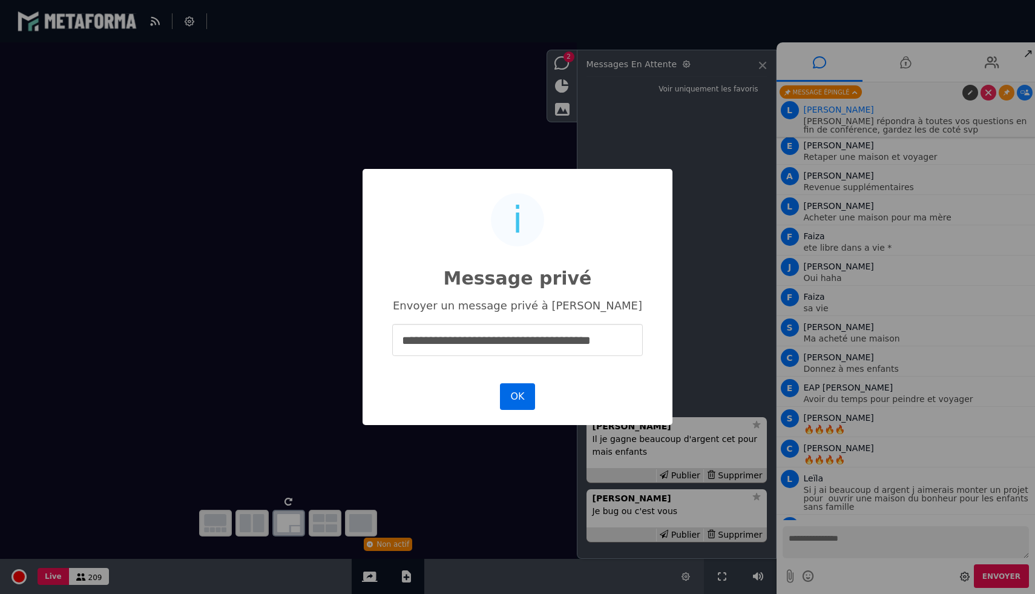
type input "**********"
click at [519, 394] on button "OK" at bounding box center [517, 396] width 35 height 27
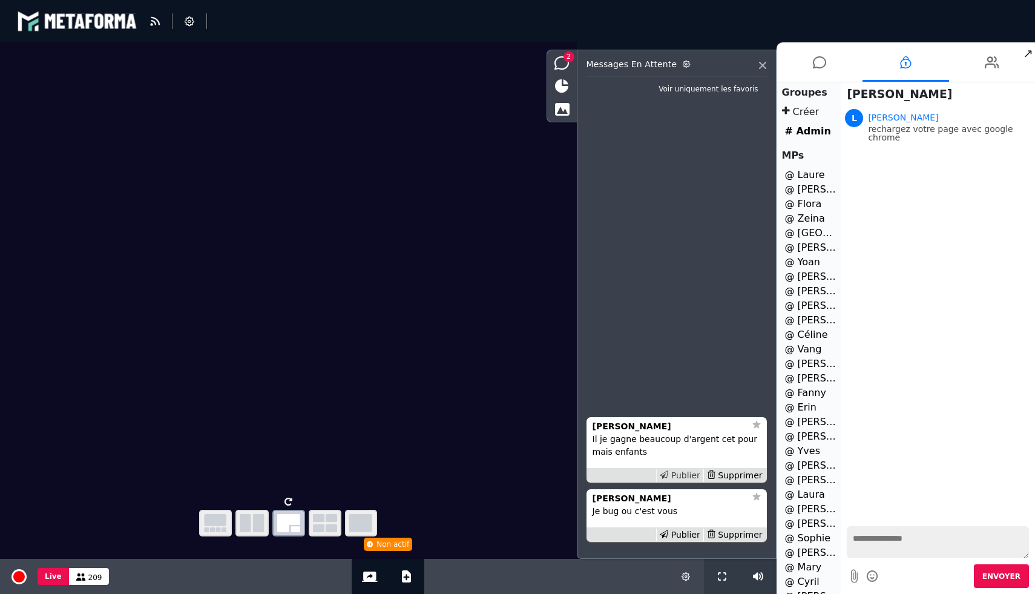
click at [692, 473] on div "Publier" at bounding box center [679, 475] width 47 height 13
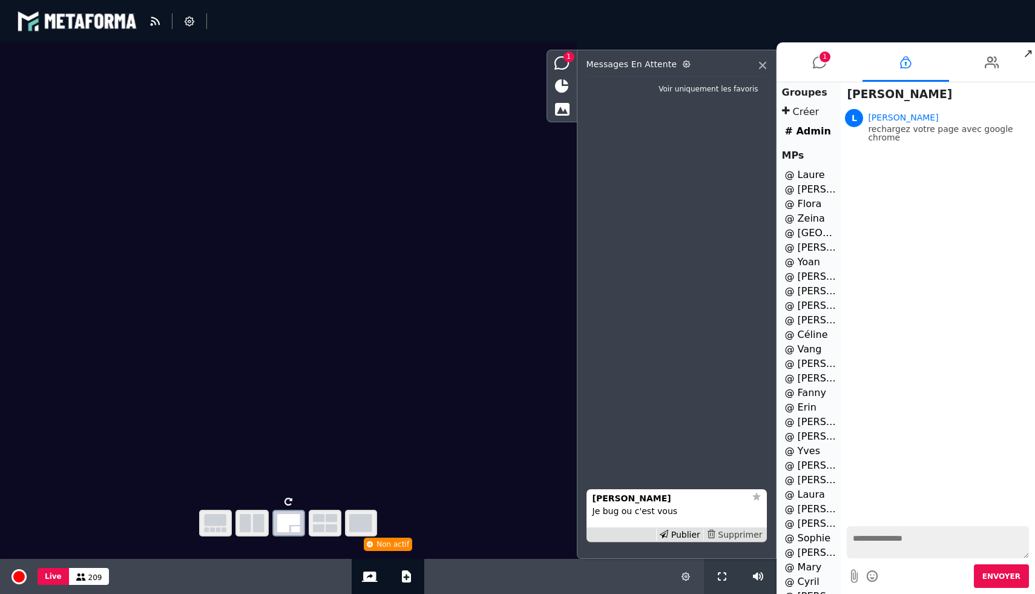
click at [757, 533] on div "Supprimer" at bounding box center [734, 534] width 62 height 13
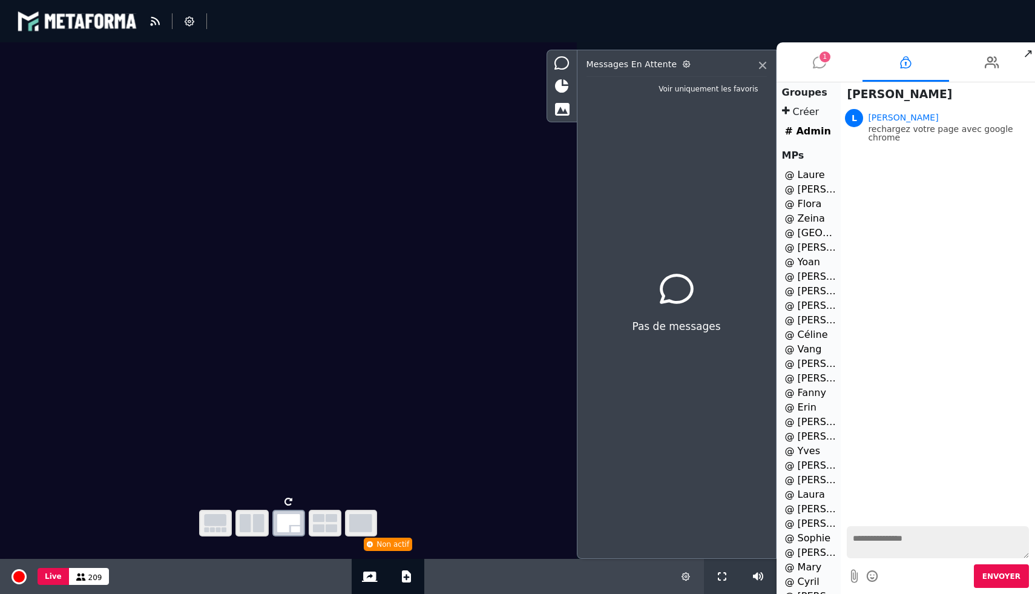
click at [821, 47] on icon at bounding box center [819, 62] width 13 height 30
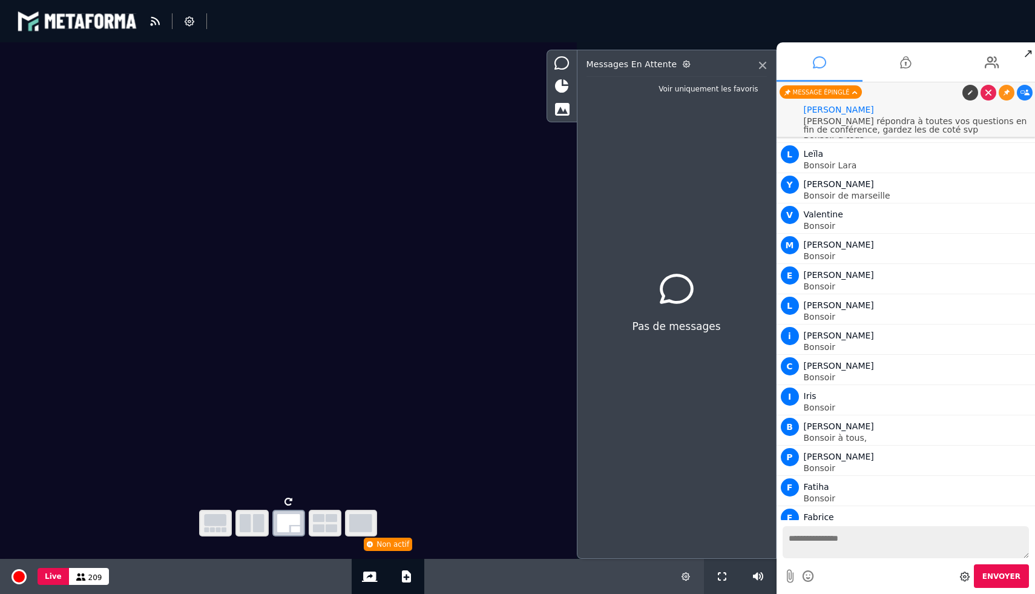
scroll to position [9706, 0]
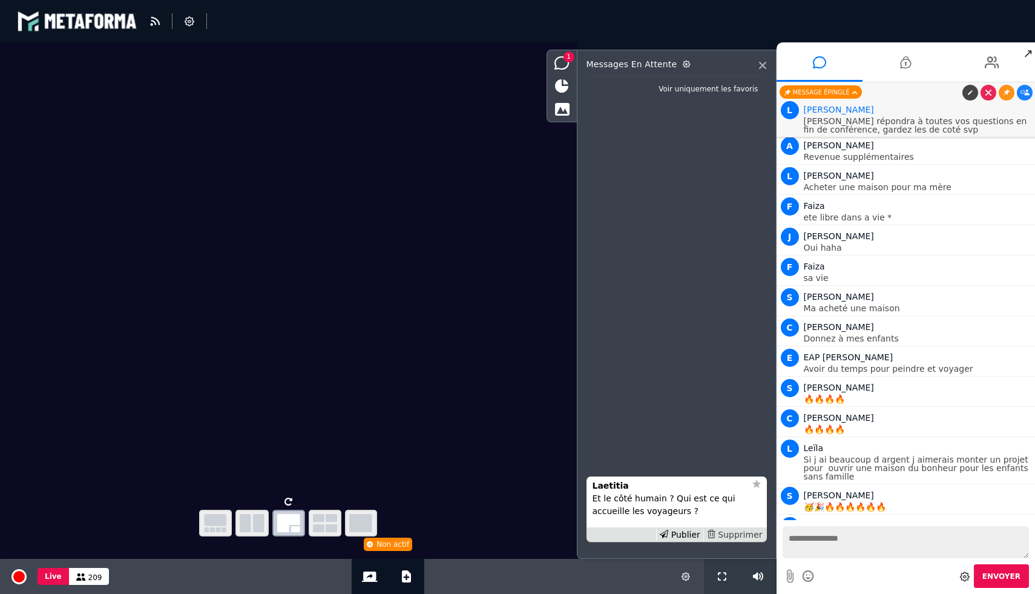
click at [738, 530] on div "Supprimer" at bounding box center [734, 534] width 62 height 13
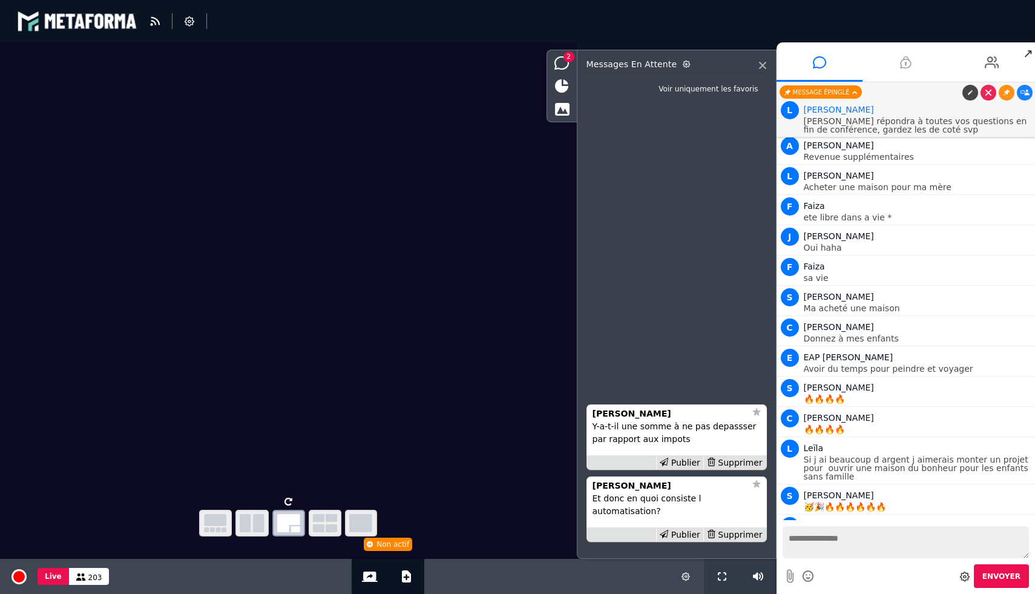
click at [897, 68] on li at bounding box center [906, 61] width 87 height 39
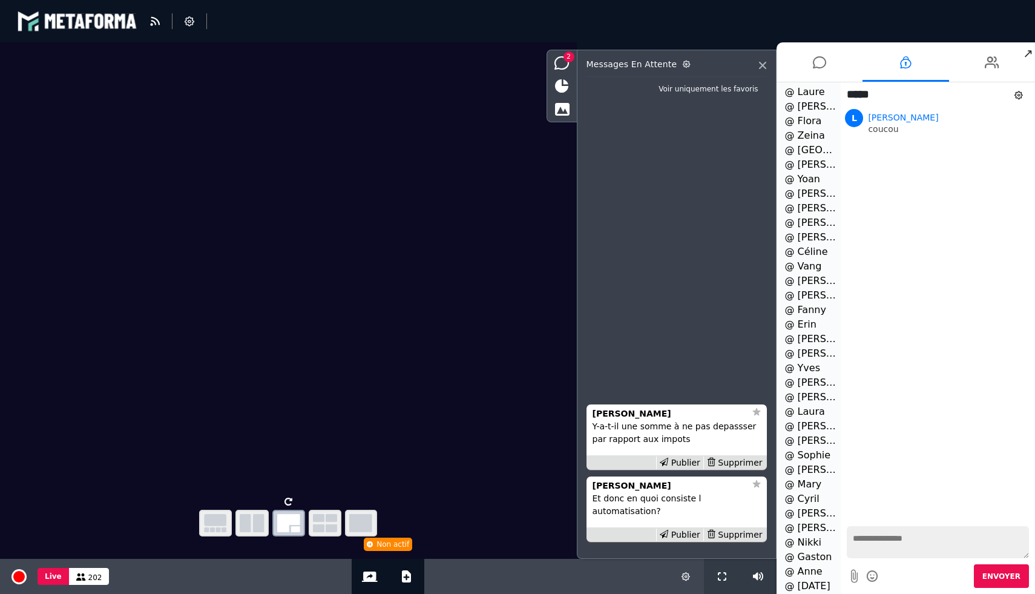
scroll to position [0, 0]
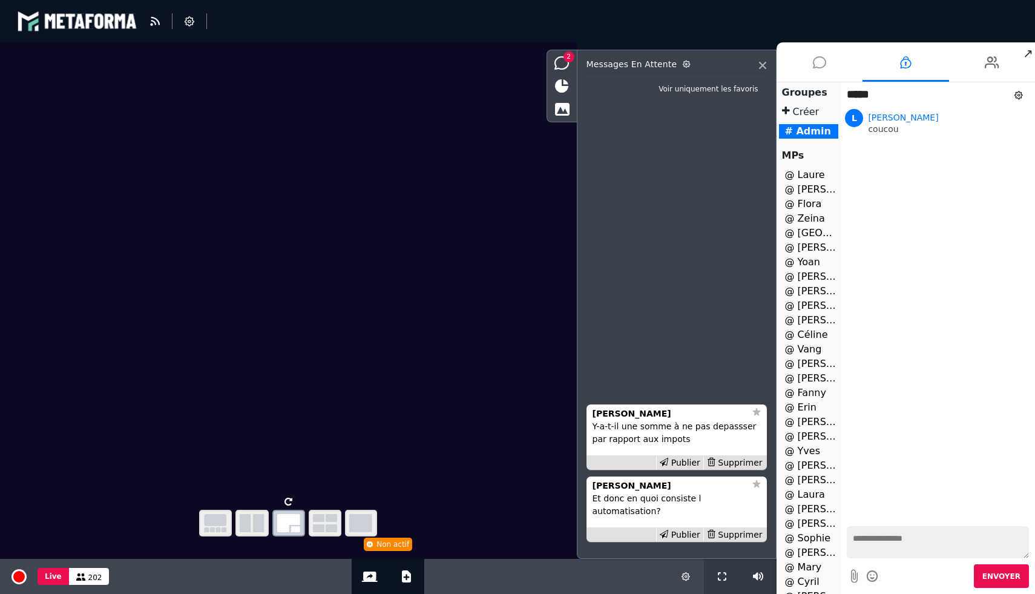
click at [817, 61] on icon at bounding box center [819, 62] width 13 height 30
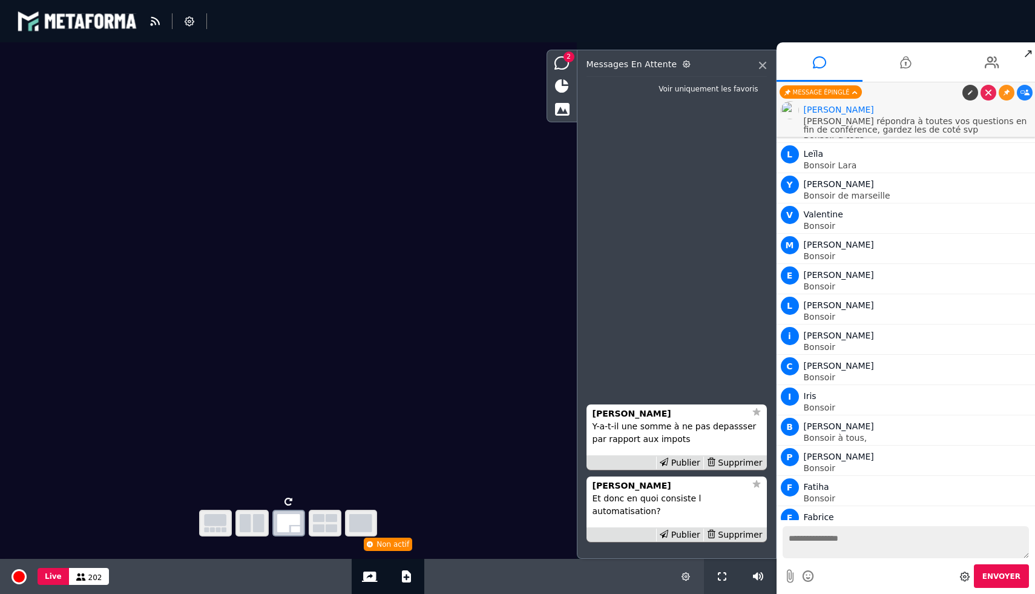
scroll to position [9706, 0]
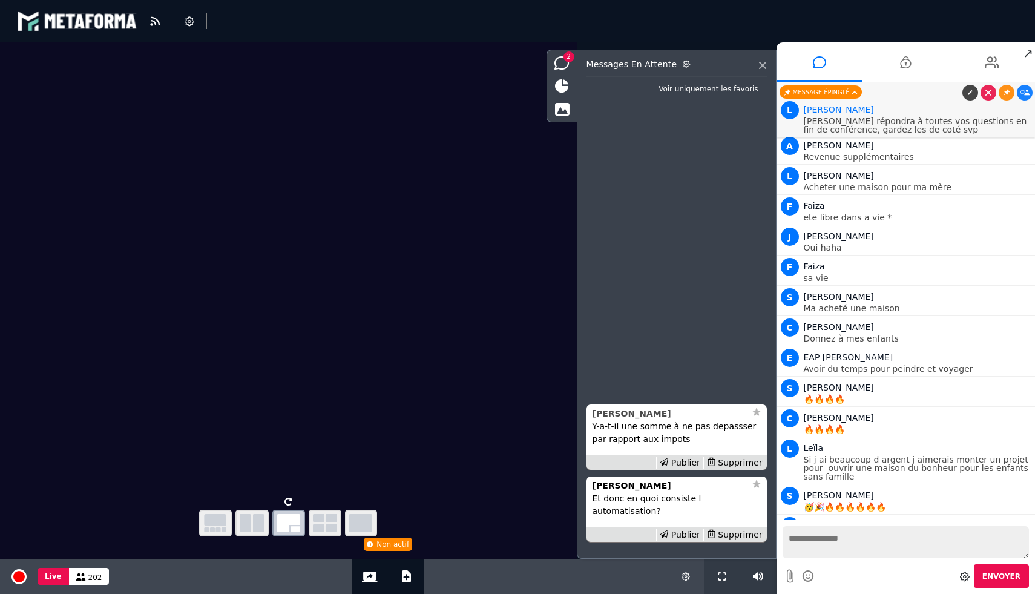
click at [616, 418] on strong "Bertrand" at bounding box center [632, 414] width 79 height 10
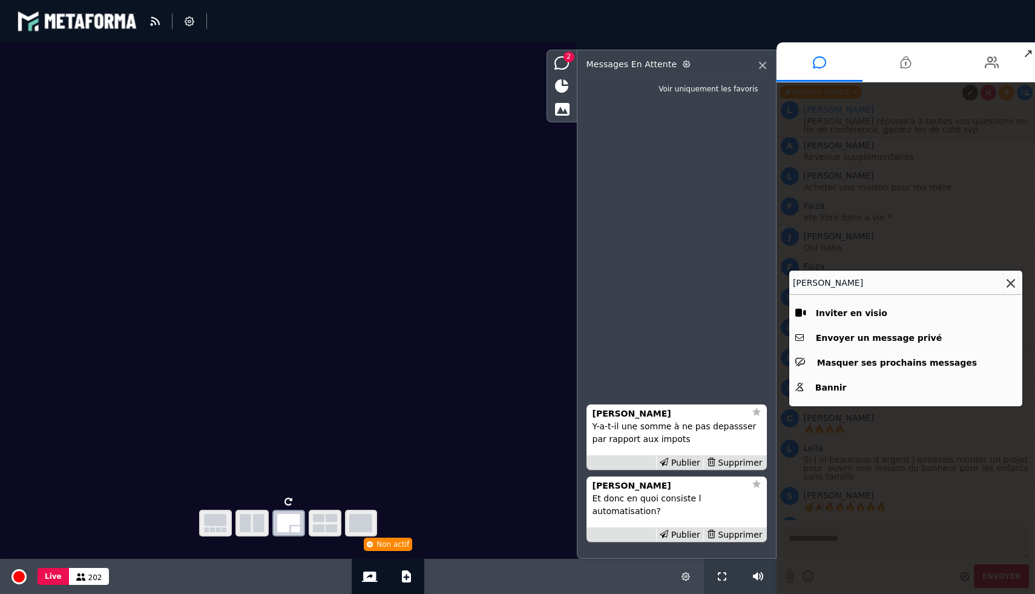
click at [1008, 276] on button at bounding box center [1011, 283] width 16 height 25
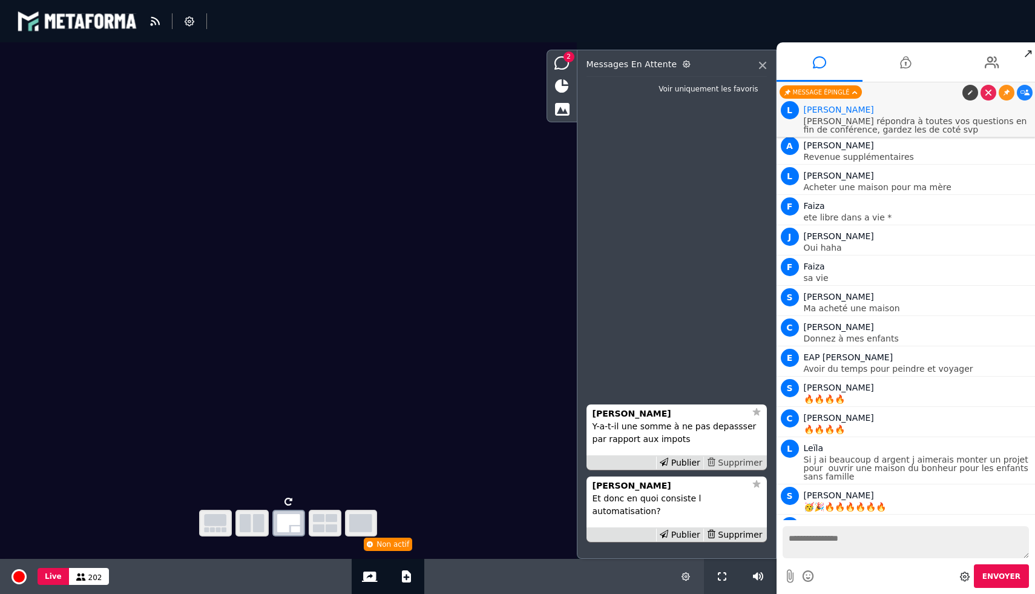
click at [737, 469] on div "Supprimer" at bounding box center [734, 462] width 62 height 13
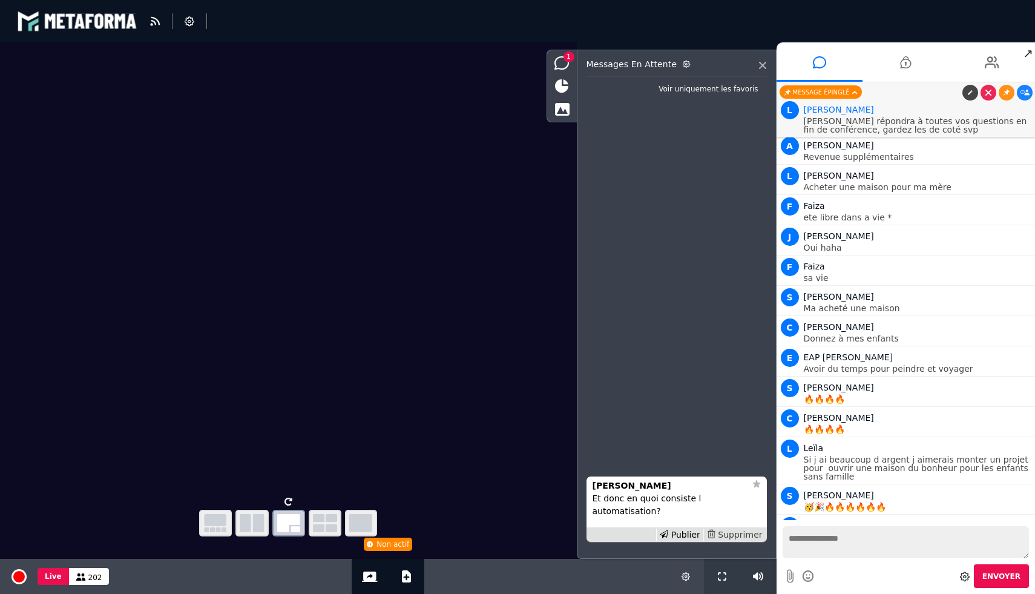
click at [738, 536] on div "Supprimer" at bounding box center [734, 534] width 62 height 13
click at [749, 533] on div "Supprimer" at bounding box center [734, 534] width 62 height 13
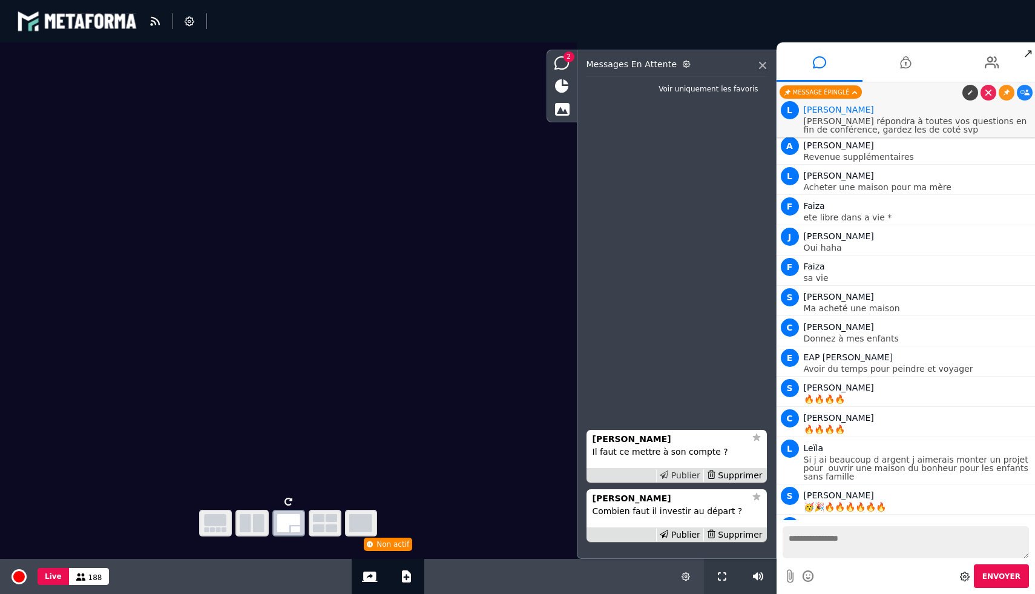
click at [685, 473] on div "Publier" at bounding box center [679, 475] width 47 height 13
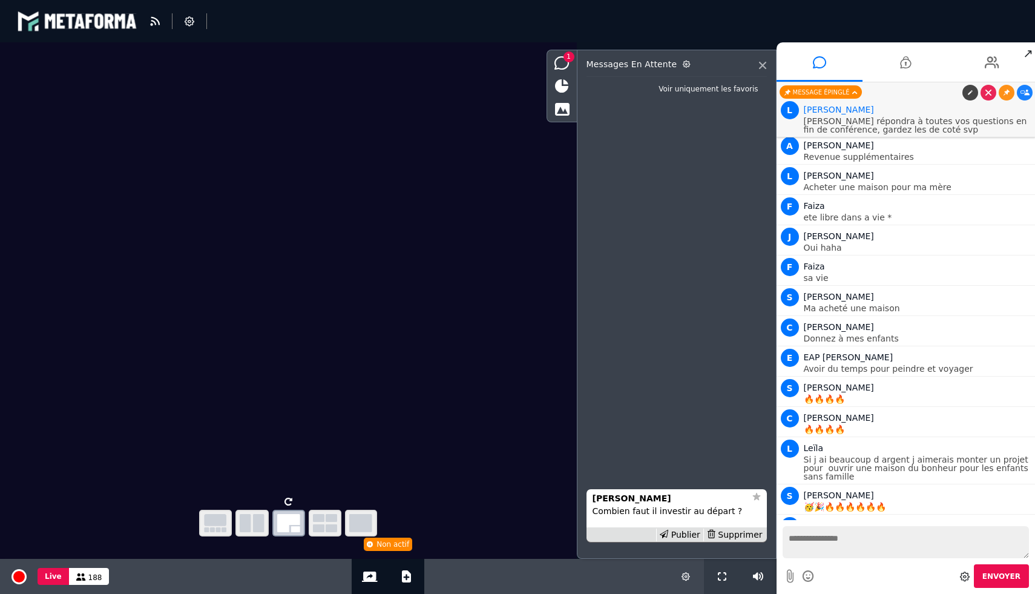
scroll to position [9737, 0]
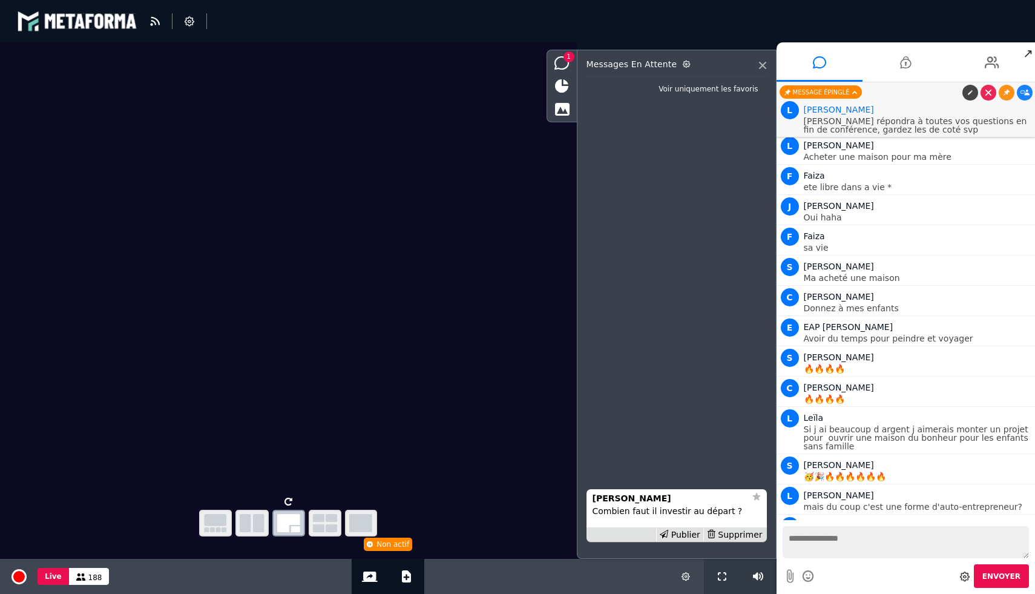
click at [815, 547] on textarea at bounding box center [906, 542] width 247 height 32
type textarea "**********"
click at [992, 568] on button "Envoyer" at bounding box center [1001, 576] width 55 height 24
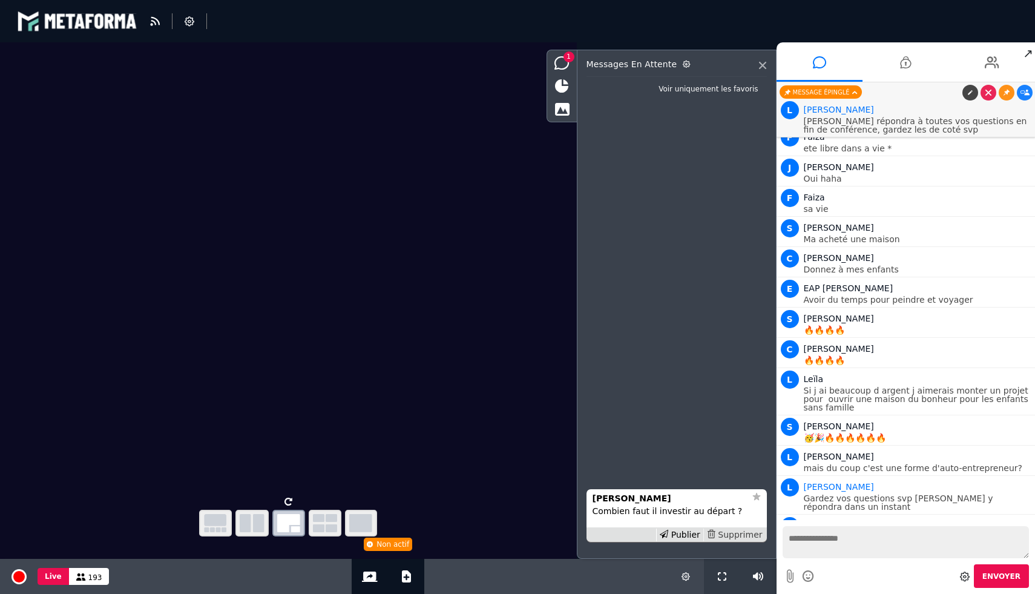
click at [754, 536] on div "Supprimer" at bounding box center [734, 534] width 62 height 13
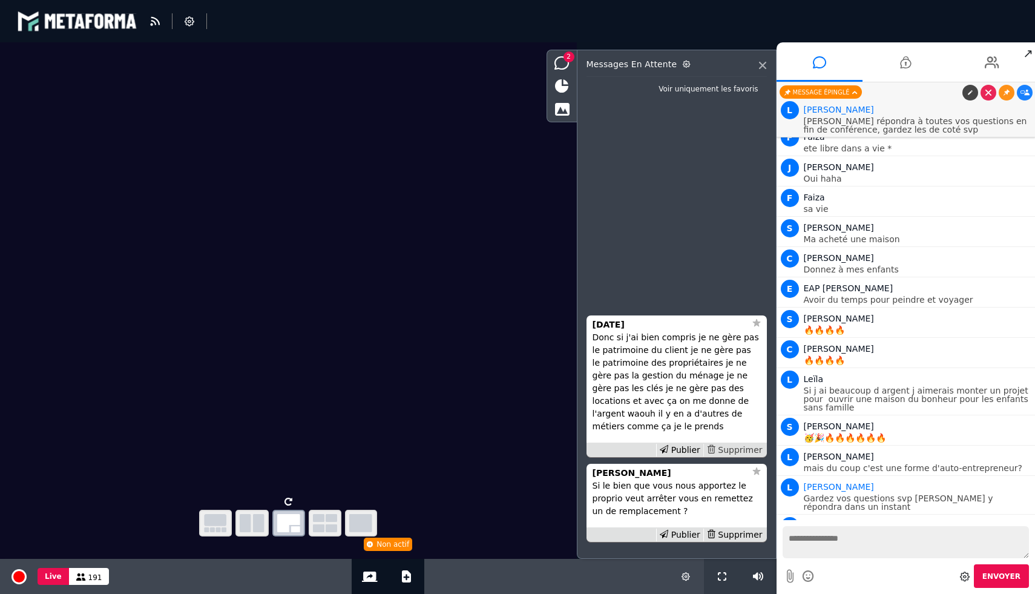
click at [738, 448] on div "Supprimer" at bounding box center [734, 450] width 62 height 13
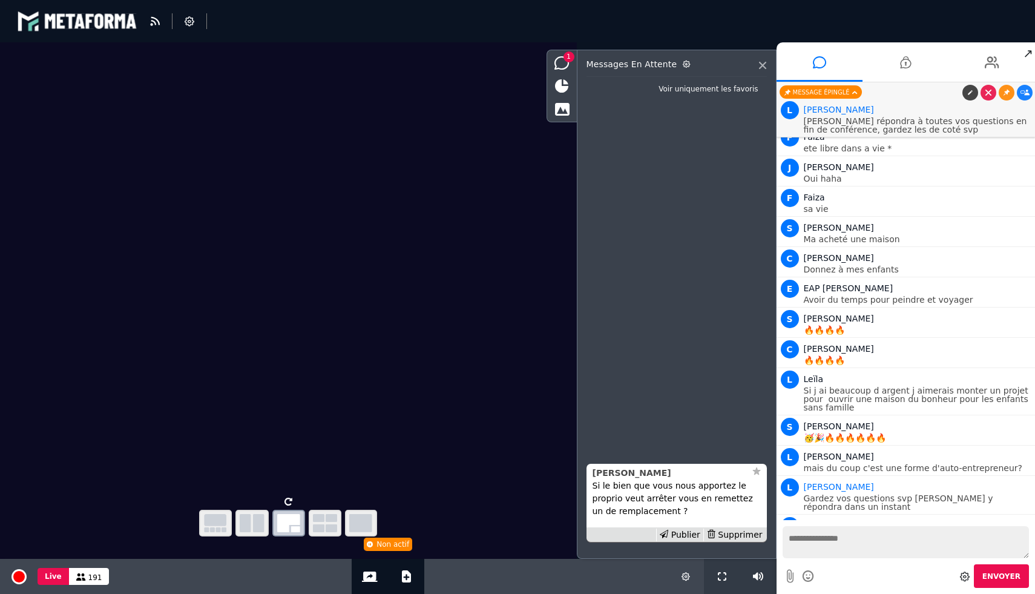
click at [623, 478] on strong "Benjamin" at bounding box center [632, 473] width 79 height 10
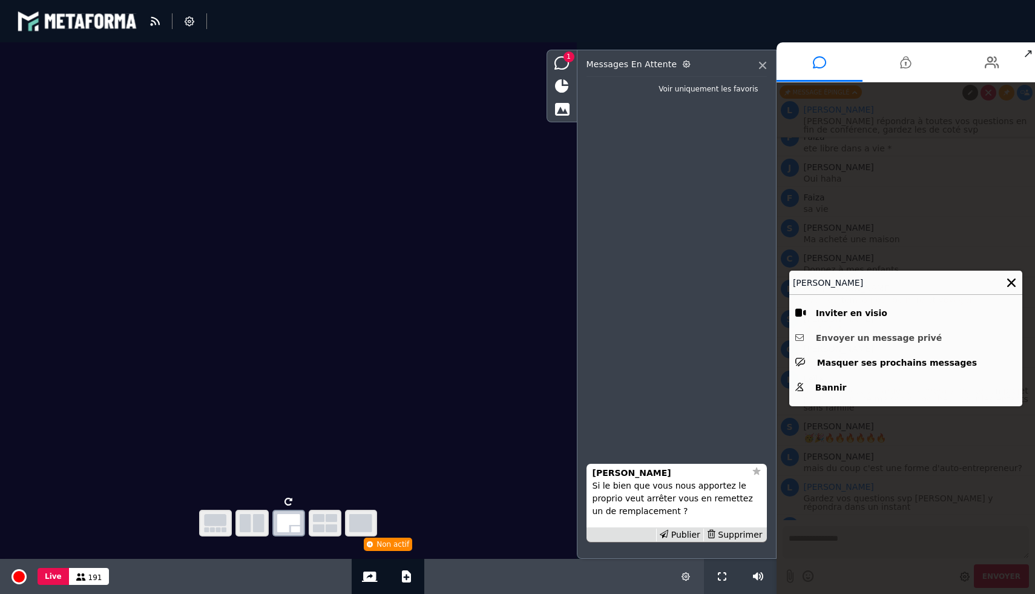
click at [823, 336] on button "Envoyer un message privé" at bounding box center [905, 338] width 221 height 19
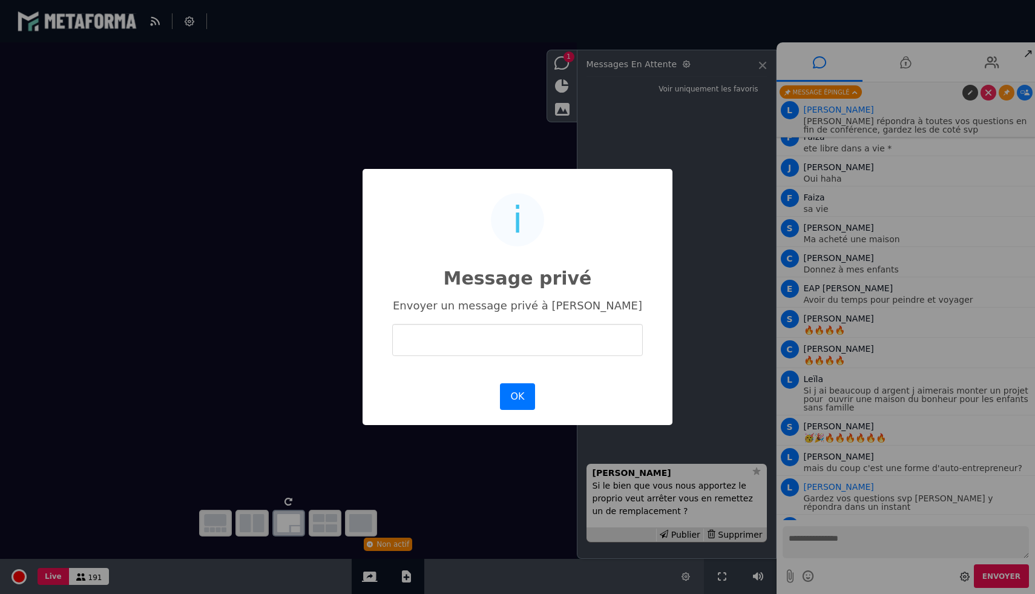
click at [529, 341] on input "text" at bounding box center [517, 340] width 251 height 32
type input "**********"
click at [521, 390] on button "OK" at bounding box center [517, 396] width 35 height 27
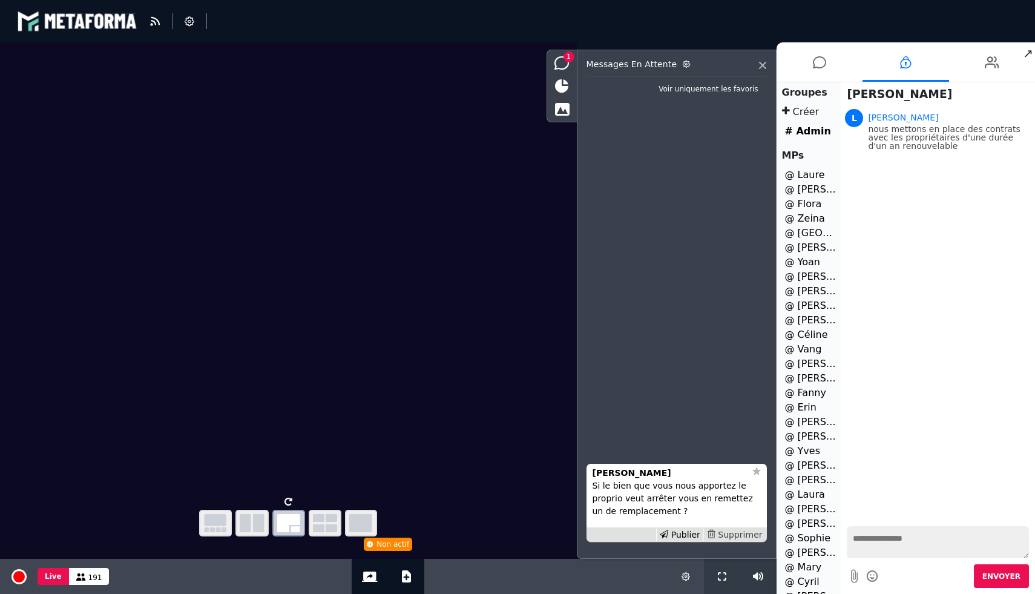
click at [740, 533] on div "Supprimer" at bounding box center [734, 534] width 62 height 13
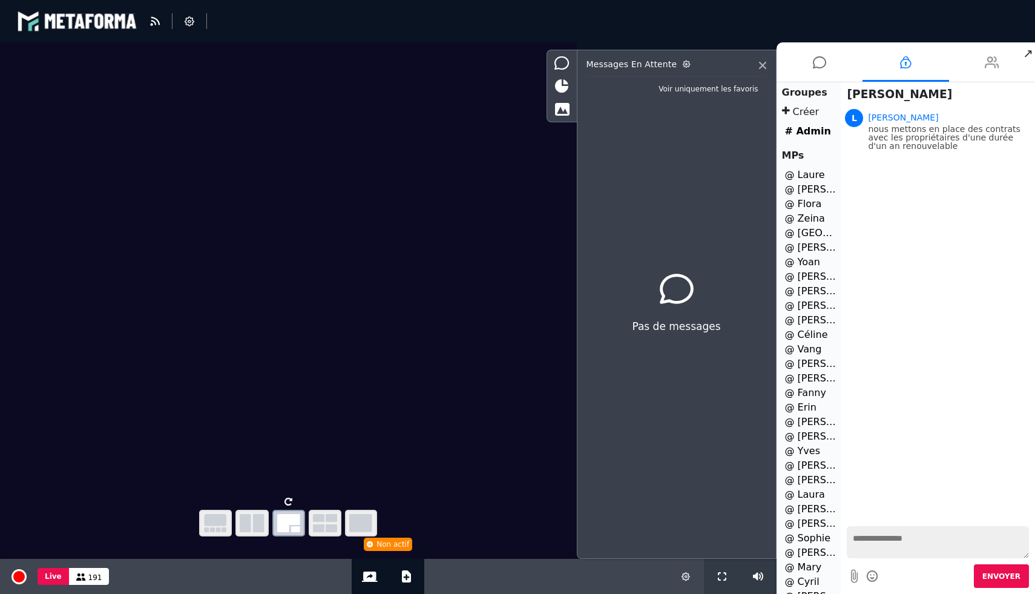
click at [973, 76] on li at bounding box center [992, 61] width 87 height 39
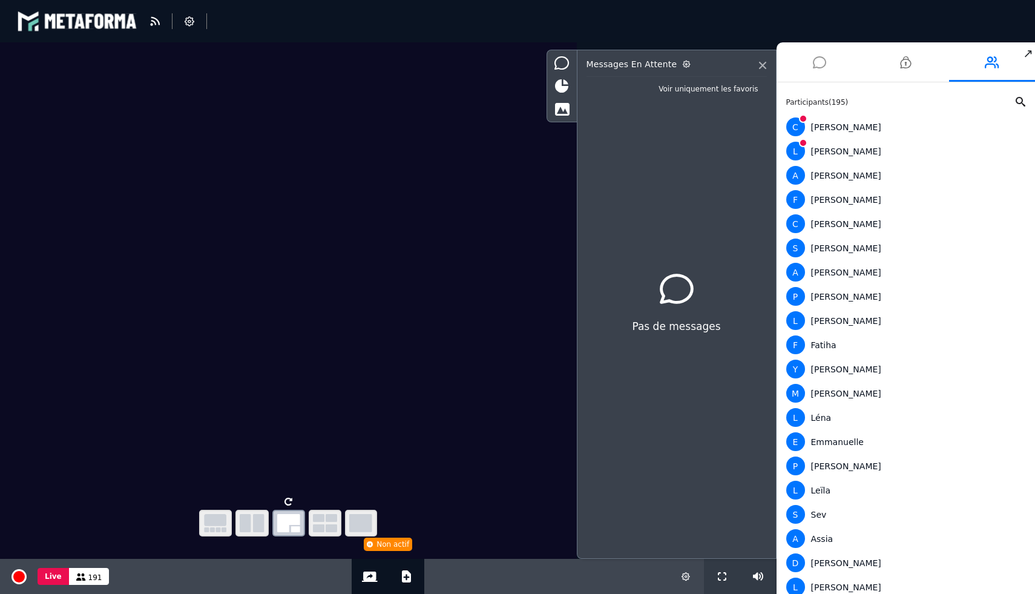
click at [818, 72] on icon at bounding box center [819, 62] width 13 height 30
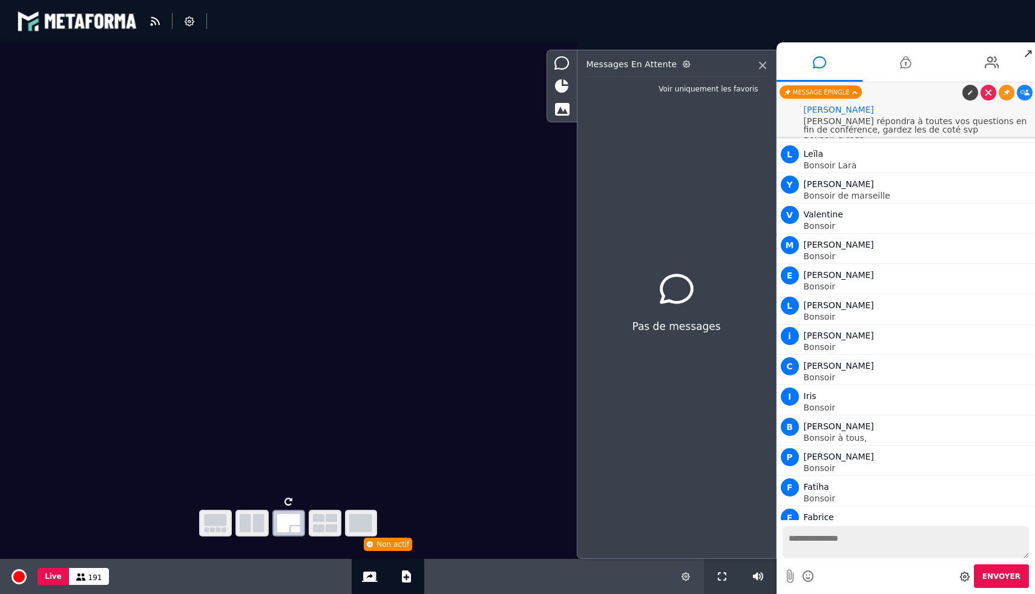
scroll to position [9775, 0]
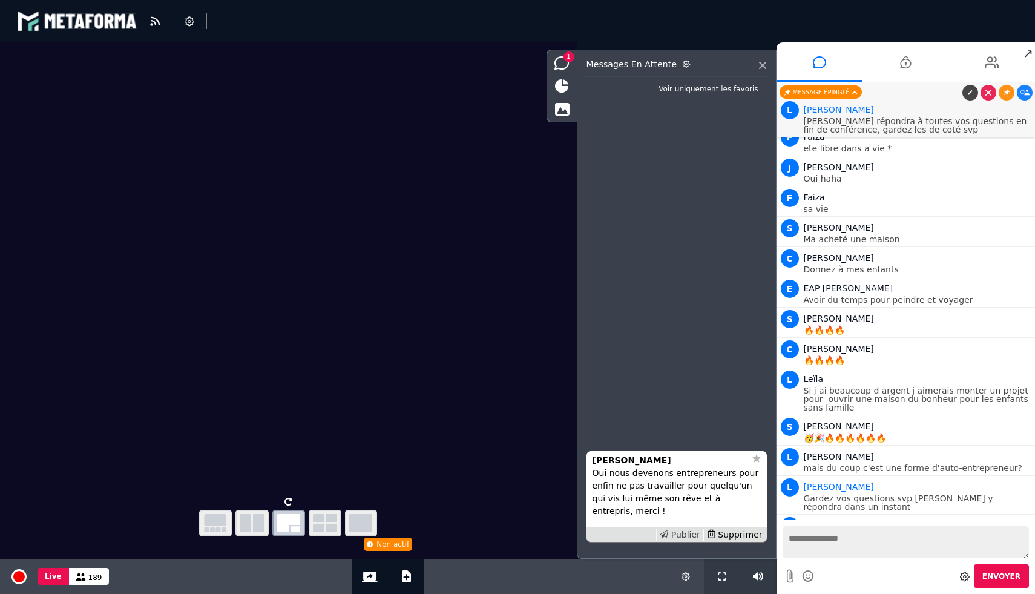
click at [686, 536] on div "Publier" at bounding box center [679, 534] width 47 height 13
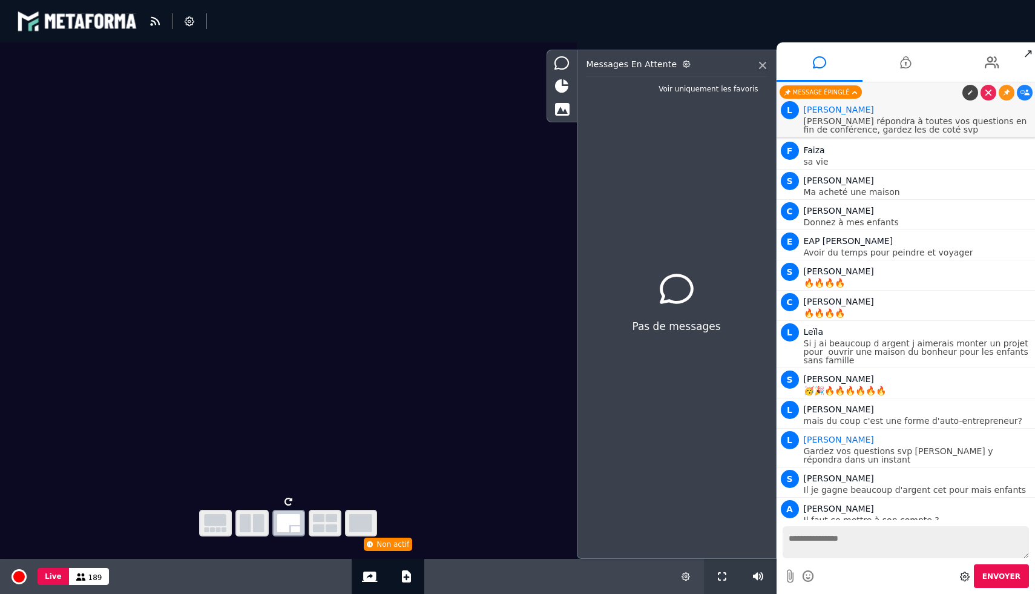
click at [861, 537] on textarea at bounding box center [906, 542] width 247 height 32
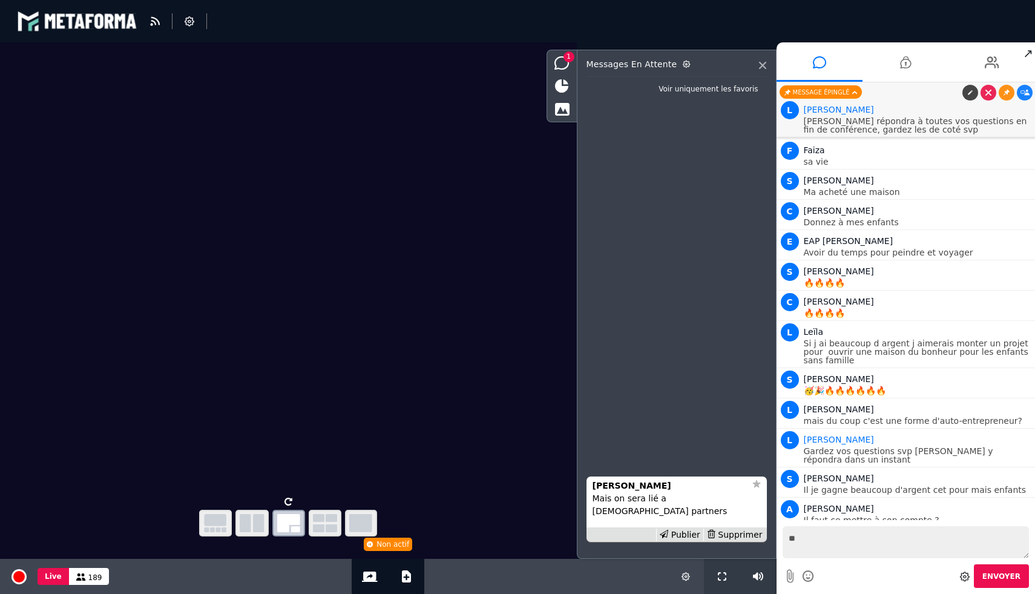
type textarea "*"
type textarea "**********"
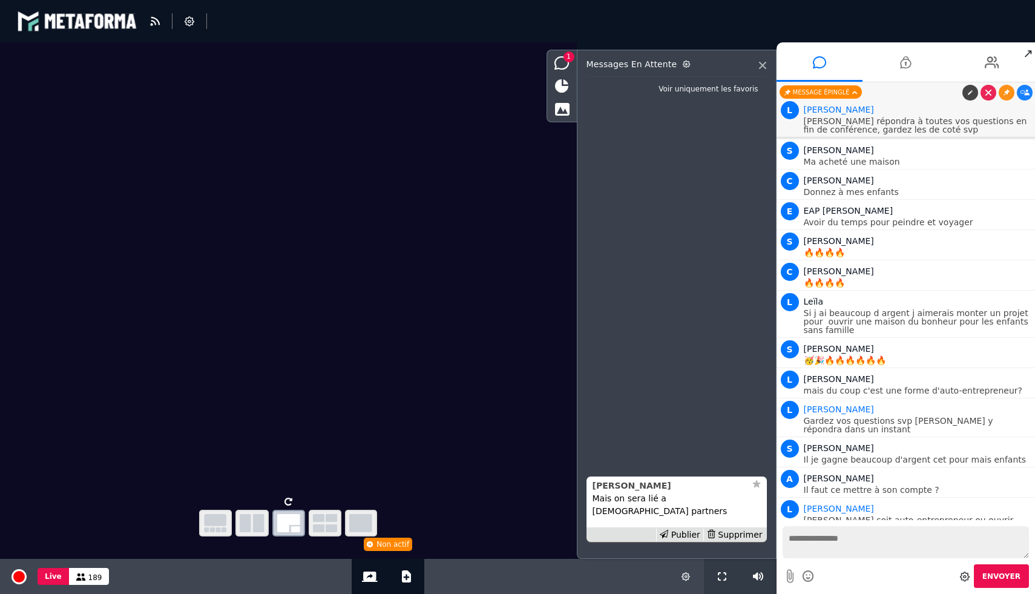
click at [606, 490] on strong "[PERSON_NAME]" at bounding box center [632, 486] width 79 height 10
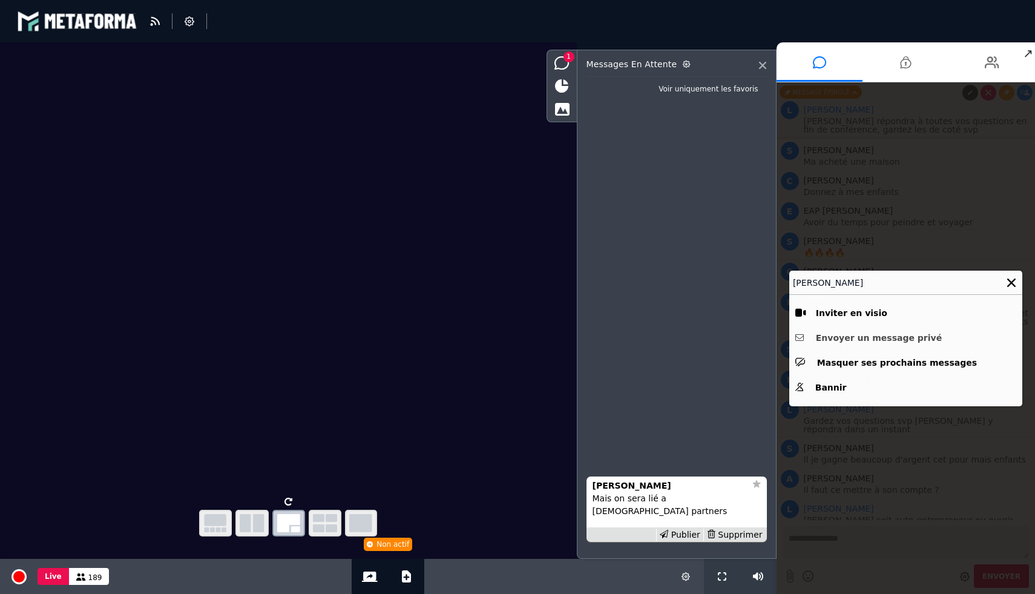
click at [878, 340] on button "Envoyer un message privé" at bounding box center [905, 338] width 221 height 19
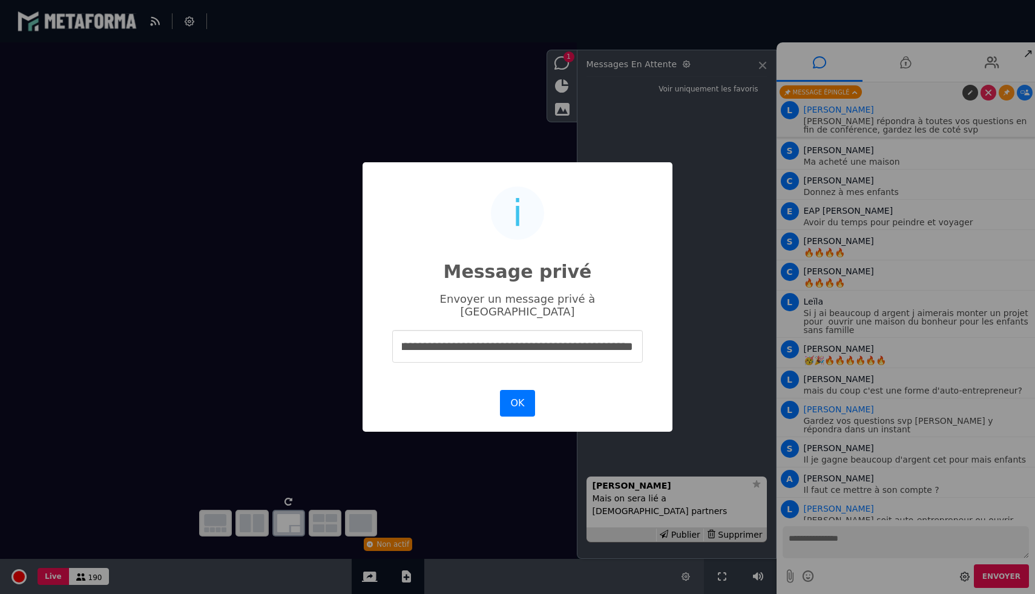
scroll to position [0, 35]
type input "**********"
click at [522, 390] on button "OK" at bounding box center [517, 403] width 35 height 27
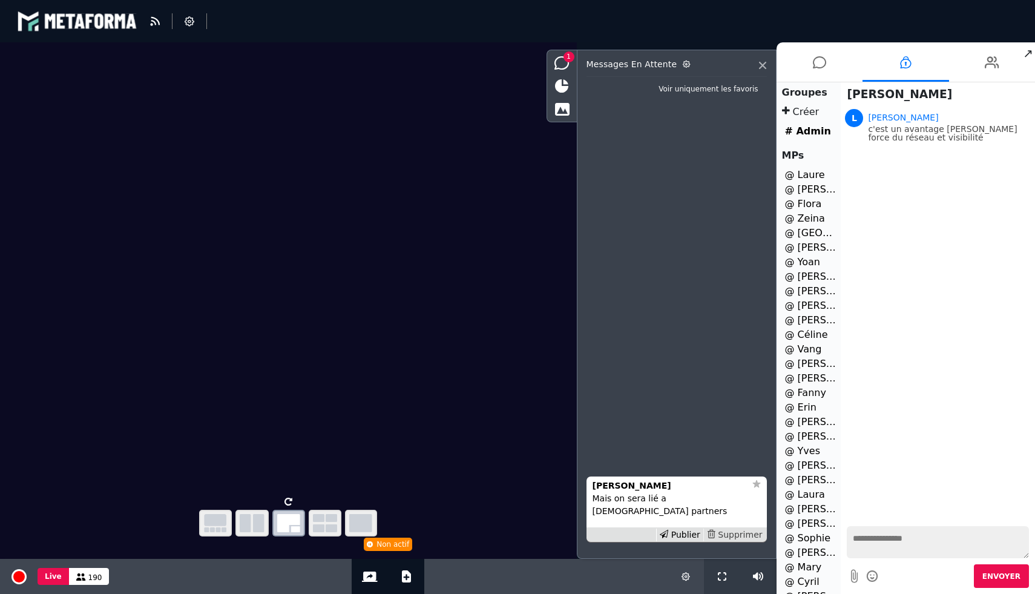
click at [737, 533] on div "Supprimer" at bounding box center [734, 534] width 62 height 13
click at [812, 62] on li at bounding box center [820, 61] width 87 height 39
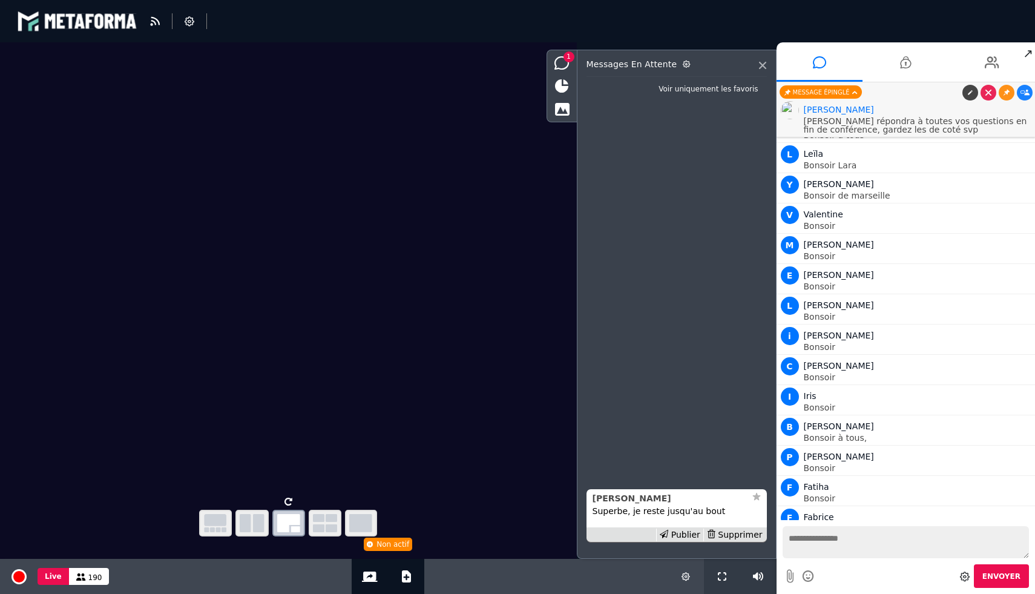
scroll to position [9853, 0]
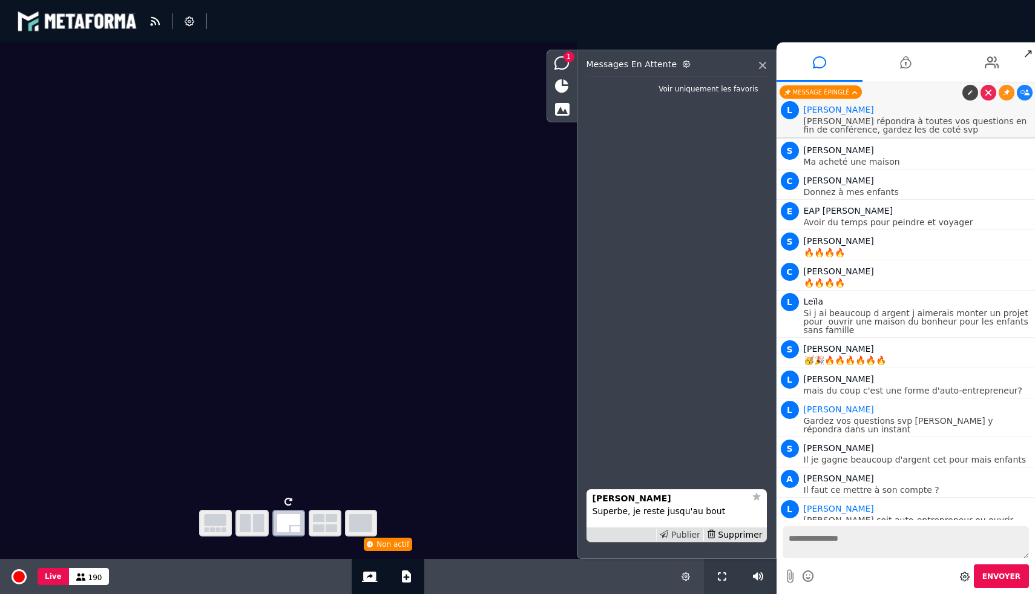
click at [679, 536] on div "Publier" at bounding box center [679, 534] width 47 height 13
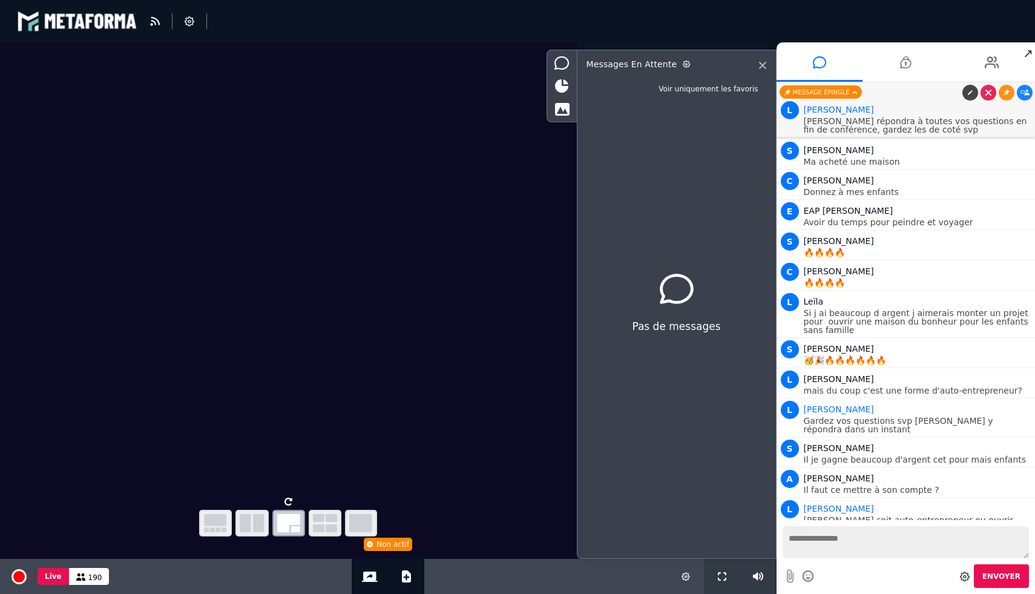
scroll to position [9883, 0]
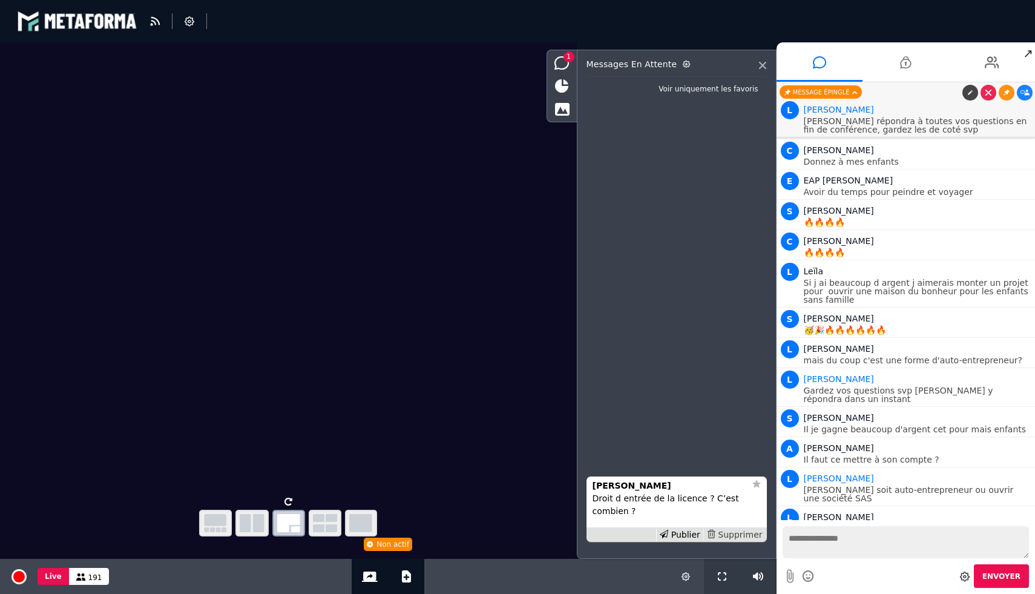
click at [744, 531] on div "Supprimer" at bounding box center [734, 534] width 62 height 13
click at [747, 538] on div "Supprimer" at bounding box center [734, 534] width 62 height 13
click at [908, 64] on icon at bounding box center [905, 62] width 11 height 30
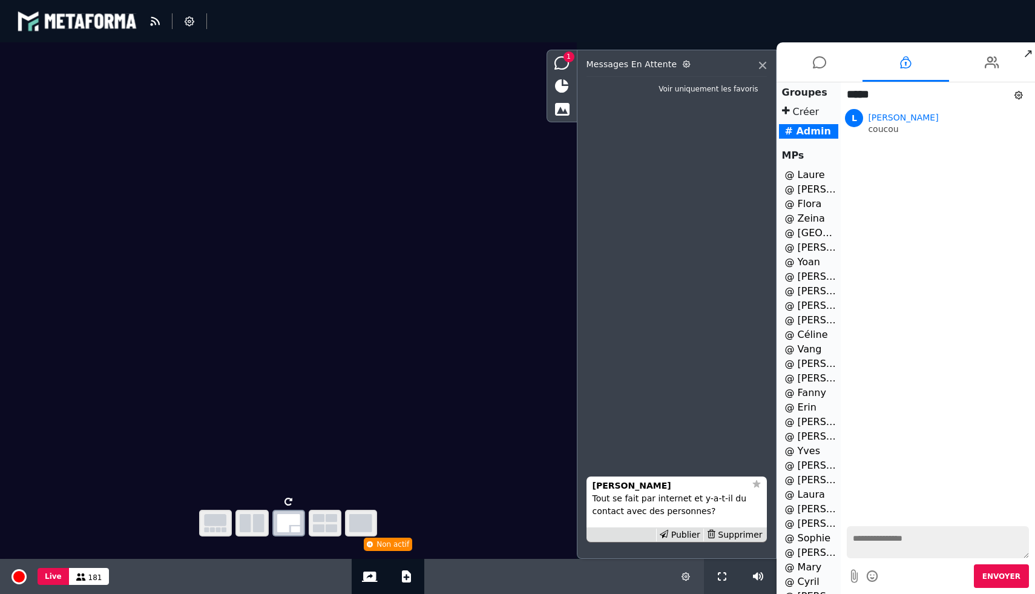
scroll to position [153, 0]
click at [794, 462] on li "@ Yvonne 1" at bounding box center [809, 457] width 60 height 15
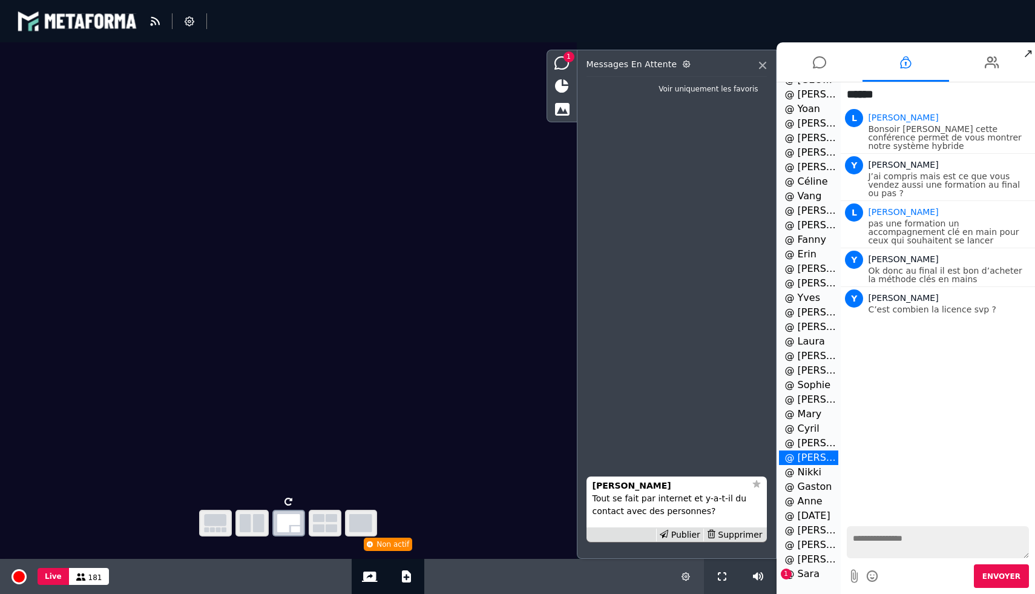
click at [803, 571] on li "@ Sara 1" at bounding box center [809, 574] width 60 height 15
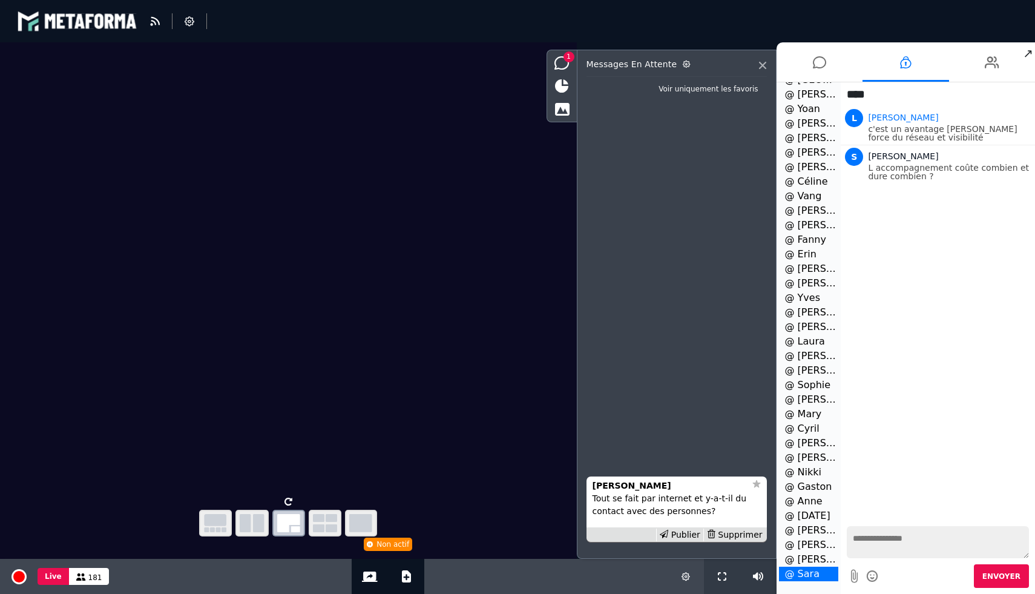
click at [890, 545] on textarea at bounding box center [938, 542] width 182 height 32
click at [856, 554] on textarea at bounding box center [938, 542] width 182 height 32
paste textarea "**********"
type textarea "**********"
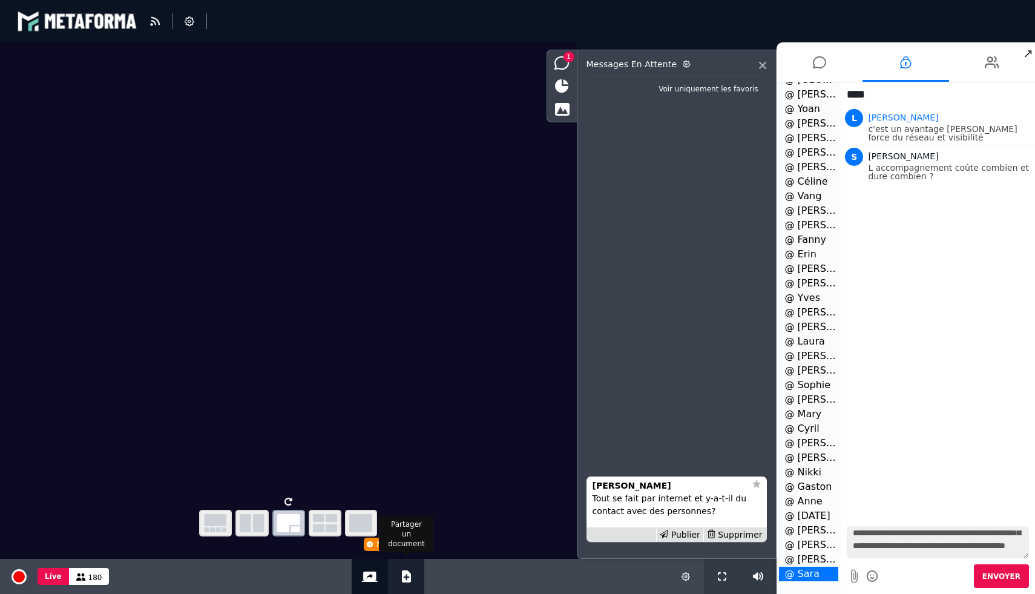
click at [402, 573] on icon at bounding box center [406, 576] width 9 height 12
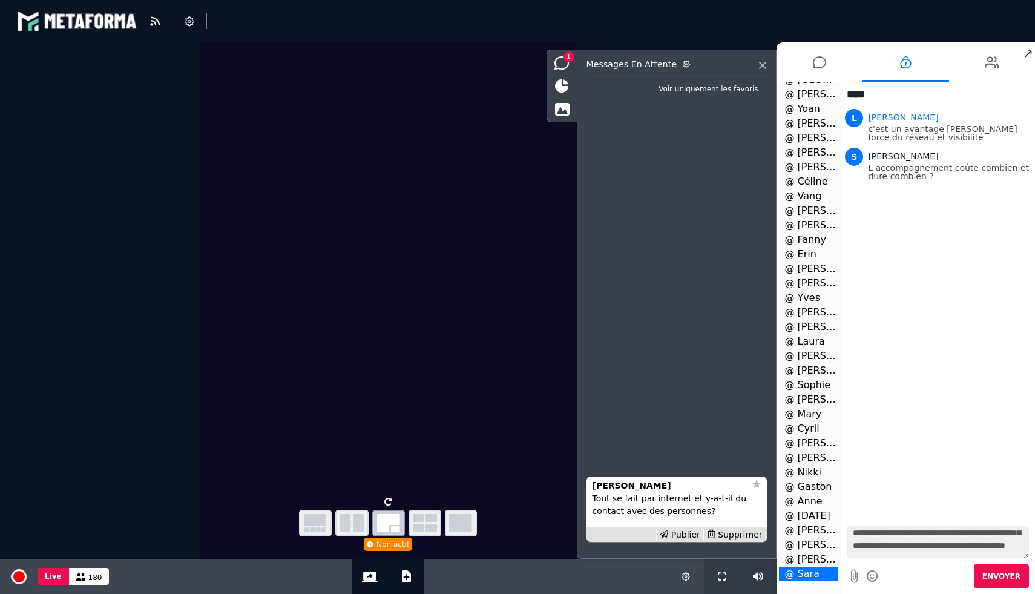
select select "******"
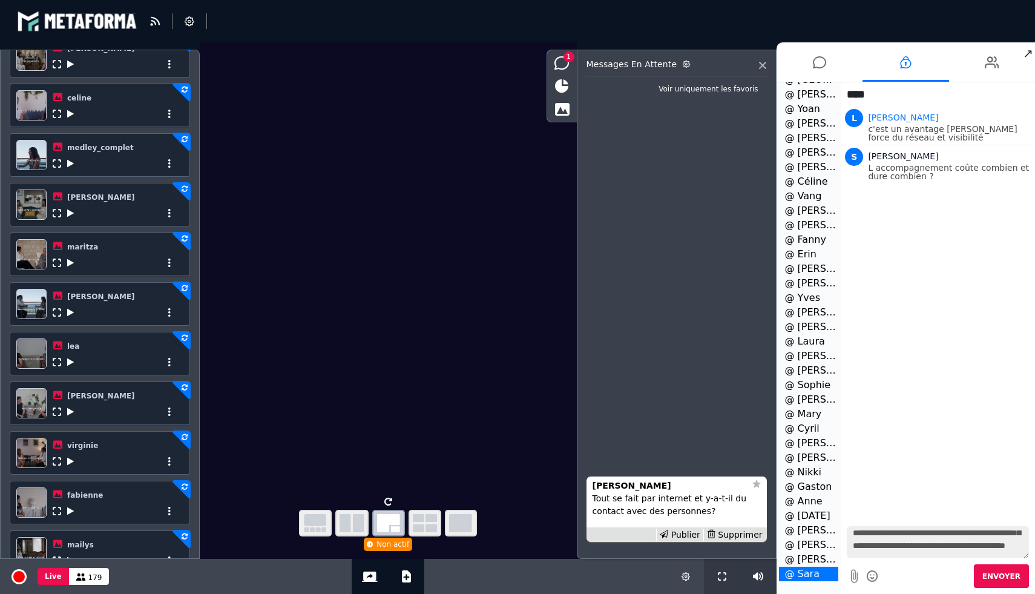
scroll to position [261, 0]
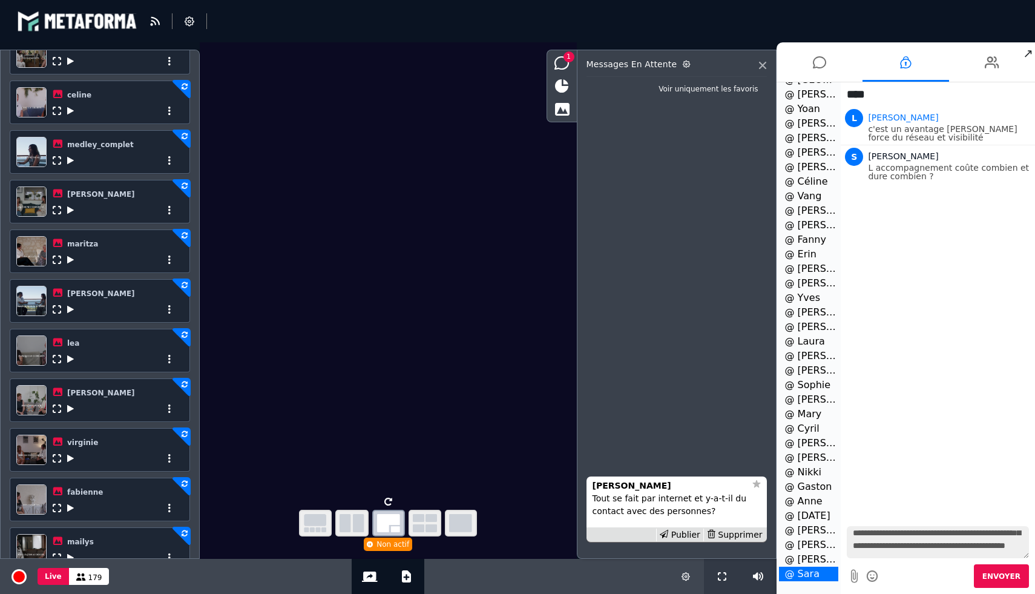
click at [69, 361] on icon at bounding box center [70, 359] width 7 height 8
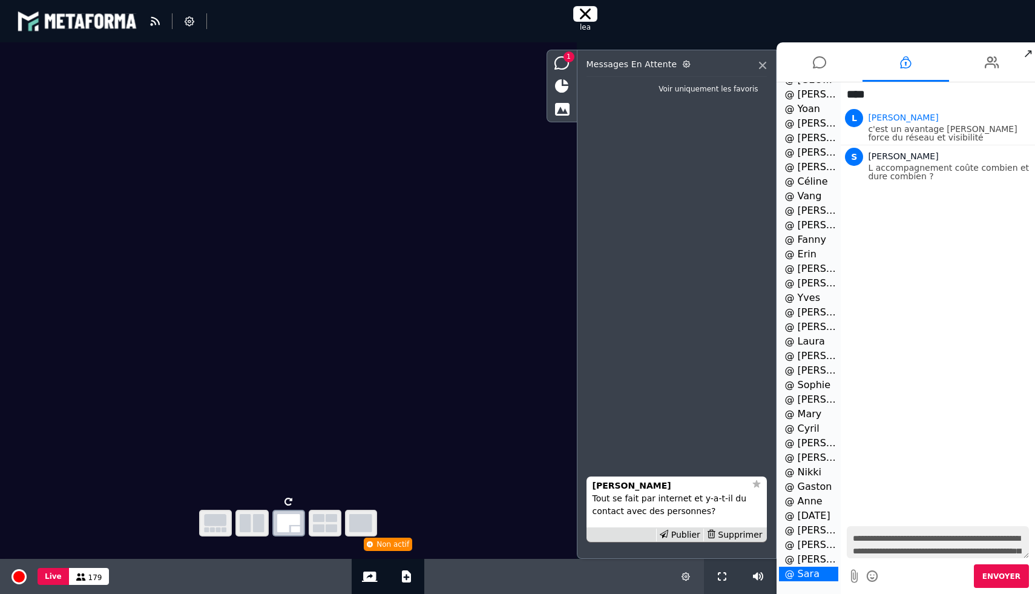
scroll to position [12, 0]
click at [1004, 539] on textarea "**********" at bounding box center [938, 542] width 182 height 32
click at [975, 534] on textarea "**********" at bounding box center [938, 542] width 182 height 32
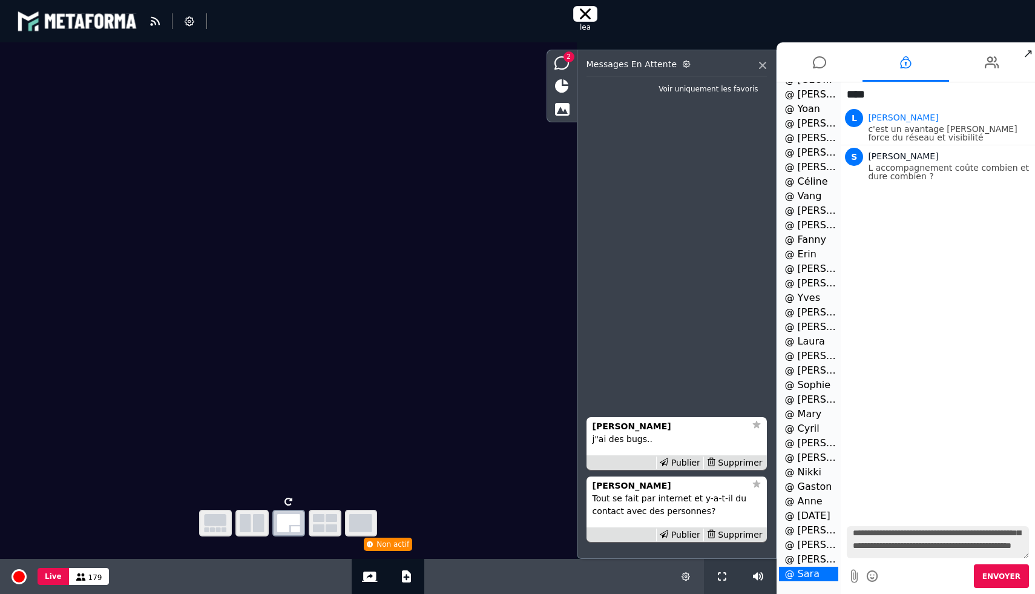
scroll to position [56, 0]
click at [905, 545] on textarea "**********" at bounding box center [938, 542] width 182 height 32
type textarea "**********"
click at [991, 569] on button "Envoyer" at bounding box center [1001, 576] width 55 height 24
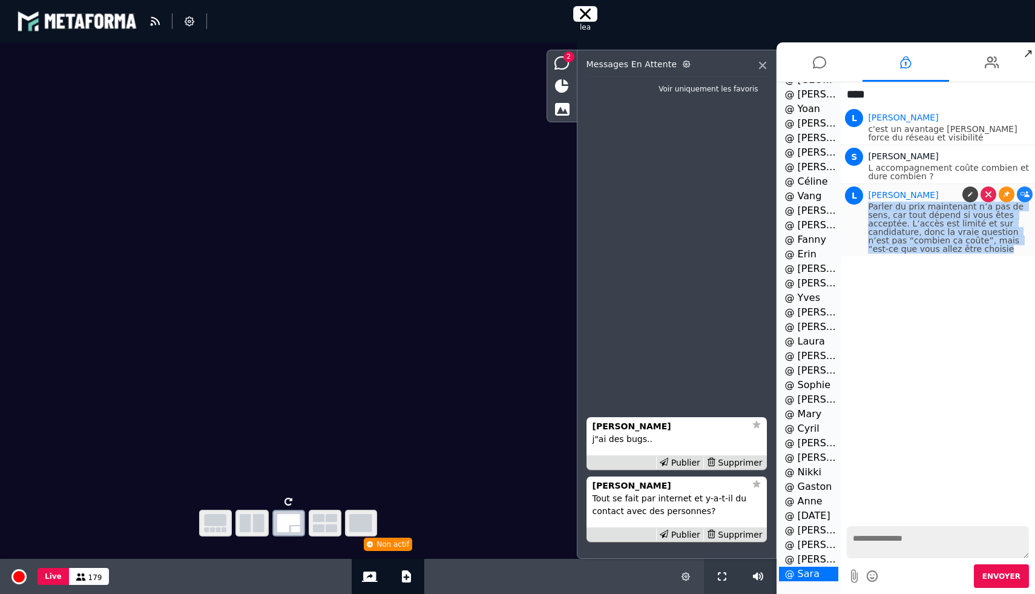
drag, startPoint x: 928, startPoint y: 253, endPoint x: 855, endPoint y: 206, distance: 86.8
click at [855, 206] on li "L Lena Parler du prix maintenant n’a pas de sens, car tout dépend si vous êtes …" at bounding box center [938, 220] width 194 height 72
copy p "Parler du prix maintenant n’a pas de sens, car tout dépend si vous êtes accepté…"
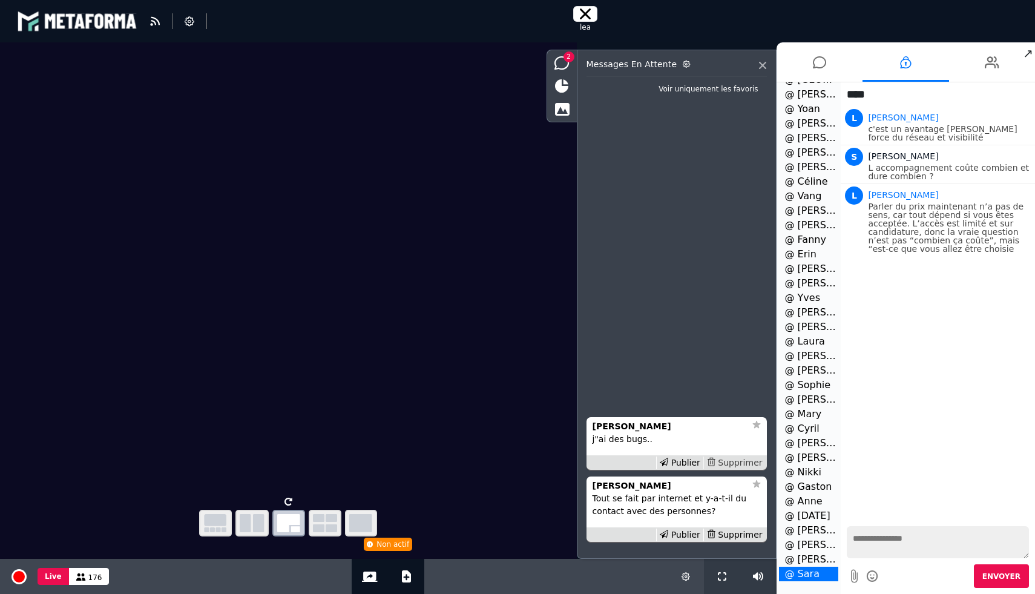
click at [741, 461] on div "Supprimer" at bounding box center [734, 462] width 62 height 13
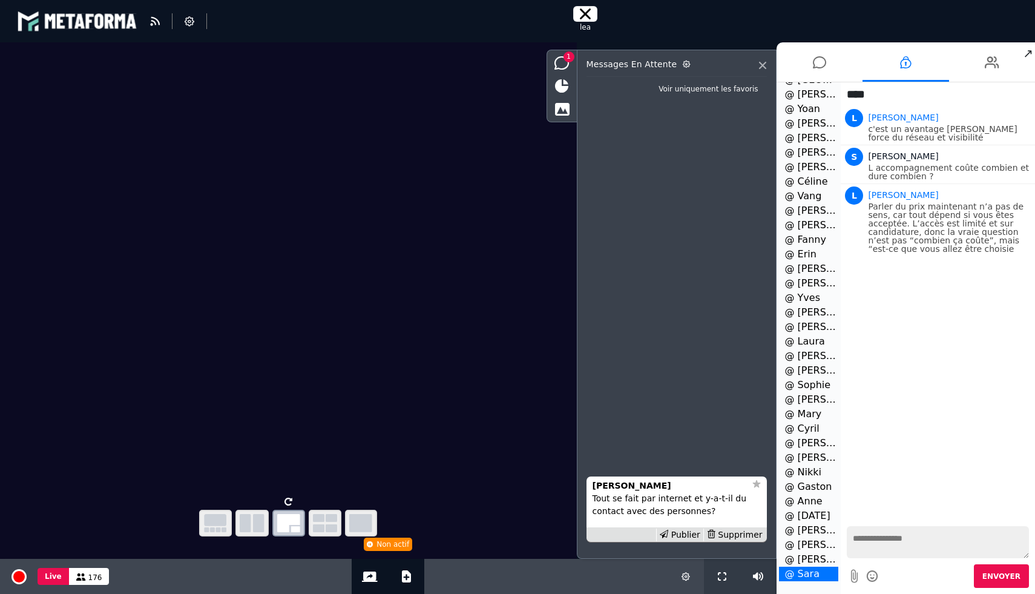
click at [812, 453] on li "@ Yvonne" at bounding box center [809, 457] width 60 height 15
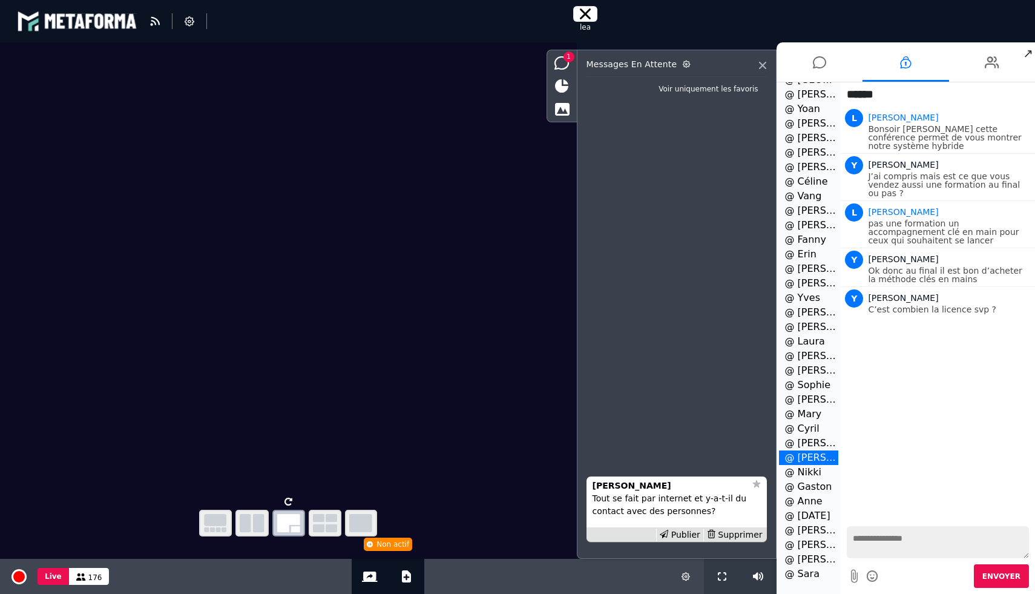
click at [881, 546] on textarea at bounding box center [938, 542] width 182 height 32
paste textarea "**********"
type textarea "**********"
click at [996, 575] on span "Envoyer" at bounding box center [1001, 576] width 38 height 8
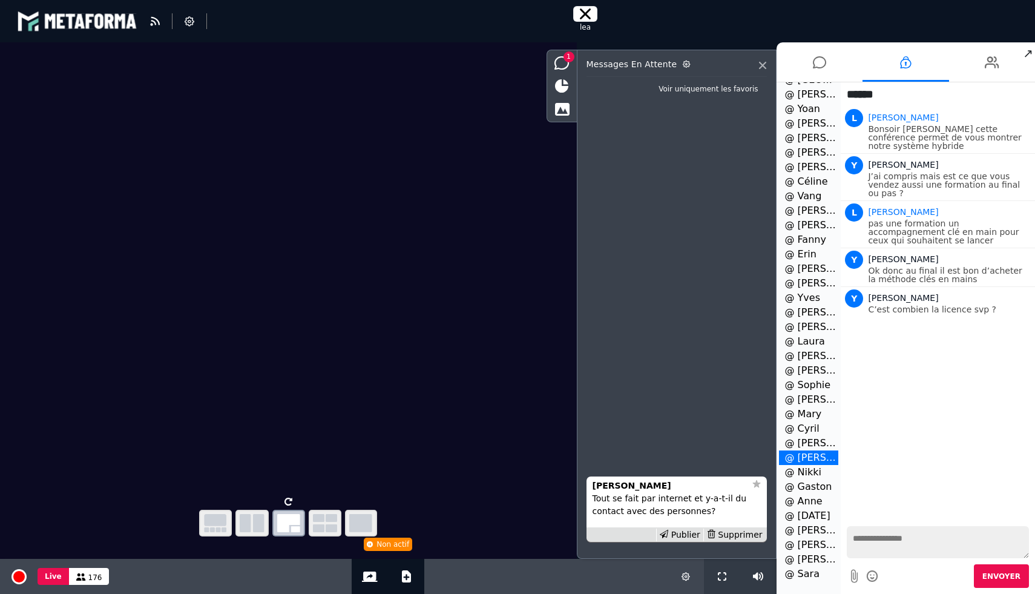
scroll to position [0, 0]
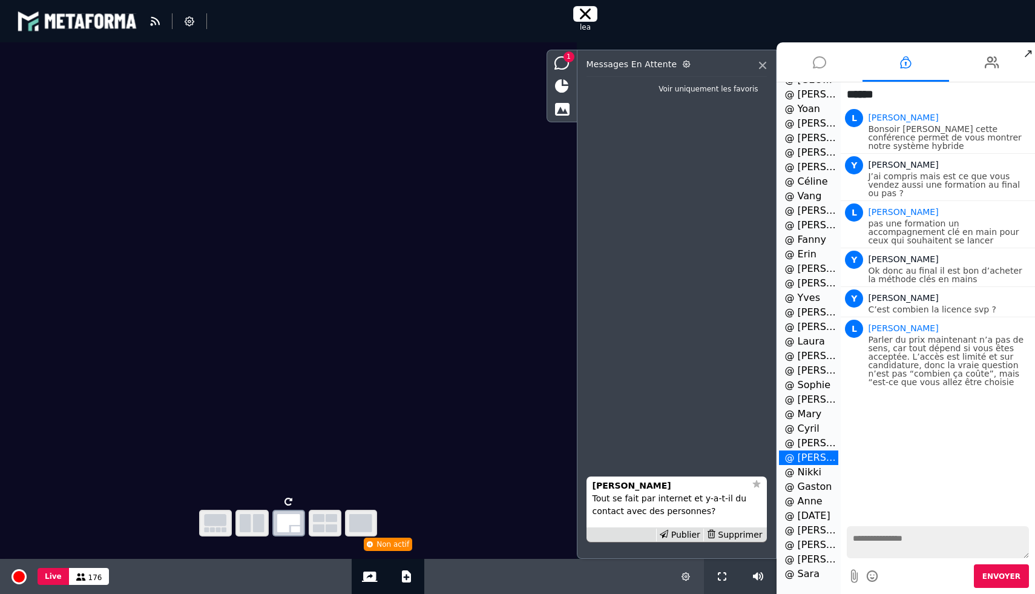
click at [820, 60] on icon at bounding box center [819, 62] width 13 height 30
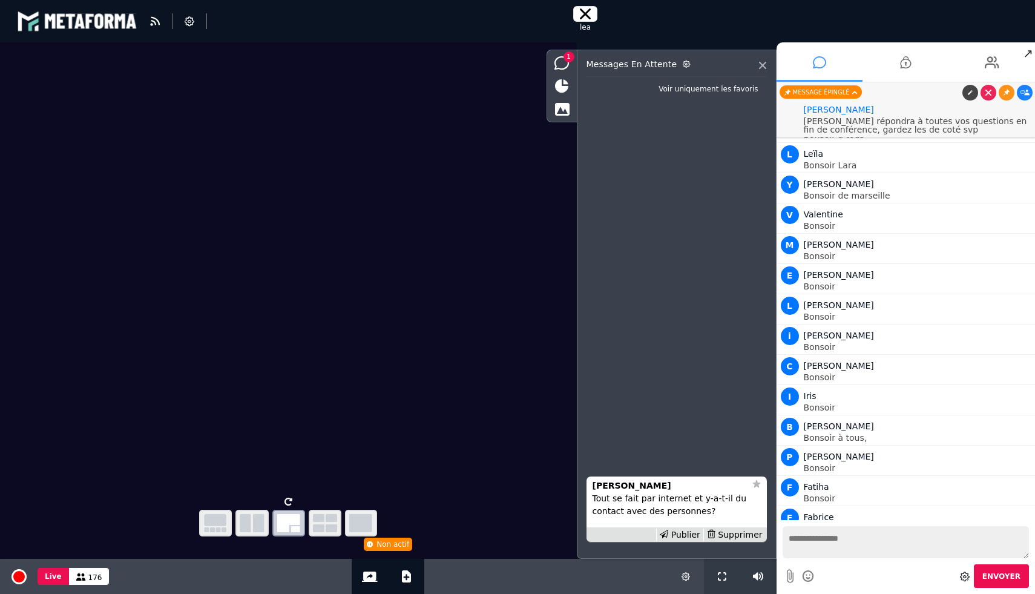
scroll to position [9883, 0]
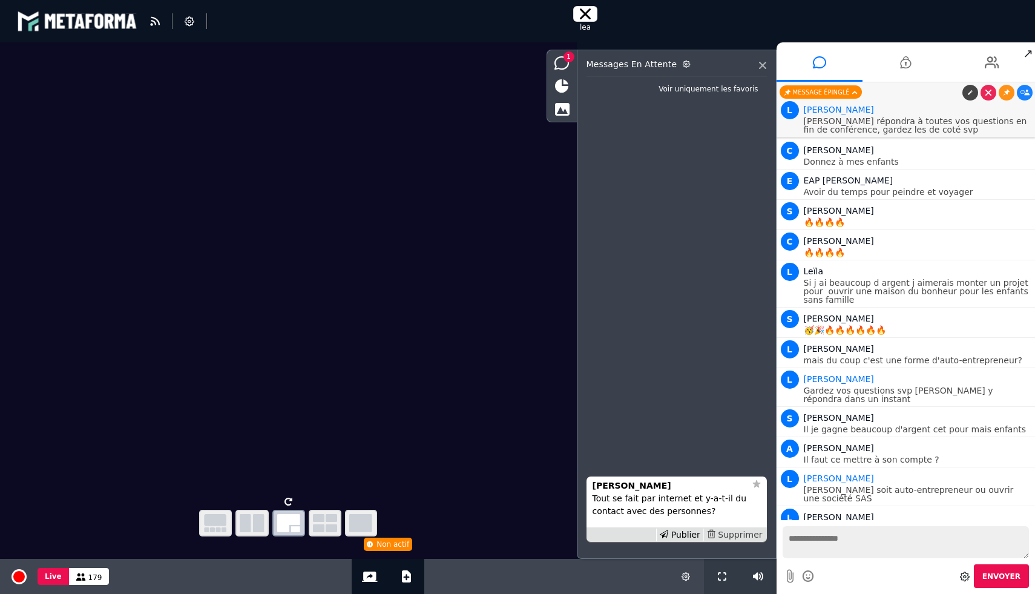
click at [729, 536] on div "Supprimer" at bounding box center [734, 534] width 62 height 13
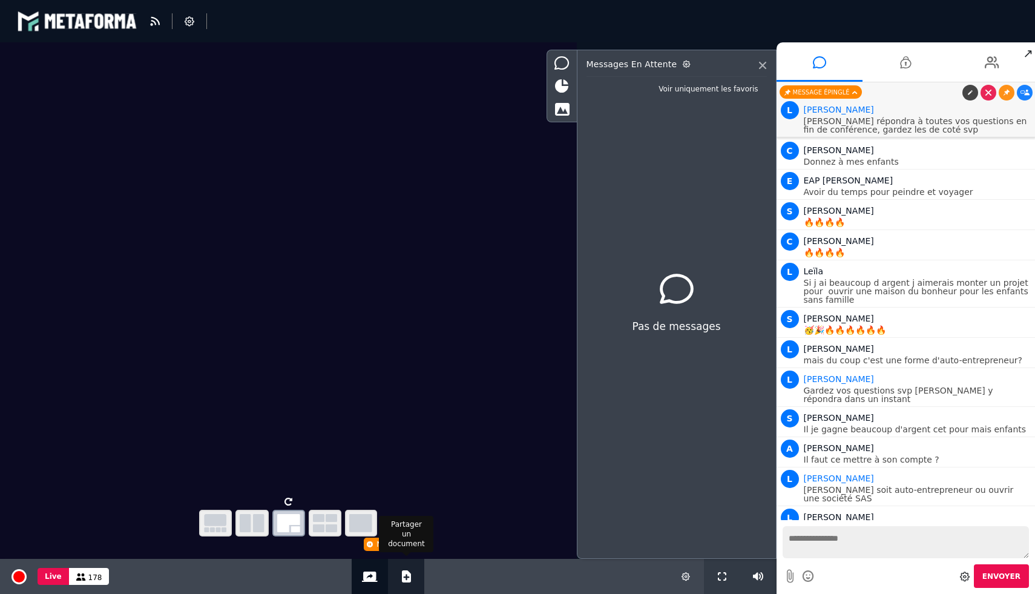
click at [409, 581] on button "Ajouter un document" at bounding box center [406, 576] width 14 height 35
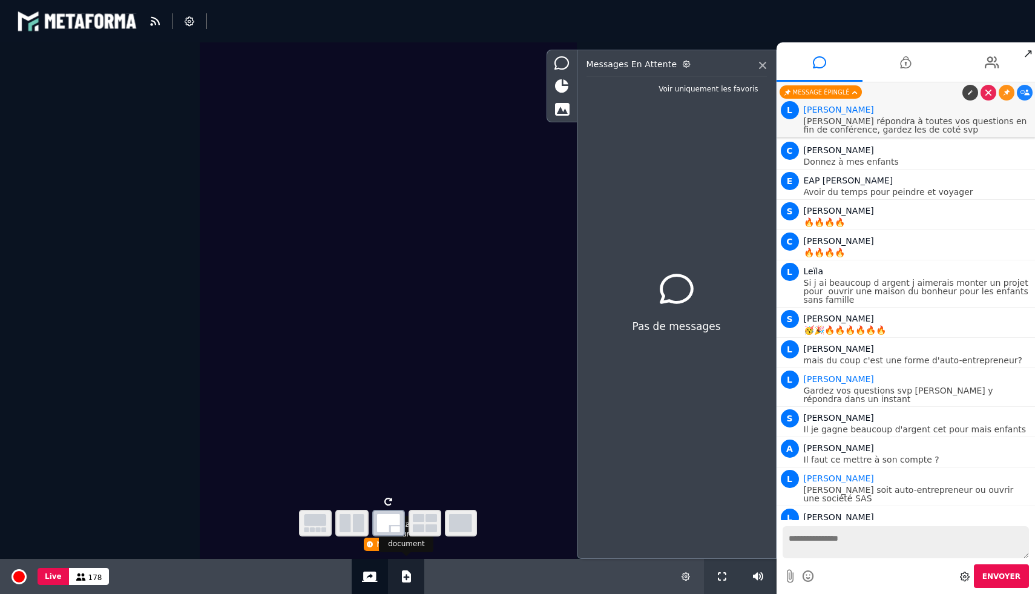
select select "******"
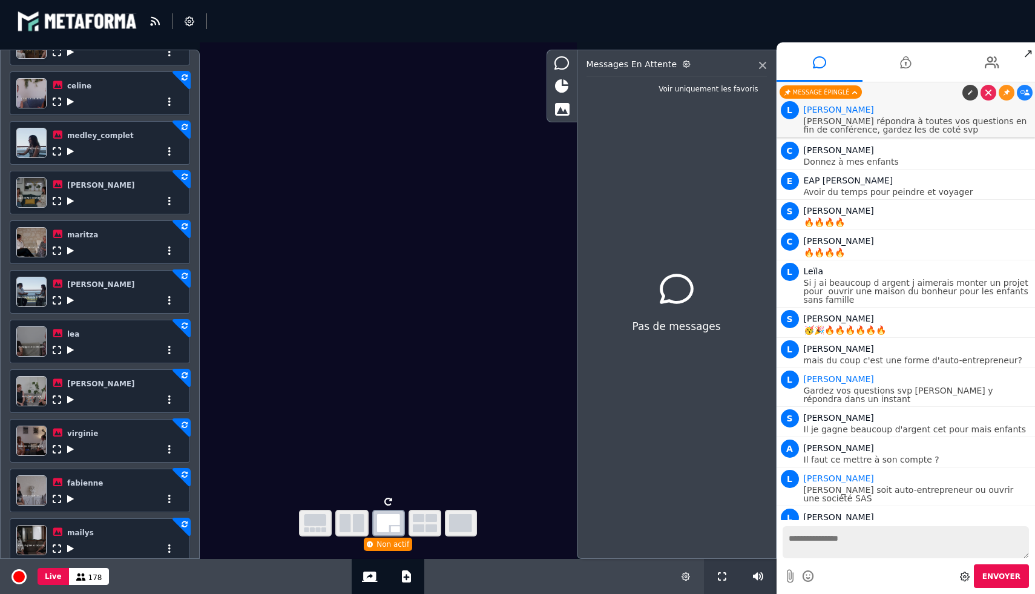
scroll to position [281, 0]
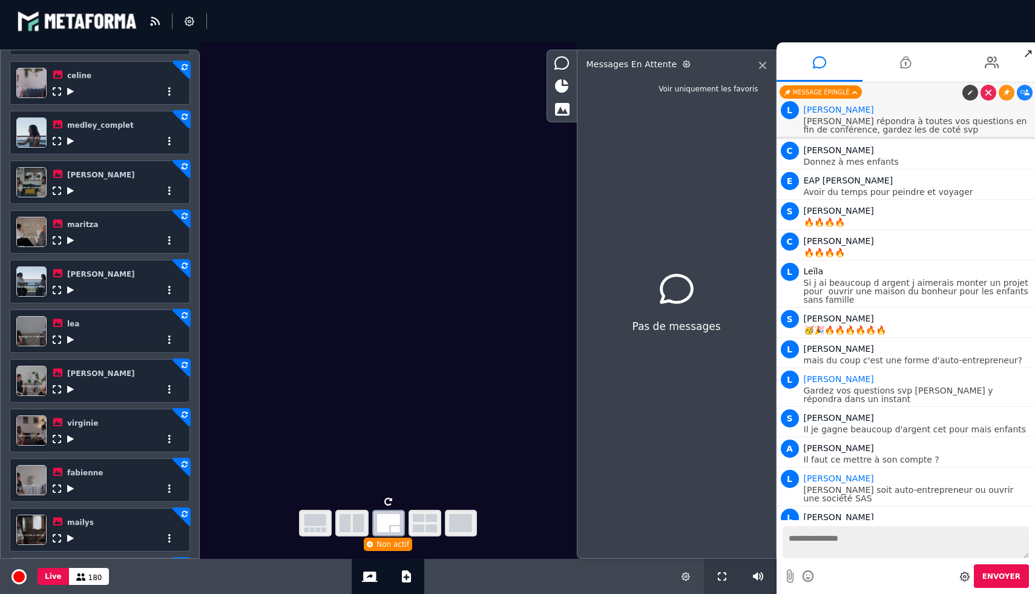
click at [68, 289] on icon at bounding box center [70, 290] width 7 height 8
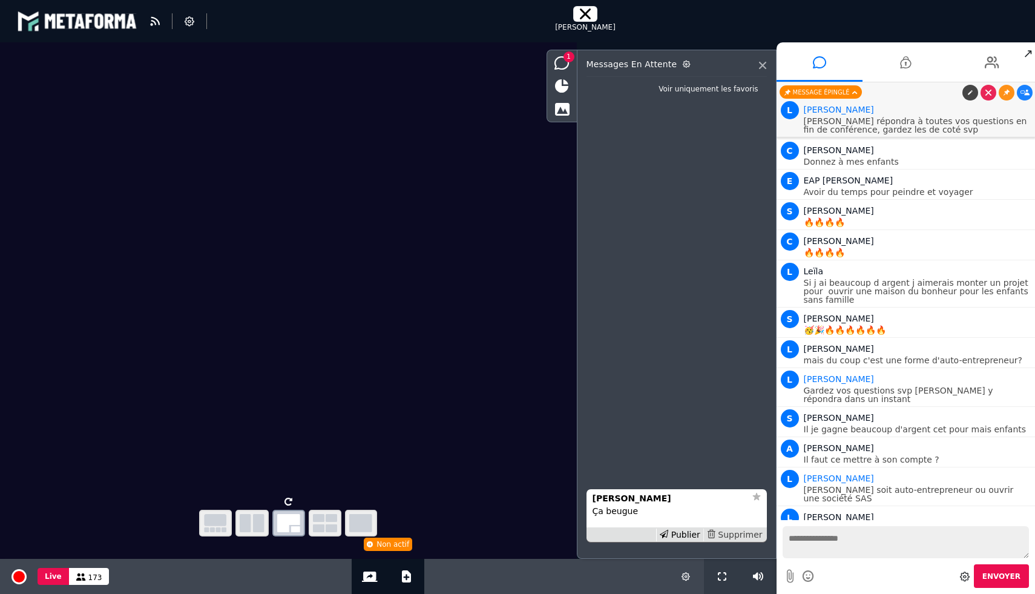
click at [739, 539] on div "Supprimer" at bounding box center [734, 534] width 62 height 13
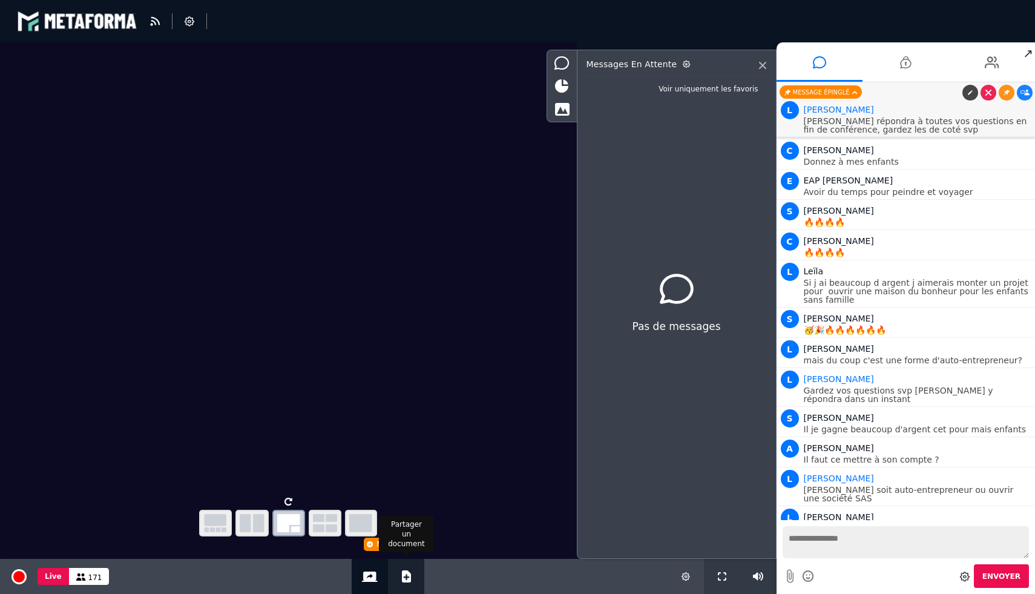
click at [409, 576] on button "Ajouter un document" at bounding box center [406, 576] width 14 height 35
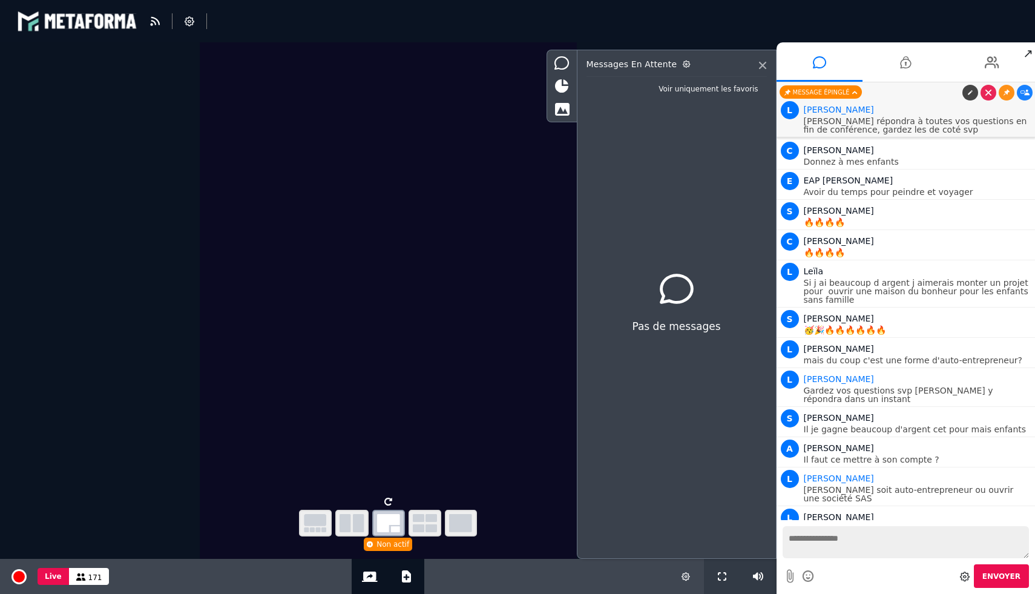
select select "******"
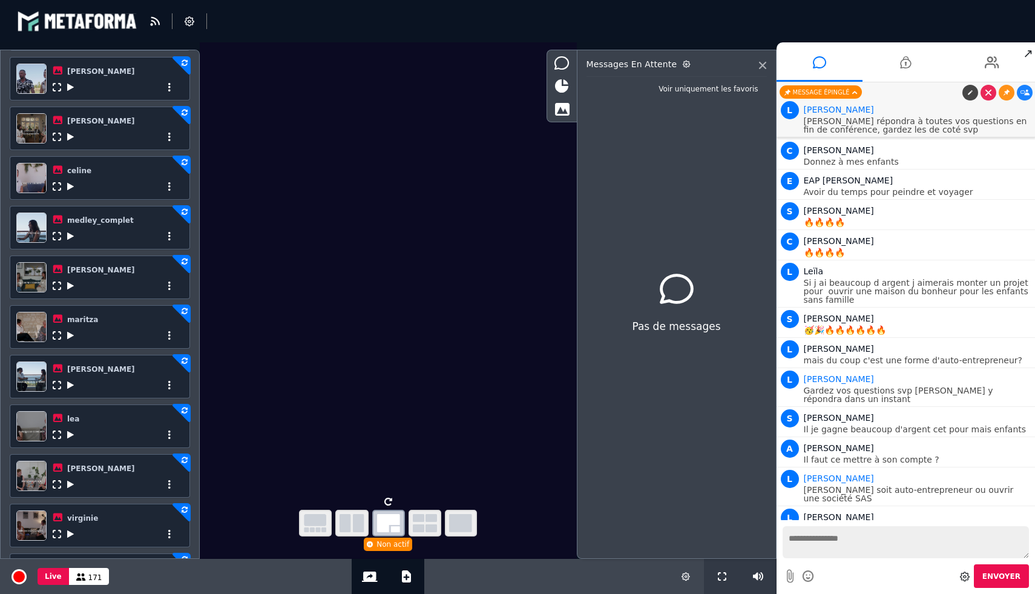
scroll to position [189, 0]
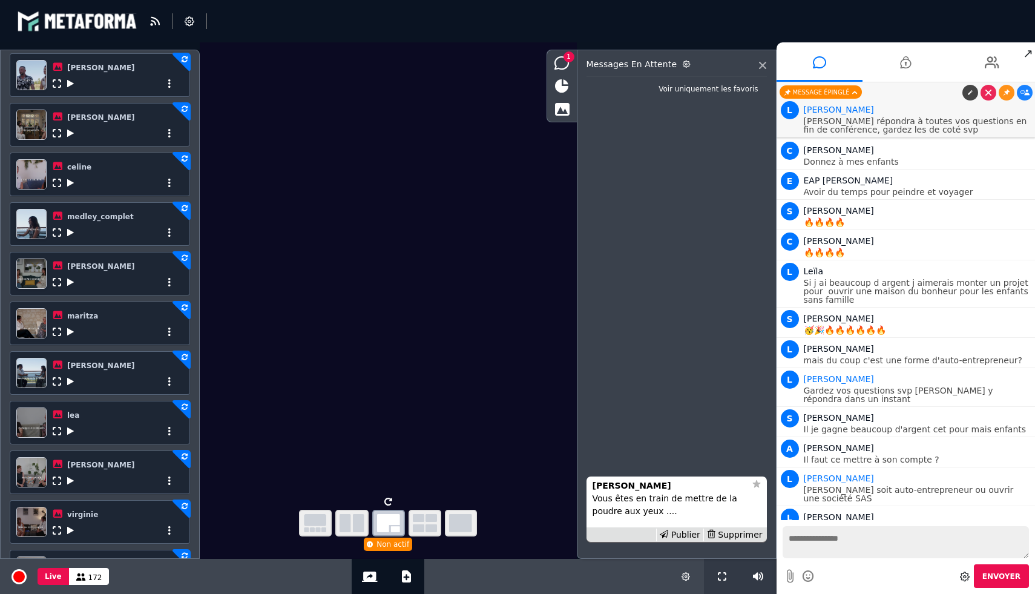
click at [71, 183] on icon at bounding box center [70, 183] width 7 height 8
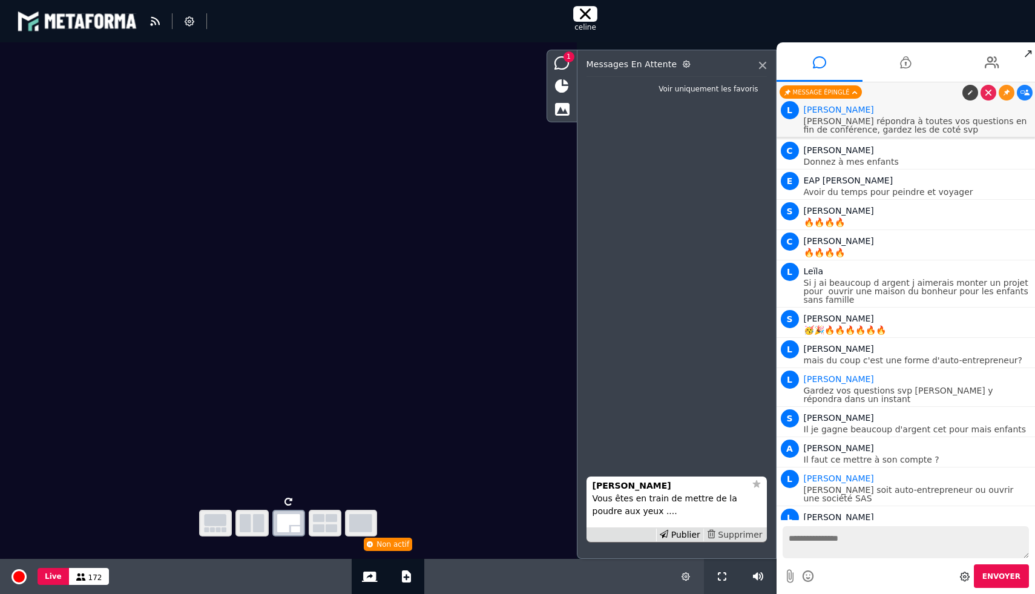
click at [742, 533] on div "Supprimer" at bounding box center [734, 534] width 62 height 13
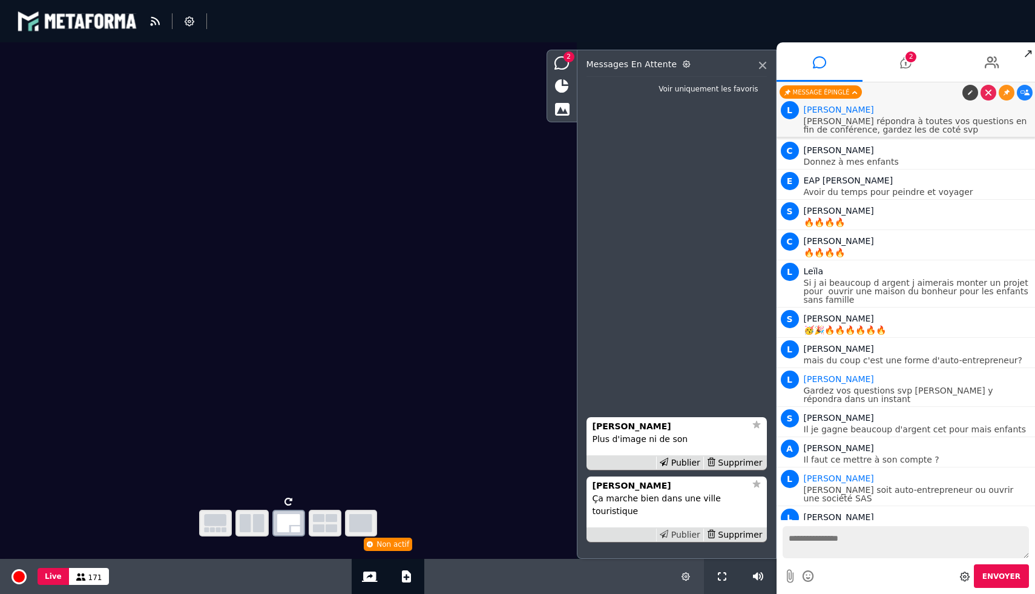
click at [682, 531] on div "Publier" at bounding box center [679, 534] width 47 height 13
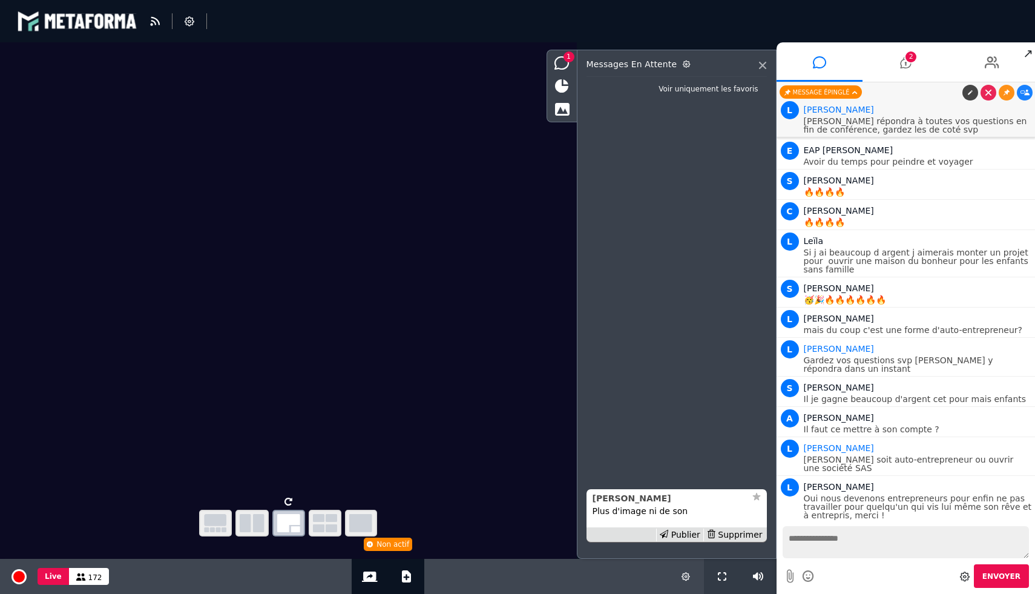
click at [622, 500] on div "Joëlle" at bounding box center [669, 498] width 153 height 13
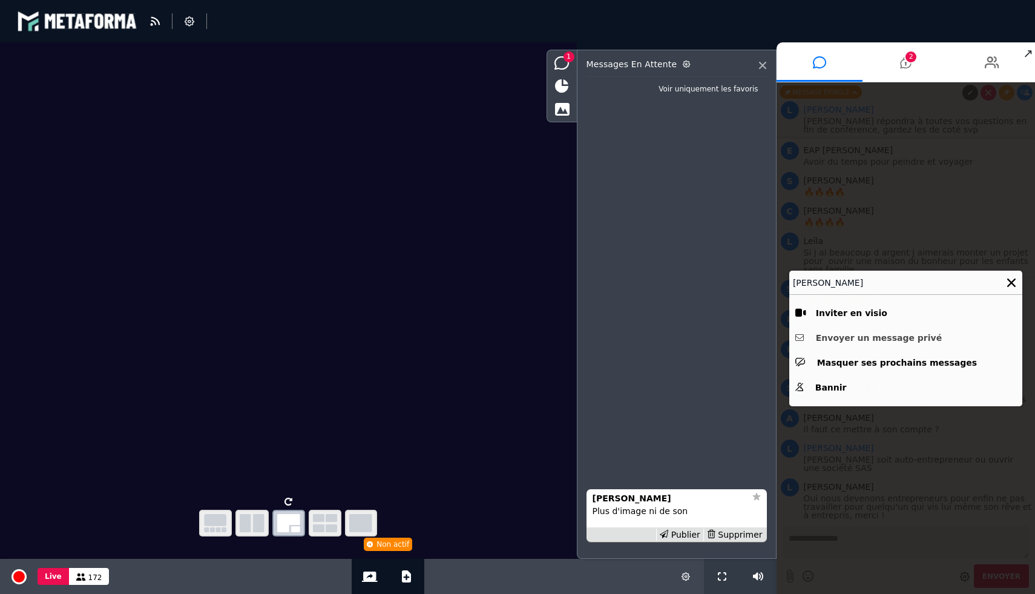
click at [853, 336] on button "Envoyer un message privé" at bounding box center [905, 338] width 221 height 19
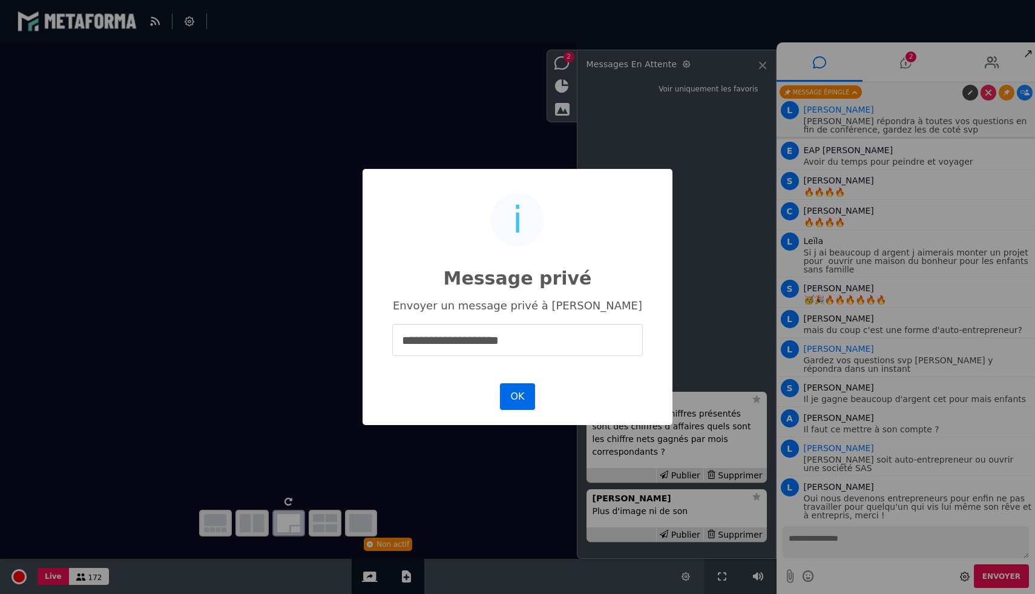
type input "**********"
click at [514, 392] on button "OK" at bounding box center [517, 396] width 35 height 27
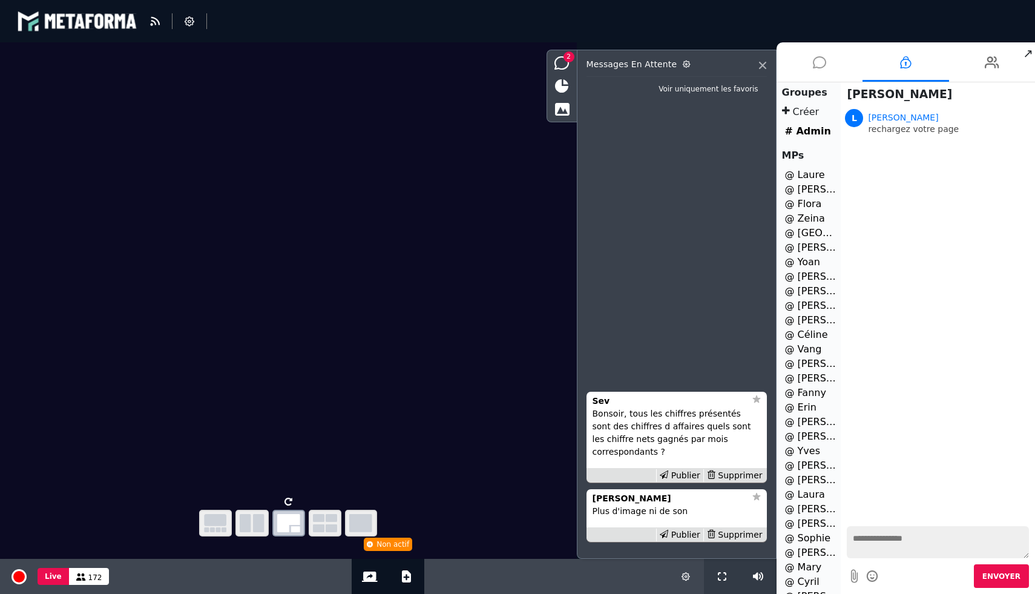
click at [831, 64] on li at bounding box center [820, 61] width 87 height 39
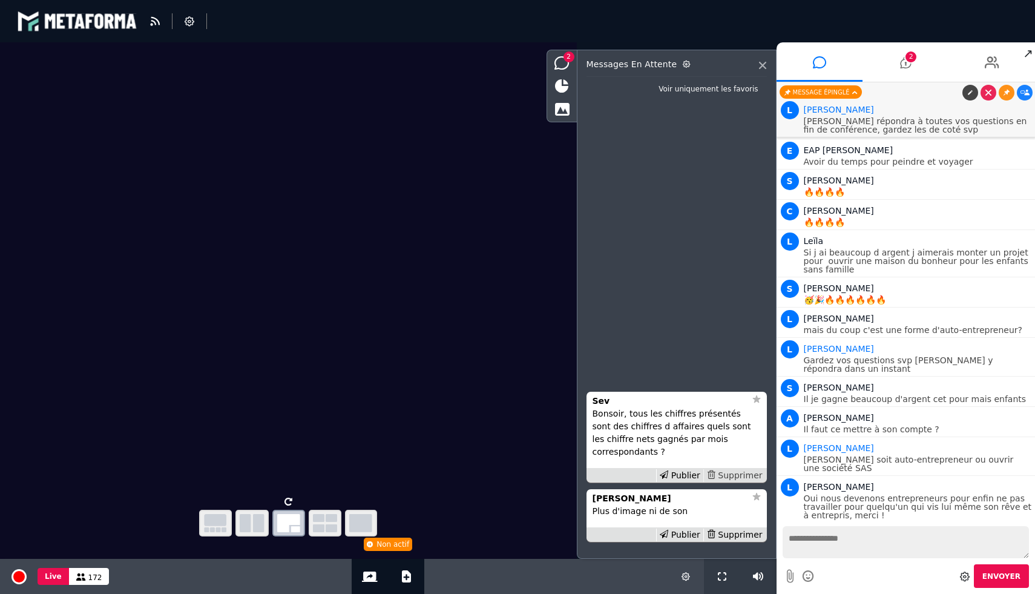
click at [740, 474] on div "Supprimer" at bounding box center [734, 475] width 62 height 13
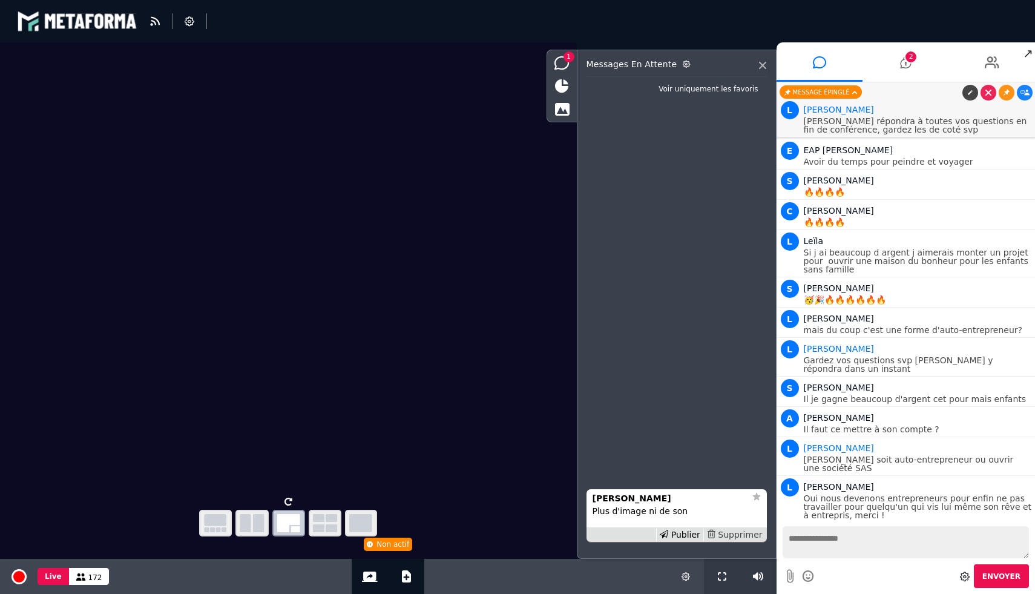
click at [741, 532] on div "Supprimer" at bounding box center [734, 534] width 62 height 13
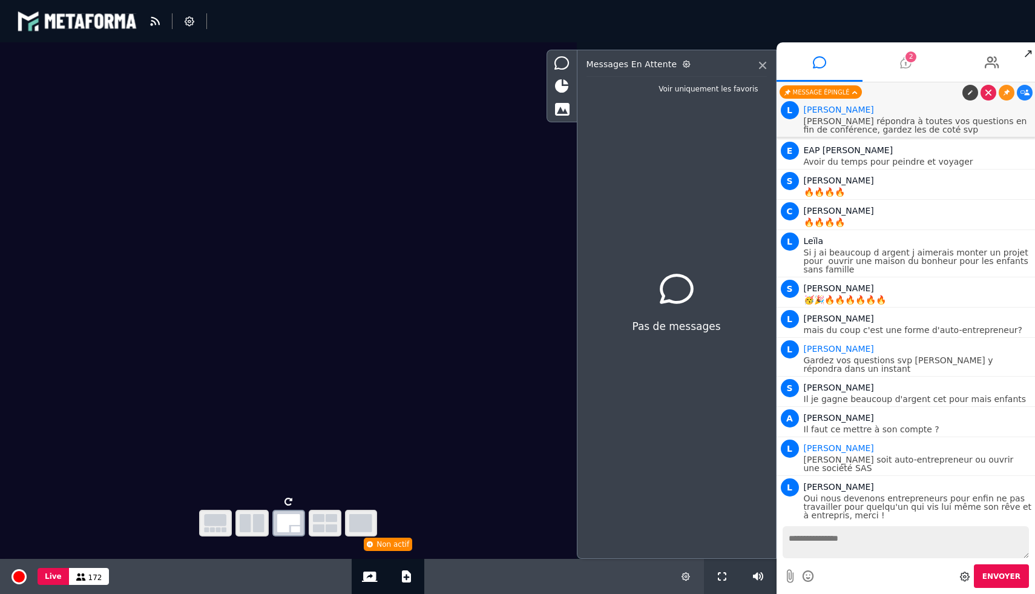
click at [917, 62] on li "2" at bounding box center [906, 61] width 87 height 39
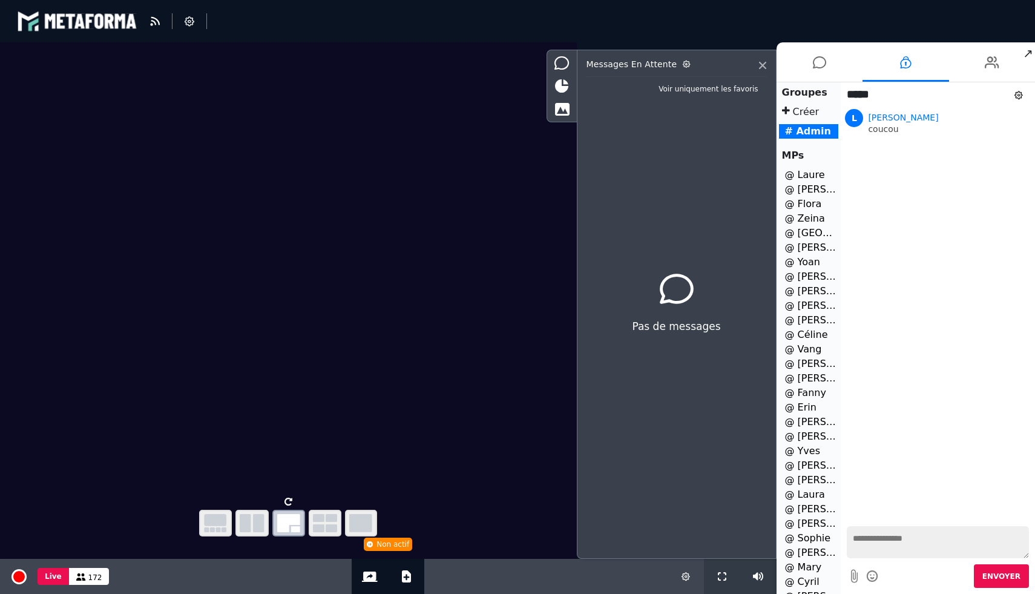
scroll to position [168, 0]
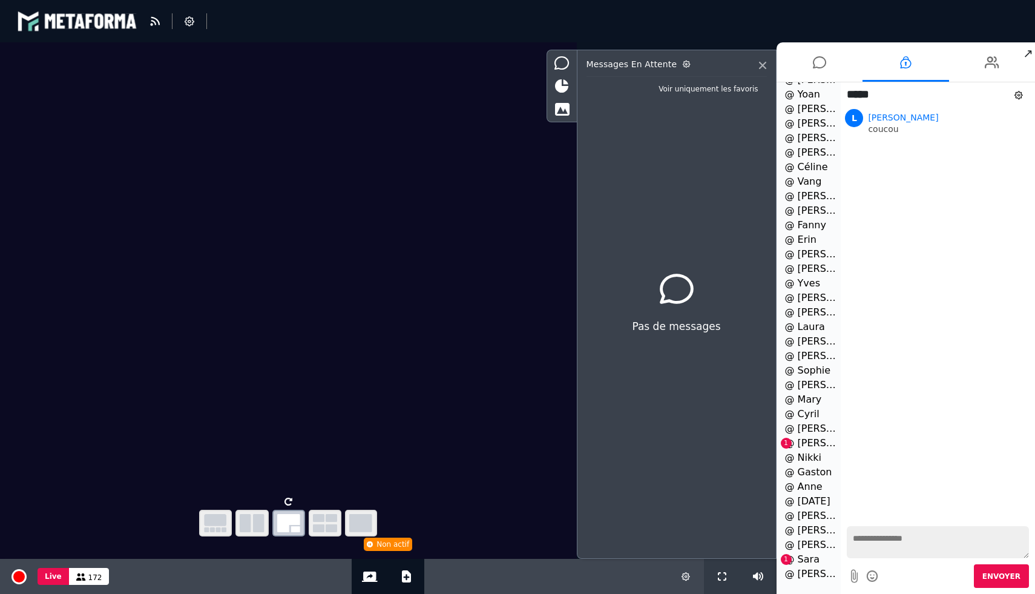
click at [801, 442] on li "@ Yvonne 1" at bounding box center [809, 443] width 60 height 15
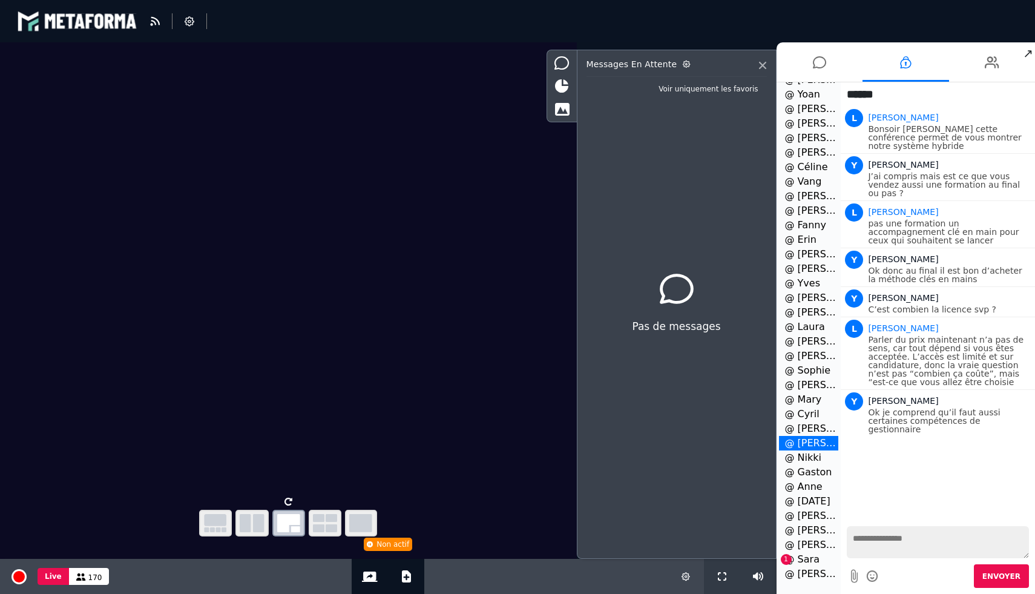
click at [797, 556] on li "@ Sara 1" at bounding box center [809, 559] width 60 height 15
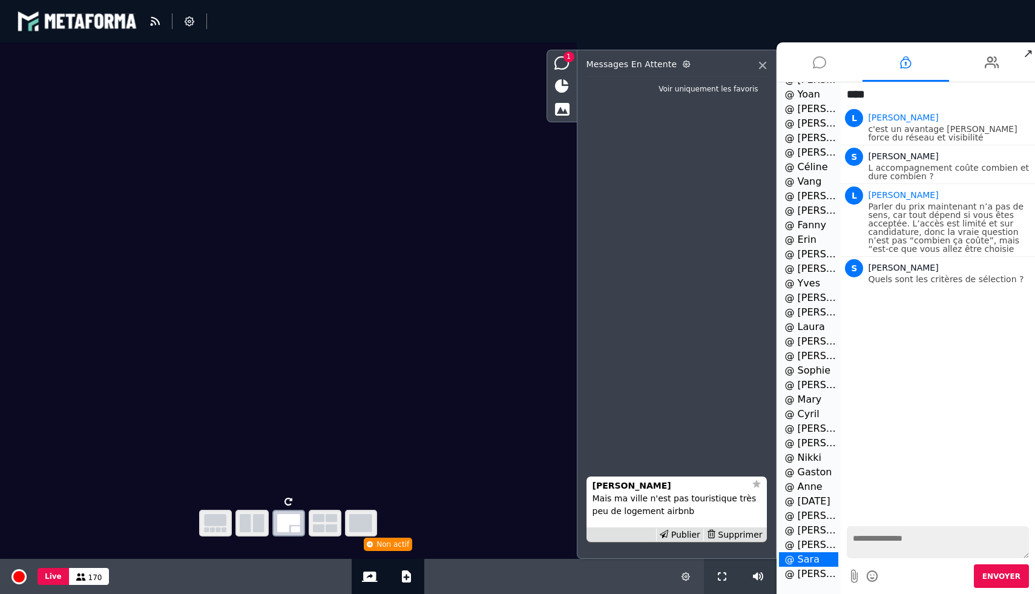
click at [816, 56] on icon at bounding box center [819, 62] width 13 height 30
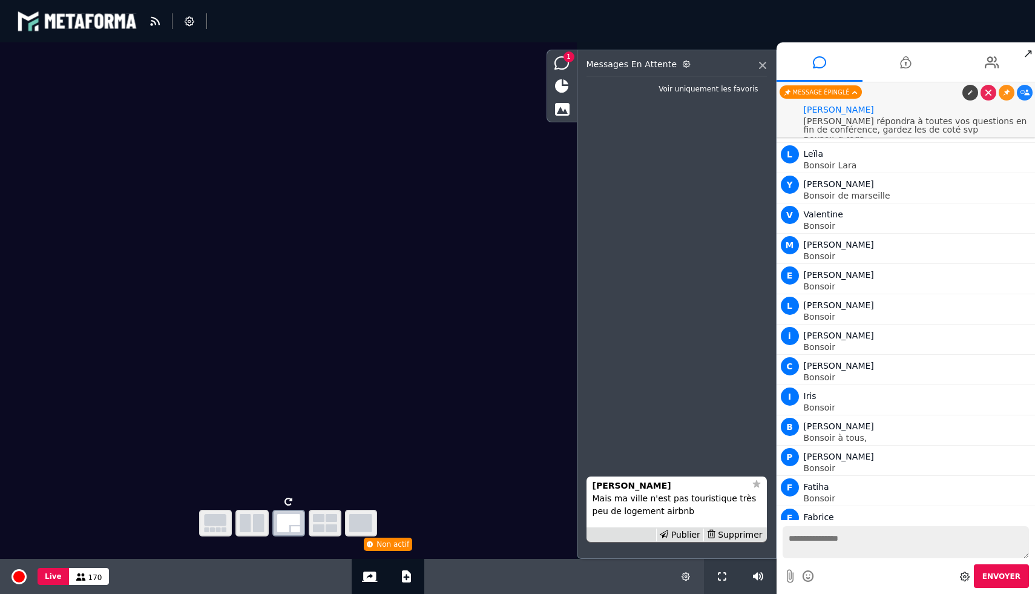
scroll to position [9913, 0]
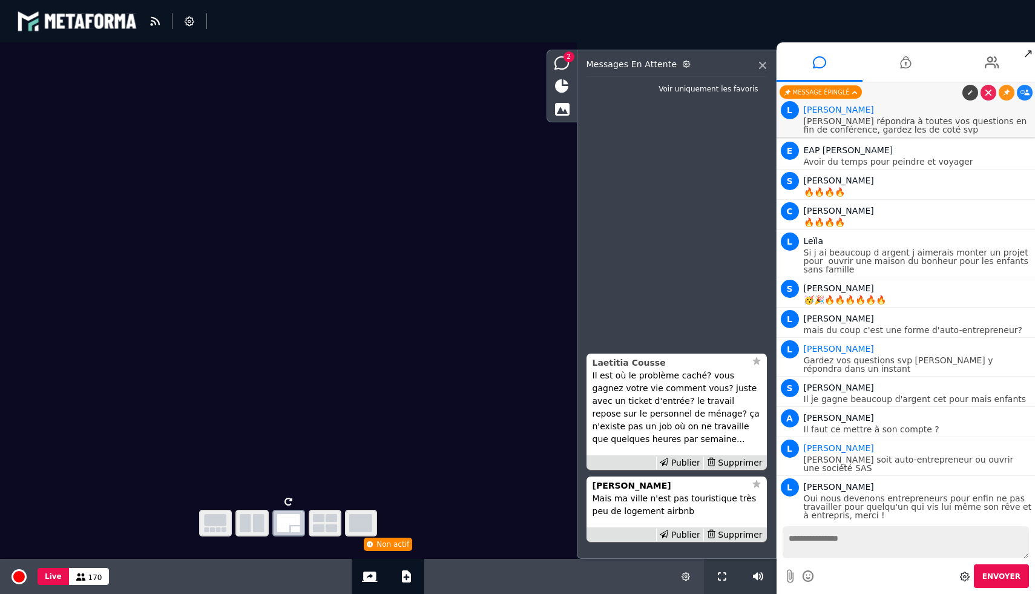
click at [652, 366] on strong "Laetitia Cousse" at bounding box center [629, 363] width 73 height 10
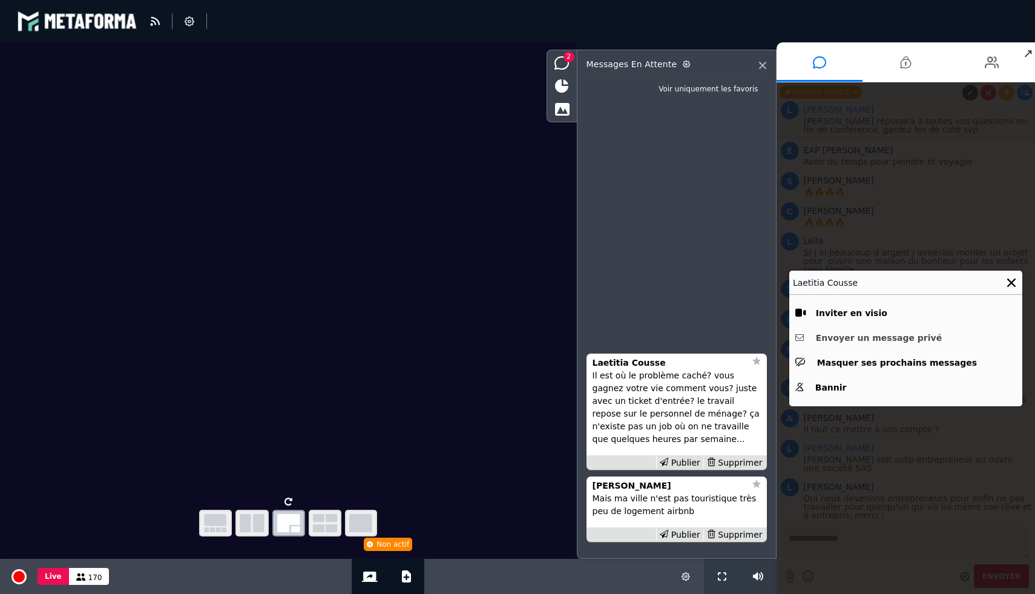
click at [886, 340] on button "Envoyer un message privé" at bounding box center [905, 338] width 221 height 19
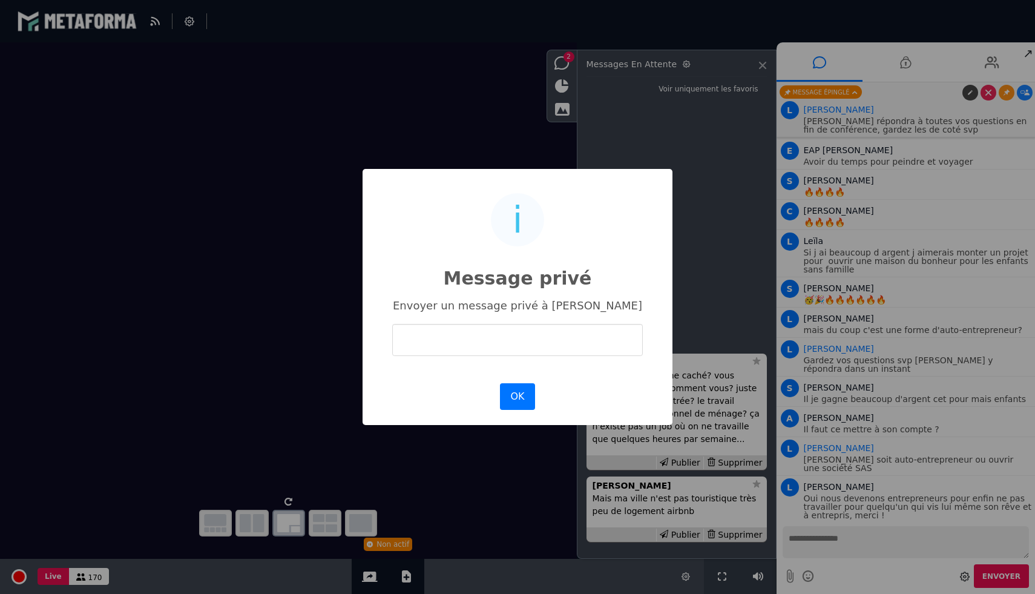
click at [504, 336] on input "text" at bounding box center [517, 340] width 251 height 32
type input "**********"
click at [514, 393] on button "OK" at bounding box center [517, 396] width 35 height 27
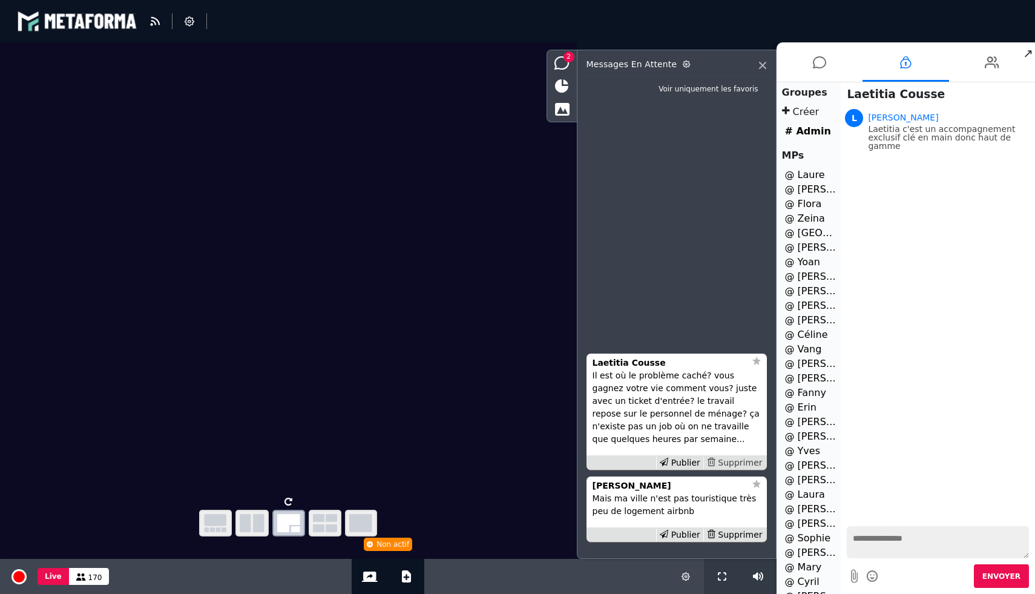
click at [732, 463] on div "Supprimer" at bounding box center [734, 462] width 62 height 13
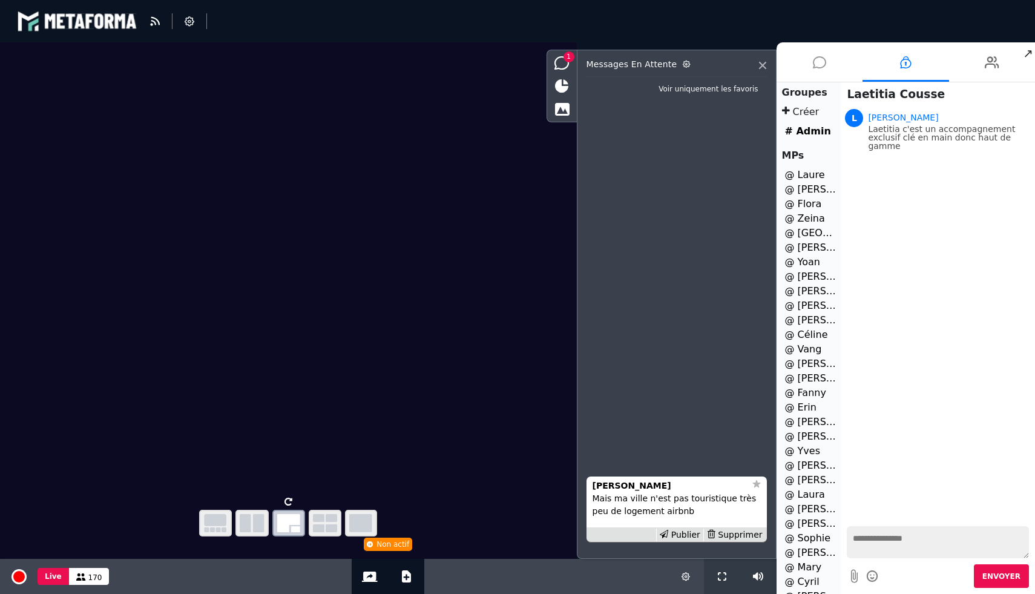
click at [811, 56] on li at bounding box center [820, 61] width 87 height 39
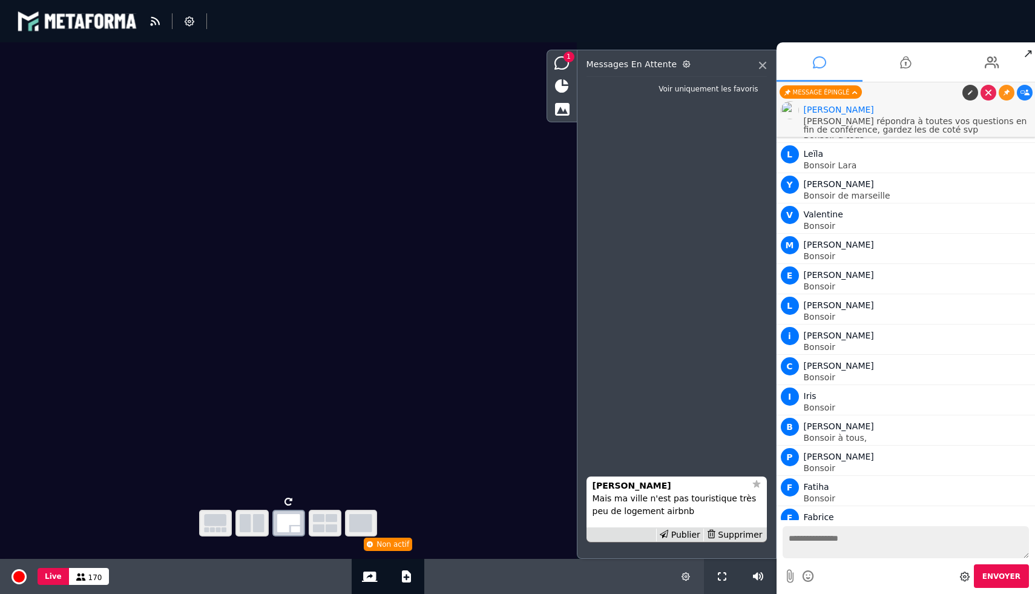
scroll to position [9913, 0]
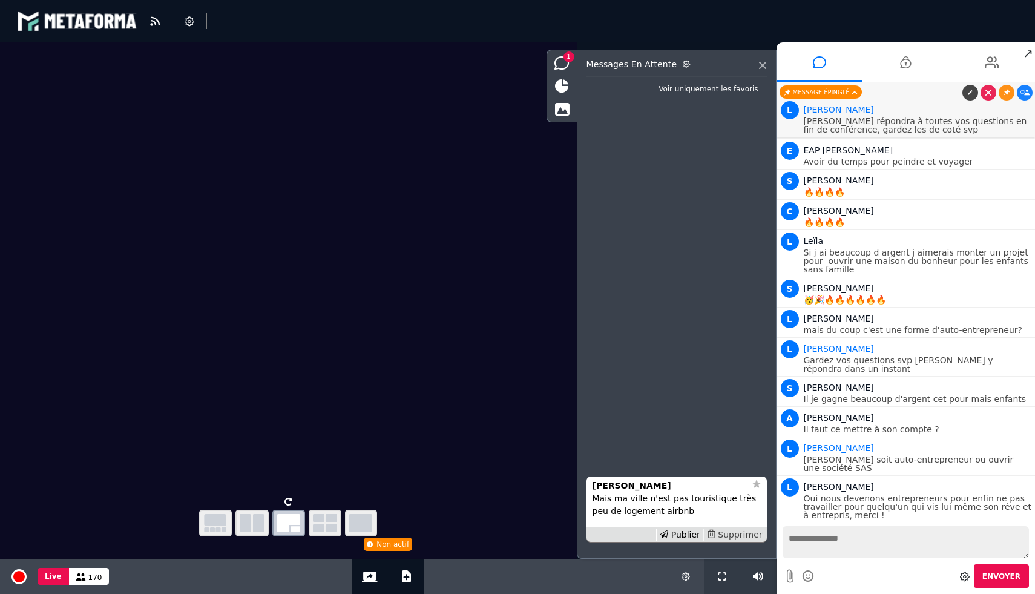
click at [740, 531] on div "Supprimer" at bounding box center [734, 534] width 62 height 13
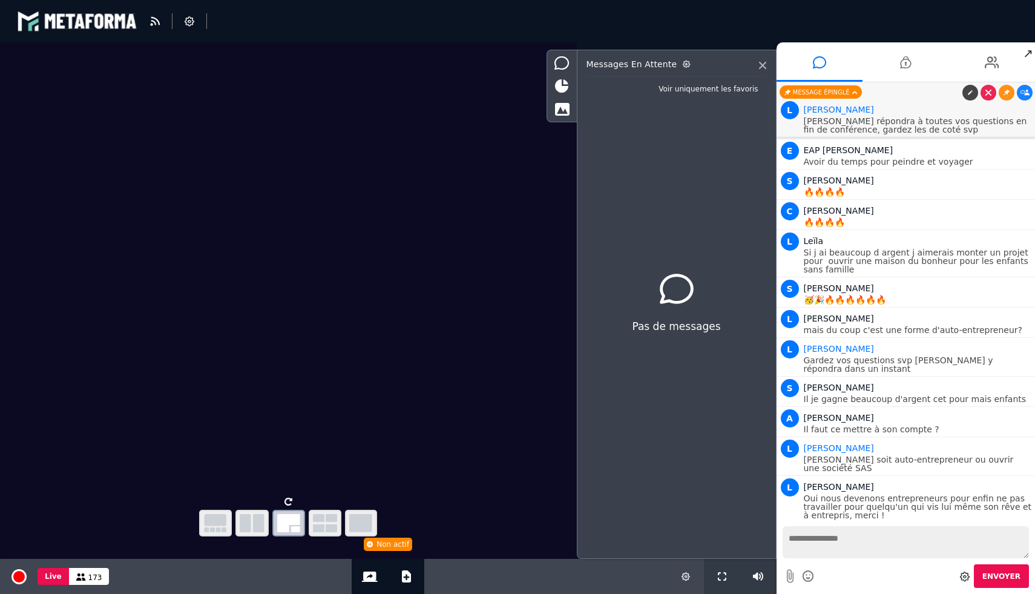
click at [812, 542] on textarea at bounding box center [906, 542] width 247 height 32
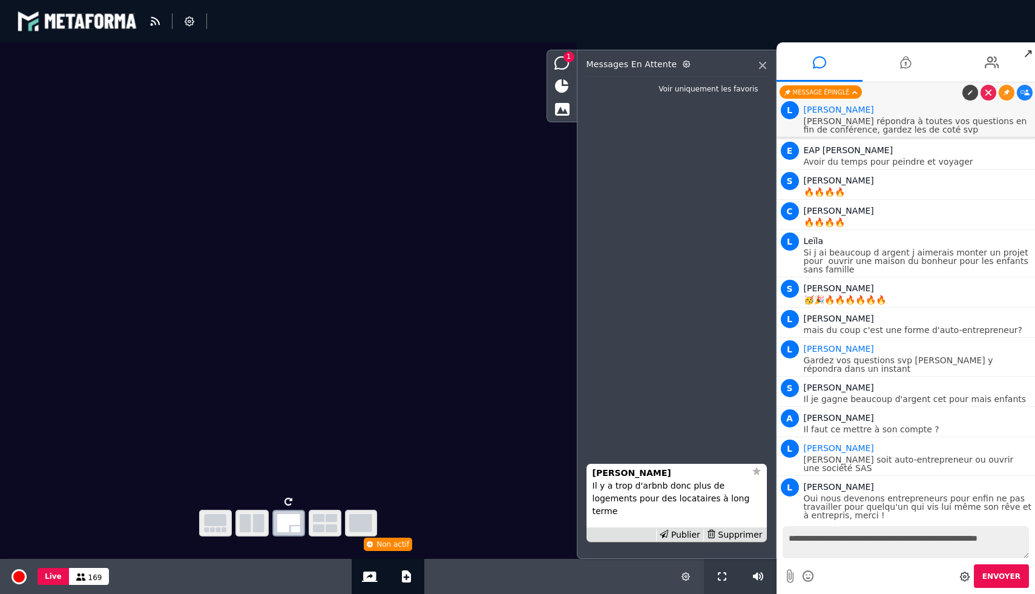
click at [832, 542] on textarea "**********" at bounding box center [906, 542] width 247 height 32
type textarea "**********"
click at [1012, 573] on span "Envoyer" at bounding box center [1001, 576] width 38 height 8
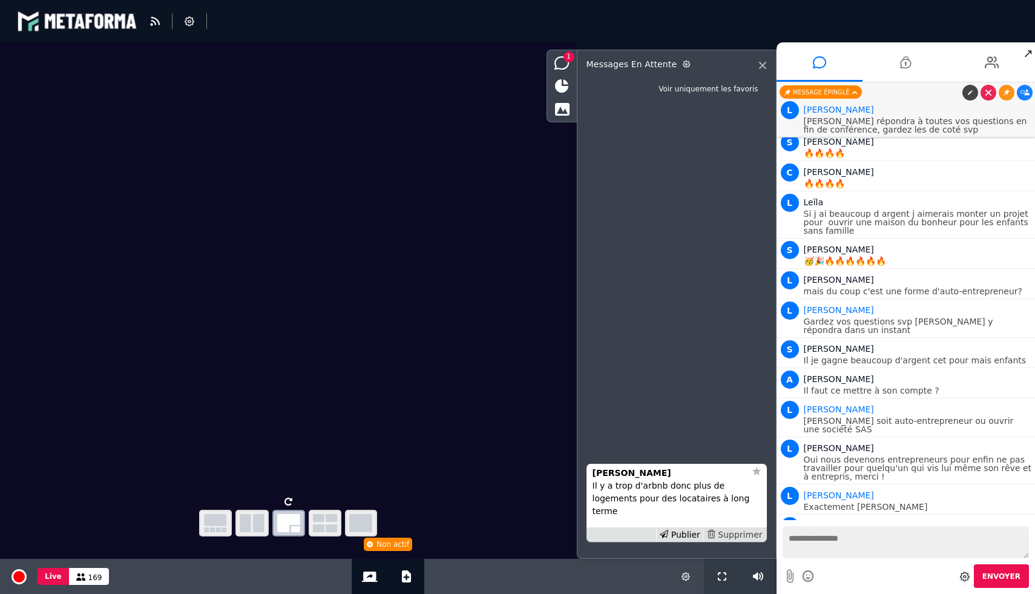
click at [749, 531] on div "Supprimer" at bounding box center [734, 534] width 62 height 13
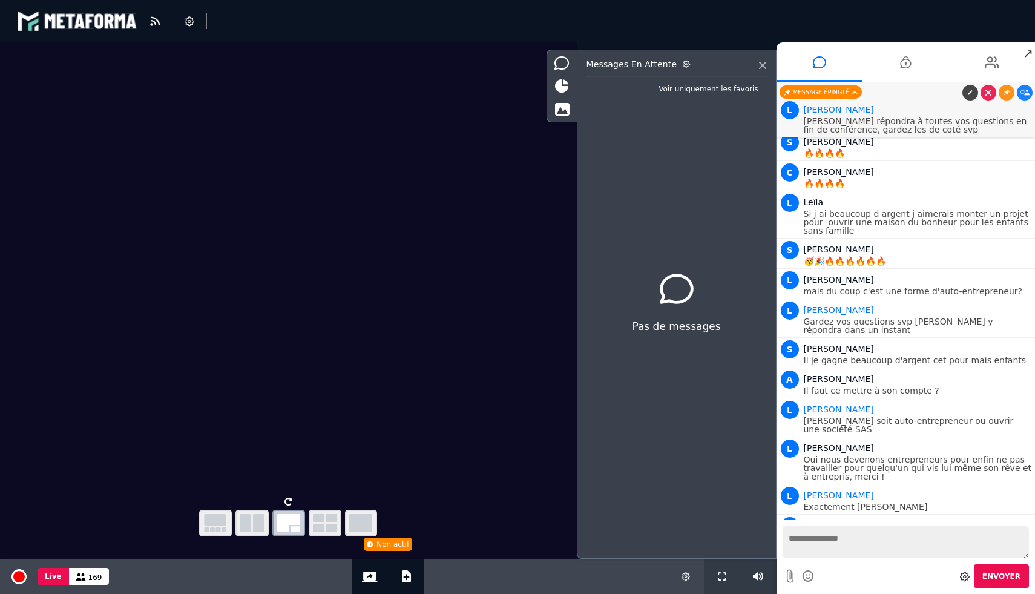
click at [1025, 582] on icon at bounding box center [1025, 585] width 9 height 6
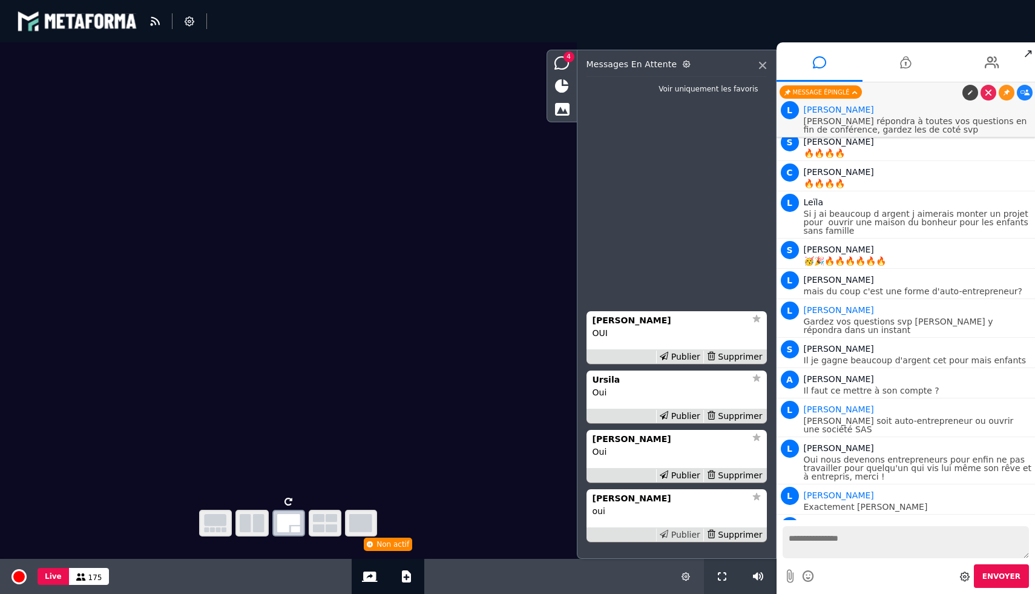
click at [689, 536] on div "Publier" at bounding box center [679, 534] width 47 height 13
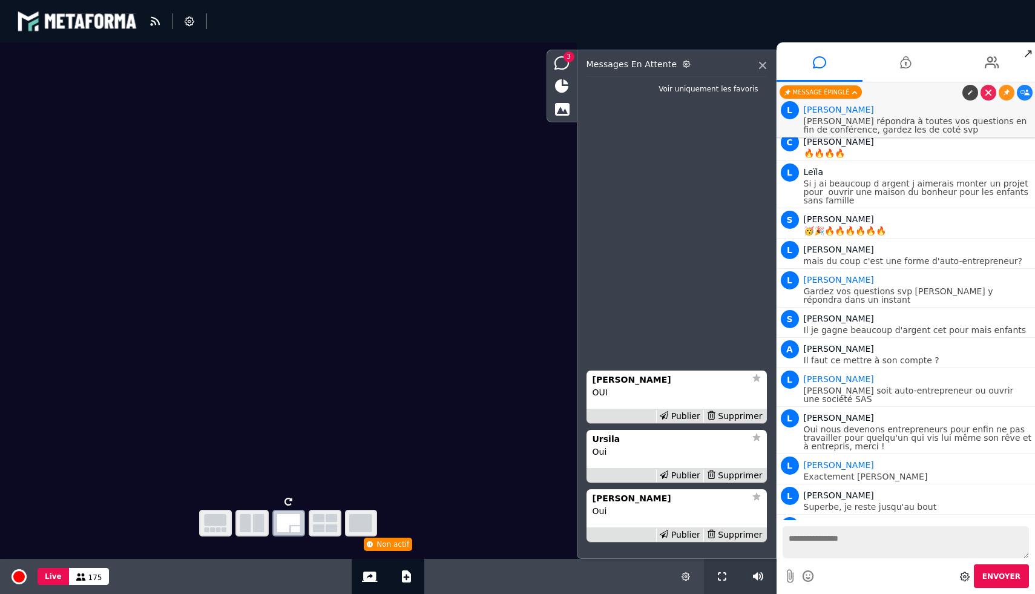
click at [689, 536] on div "Publier" at bounding box center [679, 534] width 47 height 13
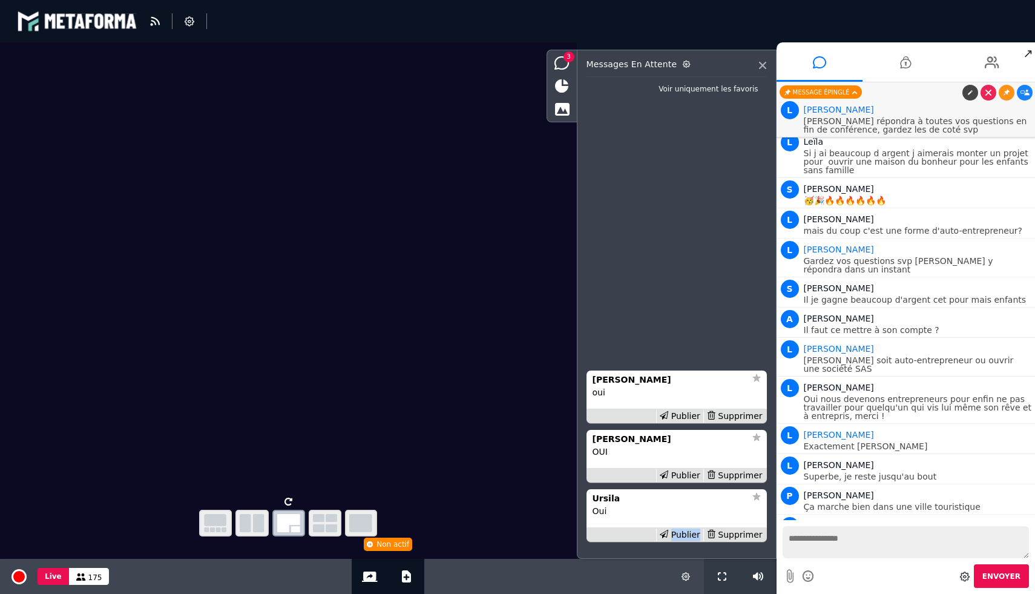
click at [689, 536] on div "Publier" at bounding box center [679, 534] width 47 height 13
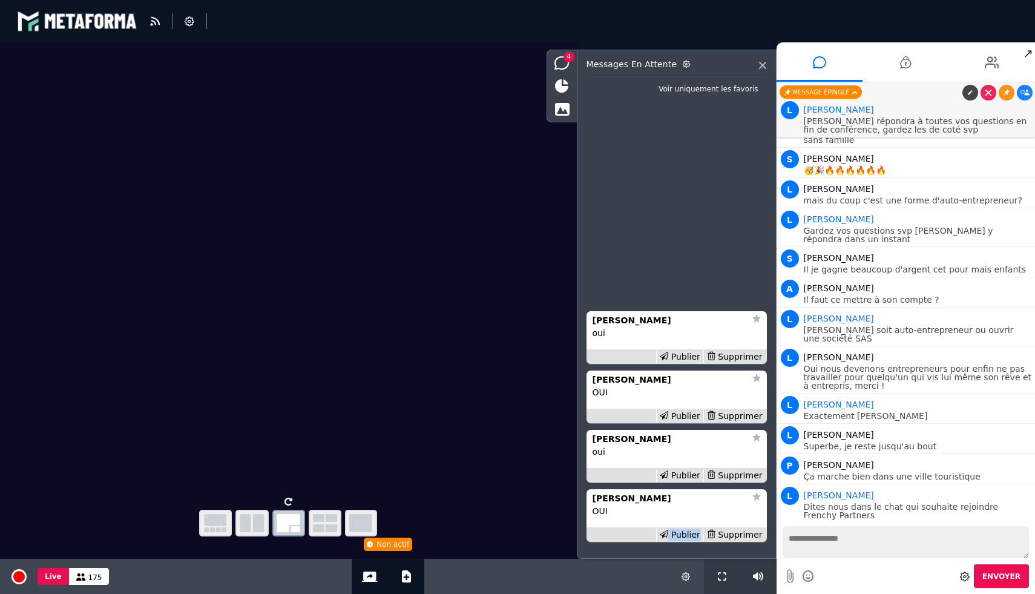
click at [689, 536] on div "Publier" at bounding box center [679, 534] width 47 height 13
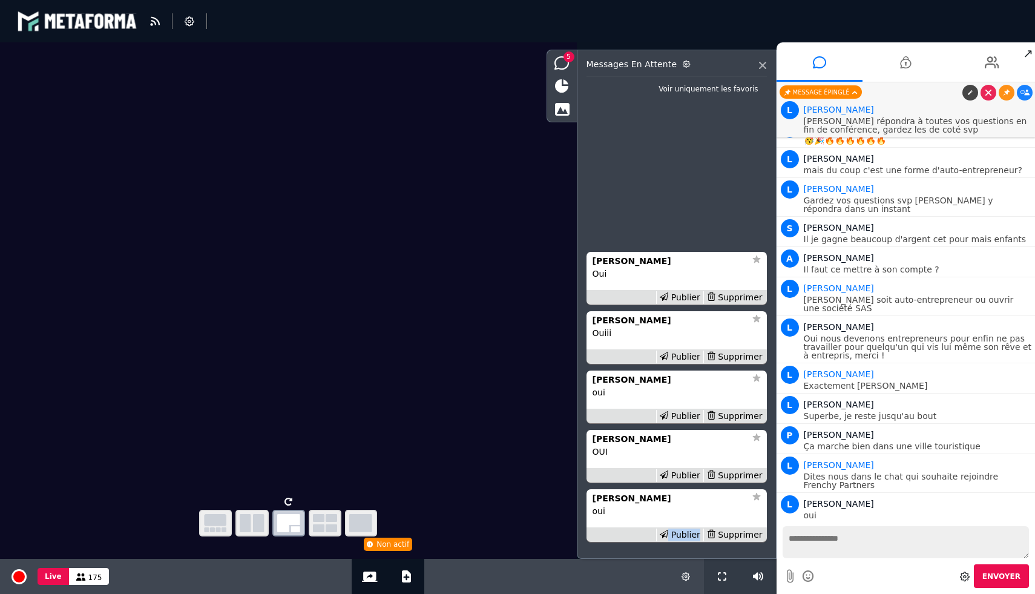
click at [689, 536] on div "Publier" at bounding box center [679, 534] width 47 height 13
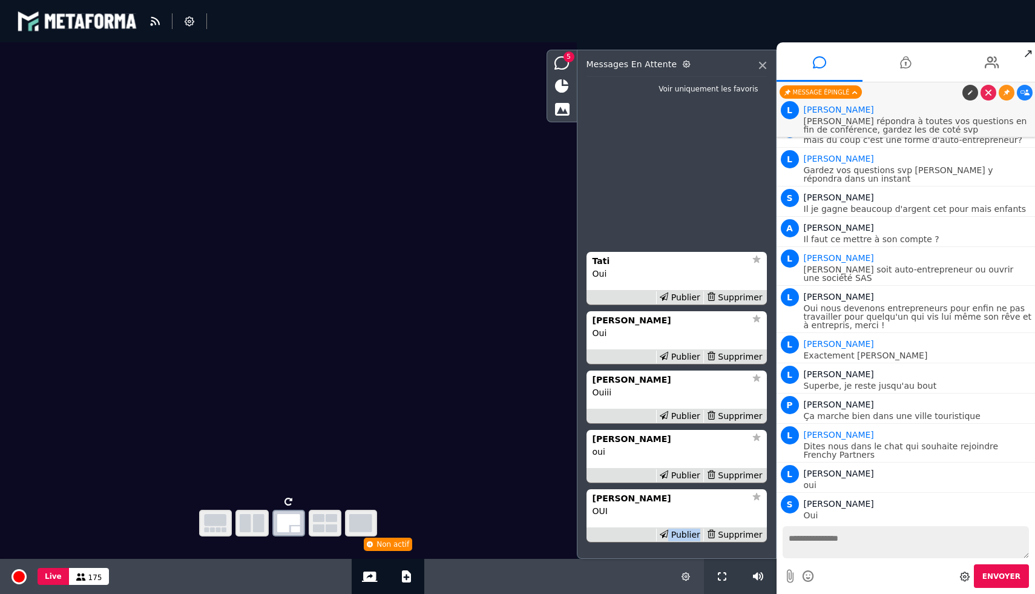
click at [689, 536] on div "Publier" at bounding box center [679, 534] width 47 height 13
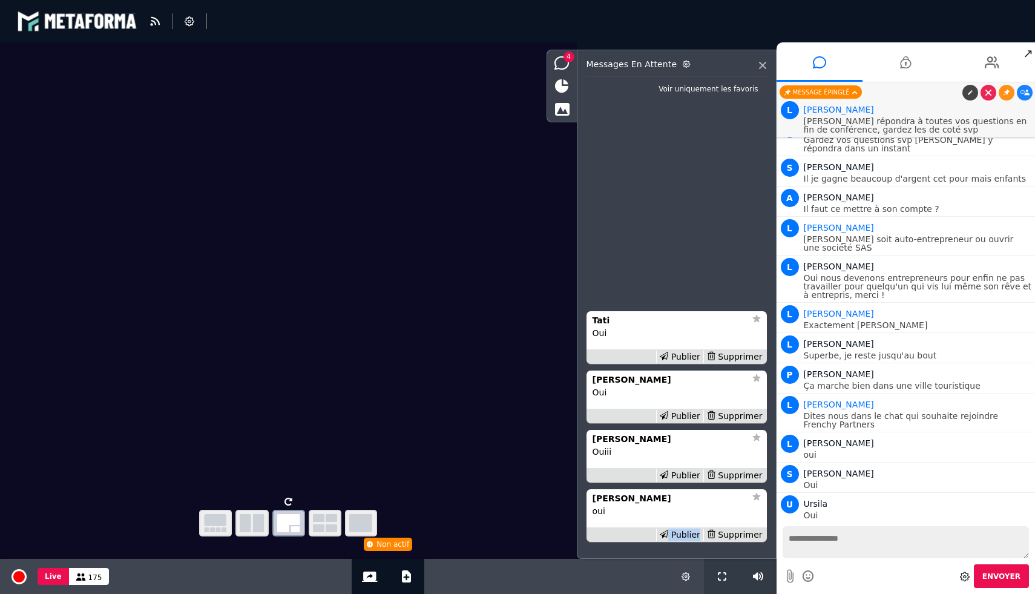
click at [689, 536] on div "Publier" at bounding box center [679, 534] width 47 height 13
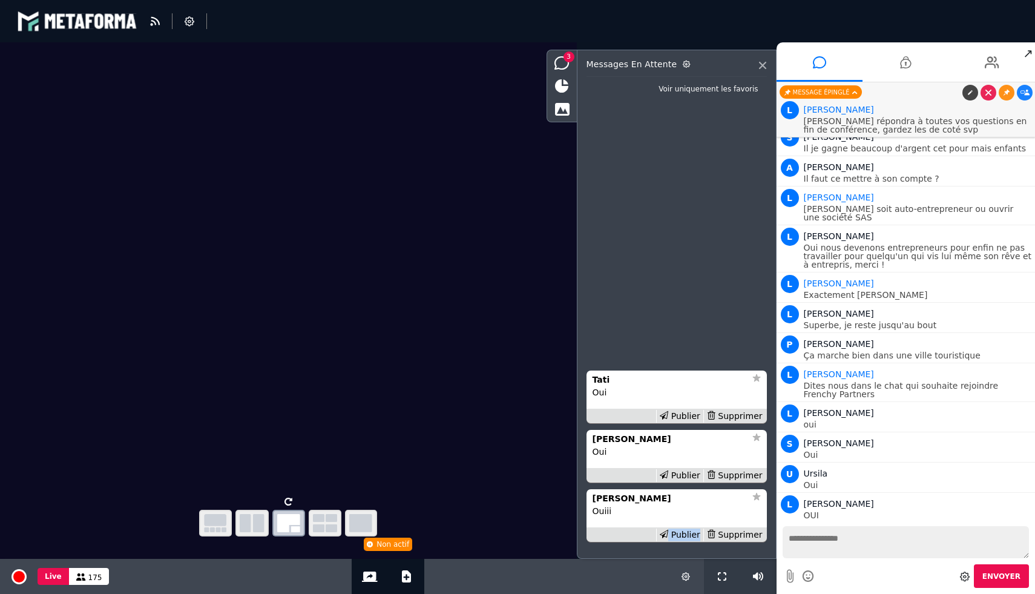
click at [689, 536] on div "Publier" at bounding box center [679, 534] width 47 height 13
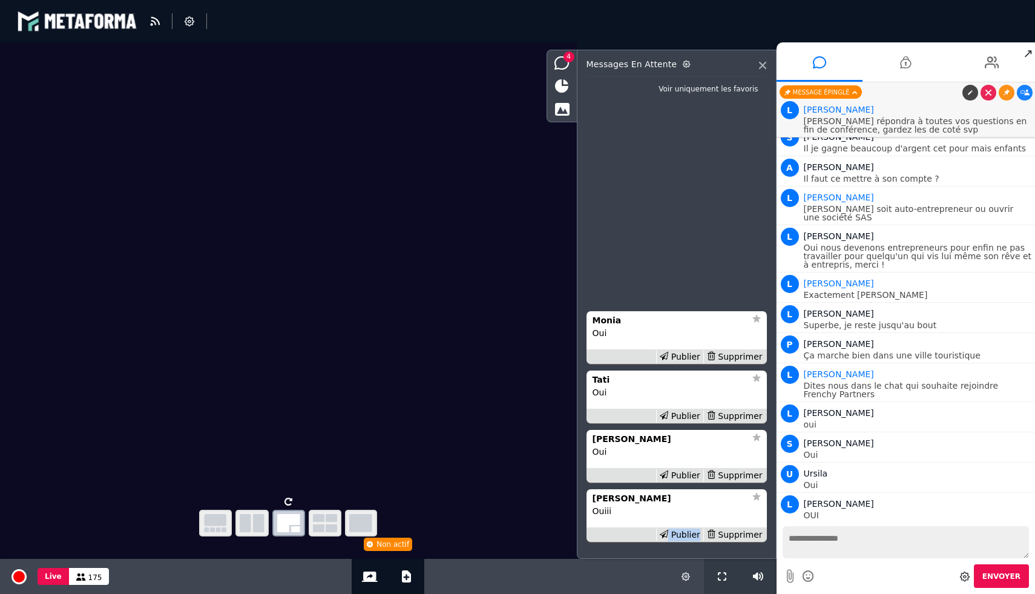
click at [689, 536] on div "Publier" at bounding box center [679, 534] width 47 height 13
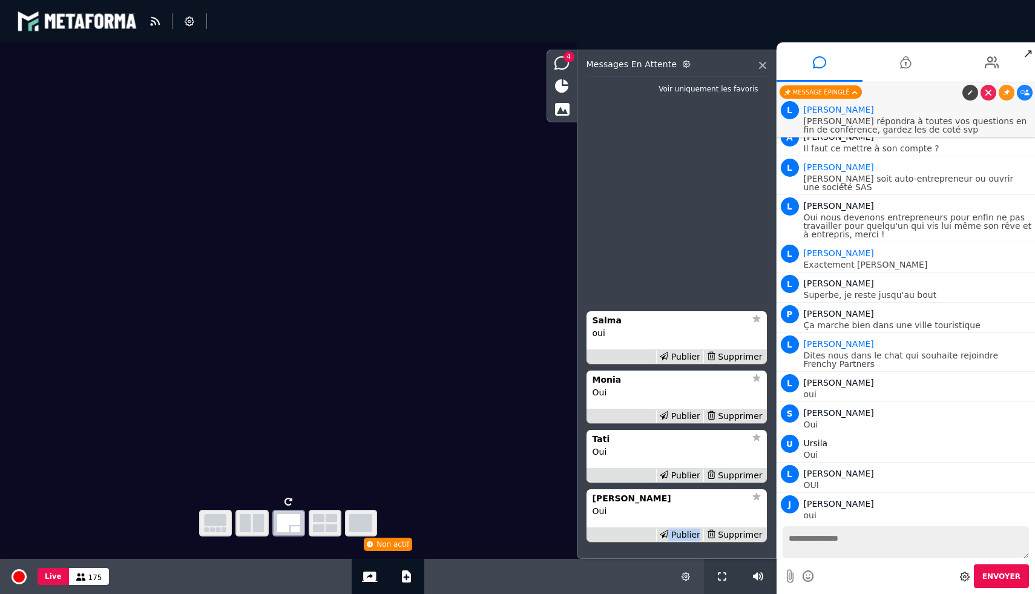
click at [689, 536] on div "Publier" at bounding box center [679, 534] width 47 height 13
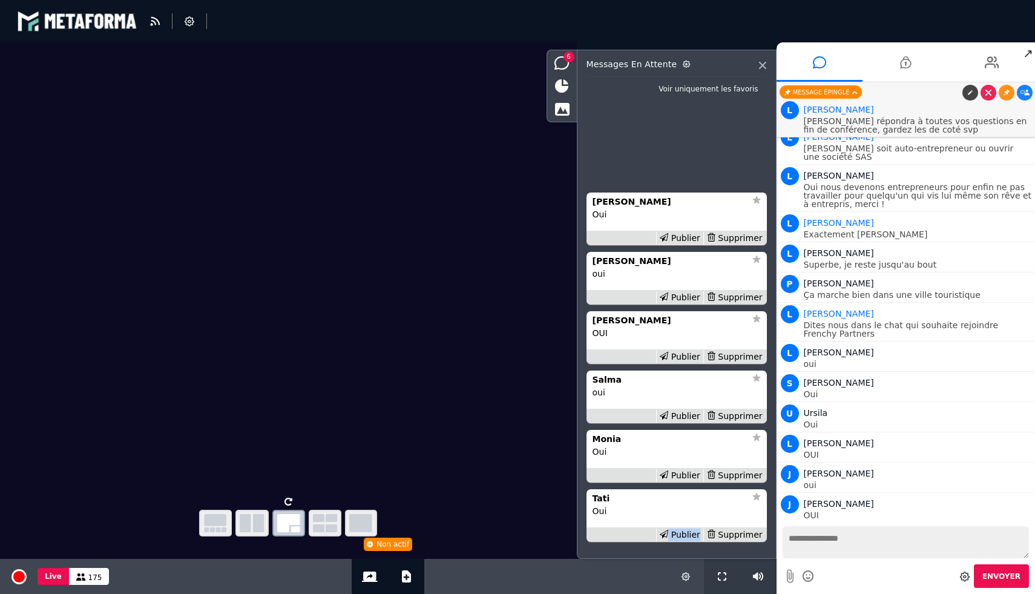
click at [689, 536] on div "Publier" at bounding box center [679, 534] width 47 height 13
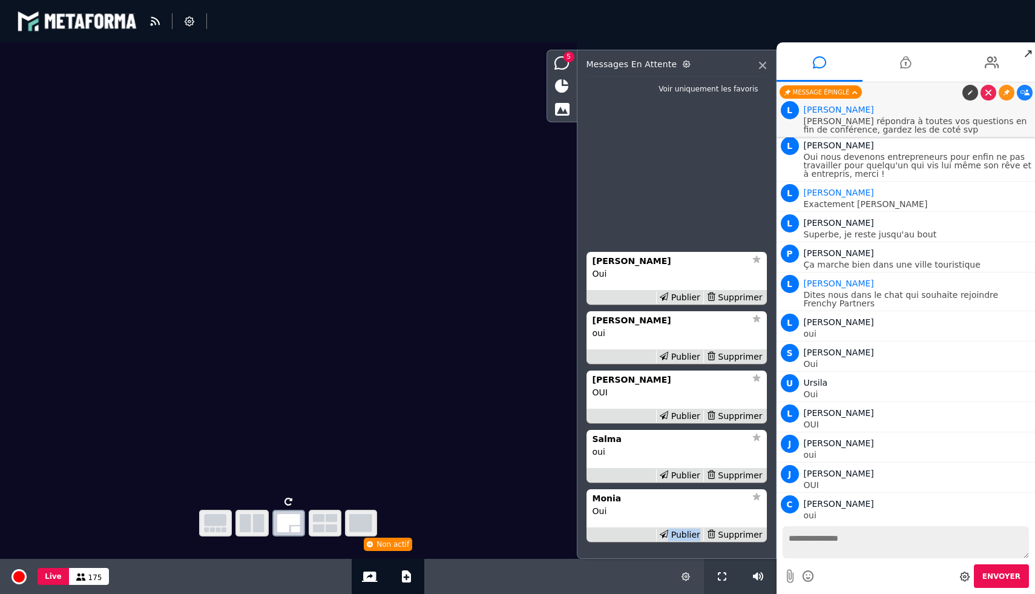
click at [689, 536] on div "Publier" at bounding box center [679, 534] width 47 height 13
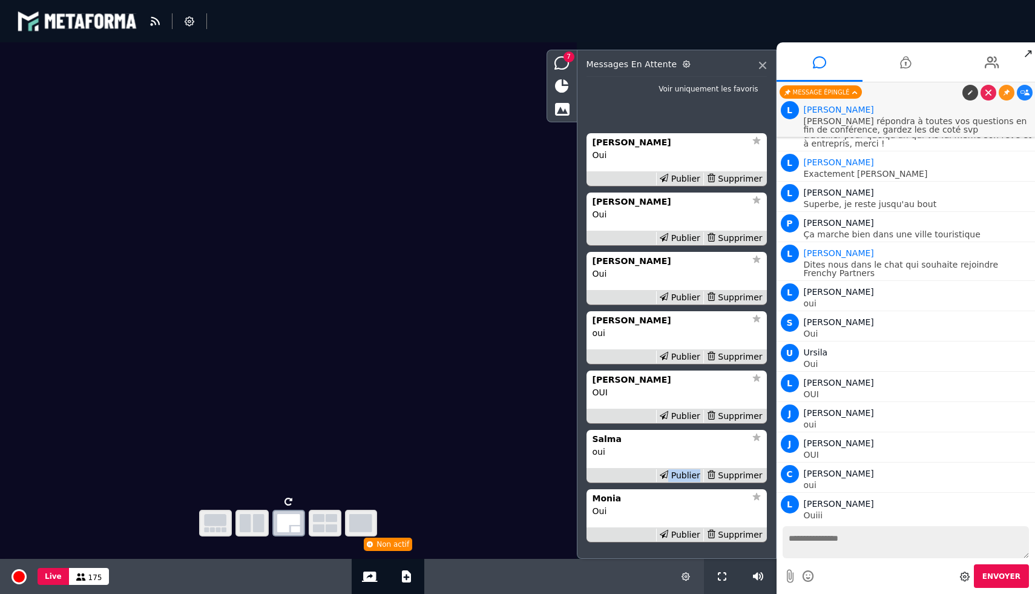
click at [689, 482] on div "Publier" at bounding box center [679, 475] width 47 height 13
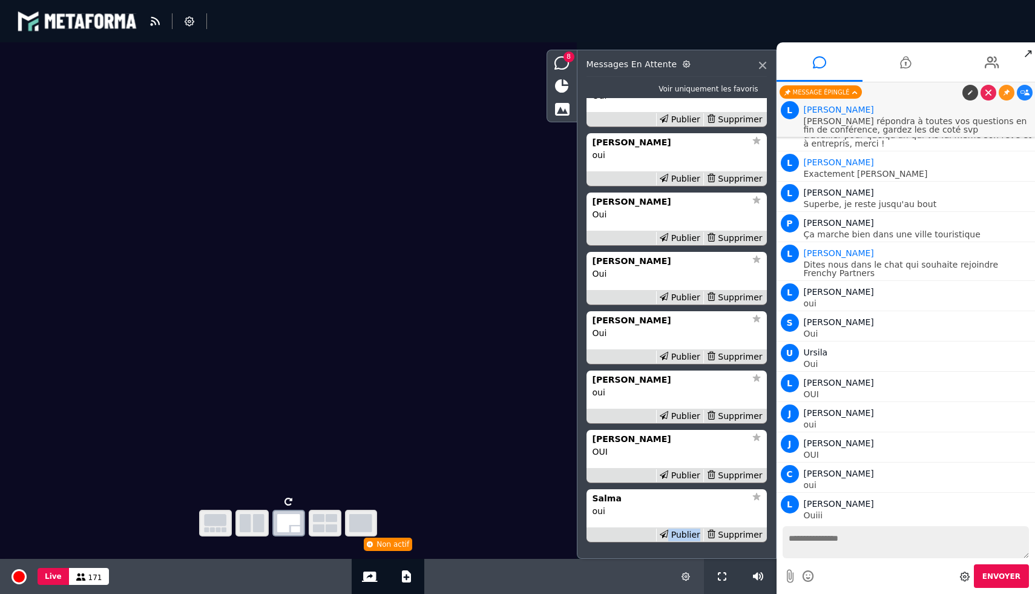
click at [689, 536] on div "Publier" at bounding box center [679, 534] width 47 height 13
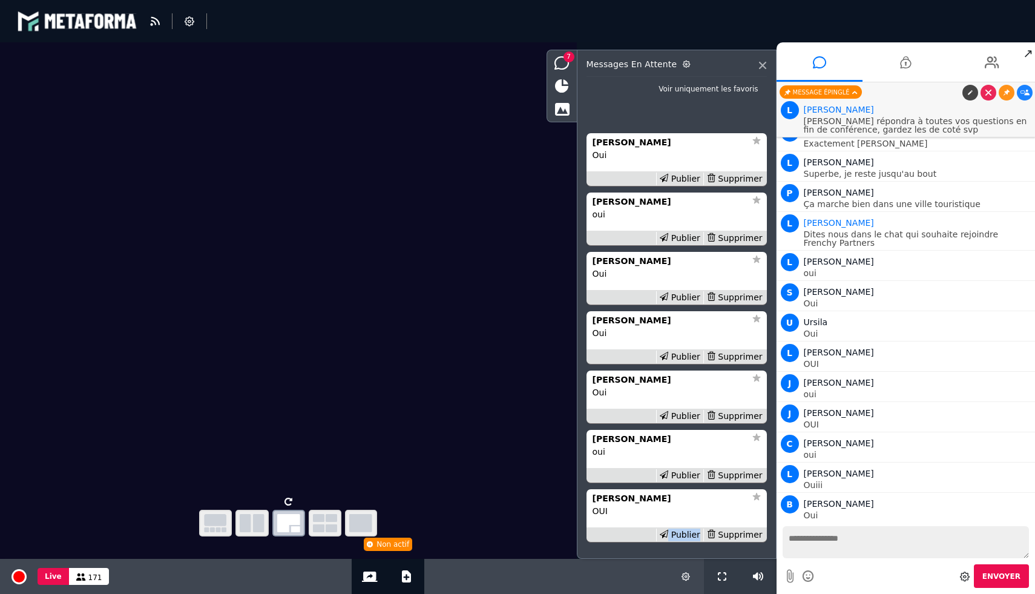
click at [689, 536] on div "Publier" at bounding box center [679, 534] width 47 height 13
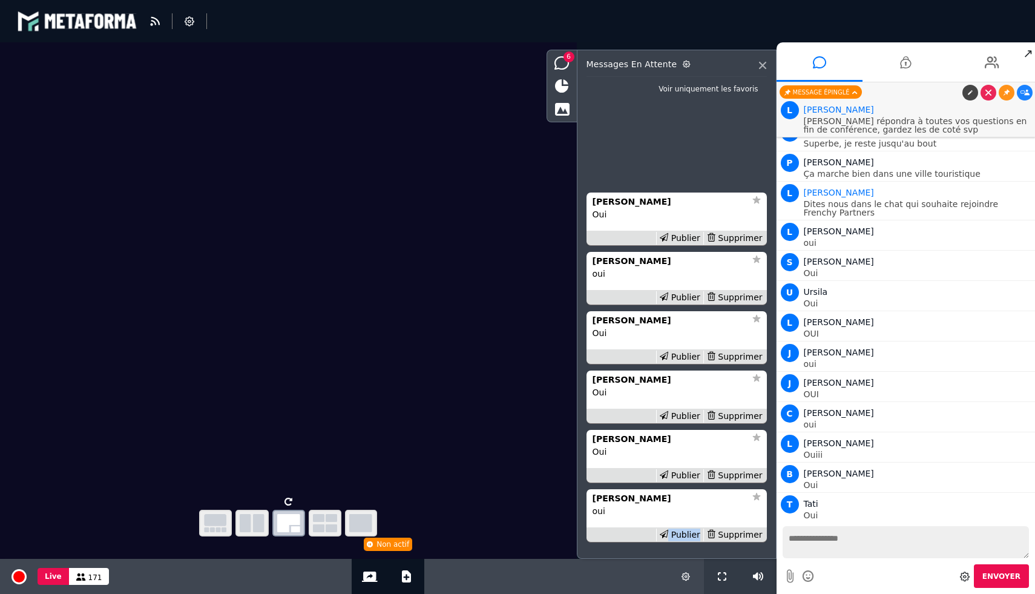
click at [689, 536] on div "Publier" at bounding box center [679, 534] width 47 height 13
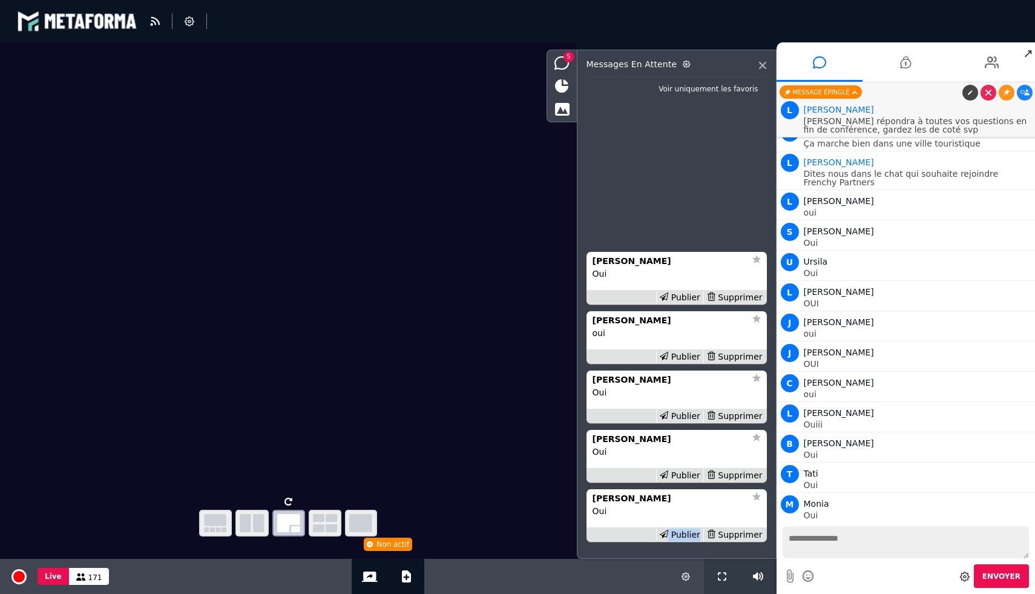
click at [689, 536] on div "Publier" at bounding box center [679, 534] width 47 height 13
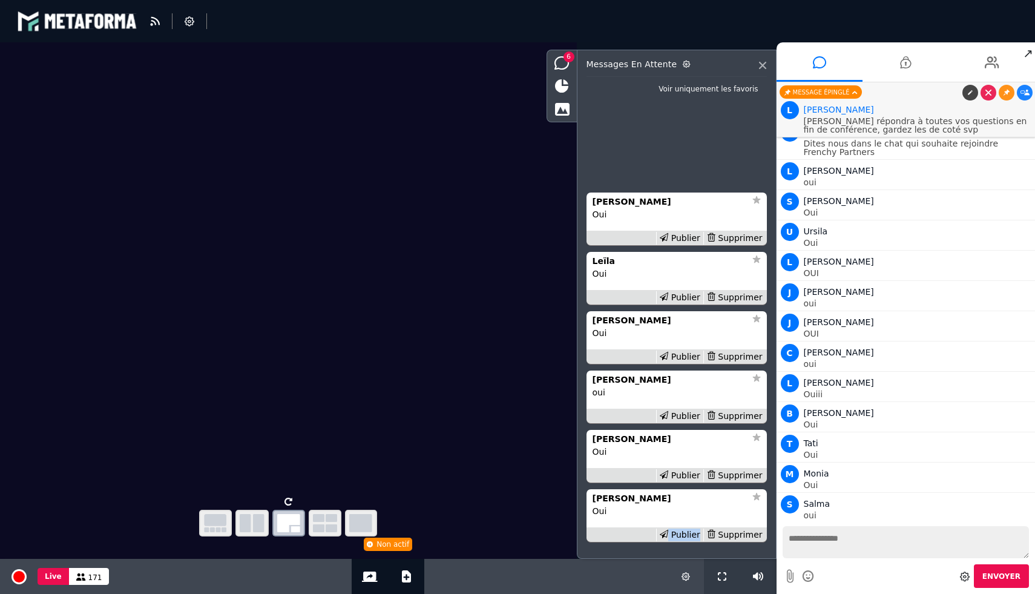
click at [689, 536] on div "Publier" at bounding box center [679, 534] width 47 height 13
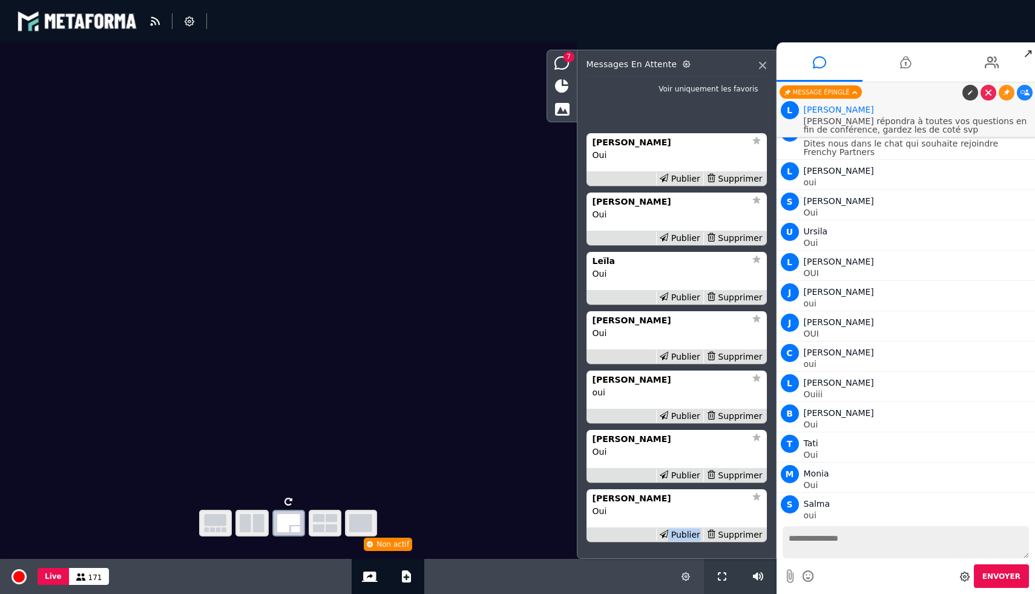
click at [689, 536] on div "Publier" at bounding box center [679, 534] width 47 height 13
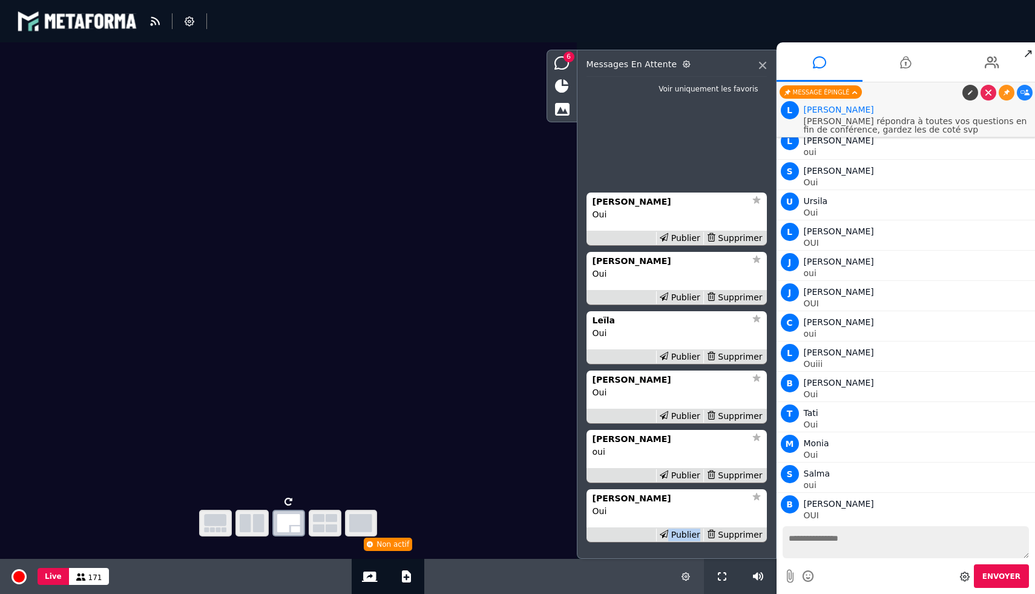
click at [689, 536] on div "Publier" at bounding box center [679, 534] width 47 height 13
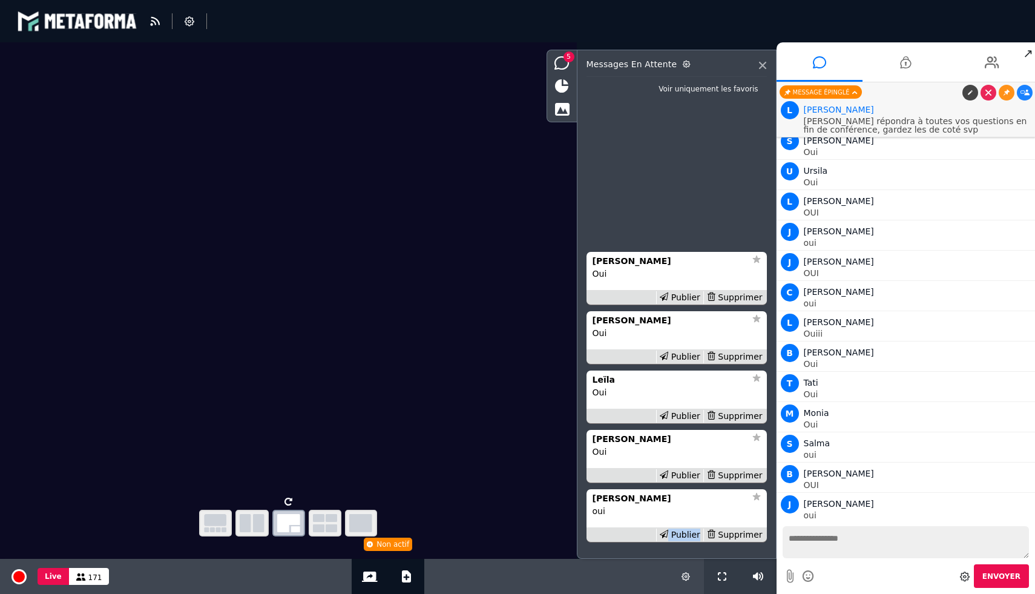
click at [689, 536] on div "Publier" at bounding box center [679, 534] width 47 height 13
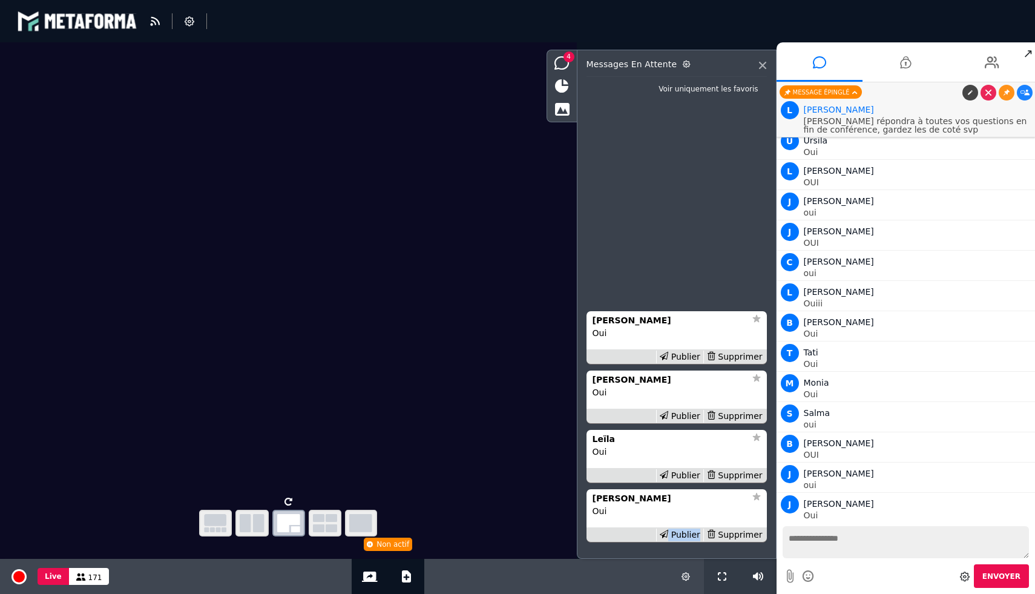
click at [689, 536] on div "Publier" at bounding box center [679, 534] width 47 height 13
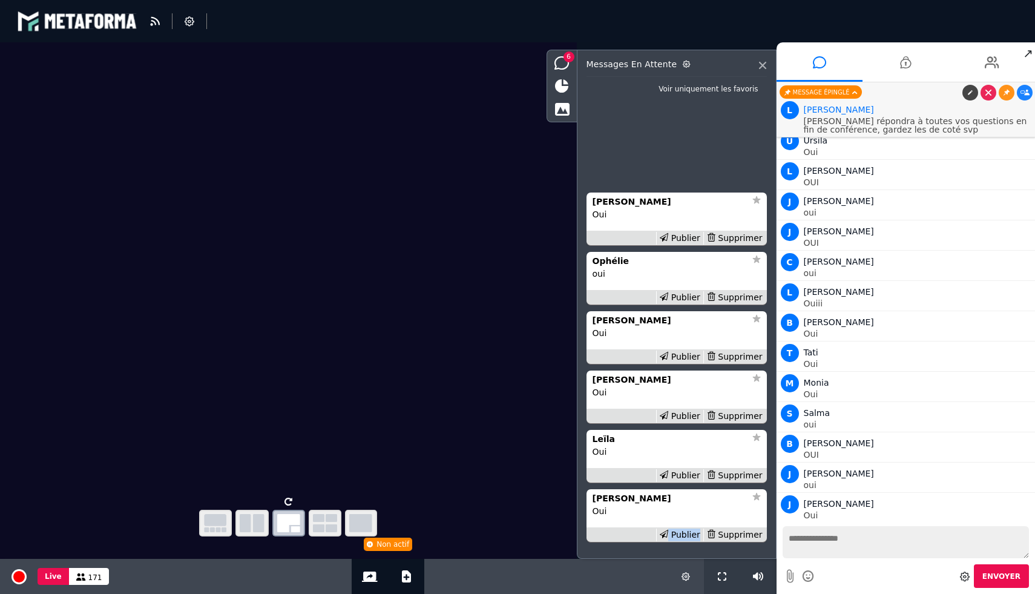
click at [689, 536] on div "Publier" at bounding box center [679, 534] width 47 height 13
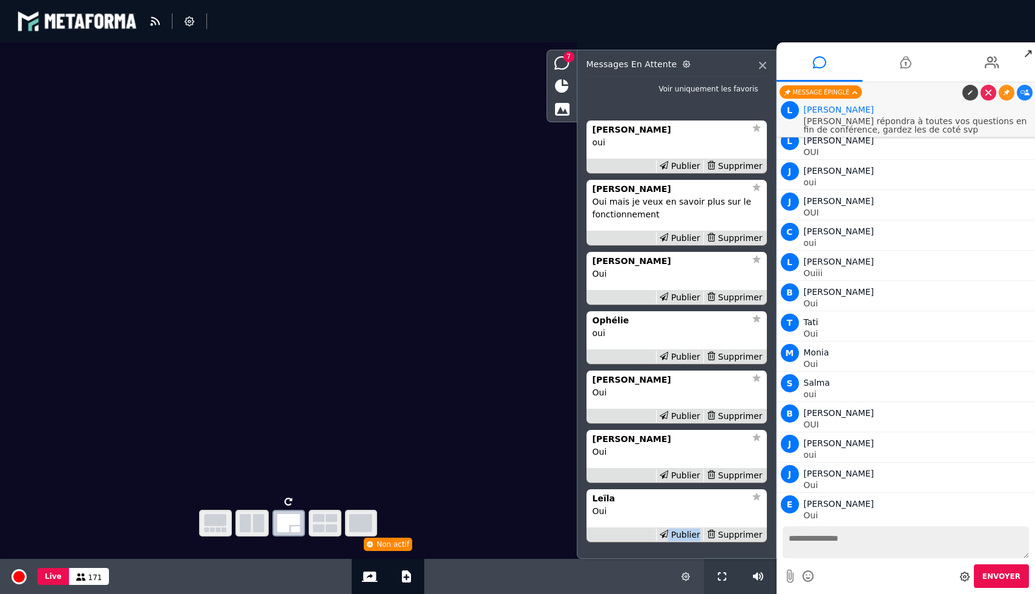
click at [689, 536] on div "Publier" at bounding box center [679, 534] width 47 height 13
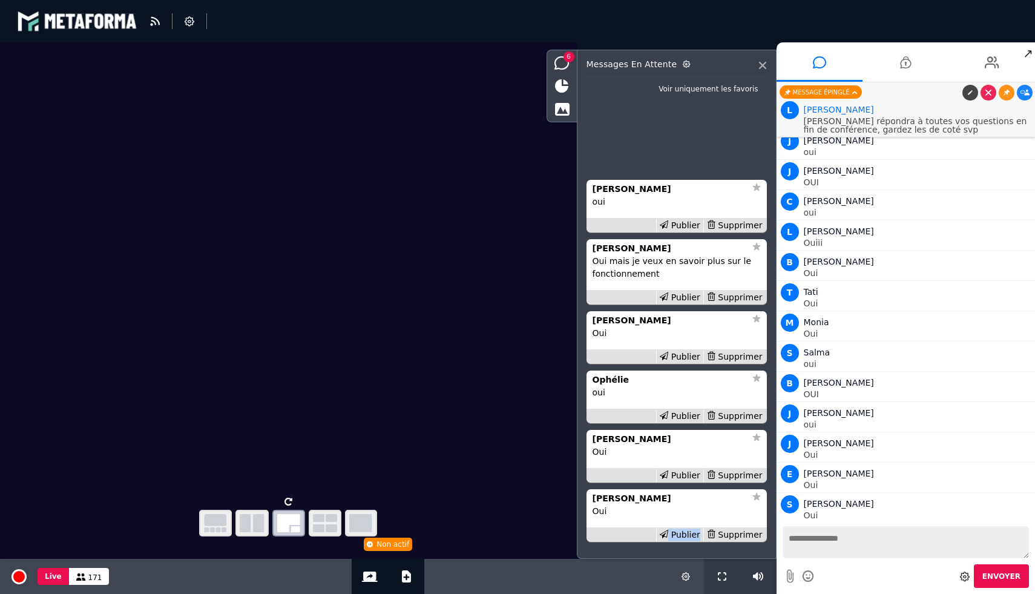
click at [689, 536] on div "Publier" at bounding box center [679, 534] width 47 height 13
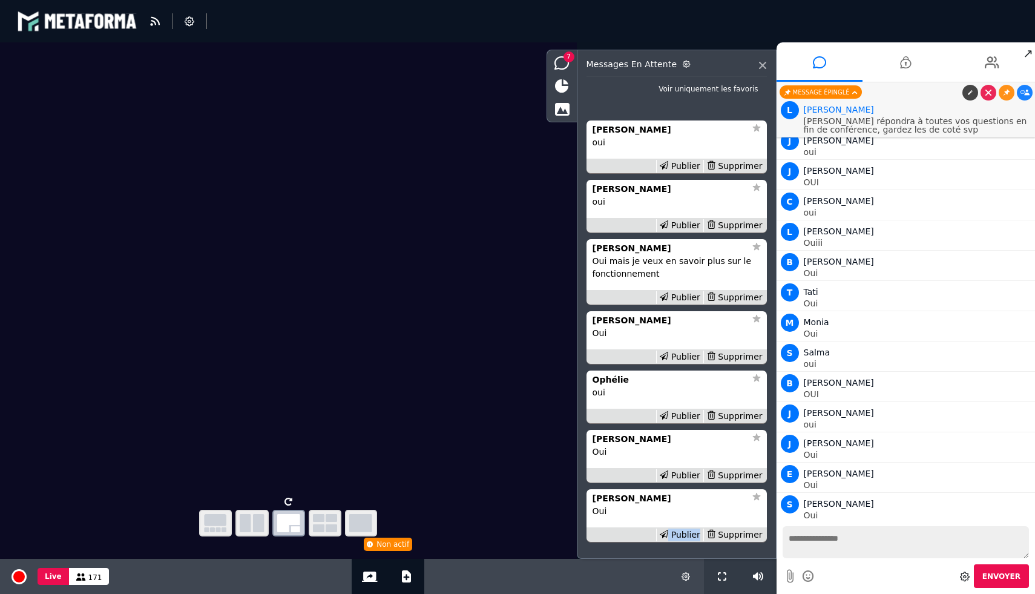
click at [689, 536] on div "Publier" at bounding box center [679, 534] width 47 height 13
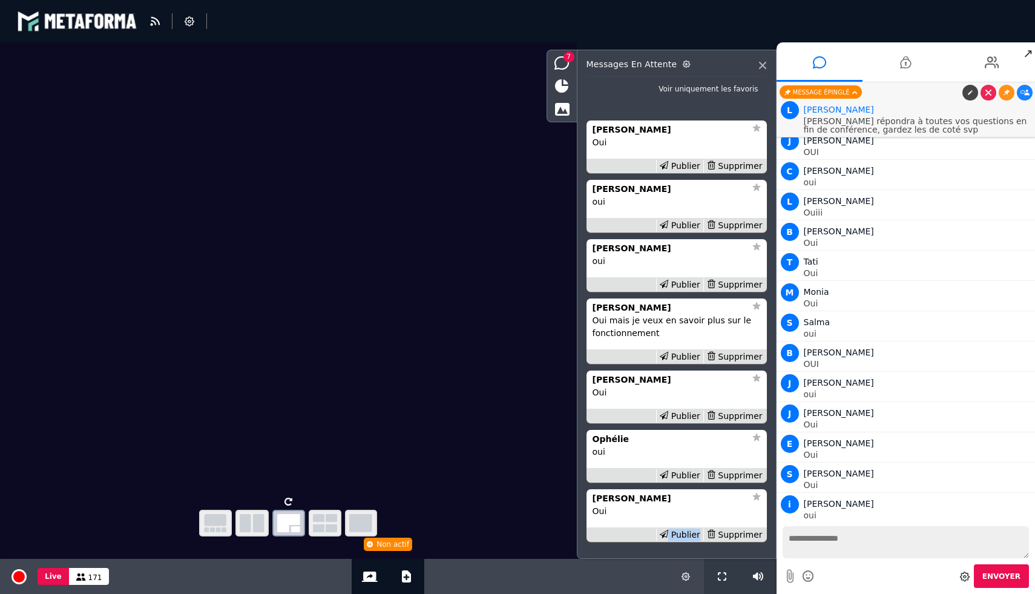
click at [689, 536] on div "Publier" at bounding box center [679, 534] width 47 height 13
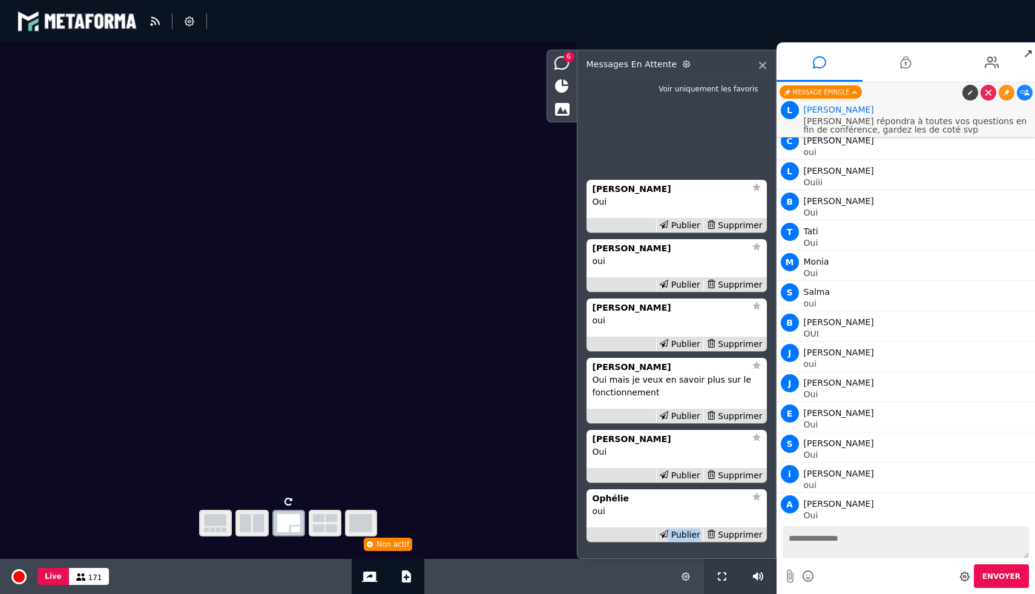
click at [689, 536] on div "Publier" at bounding box center [679, 534] width 47 height 13
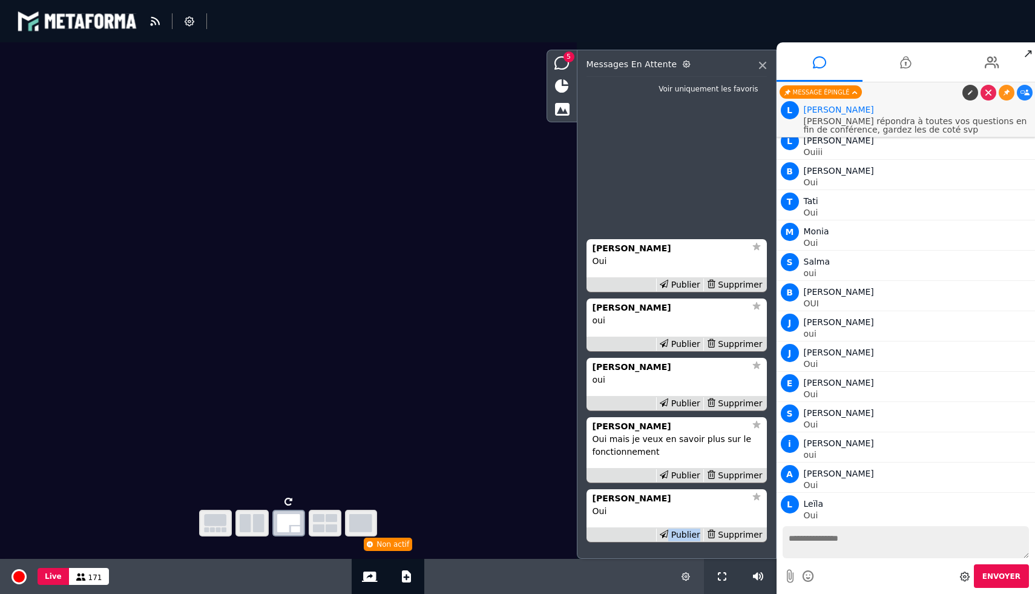
click at [689, 536] on div "Publier" at bounding box center [679, 534] width 47 height 13
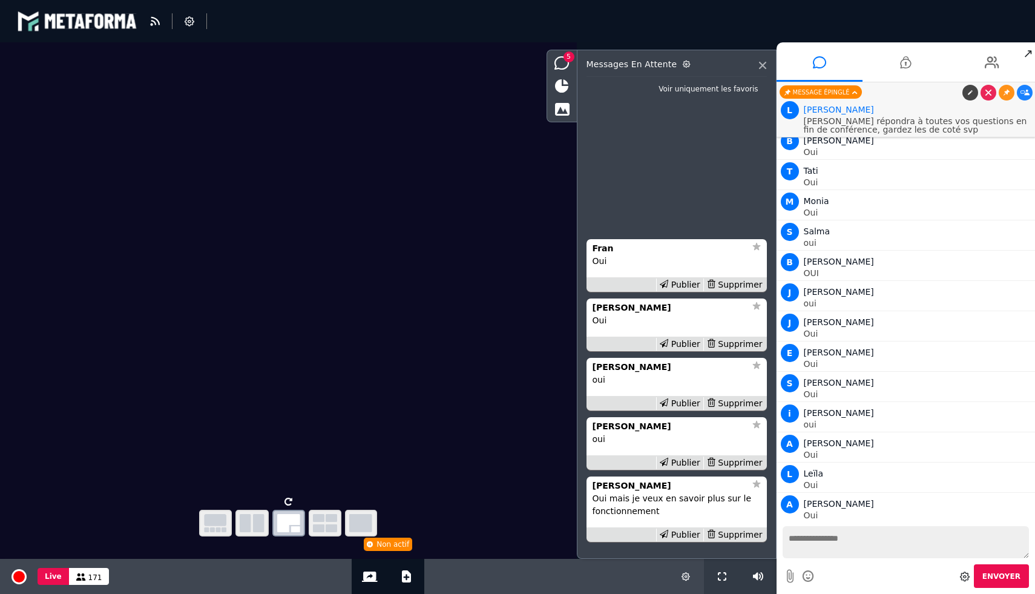
click at [689, 536] on div "Publier" at bounding box center [679, 534] width 47 height 13
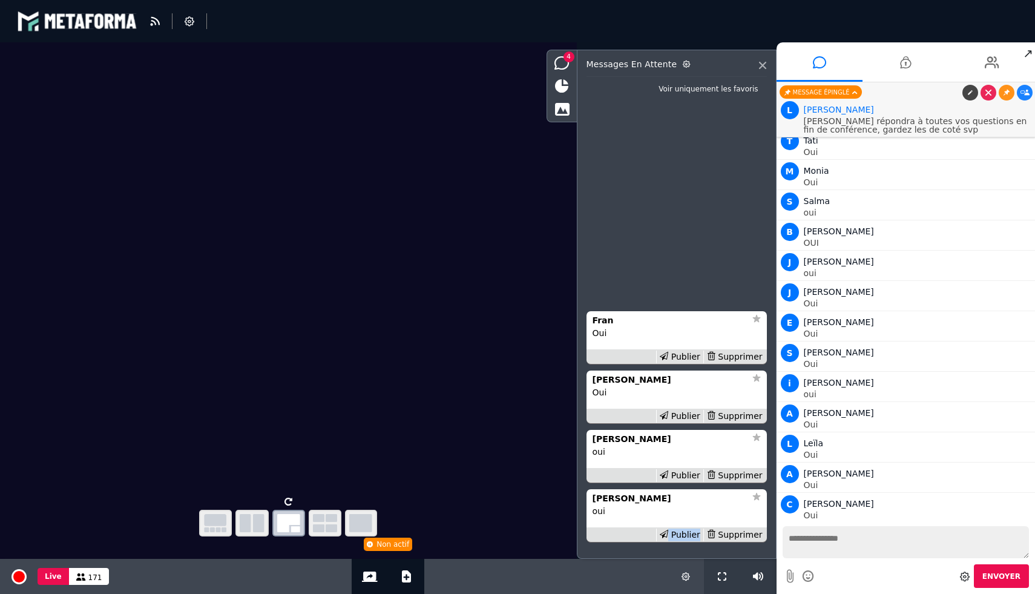
click at [689, 536] on div "Publier" at bounding box center [679, 534] width 47 height 13
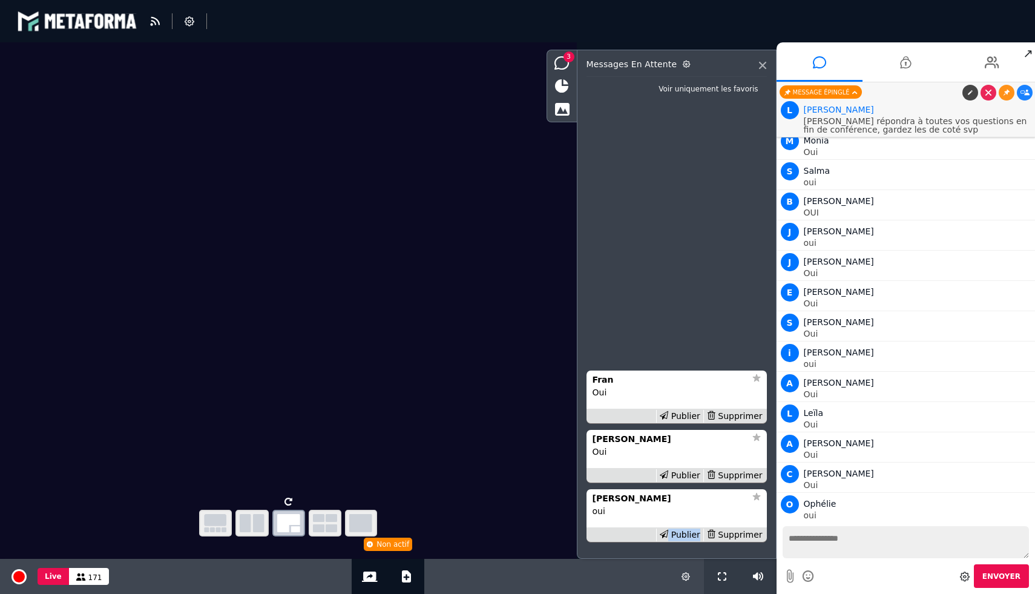
click at [689, 536] on div "Publier" at bounding box center [679, 534] width 47 height 13
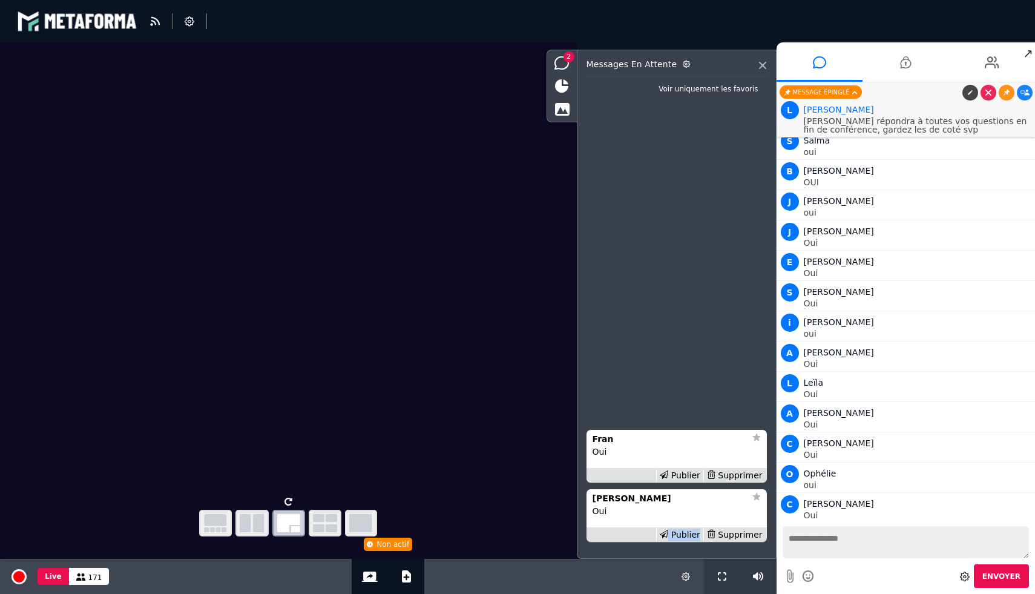
click at [689, 536] on div "Publier" at bounding box center [679, 534] width 47 height 13
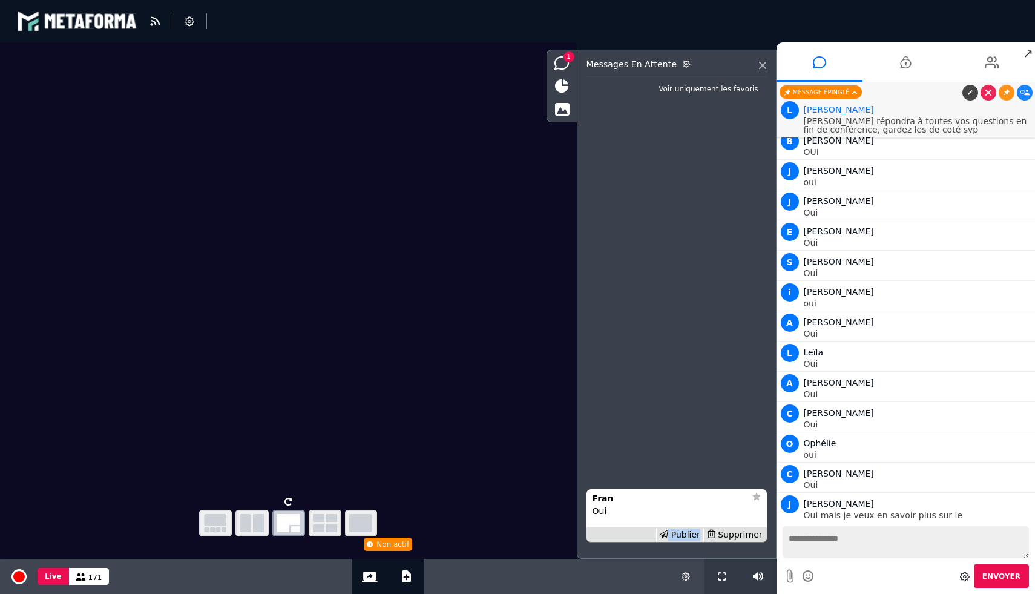
click at [689, 536] on div "Publier" at bounding box center [679, 534] width 47 height 13
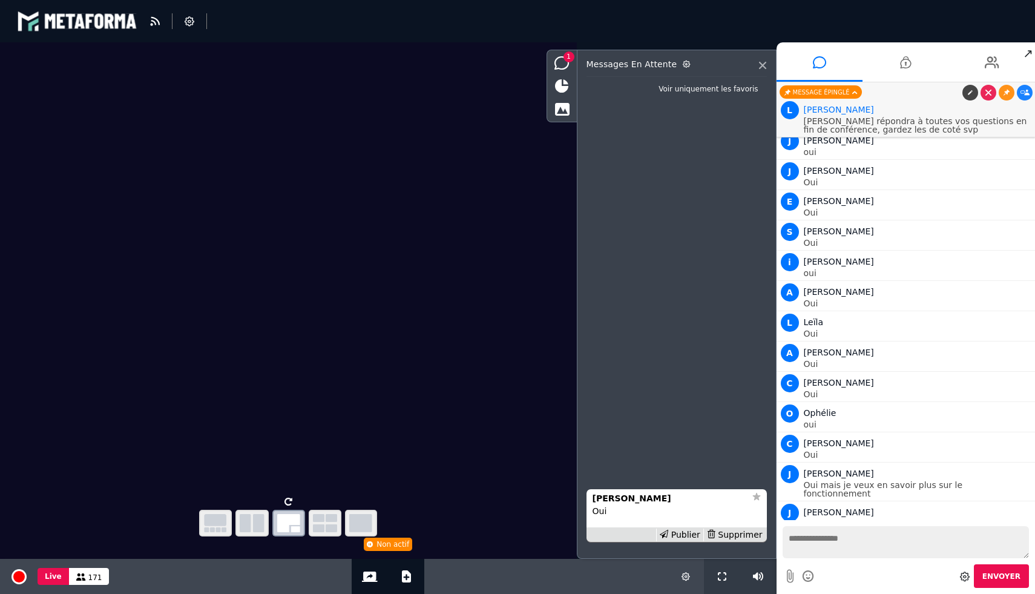
click at [689, 536] on div "Publier" at bounding box center [679, 534] width 47 height 13
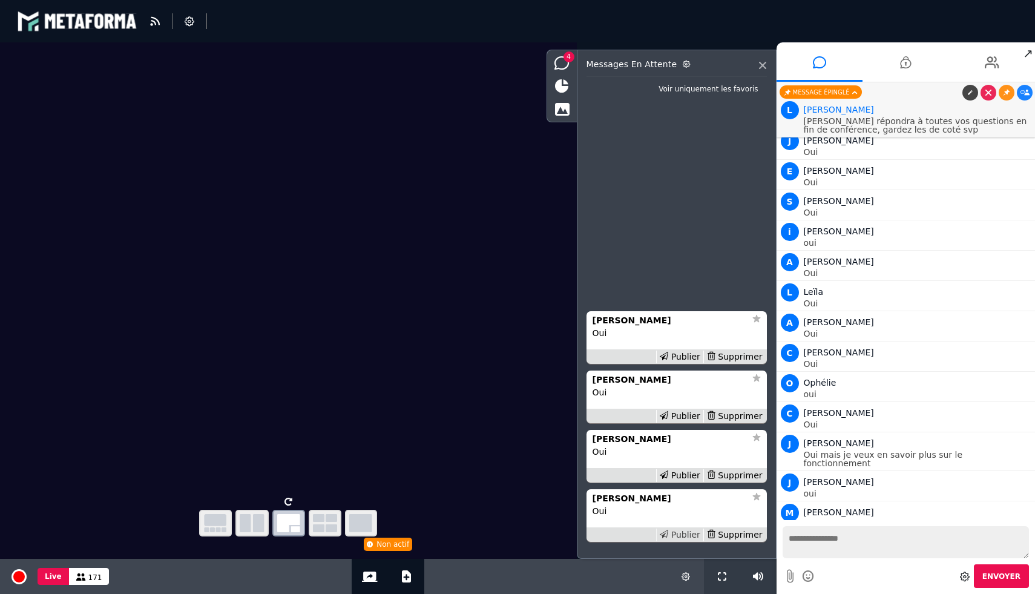
click at [689, 536] on div "Publier" at bounding box center [679, 534] width 47 height 13
click at [689, 482] on div "Publier" at bounding box center [679, 475] width 47 height 13
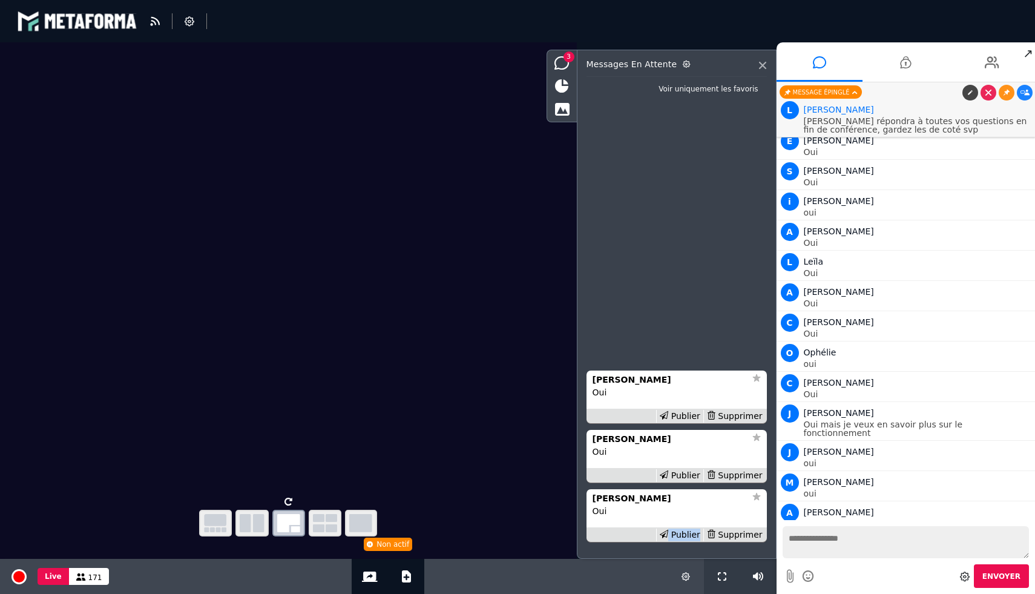
click at [689, 536] on div "Publier" at bounding box center [679, 534] width 47 height 13
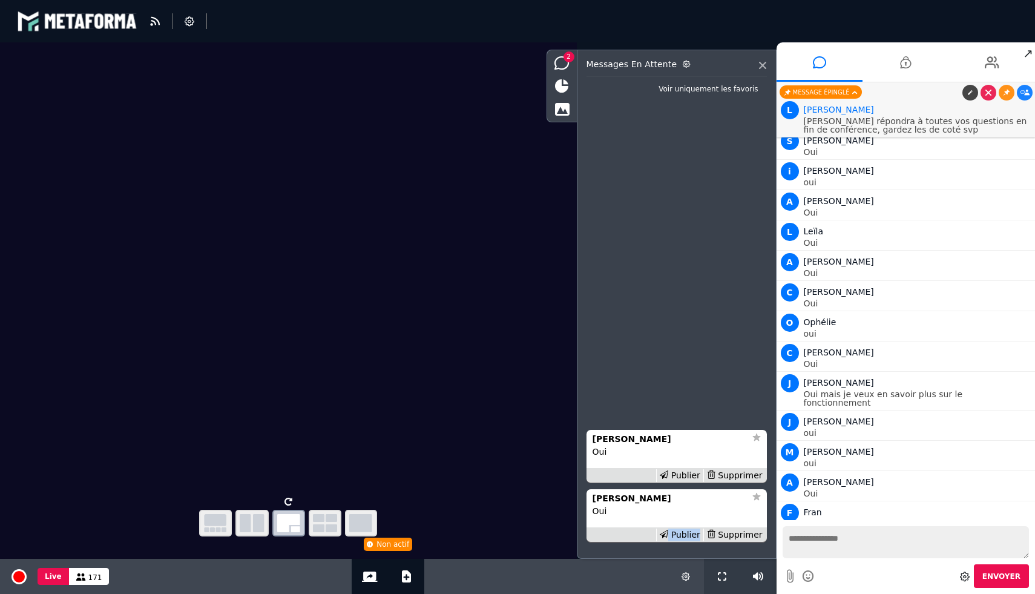
click at [689, 536] on div "Publier" at bounding box center [679, 534] width 47 height 13
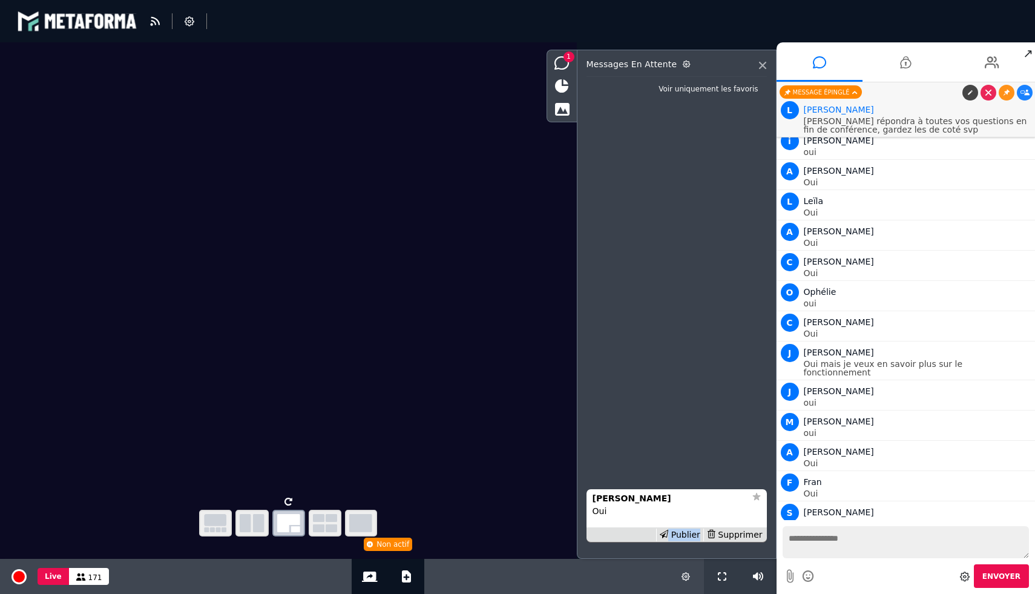
click at [689, 536] on div "Publier" at bounding box center [679, 534] width 47 height 13
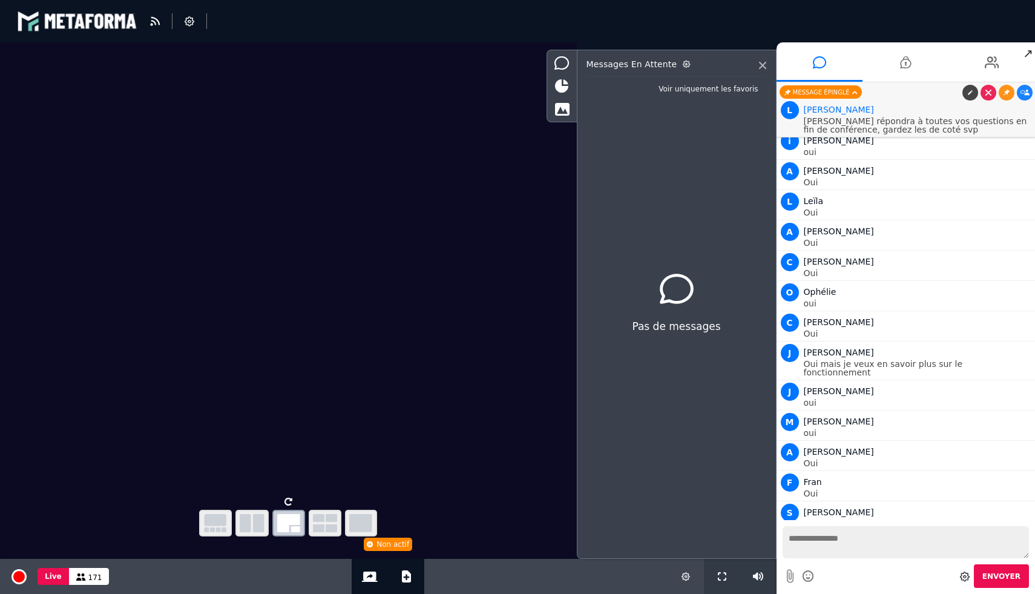
scroll to position [10981, 0]
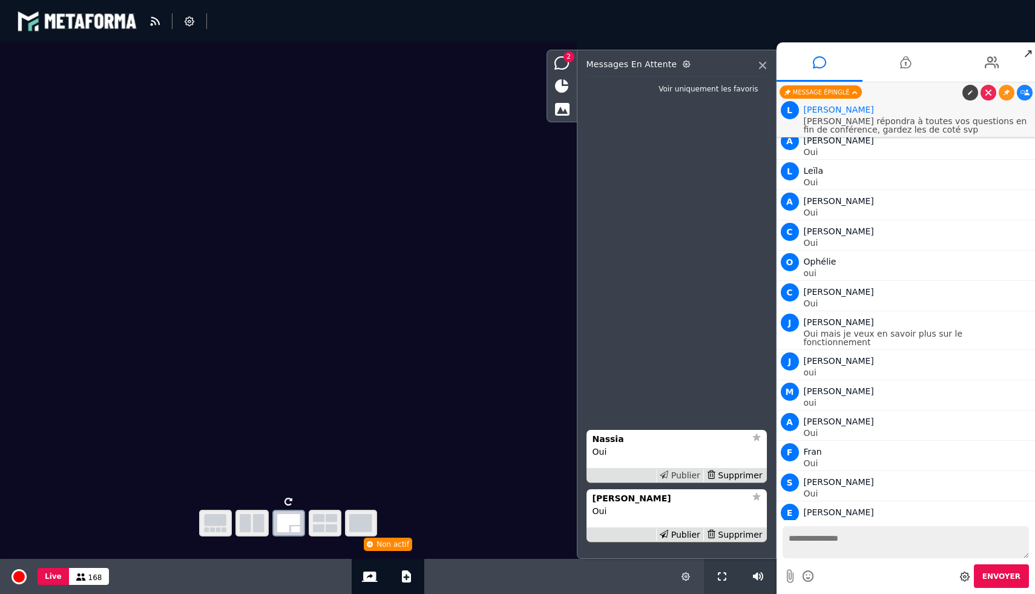
click at [685, 470] on div "Publier" at bounding box center [679, 475] width 47 height 13
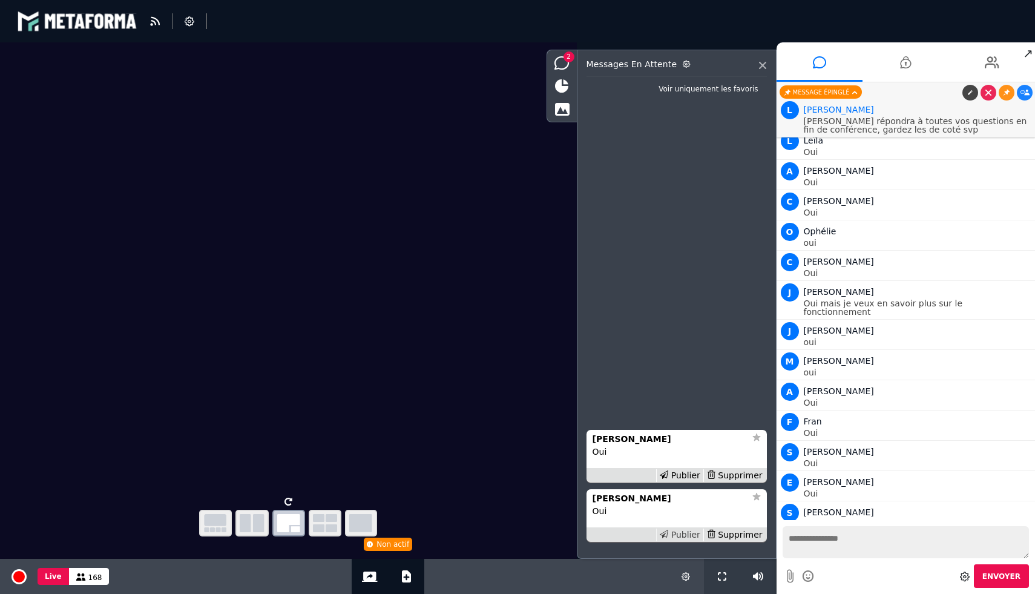
click at [680, 531] on div "Publier" at bounding box center [679, 534] width 47 height 13
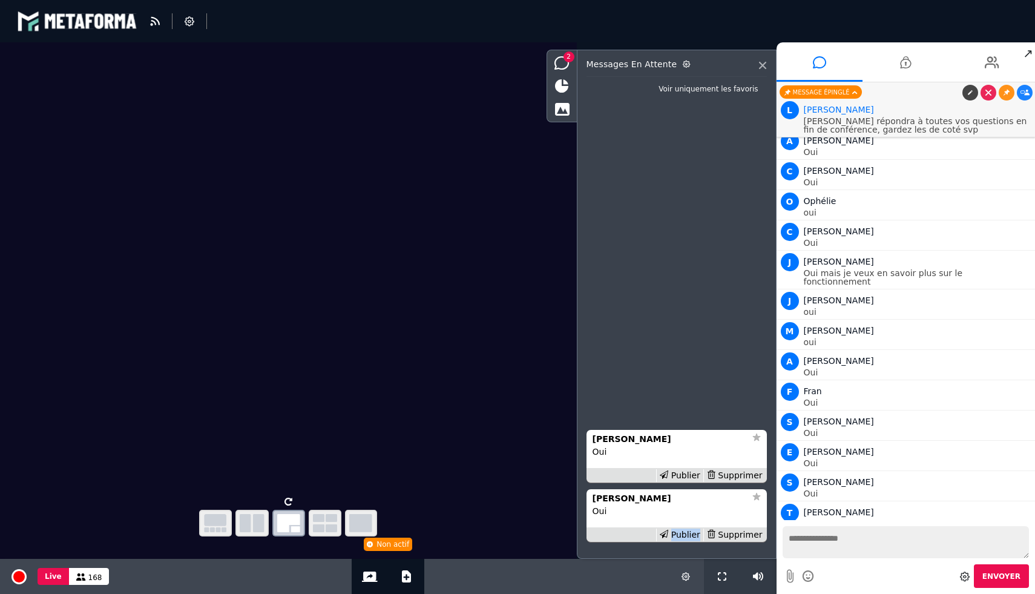
click at [680, 531] on div "Publier" at bounding box center [679, 534] width 47 height 13
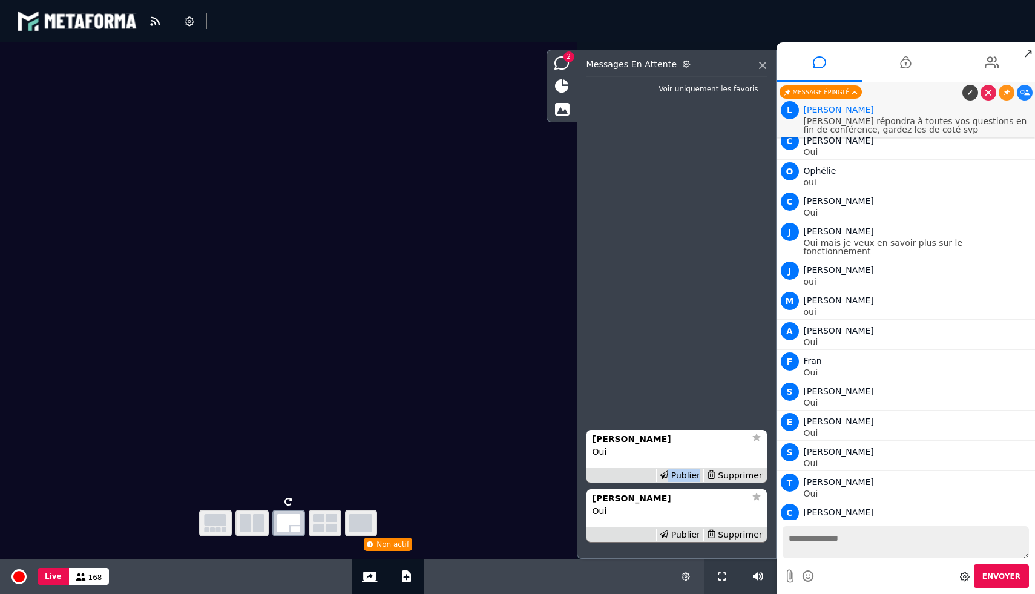
click at [680, 482] on div "Publier" at bounding box center [679, 475] width 47 height 13
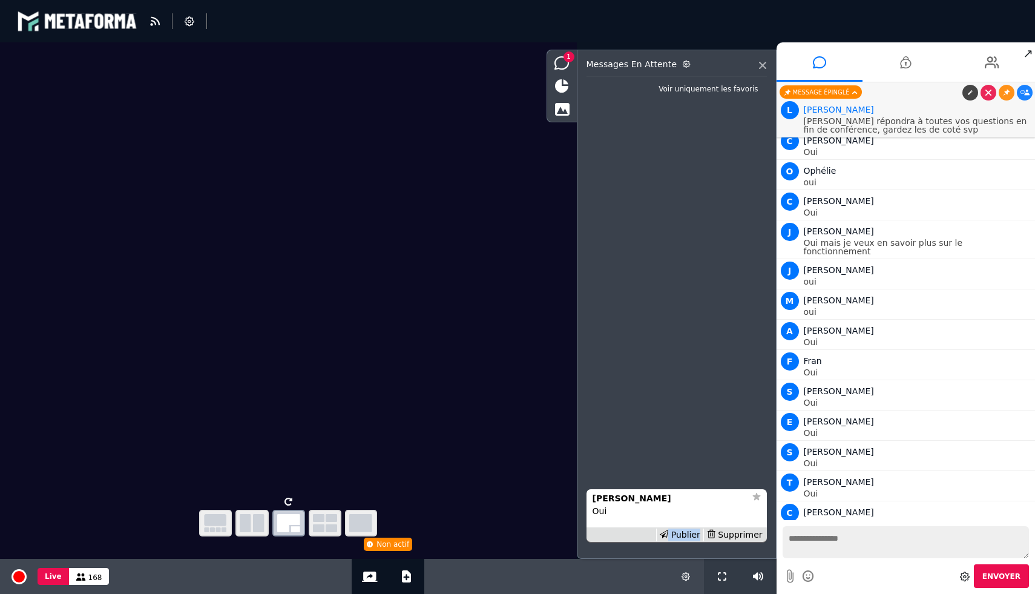
scroll to position [11102, 0]
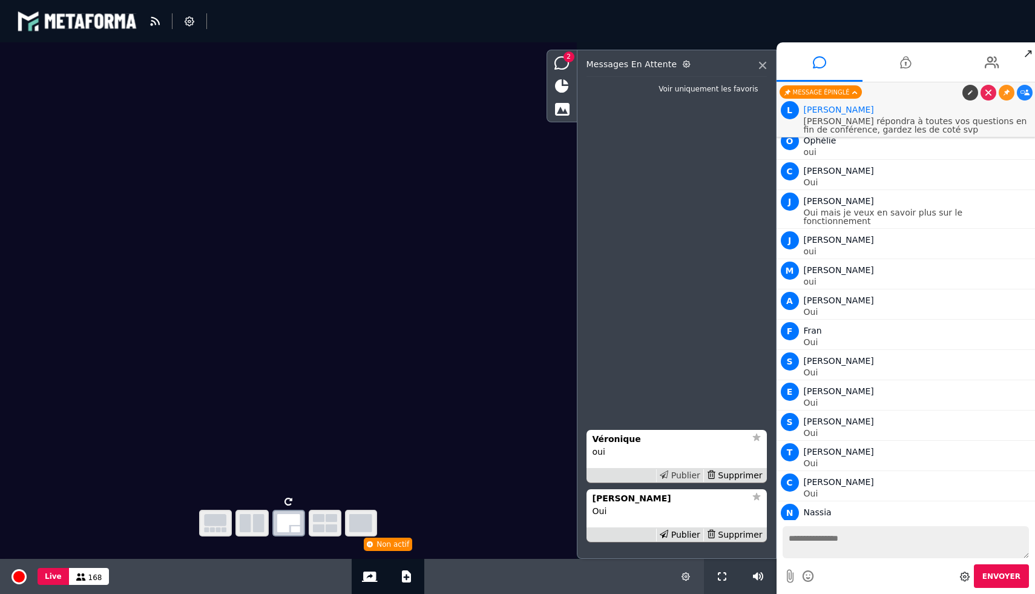
click at [684, 473] on div "Publier" at bounding box center [679, 475] width 47 height 13
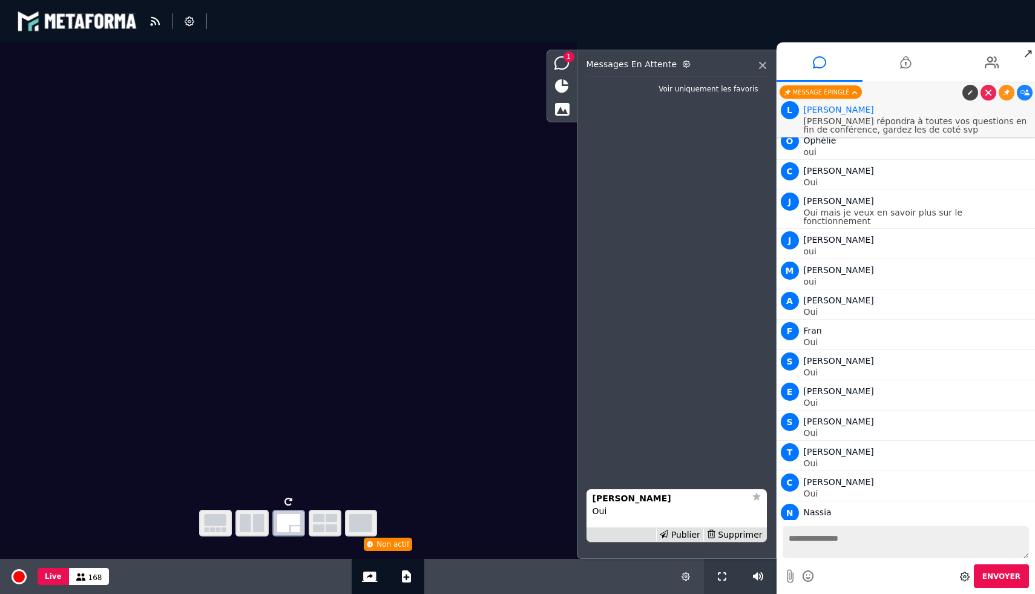
scroll to position [11132, 0]
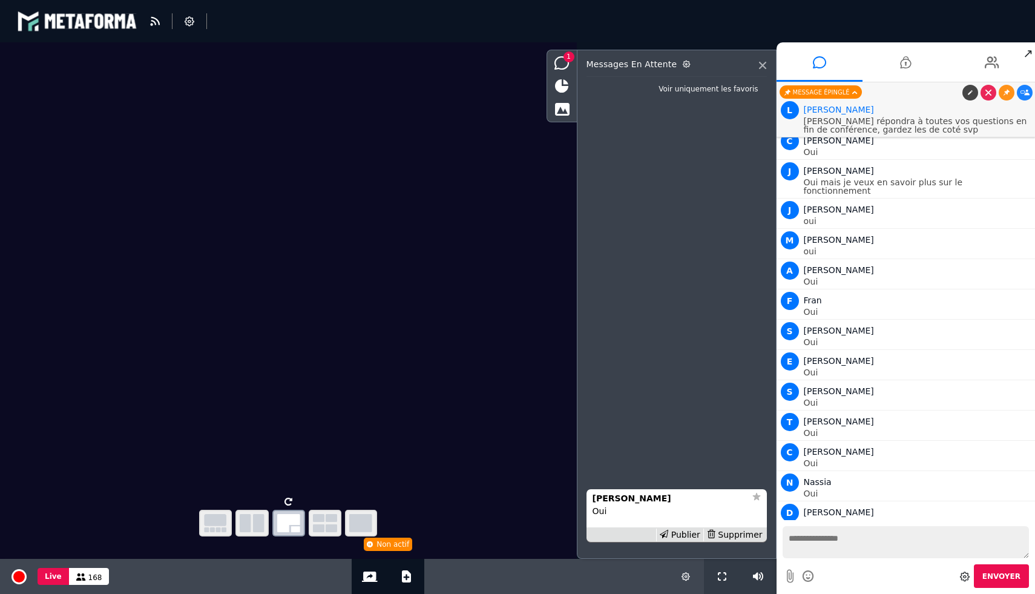
click at [685, 527] on li "Joanna Oui Publier Supprimer" at bounding box center [677, 515] width 180 height 53
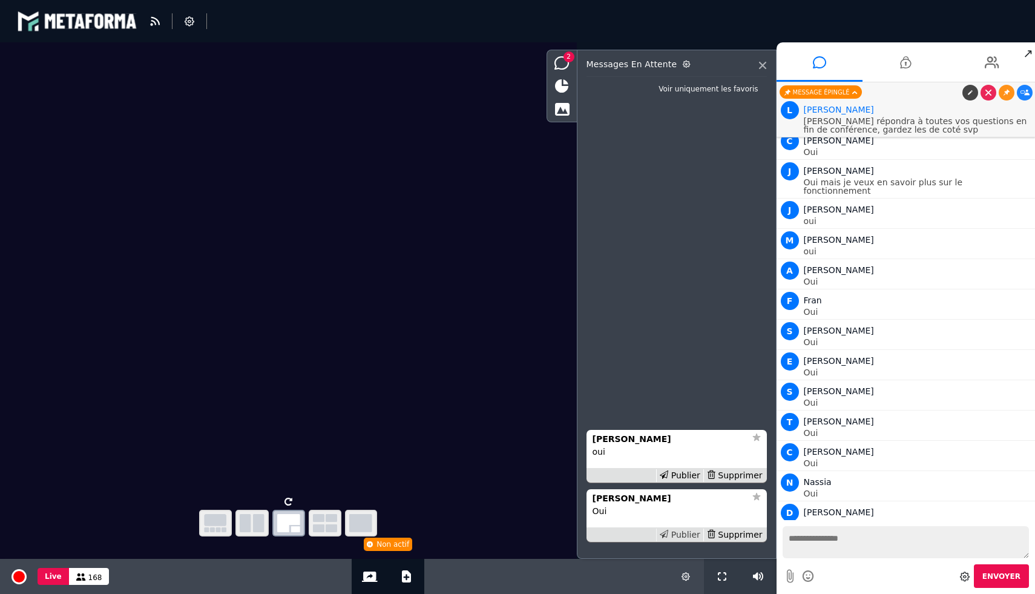
click at [685, 529] on div "Publier" at bounding box center [679, 534] width 47 height 13
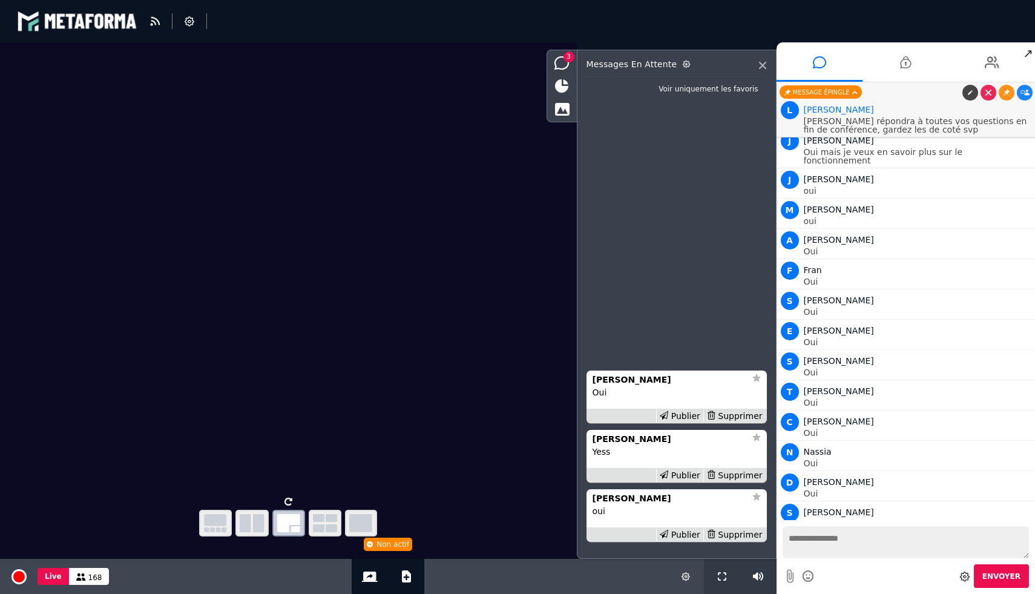
click at [685, 529] on div "Publier" at bounding box center [679, 534] width 47 height 13
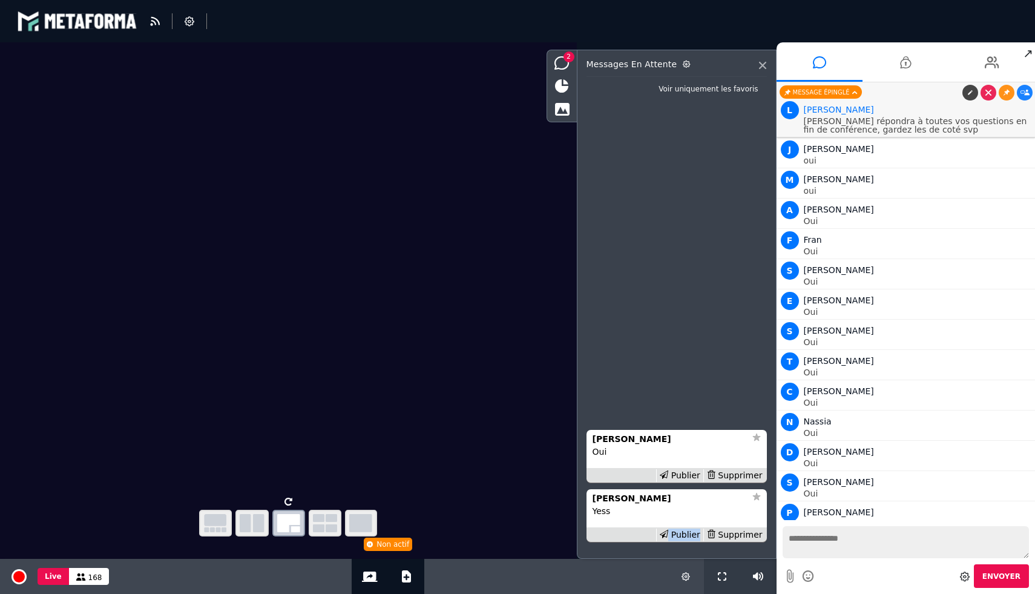
click at [685, 529] on div "Publier" at bounding box center [679, 534] width 47 height 13
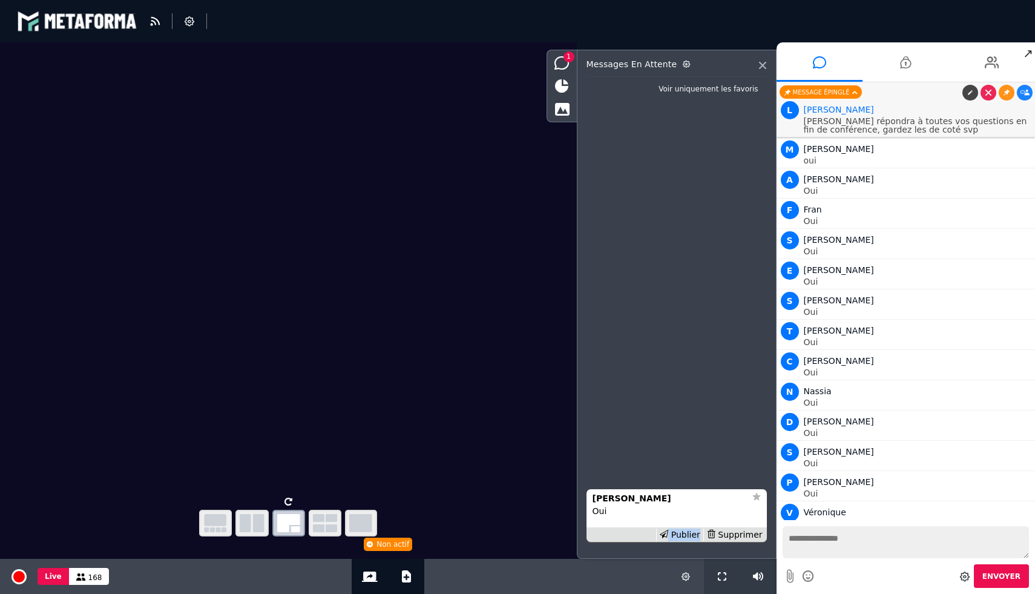
click at [685, 529] on div "Publier" at bounding box center [679, 534] width 47 height 13
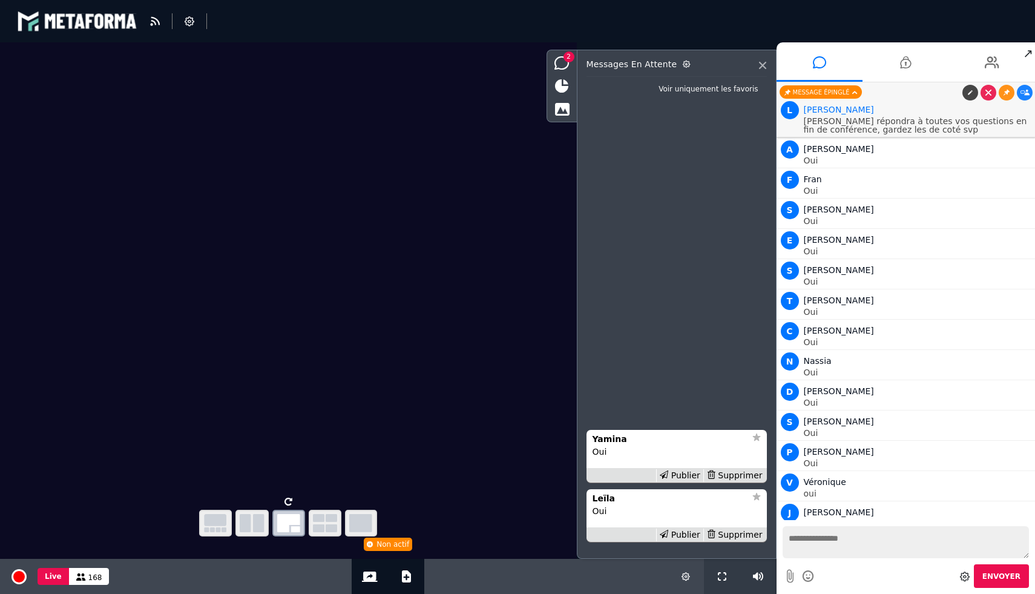
click at [685, 529] on div "Publier" at bounding box center [679, 534] width 47 height 13
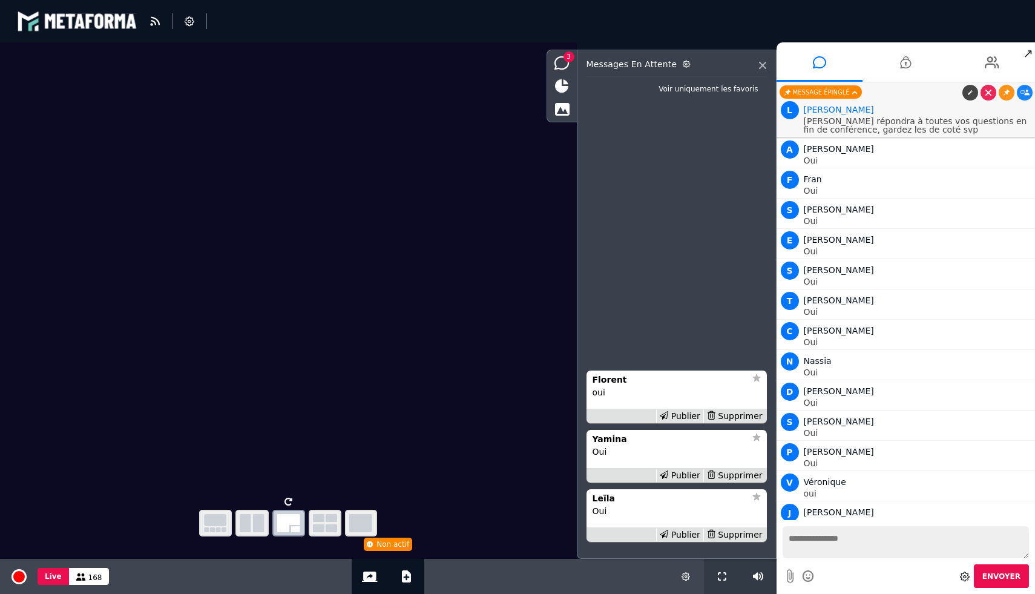
scroll to position [11284, 0]
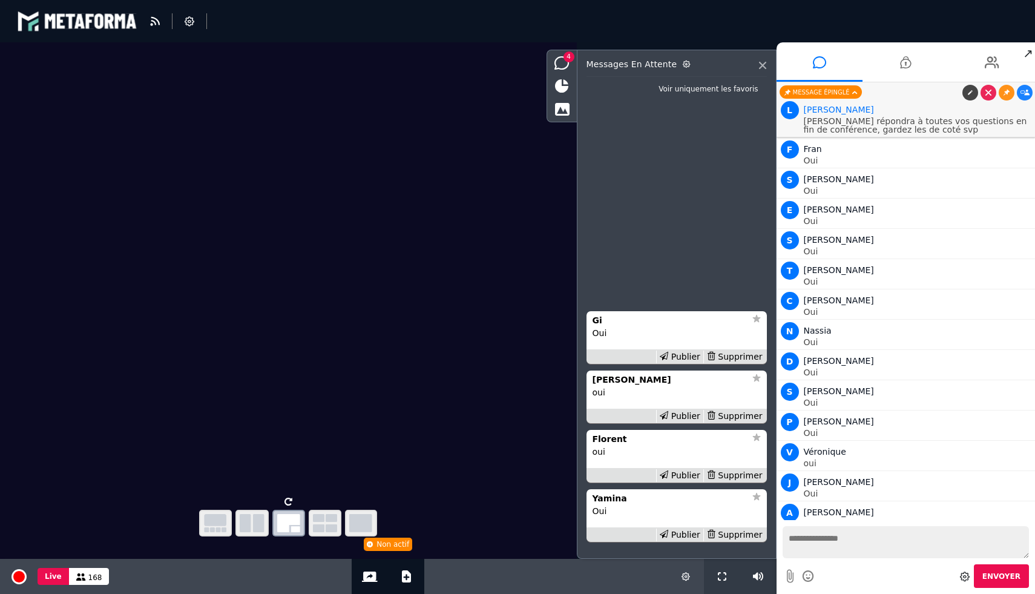
click at [685, 529] on div "Publier" at bounding box center [679, 534] width 47 height 13
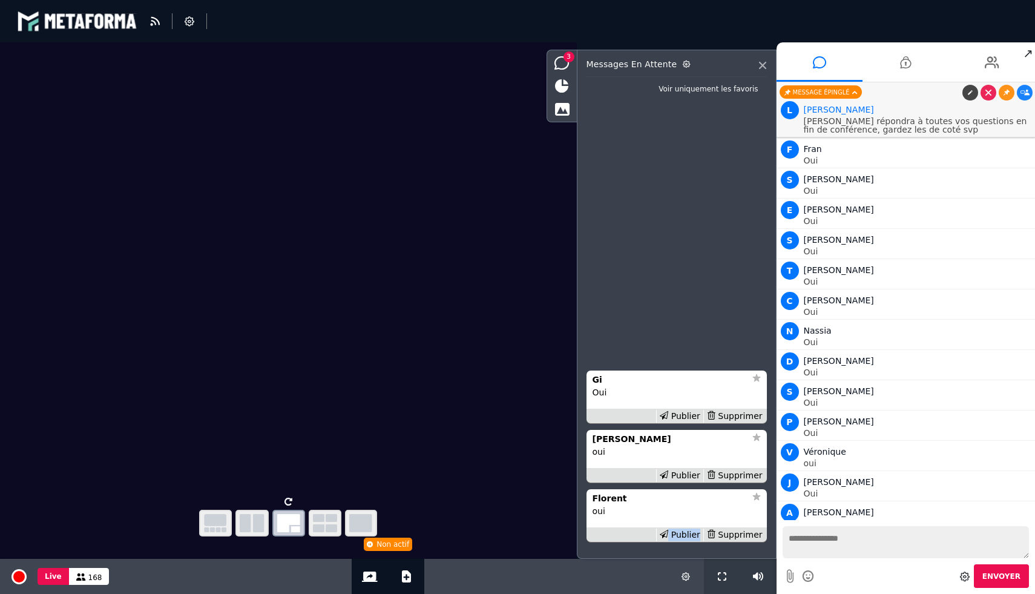
click at [685, 529] on div "Publier" at bounding box center [679, 534] width 47 height 13
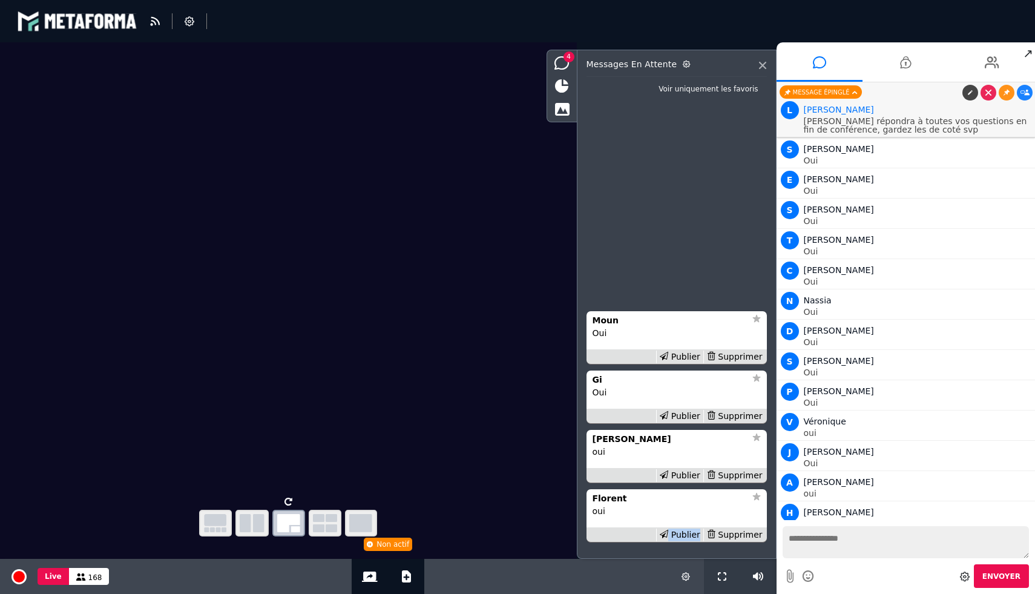
click at [685, 529] on div "Publier" at bounding box center [679, 534] width 47 height 13
click at [685, 482] on div "Publier" at bounding box center [679, 475] width 47 height 13
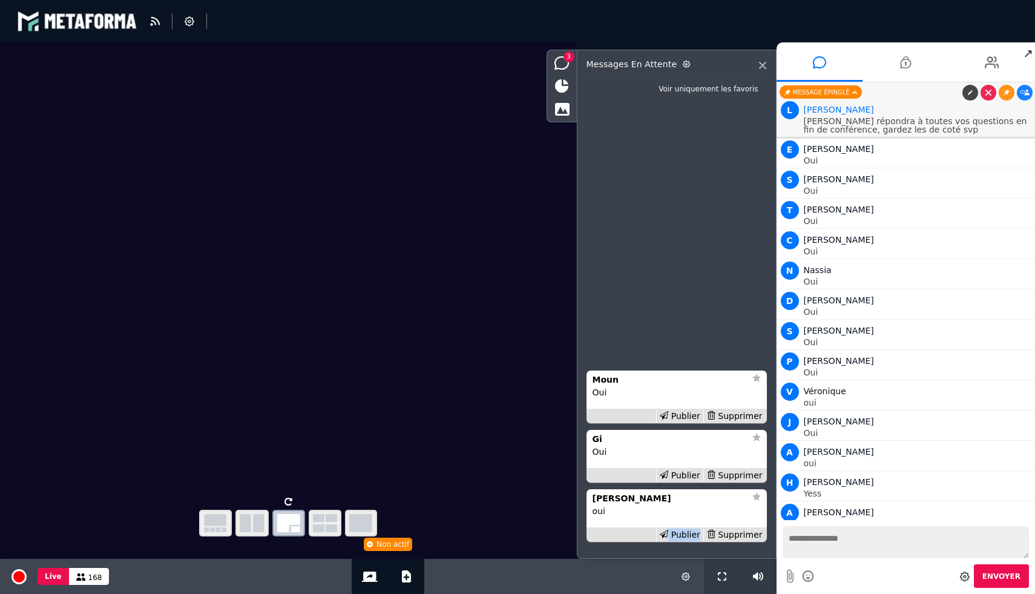
click at [685, 529] on div "Publier" at bounding box center [679, 534] width 47 height 13
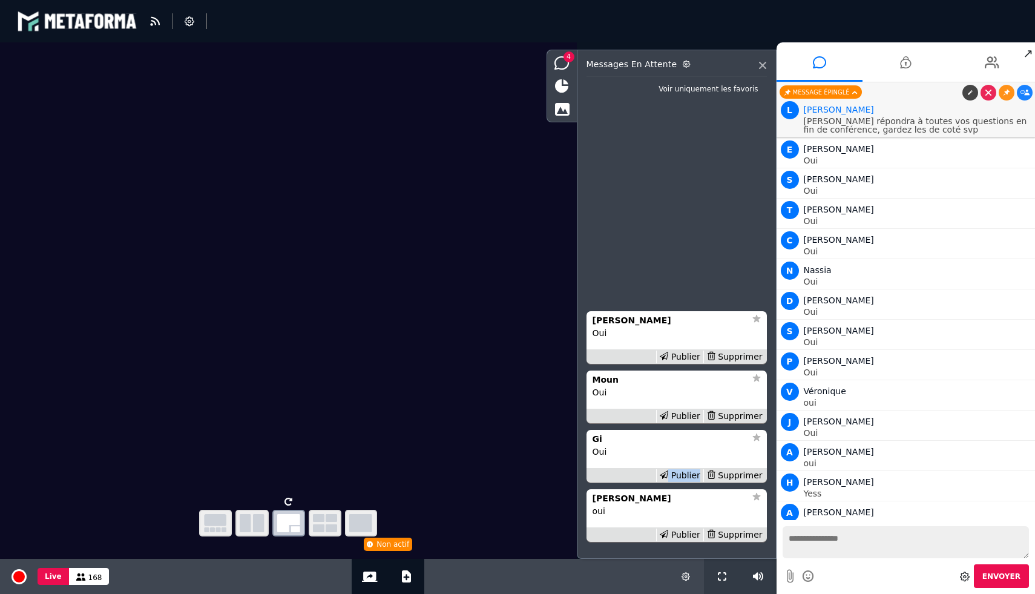
click at [685, 482] on div "Publier" at bounding box center [679, 475] width 47 height 13
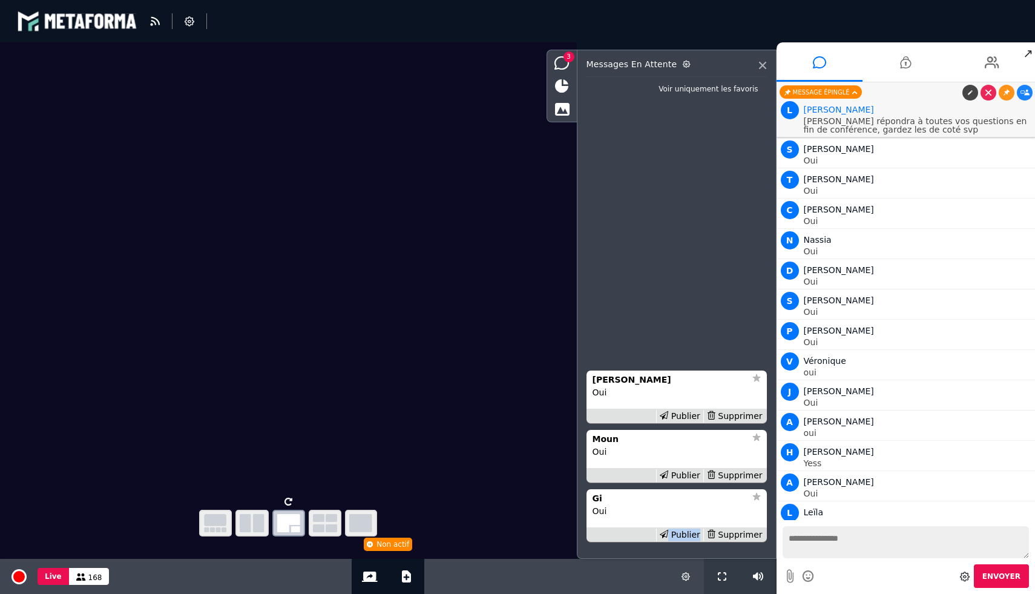
click at [685, 529] on div "Publier" at bounding box center [679, 534] width 47 height 13
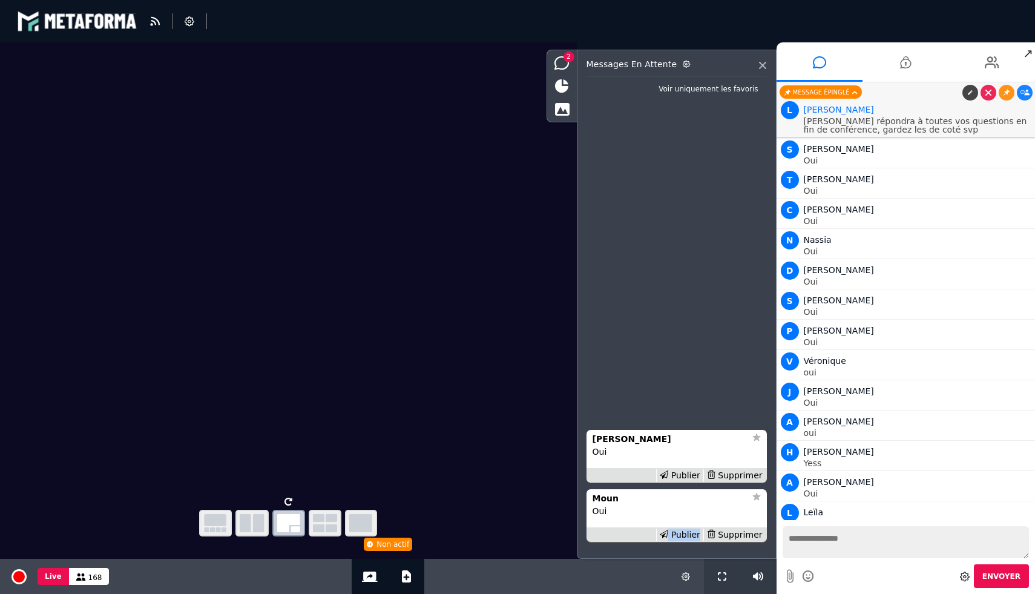
click at [685, 529] on div "Publier" at bounding box center [679, 534] width 47 height 13
click at [685, 482] on div "Publier" at bounding box center [679, 475] width 47 height 13
click at [685, 529] on div "Publier" at bounding box center [679, 534] width 47 height 13
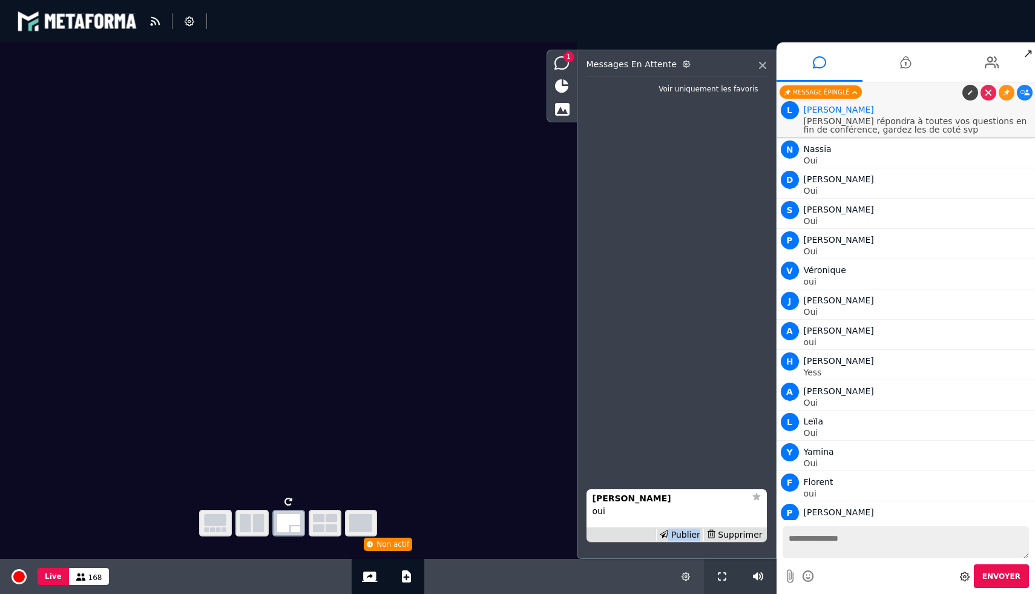
click at [685, 529] on div "Publier" at bounding box center [679, 534] width 47 height 13
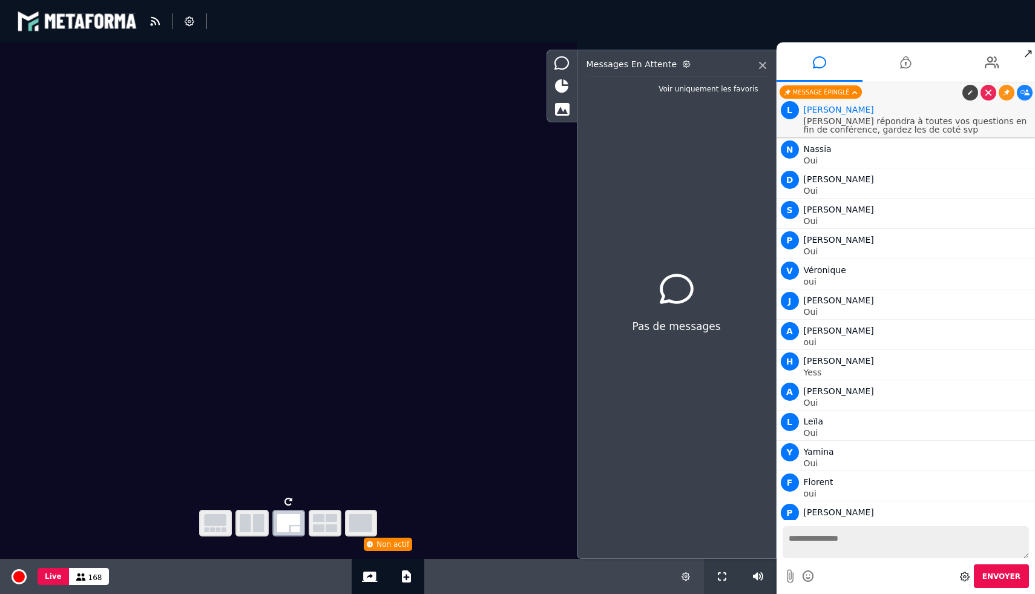
scroll to position [11495, 0]
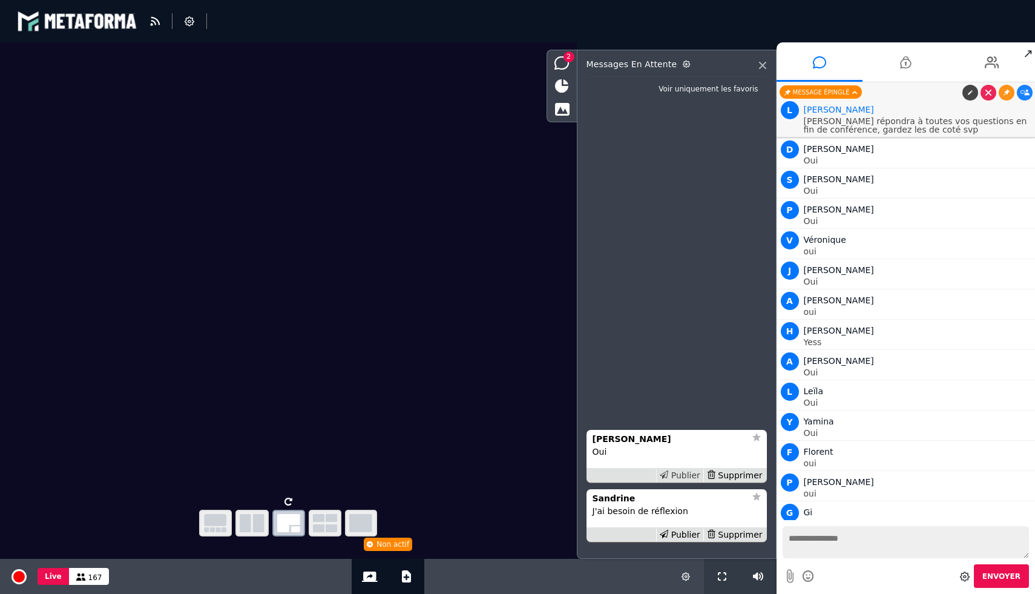
click at [679, 476] on div "Publier" at bounding box center [679, 475] width 47 height 13
click at [731, 538] on div "Supprimer" at bounding box center [734, 534] width 62 height 13
click at [682, 532] on div "Publier" at bounding box center [679, 534] width 47 height 13
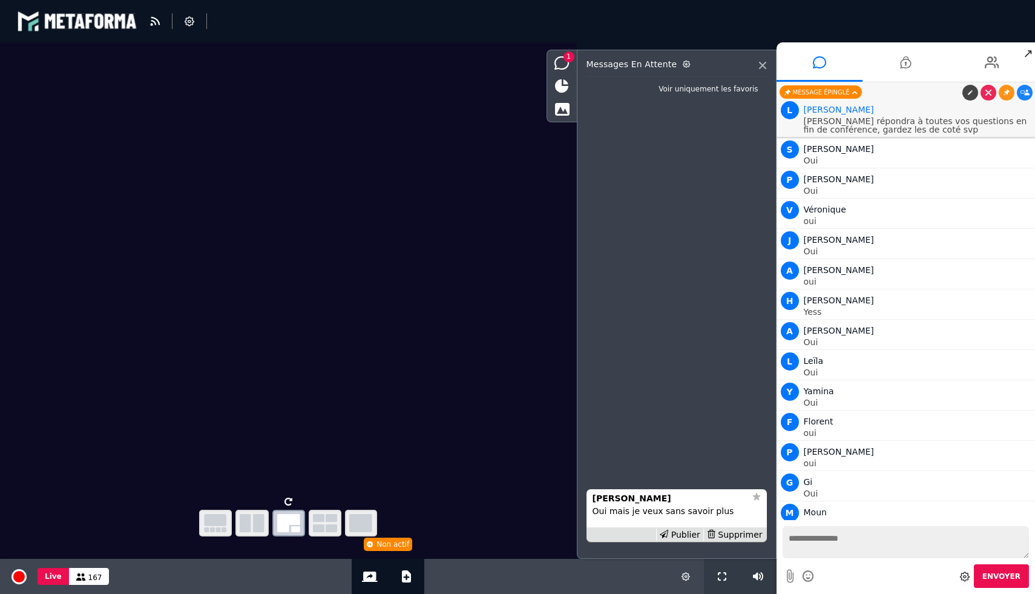
scroll to position [11556, 0]
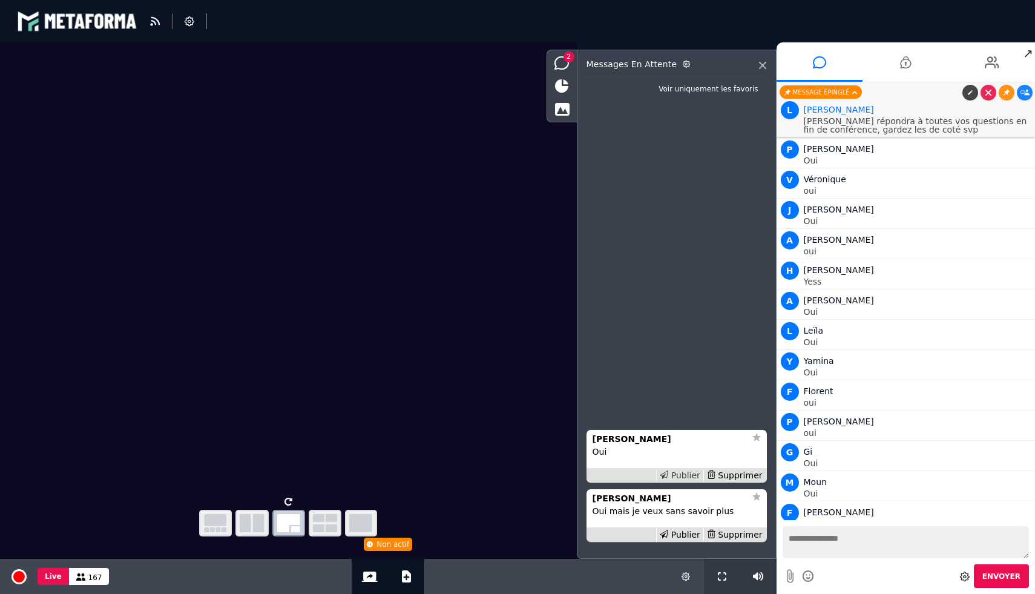
click at [679, 472] on div "Publier" at bounding box center [679, 475] width 47 height 13
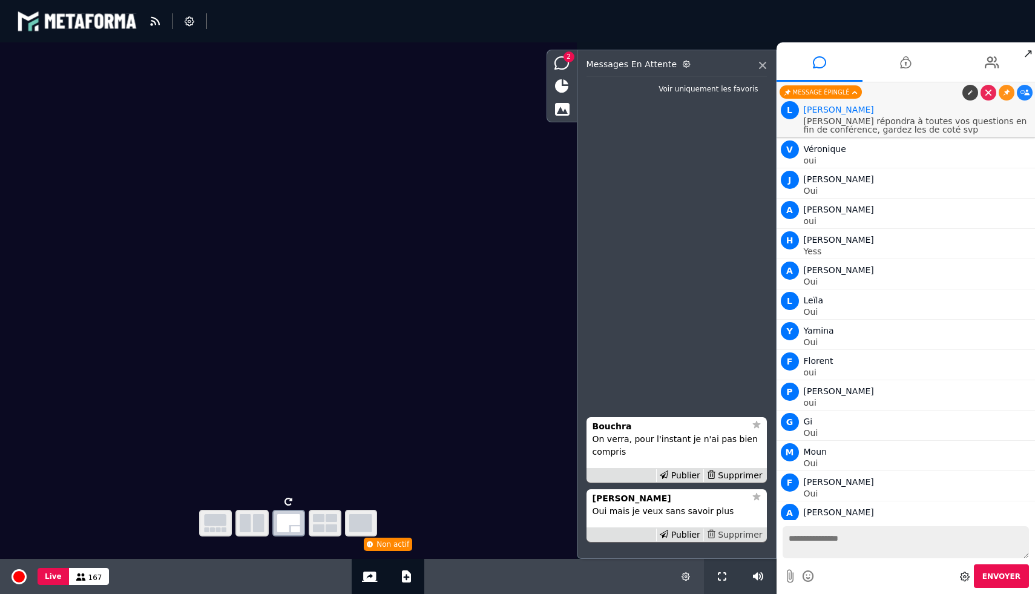
click at [737, 534] on div "Supprimer" at bounding box center [734, 534] width 62 height 13
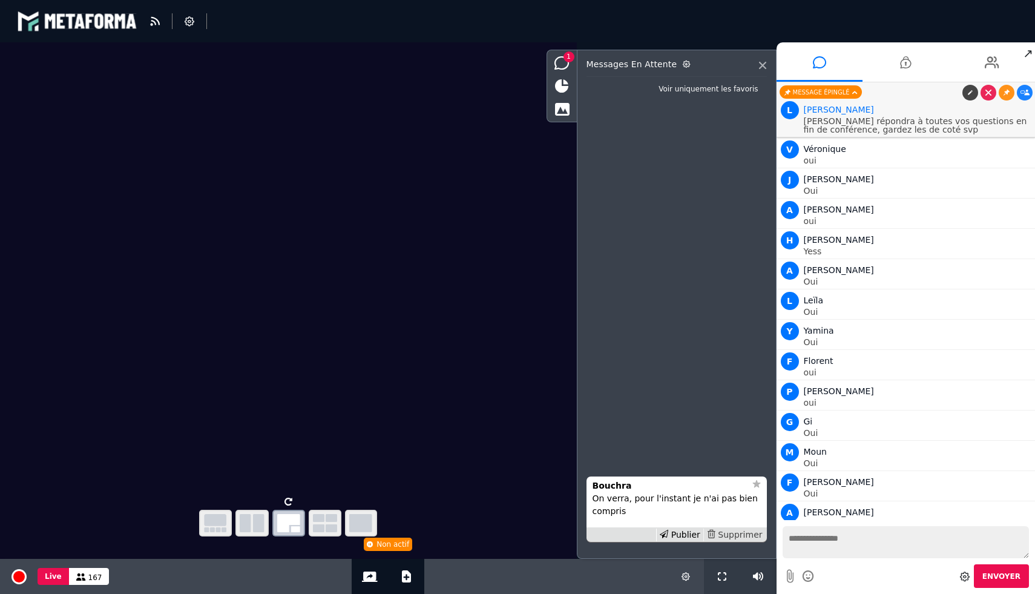
click at [741, 533] on div "Supprimer" at bounding box center [734, 534] width 62 height 13
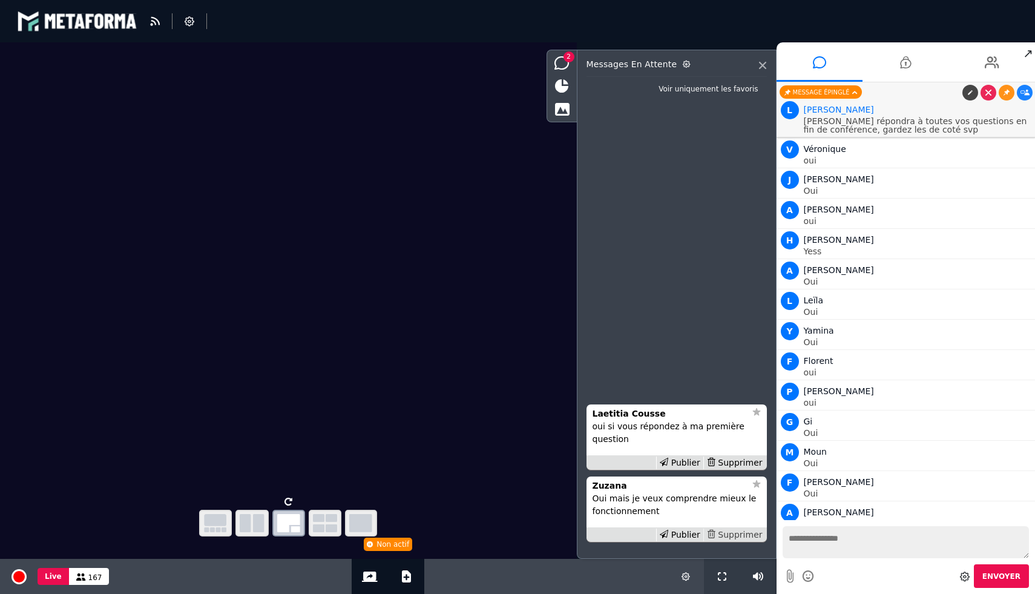
click at [733, 537] on div "Supprimer" at bounding box center [734, 534] width 62 height 13
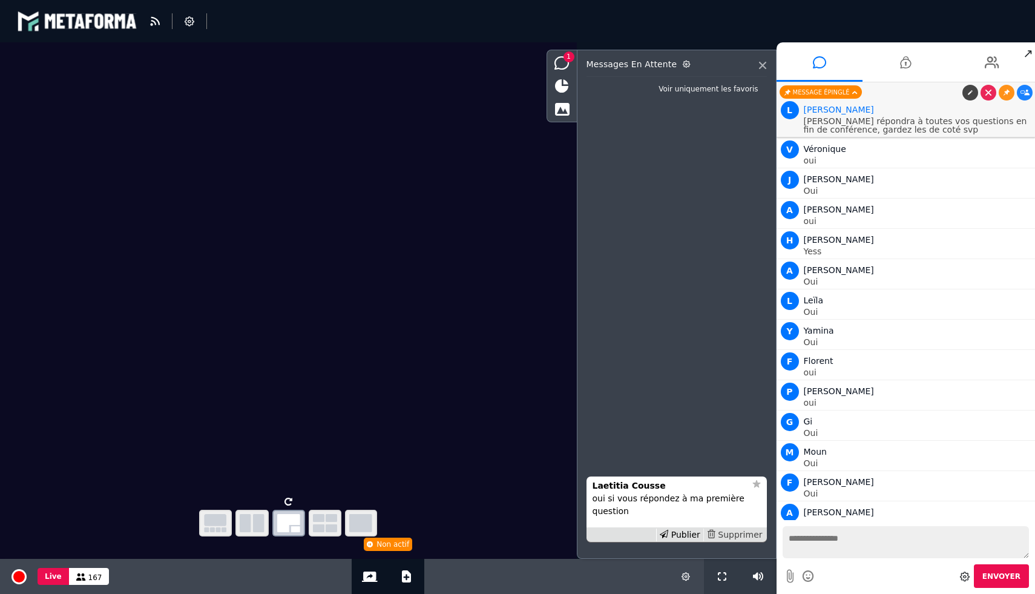
click at [734, 536] on div "Supprimer" at bounding box center [734, 534] width 62 height 13
click at [678, 538] on div "Publier" at bounding box center [679, 534] width 47 height 13
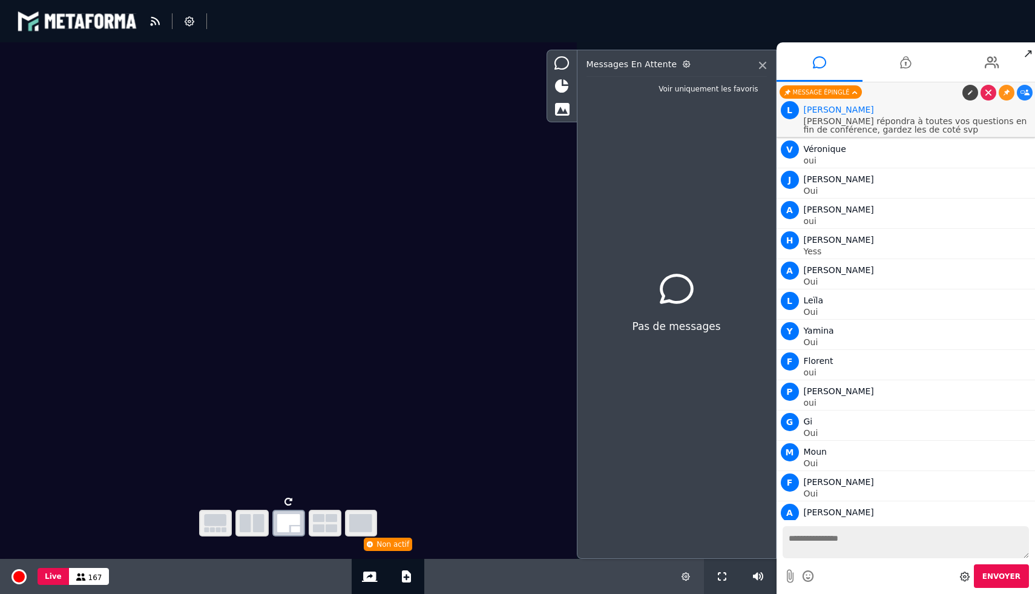
scroll to position [11617, 0]
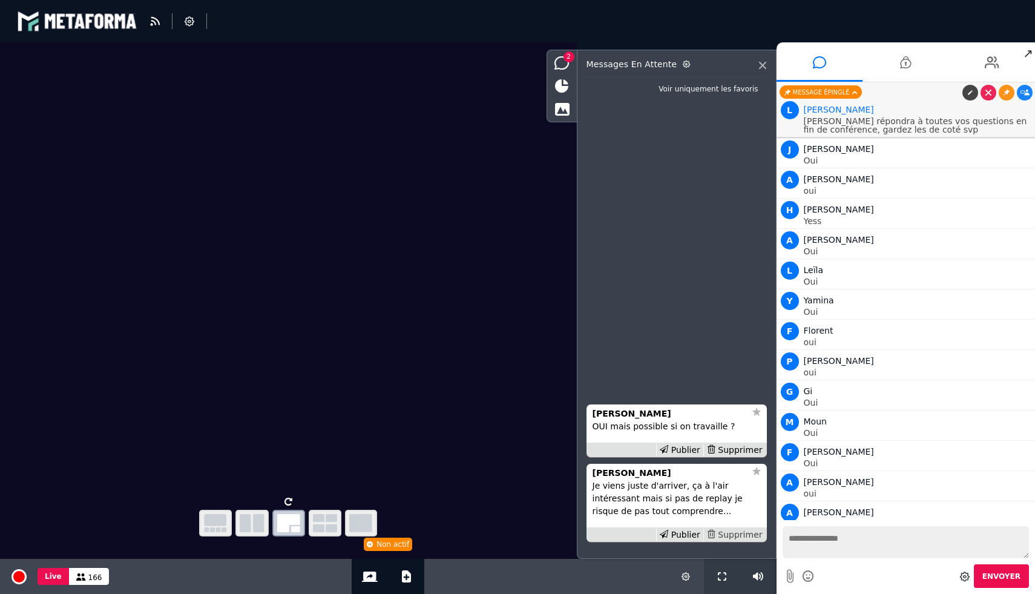
click at [734, 534] on div "Supprimer" at bounding box center [734, 534] width 62 height 13
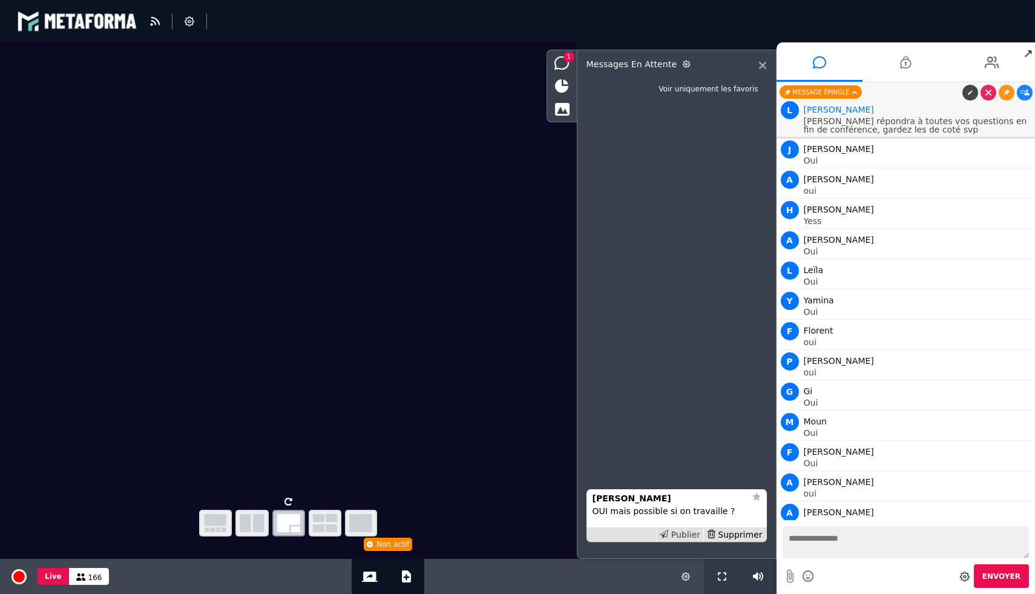
click at [689, 533] on div "Publier" at bounding box center [679, 534] width 47 height 13
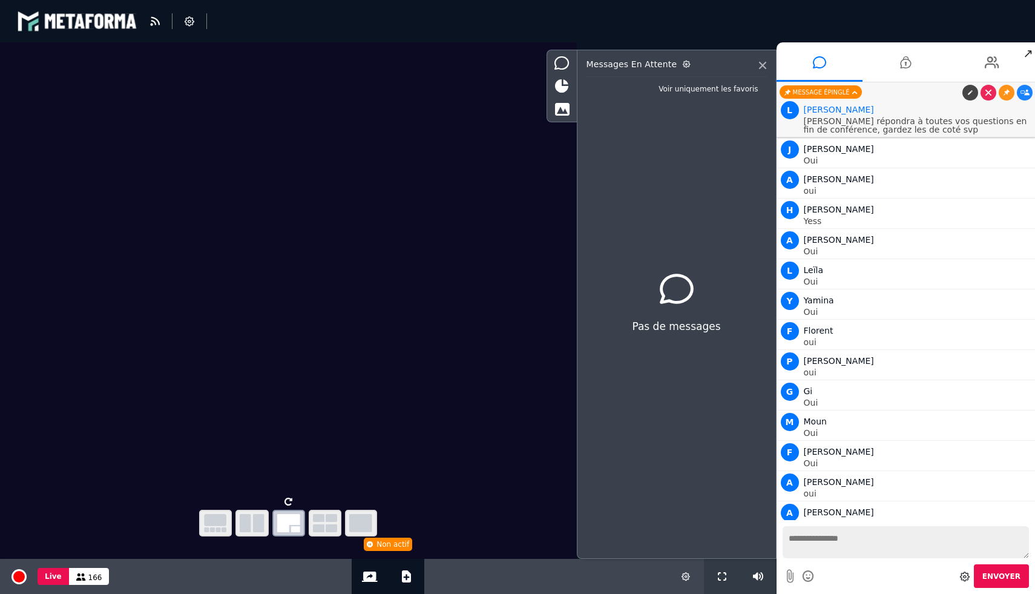
scroll to position [11647, 0]
click at [838, 548] on textarea at bounding box center [906, 542] width 247 height 32
type textarea "*********"
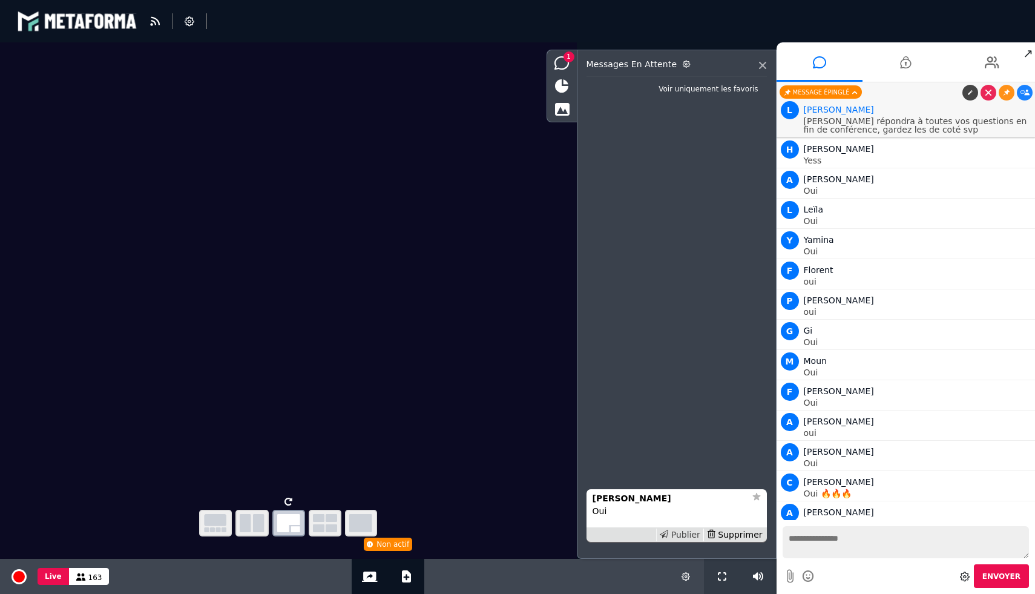
click at [690, 535] on div "Publier" at bounding box center [679, 534] width 47 height 13
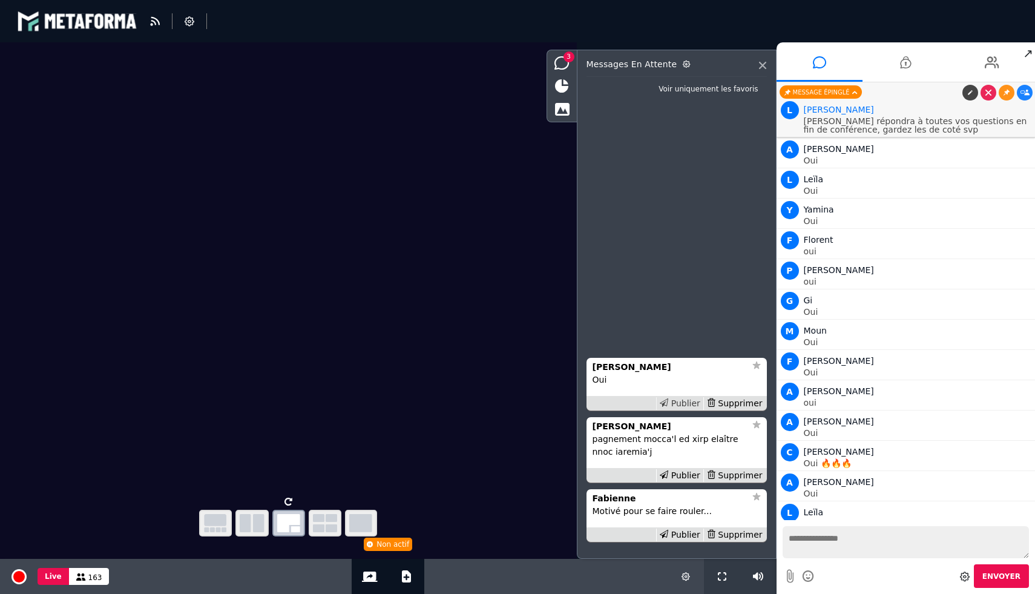
click at [679, 398] on div "Publier" at bounding box center [679, 403] width 47 height 13
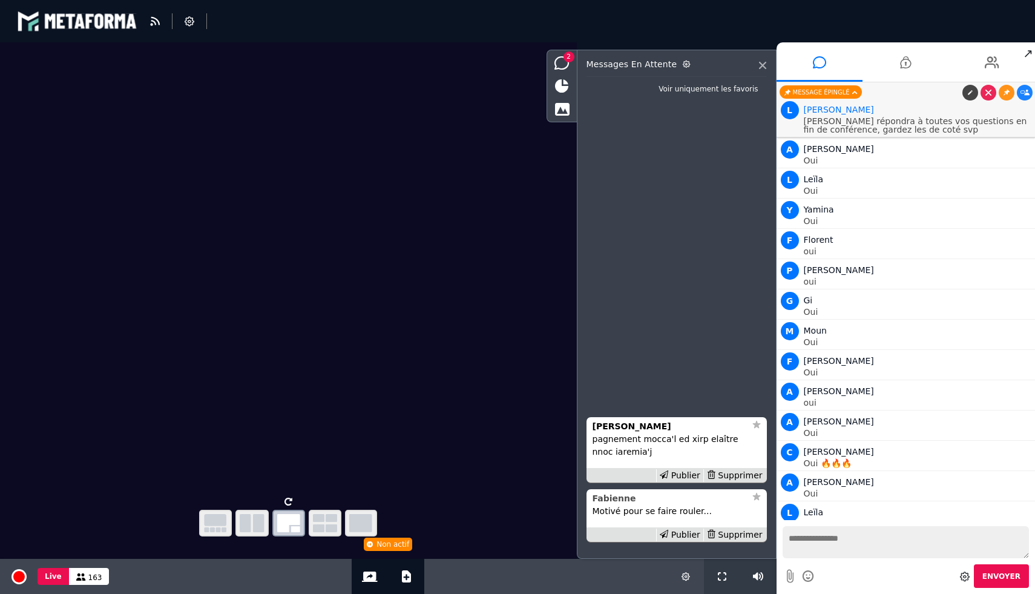
scroll to position [11738, 0]
click at [734, 533] on div "Supprimer" at bounding box center [734, 534] width 62 height 13
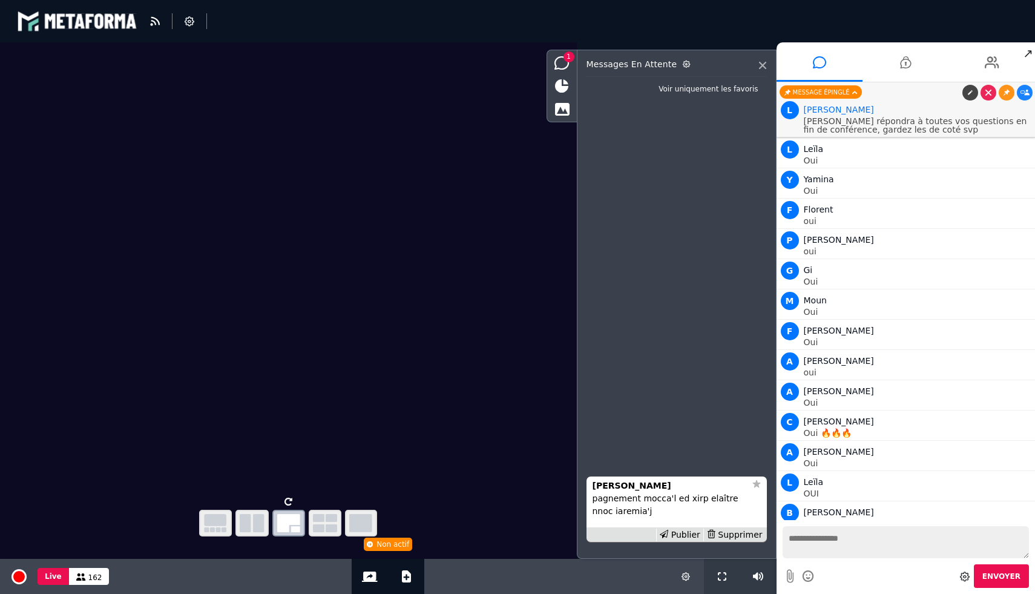
click at [734, 533] on div "Supprimer" at bounding box center [734, 534] width 62 height 13
click at [758, 537] on div "Supprimer" at bounding box center [734, 534] width 62 height 13
click at [640, 492] on div "Laurent" at bounding box center [669, 485] width 153 height 13
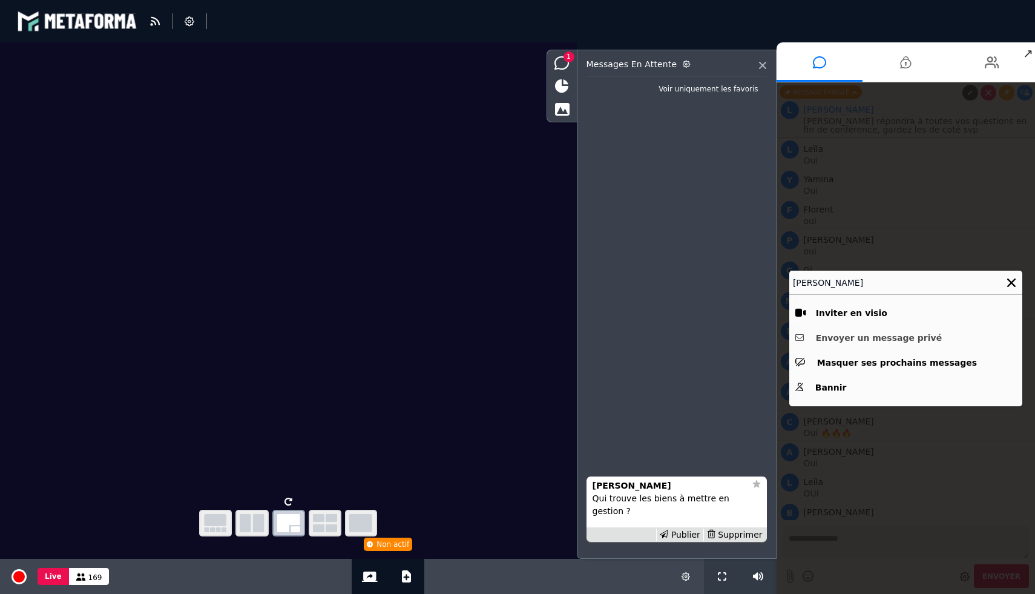
click at [859, 339] on button "Envoyer un message privé" at bounding box center [905, 338] width 221 height 19
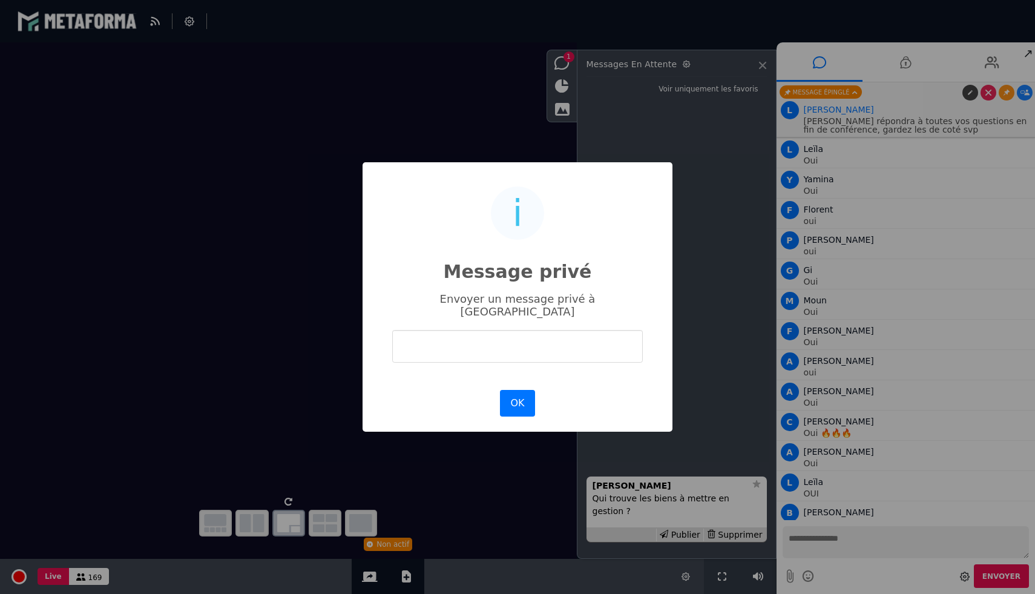
click at [515, 345] on input "text" at bounding box center [517, 346] width 251 height 32
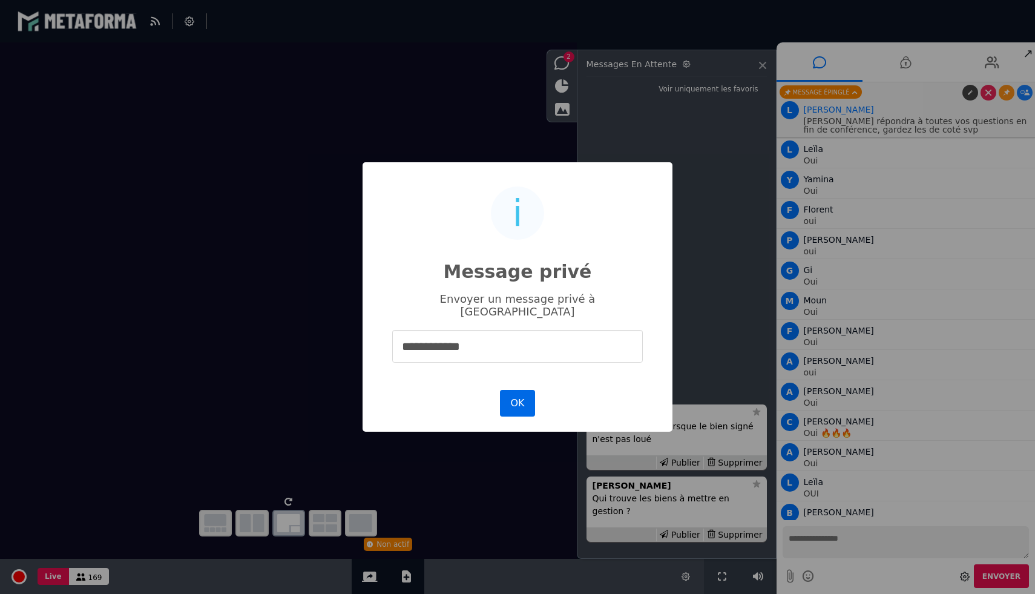
type input "**********"
click at [523, 399] on button "OK" at bounding box center [517, 403] width 35 height 27
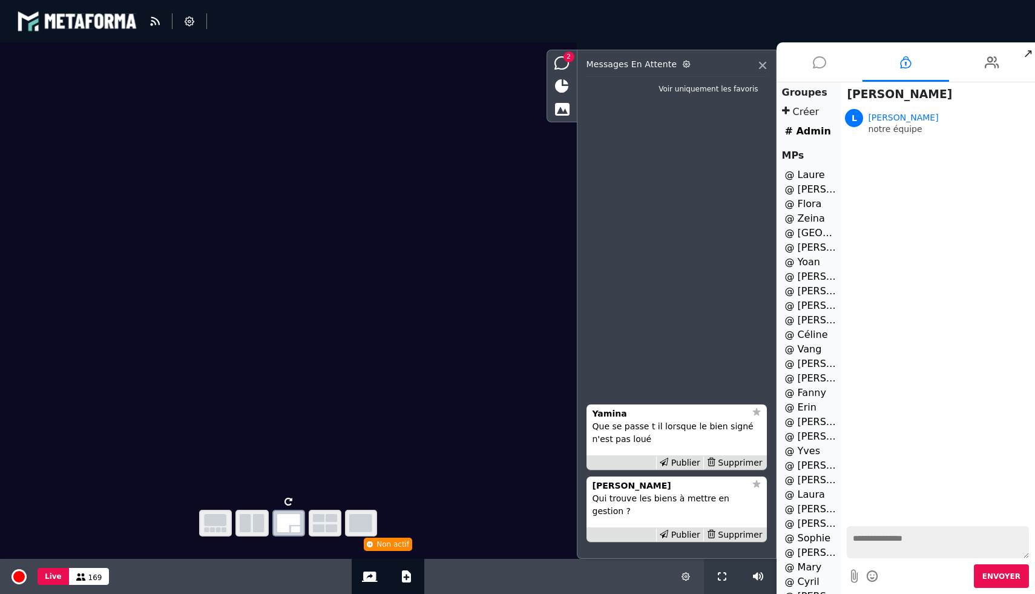
click at [829, 70] on li at bounding box center [820, 61] width 87 height 39
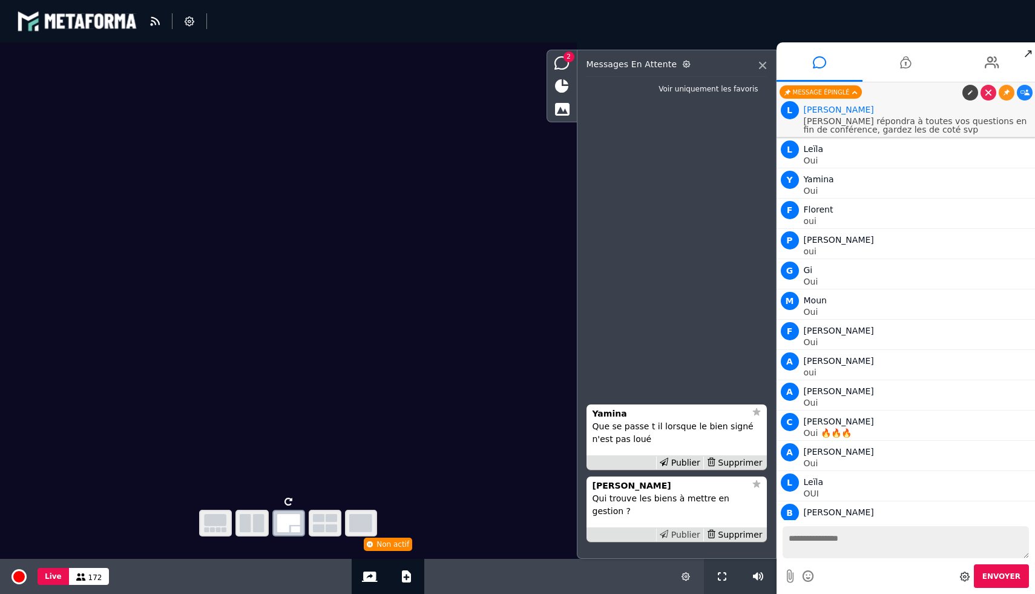
click at [691, 534] on div "Publier" at bounding box center [679, 534] width 47 height 13
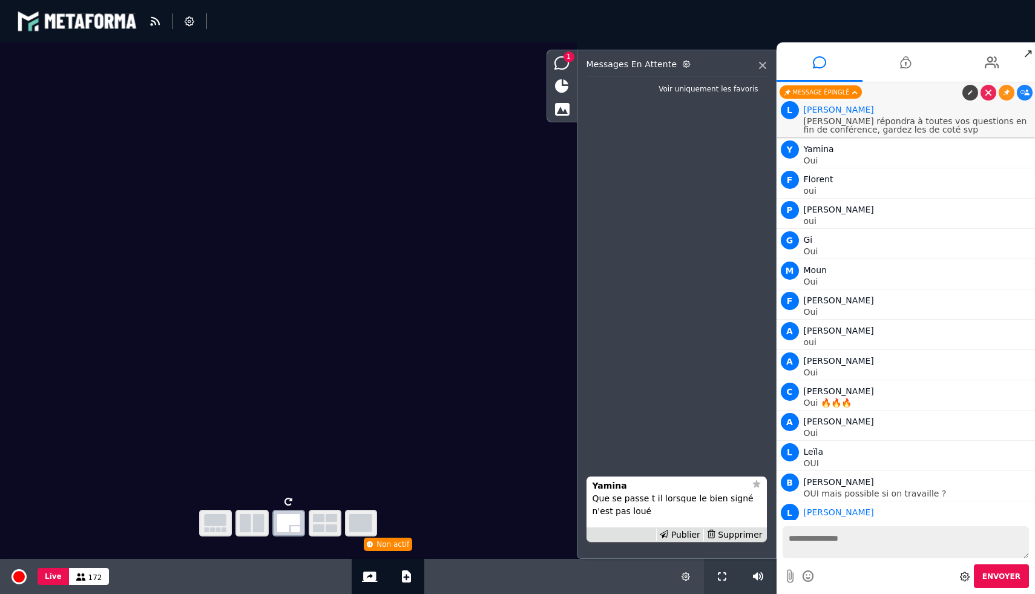
click at [806, 537] on textarea at bounding box center [906, 542] width 247 height 32
type textarea "**********"
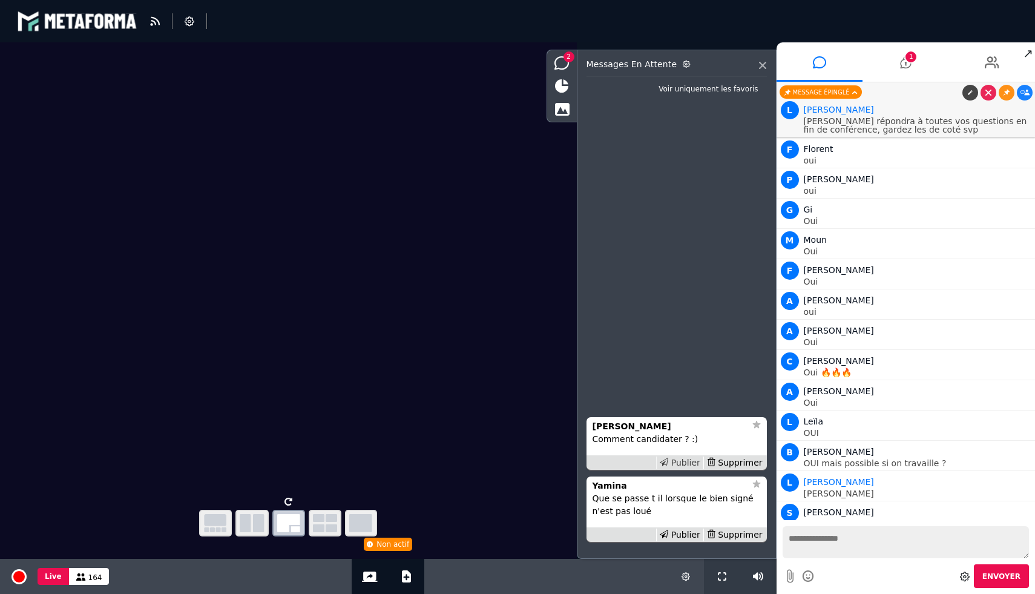
click at [681, 459] on div "Publier" at bounding box center [679, 462] width 47 height 13
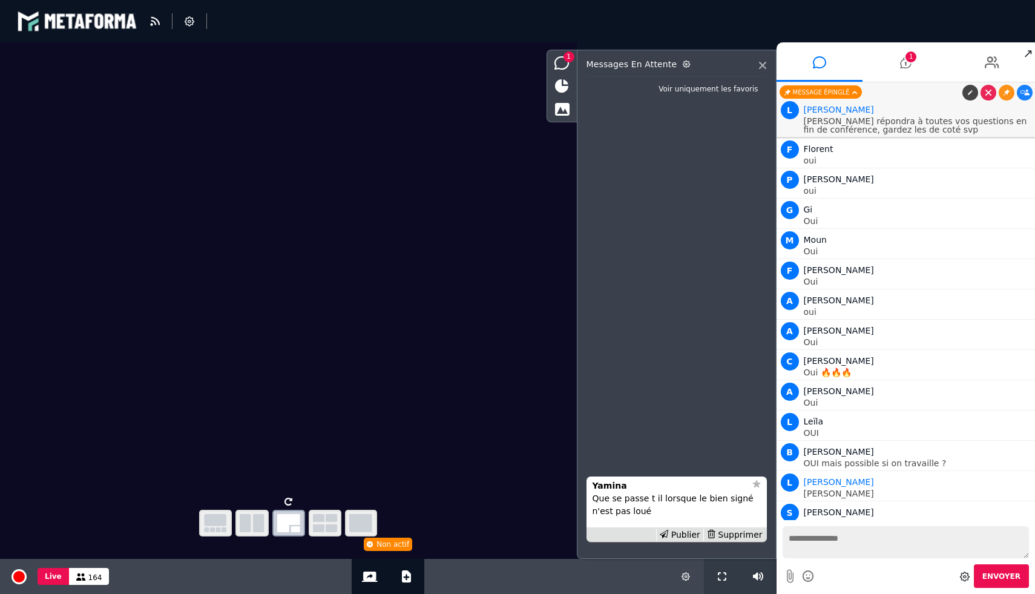
scroll to position [11828, 0]
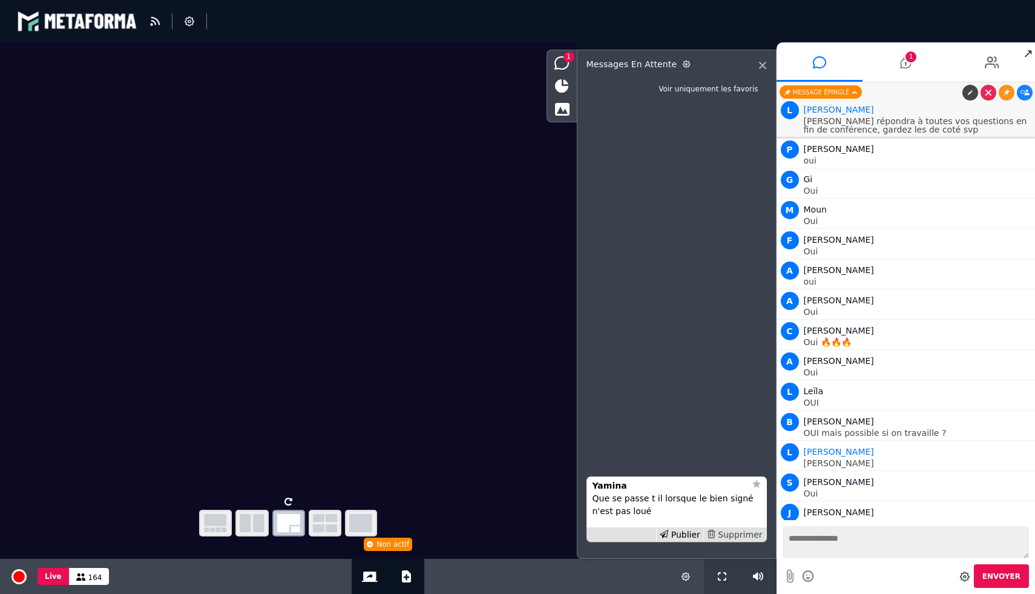
click at [737, 532] on div "Supprimer" at bounding box center [734, 534] width 62 height 13
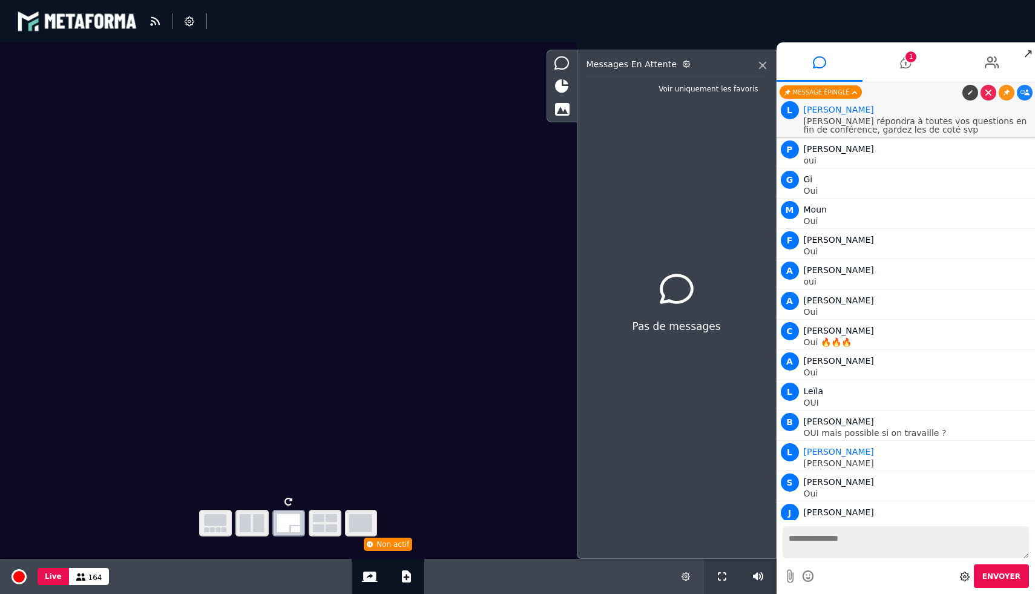
click at [815, 532] on textarea at bounding box center [906, 542] width 247 height 32
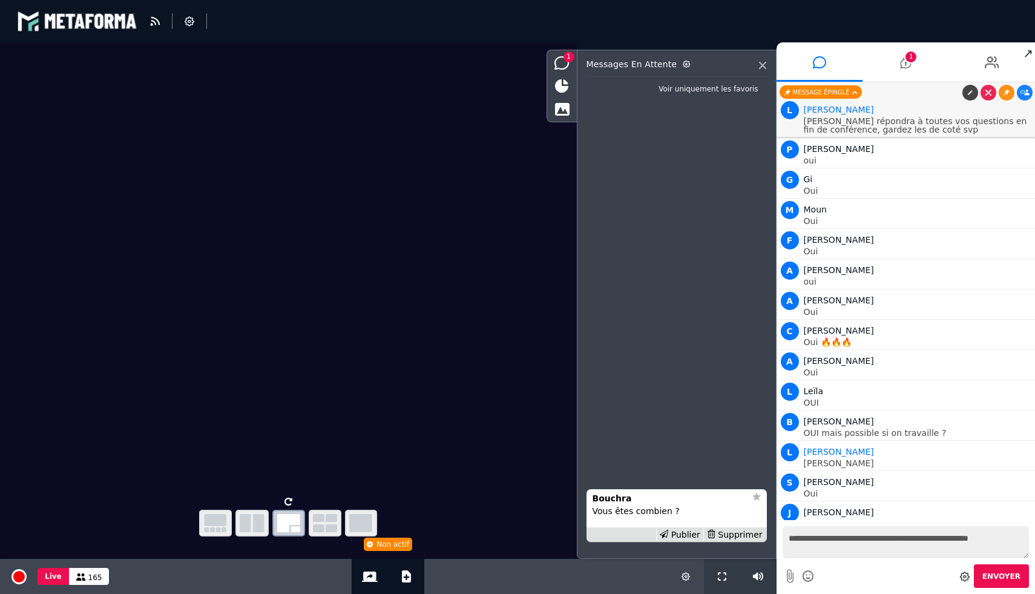
type textarea "**********"
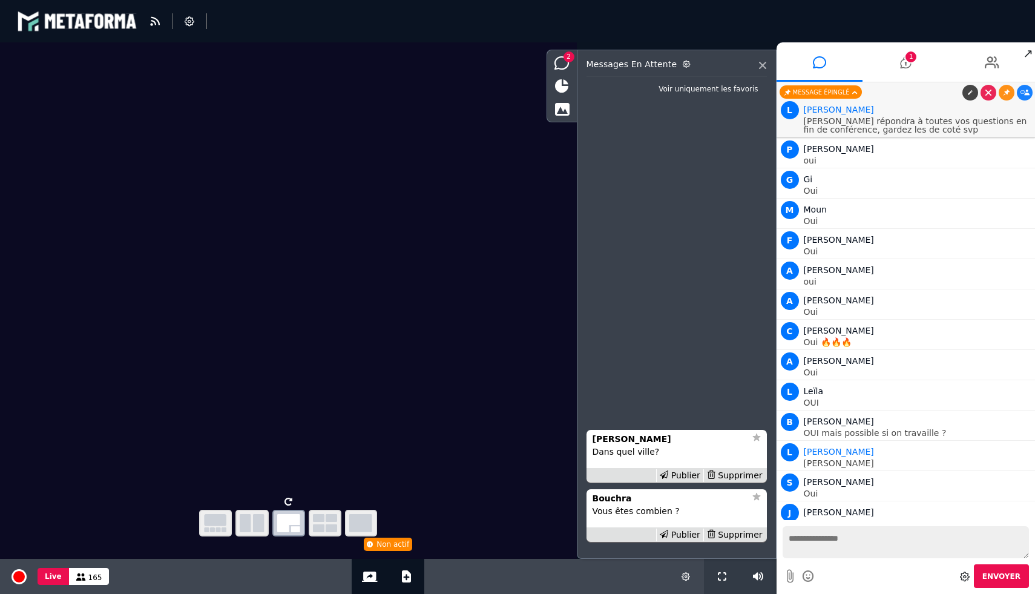
scroll to position [11867, 0]
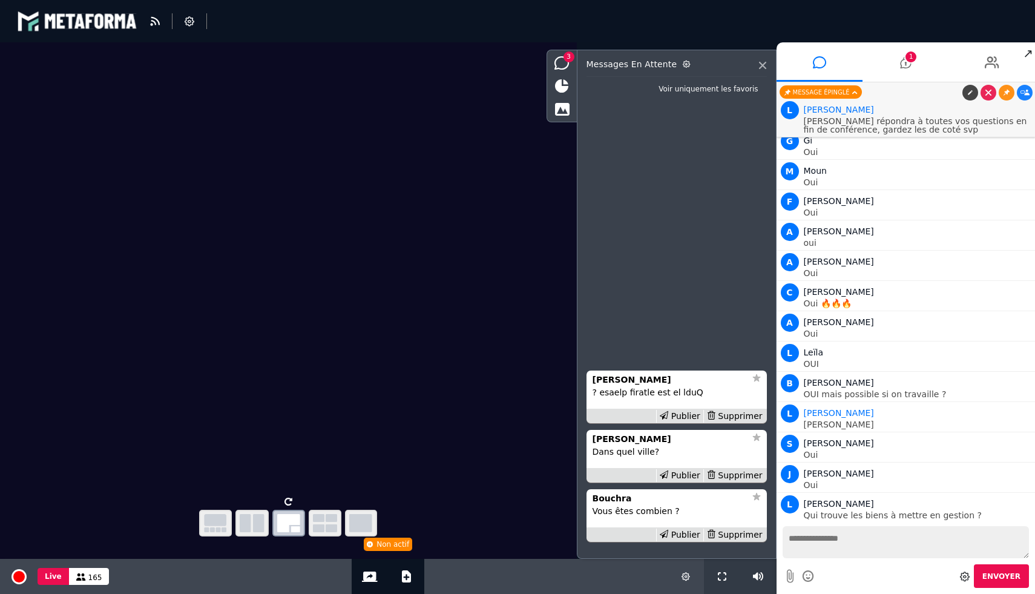
click at [1026, 586] on link at bounding box center [1025, 594] width 16 height 16
click at [761, 416] on div "Supprimer" at bounding box center [734, 416] width 62 height 13
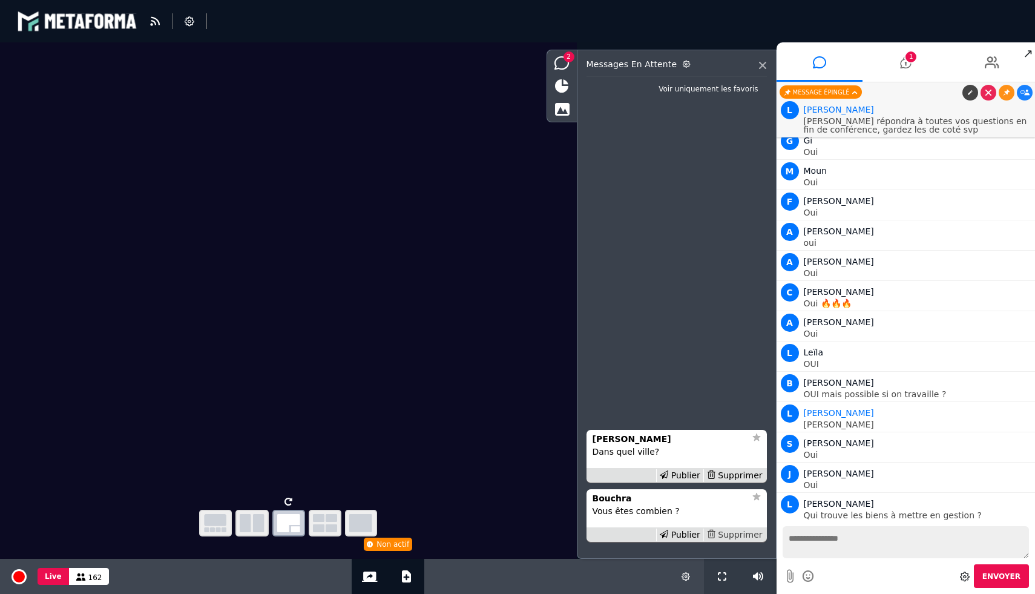
click at [730, 530] on div "Supprimer" at bounding box center [734, 534] width 62 height 13
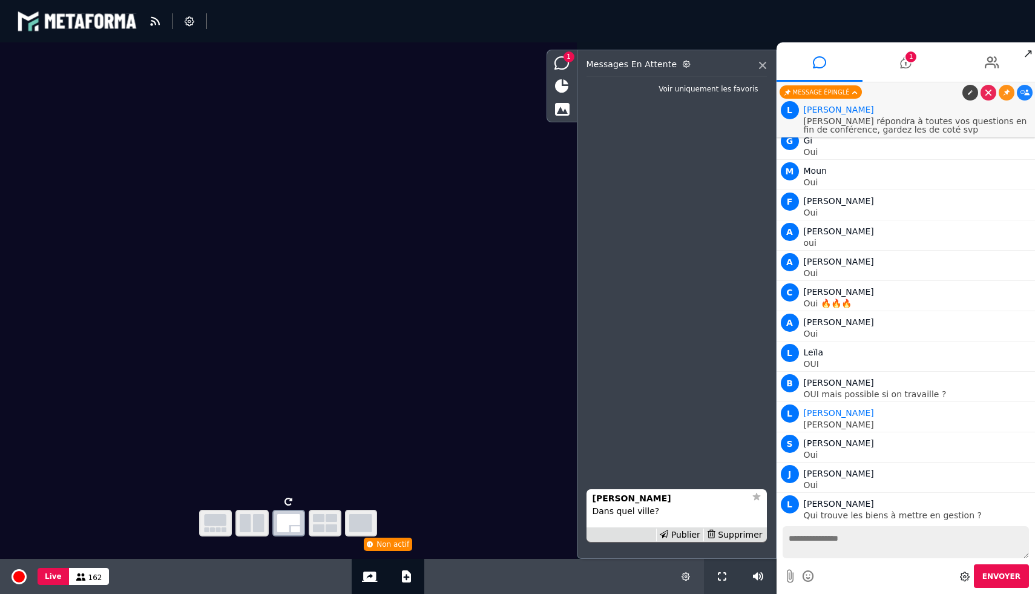
click at [730, 530] on div "Supprimer" at bounding box center [734, 534] width 62 height 13
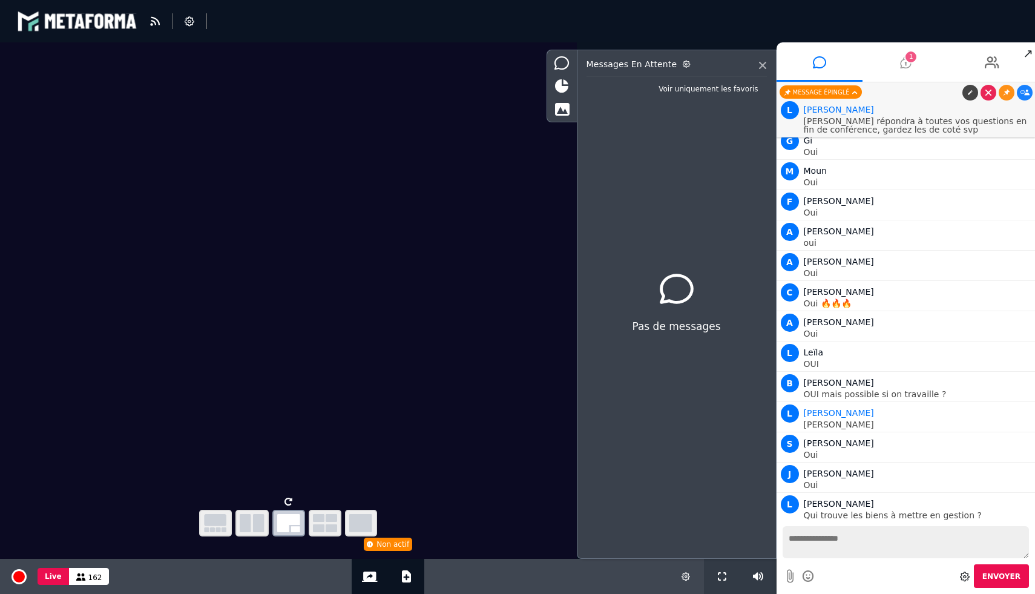
click at [926, 50] on li "1" at bounding box center [906, 61] width 87 height 39
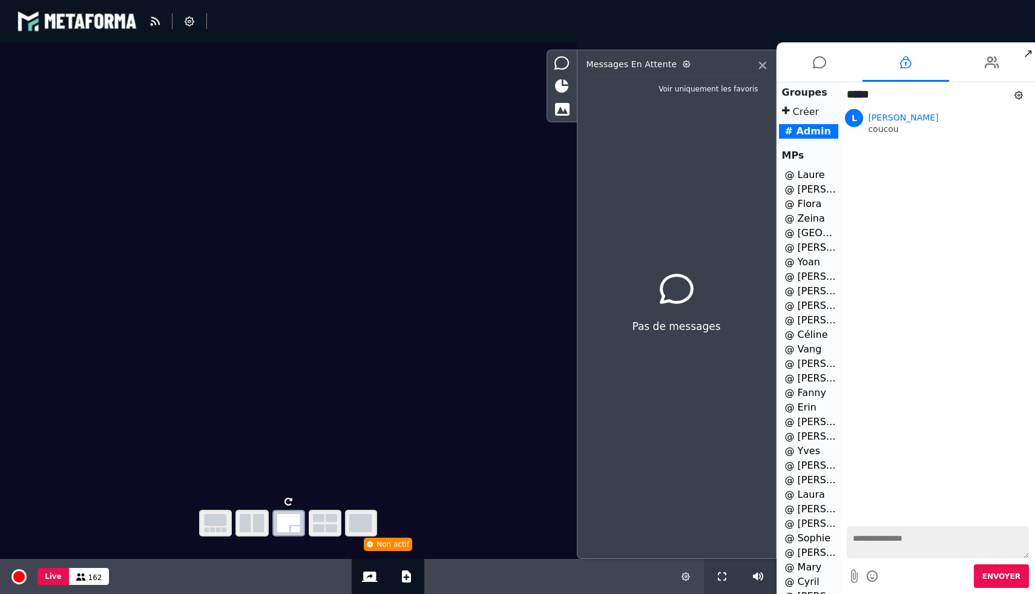
scroll to position [197, 0]
click at [810, 514] on li "@ Benjamin 1" at bounding box center [809, 515] width 60 height 15
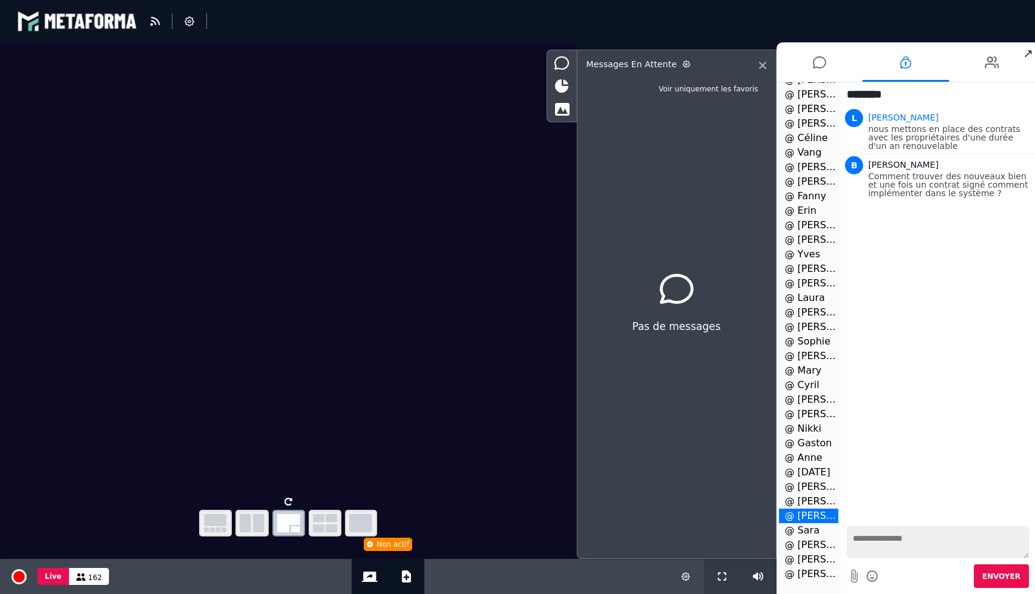
click at [905, 533] on textarea at bounding box center [938, 542] width 182 height 32
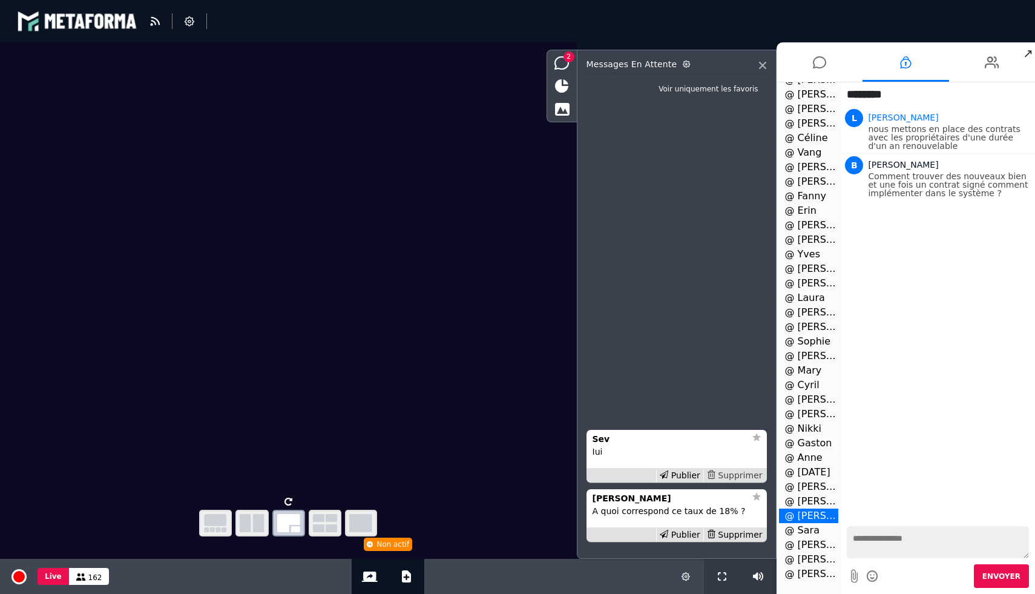
click at [743, 475] on div "Supprimer" at bounding box center [734, 475] width 62 height 13
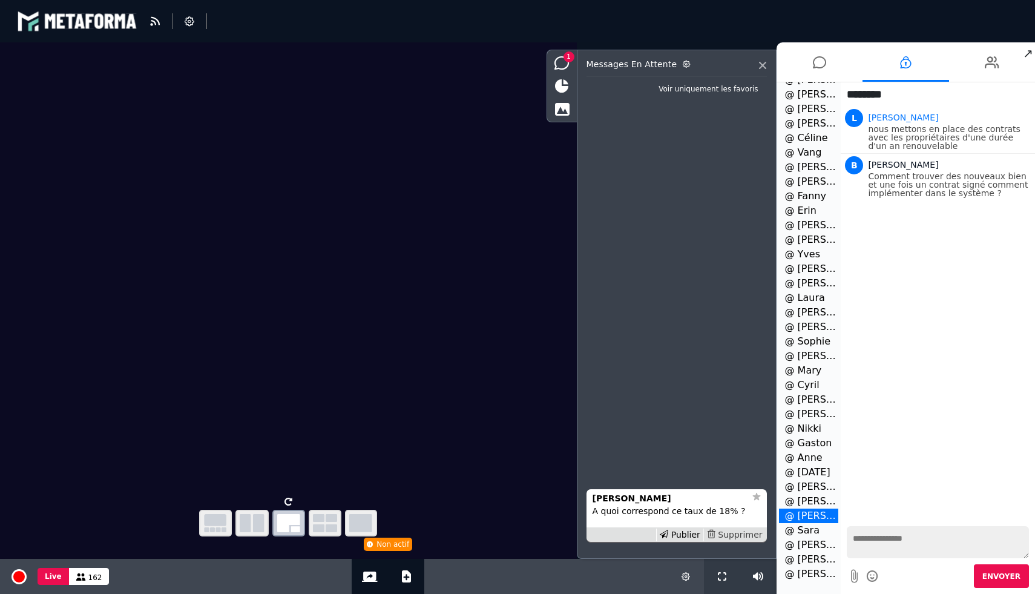
click at [752, 535] on div "Supprimer" at bounding box center [734, 534] width 62 height 13
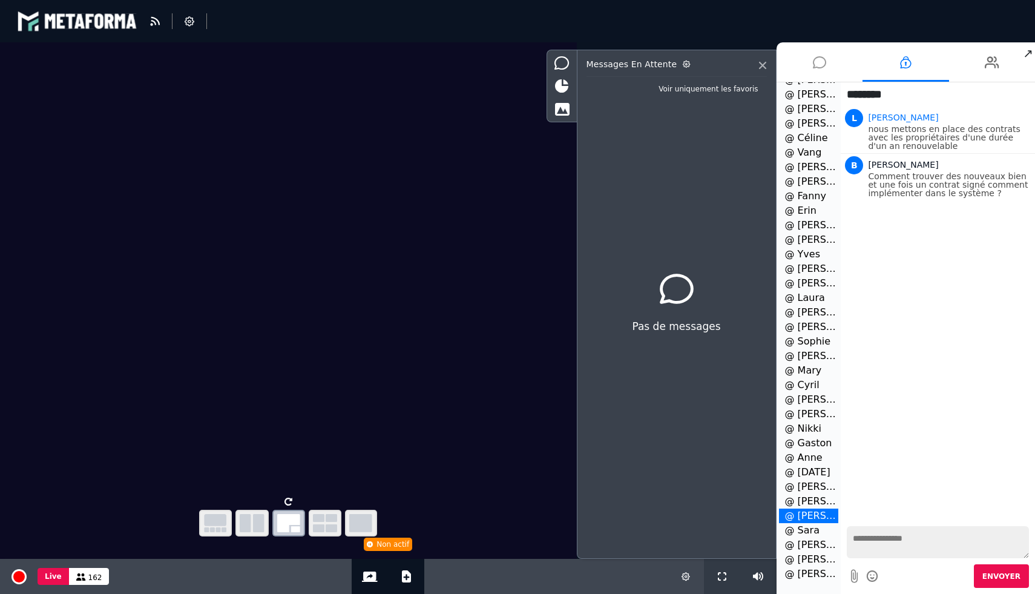
click at [816, 58] on icon at bounding box center [819, 62] width 13 height 30
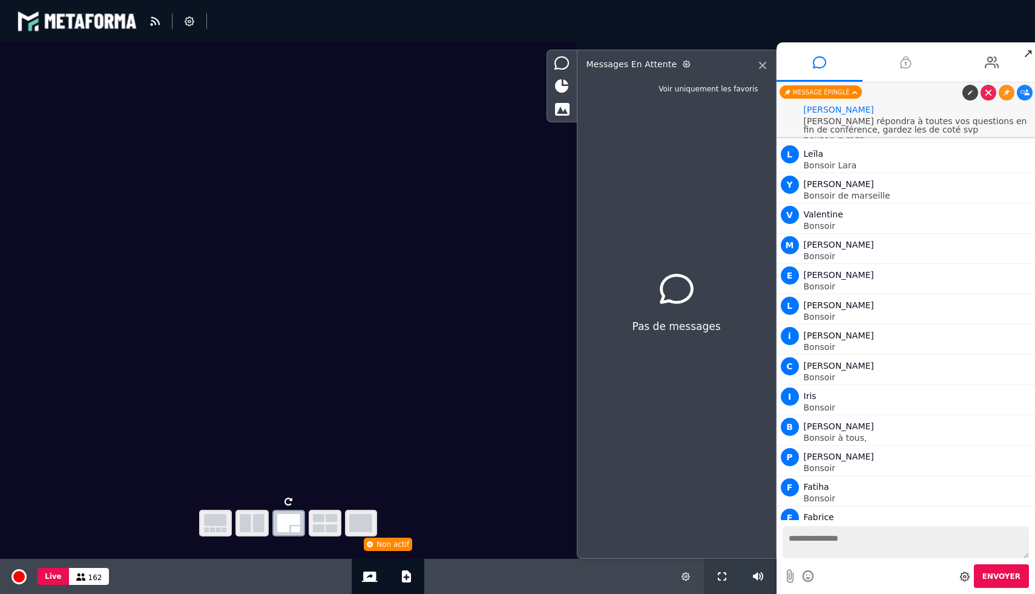
scroll to position [11867, 0]
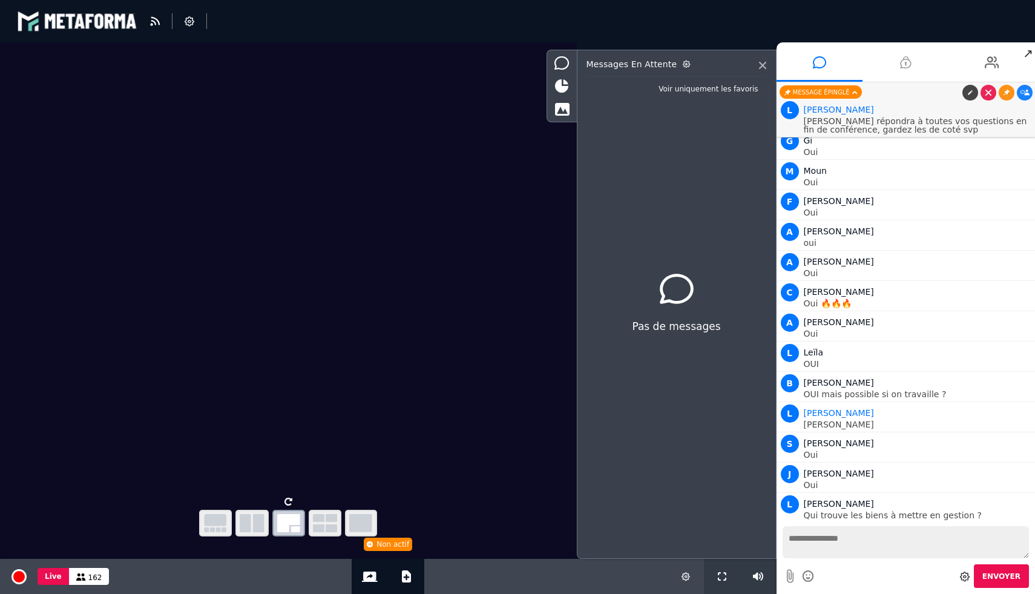
click at [898, 61] on li at bounding box center [906, 61] width 87 height 39
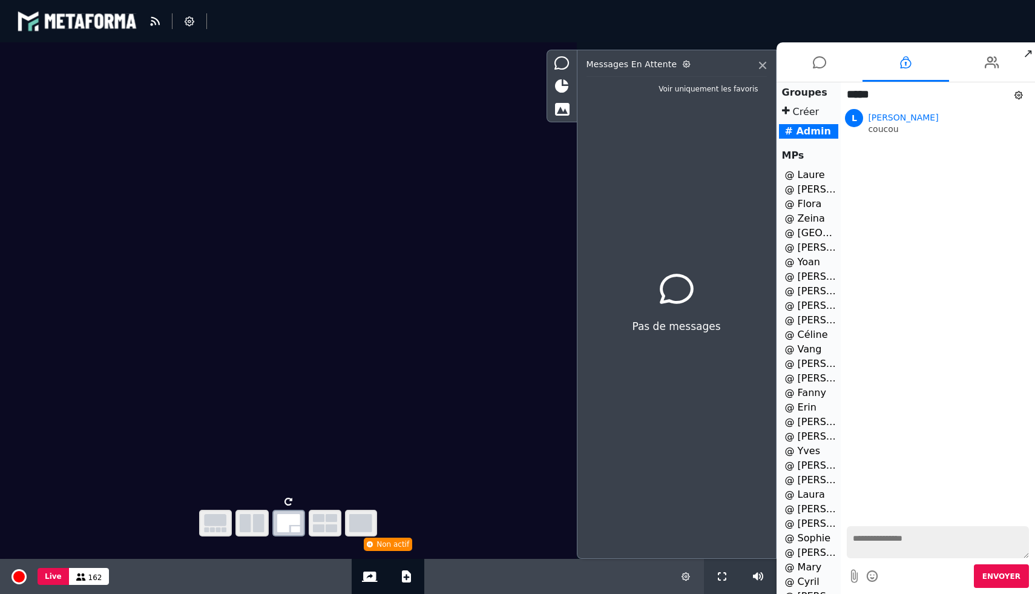
scroll to position [197, 0]
click at [818, 516] on li "@ Benjamin" at bounding box center [809, 515] width 60 height 15
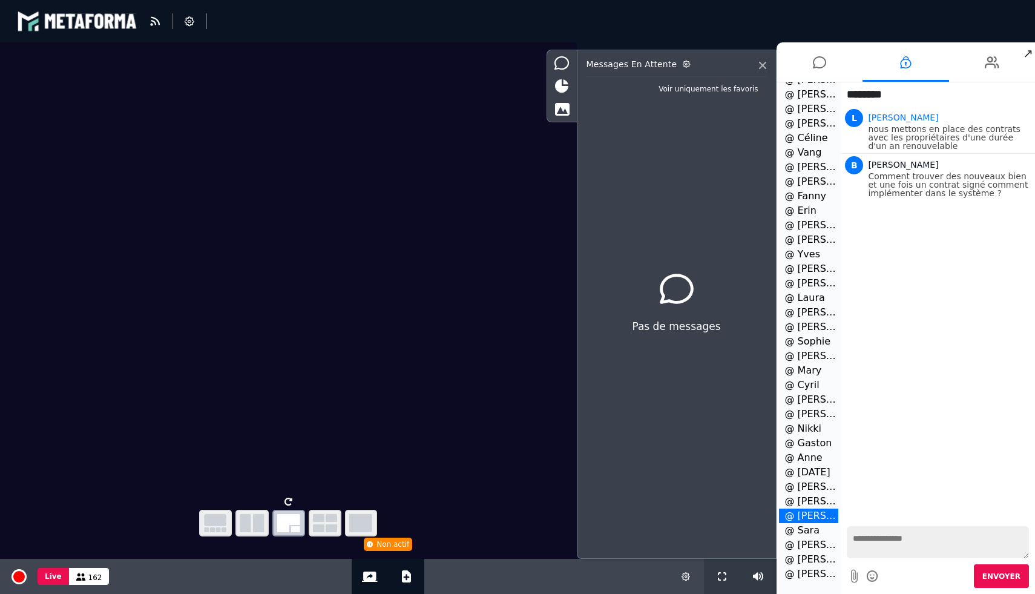
click at [901, 528] on textarea at bounding box center [938, 542] width 182 height 32
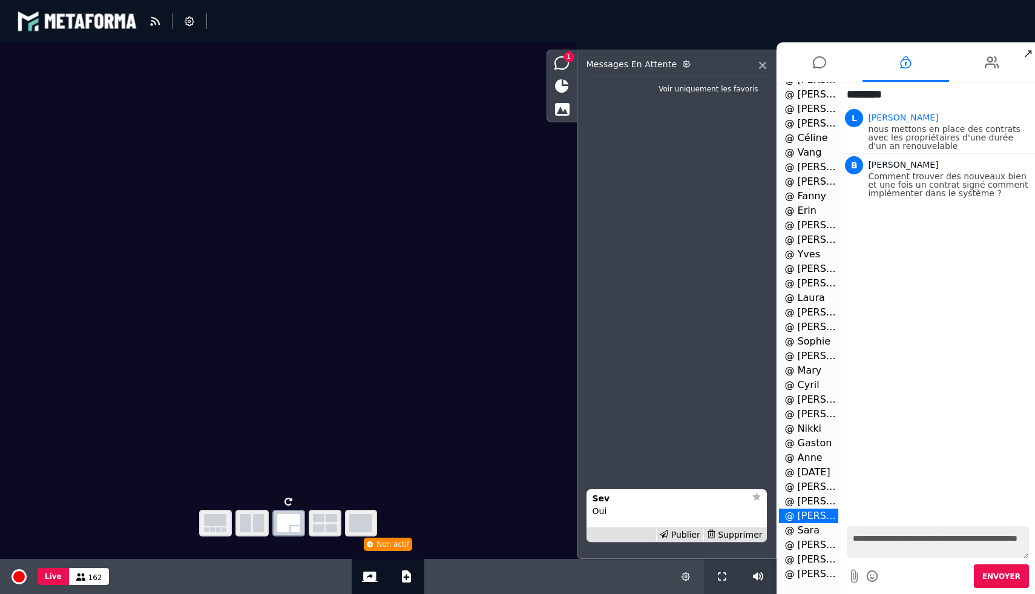
type textarea "**********"
click at [686, 539] on div "Publier" at bounding box center [679, 534] width 47 height 13
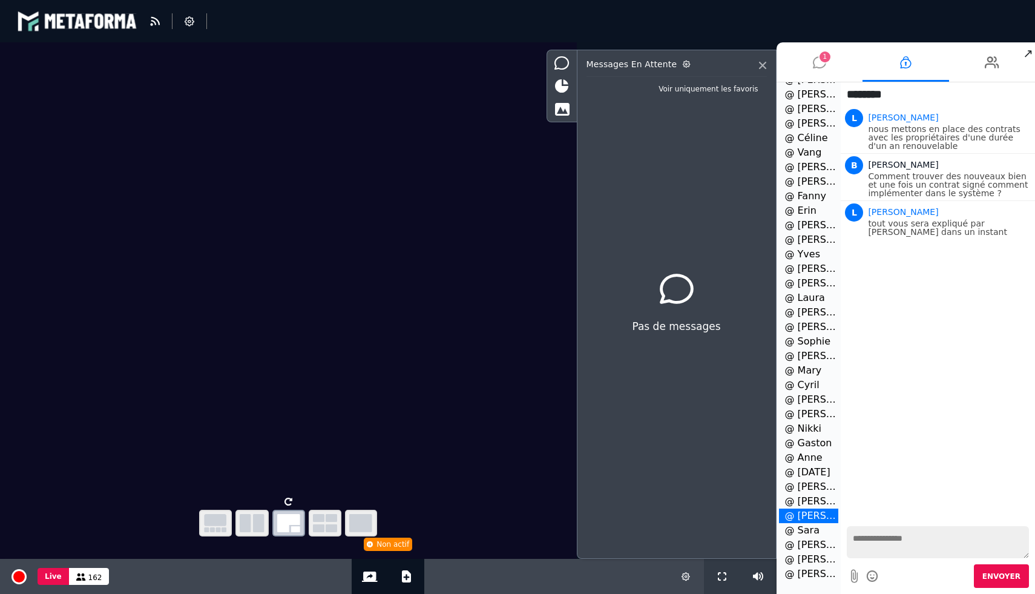
click at [831, 62] on li "1" at bounding box center [820, 61] width 87 height 39
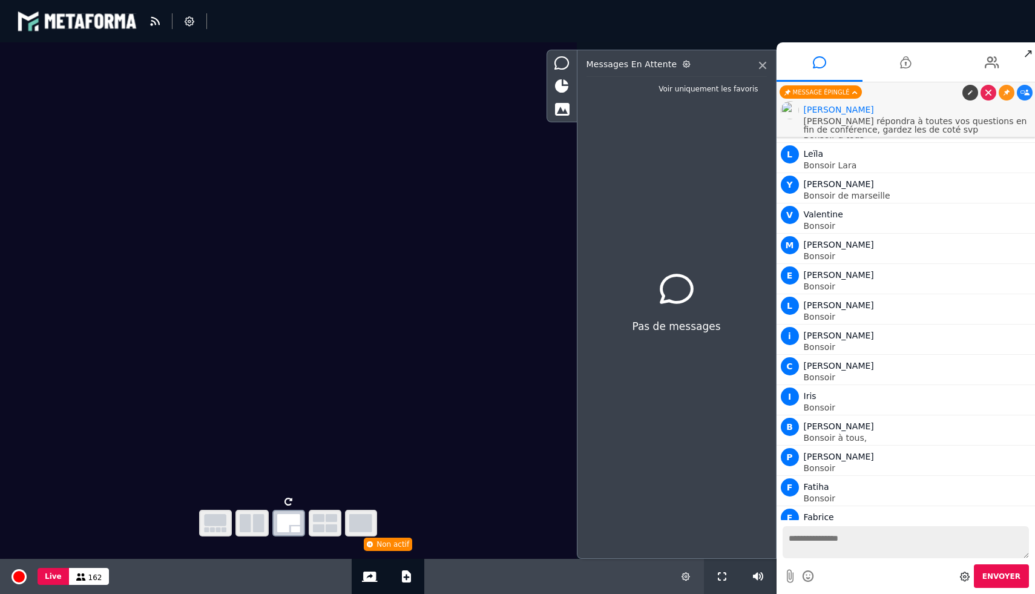
scroll to position [11897, 0]
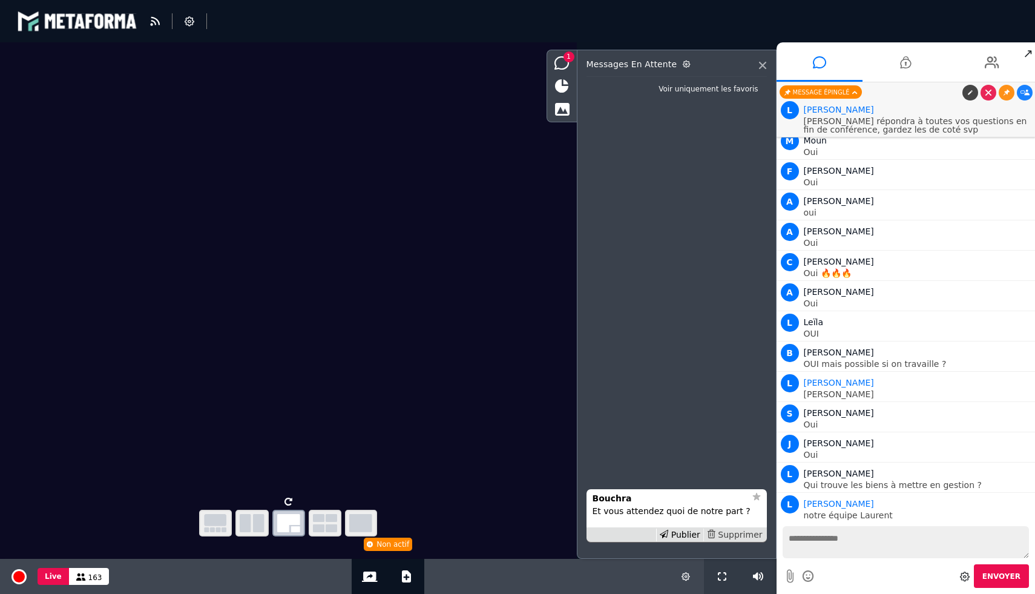
click at [740, 536] on div "Supprimer" at bounding box center [734, 534] width 62 height 13
click at [688, 530] on div "Publier" at bounding box center [679, 534] width 47 height 13
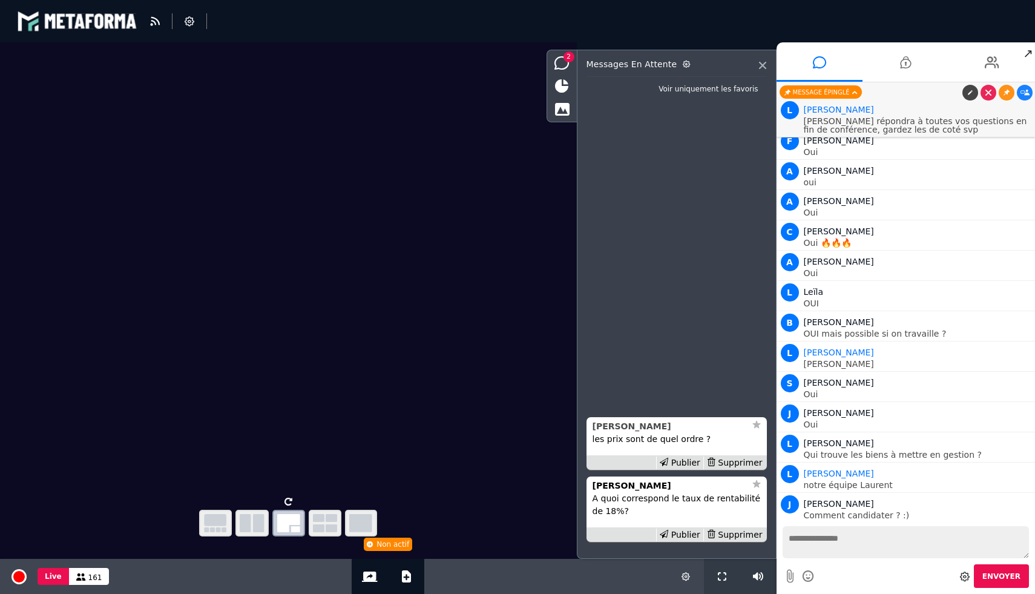
click at [644, 432] on div "[PERSON_NAME]" at bounding box center [669, 426] width 153 height 13
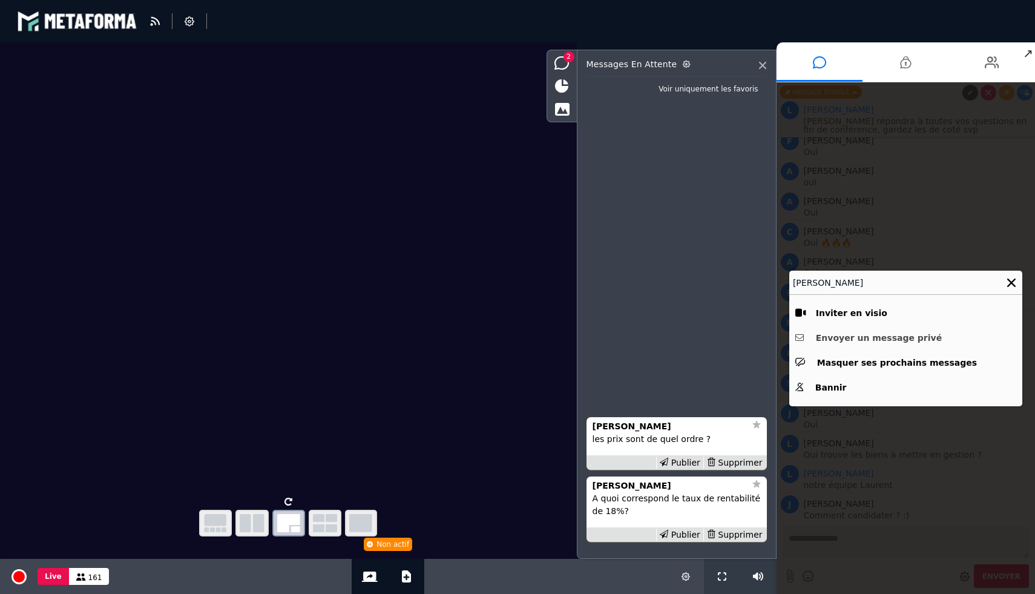
click at [847, 339] on button "Envoyer un message privé" at bounding box center [905, 338] width 221 height 19
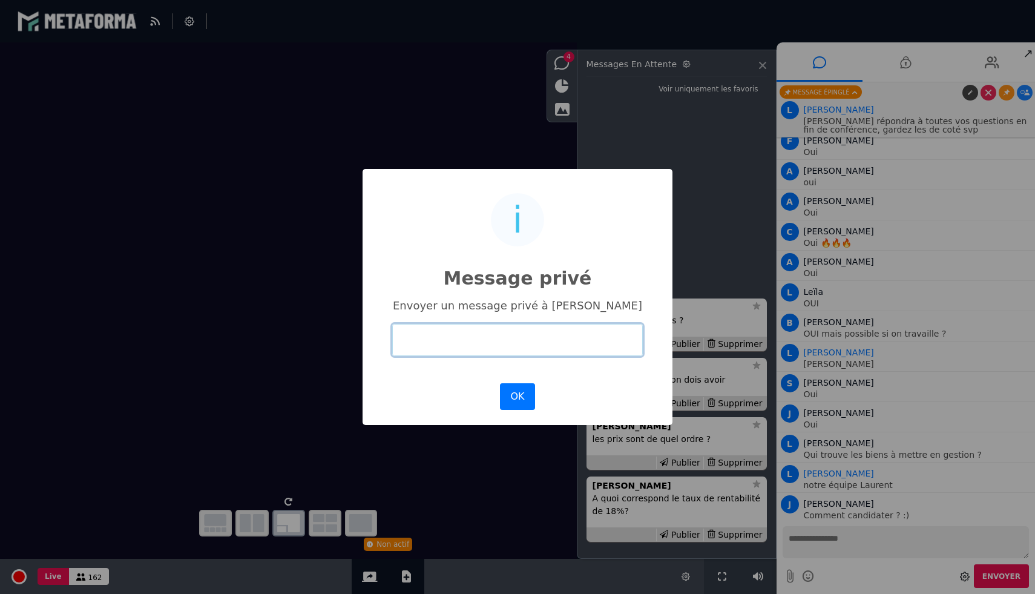
paste input "**********"
type input "**********"
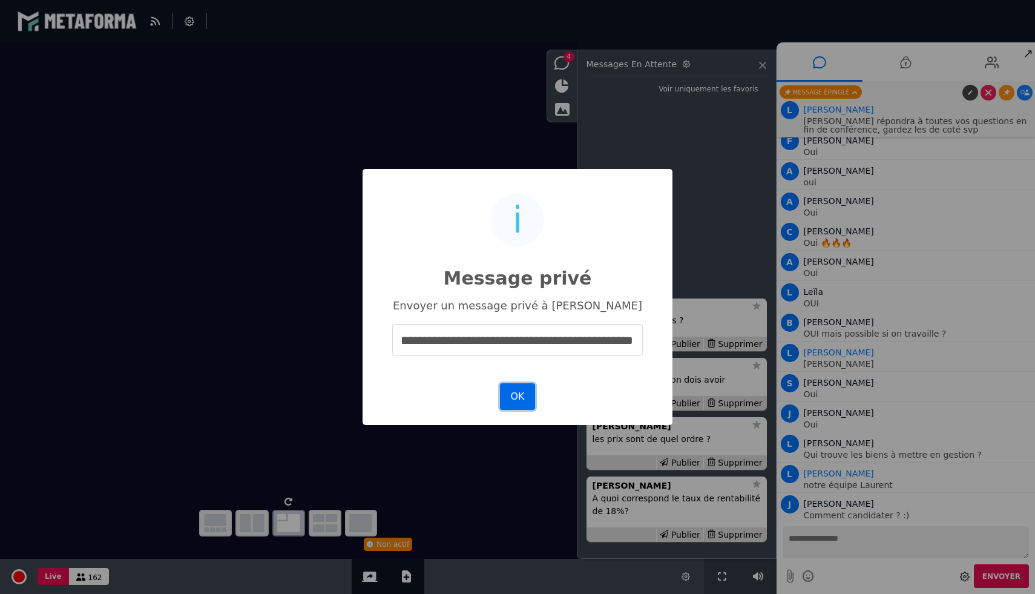
scroll to position [0, 0]
click at [514, 398] on button "OK" at bounding box center [517, 396] width 35 height 27
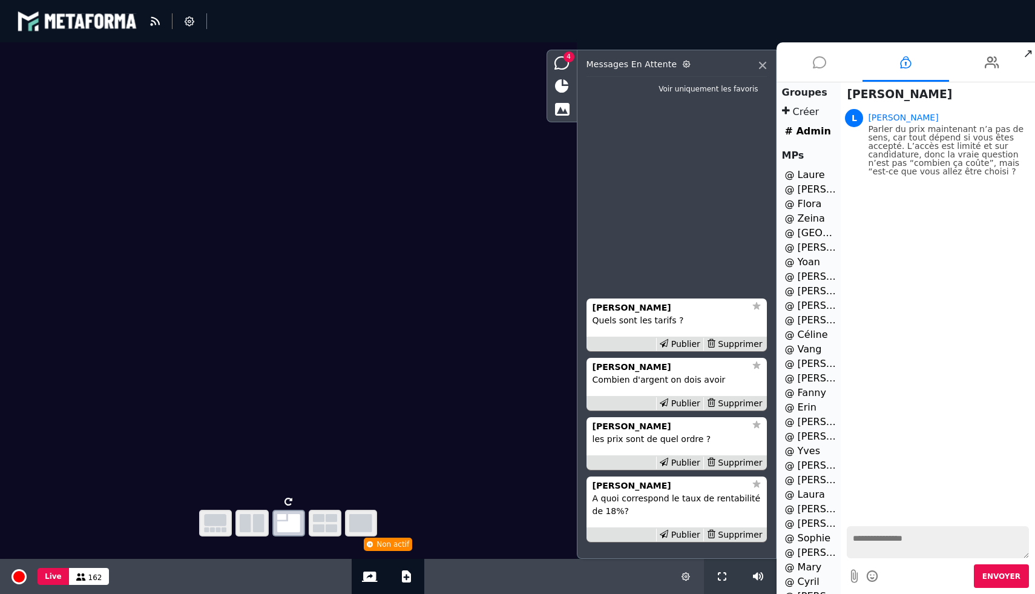
click at [827, 68] on li at bounding box center [820, 61] width 87 height 39
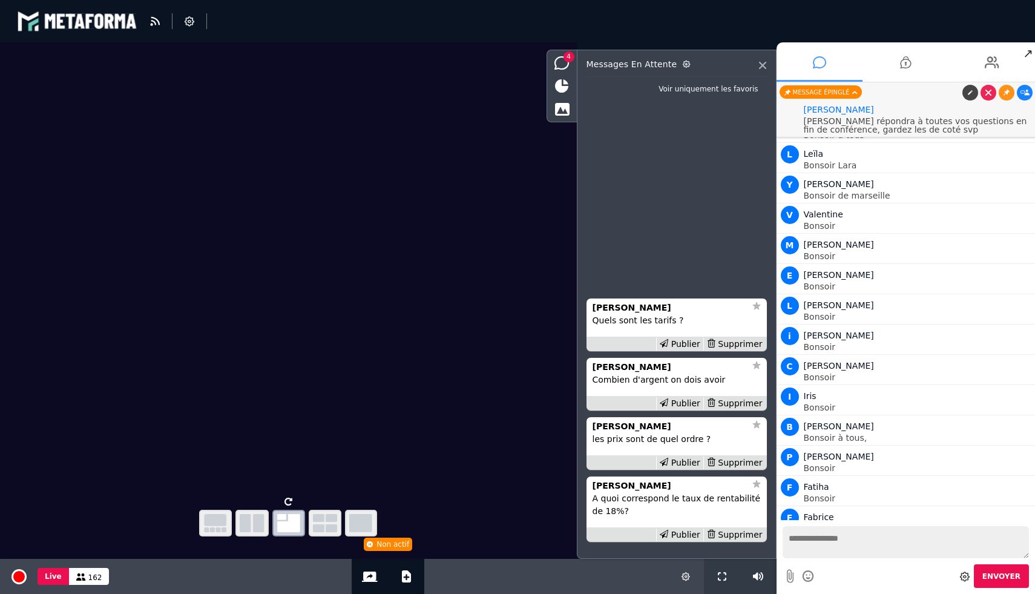
scroll to position [11928, 0]
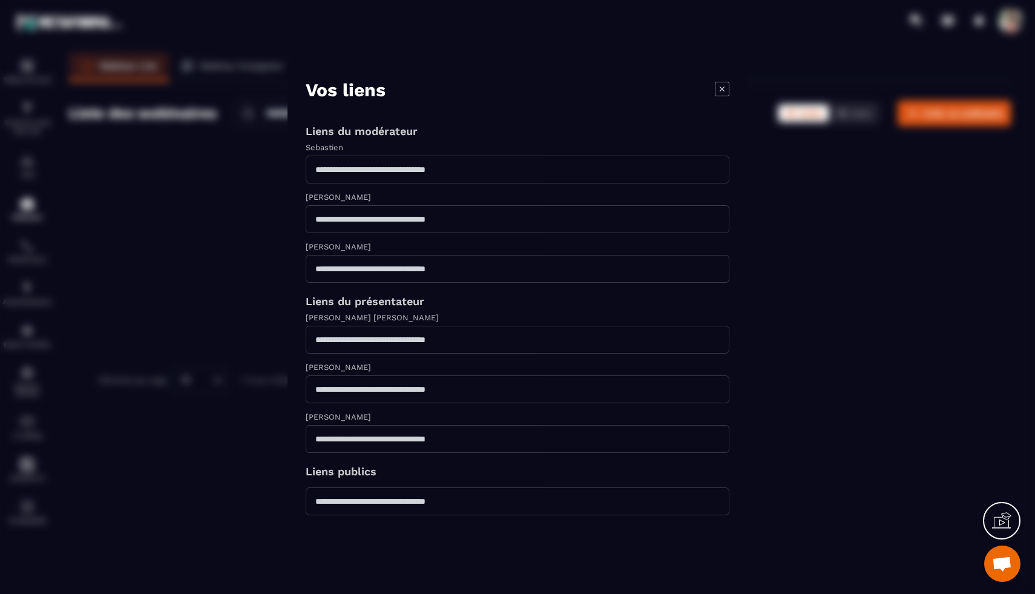
select select "******"
click at [721, 81] on icon "Modal window" at bounding box center [722, 88] width 15 height 15
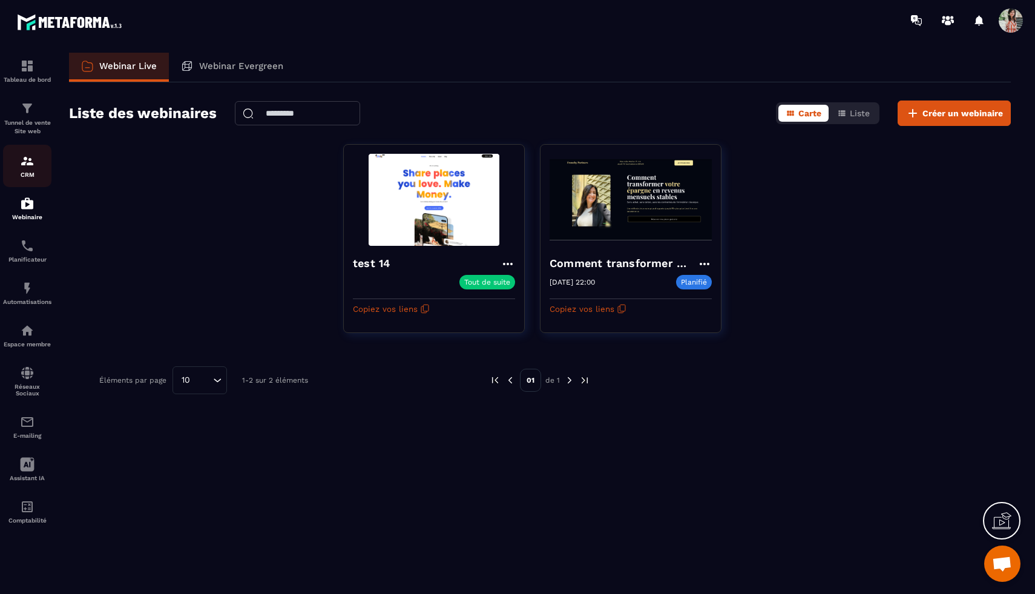
click at [31, 160] on img at bounding box center [27, 161] width 15 height 15
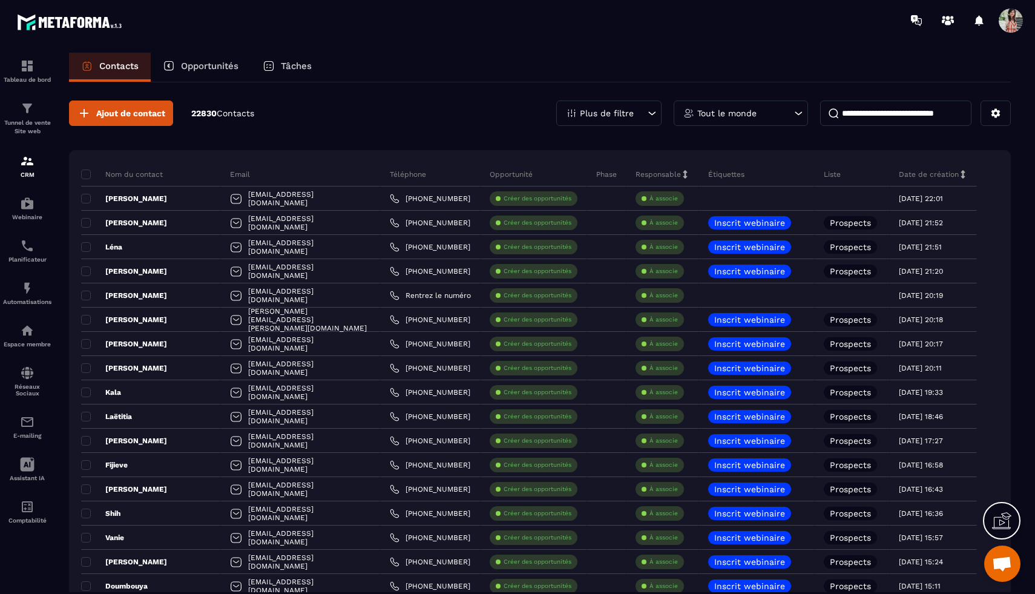
click at [223, 68] on p "Opportunités" at bounding box center [210, 66] width 58 height 11
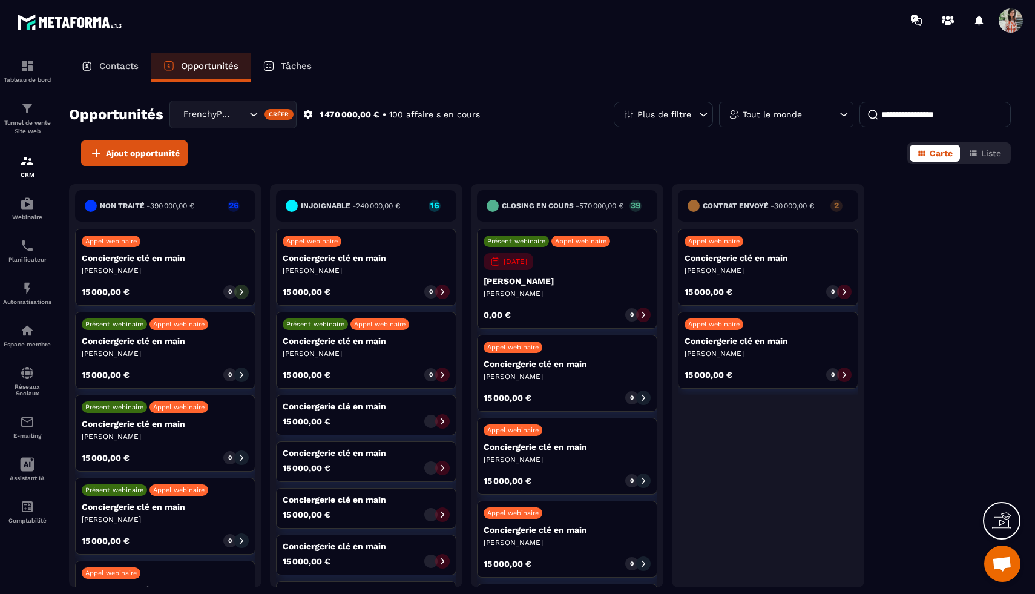
click at [291, 74] on div "Tâches" at bounding box center [287, 67] width 73 height 29
